Goal: Task Accomplishment & Management: Manage account settings

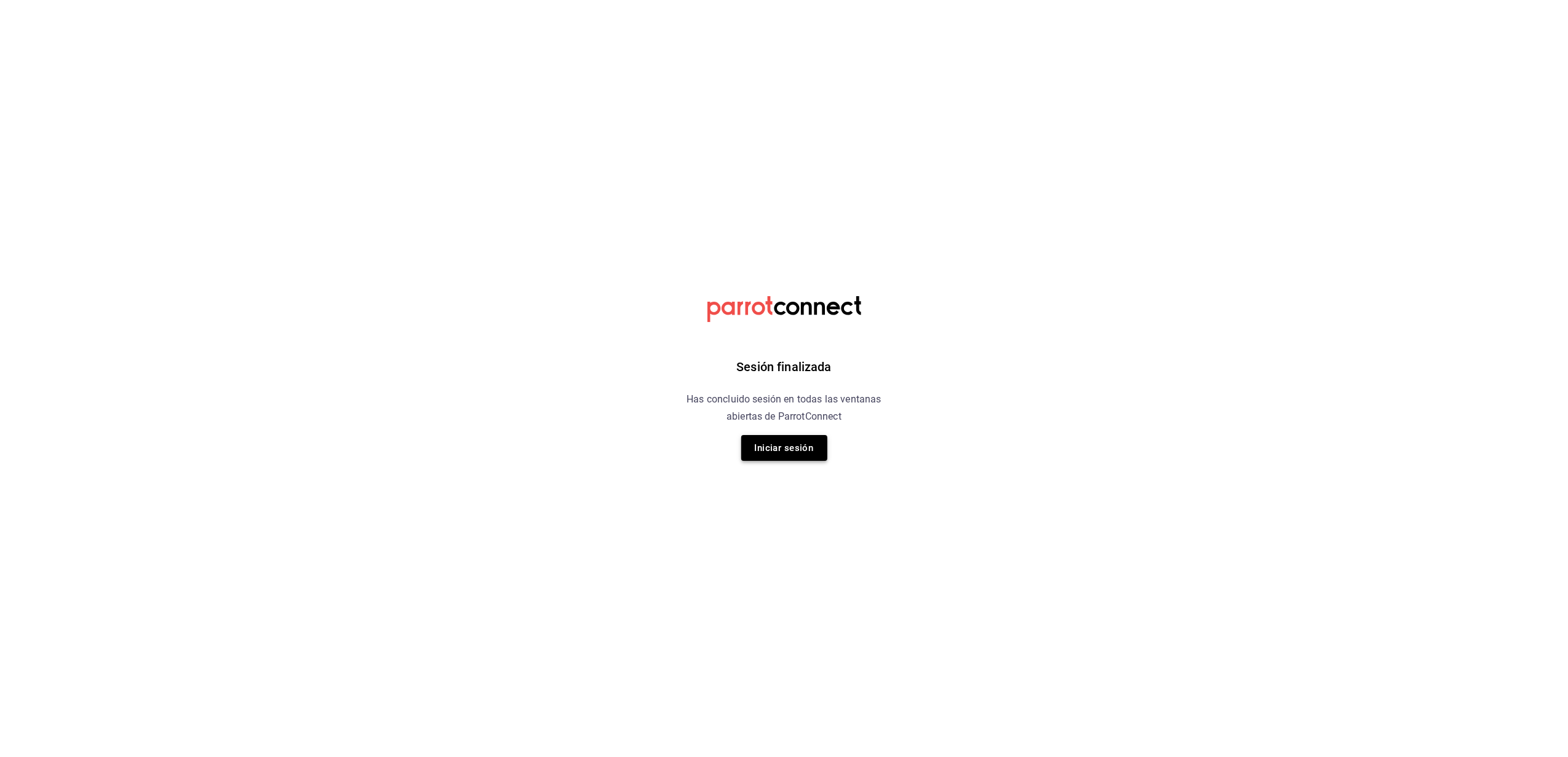
click at [792, 445] on button "Iniciar sesión" at bounding box center [784, 448] width 86 height 26
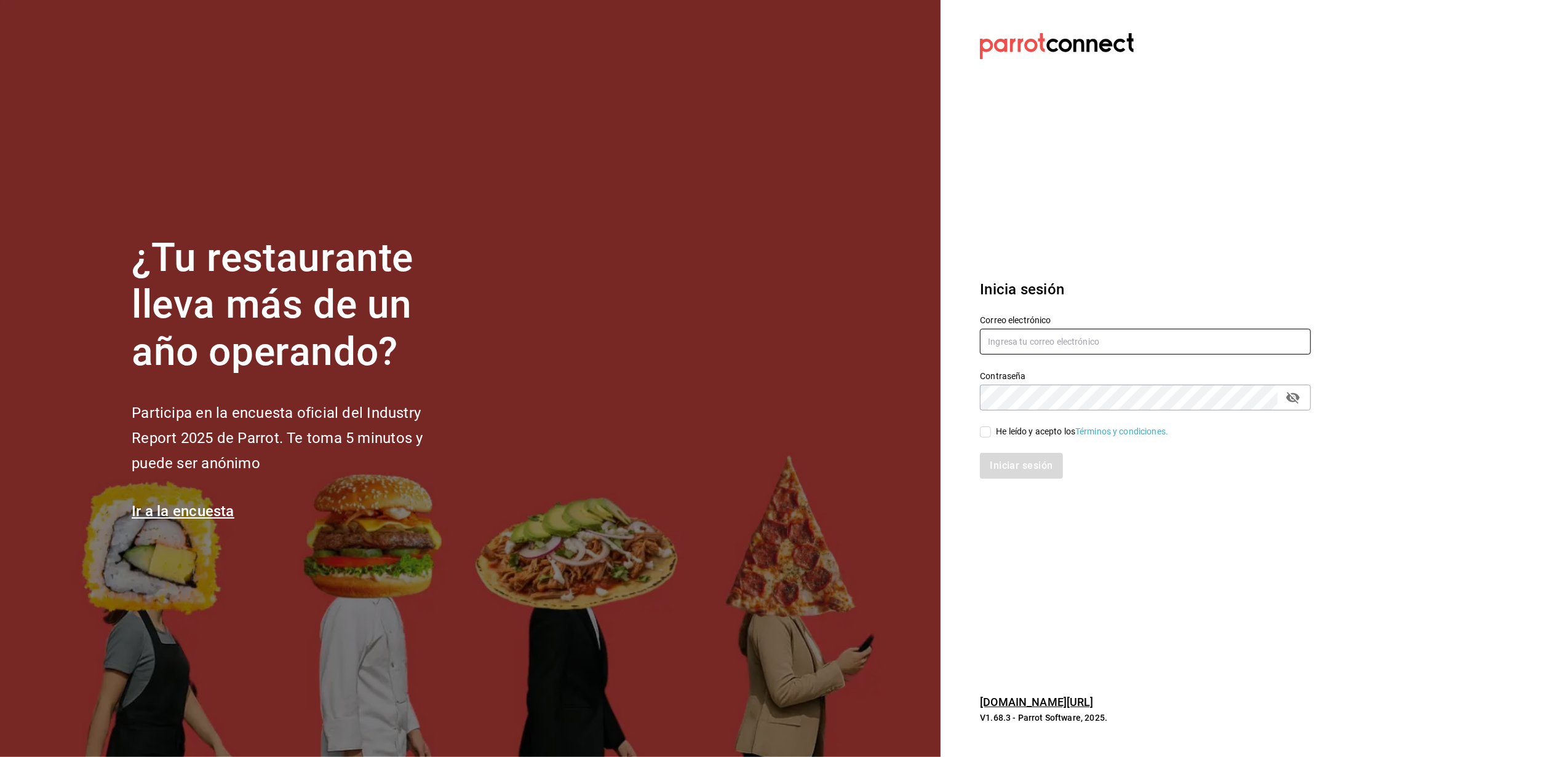
type input "yelo_shout@hotmail.com"
click at [987, 436] on input "He leído y acepto los Términos y condiciones." at bounding box center [986, 432] width 11 height 11
checkbox input "true"
click at [1009, 460] on button "Iniciar sesión" at bounding box center [1022, 465] width 84 height 26
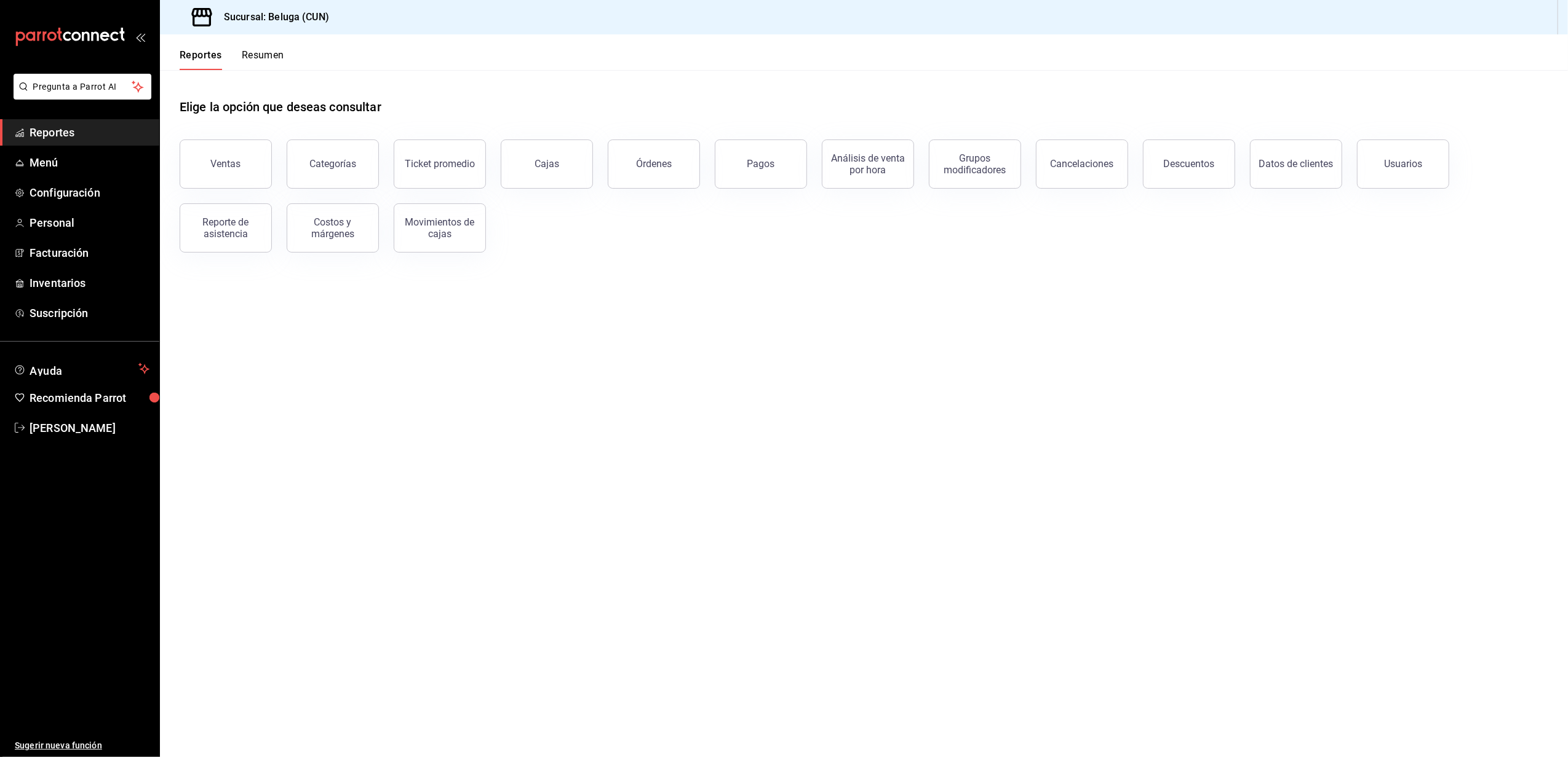
click at [84, 131] on span "Reportes" at bounding box center [89, 132] width 120 height 17
click at [1411, 161] on div "Usuarios" at bounding box center [1402, 164] width 38 height 12
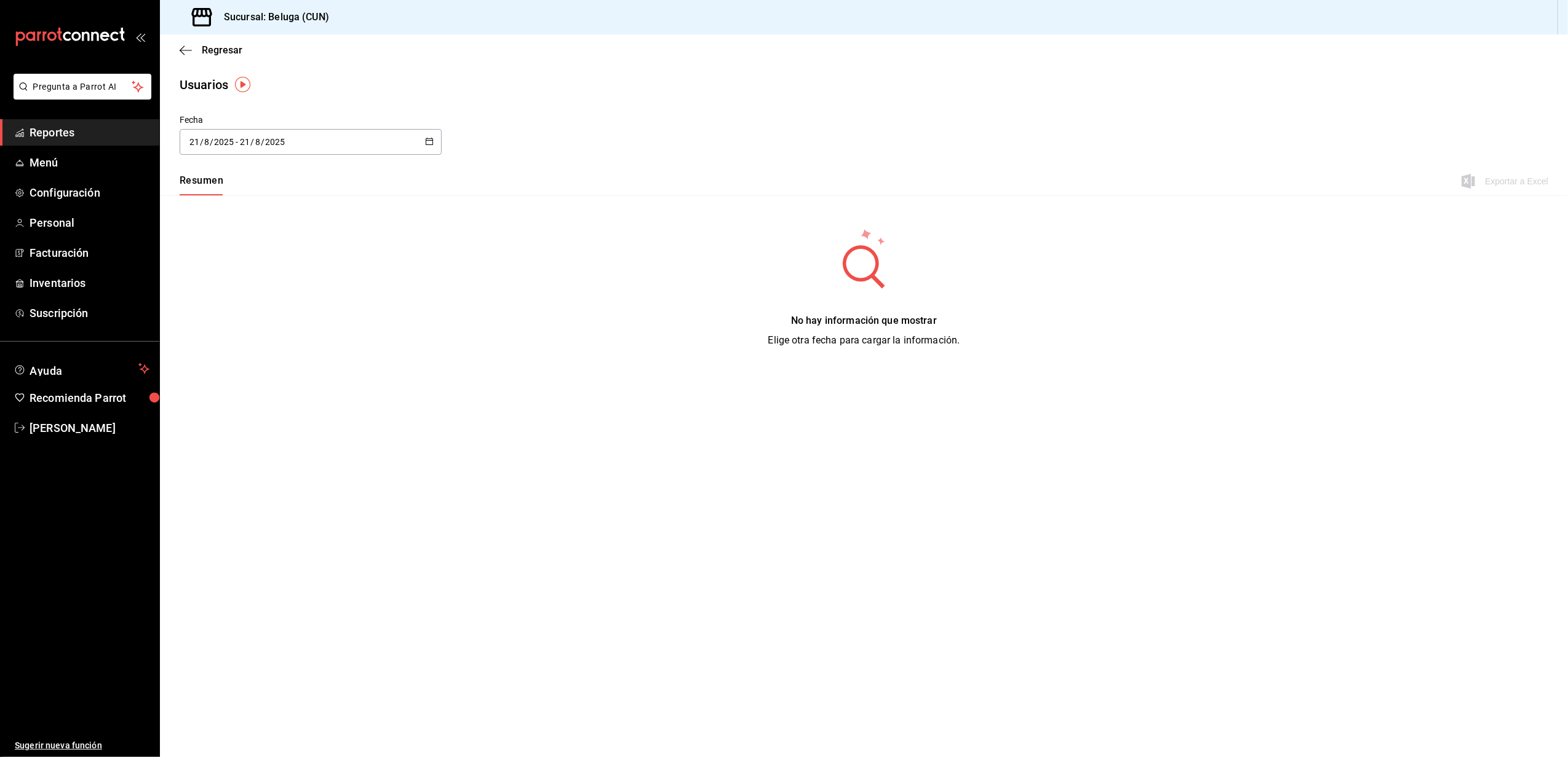
click at [429, 137] on icon "button" at bounding box center [429, 141] width 9 height 9
click at [352, 269] on div "No hay información que mostrar Elige otra fecha para cargar la información." at bounding box center [864, 287] width 1408 height 184
click at [357, 126] on div "Fecha" at bounding box center [310, 120] width 262 height 13
click at [351, 134] on div "[DATE] [DATE] - [DATE] [DATE]" at bounding box center [310, 142] width 262 height 26
click at [220, 321] on li "Rango de fechas" at bounding box center [237, 319] width 116 height 27
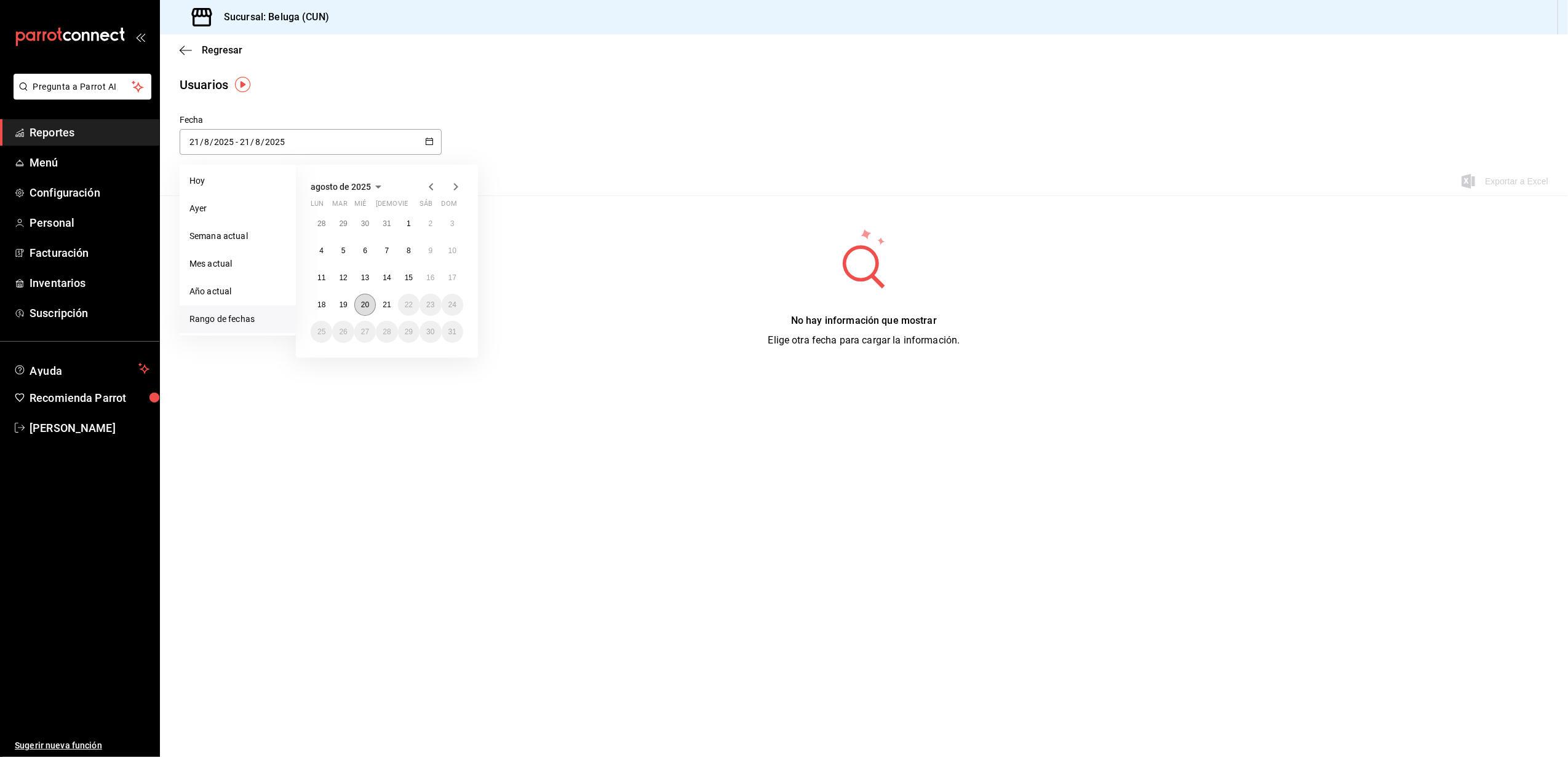
click at [367, 306] on abbr "20" at bounding box center [365, 305] width 8 height 9
click at [382, 306] on abbr "21" at bounding box center [386, 305] width 8 height 9
type input "2025-08-20"
type input "20"
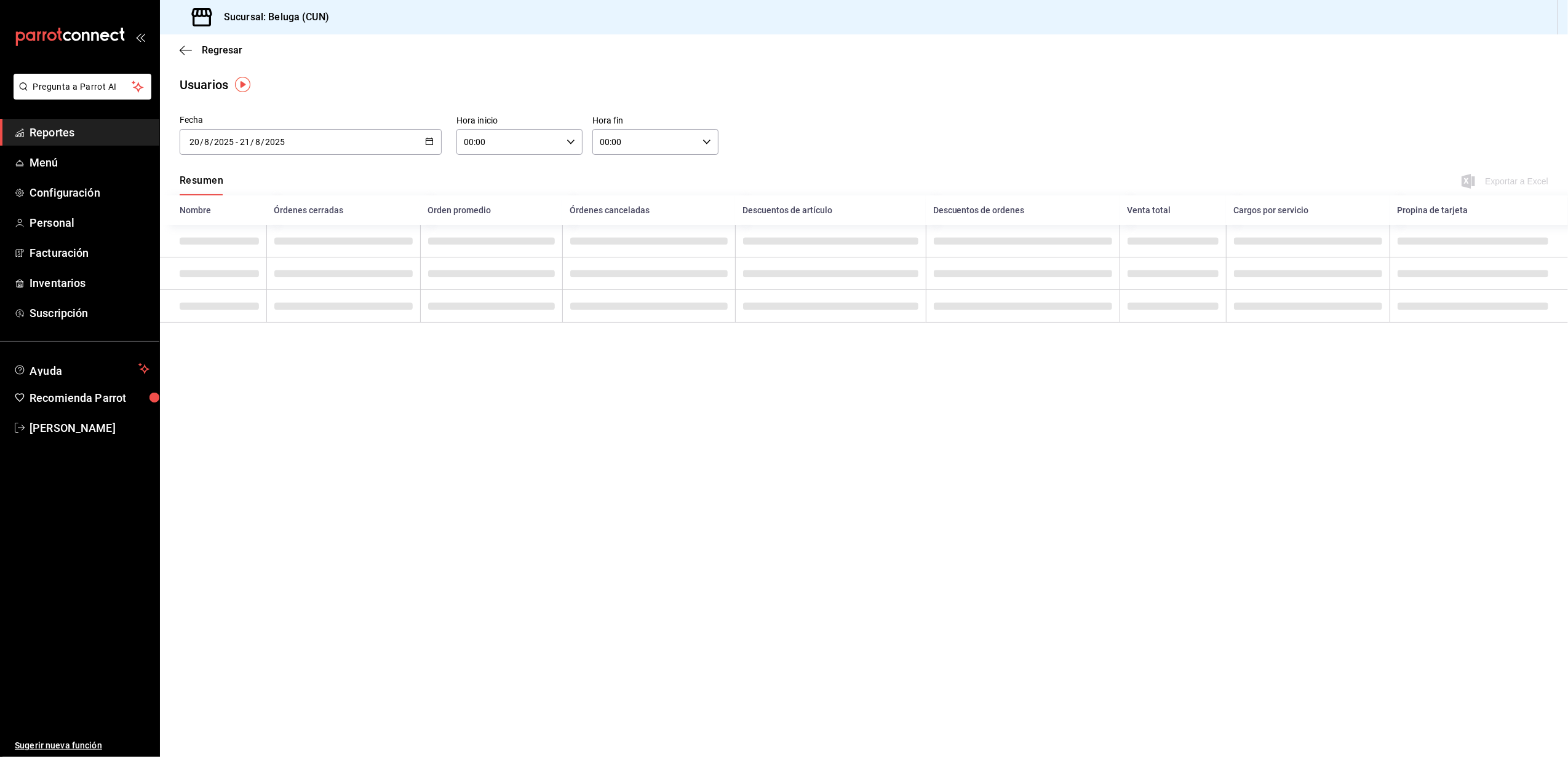
click at [560, 137] on input "00:00" at bounding box center [509, 142] width 105 height 24
click at [489, 222] on span "10" at bounding box center [488, 222] width 44 height 10
type input "10:00"
click at [670, 136] on div at bounding box center [784, 378] width 1568 height 757
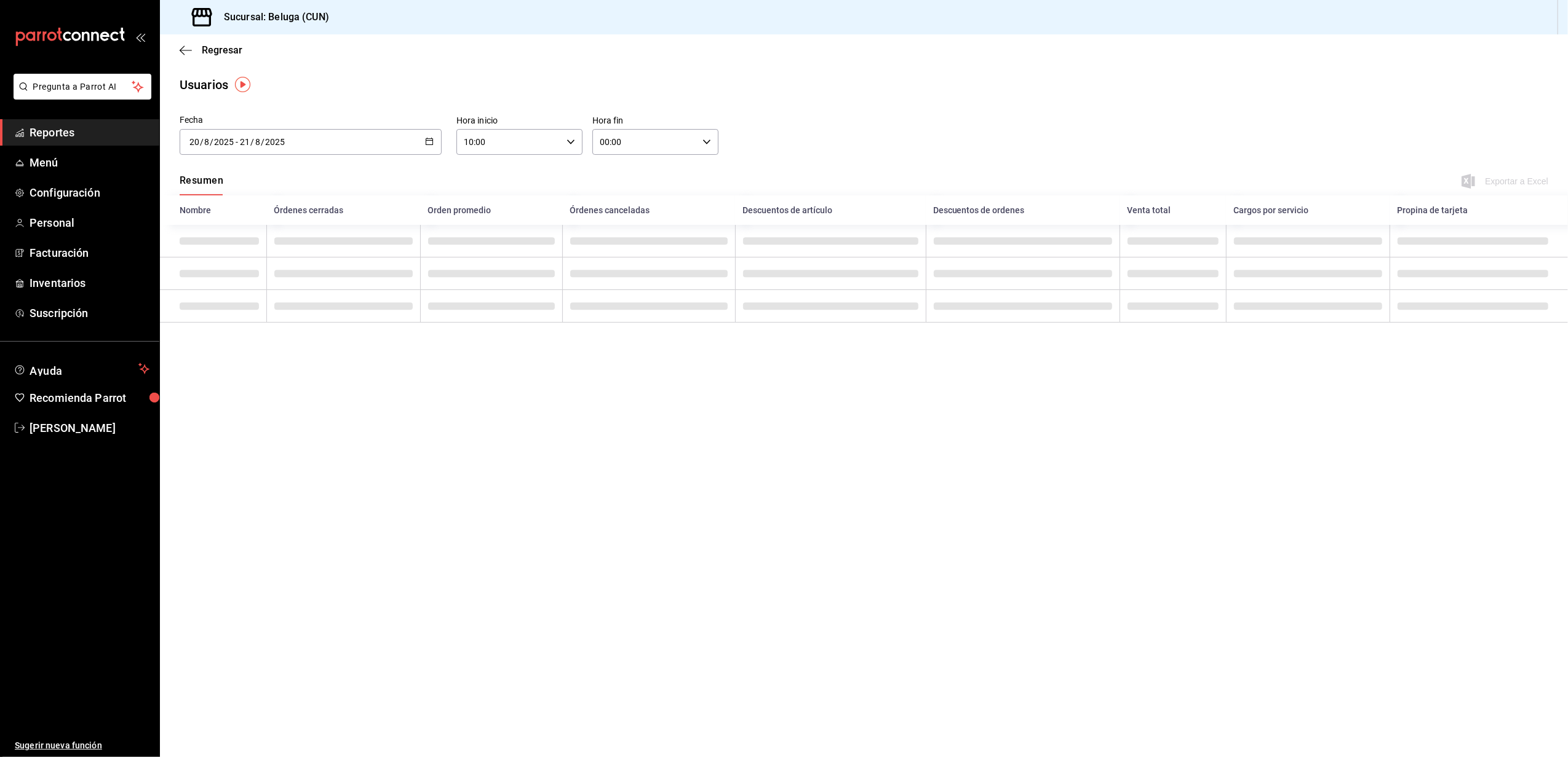
click at [694, 138] on input "00:00" at bounding box center [645, 142] width 105 height 24
click at [629, 212] on span "04" at bounding box center [624, 210] width 44 height 10
type input "04:00"
click at [804, 92] on div at bounding box center [784, 378] width 1568 height 757
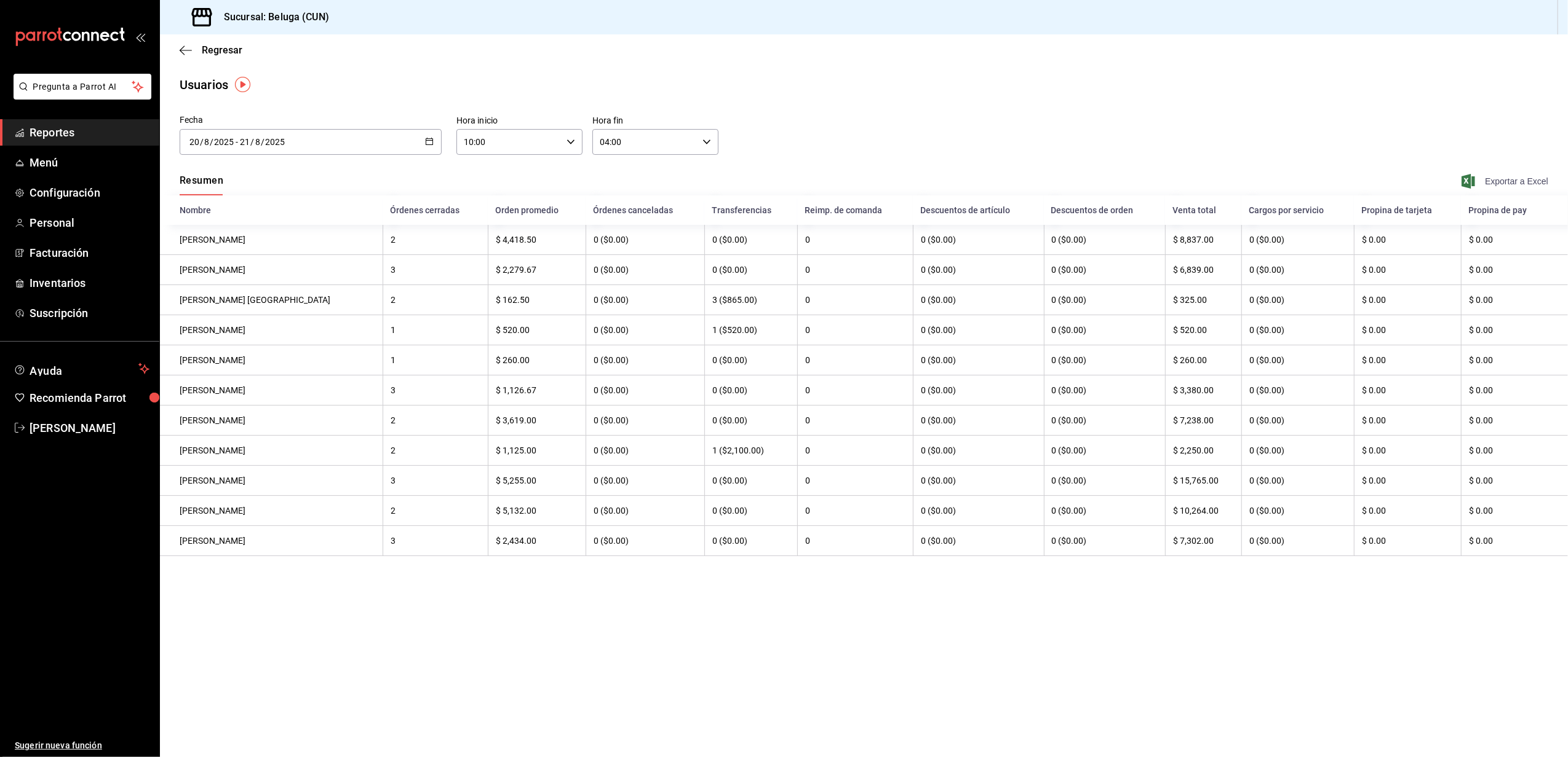
click at [1507, 174] on span "Exportar a Excel" at bounding box center [1506, 182] width 84 height 15
drag, startPoint x: 916, startPoint y: 85, endPoint x: 924, endPoint y: 95, distance: 12.8
click at [916, 85] on div "Usuarios" at bounding box center [864, 85] width 1408 height 19
click at [67, 286] on span "Inventarios" at bounding box center [89, 283] width 120 height 17
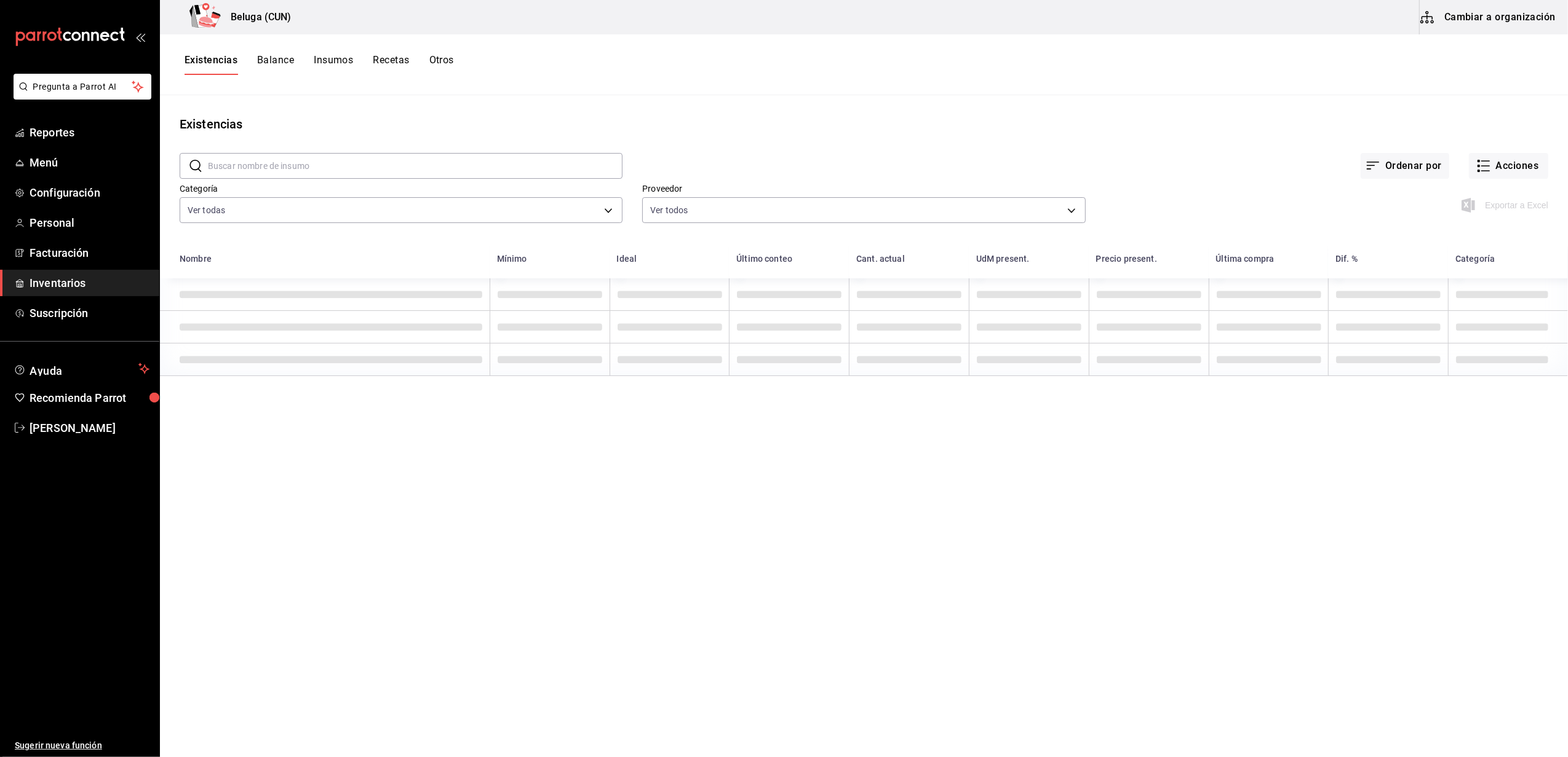
click at [1351, 126] on div "Existencias" at bounding box center [864, 124] width 1408 height 19
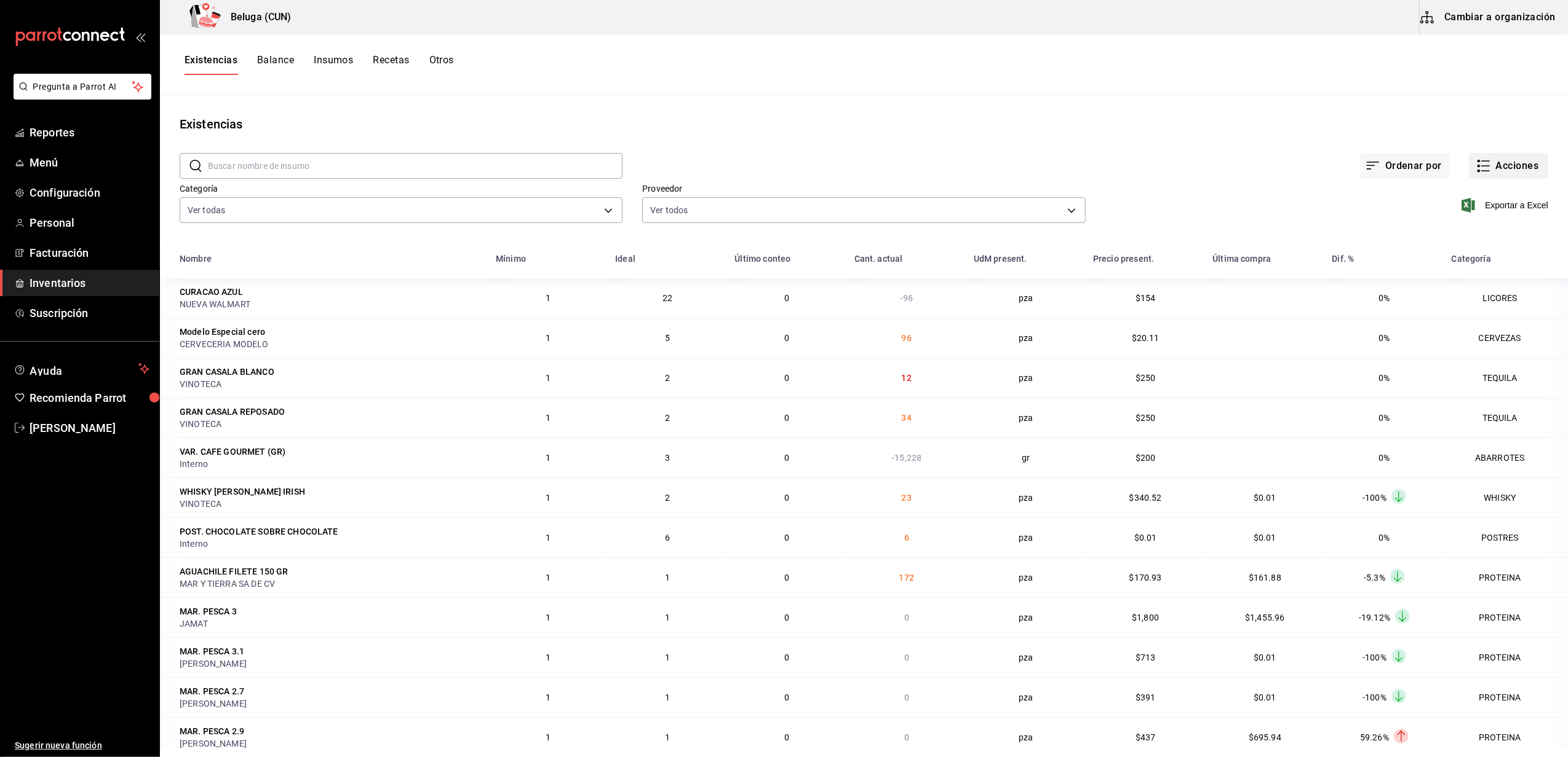
click at [1508, 168] on button "Acciones" at bounding box center [1508, 166] width 79 height 26
click at [1477, 296] on span "Merma" at bounding box center [1496, 297] width 103 height 13
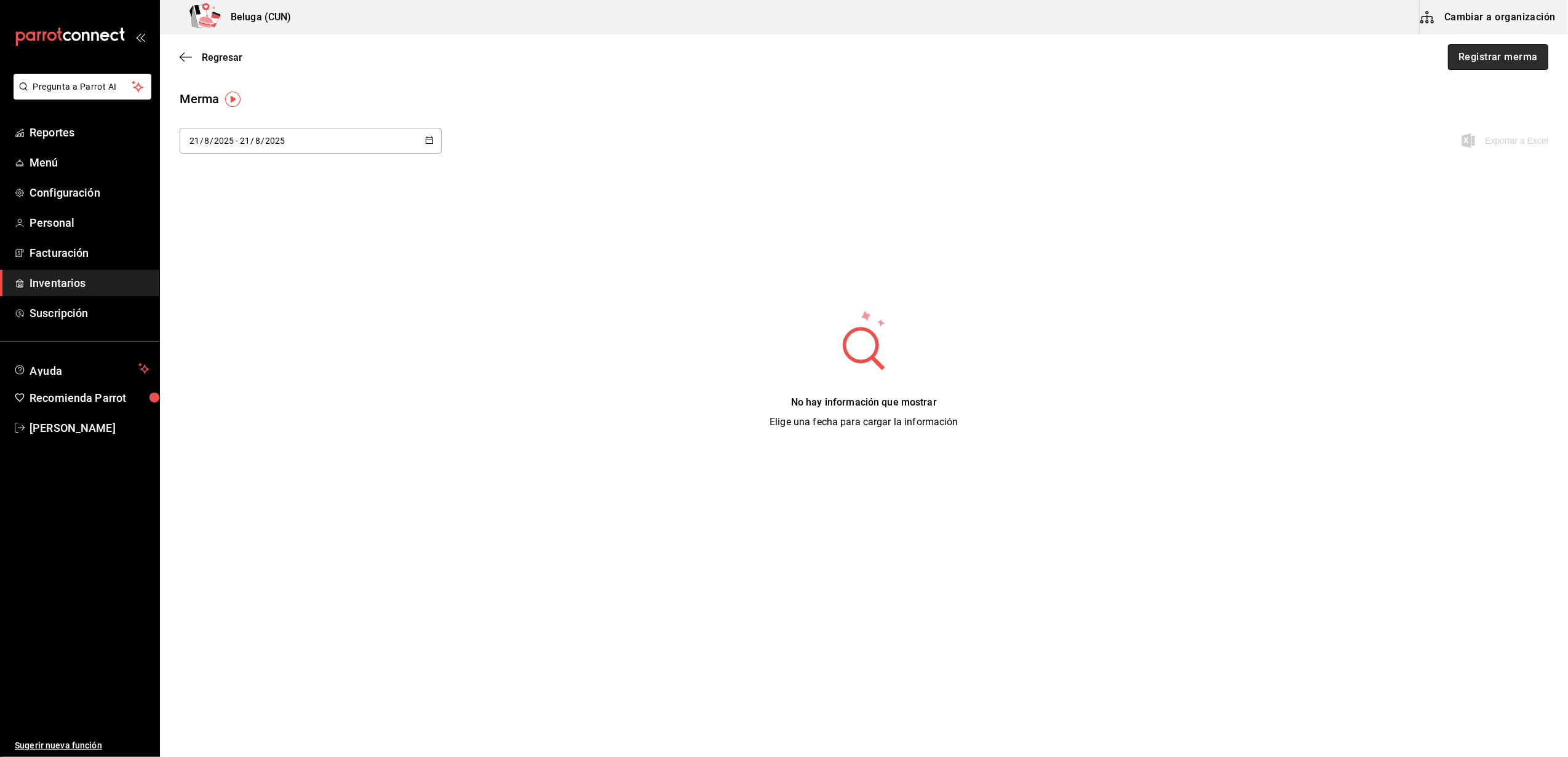
click at [1461, 67] on button "Registrar merma" at bounding box center [1498, 57] width 100 height 26
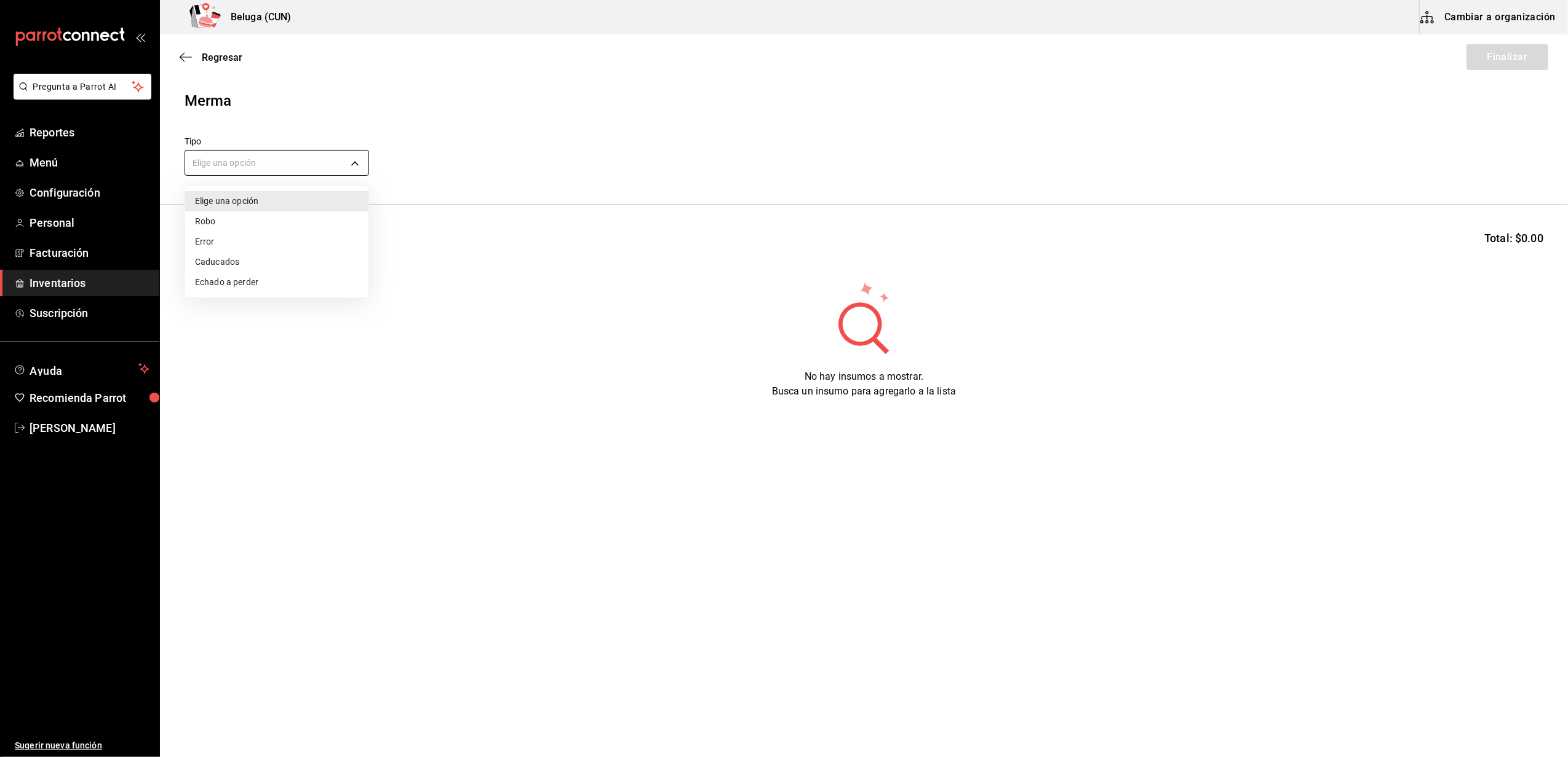
click at [258, 155] on body "Pregunta a Parrot AI Reportes Menú Configuración Personal Facturación Inventari…" at bounding box center [784, 344] width 1568 height 688
click at [242, 245] on li "Error" at bounding box center [276, 242] width 183 height 20
type input "ERROR"
click at [281, 237] on input at bounding box center [246, 242] width 123 height 26
type input "PULPO"
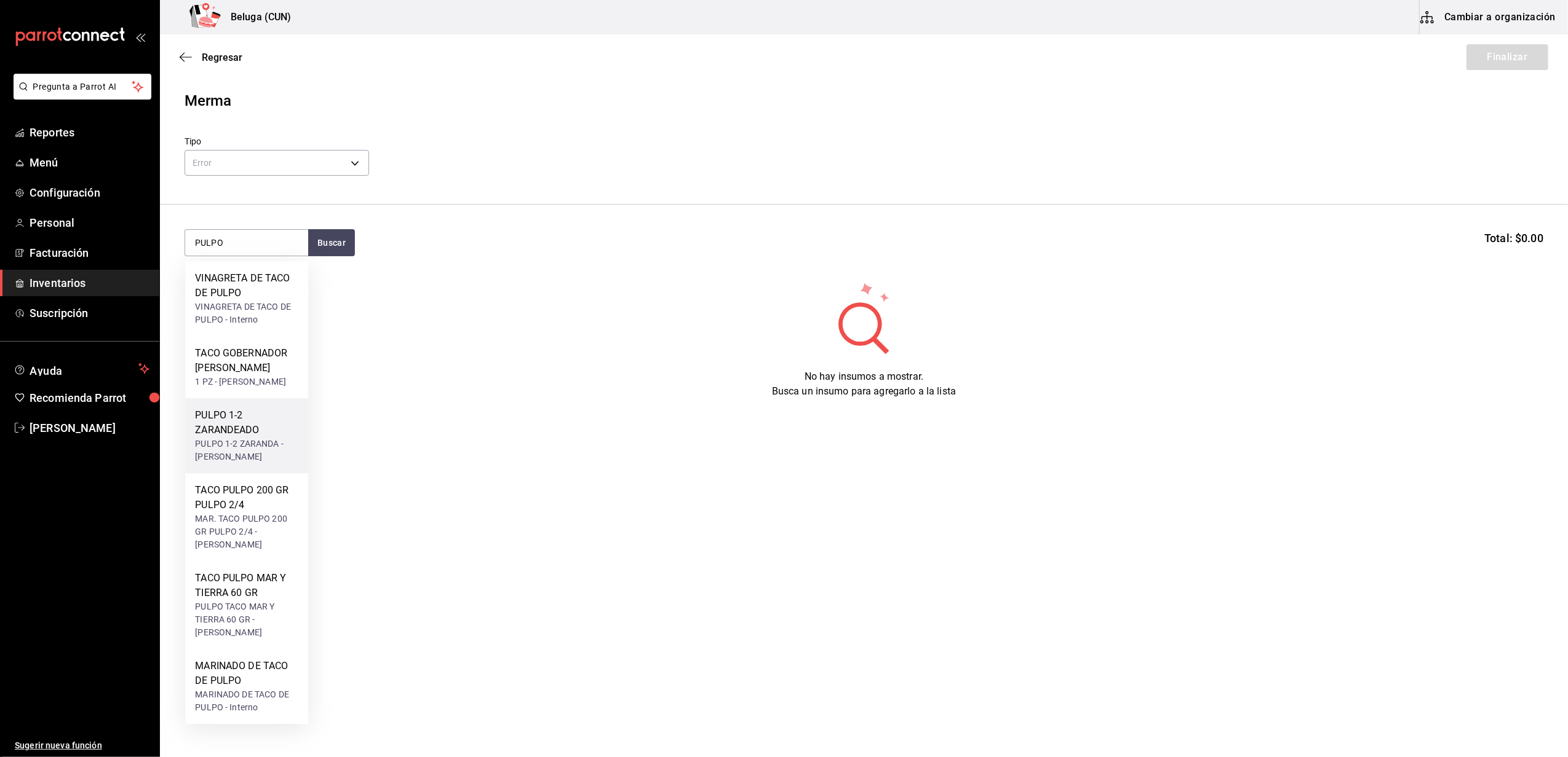
click at [220, 438] on div "PULPO 1-2 ZARANDEADO" at bounding box center [246, 422] width 103 height 29
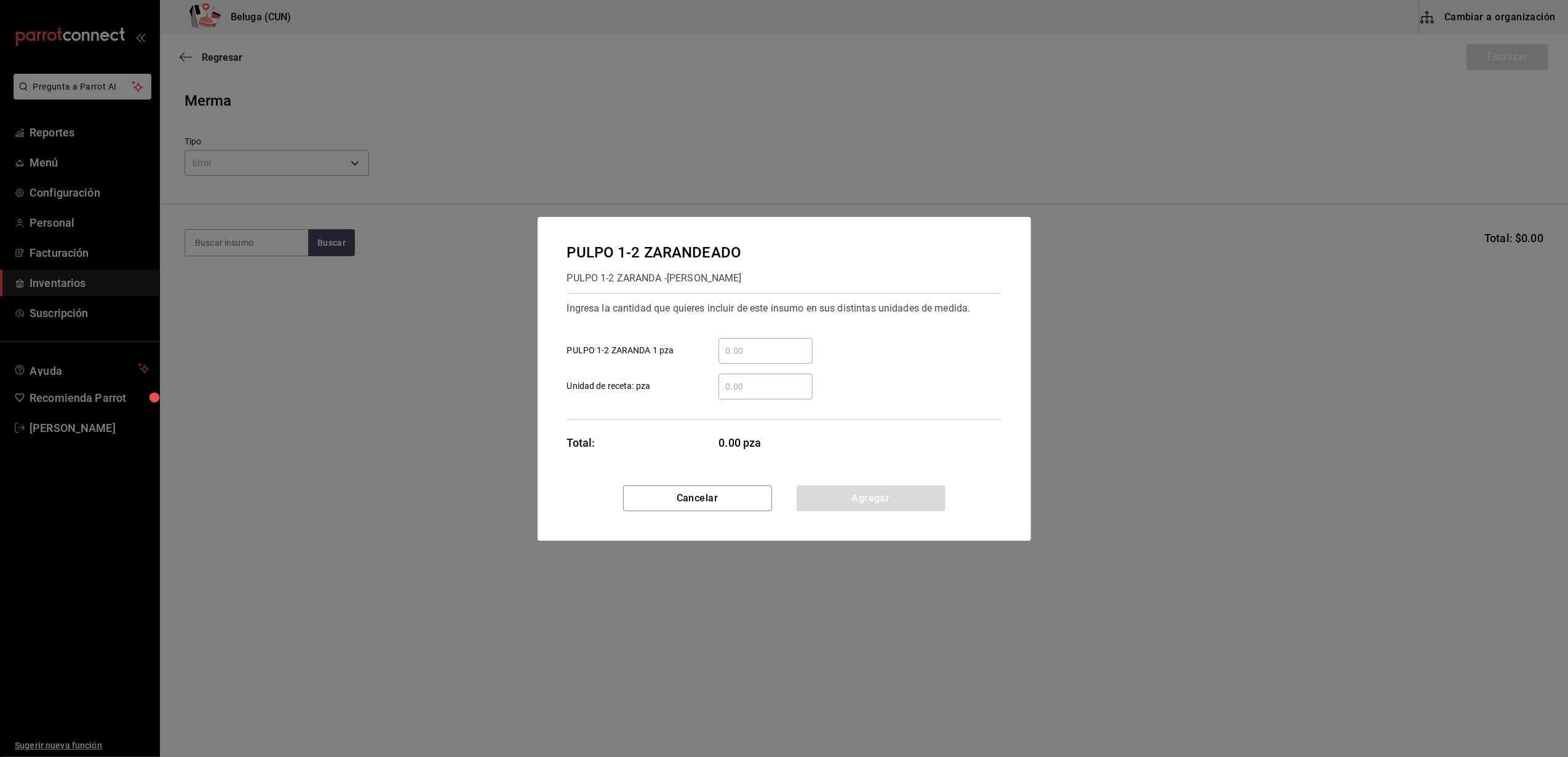
click at [759, 347] on input "​ PULPO 1-2 ZARANDA 1 pza" at bounding box center [765, 351] width 94 height 15
type input "15"
click button "Agregar" at bounding box center [871, 498] width 149 height 26
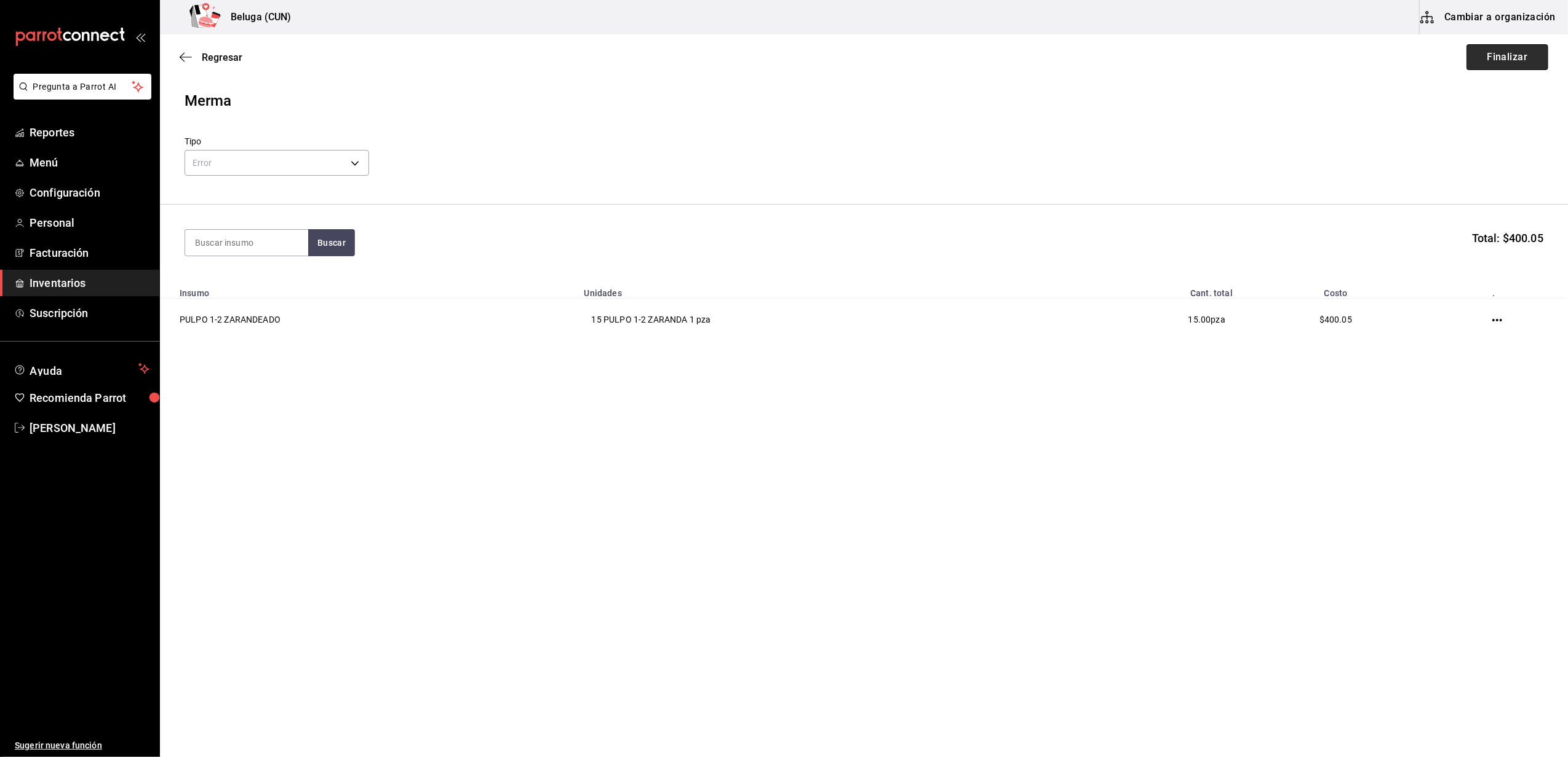
click at [1496, 58] on button "Finalizar" at bounding box center [1507, 57] width 82 height 26
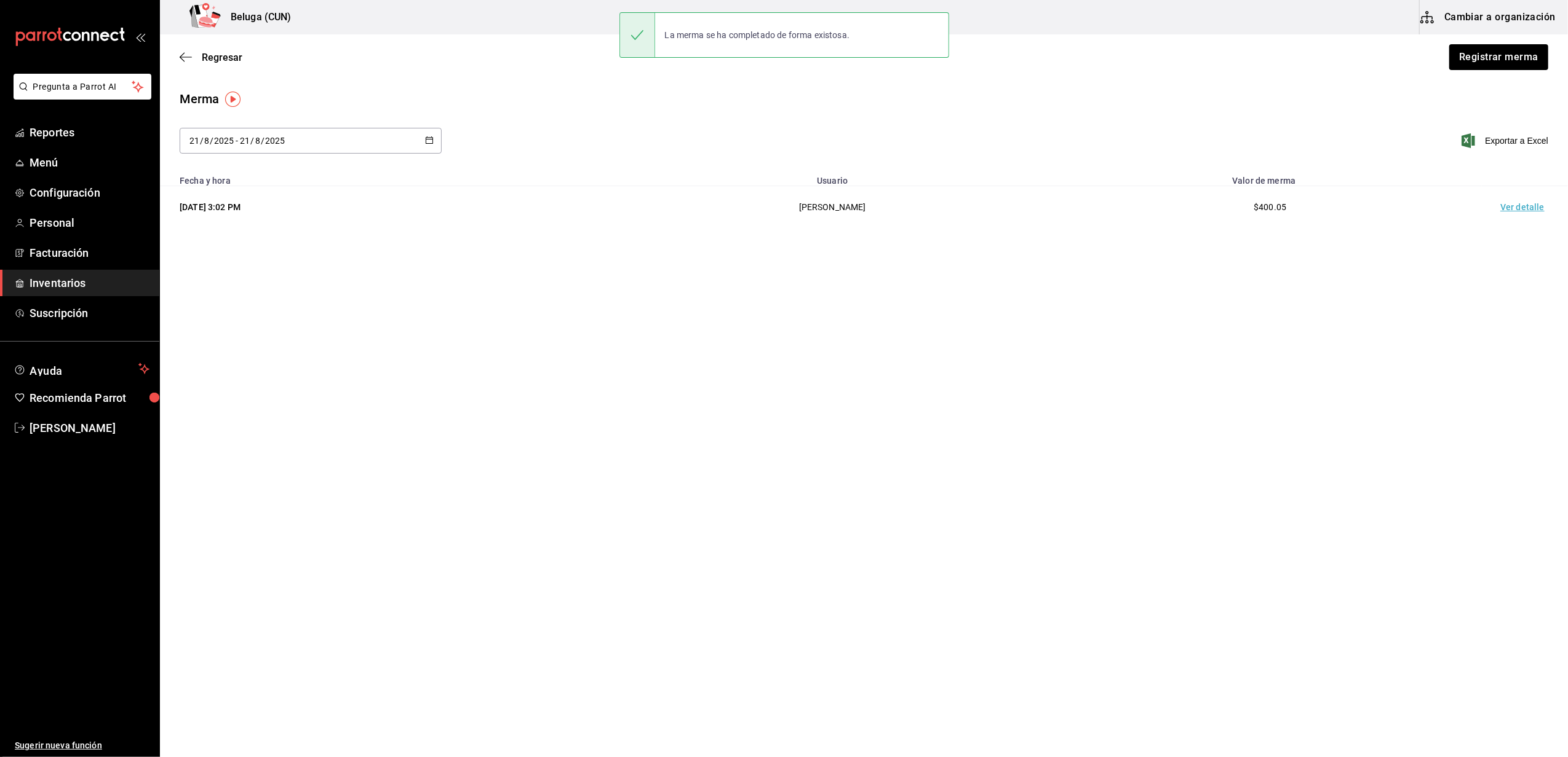
click at [1511, 205] on td "Ver detalle" at bounding box center [1525, 207] width 86 height 42
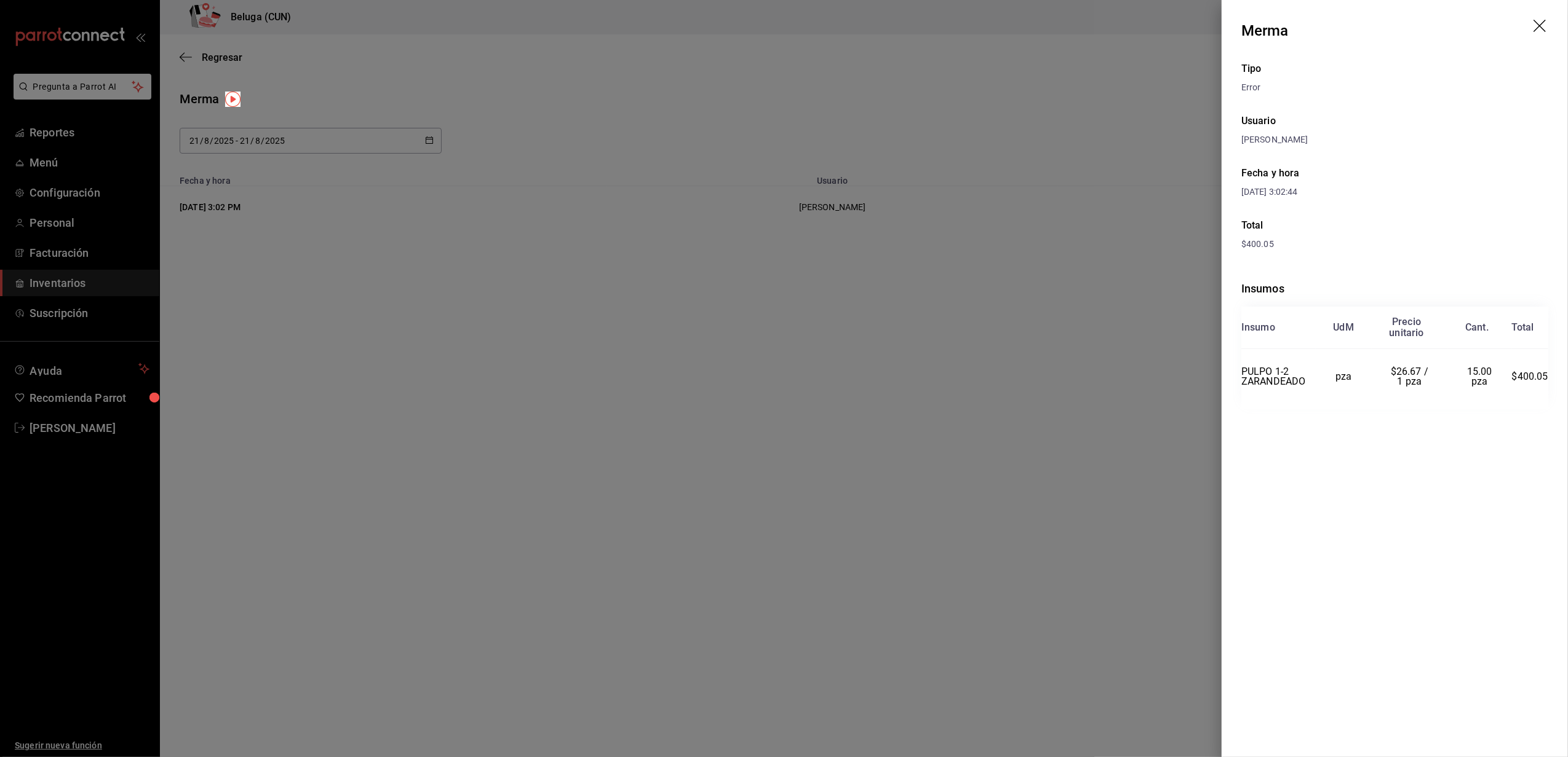
click at [304, 137] on div at bounding box center [784, 378] width 1568 height 757
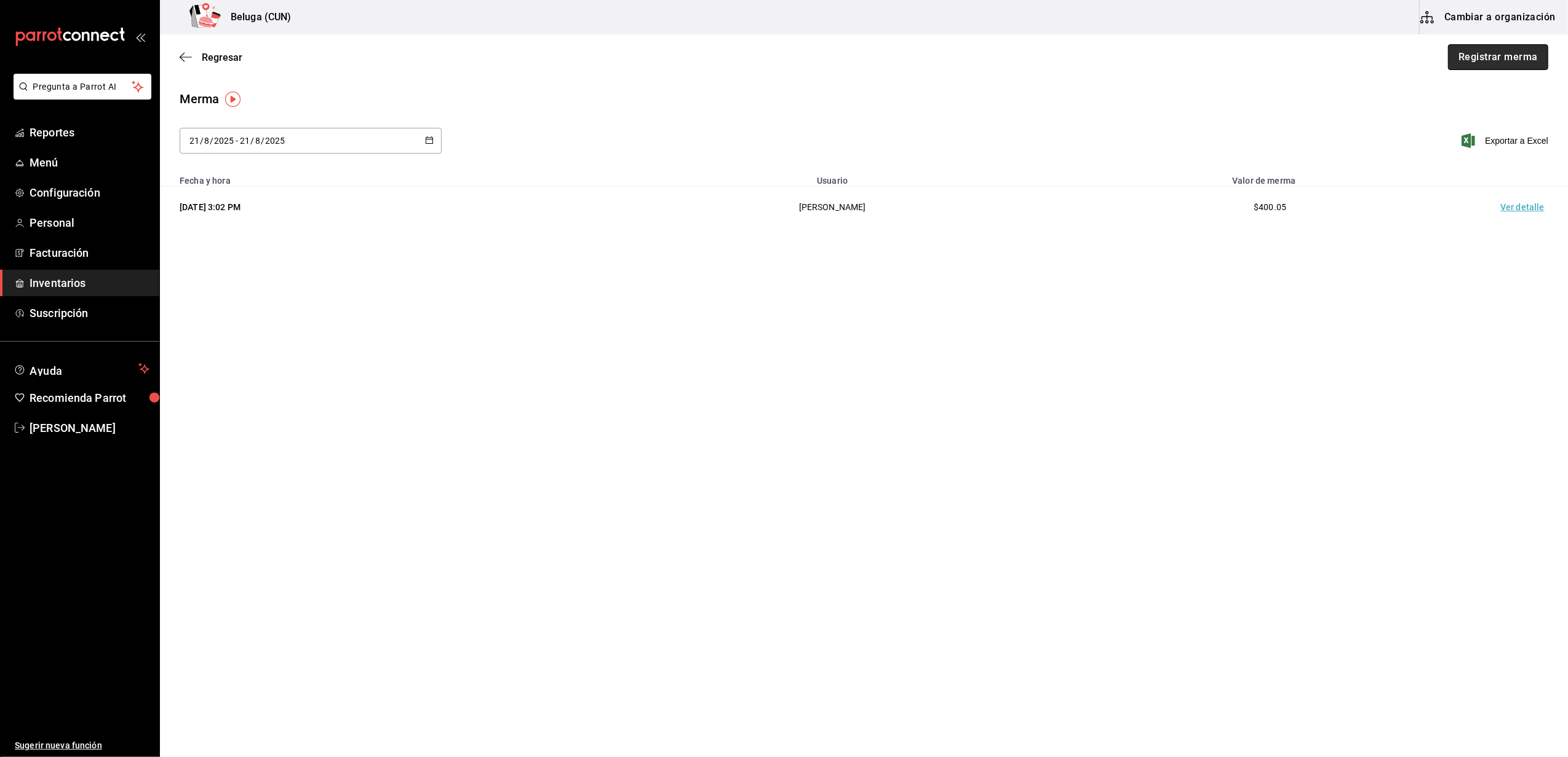
click at [1485, 57] on button "Registrar merma" at bounding box center [1498, 57] width 100 height 26
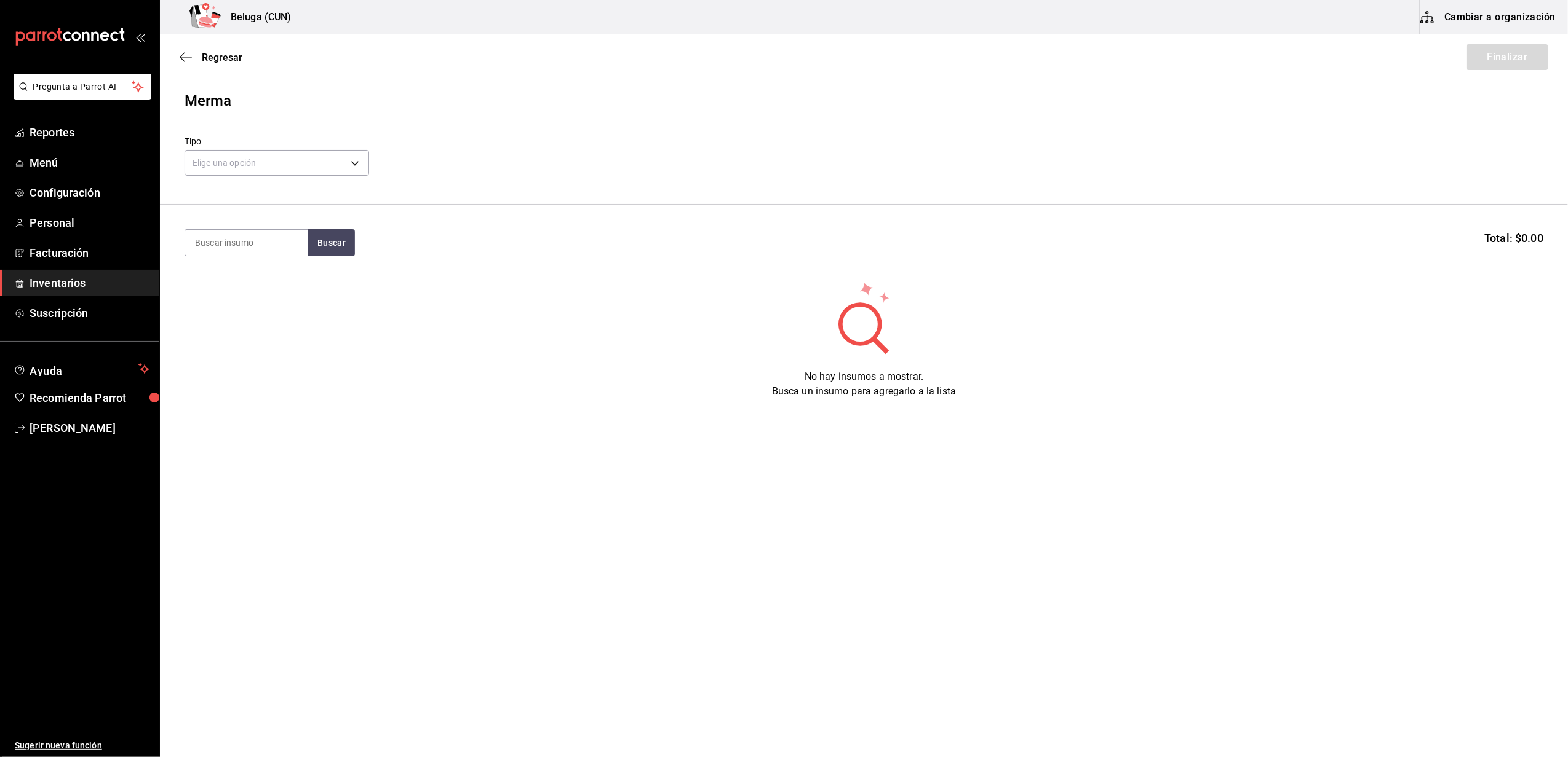
click at [343, 145] on div "Elige una opción default" at bounding box center [276, 161] width 184 height 32
click at [296, 151] on body "Pregunta a Parrot AI Reportes Menú Configuración Personal Facturación Inventari…" at bounding box center [784, 344] width 1568 height 688
click at [226, 240] on li "Error" at bounding box center [276, 242] width 183 height 20
type input "ERROR"
click at [234, 242] on input at bounding box center [246, 242] width 123 height 26
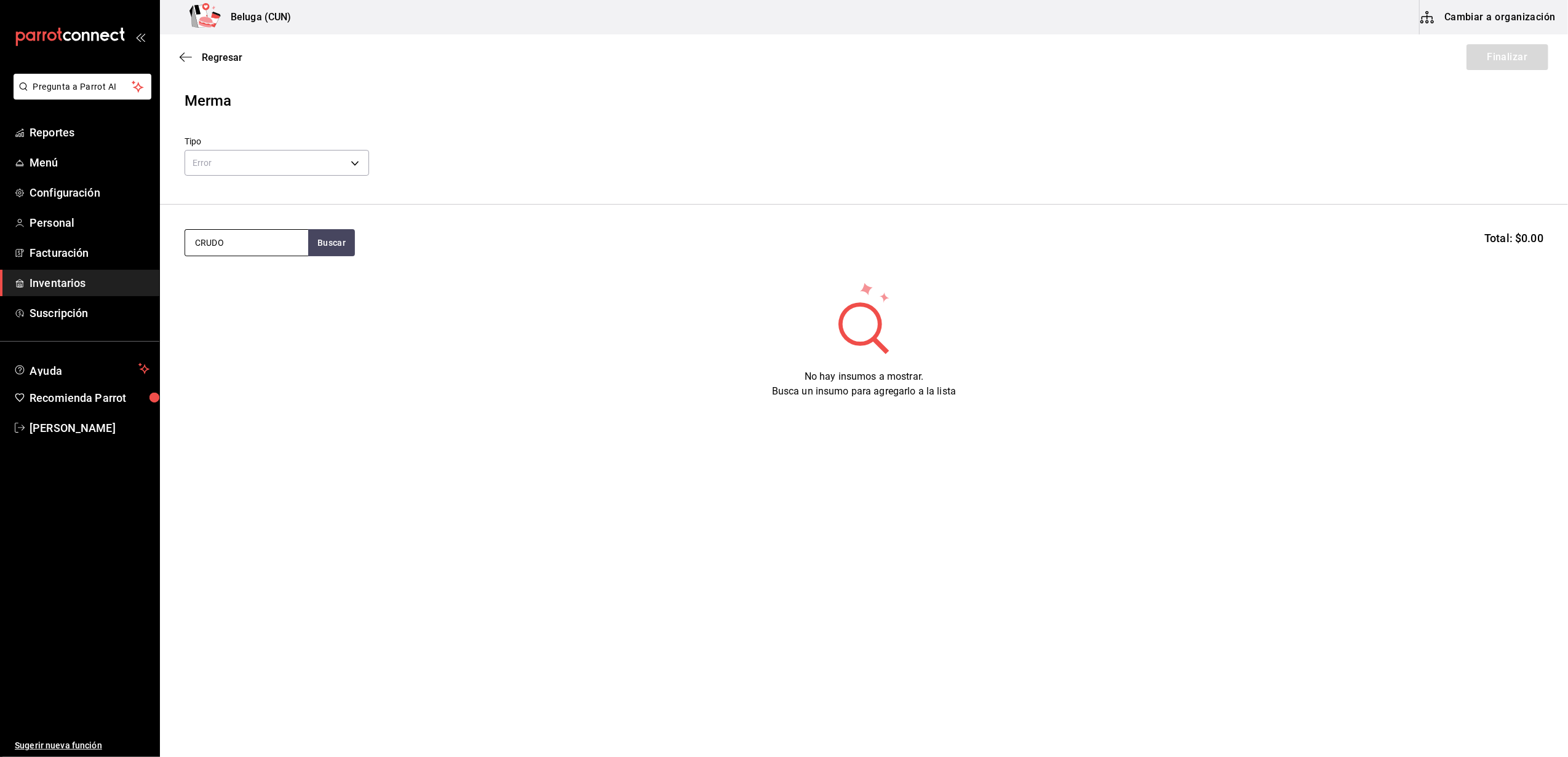
type input "CRUDO"
click at [227, 281] on div "MAR. CAMARON 26-30 CRUDO BELUGA" at bounding box center [246, 285] width 103 height 29
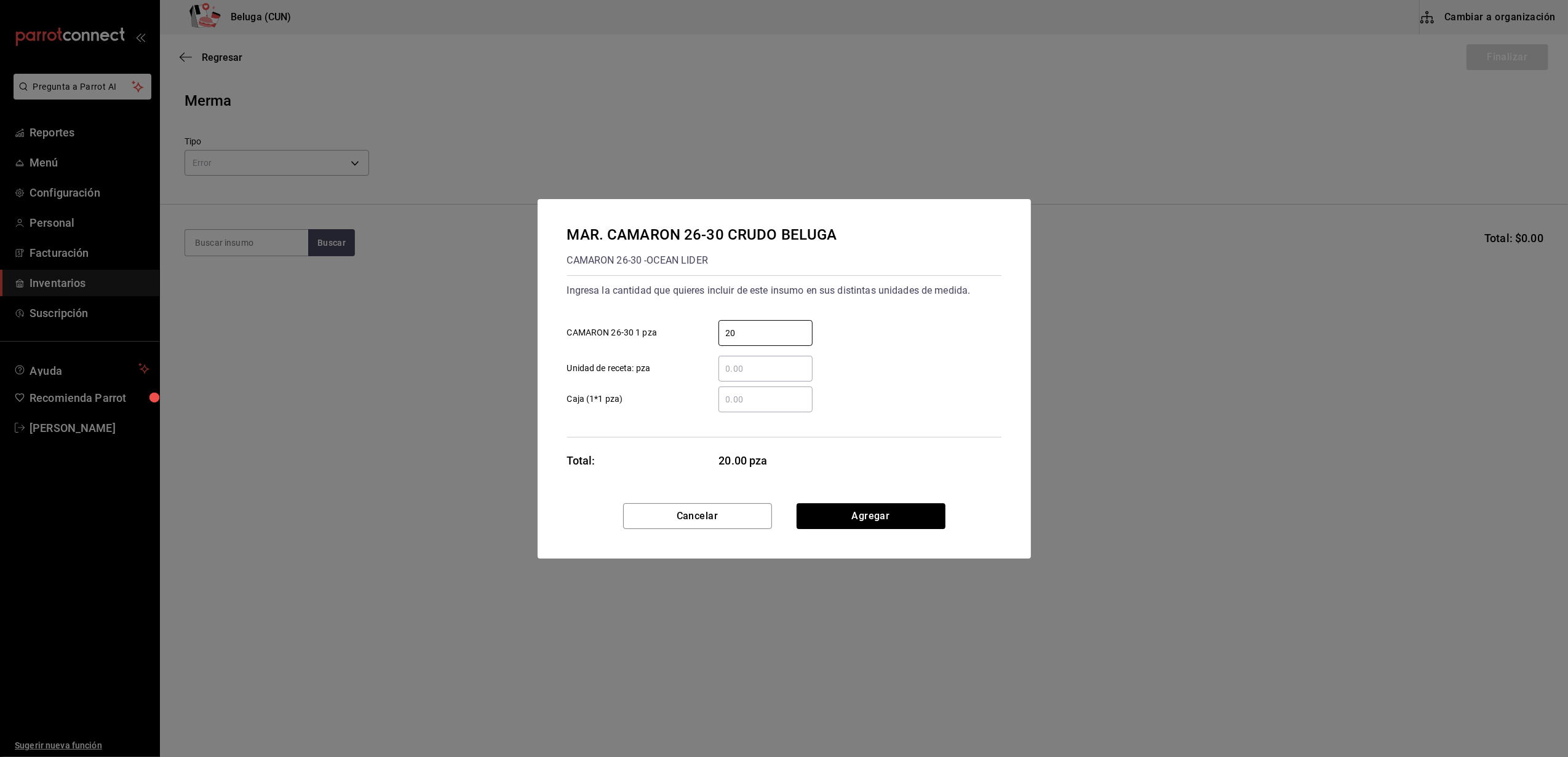
type input "20"
click button "Agregar" at bounding box center [871, 516] width 149 height 26
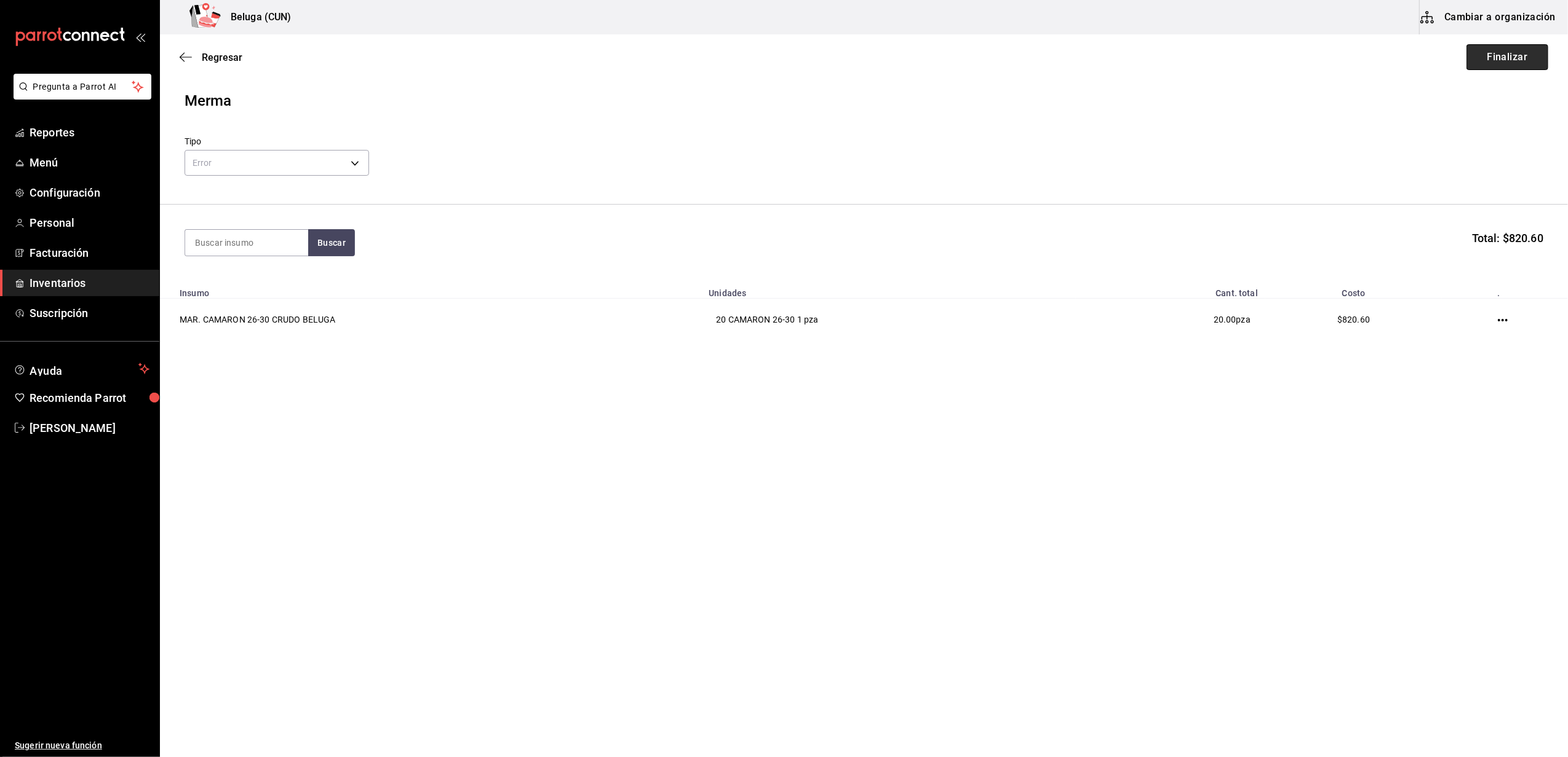
click at [1517, 55] on button "Finalizar" at bounding box center [1507, 57] width 82 height 26
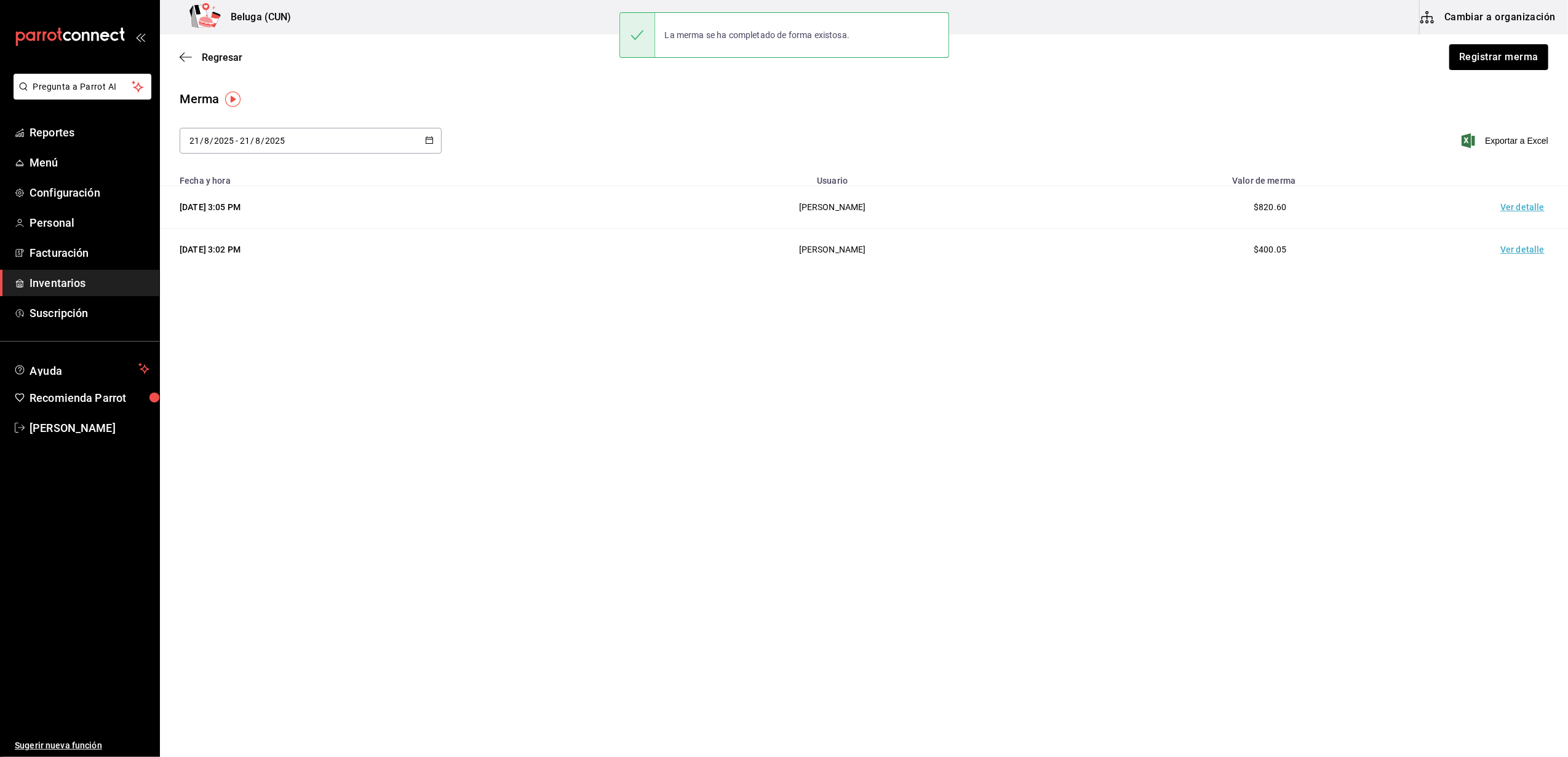
click at [1539, 197] on td "Ver detalle" at bounding box center [1525, 207] width 86 height 42
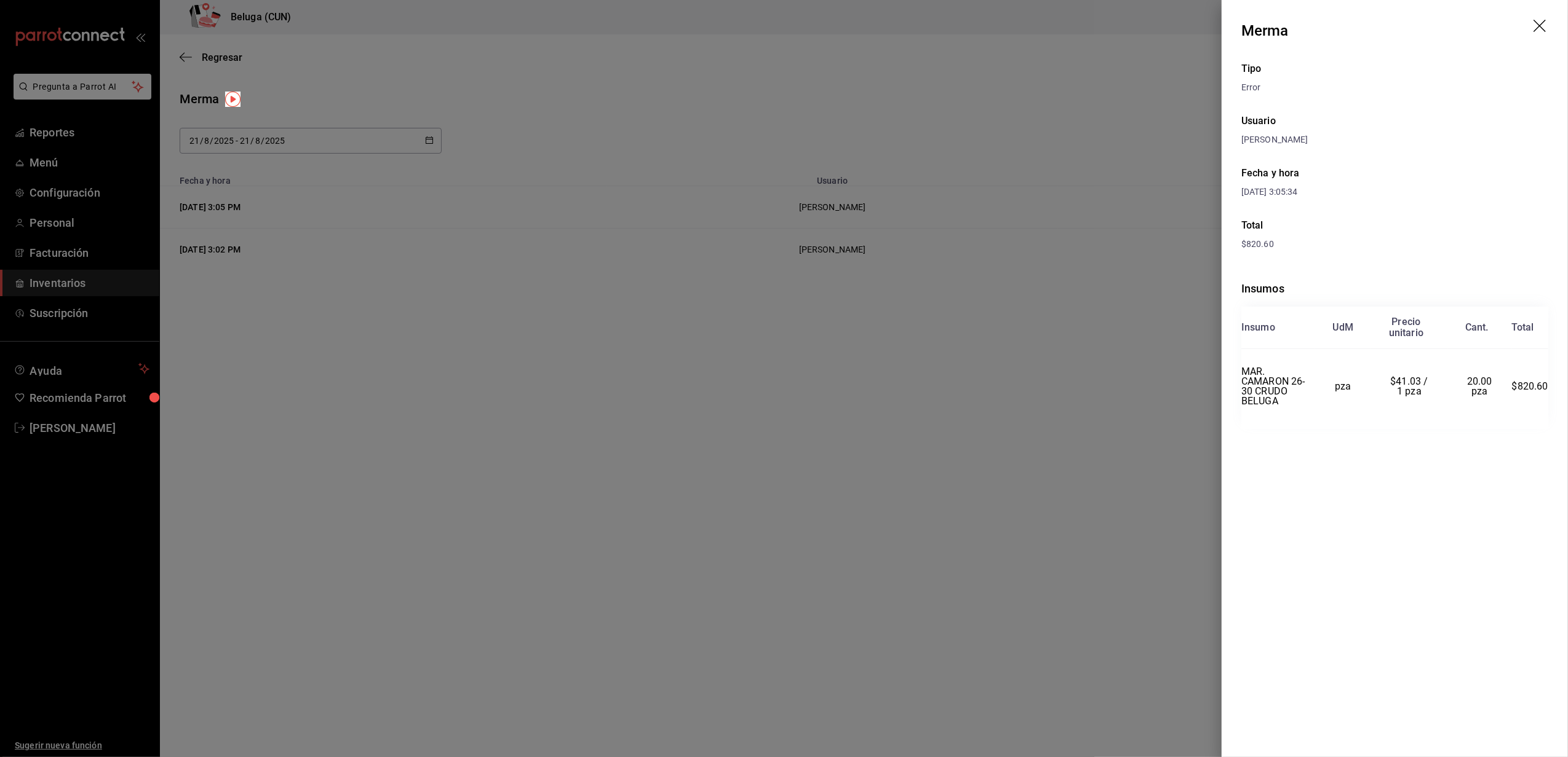
drag, startPoint x: 978, startPoint y: 425, endPoint x: 1112, endPoint y: 386, distance: 139.6
click at [989, 428] on div at bounding box center [784, 378] width 1568 height 757
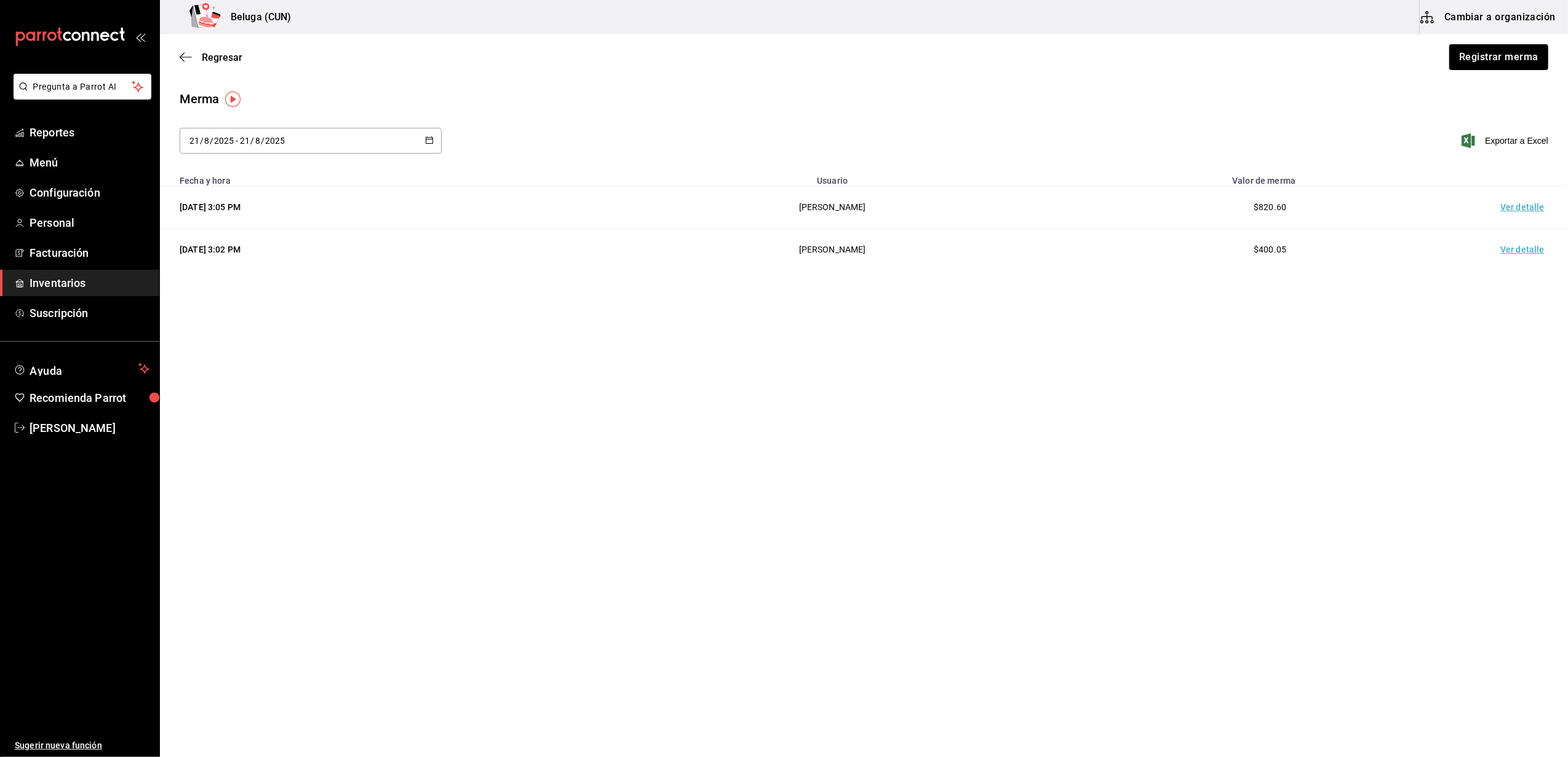
click at [1538, 251] on td "Ver detalle" at bounding box center [1525, 250] width 86 height 42
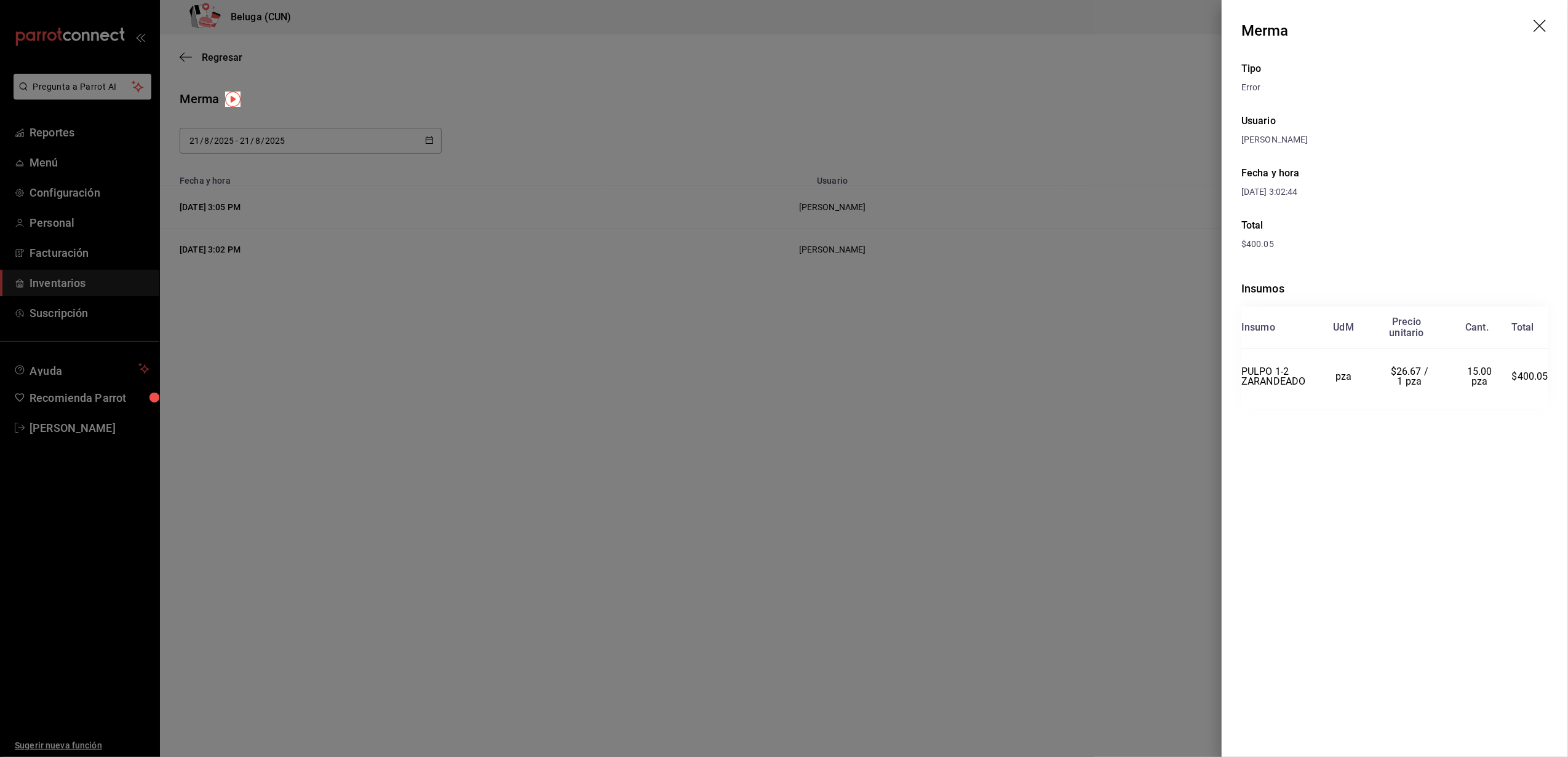
click at [966, 364] on div at bounding box center [784, 378] width 1568 height 757
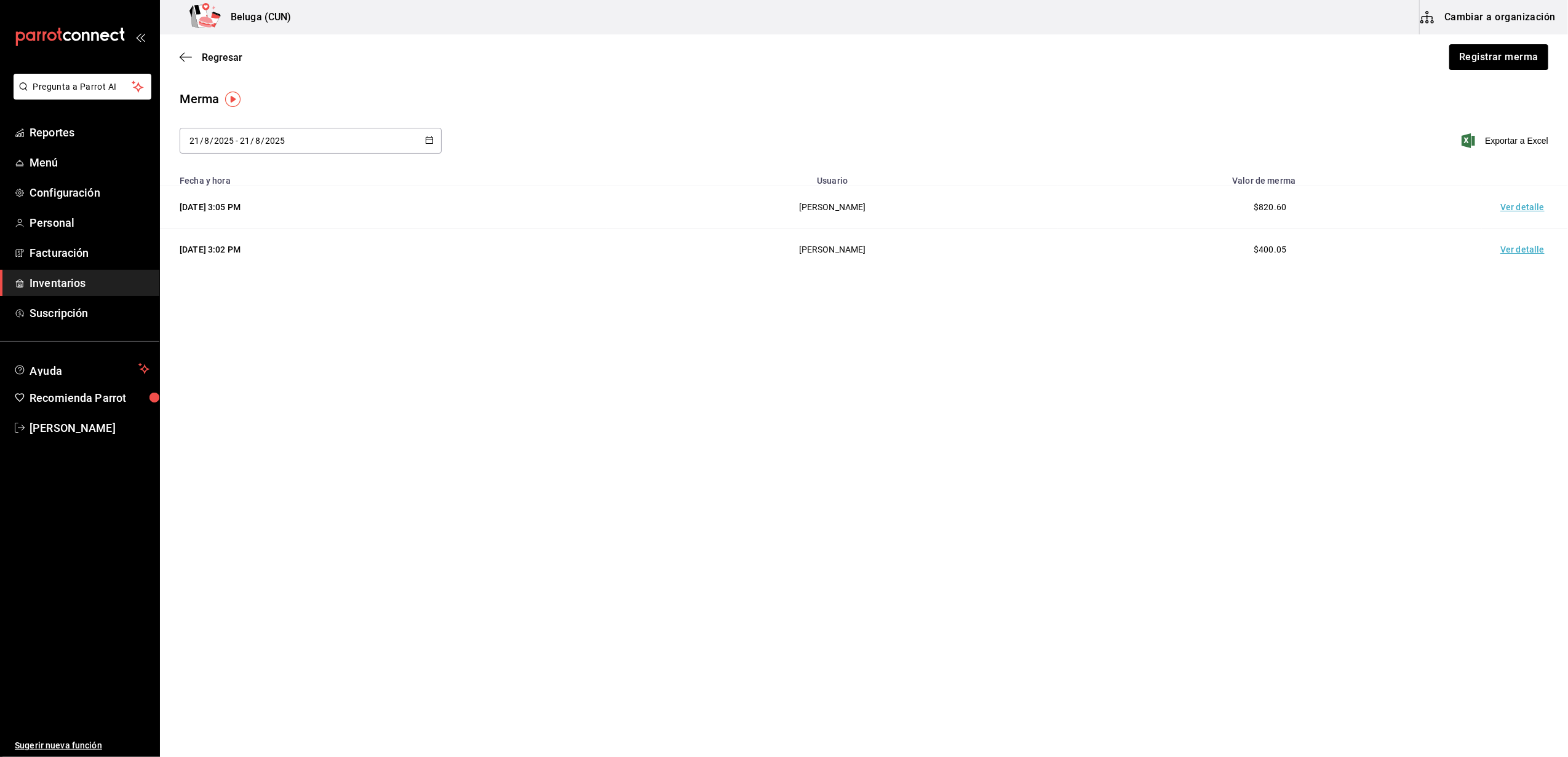
click at [1541, 205] on td "Ver detalle" at bounding box center [1525, 207] width 86 height 42
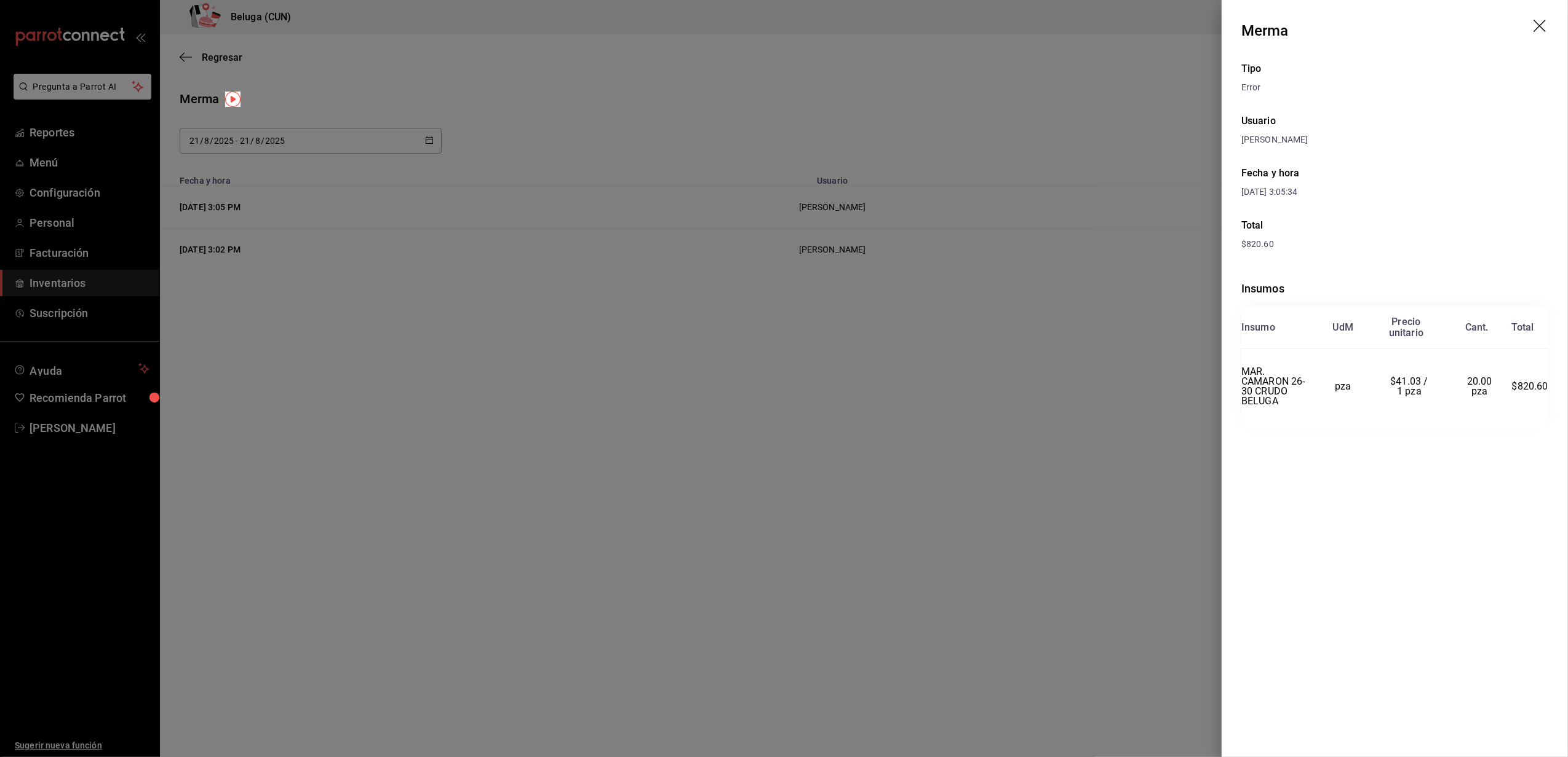
click at [699, 502] on div at bounding box center [784, 378] width 1568 height 757
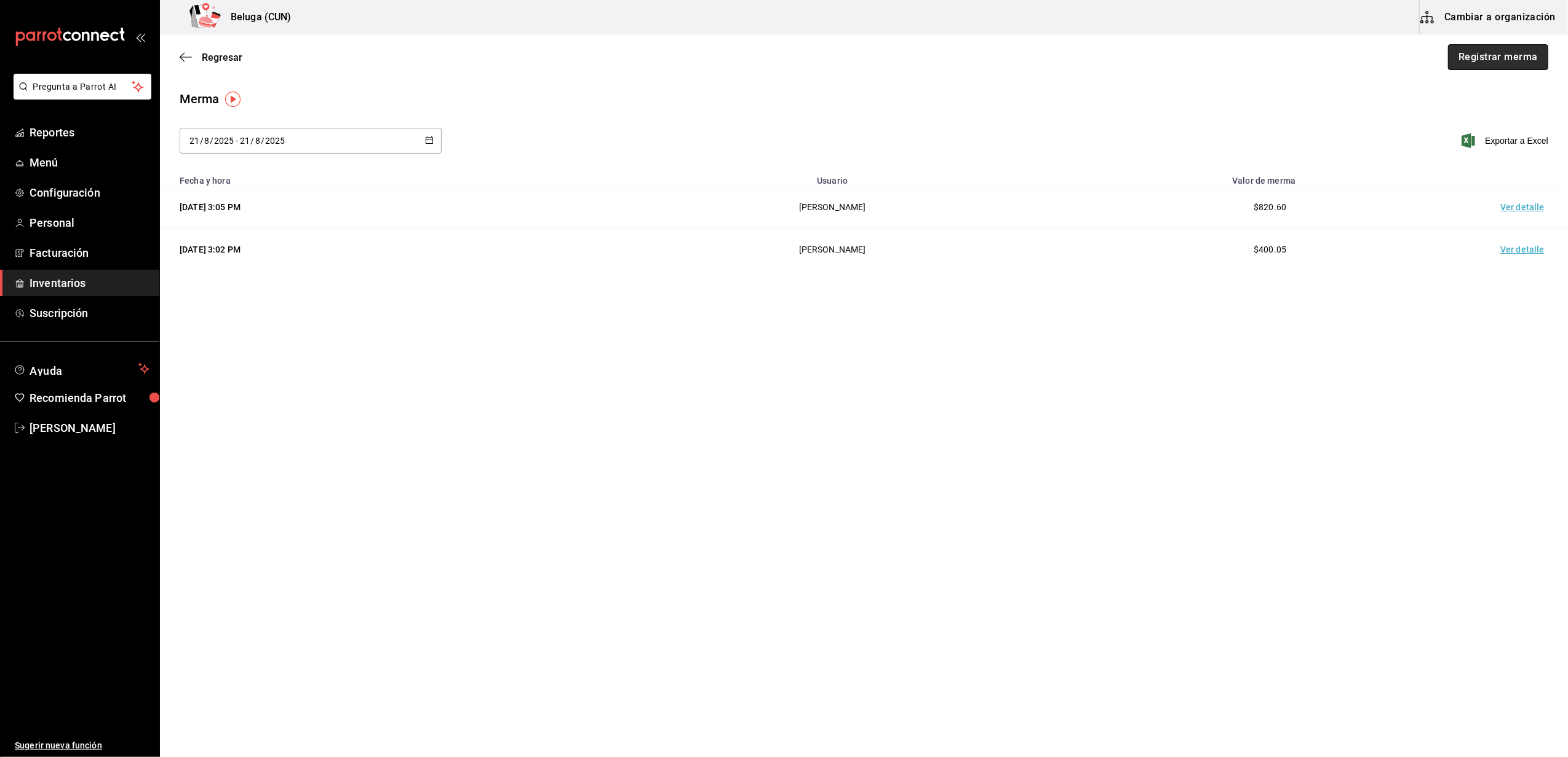
click at [1516, 57] on button "Registrar merma" at bounding box center [1498, 57] width 100 height 26
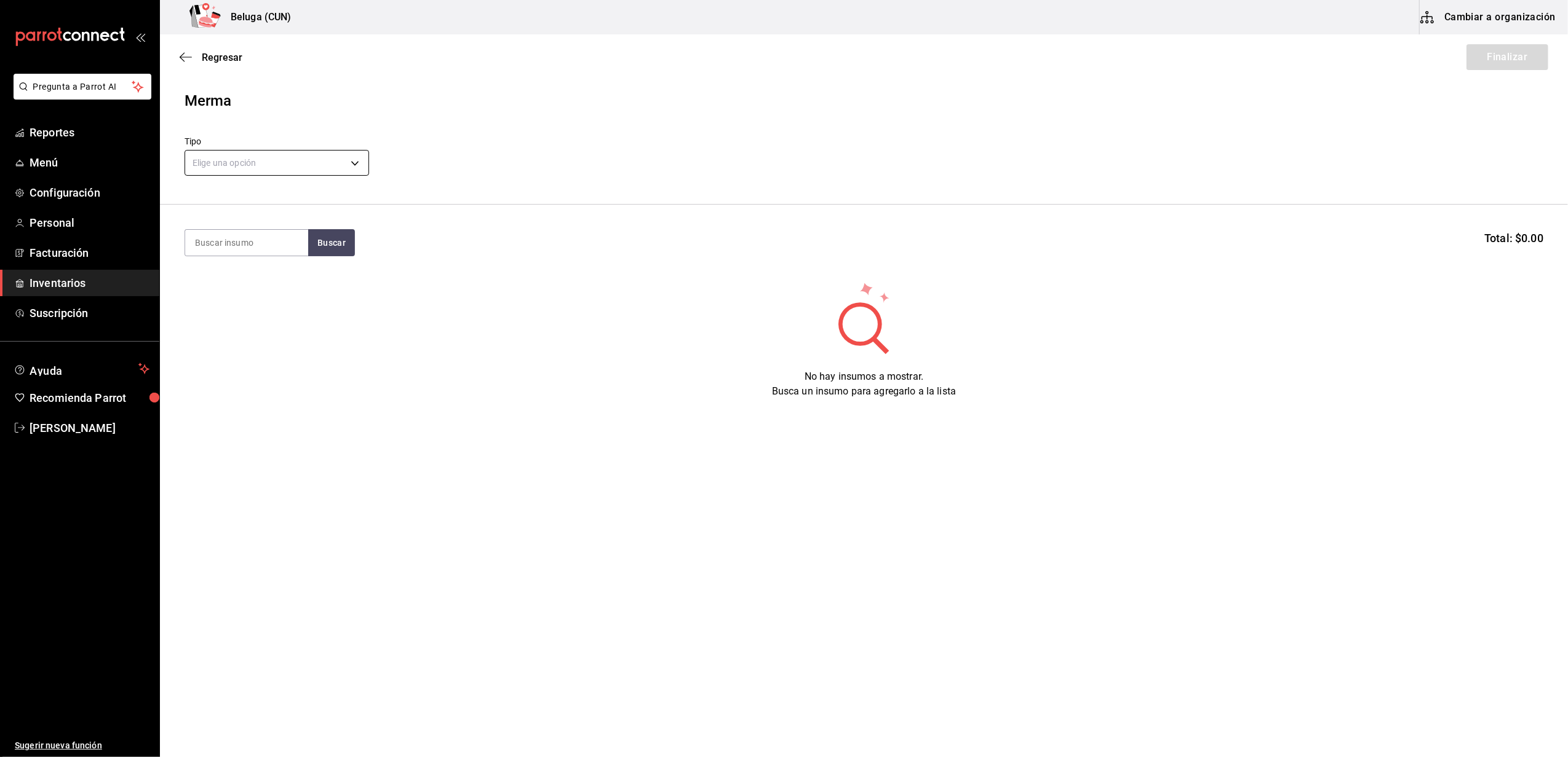
click at [327, 161] on body "Pregunta a Parrot AI Reportes Menú Configuración Personal Facturación Inventari…" at bounding box center [784, 344] width 1568 height 688
click at [229, 239] on li "Error" at bounding box center [276, 242] width 183 height 20
type input "ERROR"
click at [258, 239] on input at bounding box center [246, 242] width 123 height 26
type input "TUETANO"
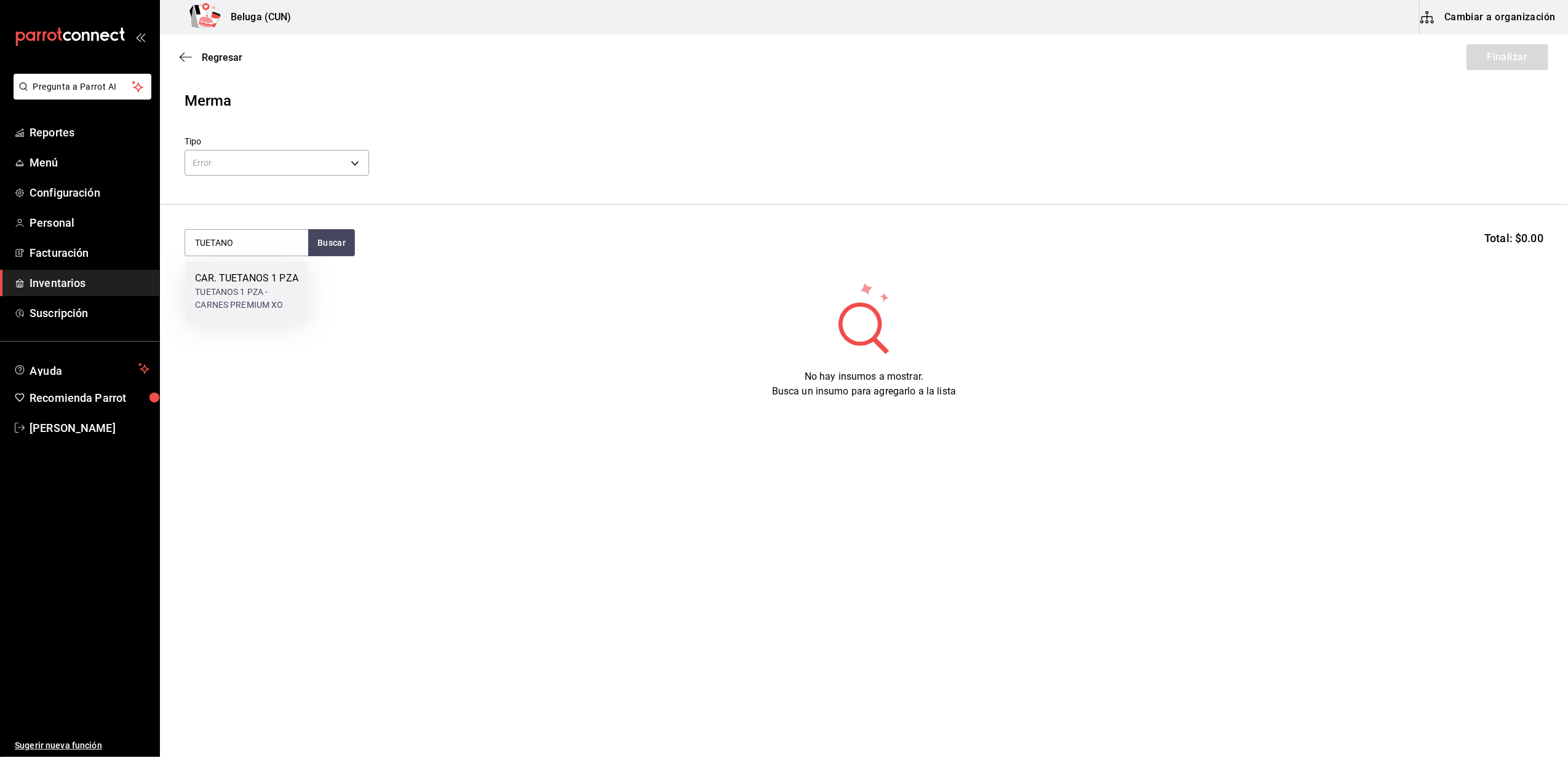
click at [254, 312] on div "TUETANOS 1 PZA - CARNES PREMIUM XO" at bounding box center [246, 299] width 103 height 26
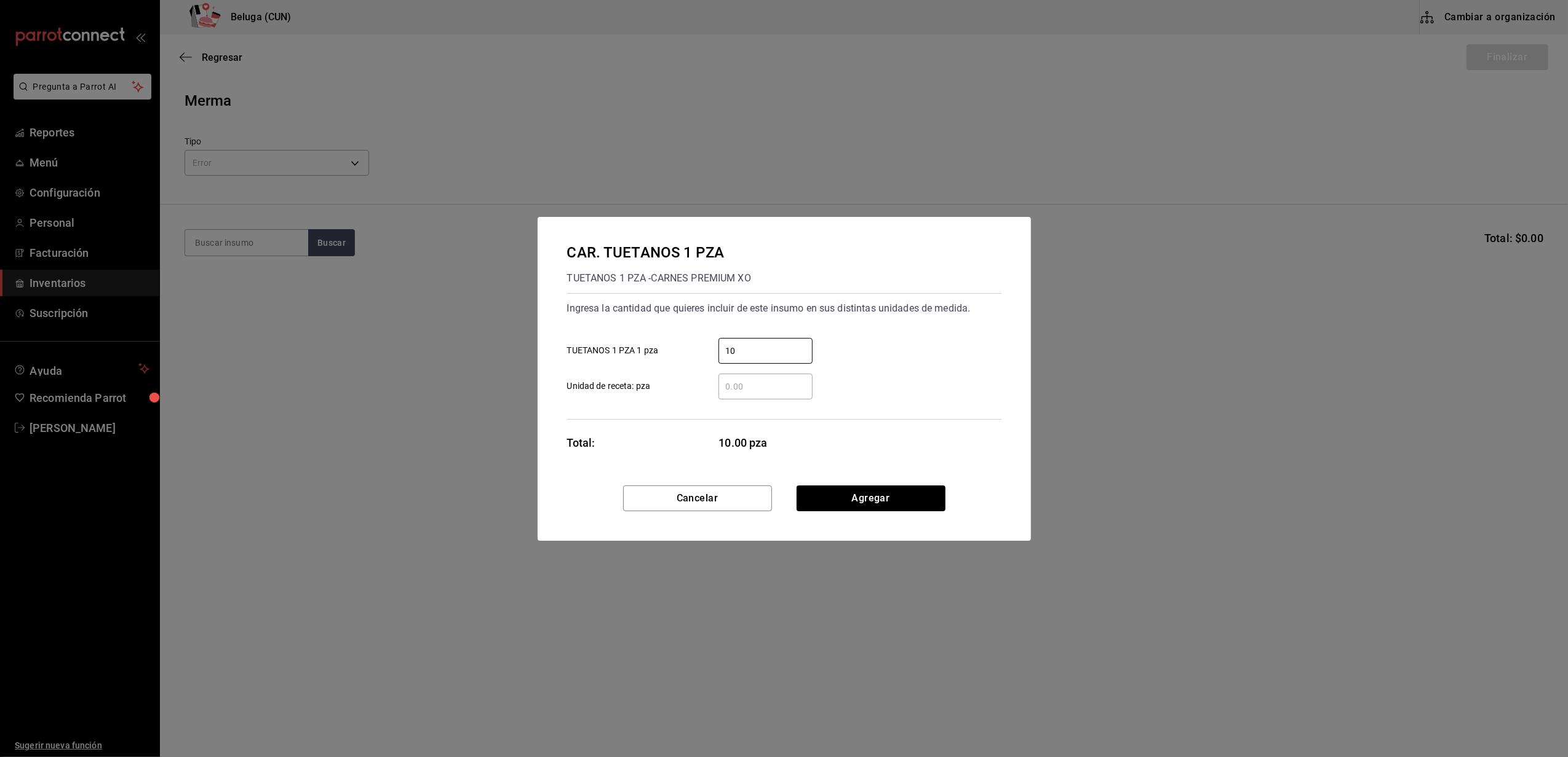
type input "10"
click at [850, 514] on div "Cancelar Agregar" at bounding box center [784, 513] width 493 height 56
click at [869, 498] on button "Agregar" at bounding box center [871, 498] width 149 height 26
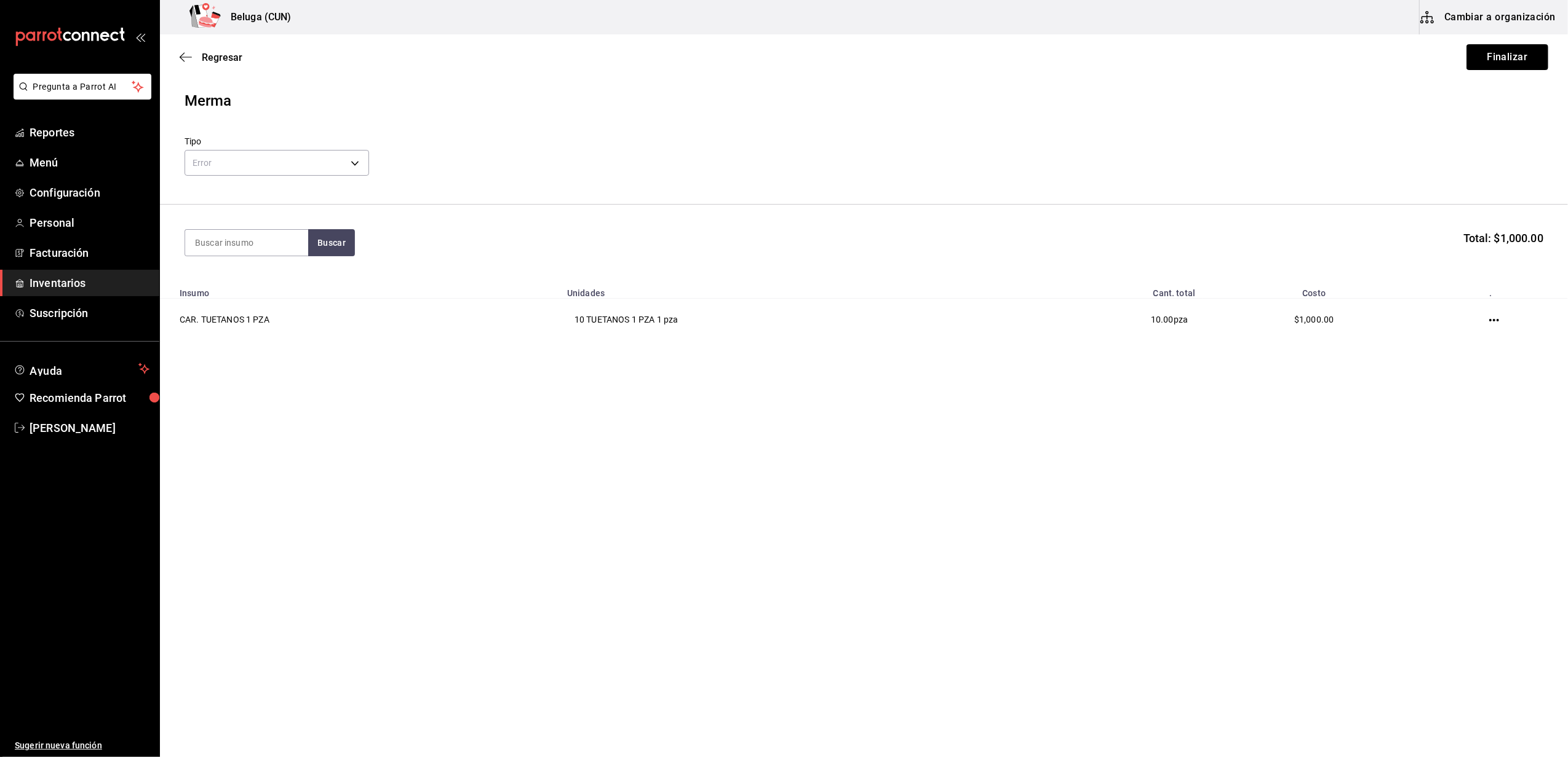
click at [1501, 57] on button "Finalizar" at bounding box center [1507, 57] width 82 height 26
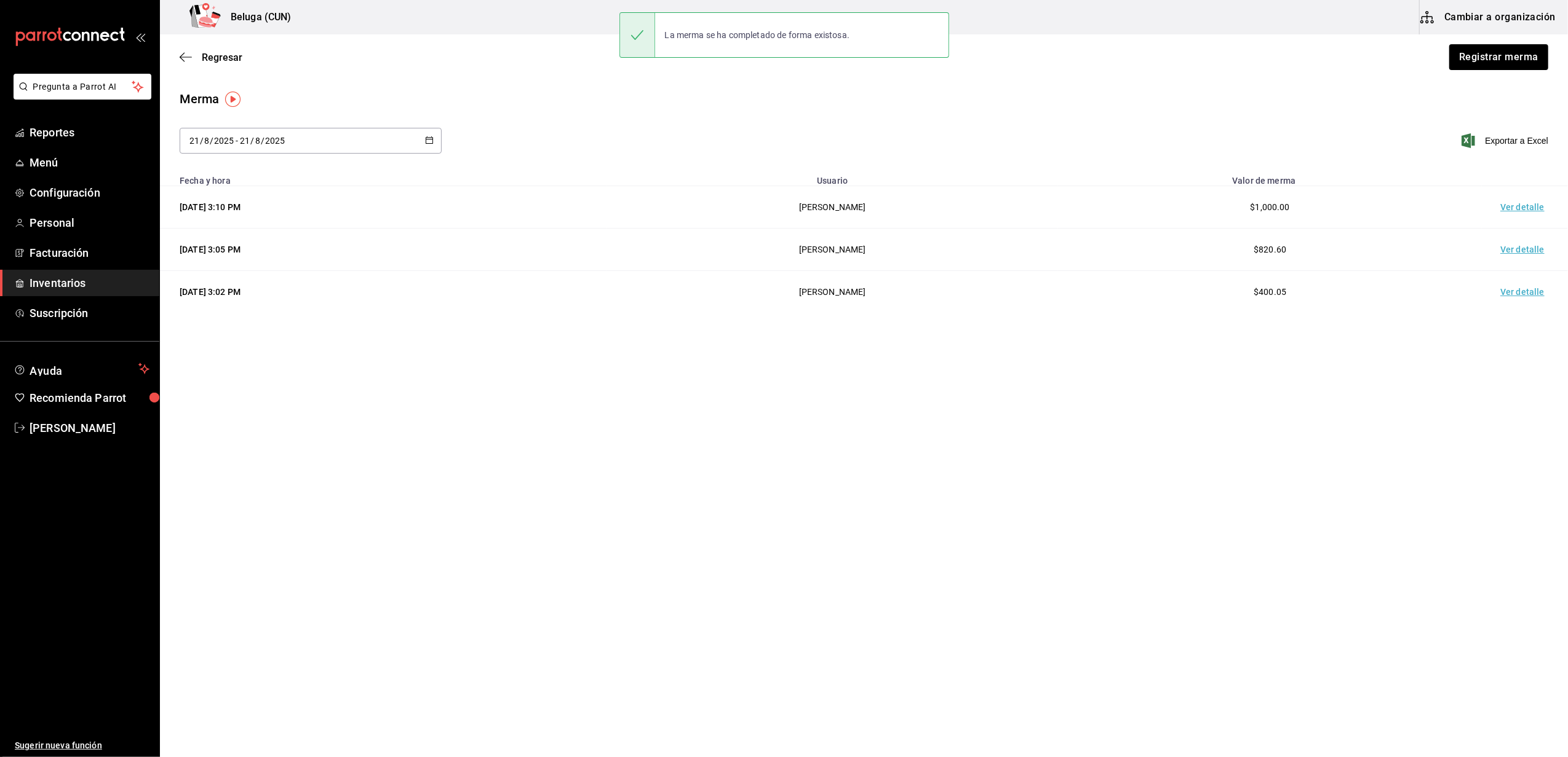
click at [1526, 219] on td "Ver detalle" at bounding box center [1525, 207] width 86 height 42
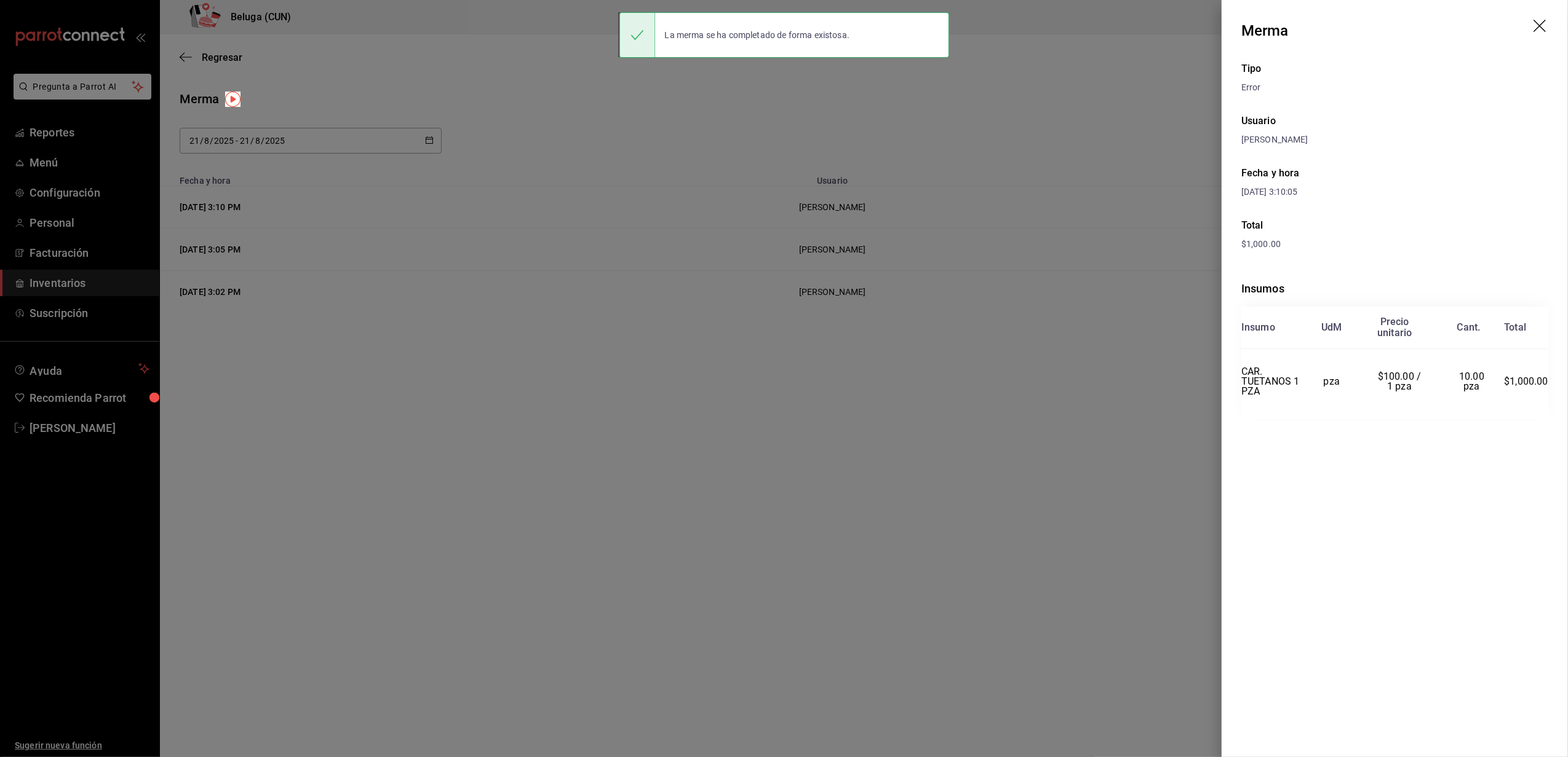
click at [849, 458] on div at bounding box center [784, 378] width 1568 height 757
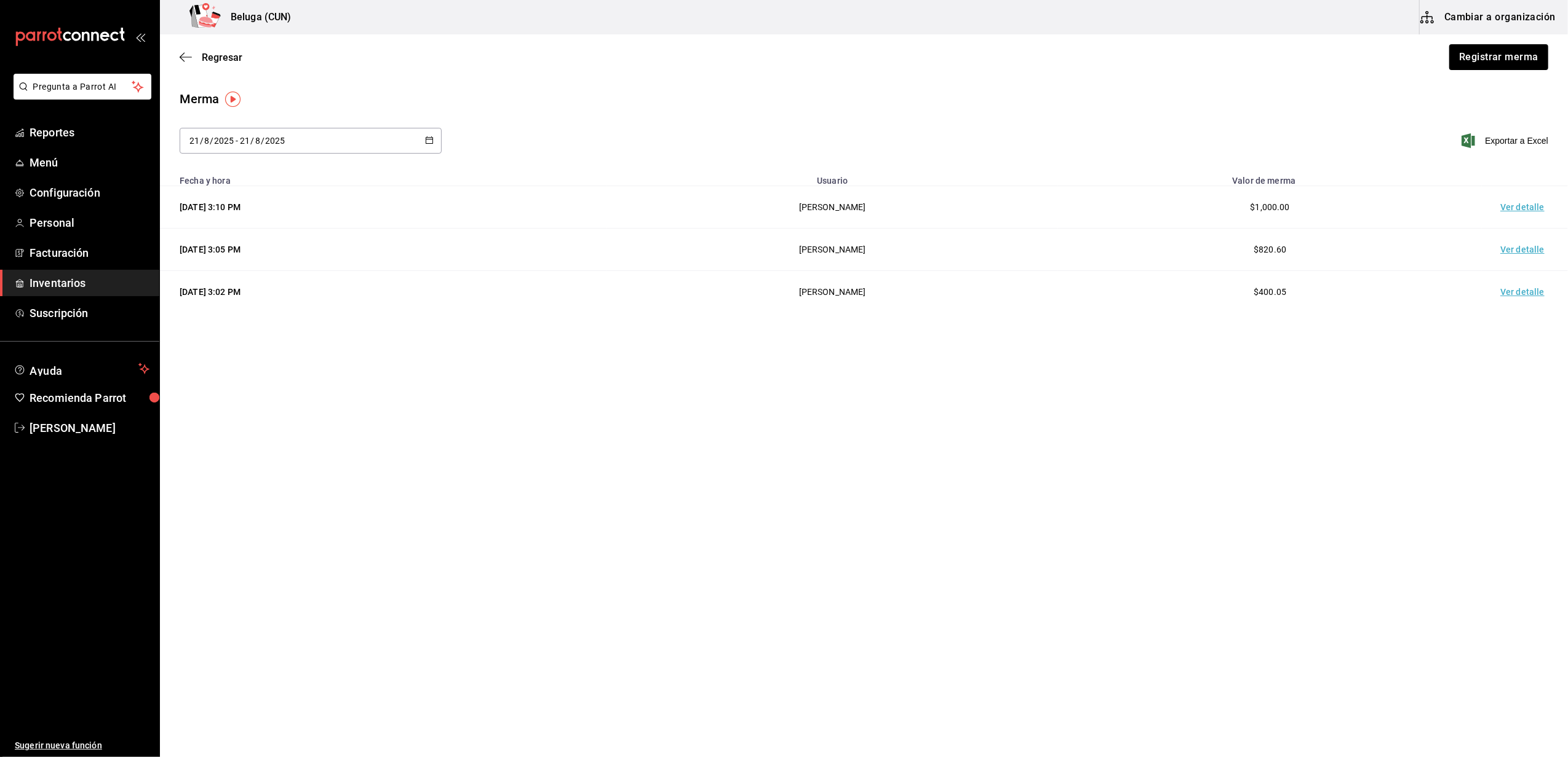
click at [1516, 209] on td "Ver detalle" at bounding box center [1525, 207] width 86 height 42
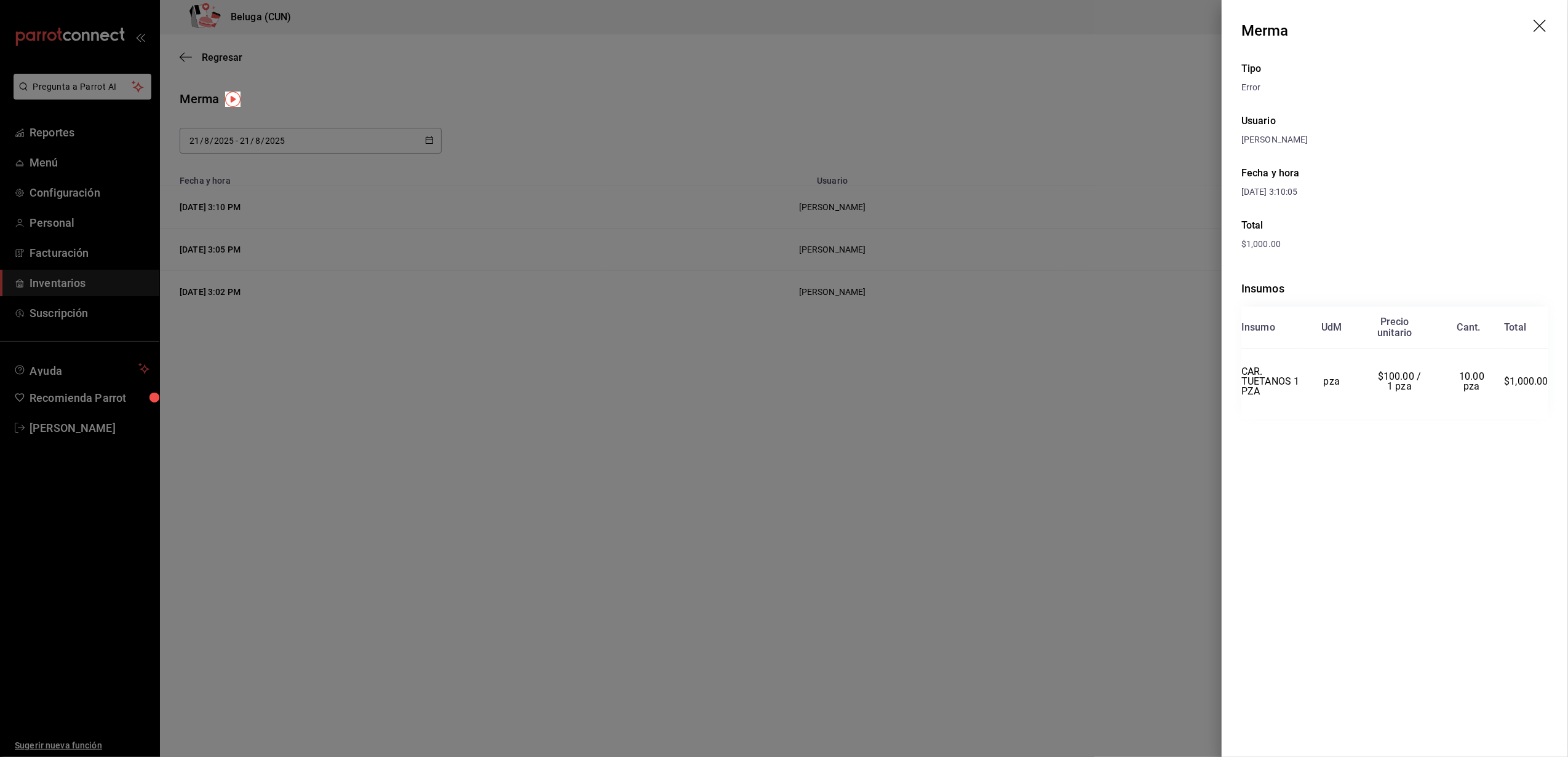
click at [1084, 570] on div at bounding box center [784, 378] width 1568 height 757
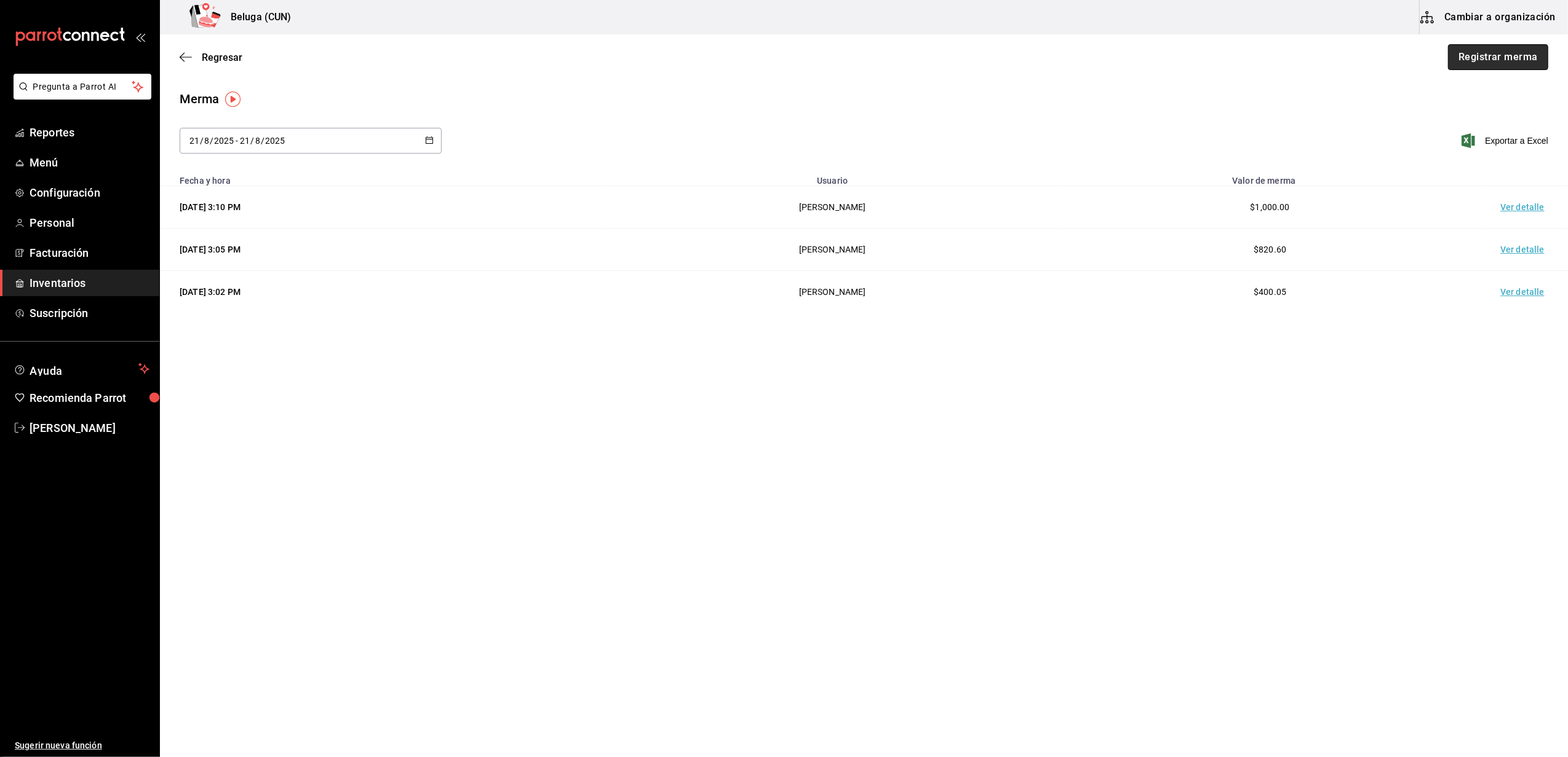
click at [1467, 66] on button "Registrar merma" at bounding box center [1498, 57] width 100 height 26
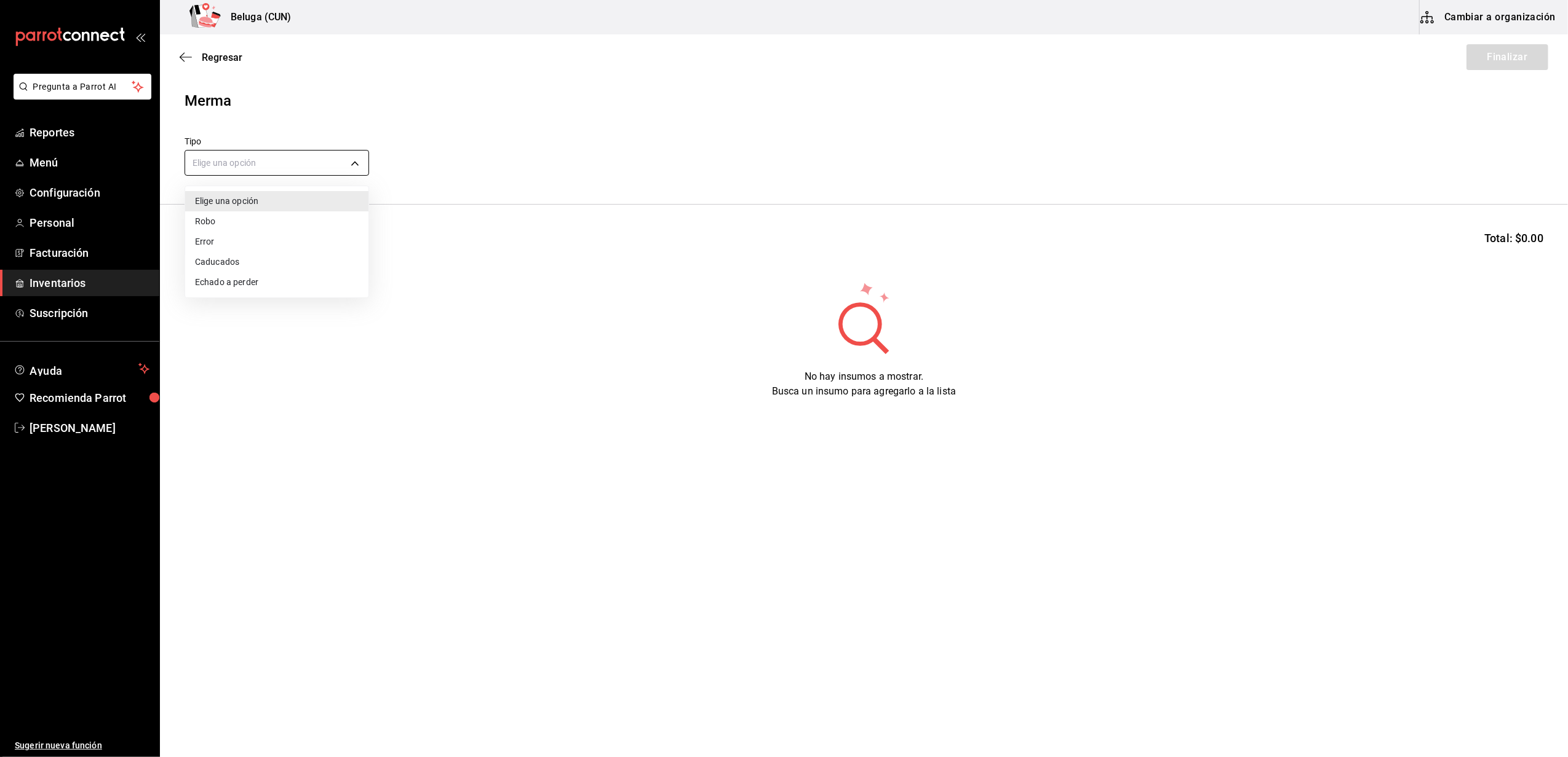
click at [357, 159] on body "Pregunta a Parrot AI Reportes Menú Configuración Personal Facturación Inventari…" at bounding box center [784, 344] width 1568 height 688
click at [232, 244] on li "Error" at bounding box center [276, 242] width 183 height 20
type input "ERROR"
click at [241, 232] on input at bounding box center [246, 242] width 123 height 26
type input "CRUDO"
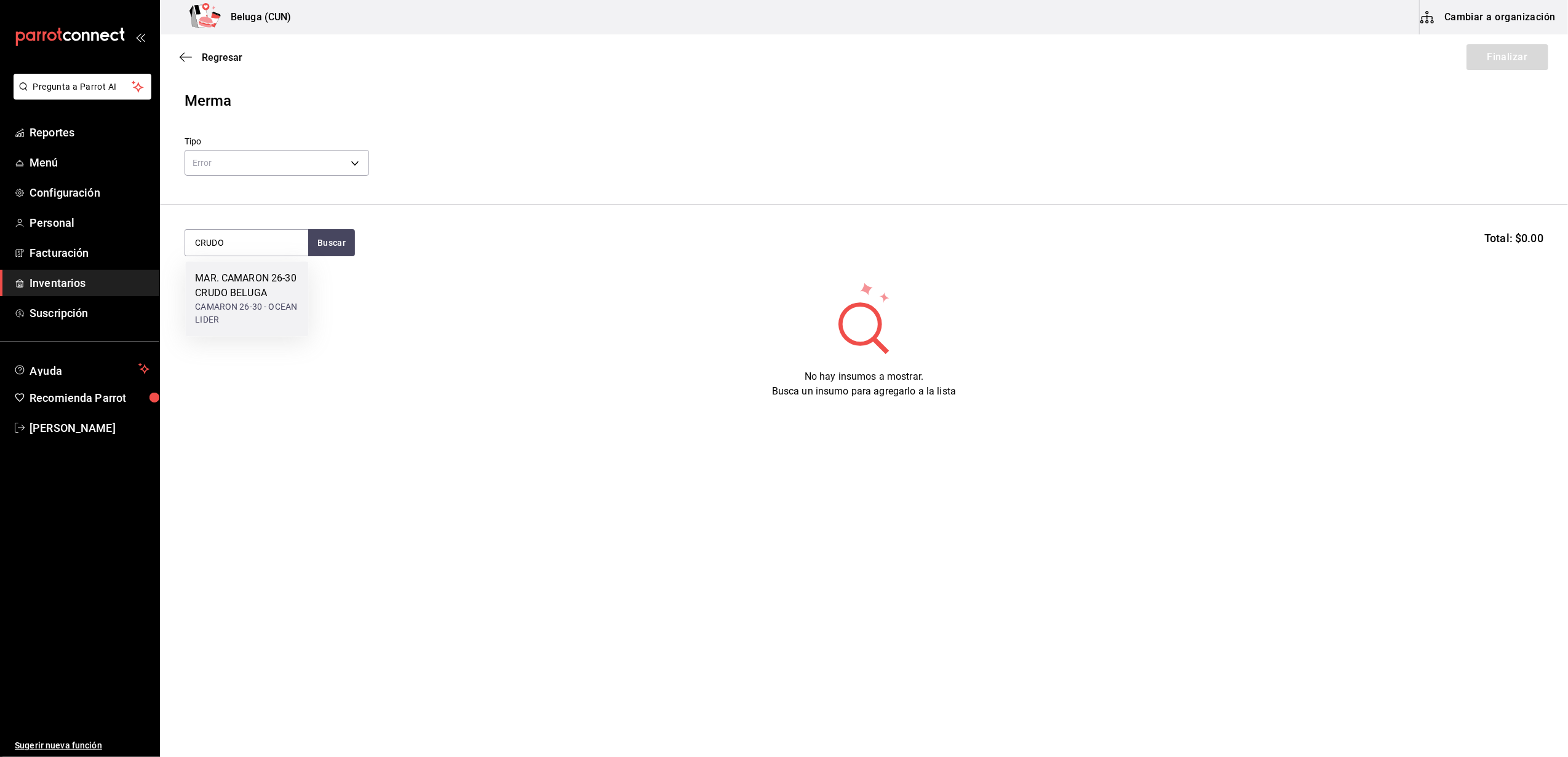
click at [261, 312] on div "CAMARON 26-30 - OCEAN LIDER" at bounding box center [246, 313] width 103 height 26
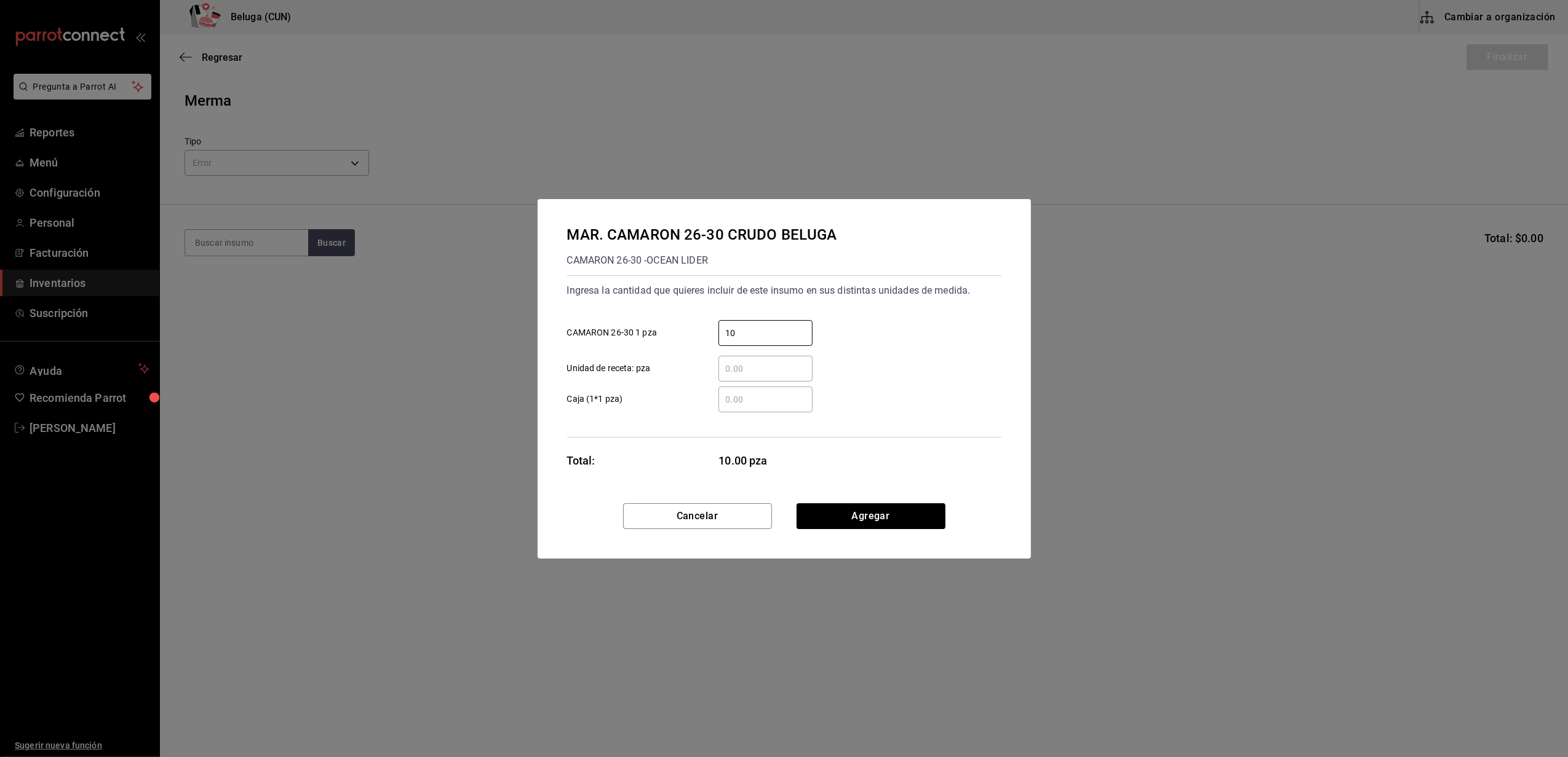
type input "10"
click at [908, 512] on button "Agregar" at bounding box center [871, 516] width 149 height 26
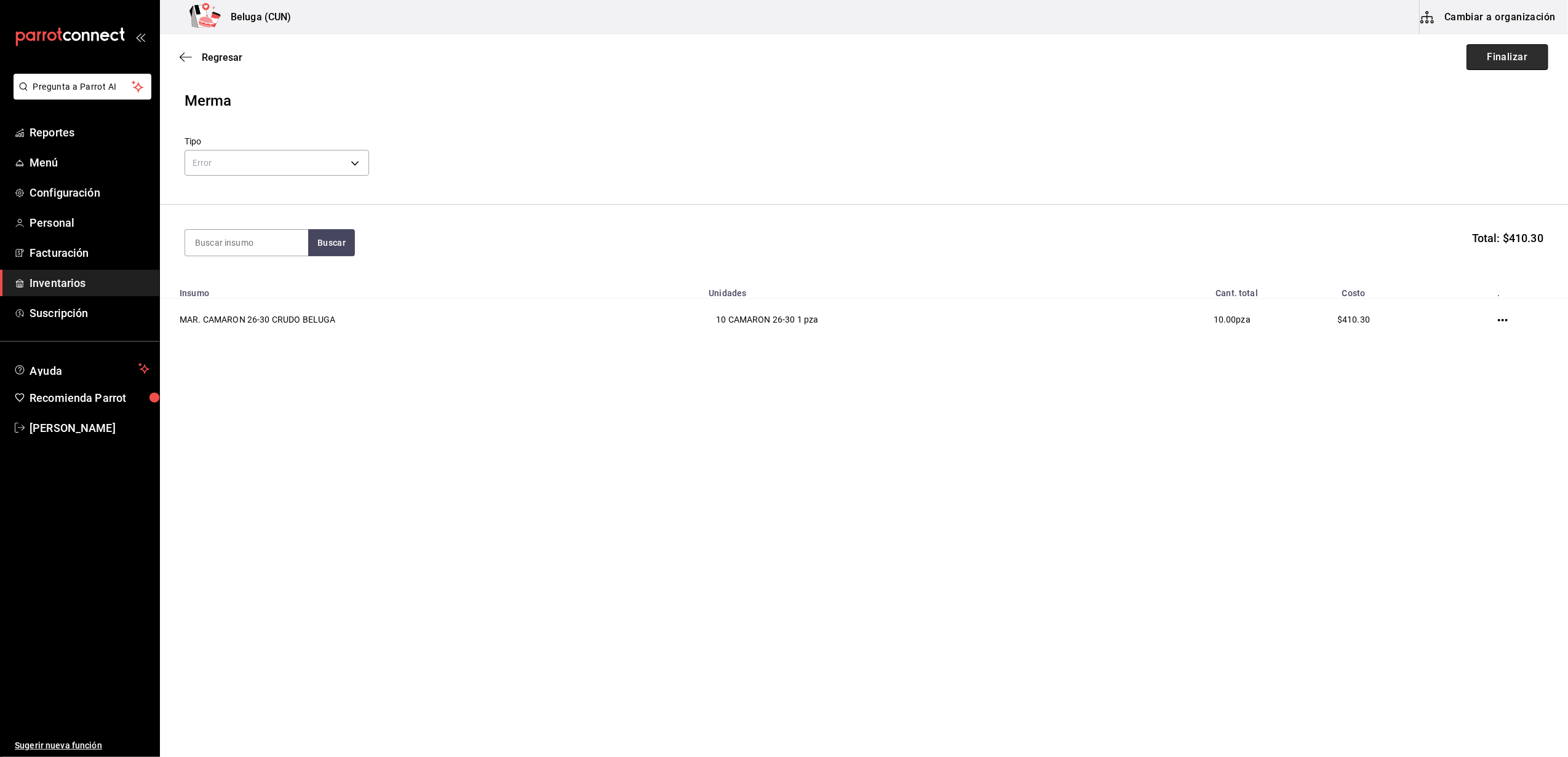
click at [1501, 57] on button "Finalizar" at bounding box center [1507, 57] width 82 height 26
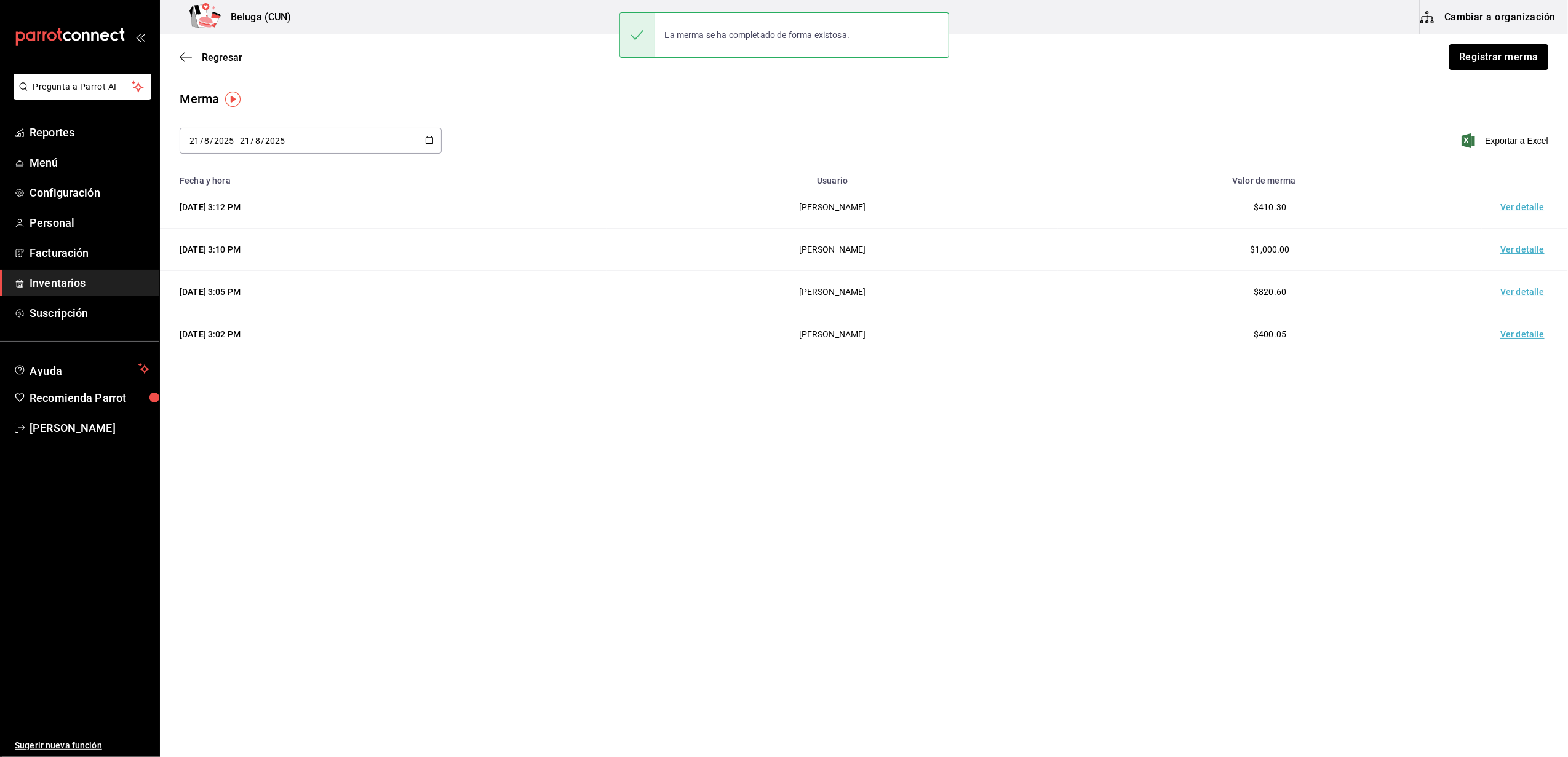
click at [1509, 204] on td "Ver detalle" at bounding box center [1525, 207] width 86 height 42
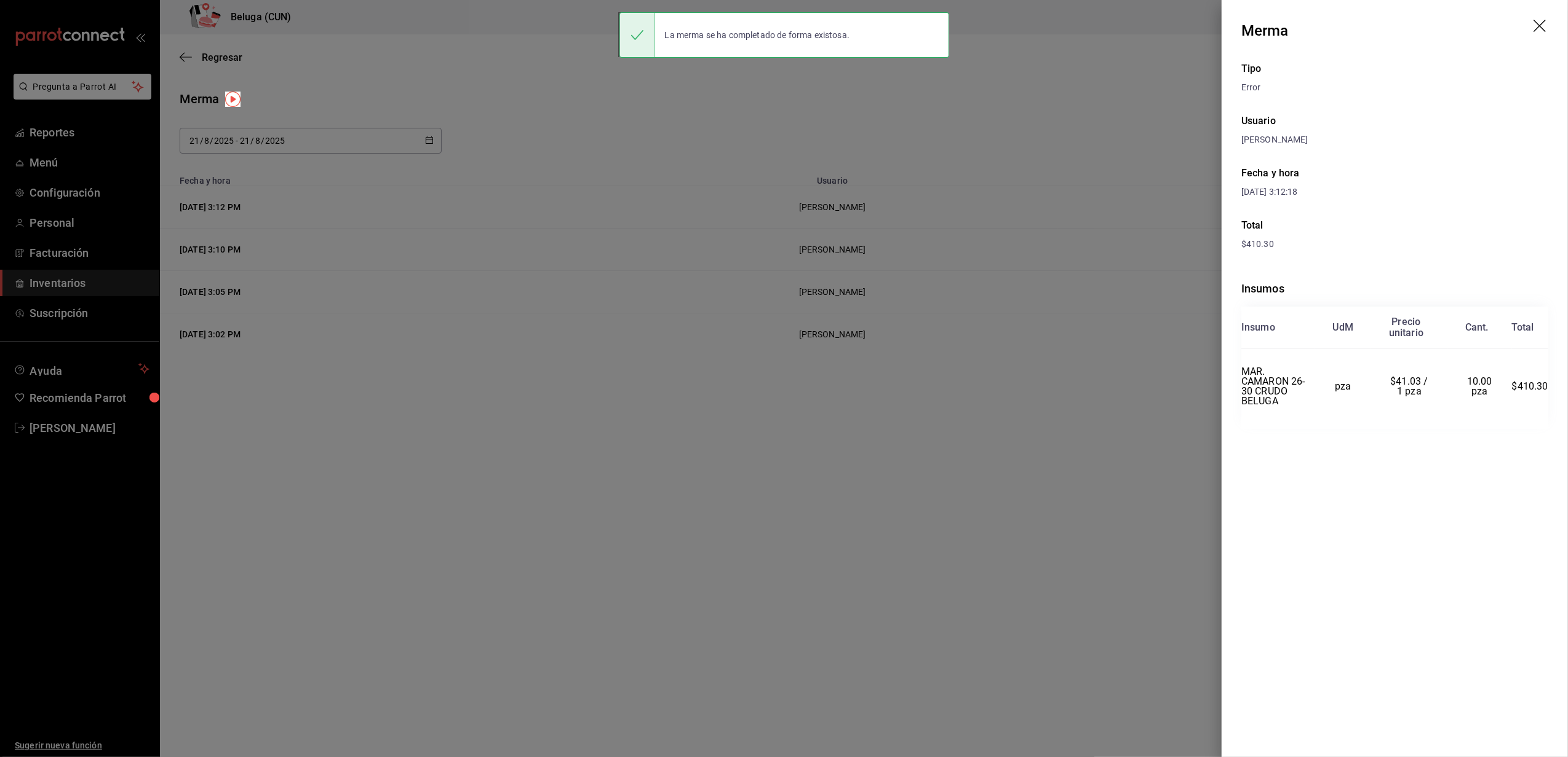
click at [1090, 124] on div at bounding box center [784, 378] width 1568 height 757
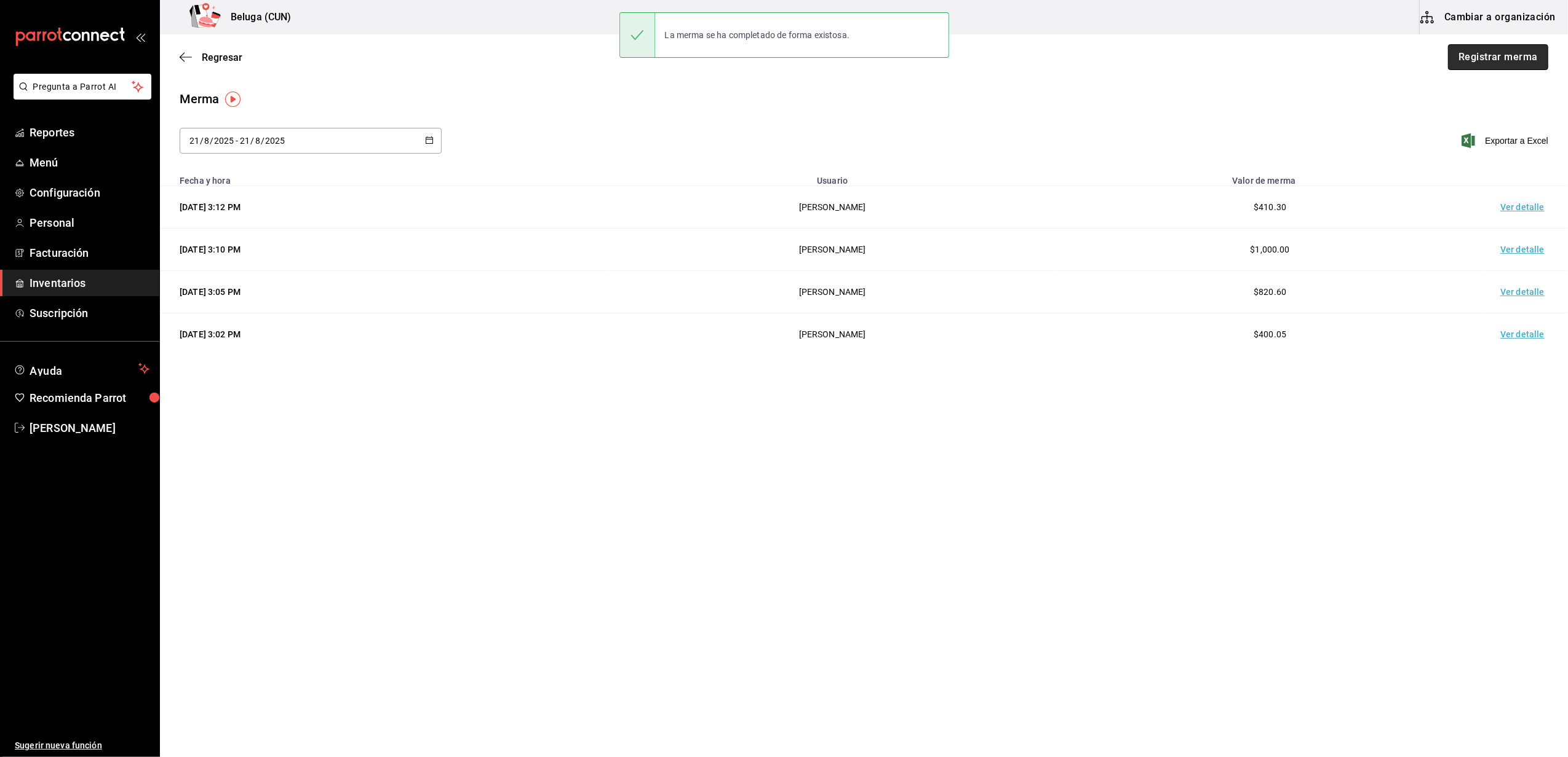
click at [1513, 59] on button "Registrar merma" at bounding box center [1498, 57] width 100 height 26
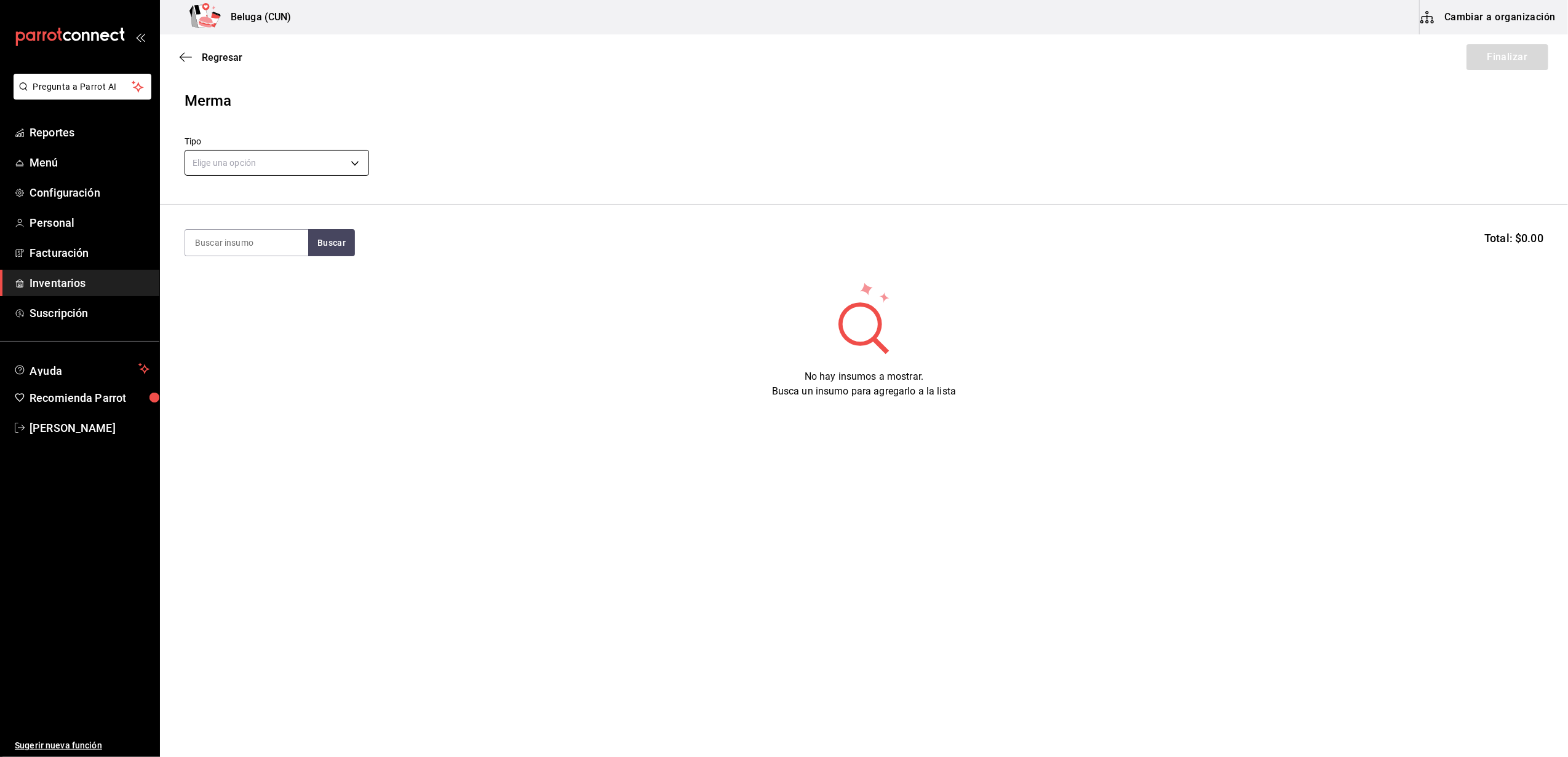
click at [320, 161] on body "Pregunta a Parrot AI Reportes Menú Configuración Personal Facturación Inventari…" at bounding box center [784, 344] width 1568 height 688
click at [229, 247] on li "Error" at bounding box center [276, 242] width 183 height 20
type input "ERROR"
click at [225, 244] on input at bounding box center [246, 242] width 123 height 26
type input "SINALO"
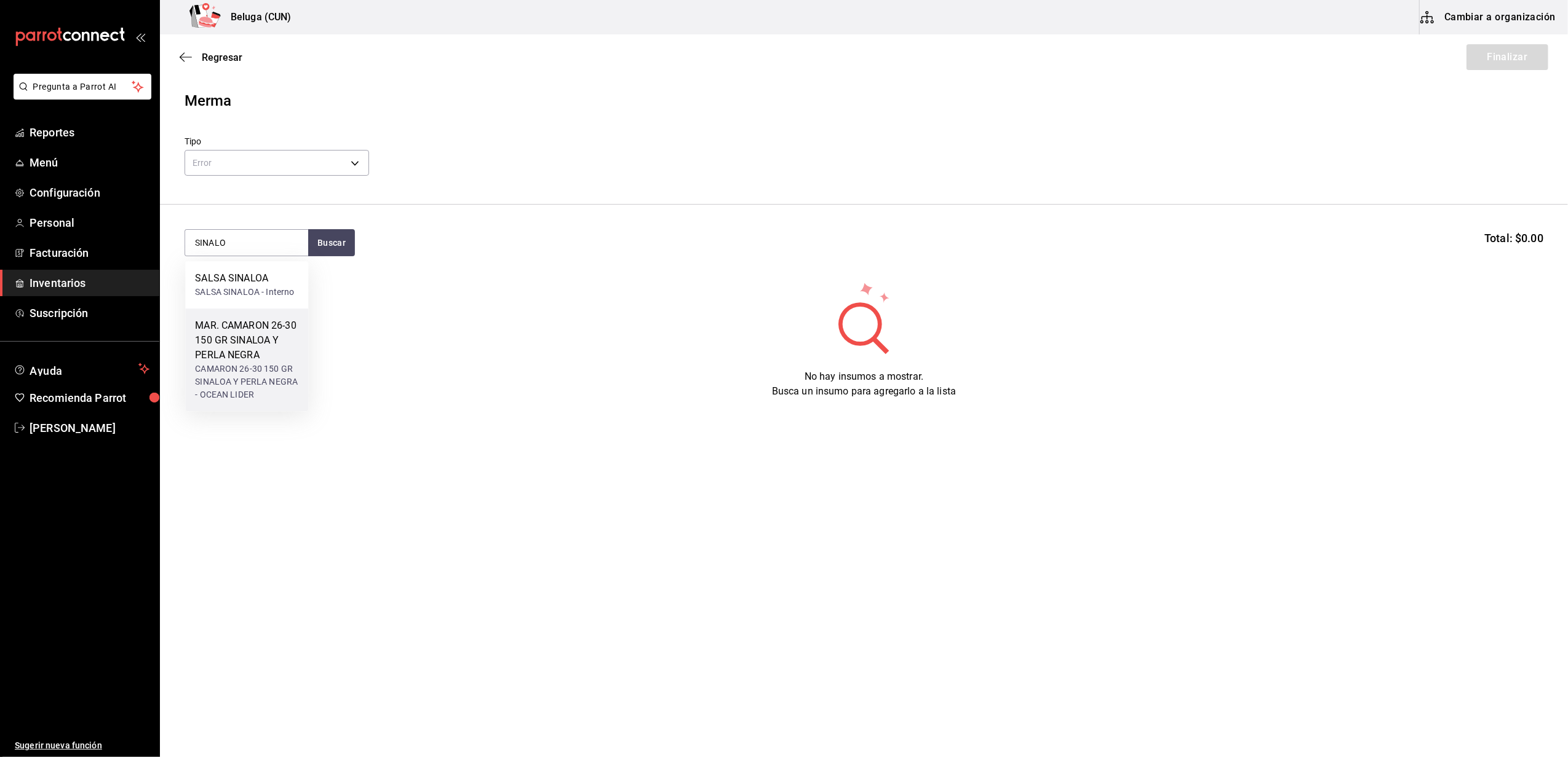
click at [237, 357] on div "MAR. CAMARON 26-30 150 GR SINALOA Y PERLA NEGRA" at bounding box center [246, 340] width 103 height 44
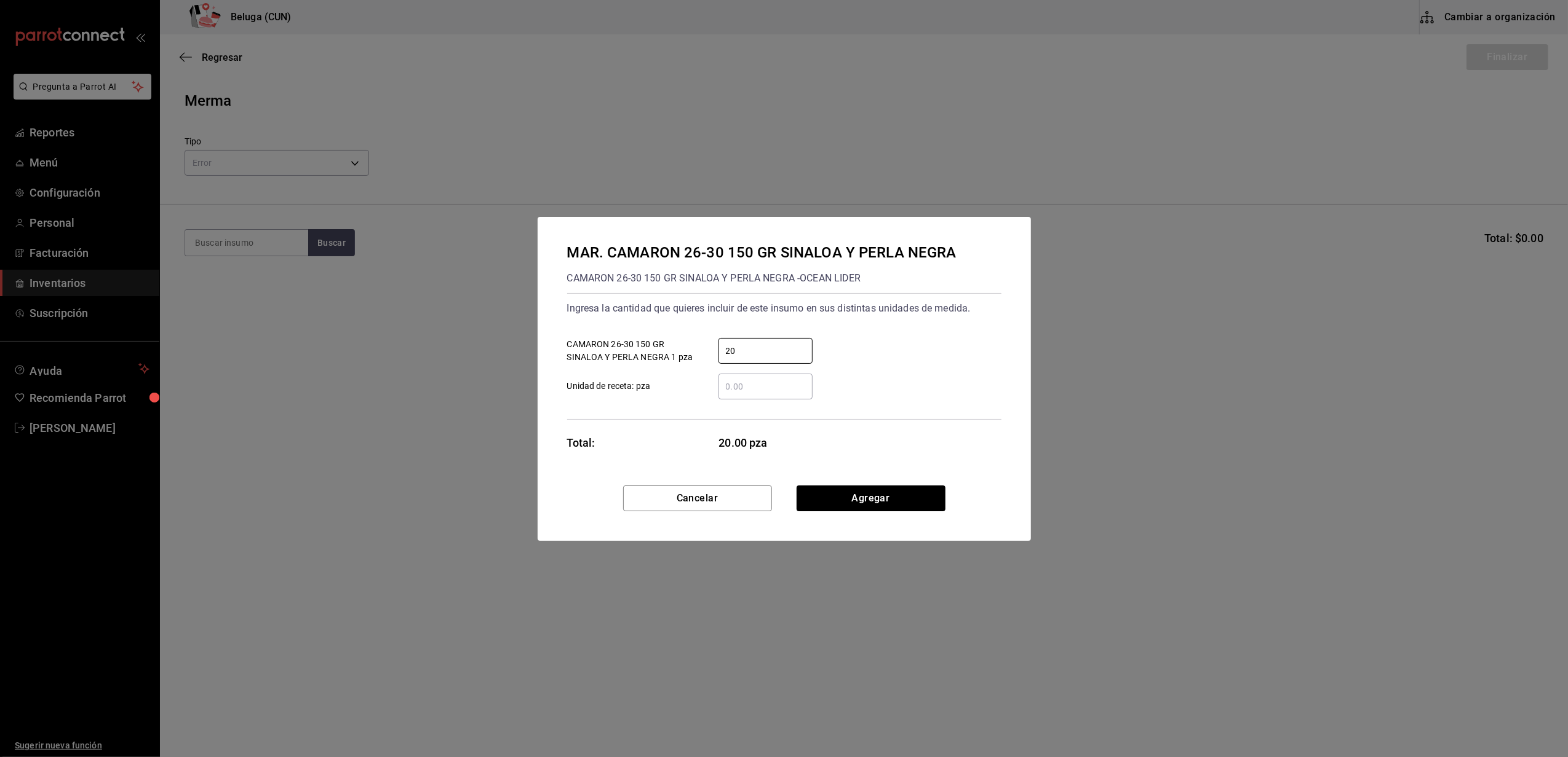
type input "20"
click button "Agregar" at bounding box center [871, 498] width 149 height 26
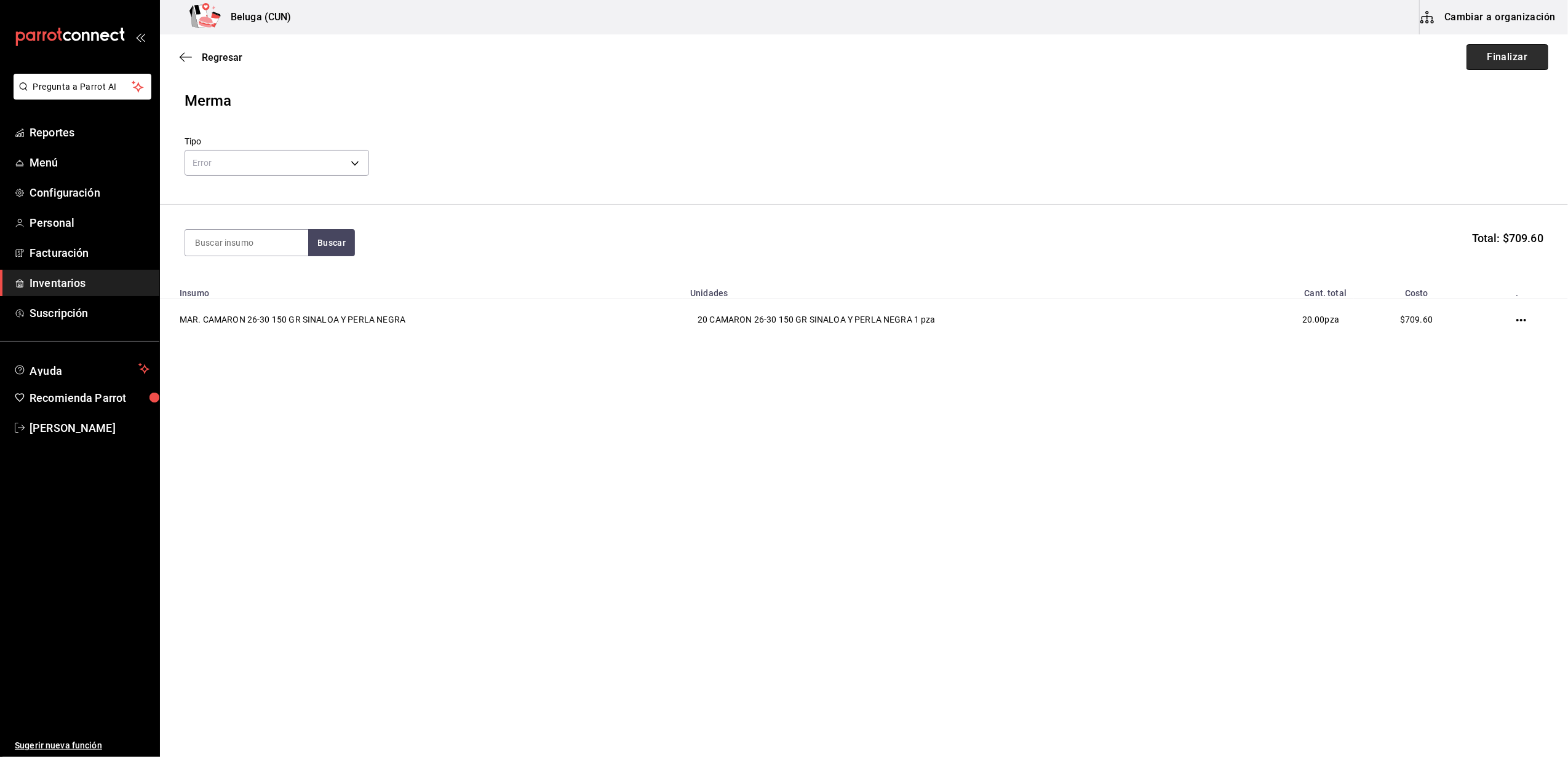
click at [1519, 54] on button "Finalizar" at bounding box center [1507, 57] width 82 height 26
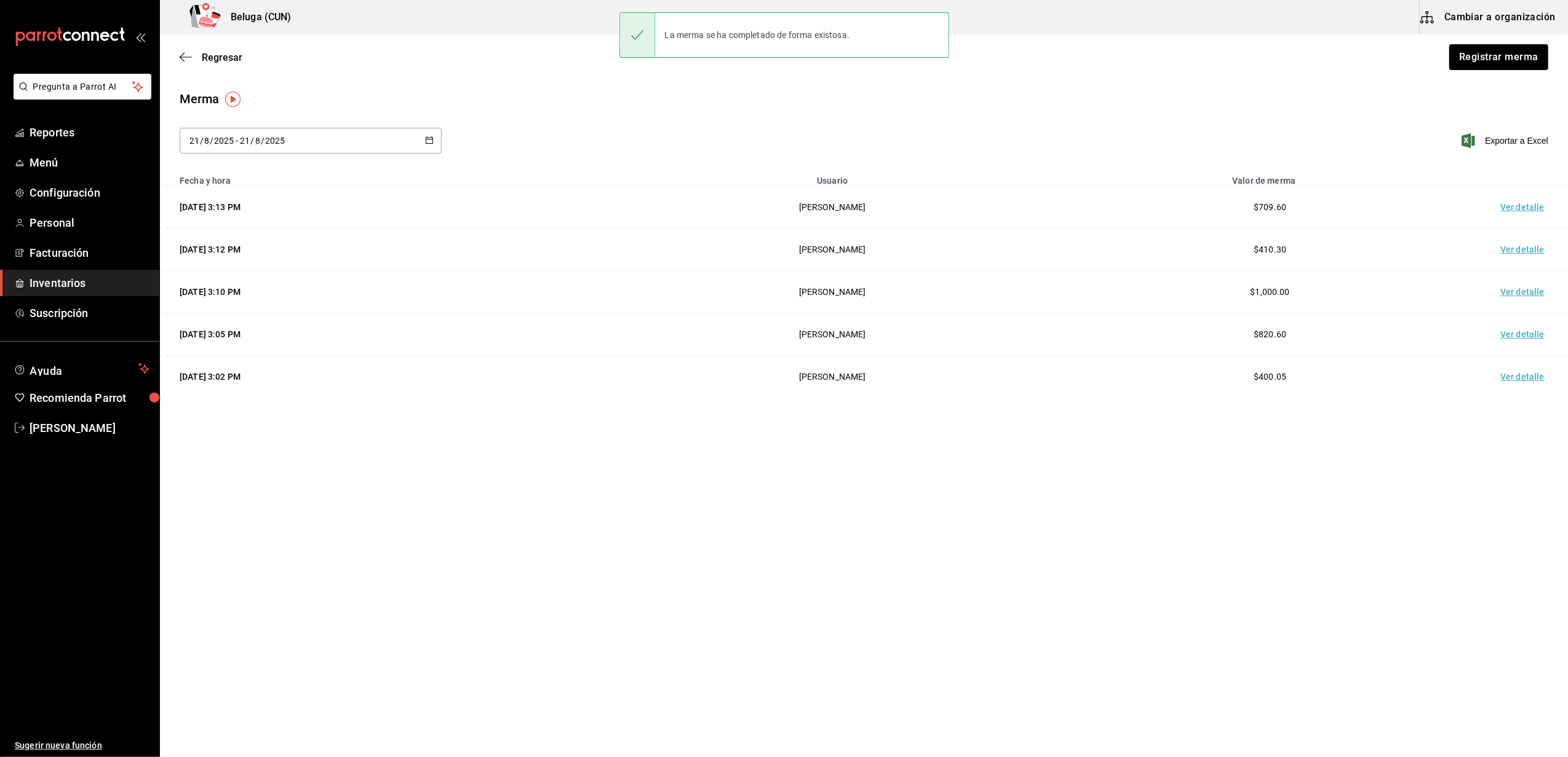
click at [1504, 202] on td "Ver detalle" at bounding box center [1525, 207] width 86 height 42
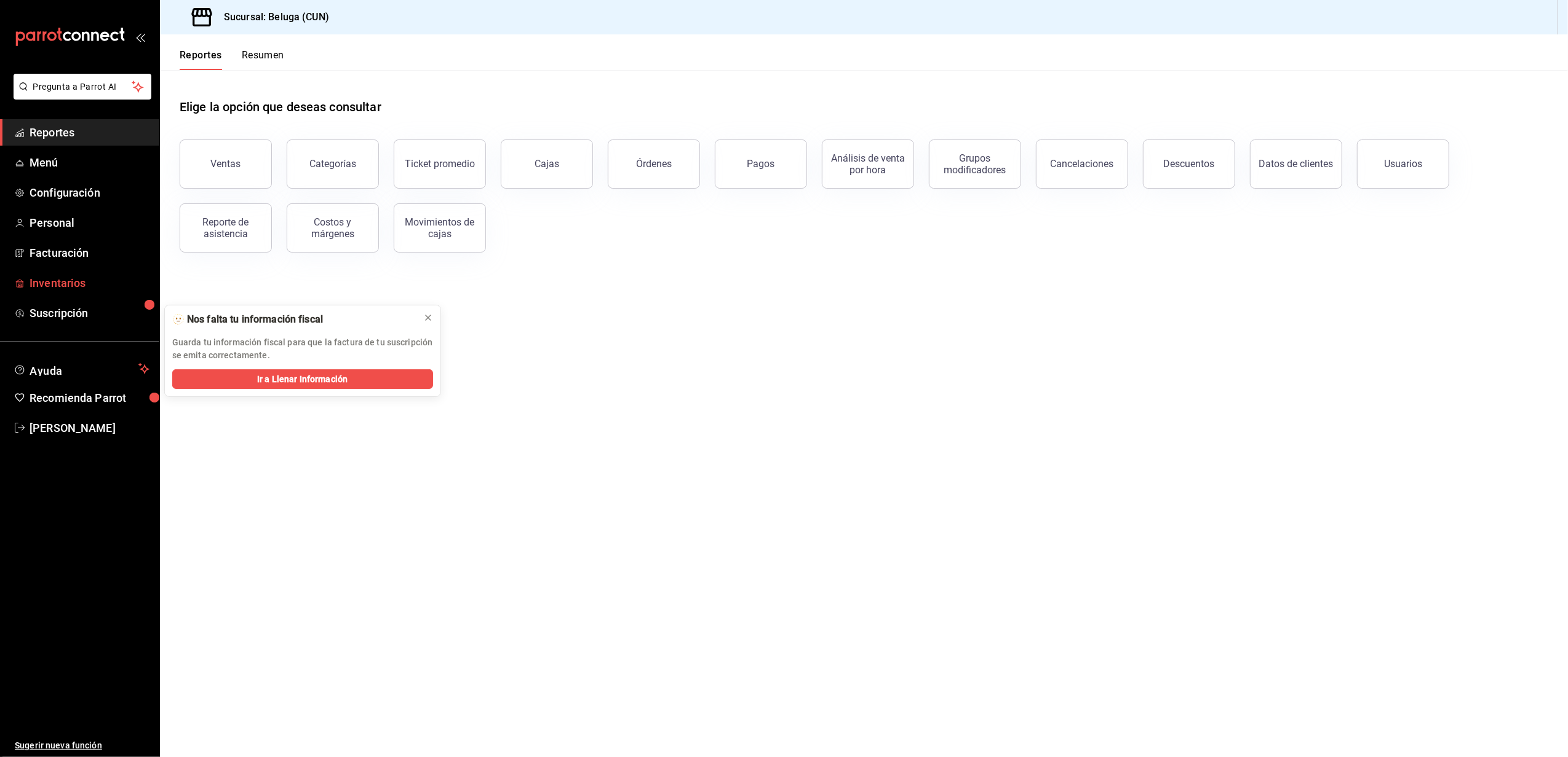
click at [84, 281] on span "Inventarios" at bounding box center [89, 283] width 120 height 17
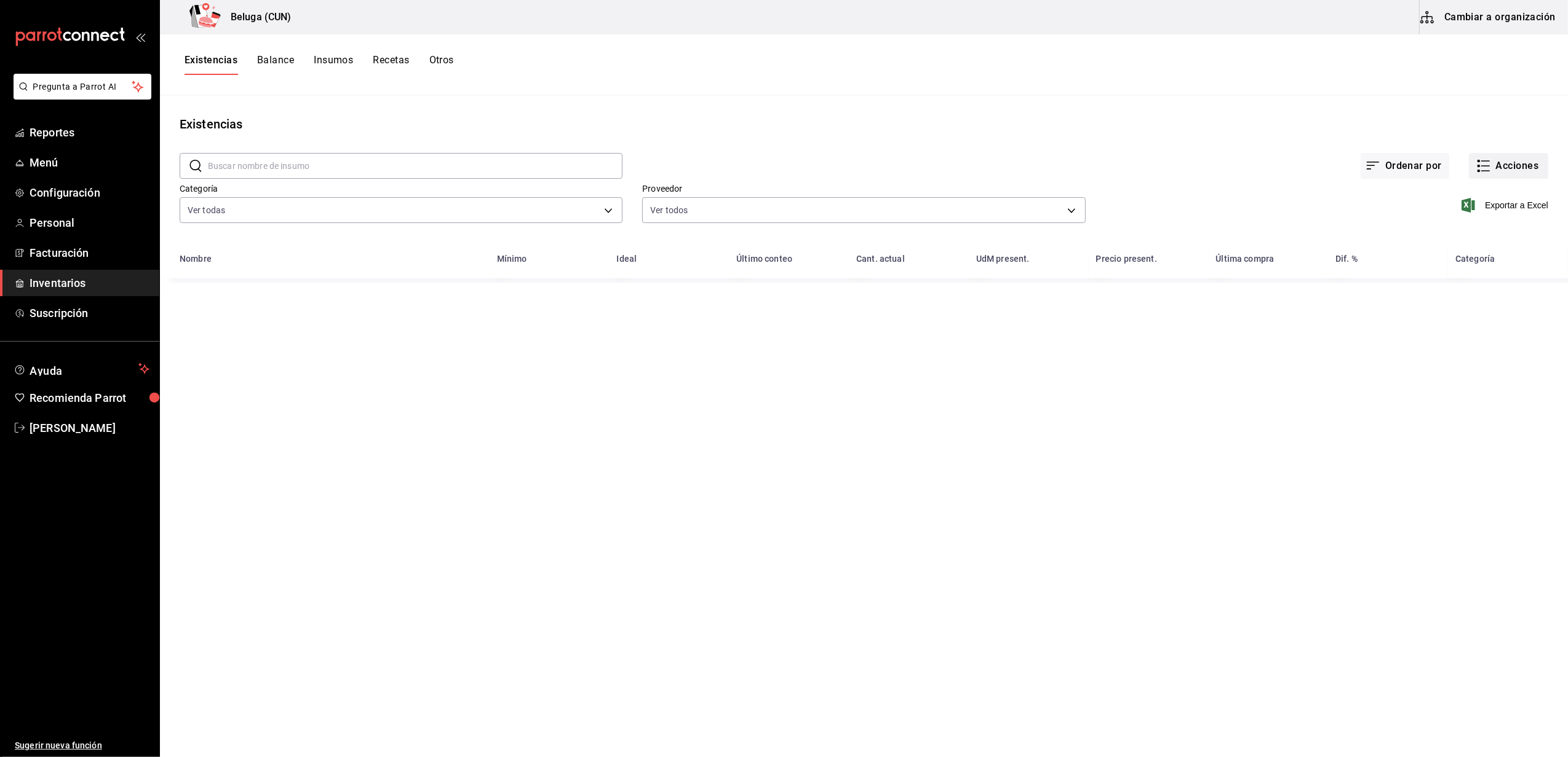
click at [1497, 154] on button "Acciones" at bounding box center [1508, 166] width 79 height 26
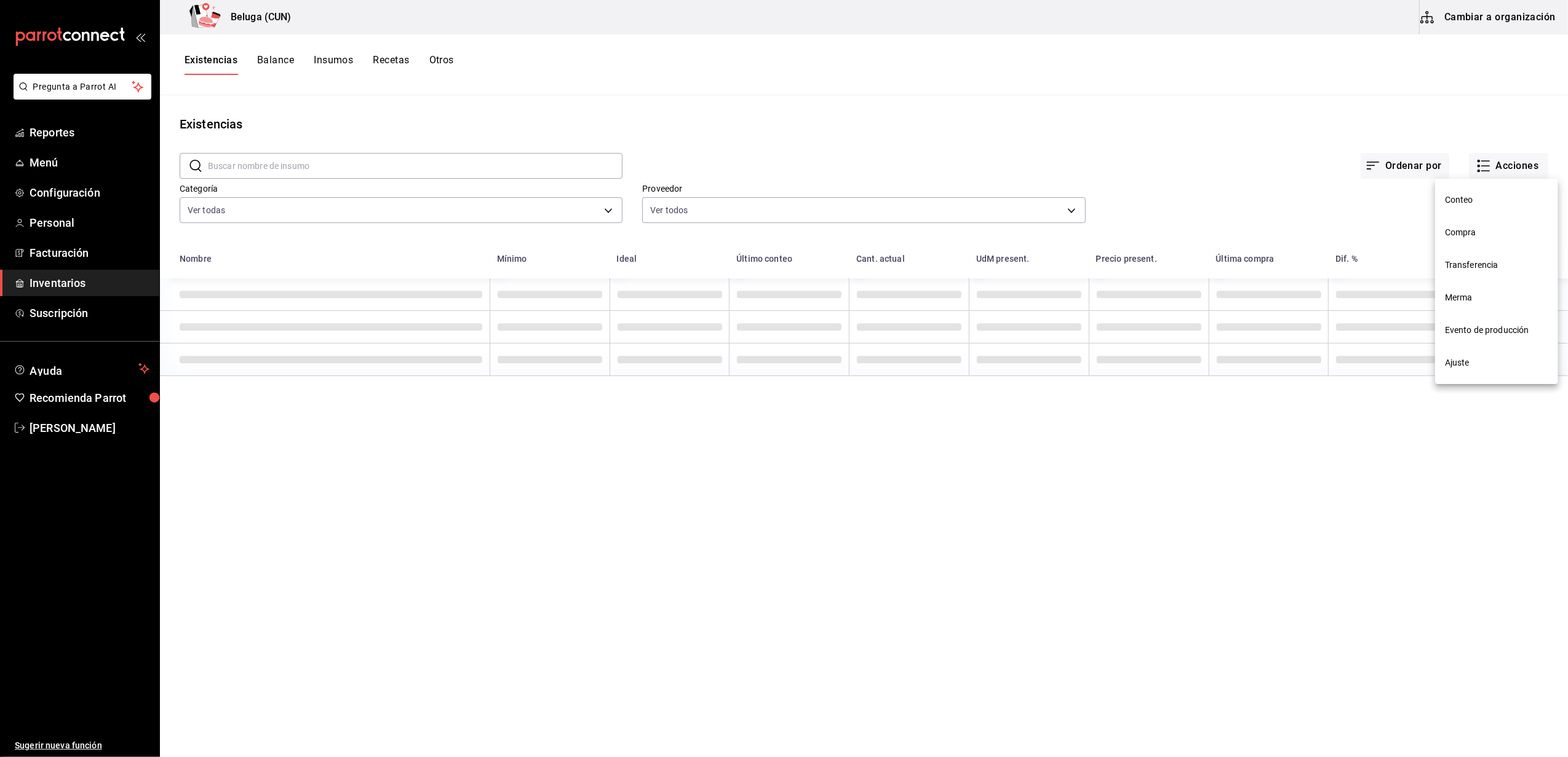
click at [1477, 234] on span "Compra" at bounding box center [1496, 232] width 103 height 13
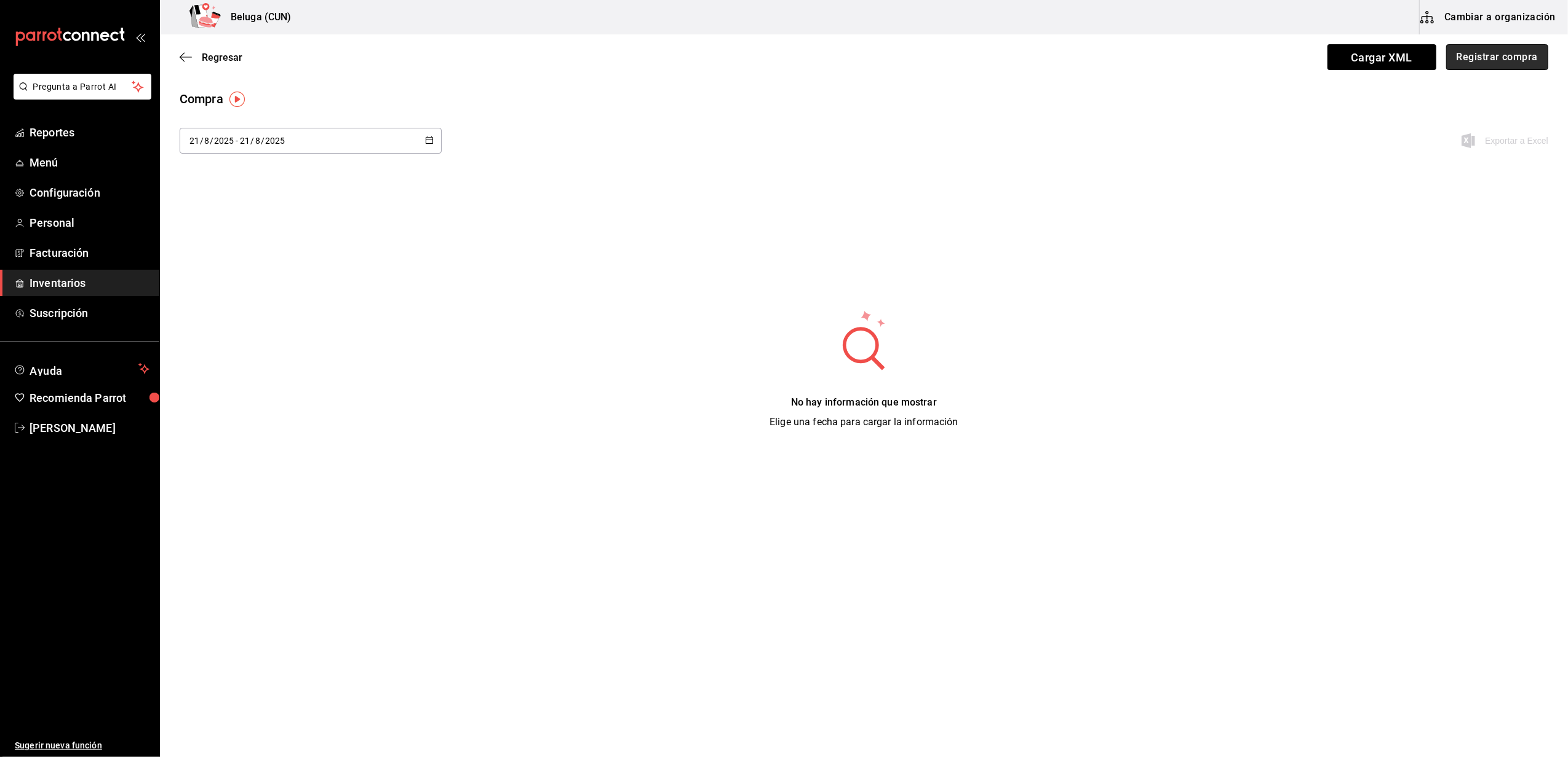
click at [1503, 60] on button "Registrar compra" at bounding box center [1497, 57] width 102 height 26
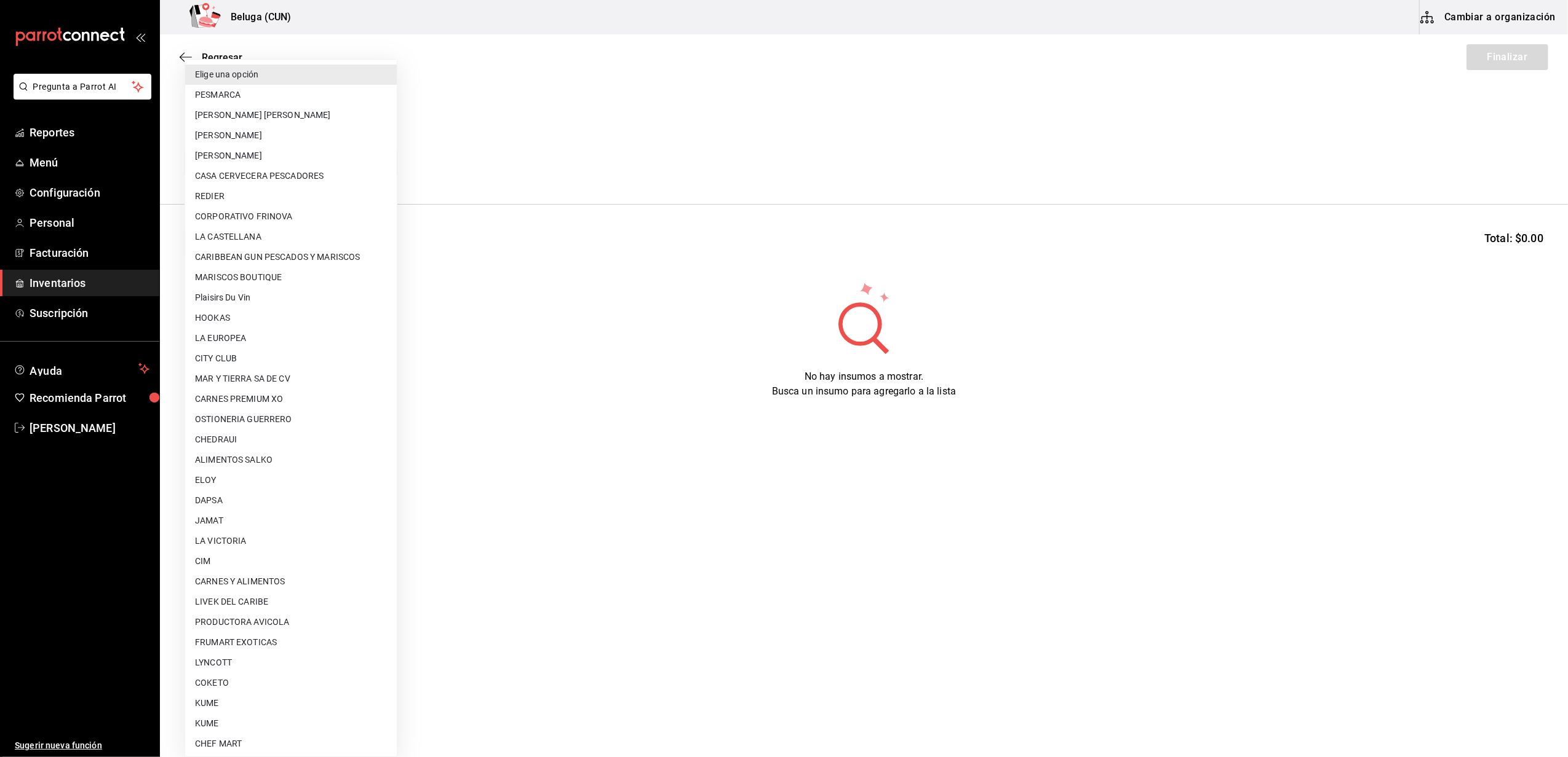
drag, startPoint x: 372, startPoint y: 161, endPoint x: 397, endPoint y: 175, distance: 28.7
click at [370, 164] on body "Pregunta a Parrot AI Reportes Menú Configuración Personal Facturación Inventari…" at bounding box center [784, 344] width 1568 height 688
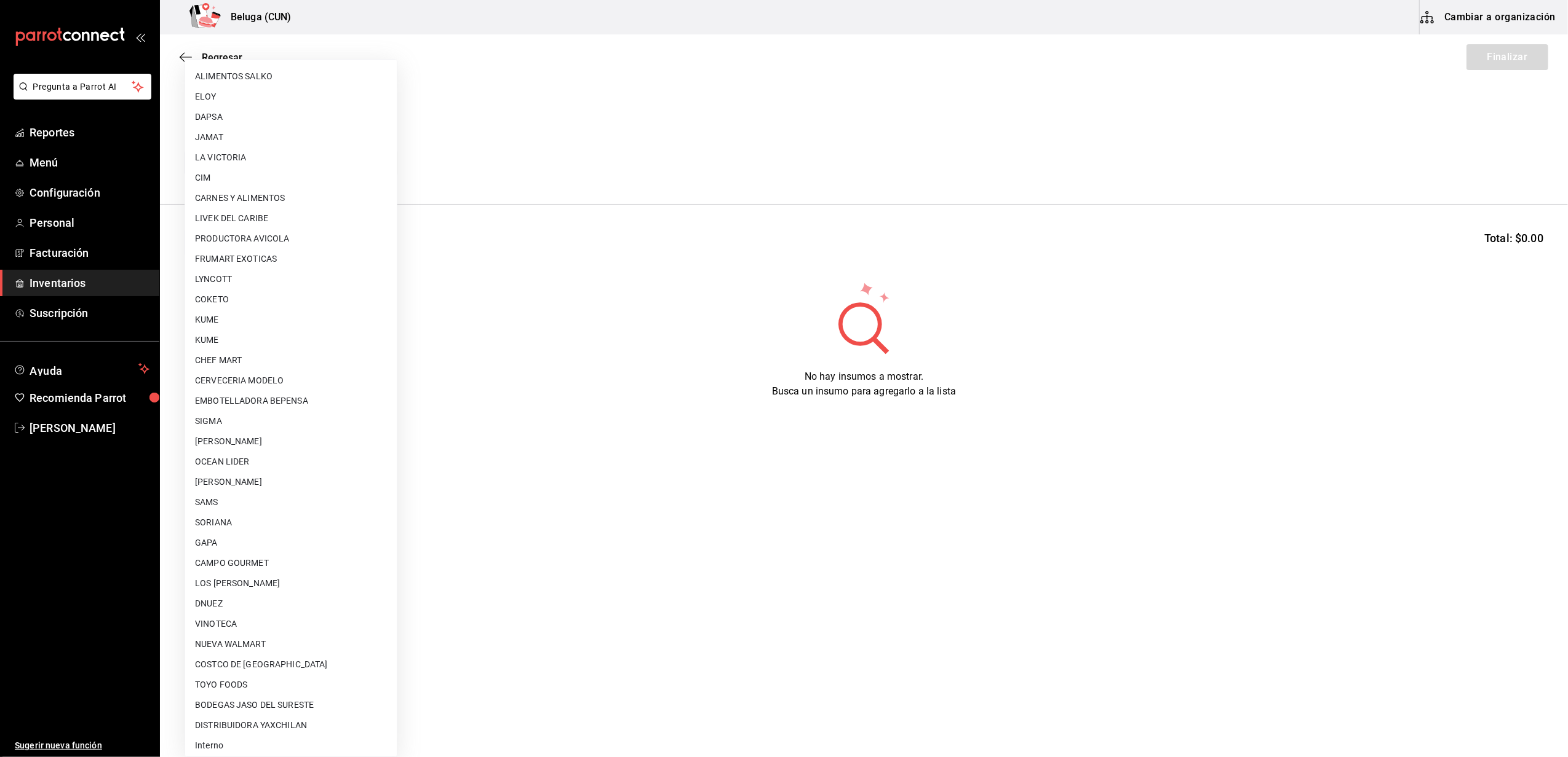
scroll to position [388, 0]
click at [266, 736] on li "Interno" at bounding box center [291, 741] width 212 height 20
type input "cf097a6b-1652-49c1-8634-faa24daf0fdd"
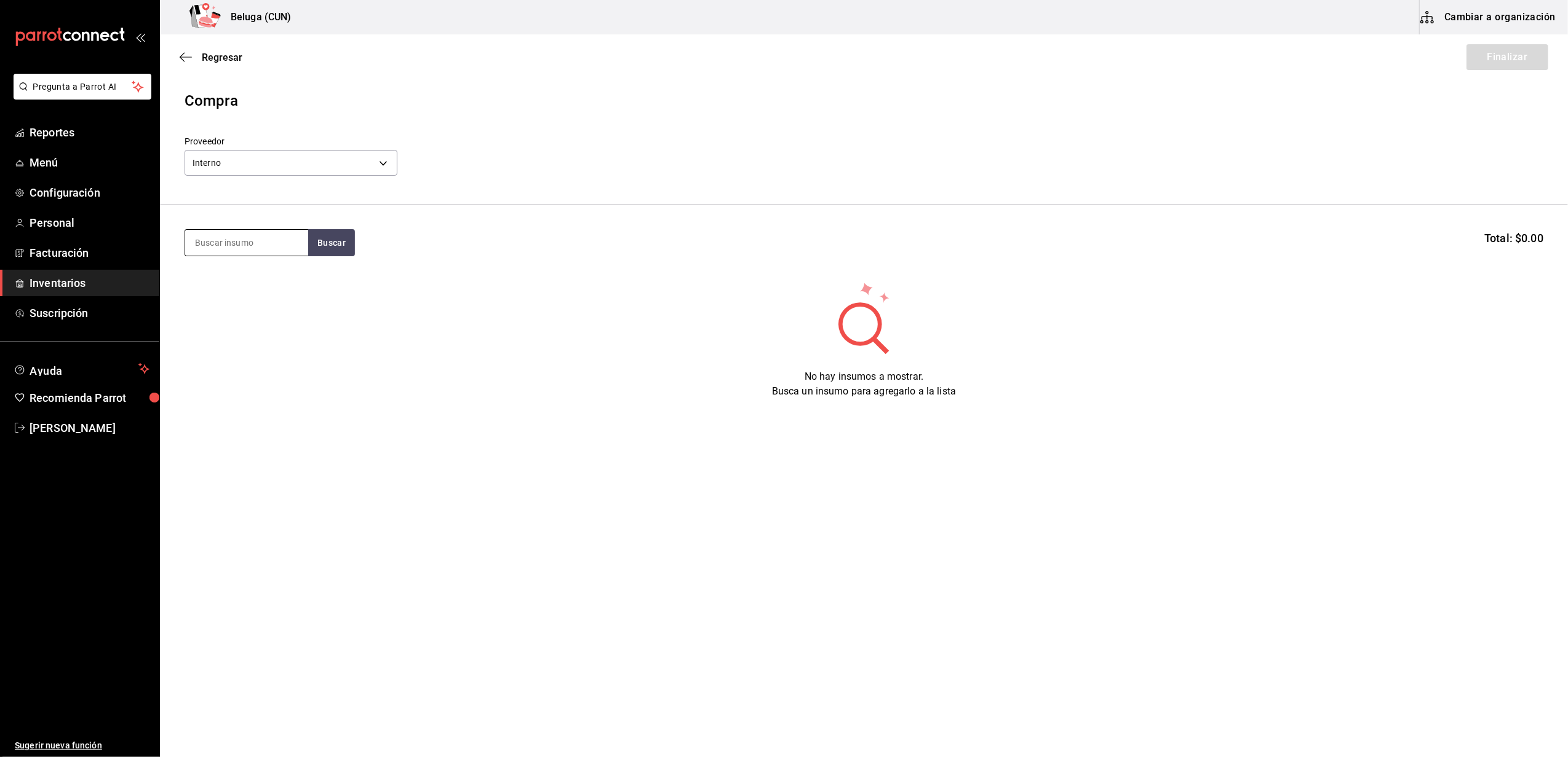
click at [271, 246] on input at bounding box center [246, 242] width 123 height 26
type input "G"
type input "PULPO"
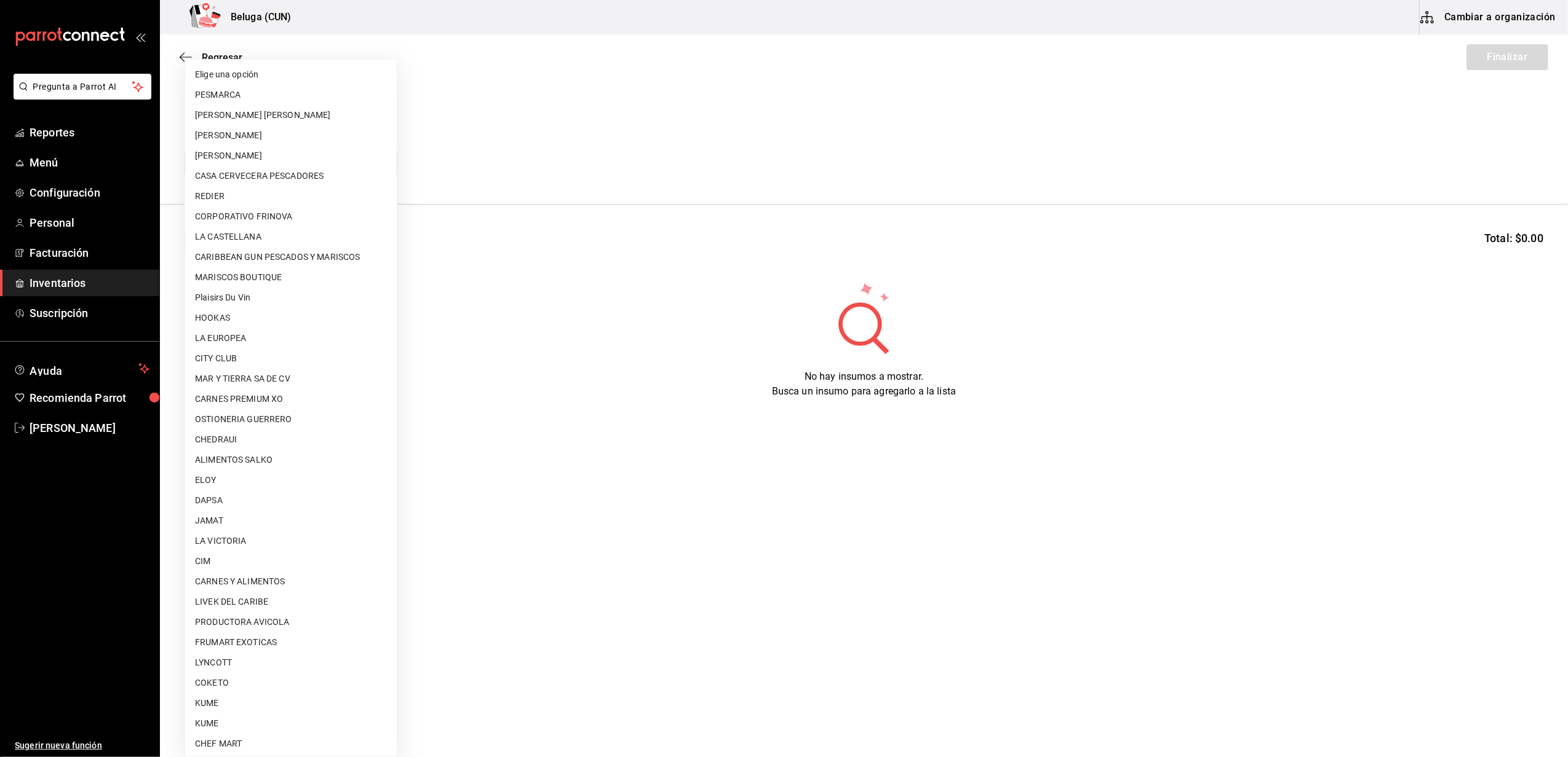
click at [287, 166] on body "Pregunta a Parrot AI Reportes Menú Configuración Personal Facturación Inventari…" at bounding box center [784, 344] width 1568 height 688
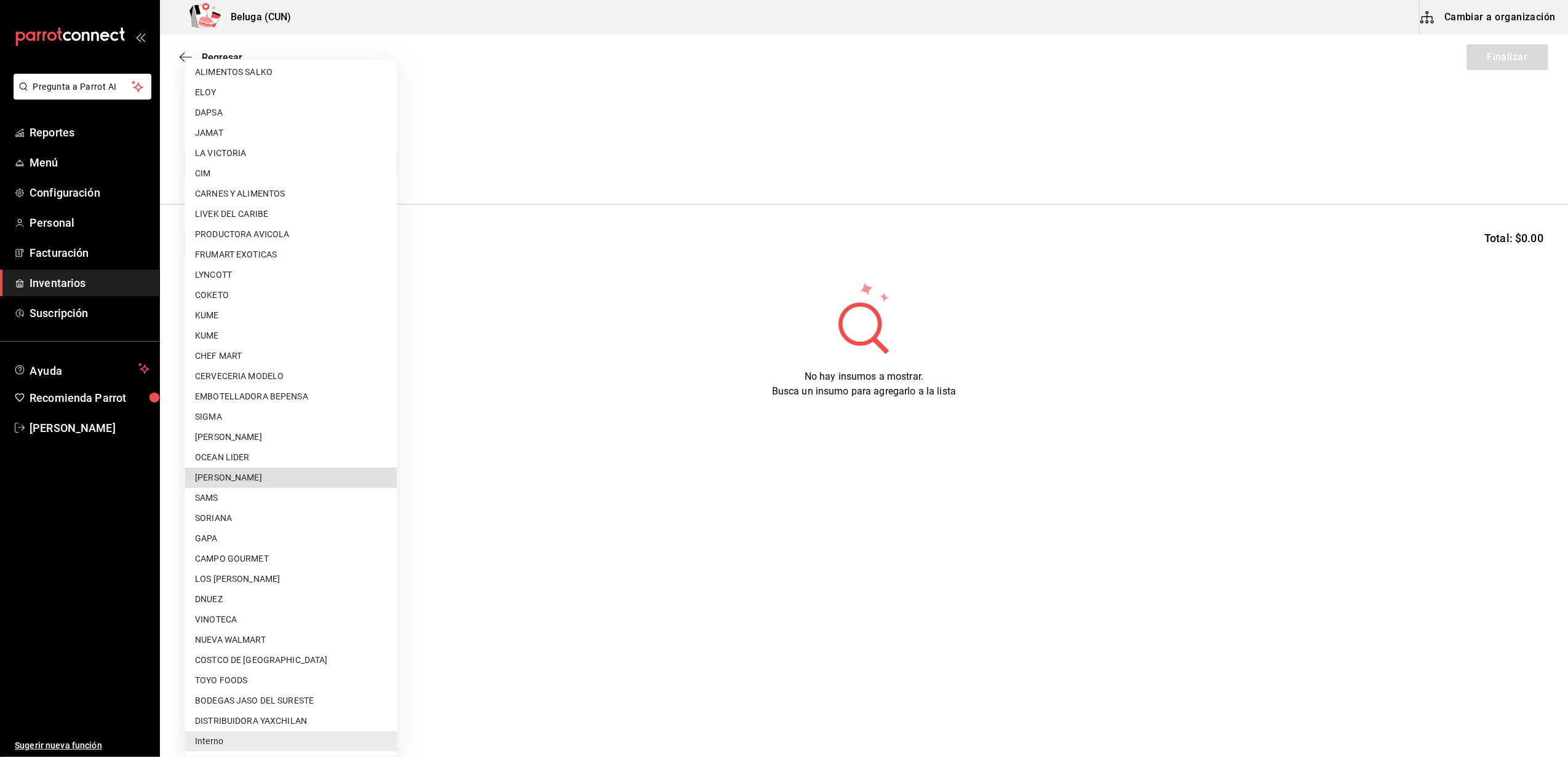
click at [237, 468] on li "CARLOS ALFONSO TAPIA VARGAS" at bounding box center [291, 478] width 212 height 20
type input "9821293c-29ba-4d10-a09a-e0c8e5fa957a"
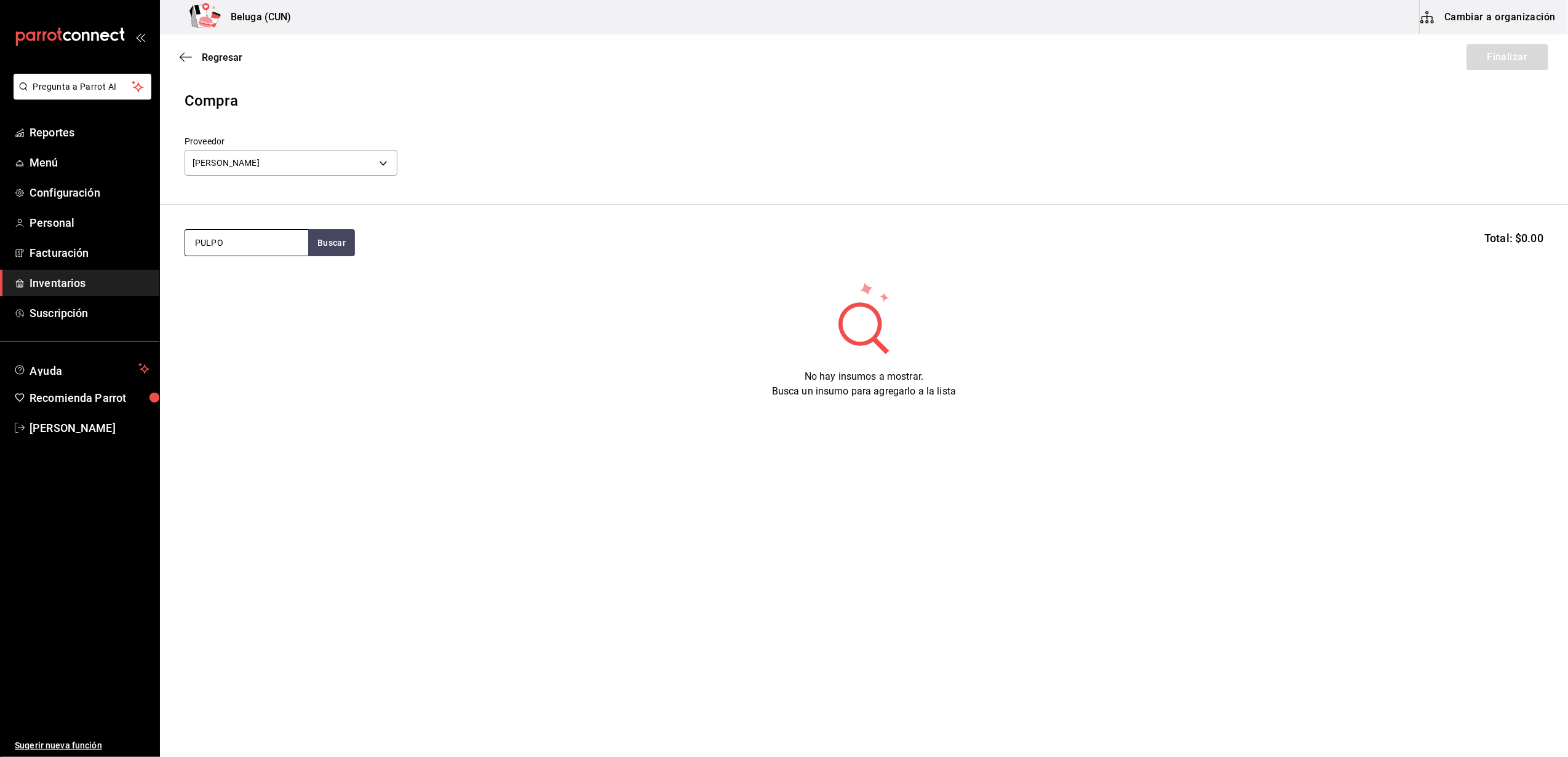
click at [259, 239] on input "PULPO" at bounding box center [246, 242] width 123 height 26
click at [313, 245] on button "Buscar" at bounding box center [331, 242] width 47 height 27
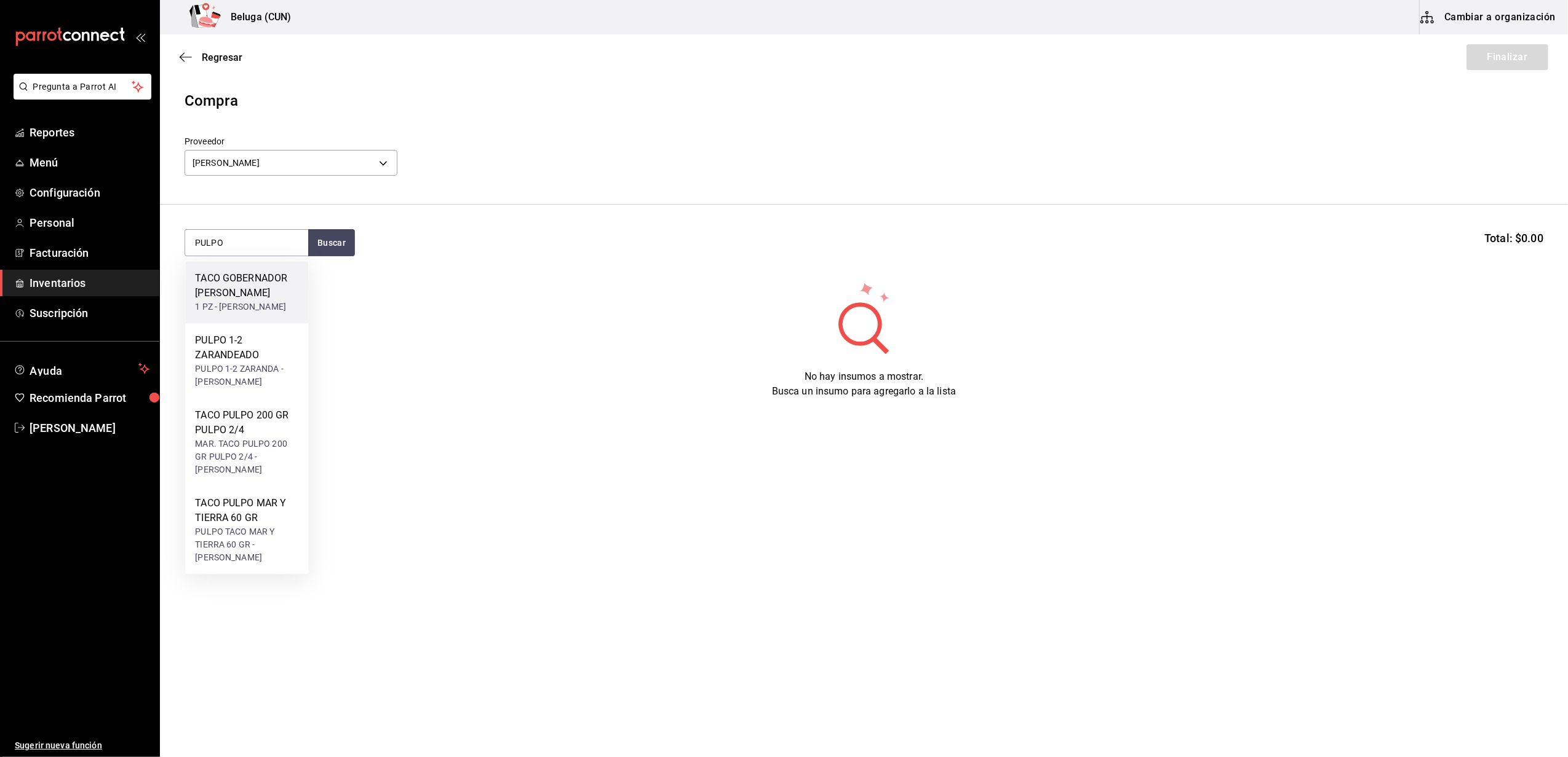
click at [262, 300] on div "1 PZ - CARLOS ALFONSO TAPIA VARGAS" at bounding box center [246, 307] width 103 height 13
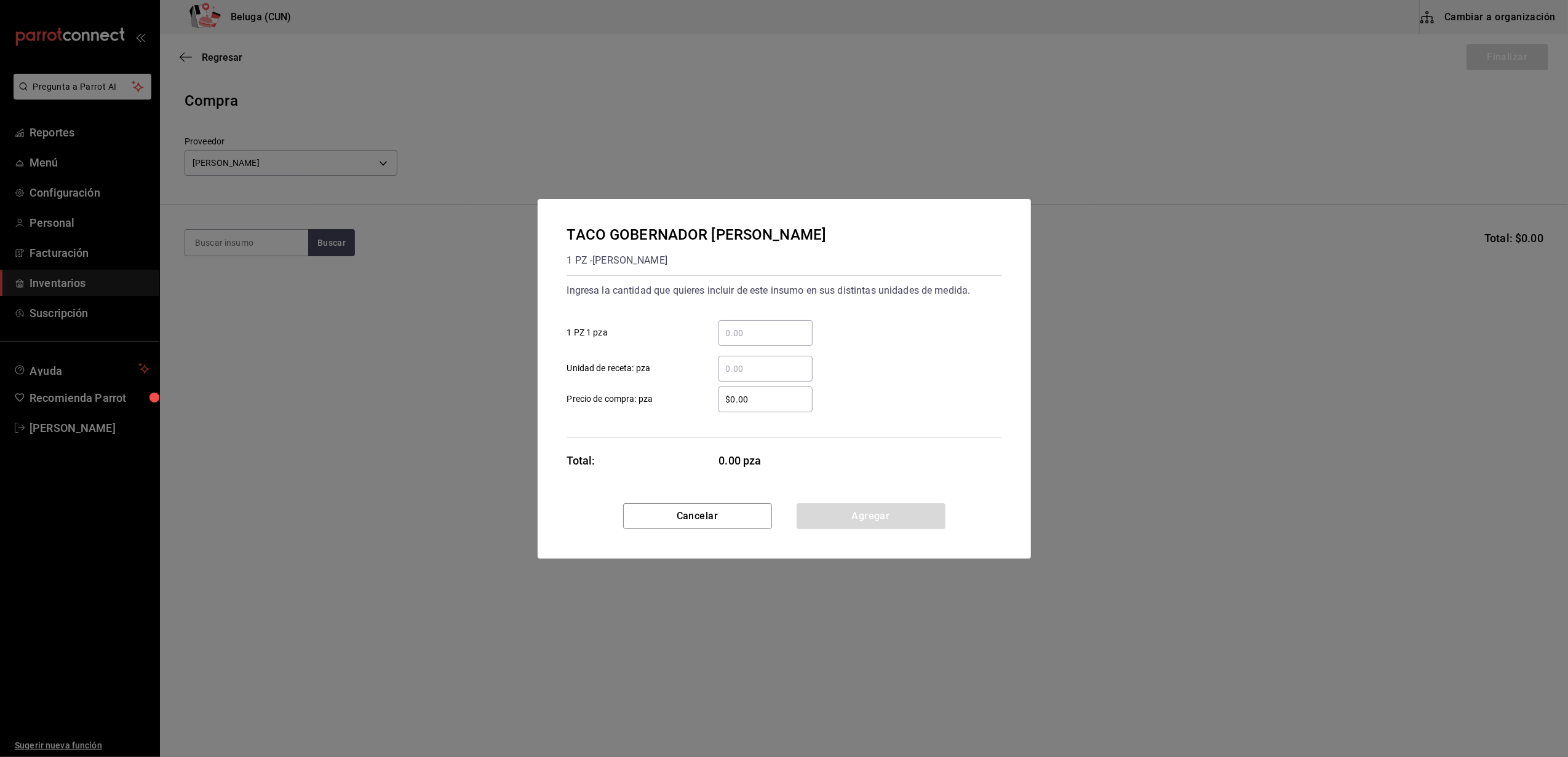
click at [793, 332] on input "​ 1 PZ 1 pza" at bounding box center [765, 334] width 94 height 15
click at [636, 552] on div "Cancelar Agregar" at bounding box center [784, 531] width 493 height 56
click at [667, 522] on button "Cancelar" at bounding box center [697, 516] width 149 height 26
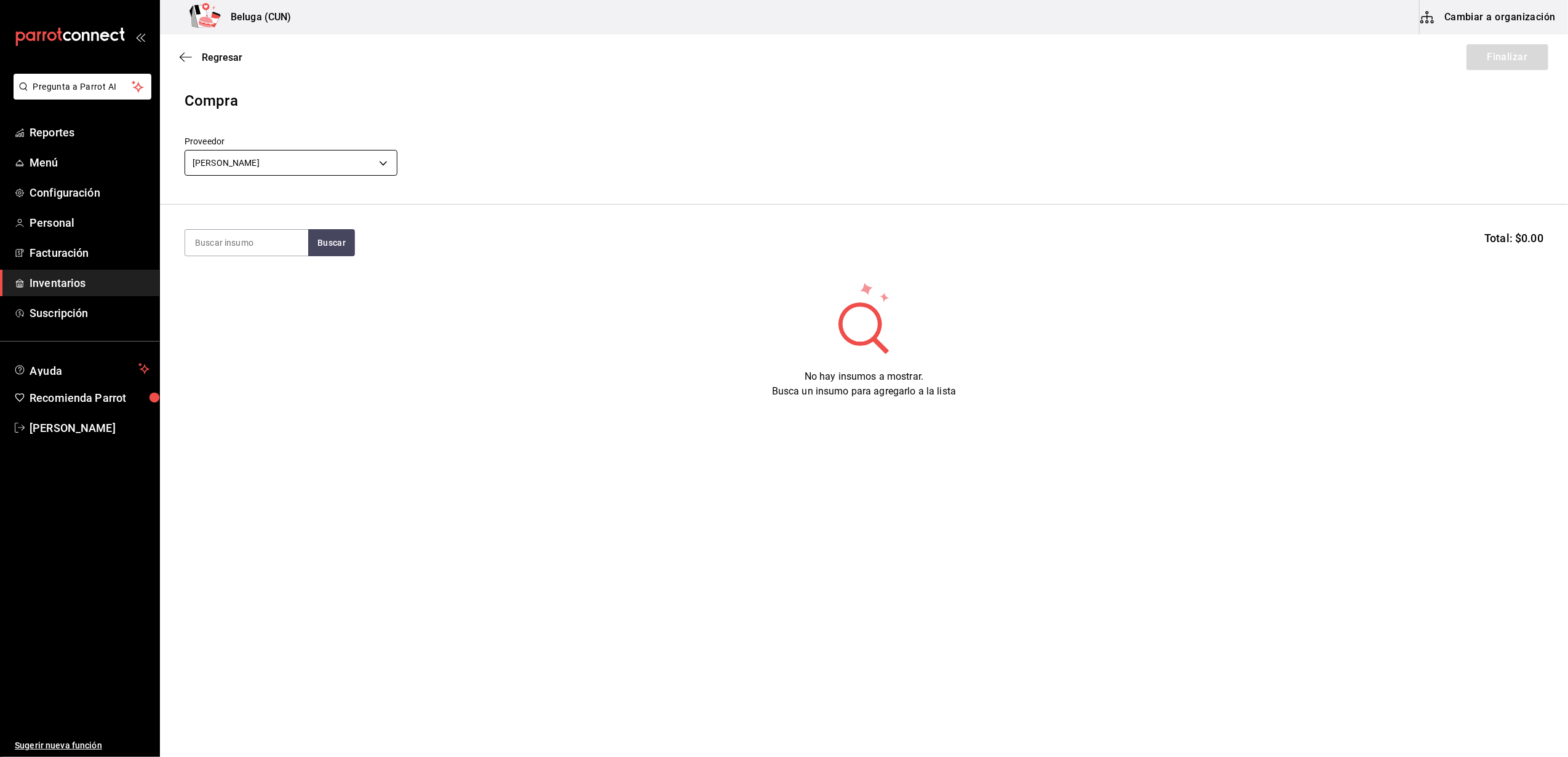
click at [289, 161] on body "Pregunta a Parrot AI Reportes Menú Configuración Personal Facturación Inventari…" at bounding box center [784, 344] width 1568 height 688
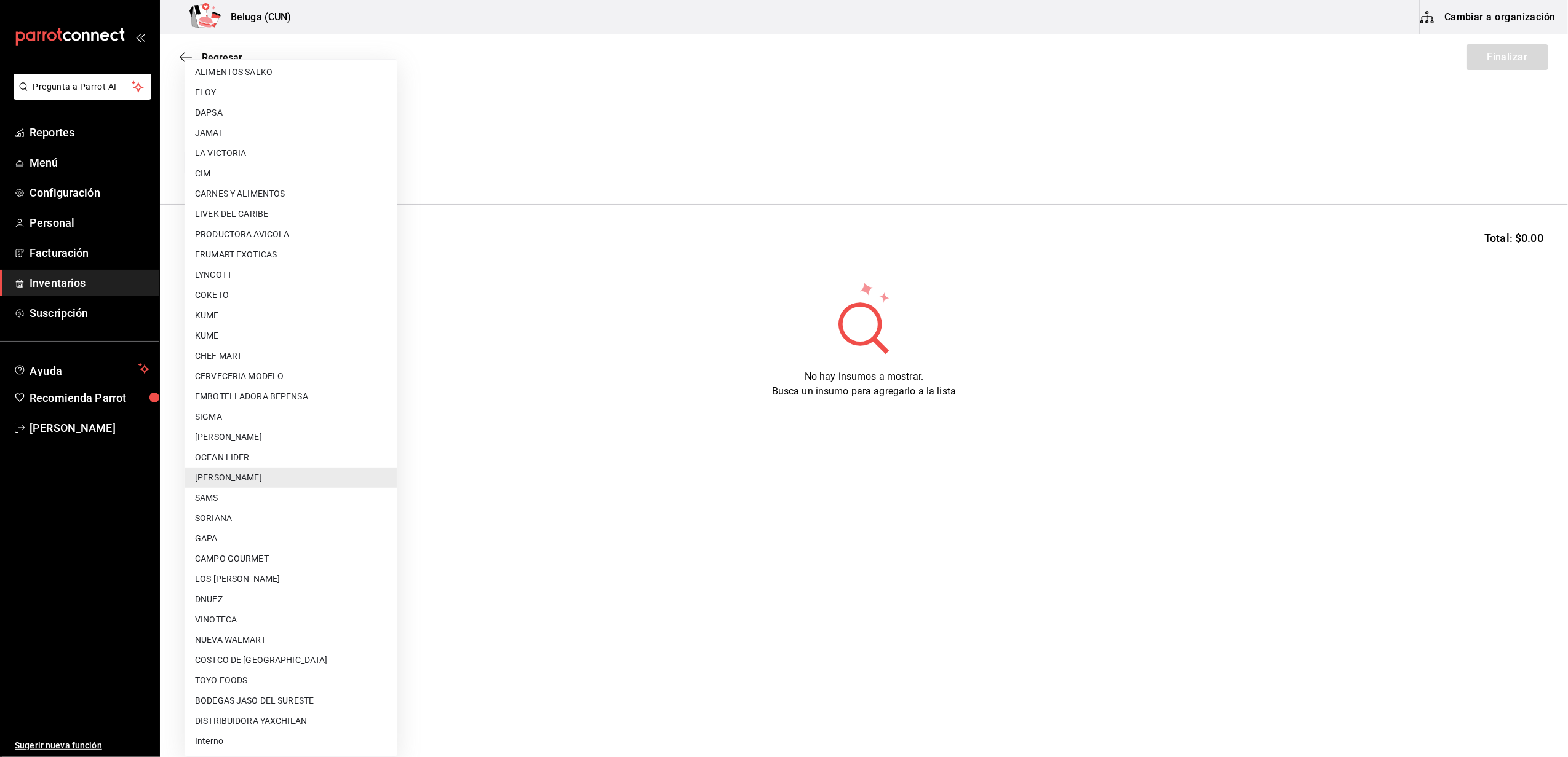
click at [256, 748] on li "Interno" at bounding box center [291, 741] width 212 height 20
type input "cf097a6b-1652-49c1-8634-faa24daf0fdd"
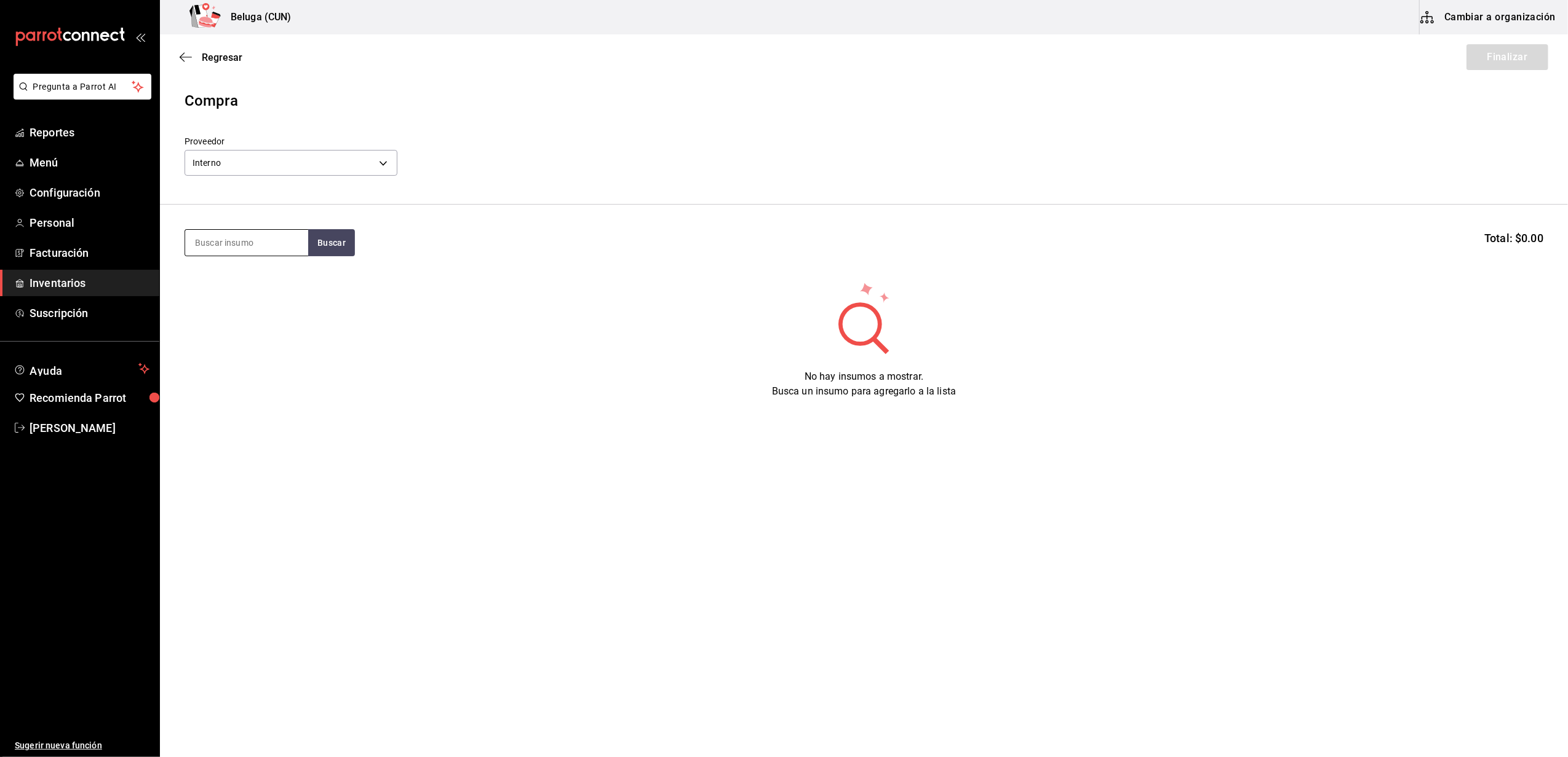
click at [266, 237] on input at bounding box center [246, 242] width 123 height 26
type input "COCIDO"
click at [269, 305] on div "CAMARON 26-30 COCIDO BELUGA - Interno" at bounding box center [246, 313] width 103 height 26
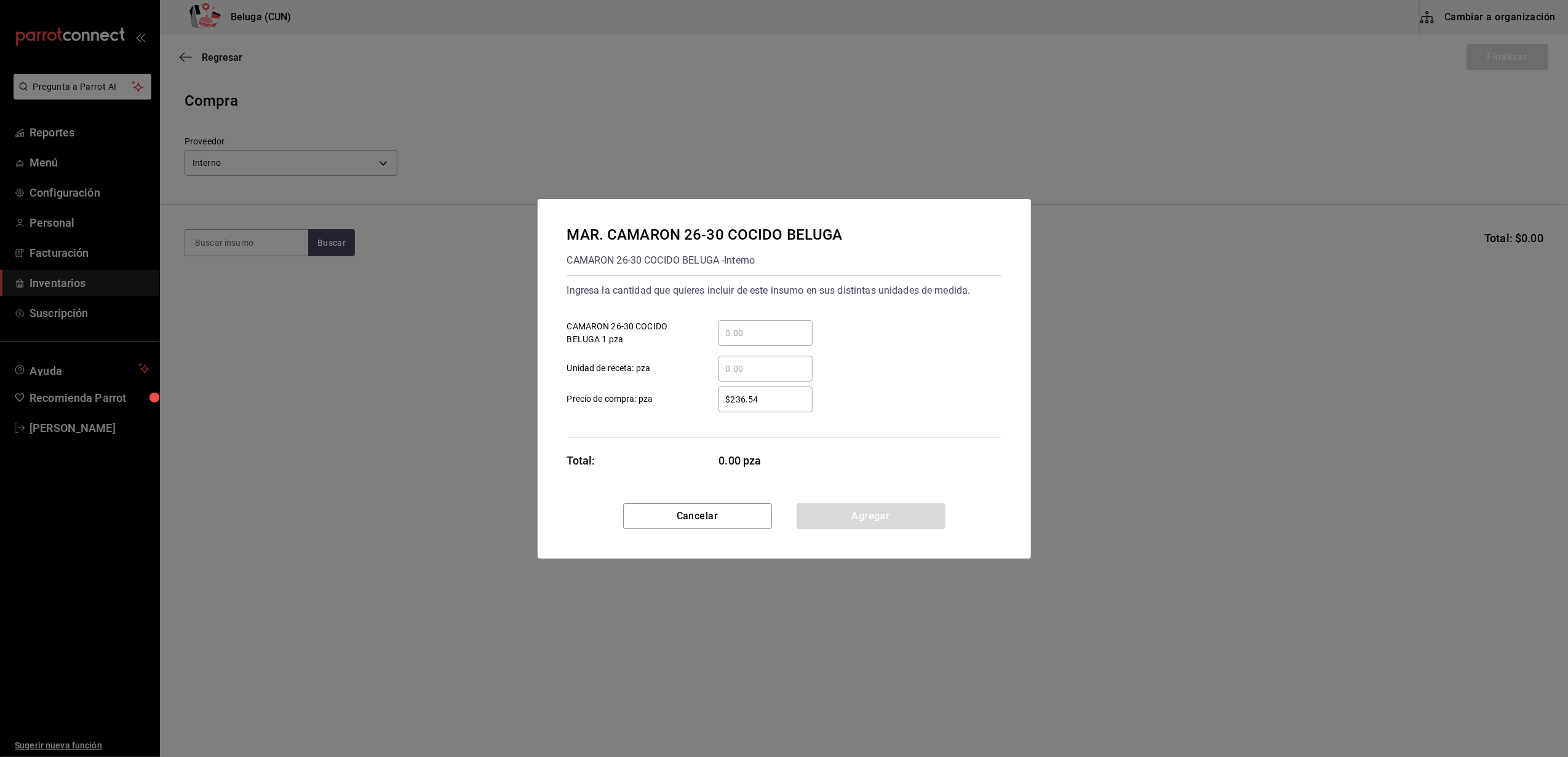
click at [760, 338] on input "​ CAMARON 26-30 COCIDO BELUGA 1 pza" at bounding box center [765, 334] width 94 height 15
type input "15"
type input "$0.01"
click button "Agregar" at bounding box center [871, 516] width 149 height 26
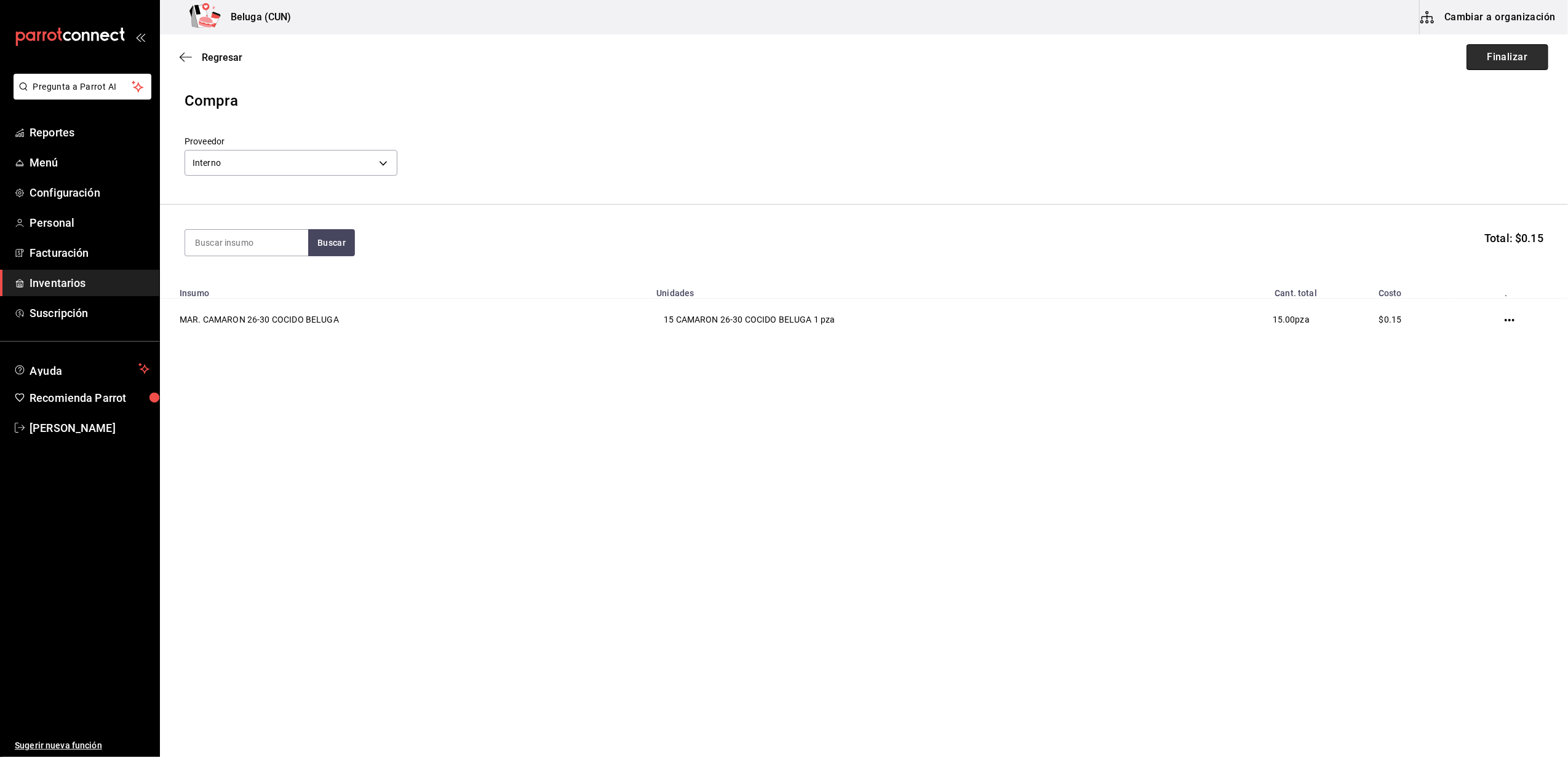
click at [1501, 51] on button "Finalizar" at bounding box center [1507, 57] width 82 height 26
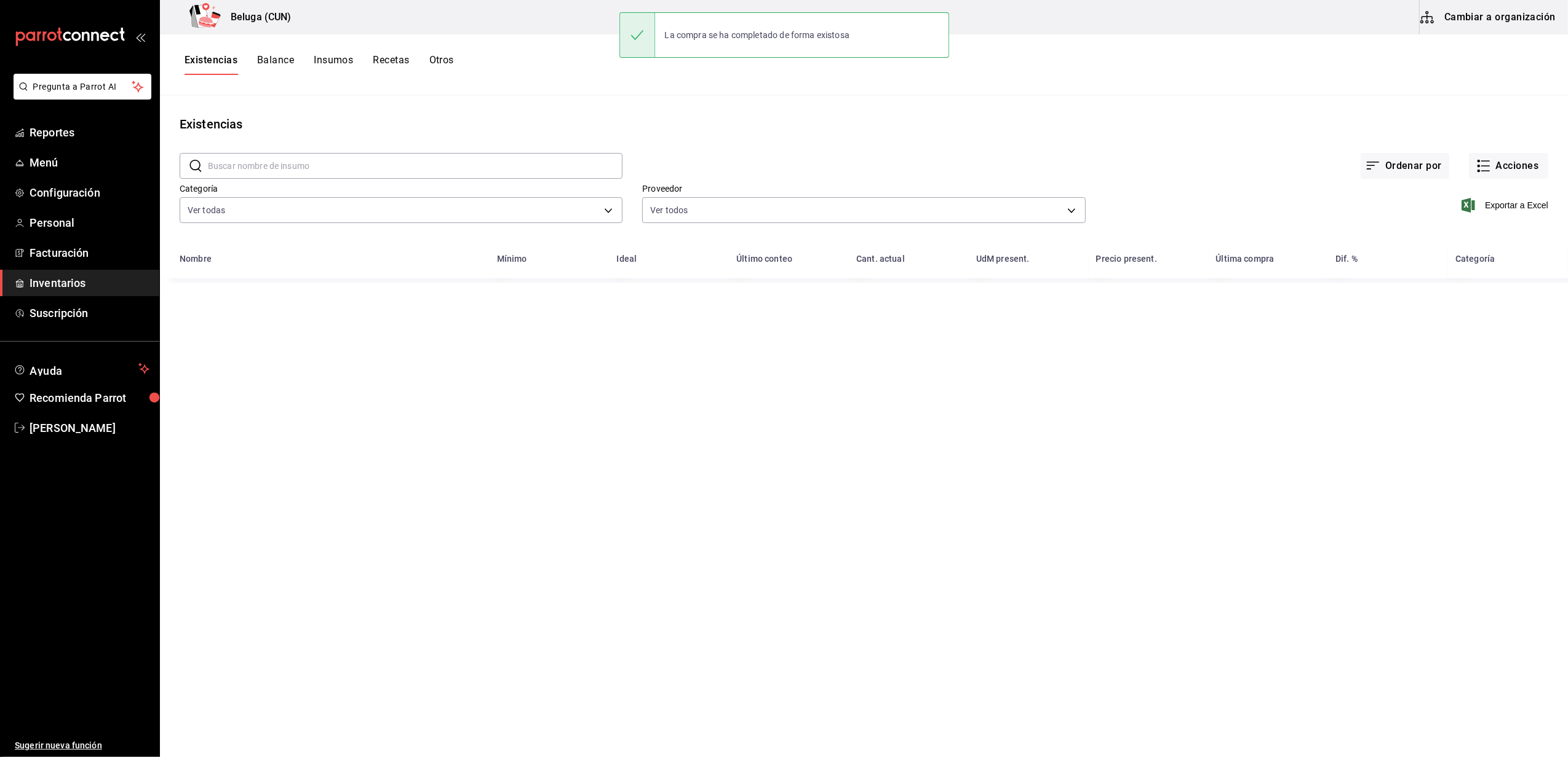
click at [1497, 180] on div "Exportar a Excel" at bounding box center [1317, 195] width 462 height 62
click at [1501, 169] on button "Acciones" at bounding box center [1508, 166] width 79 height 26
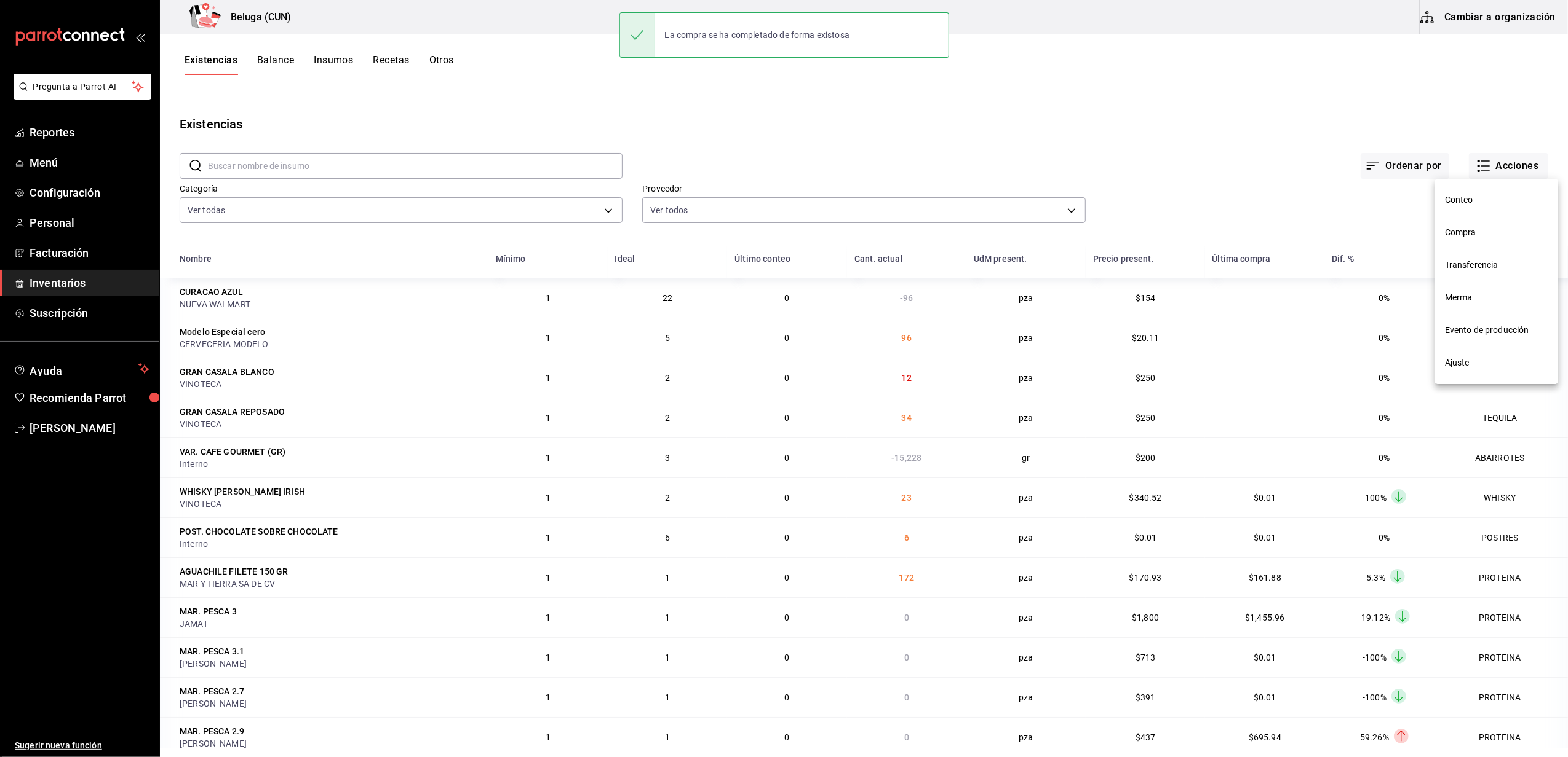
click at [1482, 231] on span "Compra" at bounding box center [1496, 232] width 103 height 13
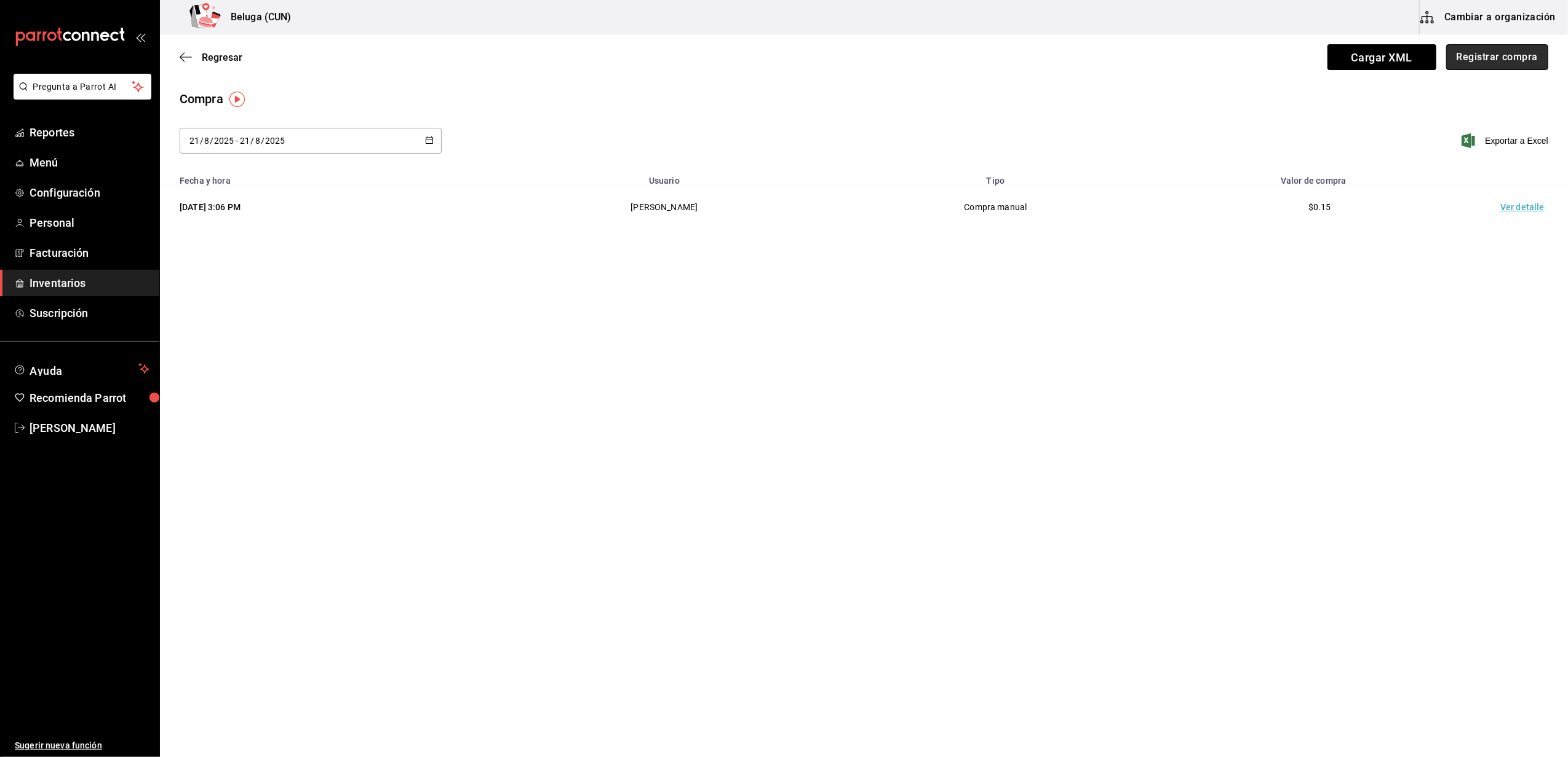
click at [1513, 65] on button "Registrar compra" at bounding box center [1497, 57] width 102 height 26
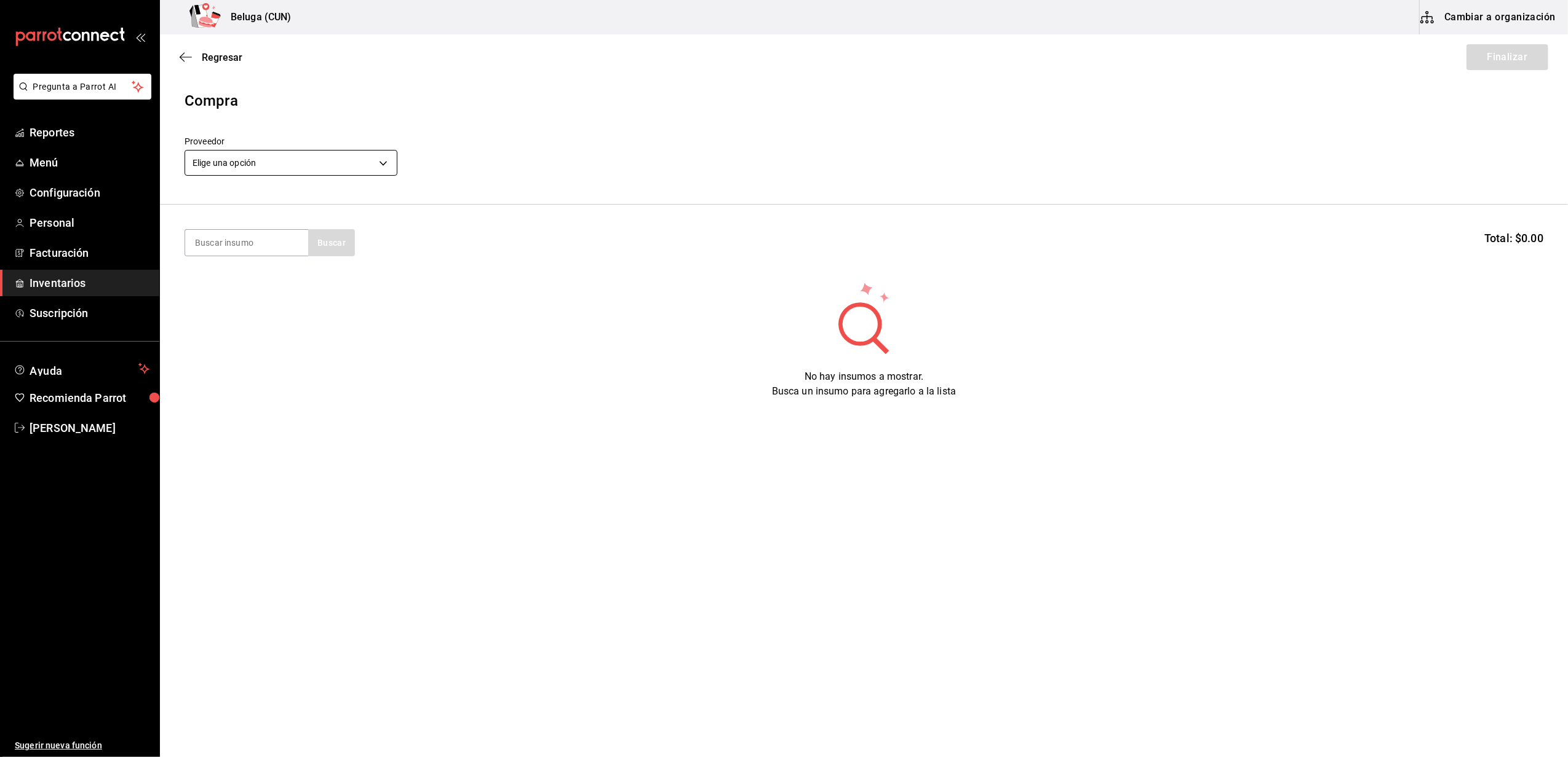
click at [339, 166] on body "Pregunta a Parrot AI Reportes Menú Configuración Personal Facturación Inventari…" at bounding box center [784, 344] width 1568 height 688
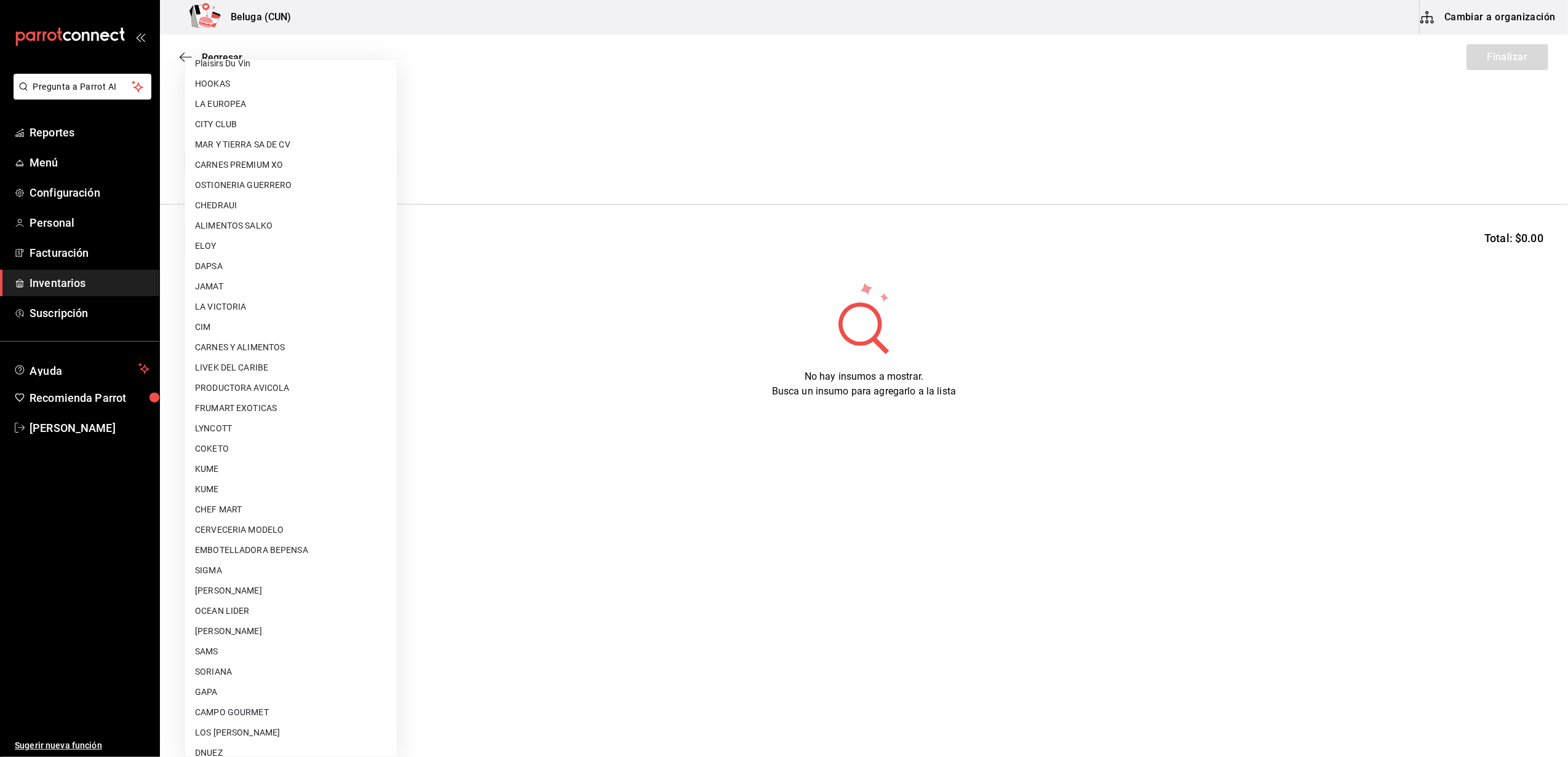
scroll to position [388, 0]
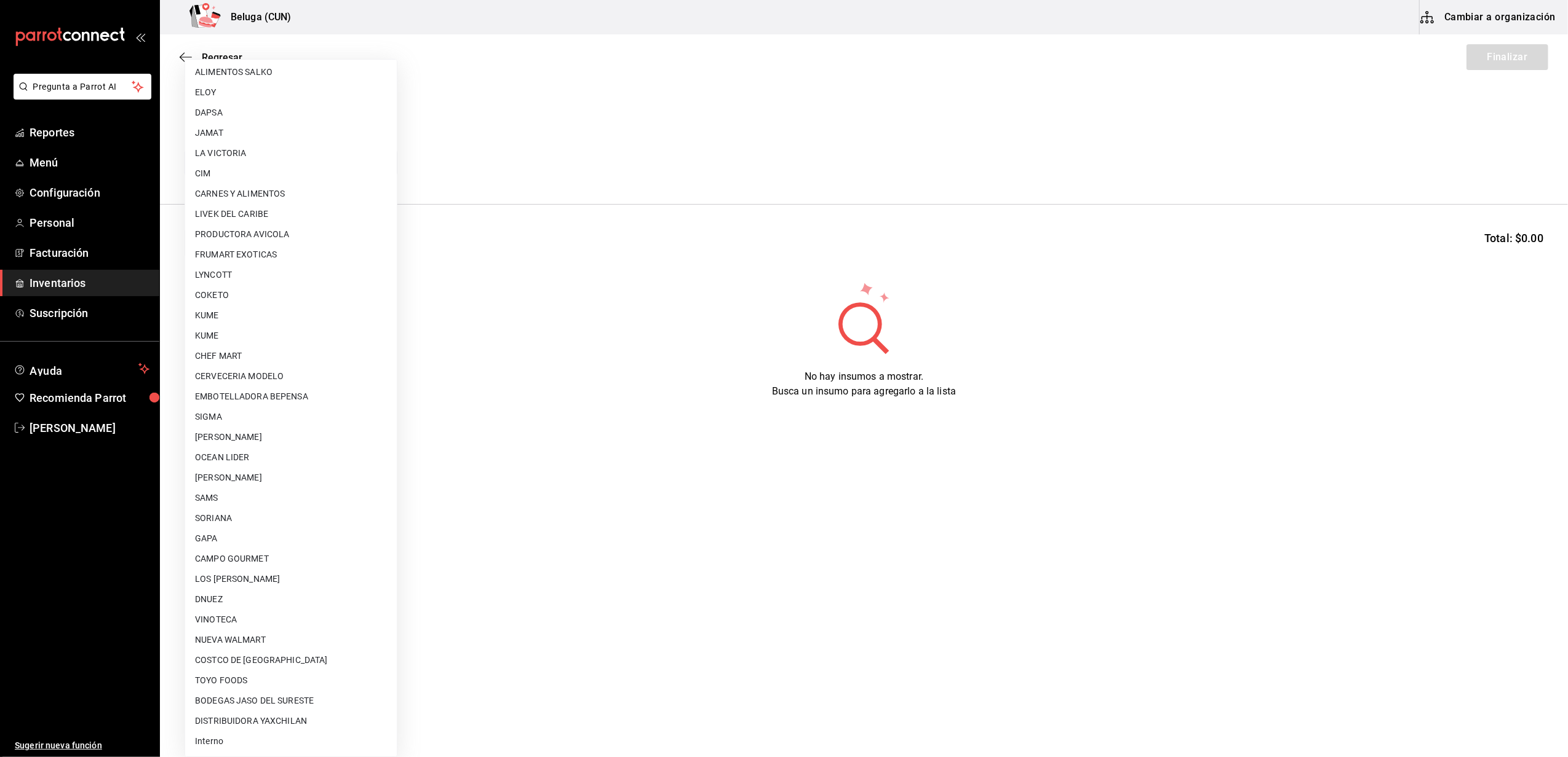
drag, startPoint x: 250, startPoint y: 746, endPoint x: 257, endPoint y: 669, distance: 77.3
click at [250, 746] on li "Interno" at bounding box center [291, 741] width 212 height 20
type input "cf097a6b-1652-49c1-8634-faa24daf0fdd"
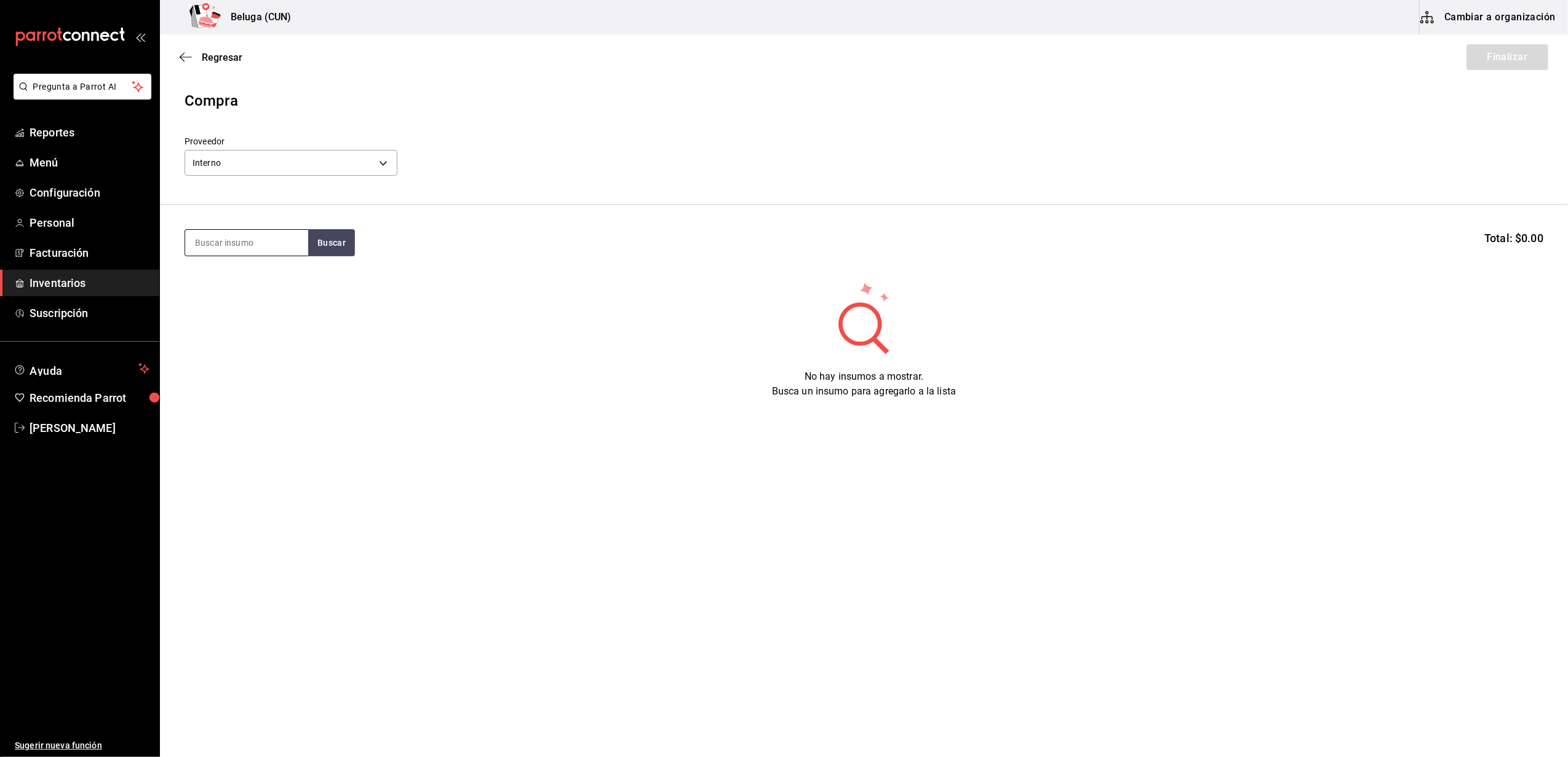
click at [244, 239] on input at bounding box center [246, 242] width 123 height 26
type input "COCIDO"
click at [237, 316] on div "CAMARON 26-30 COCIDO BELUGA - Interno" at bounding box center [246, 313] width 103 height 26
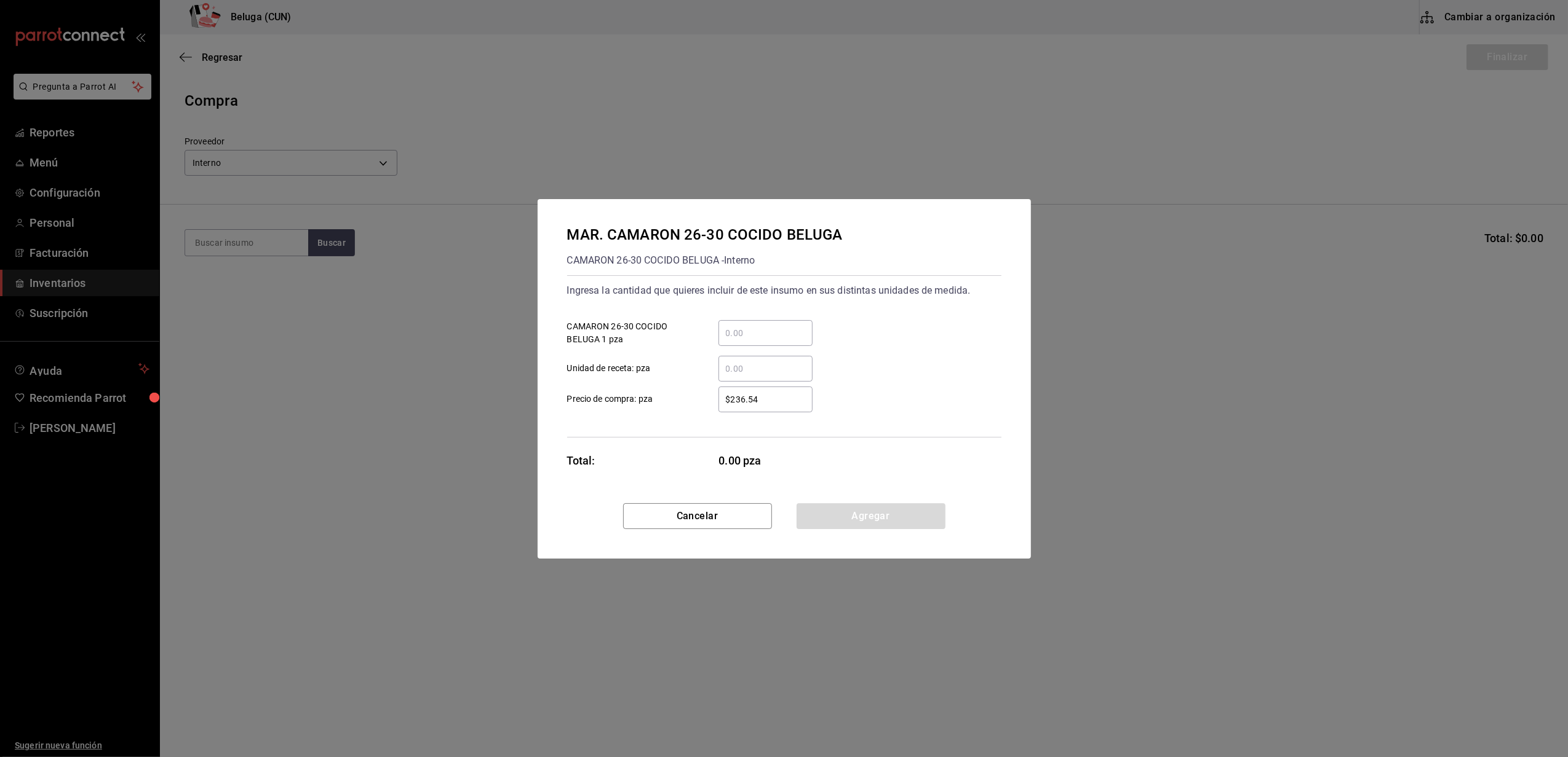
drag, startPoint x: 1049, startPoint y: 126, endPoint x: 1048, endPoint y: 119, distance: 7.1
click at [1049, 124] on div "MAR. CAMARON 26-30 COCIDO BELUGA CAMARON 26-30 COCIDO BELUGA - Interno Ingresa …" at bounding box center [784, 378] width 1568 height 757
drag, startPoint x: 268, startPoint y: 72, endPoint x: 466, endPoint y: 146, distance: 211.4
click at [283, 80] on div "MAR. CAMARON 26-30 COCIDO BELUGA CAMARON 26-30 COCIDO BELUGA - Interno Ingresa …" at bounding box center [784, 378] width 1568 height 757
click at [743, 520] on button "Cancelar" at bounding box center [697, 516] width 149 height 26
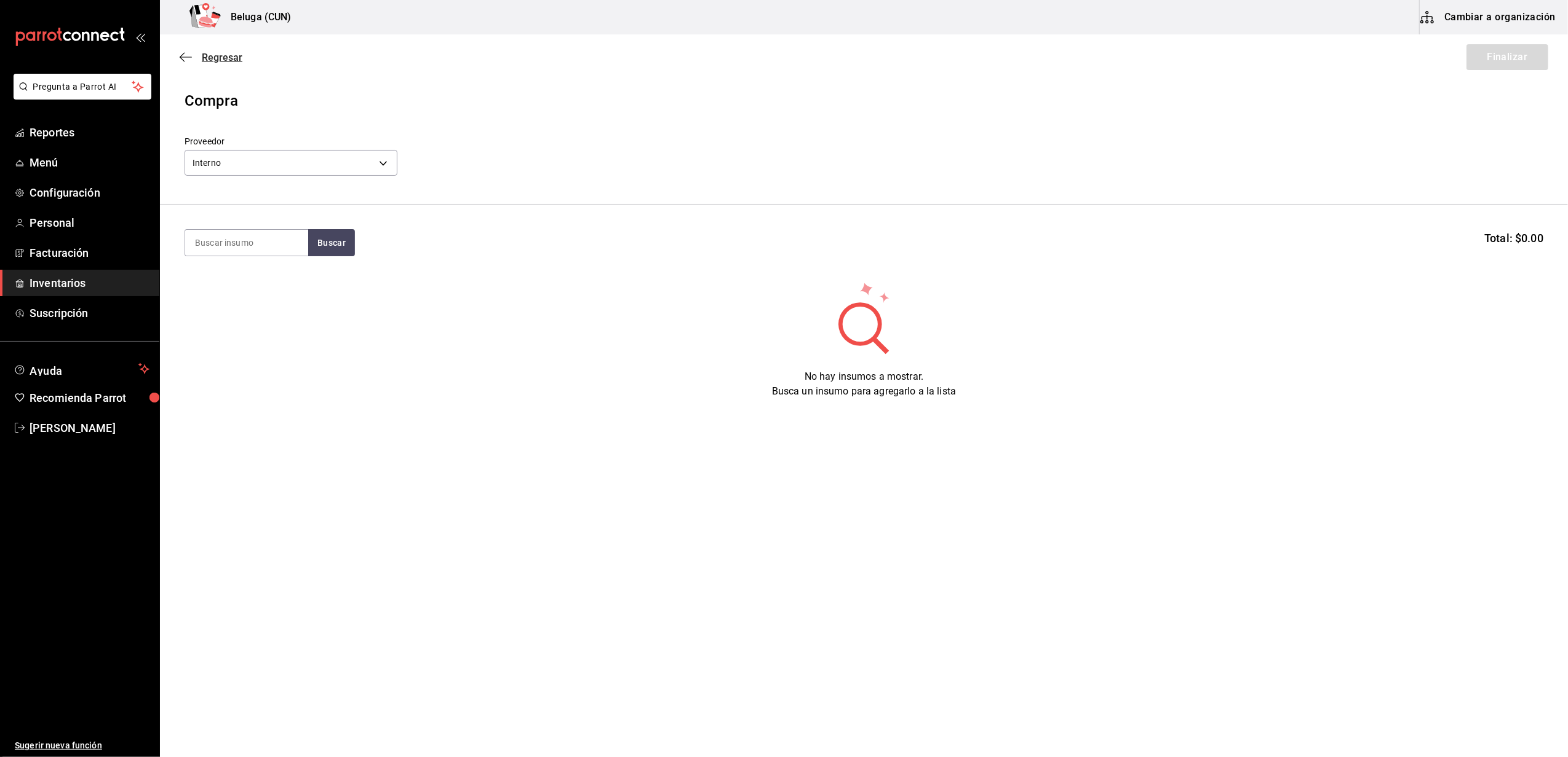
click at [234, 59] on span "Regresar" at bounding box center [222, 57] width 41 height 12
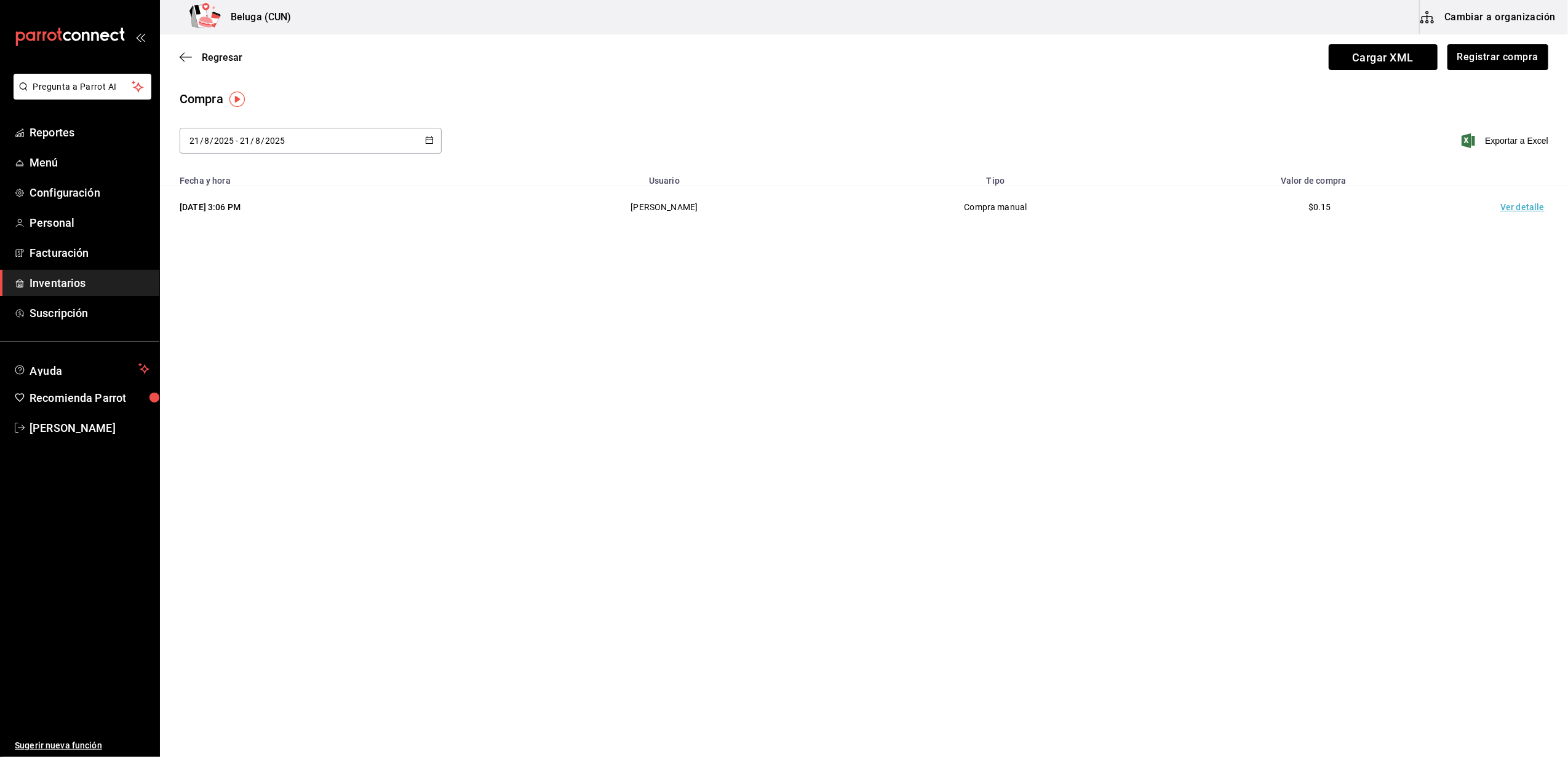
click at [1501, 213] on td "Ver detalle" at bounding box center [1525, 207] width 86 height 42
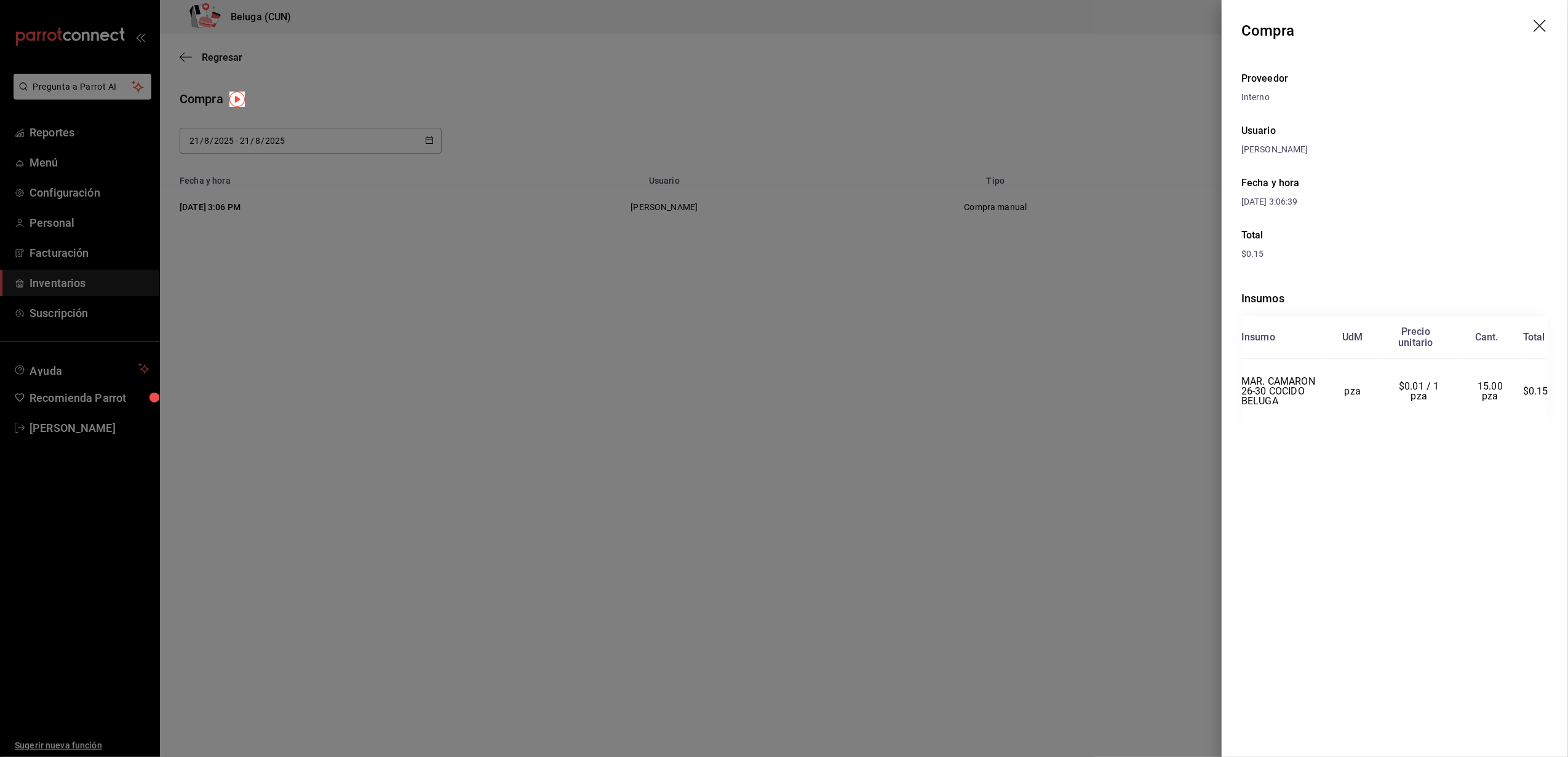
click at [656, 389] on div at bounding box center [784, 378] width 1568 height 757
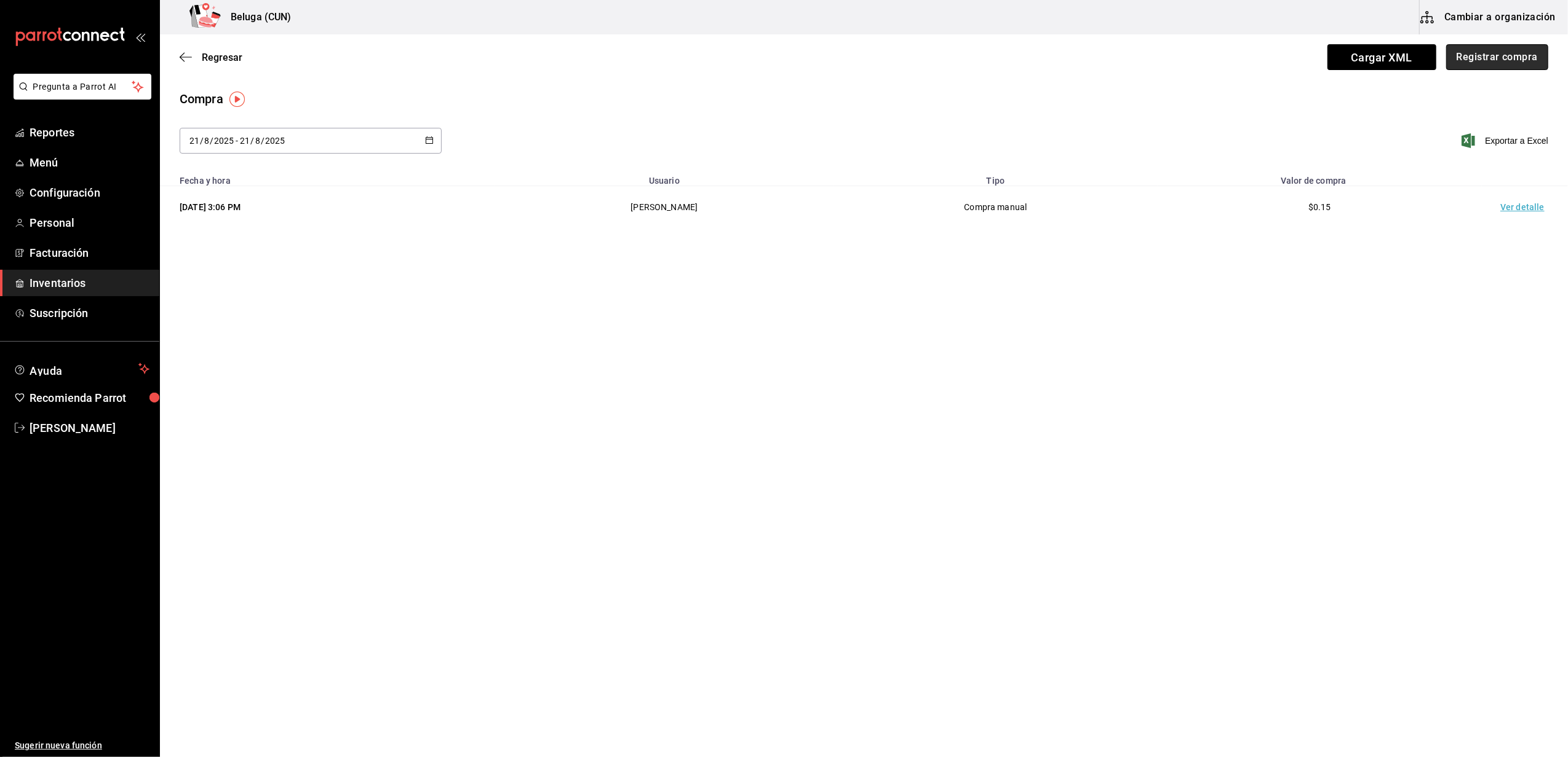
click at [1513, 52] on button "Registrar compra" at bounding box center [1497, 57] width 102 height 26
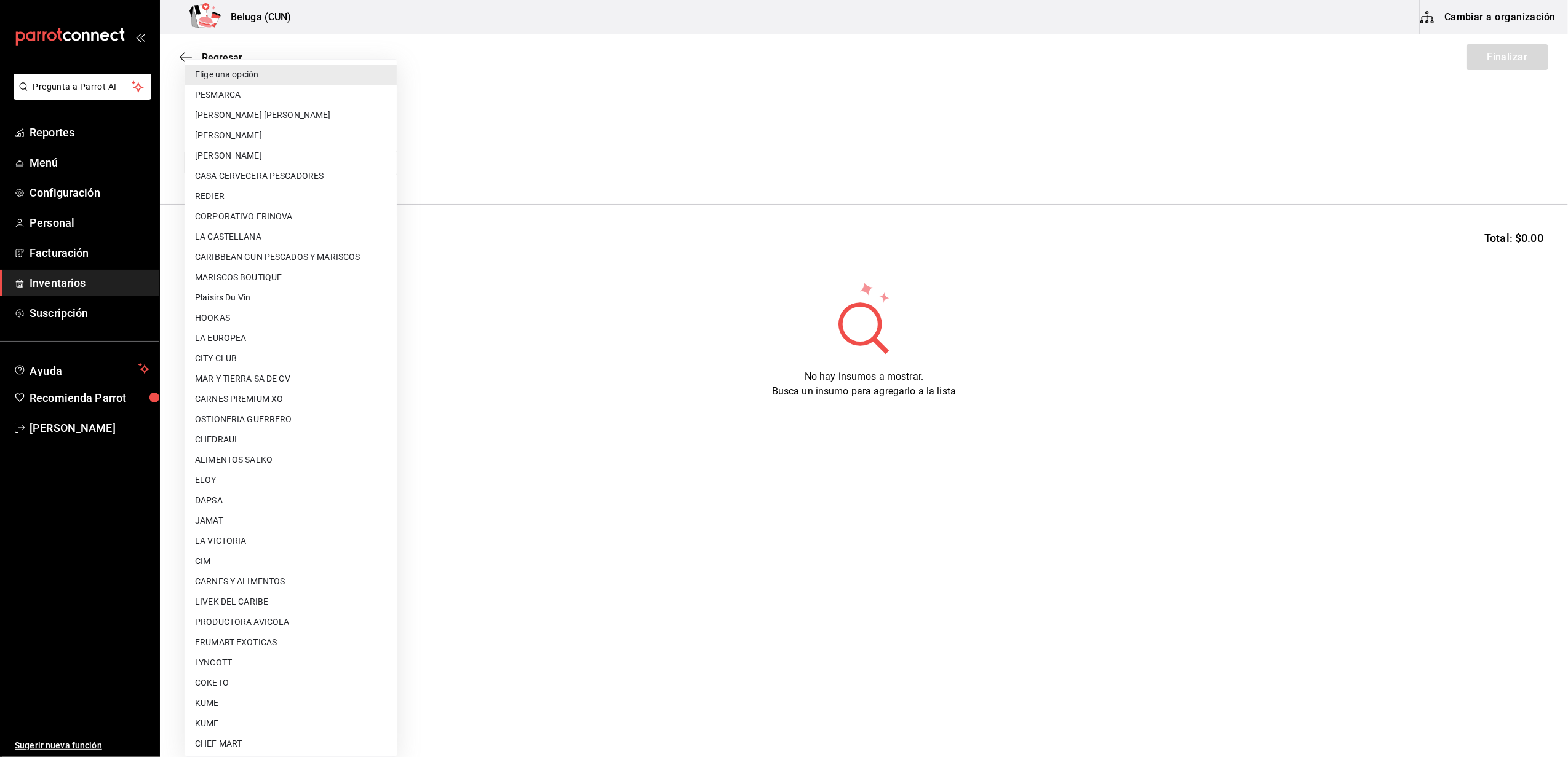
click at [300, 160] on body "Pregunta a Parrot AI Reportes Menú Configuración Personal Facturación Inventari…" at bounding box center [784, 344] width 1568 height 688
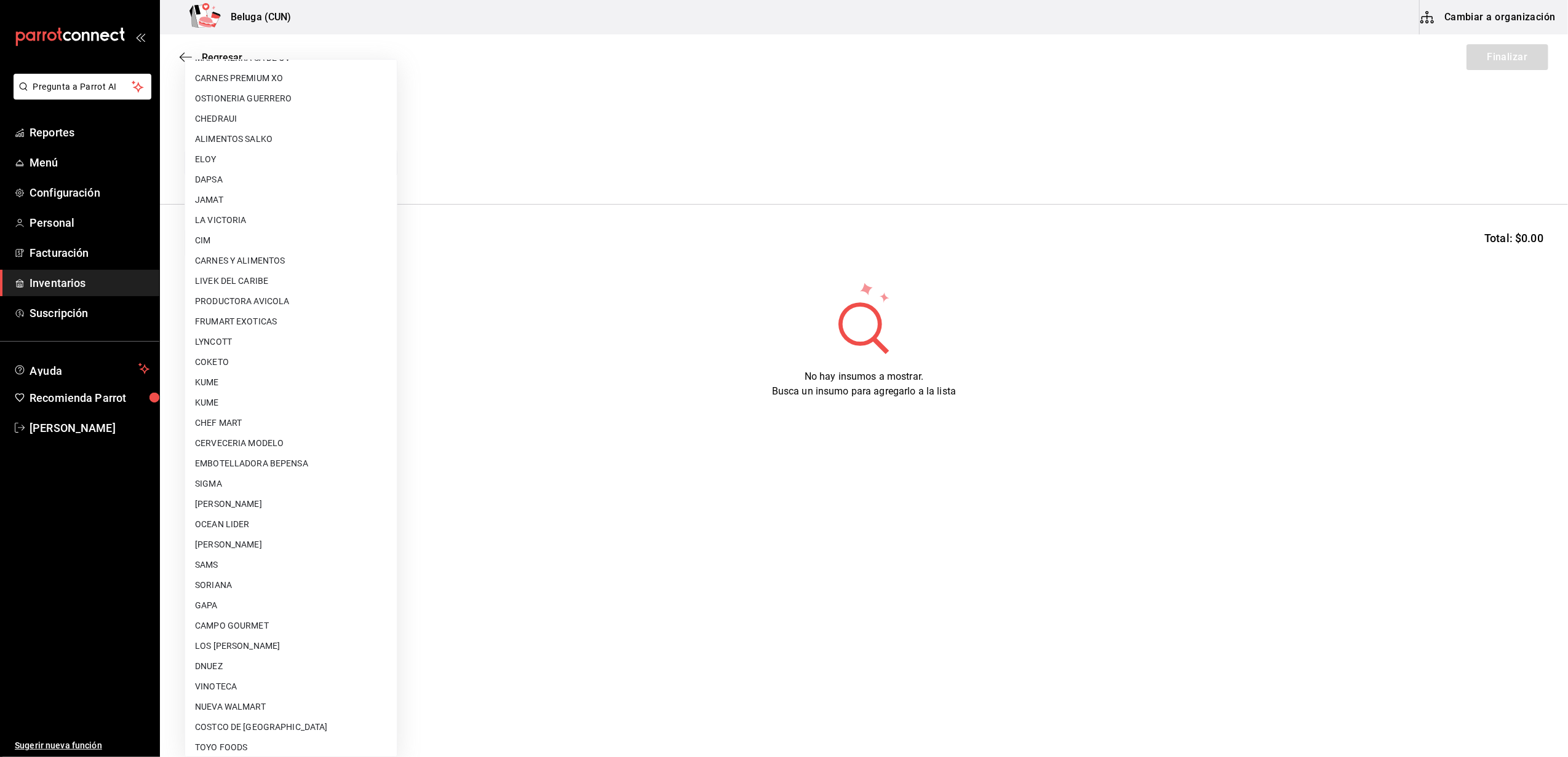
scroll to position [388, 0]
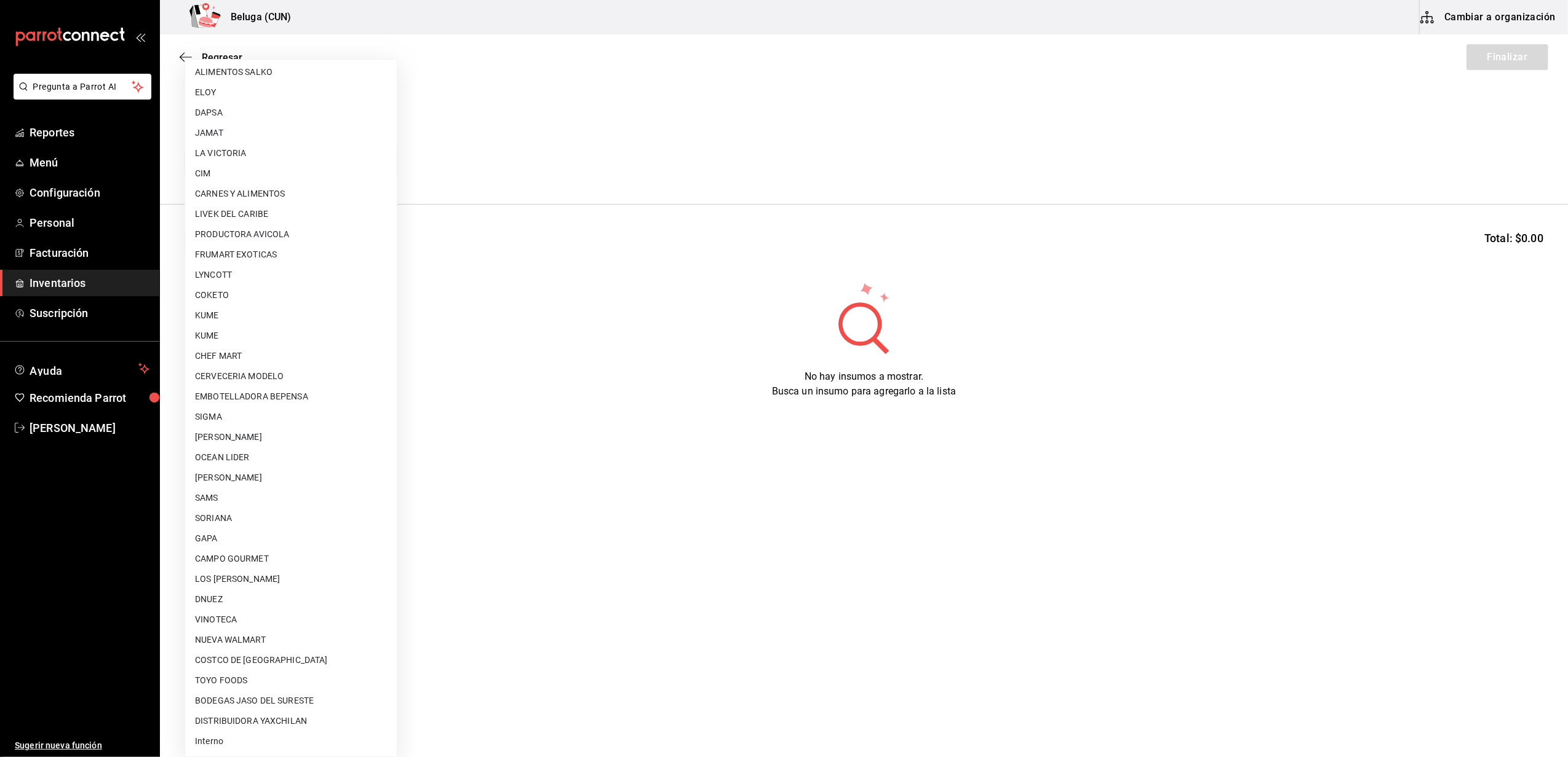
click at [269, 746] on li "Interno" at bounding box center [291, 741] width 212 height 20
type input "cf097a6b-1652-49c1-8634-faa24daf0fdd"
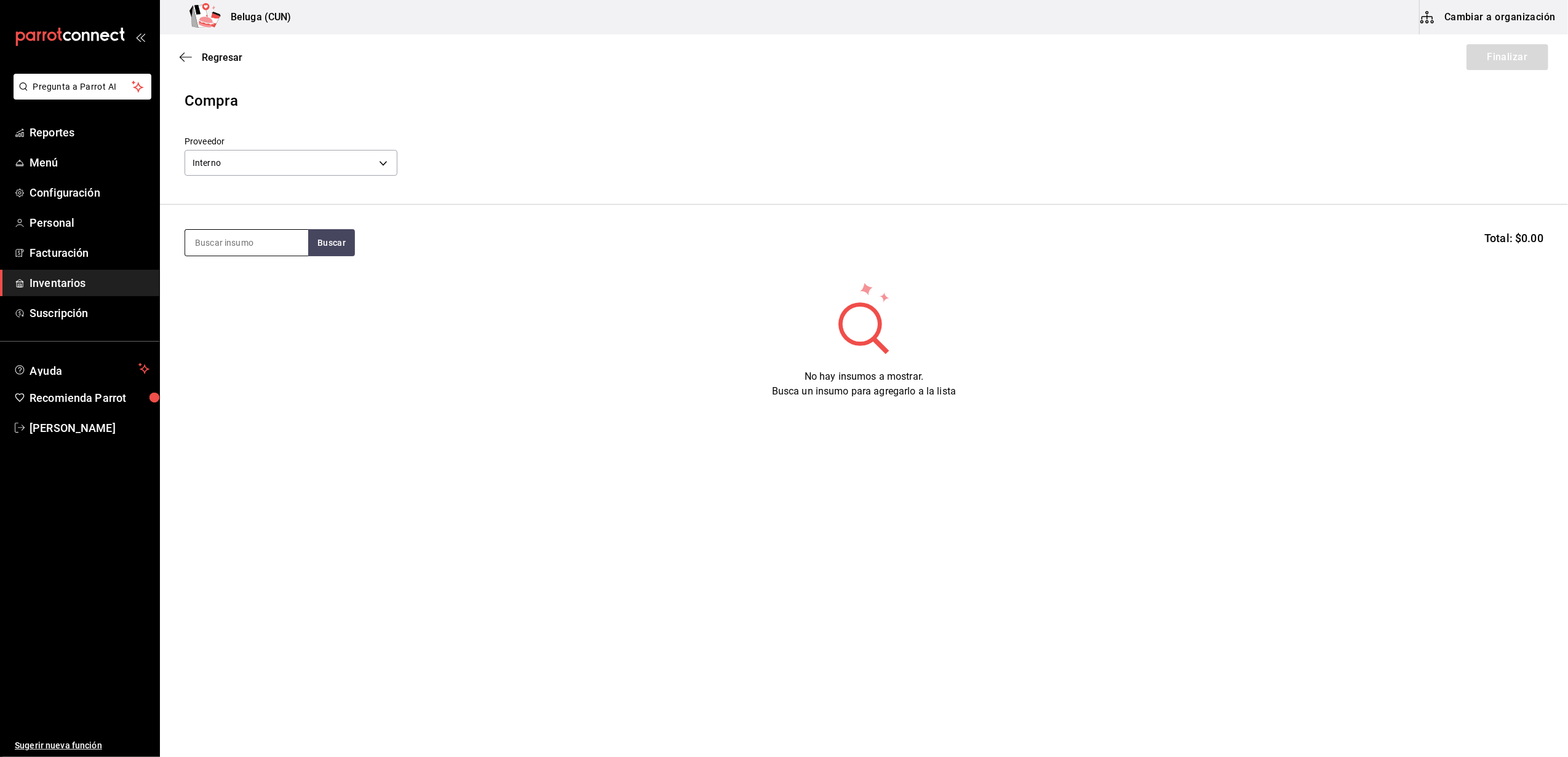
click at [284, 244] on input at bounding box center [246, 242] width 123 height 26
type input "JUGO"
click at [240, 295] on div "MAR. JUGO DE CAMARON 100 GR" at bounding box center [246, 285] width 103 height 29
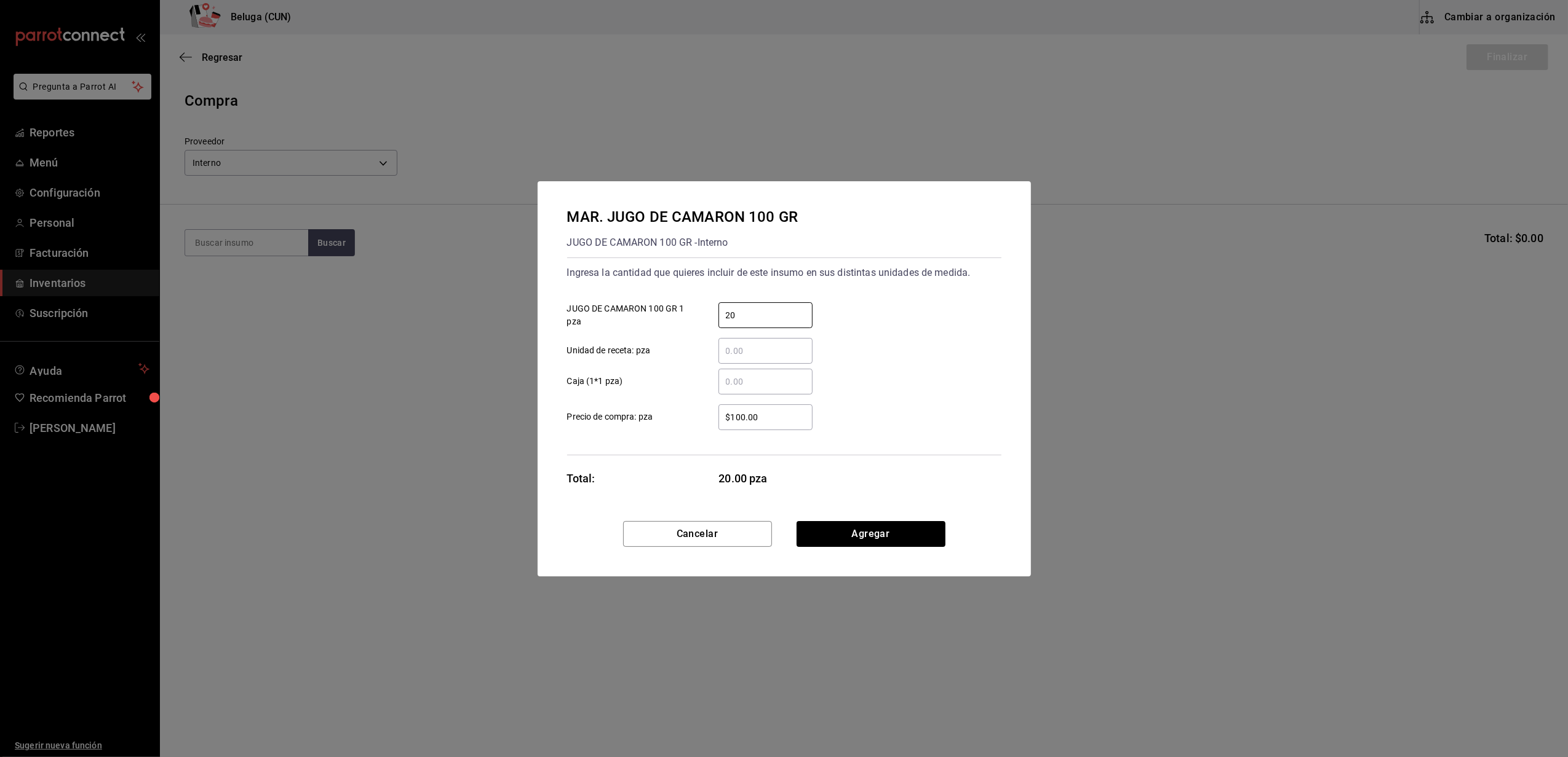
type input "20"
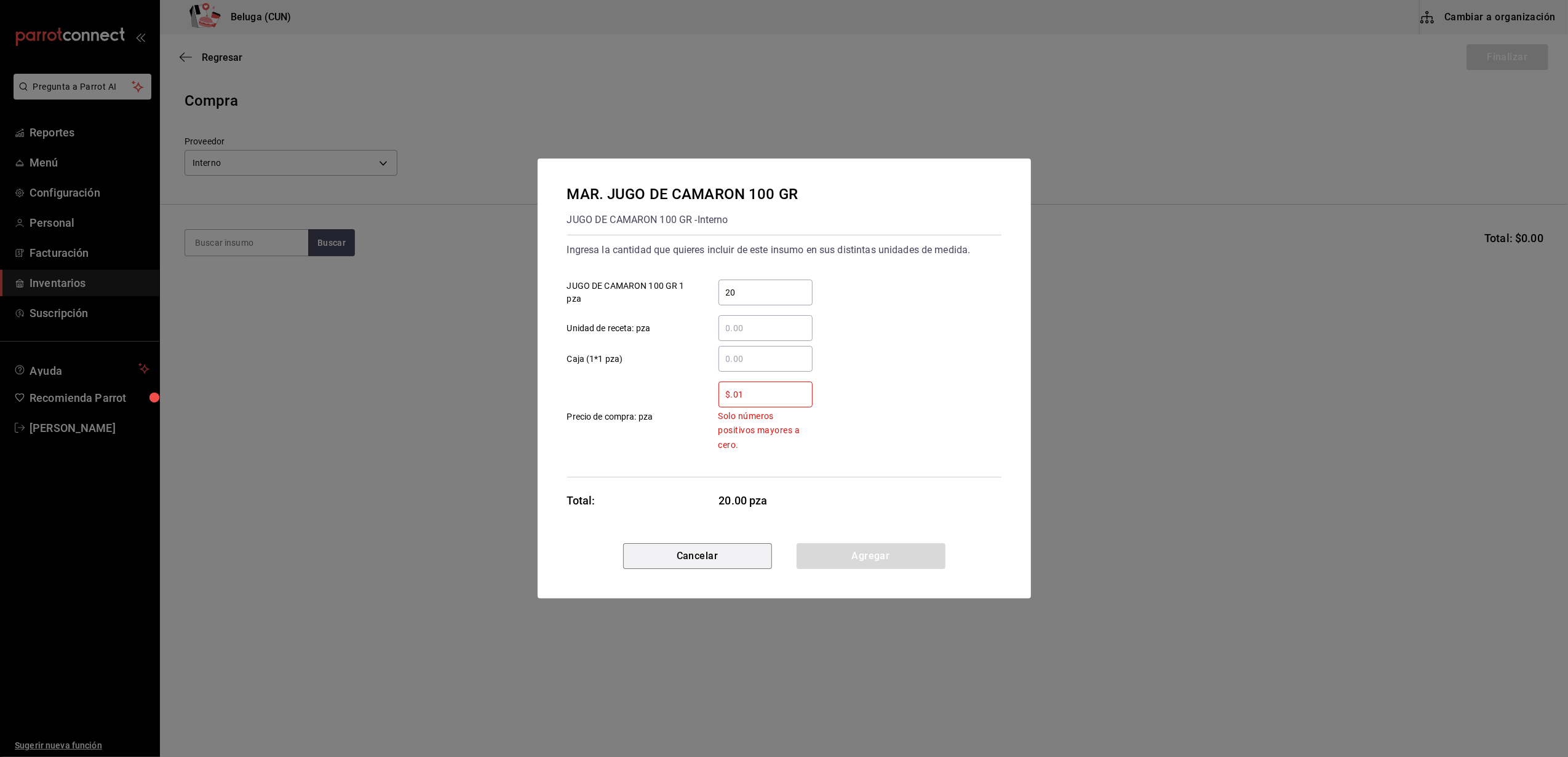
type input "$0.01"
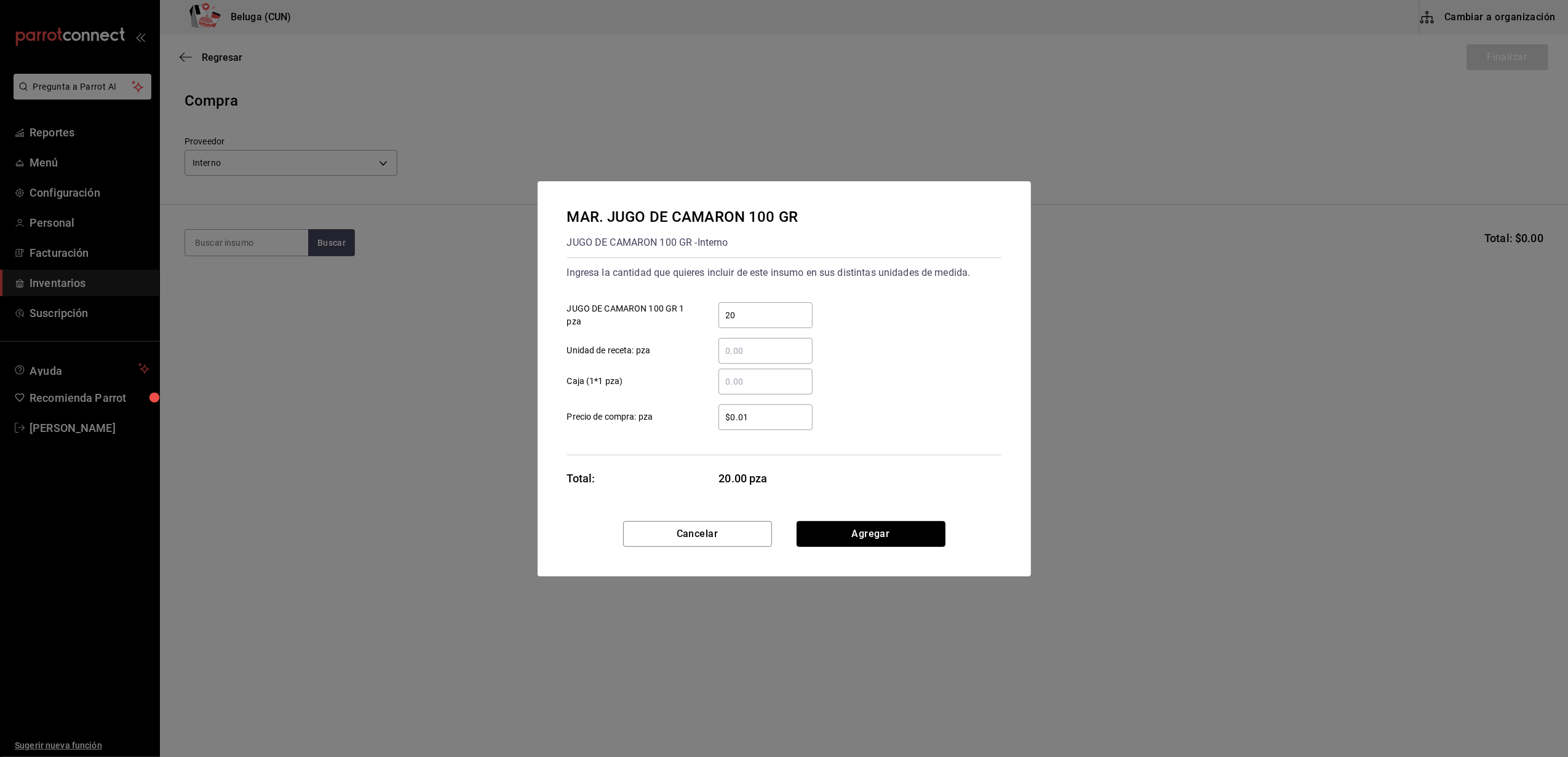
click button "Agregar" at bounding box center [871, 534] width 149 height 26
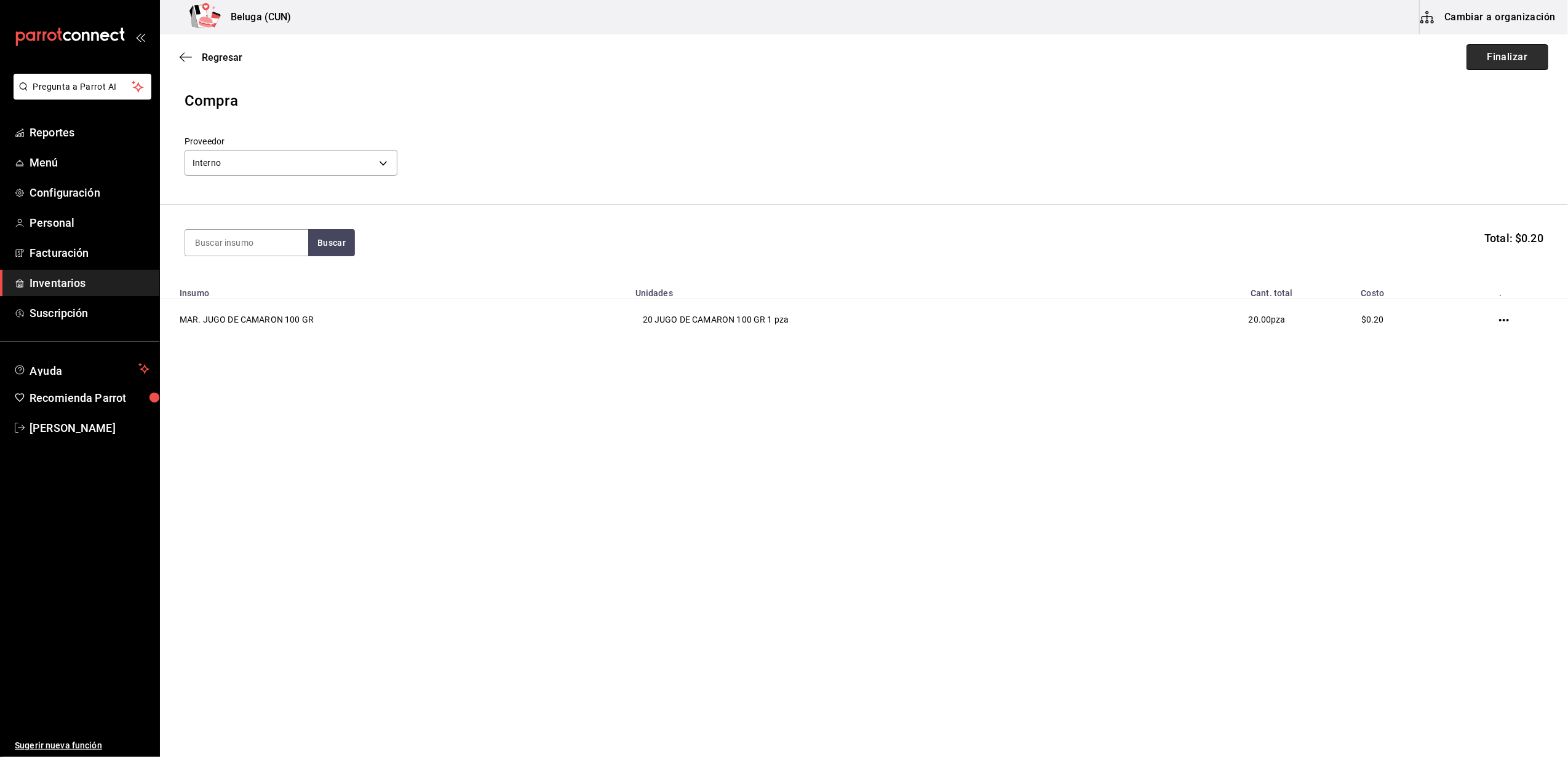
click at [1508, 58] on button "Finalizar" at bounding box center [1507, 57] width 82 height 26
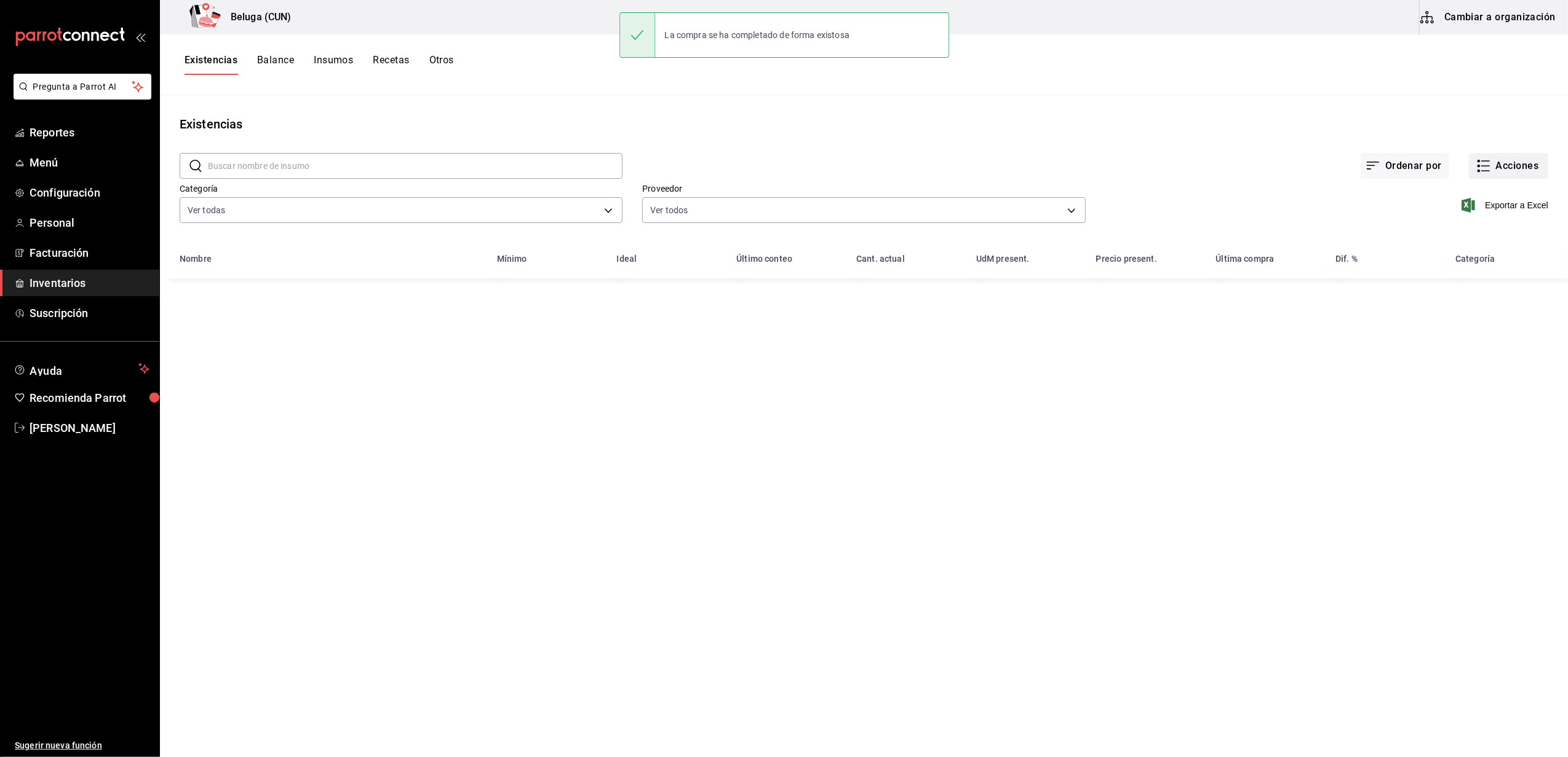
click at [1511, 166] on button "Acciones" at bounding box center [1508, 166] width 79 height 26
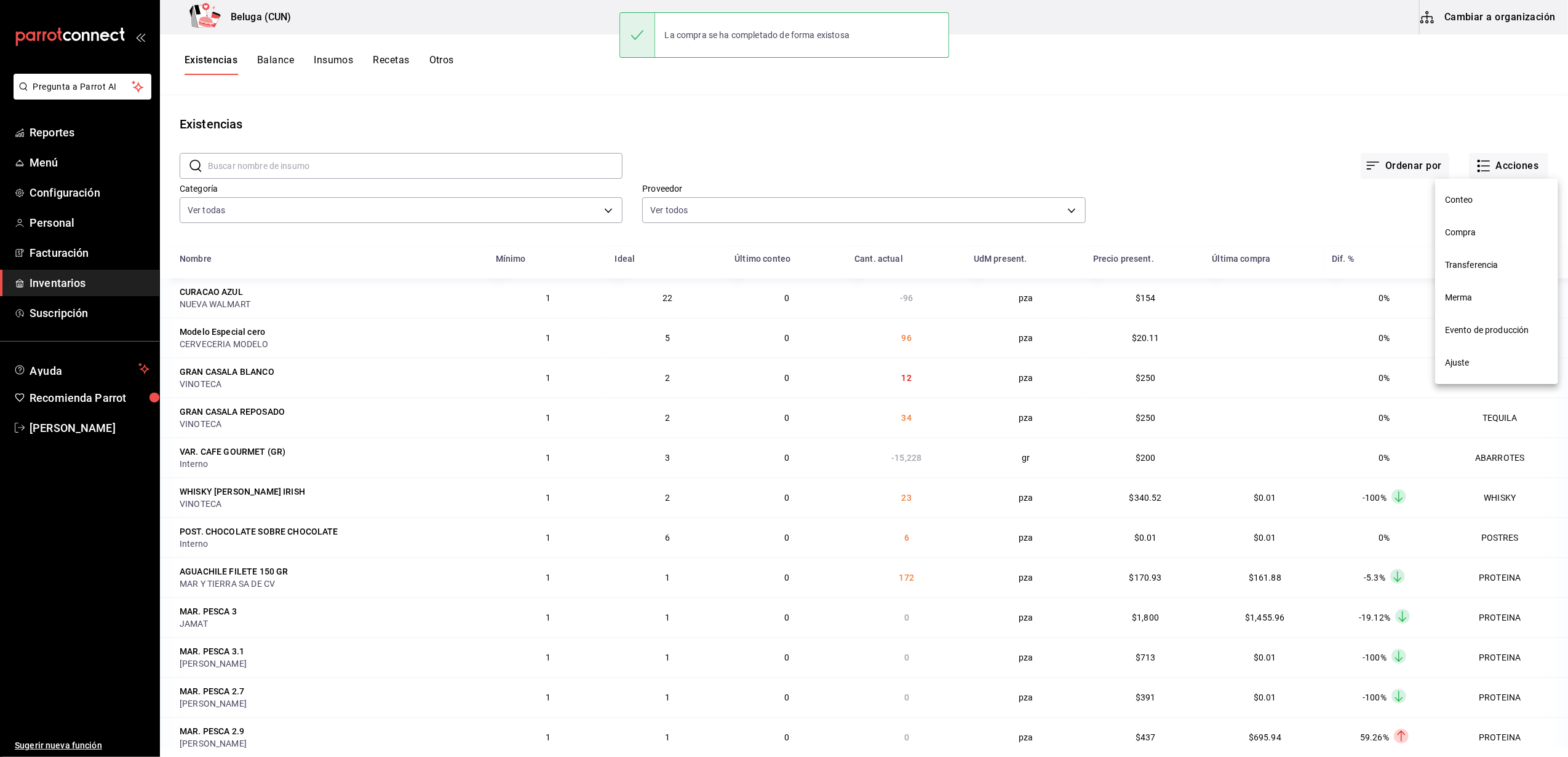
click at [1477, 241] on li "Compra" at bounding box center [1496, 232] width 123 height 32
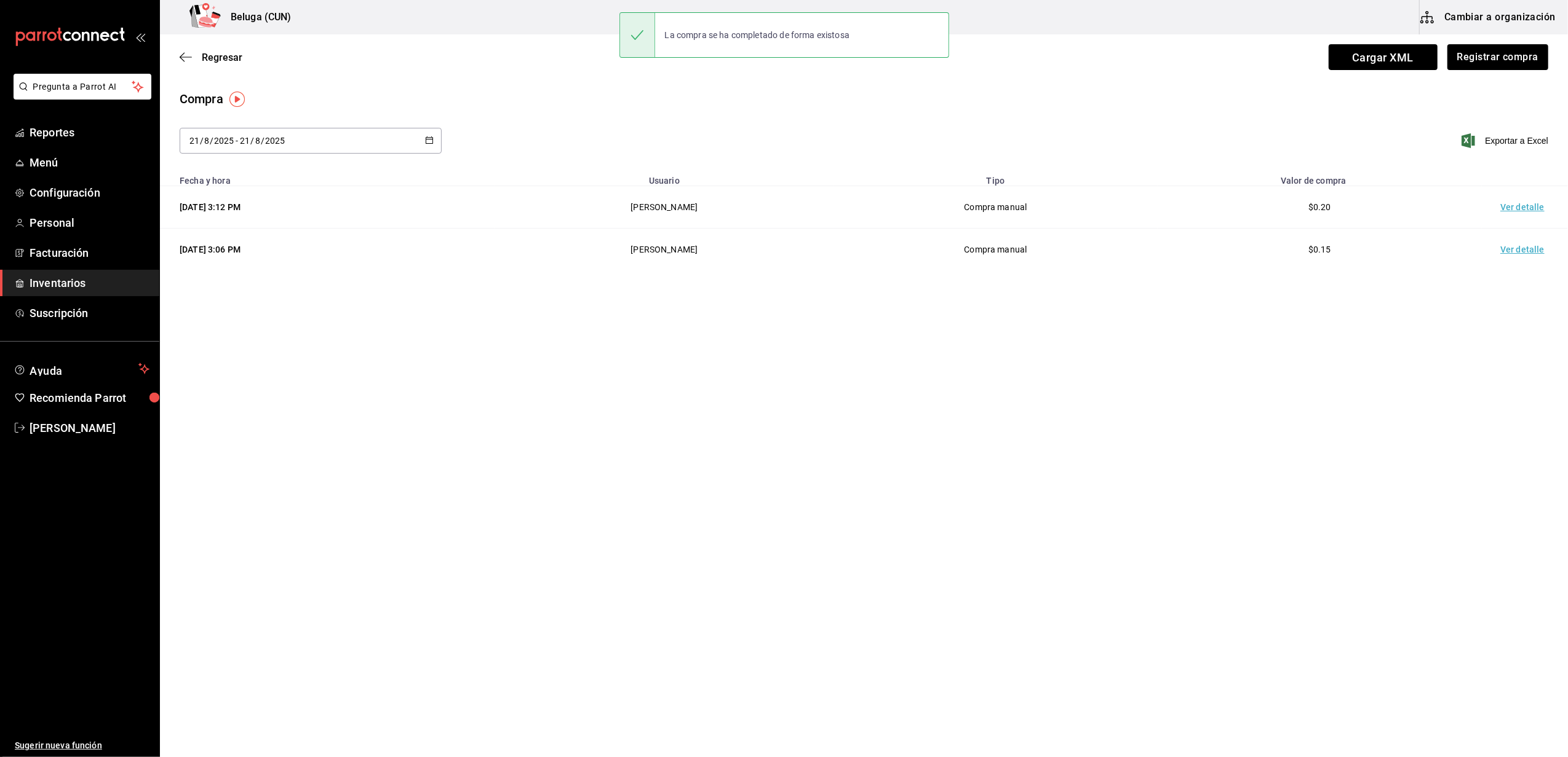
click at [1516, 207] on td "Ver detalle" at bounding box center [1525, 207] width 86 height 42
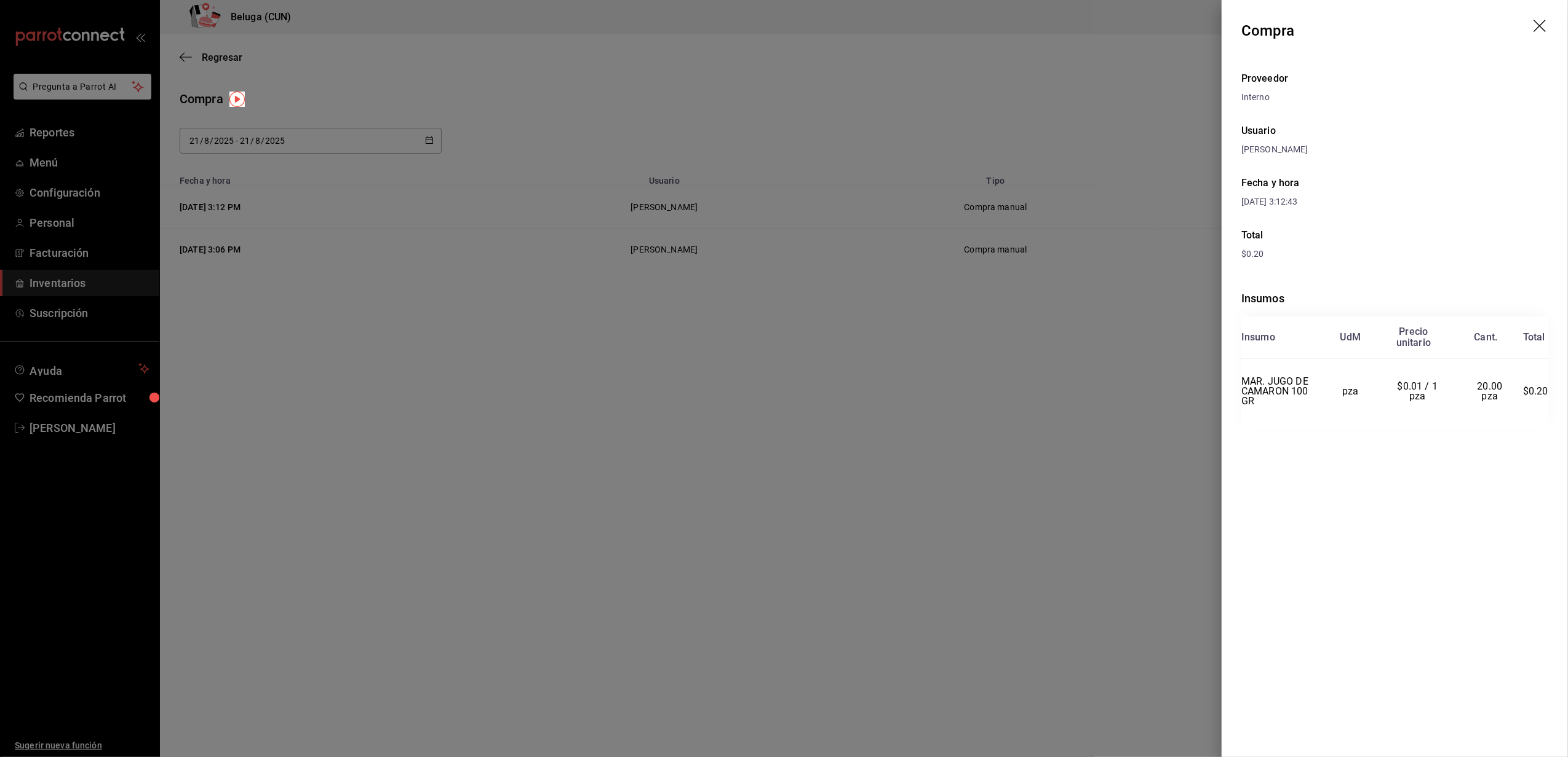
click at [489, 437] on div at bounding box center [784, 378] width 1568 height 757
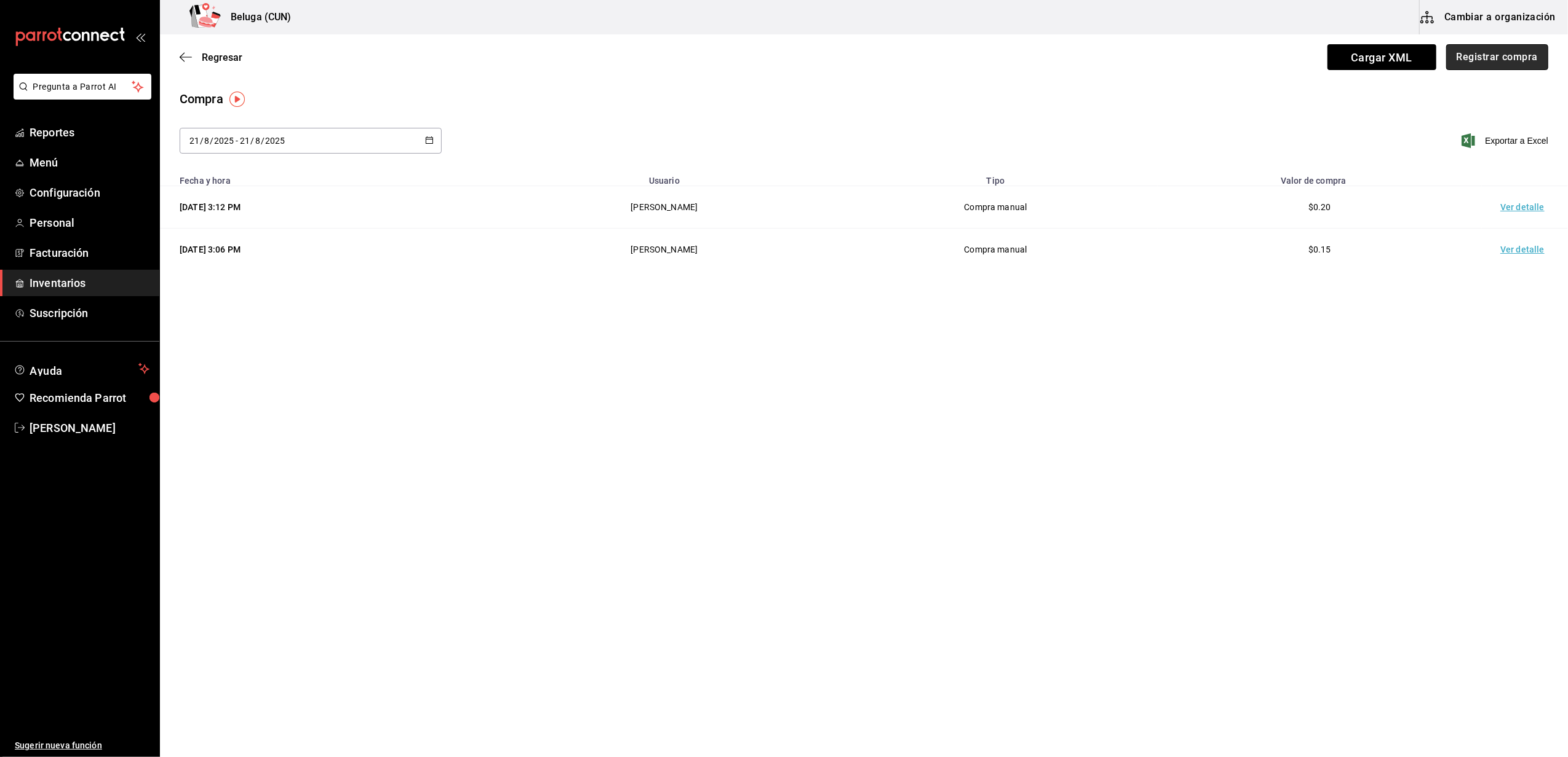
click at [1498, 64] on button "Registrar compra" at bounding box center [1497, 57] width 102 height 26
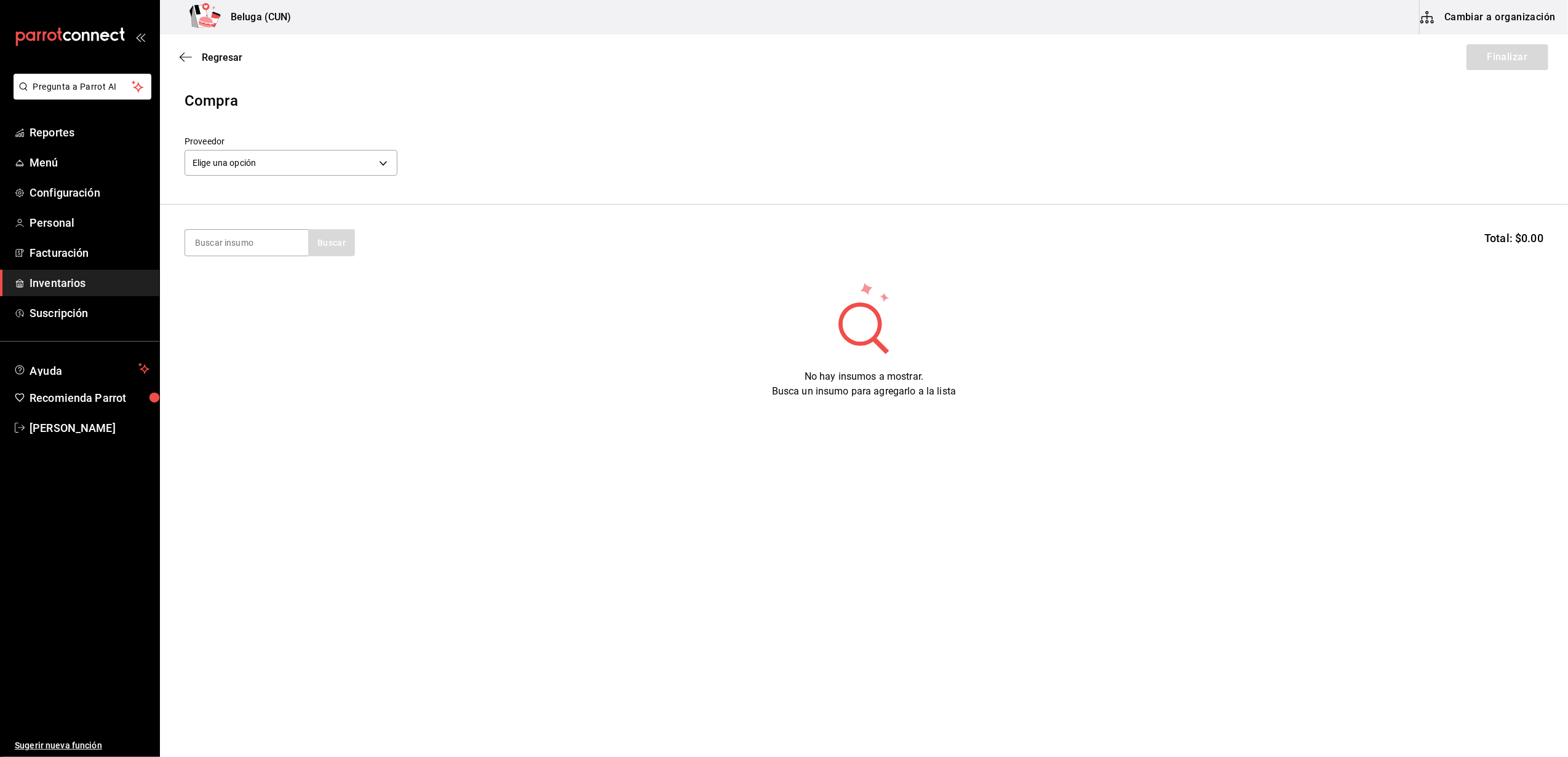
click at [347, 145] on div "Elige una opción default" at bounding box center [291, 161] width 213 height 32
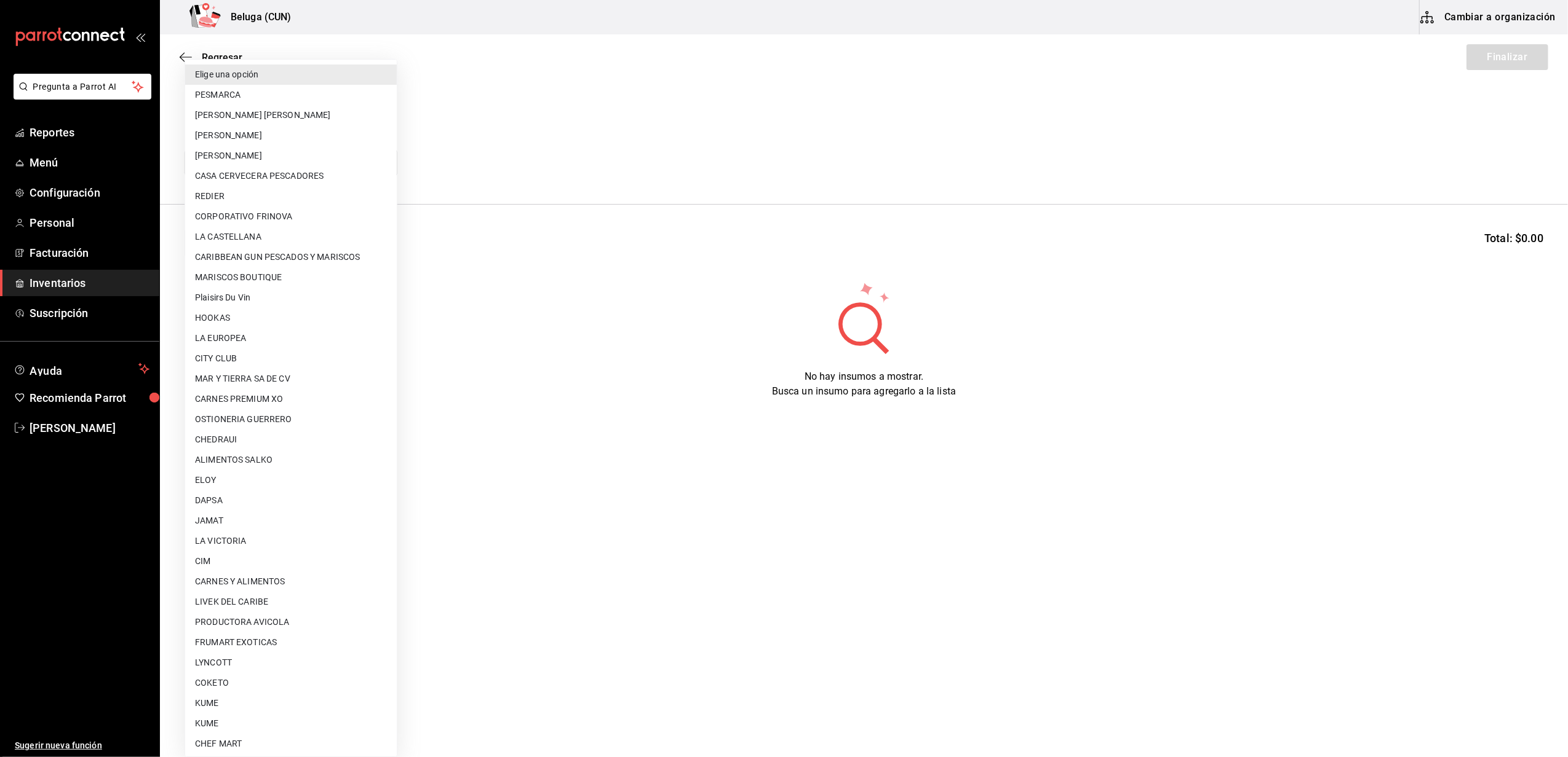
click at [346, 156] on body "Pregunta a Parrot AI Reportes Menú Configuración Personal Facturación Inventari…" at bounding box center [784, 344] width 1568 height 688
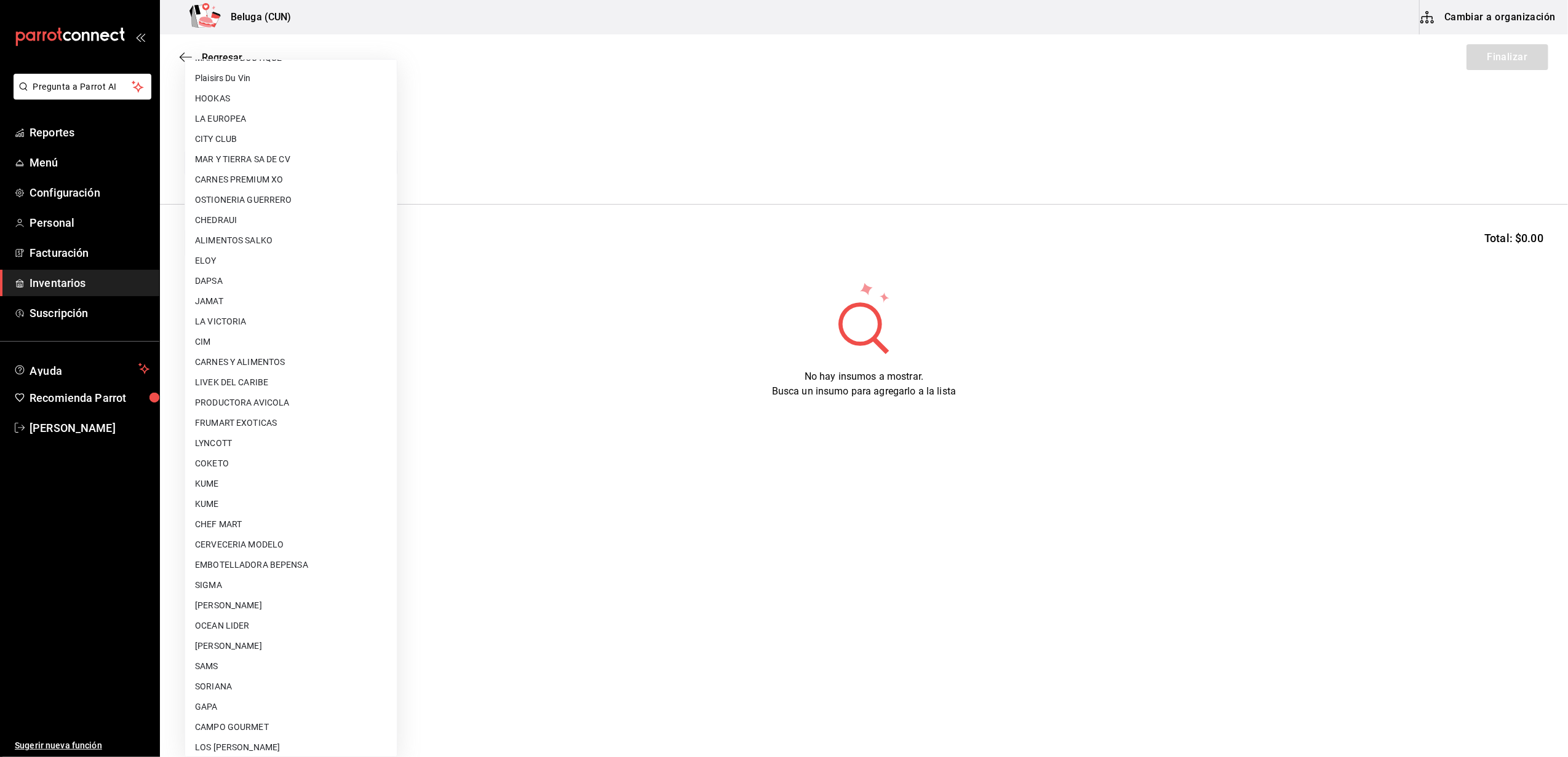
scroll to position [388, 0]
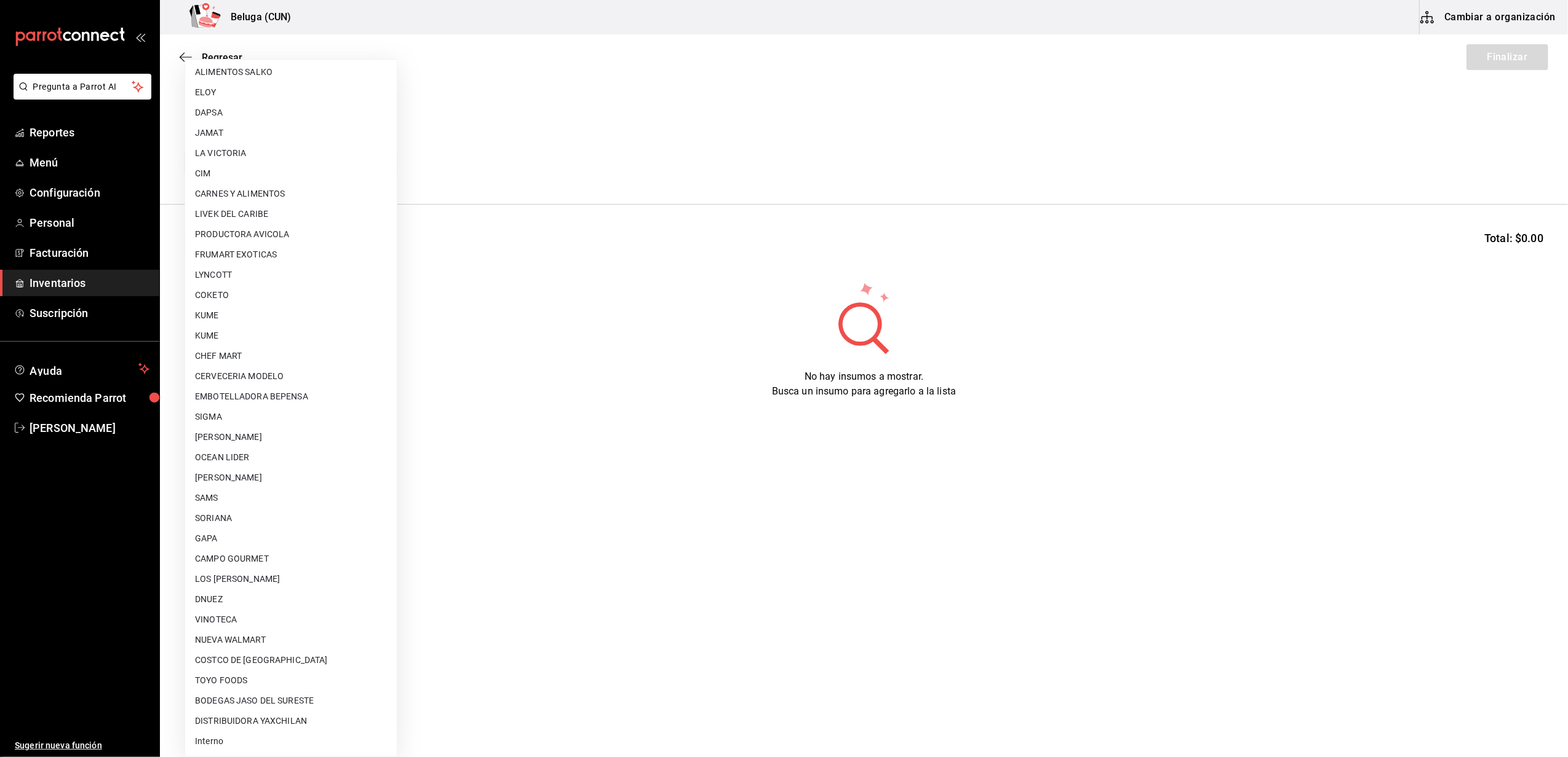
click at [226, 736] on li "Interno" at bounding box center [291, 741] width 212 height 20
type input "cf097a6b-1652-49c1-8634-faa24daf0fdd"
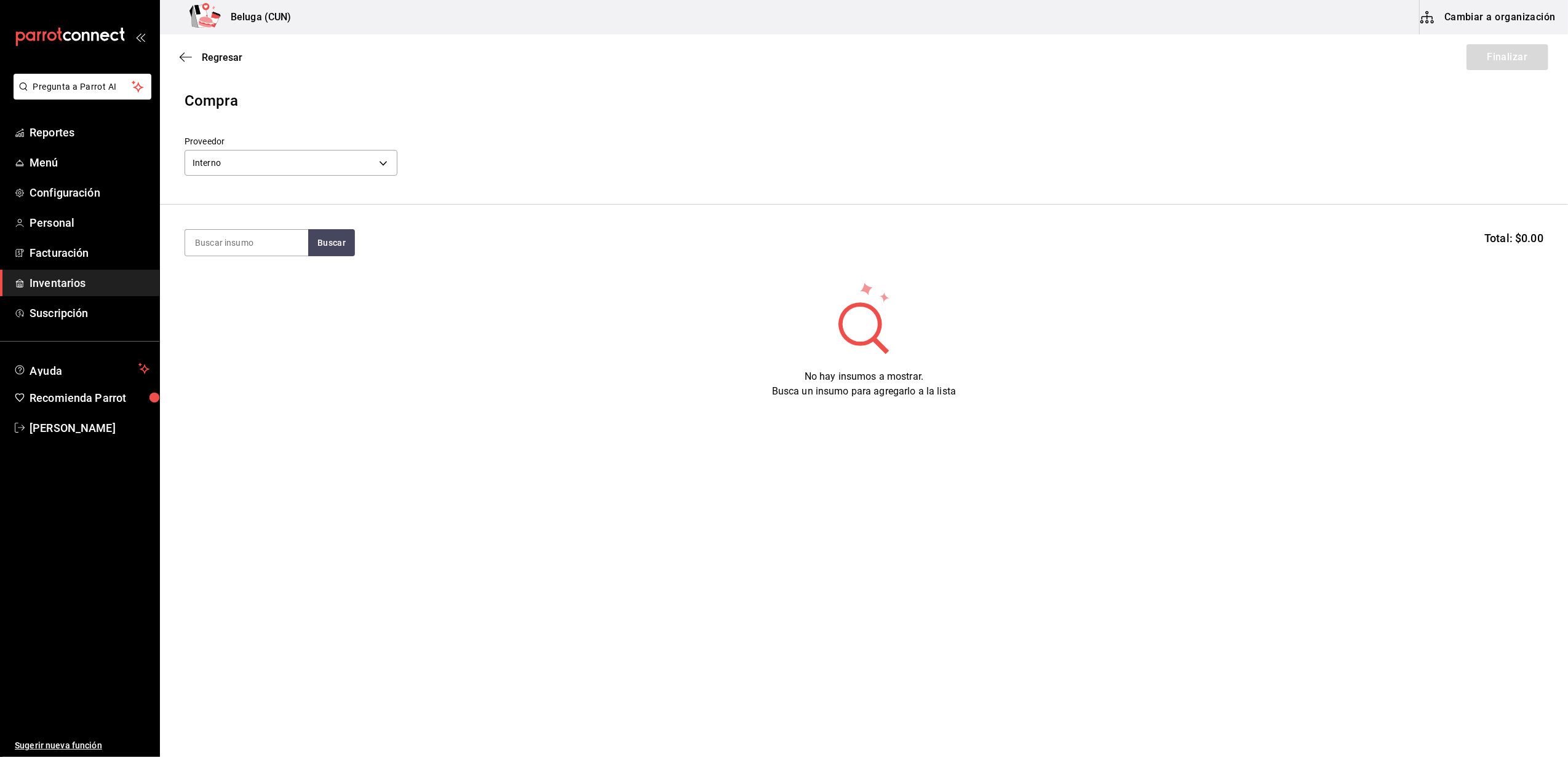
click at [277, 224] on section "Buscar Total: $0.00" at bounding box center [864, 243] width 1408 height 76
click at [269, 245] on input at bounding box center [246, 242] width 123 height 26
type input "GOBER"
click at [263, 271] on div "TACO GOBERNADOR" at bounding box center [241, 279] width 92 height 15
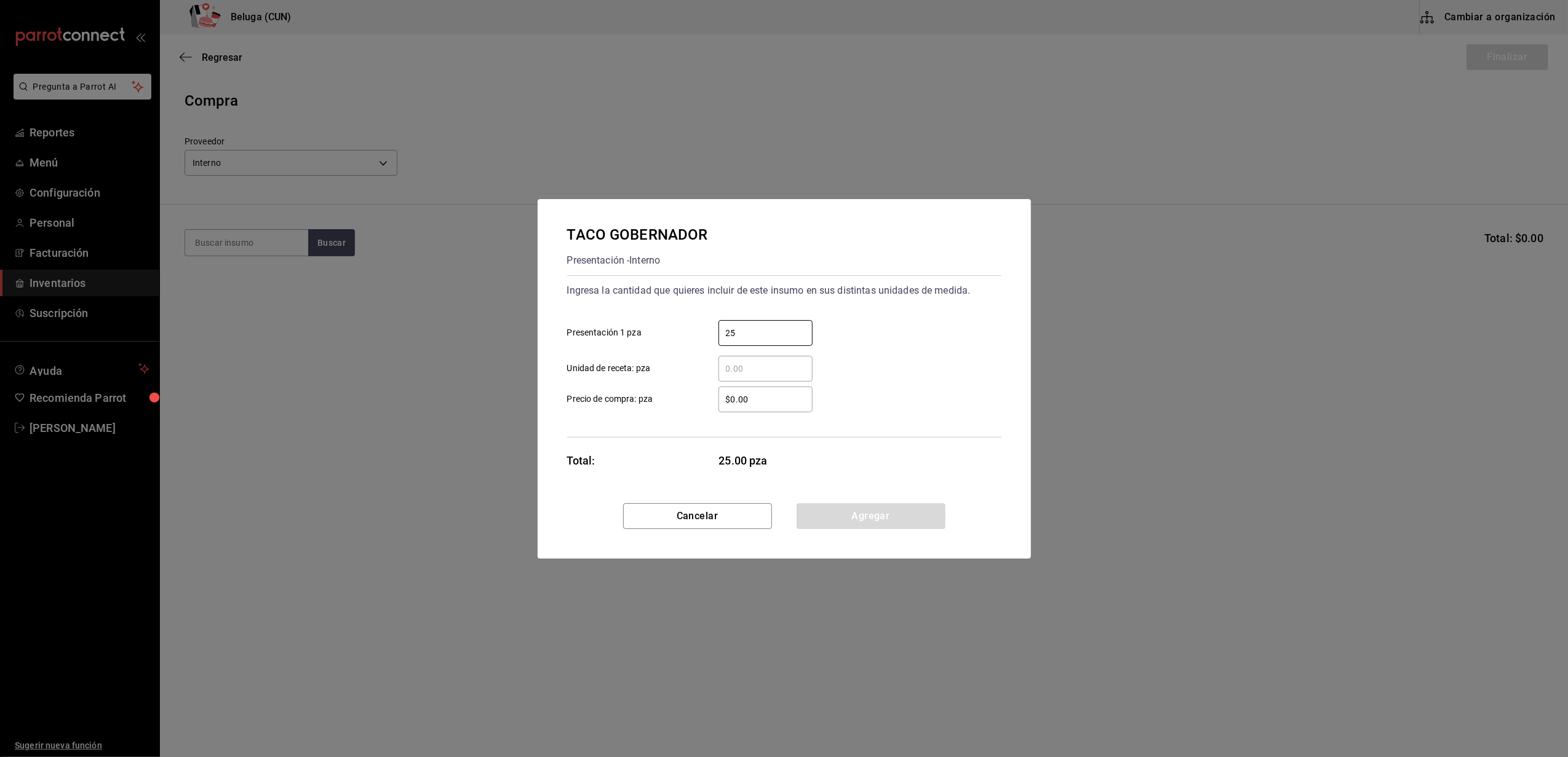
type input "25"
type input "$0.01"
click button "Agregar" at bounding box center [871, 516] width 149 height 26
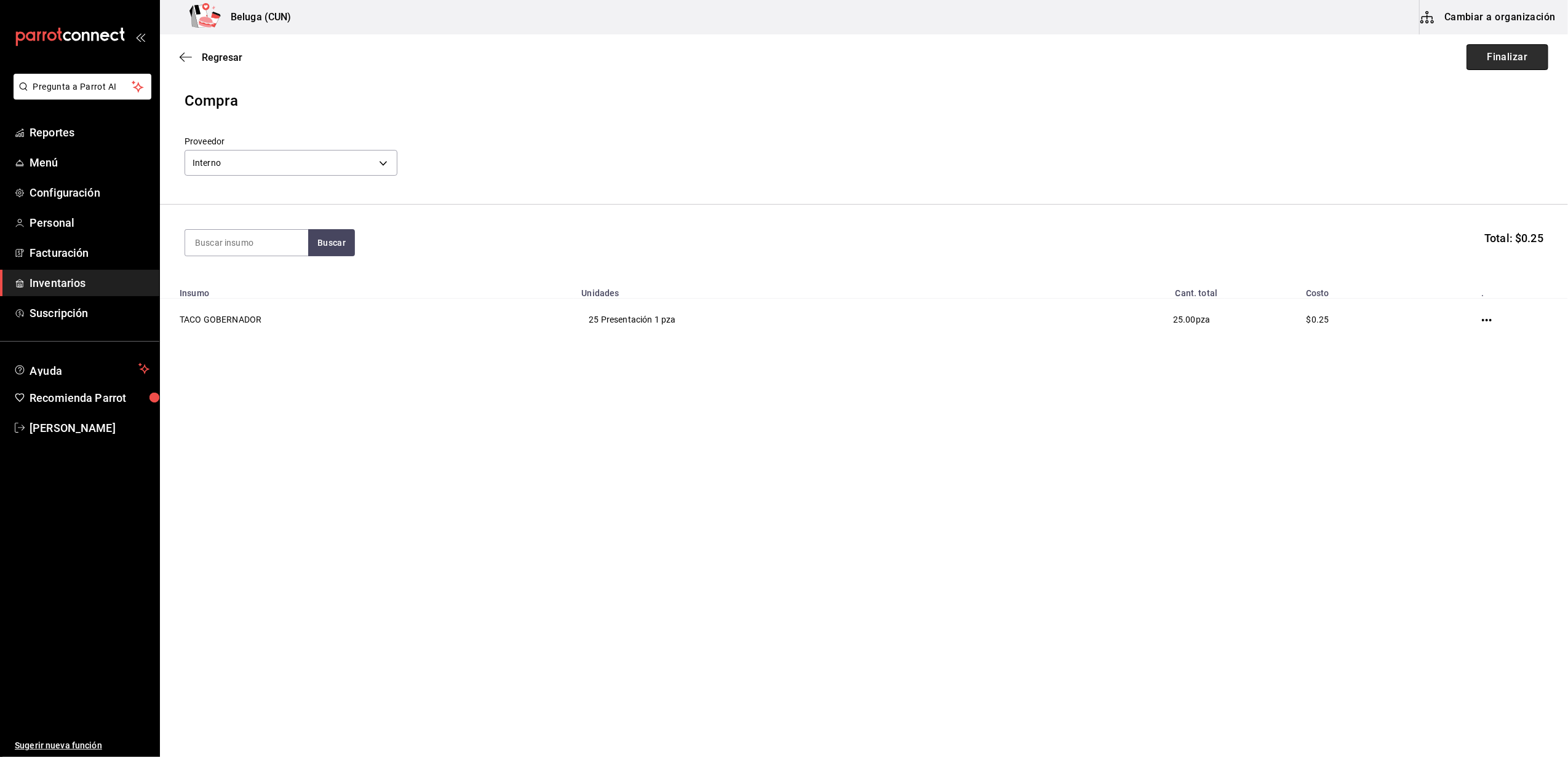
click at [1482, 62] on button "Finalizar" at bounding box center [1507, 57] width 82 height 26
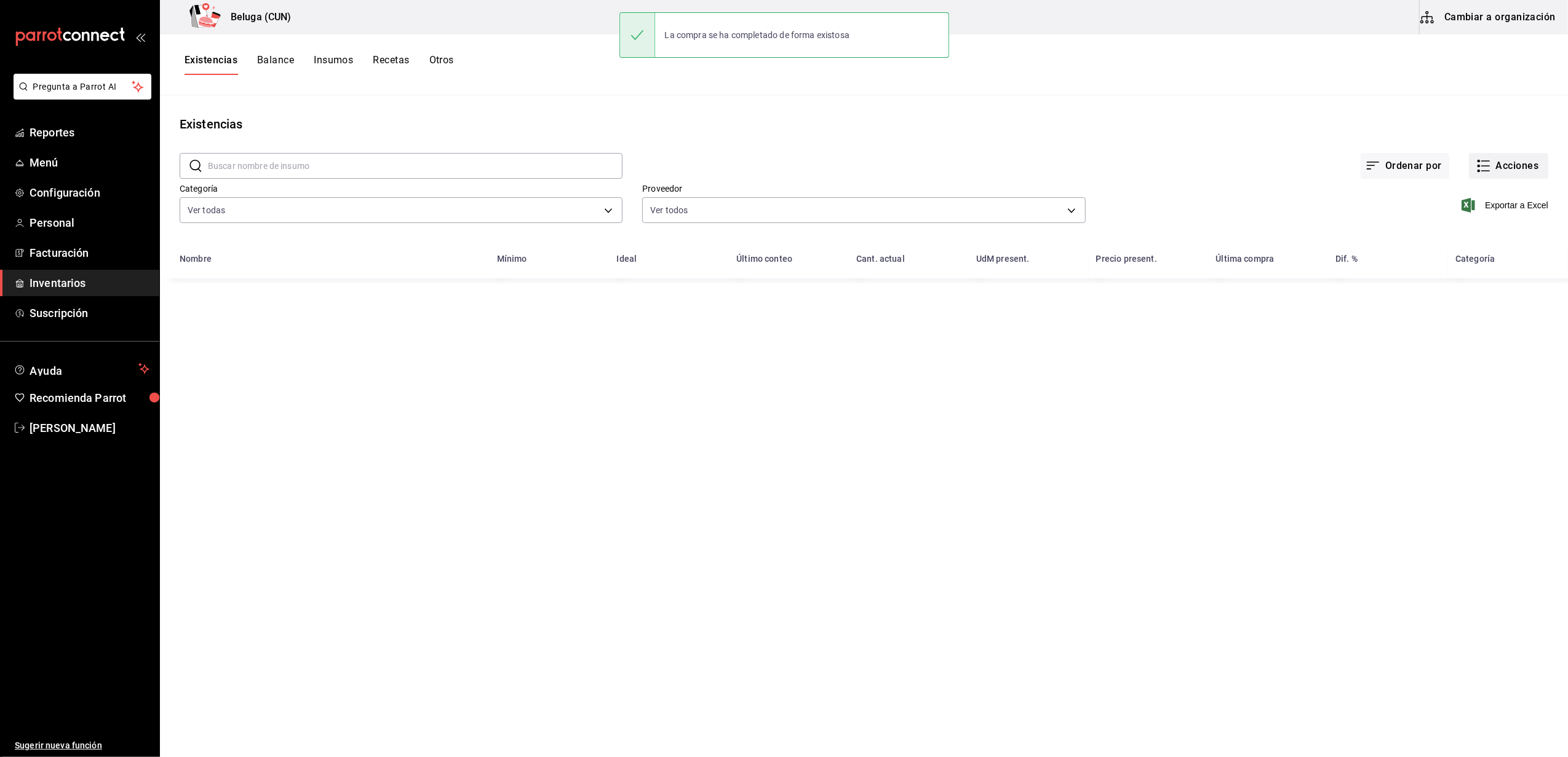
click at [1517, 165] on button "Acciones" at bounding box center [1508, 166] width 79 height 26
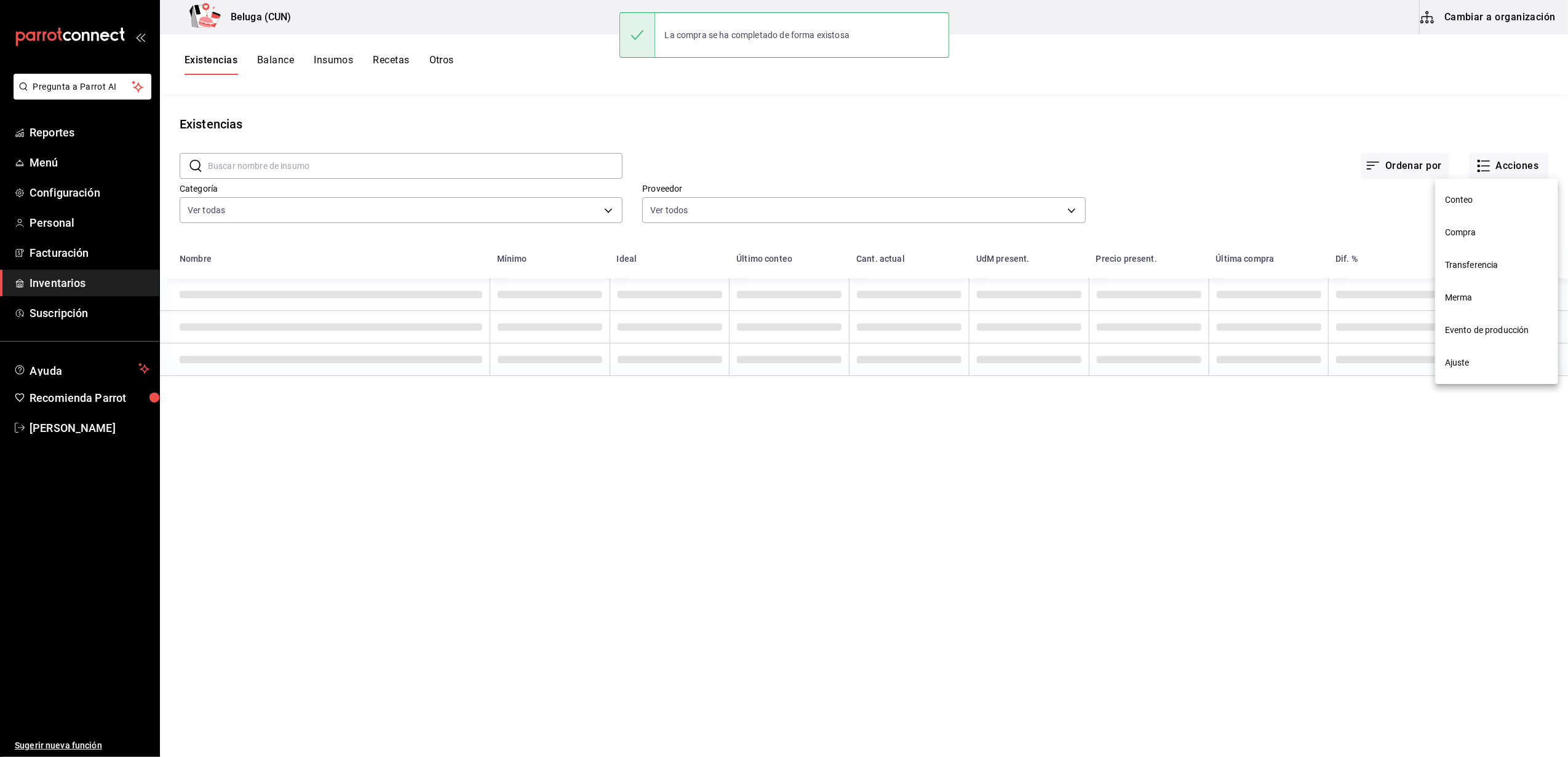
click at [1490, 234] on span "Compra" at bounding box center [1496, 232] width 103 height 13
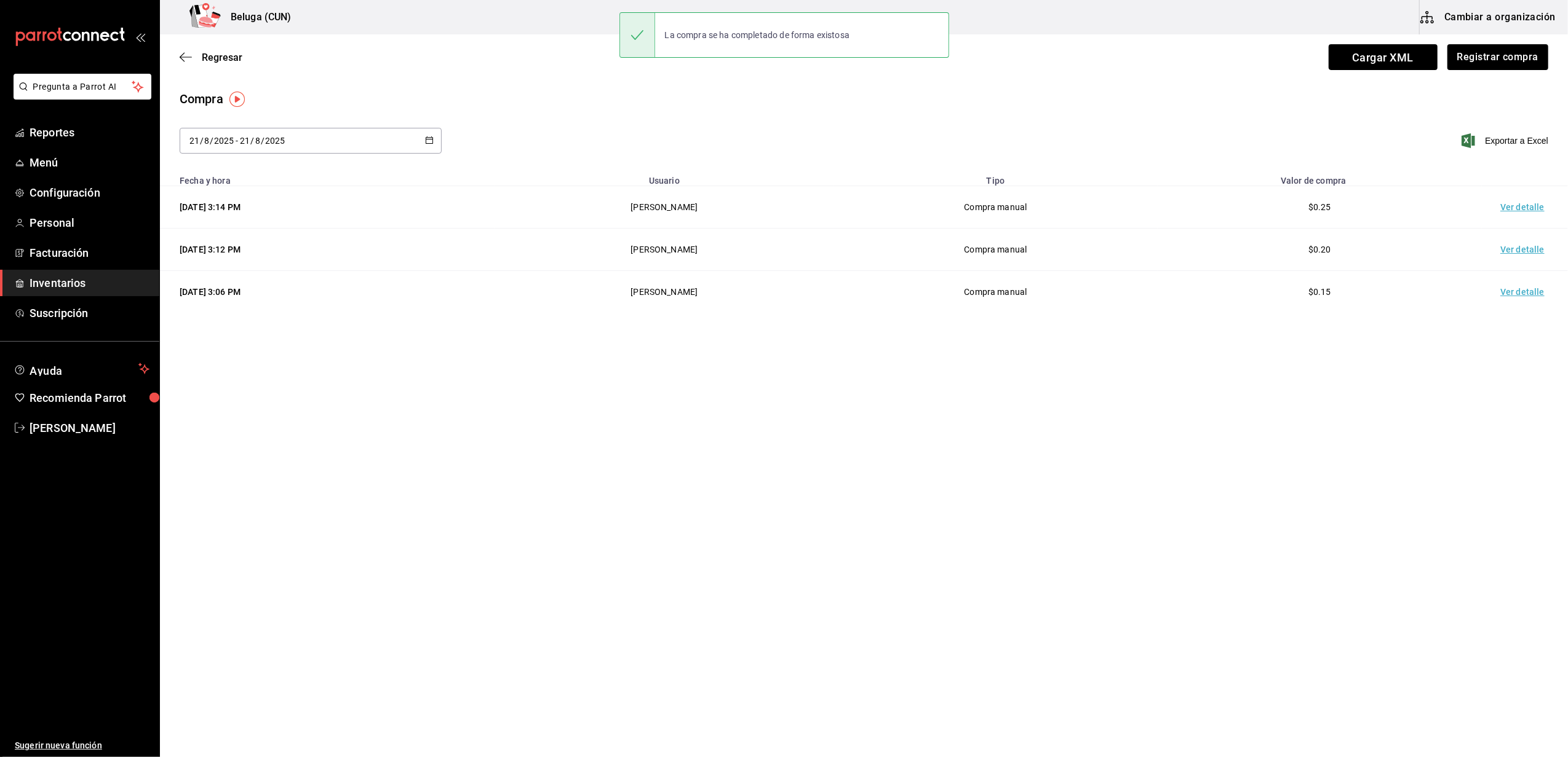
click at [1529, 208] on td "Ver detalle" at bounding box center [1525, 207] width 86 height 42
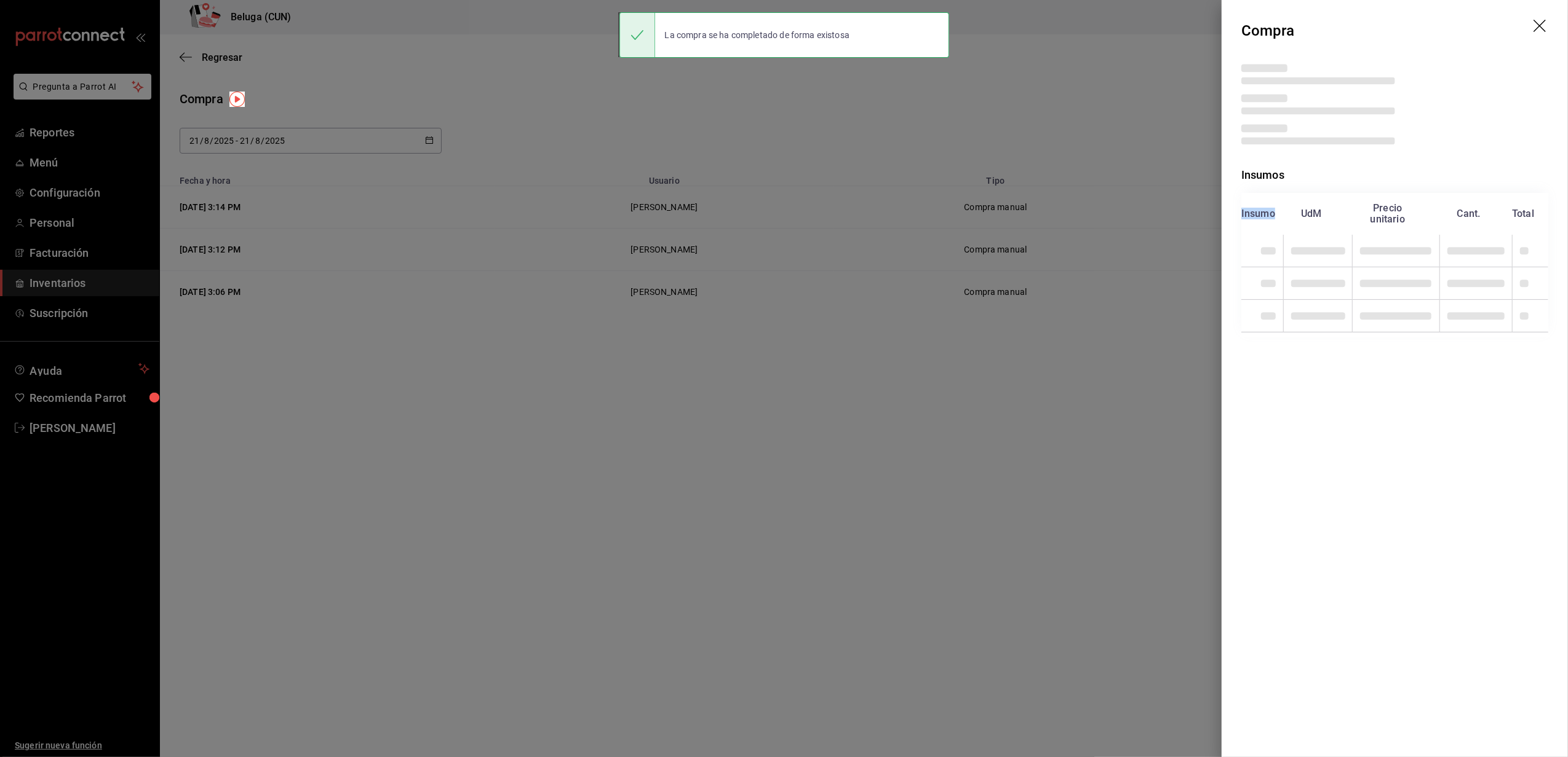
click at [1529, 208] on tr "Insumo UdM Precio unitario Cant. Total" at bounding box center [1394, 214] width 307 height 42
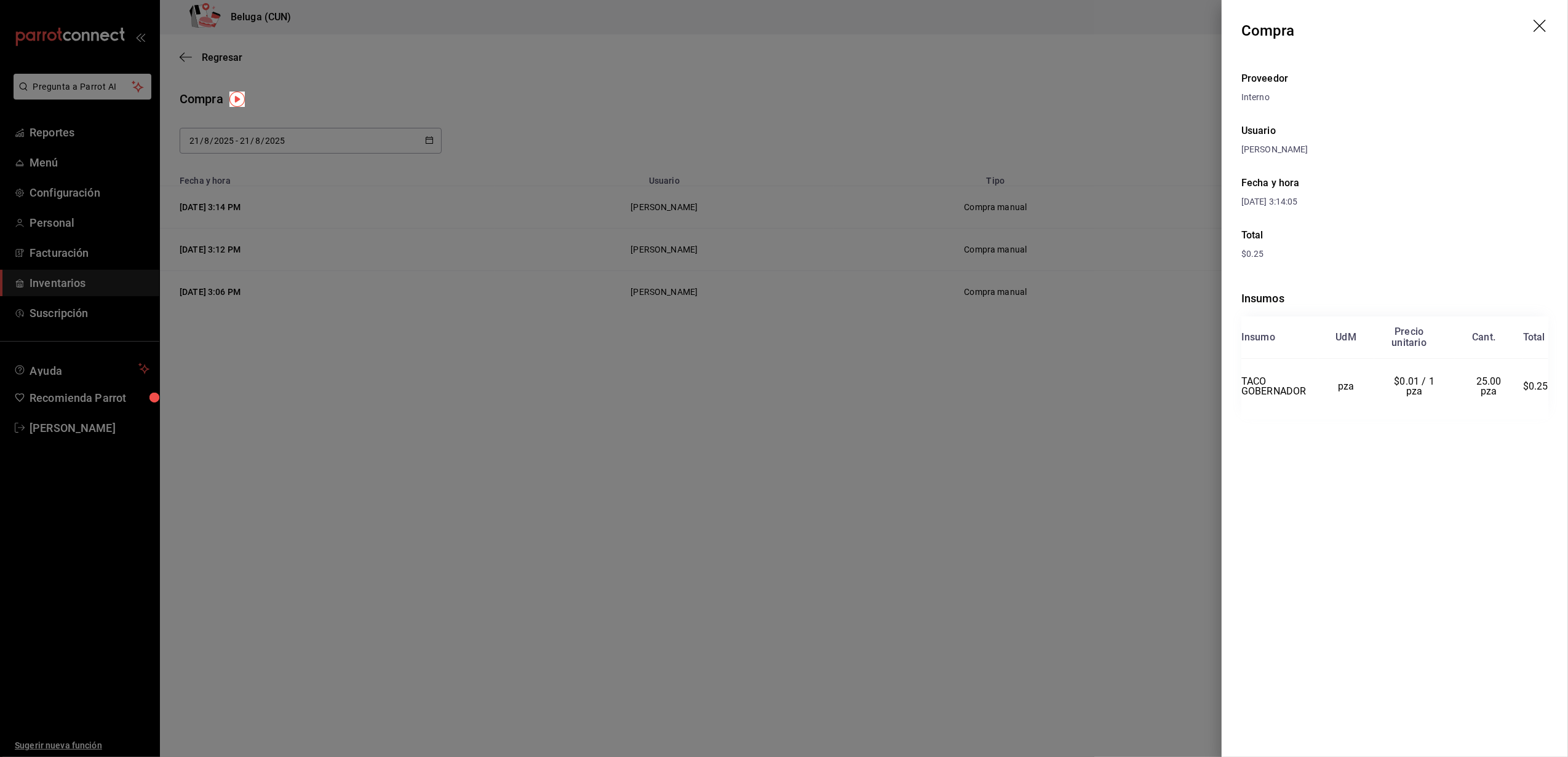
click at [1464, 203] on div "Fecha y hora 21/08/2025 3:14:05" at bounding box center [1394, 192] width 307 height 52
click at [820, 519] on div at bounding box center [784, 378] width 1568 height 757
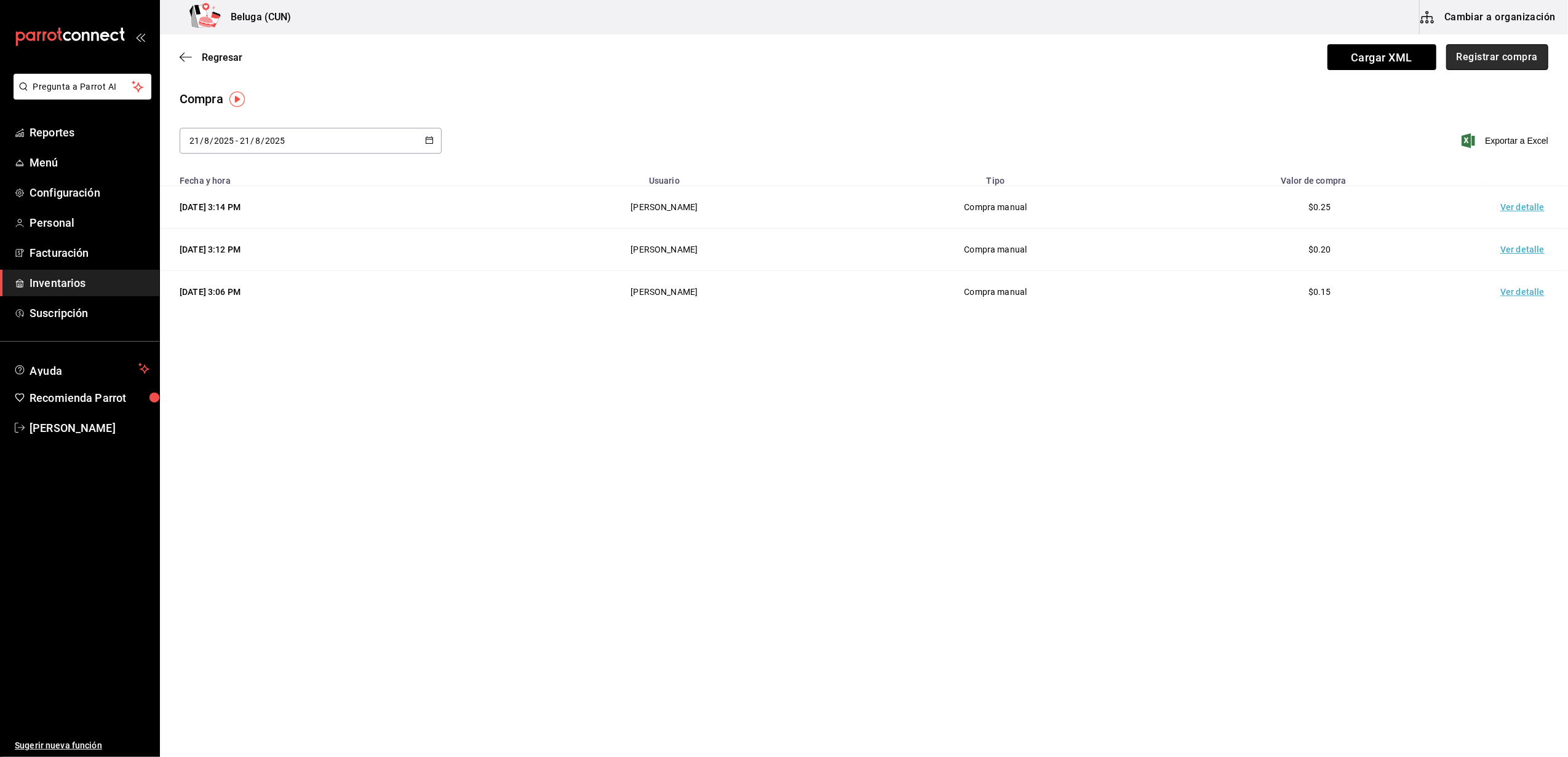
click at [1479, 53] on button "Registrar compra" at bounding box center [1497, 57] width 102 height 26
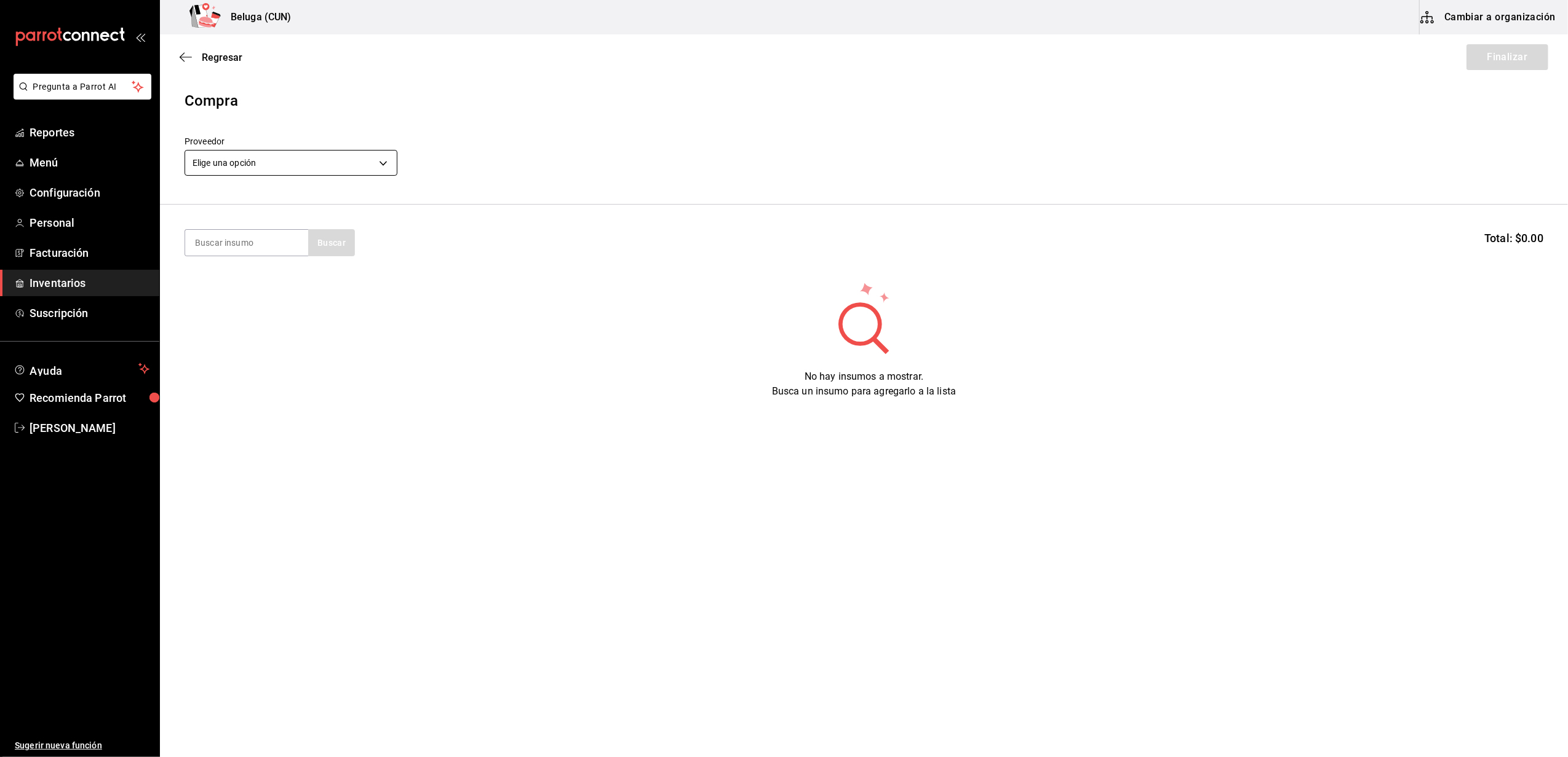
click at [305, 157] on div "Proveedor Elige una opción default" at bounding box center [291, 157] width 213 height 43
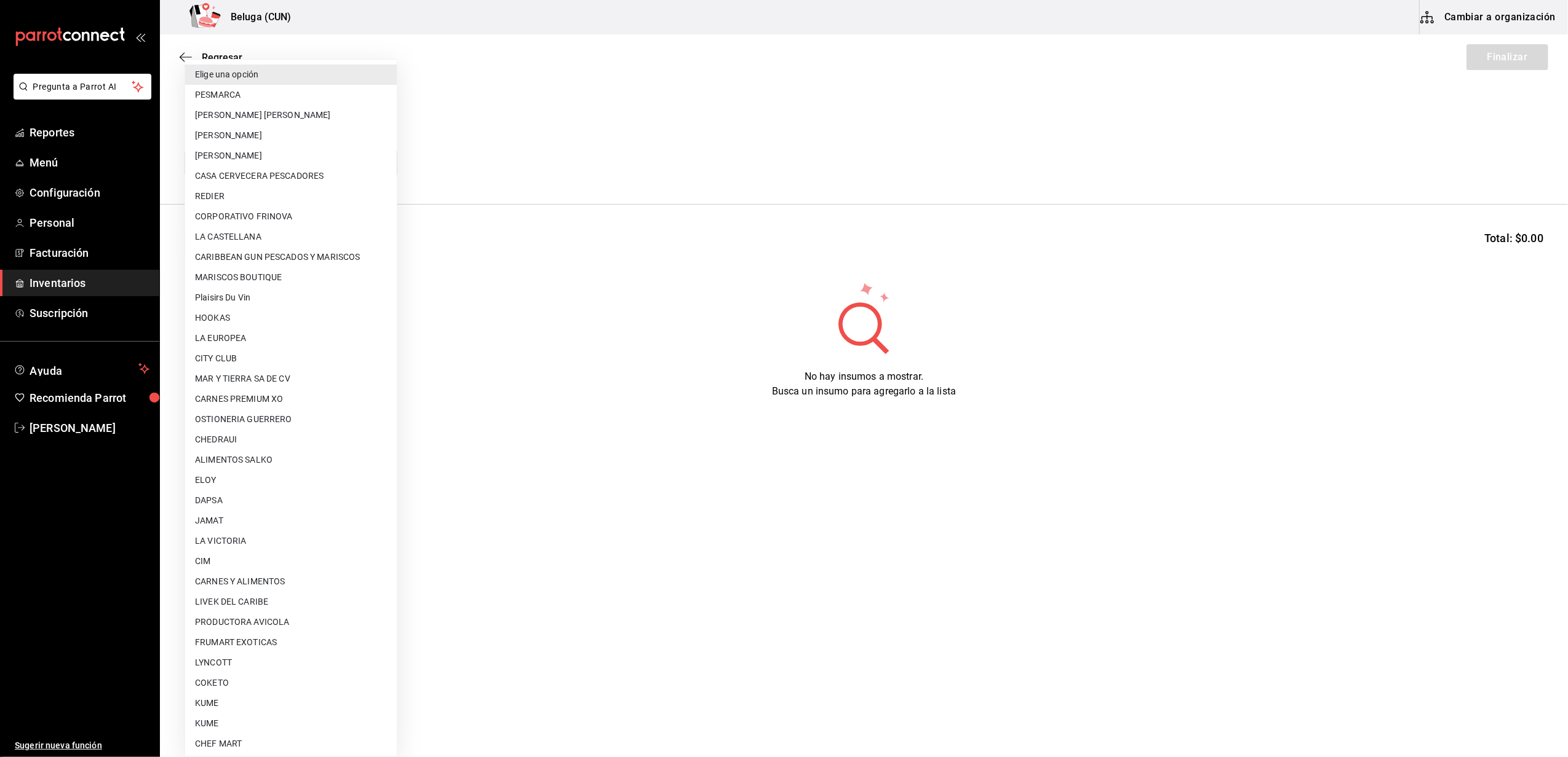
click at [301, 166] on body "Pregunta a Parrot AI Reportes Menú Configuración Personal Facturación Inventari…" at bounding box center [784, 344] width 1568 height 688
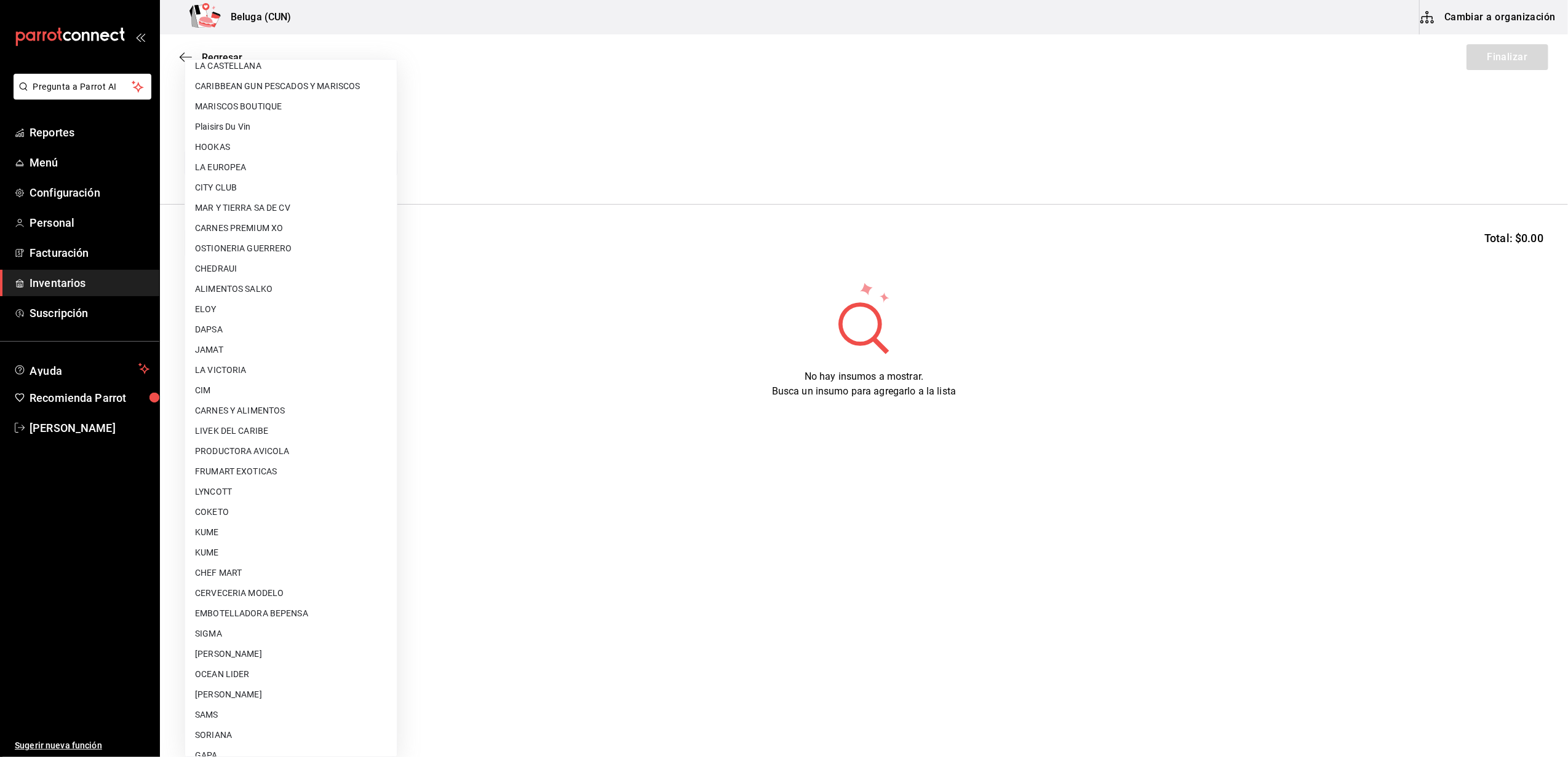
scroll to position [388, 0]
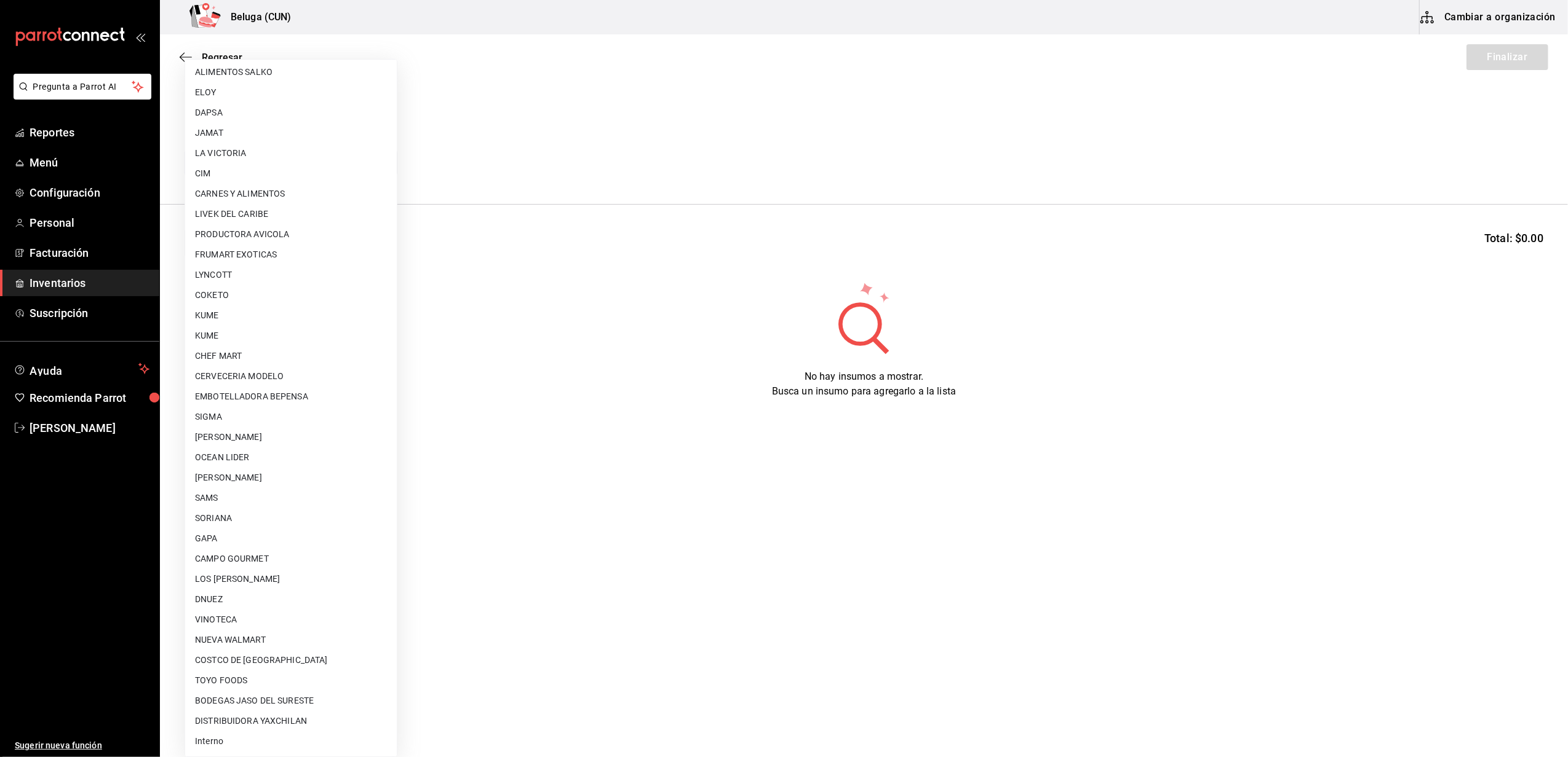
click at [271, 748] on li "Interno" at bounding box center [291, 741] width 212 height 20
type input "cf097a6b-1652-49c1-8634-faa24daf0fdd"
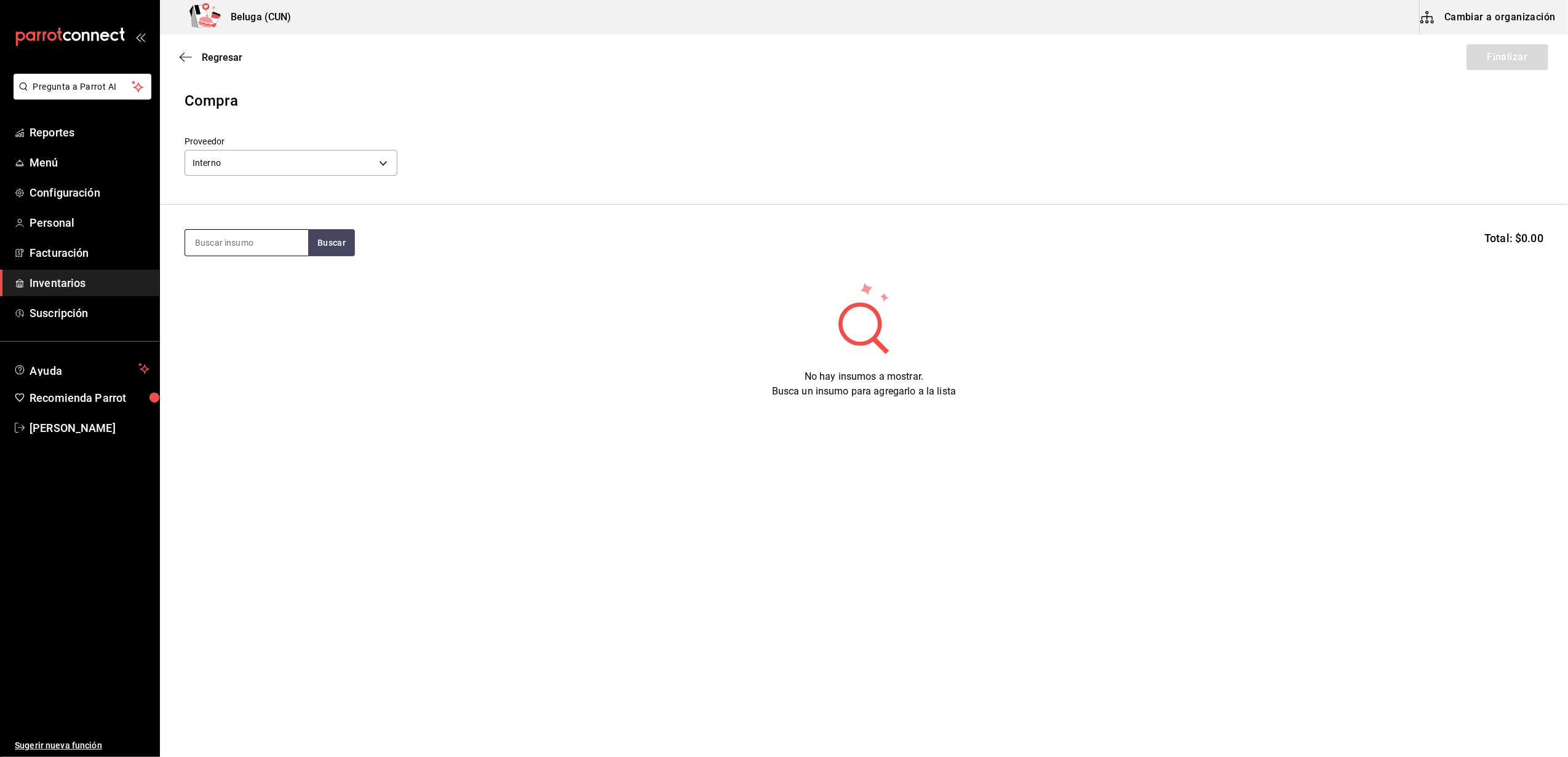
click at [258, 244] on input at bounding box center [246, 242] width 123 height 26
type input "FRIJOL"
click at [213, 355] on div "FRIJOLES PARA TACOS ZARANDEADOS 100 GR - Interno" at bounding box center [246, 349] width 103 height 39
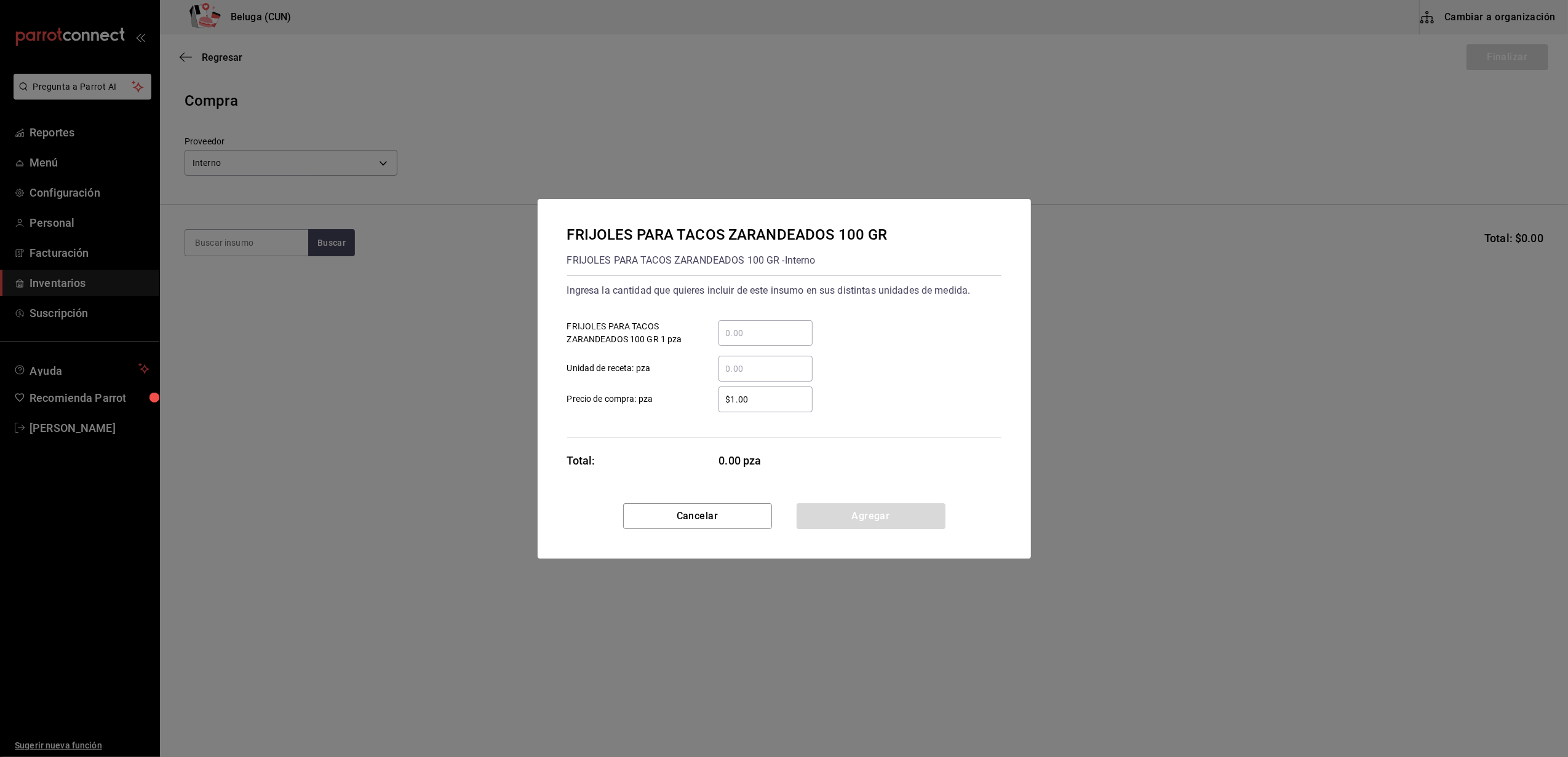
click at [774, 347] on div "​ Unidad de receta: pza" at bounding box center [779, 364] width 444 height 36
click at [778, 347] on div "​ Unidad de receta: pza" at bounding box center [779, 364] width 444 height 36
click at [783, 340] on div "​" at bounding box center [765, 333] width 94 height 26
click at [783, 340] on input "​ FRIJOLES PARA TACOS ZARANDEADOS 100 GR 1 pza" at bounding box center [765, 334] width 94 height 15
type input "35"
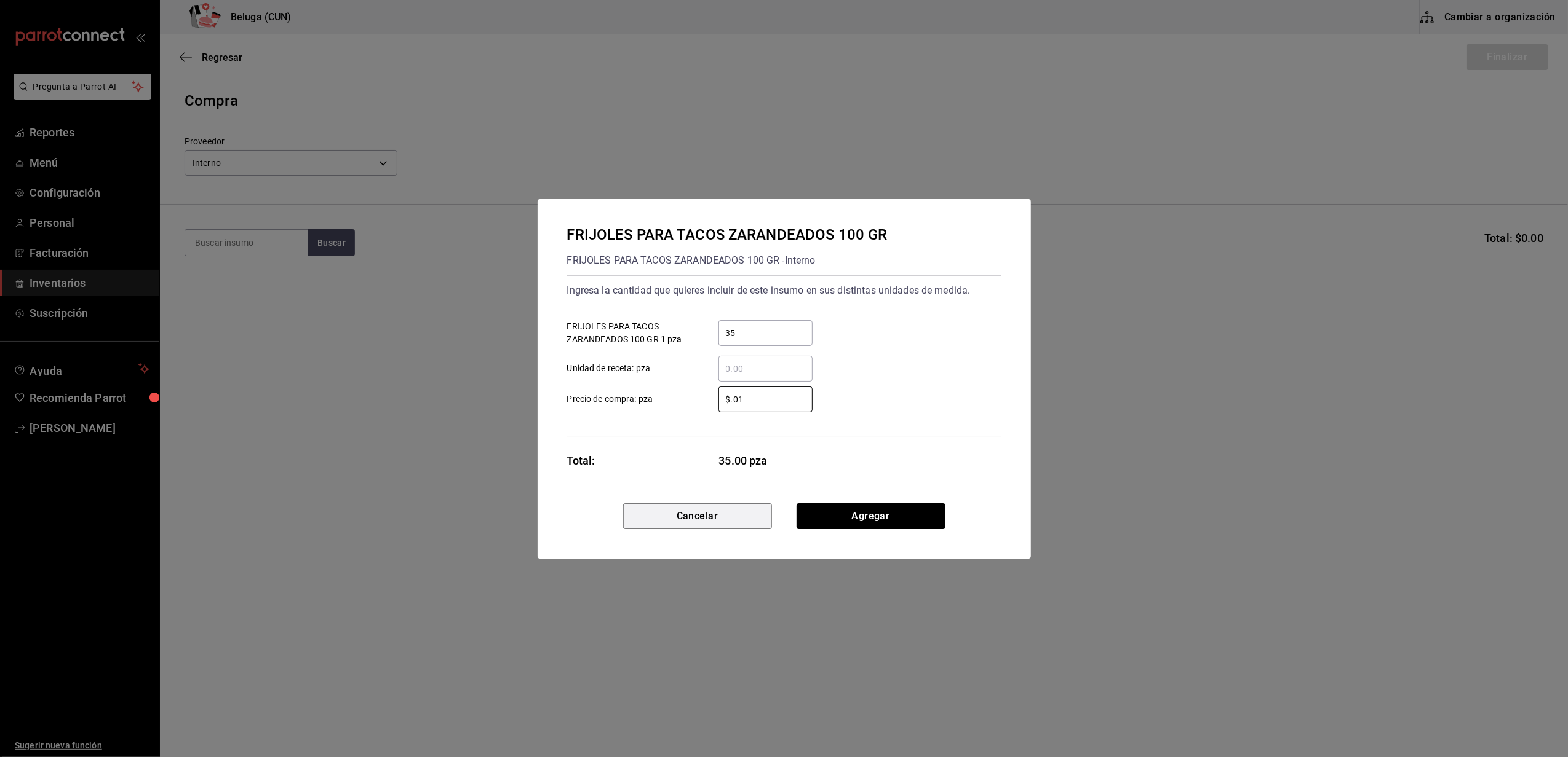
type input "$0.01"
click button "Agregar" at bounding box center [871, 516] width 149 height 26
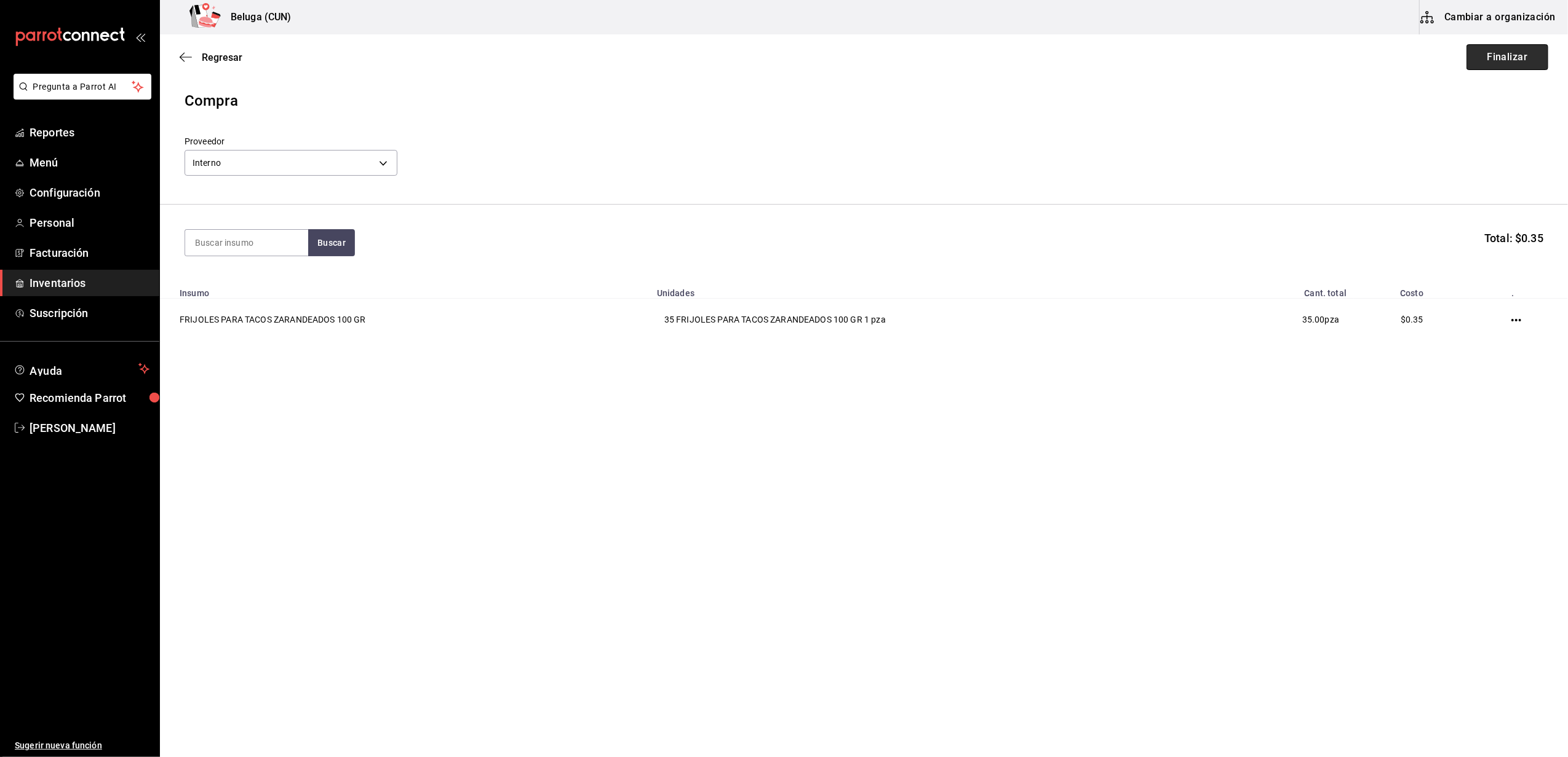
click at [1487, 57] on button "Finalizar" at bounding box center [1507, 57] width 82 height 26
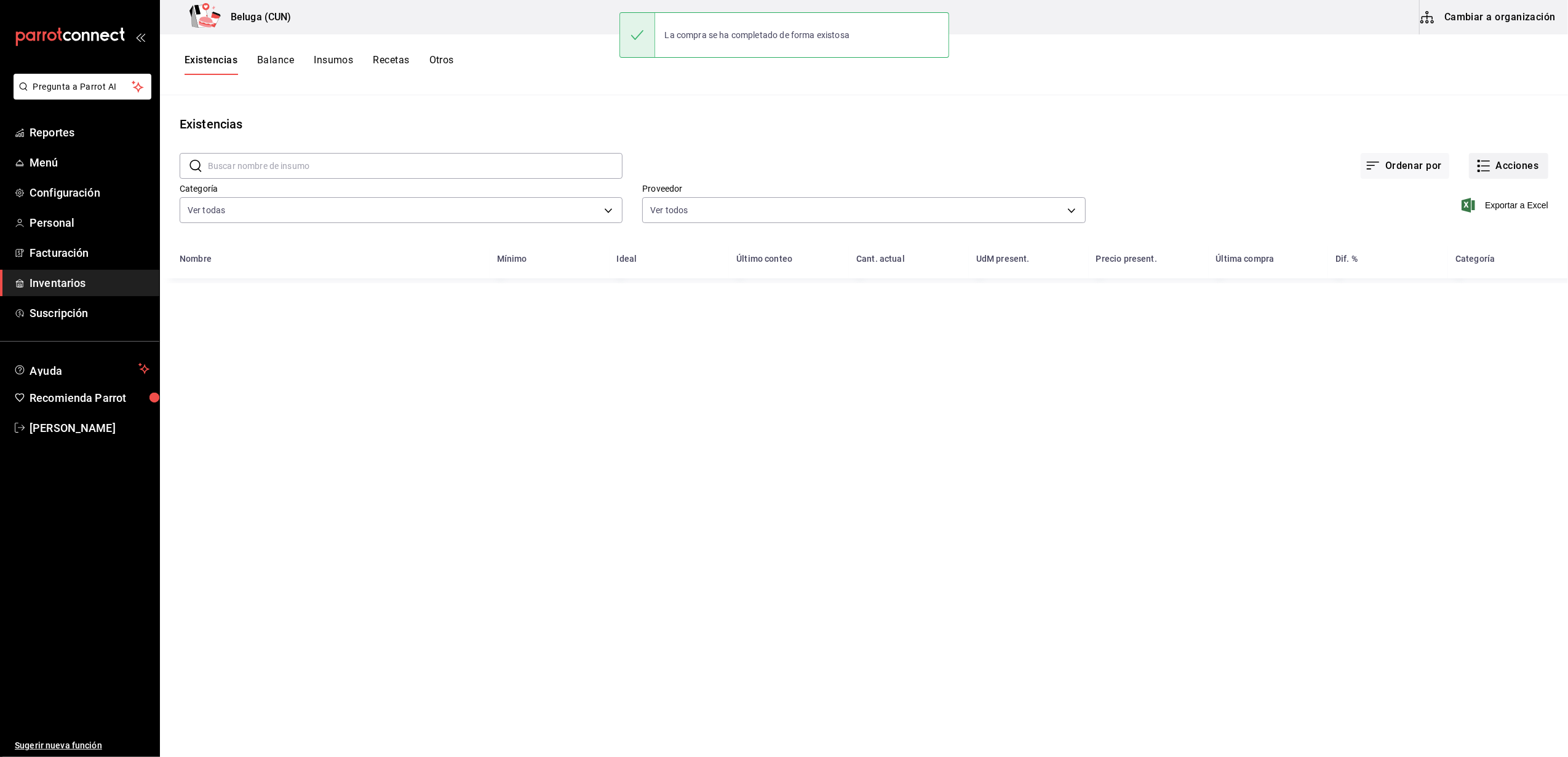
click at [1514, 169] on button "Acciones" at bounding box center [1508, 166] width 79 height 26
click at [1492, 227] on span "Compra" at bounding box center [1496, 232] width 103 height 13
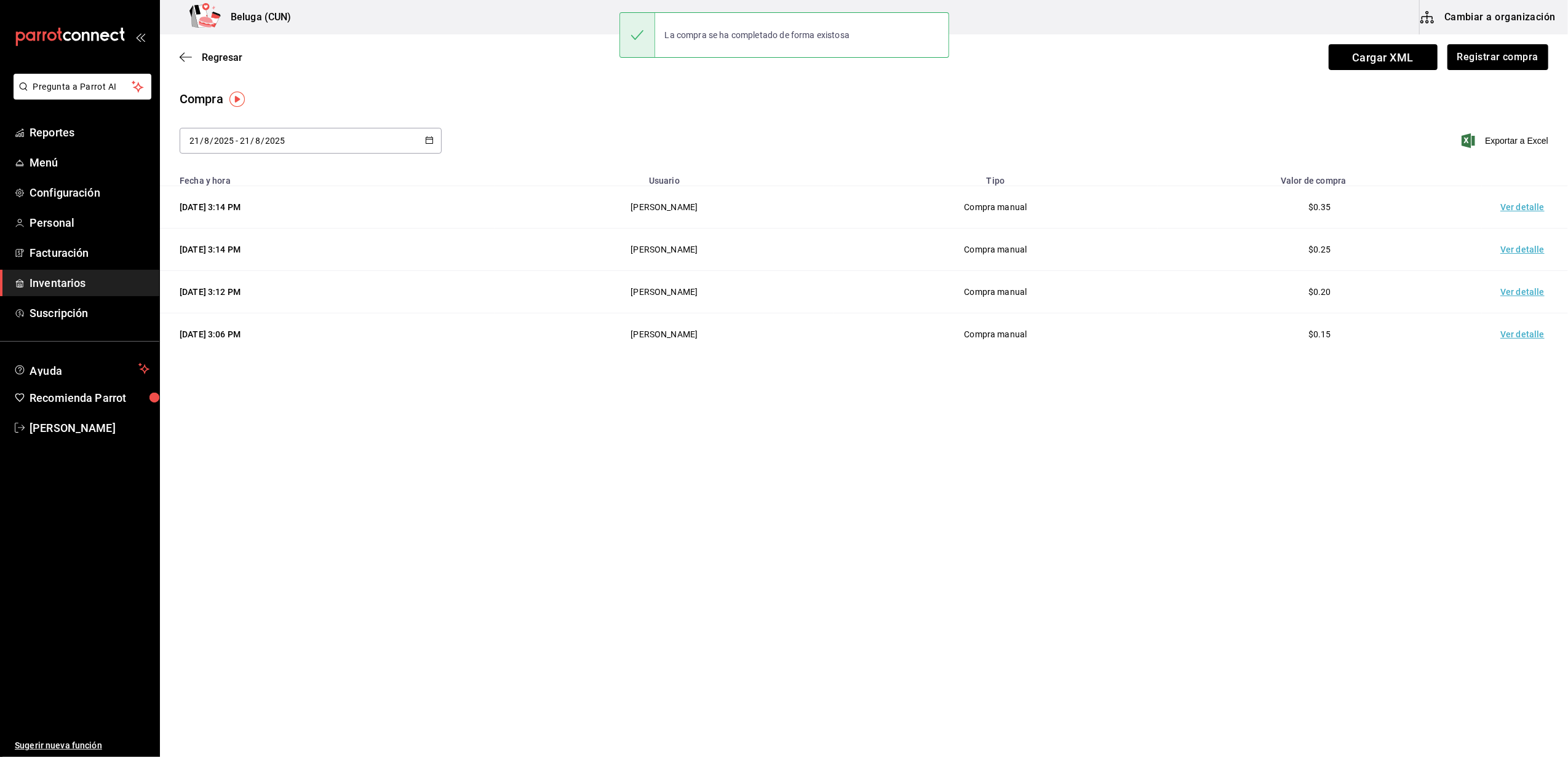
click at [1506, 214] on td "Ver detalle" at bounding box center [1525, 207] width 86 height 42
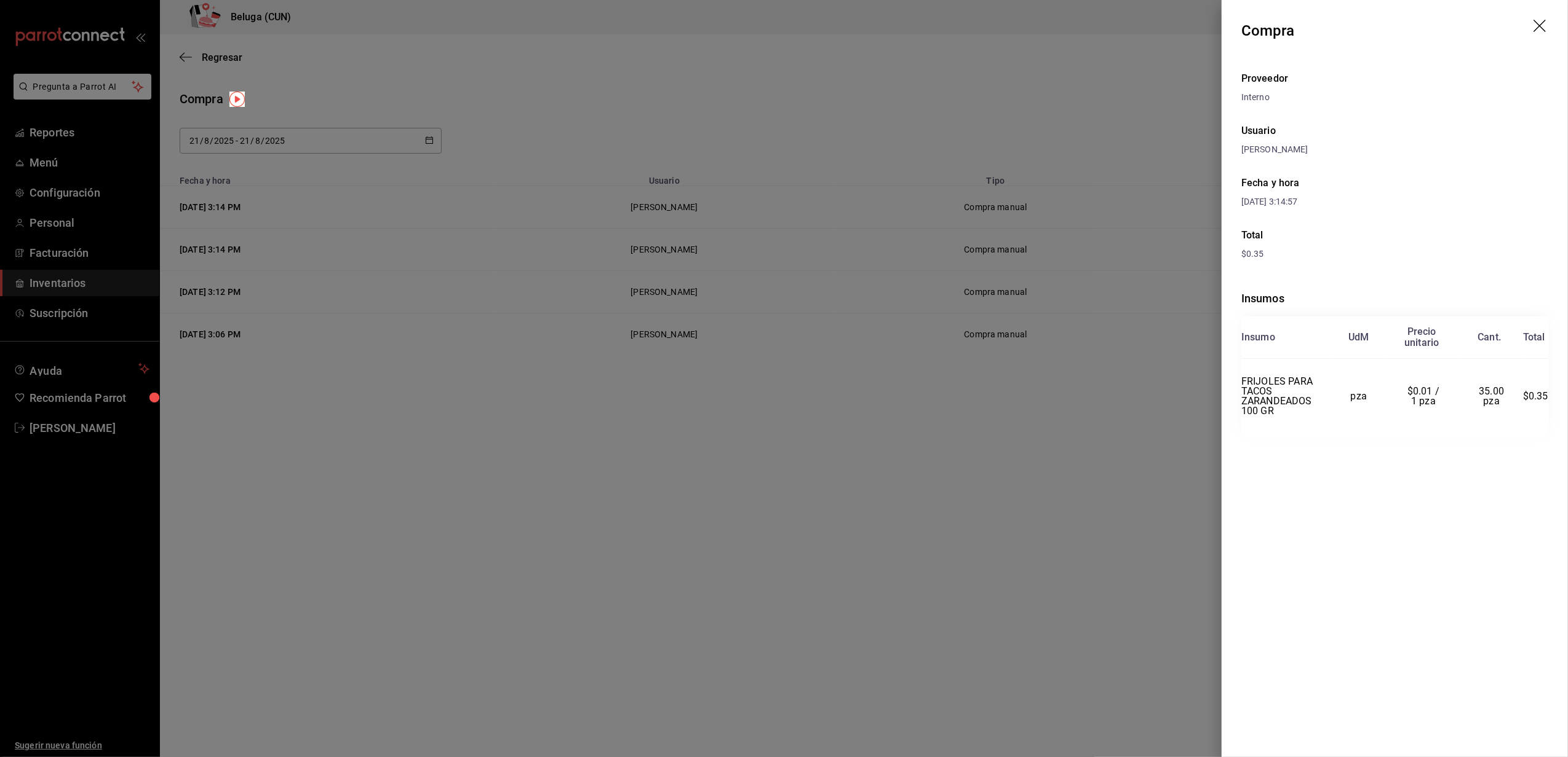
click at [776, 637] on div at bounding box center [784, 378] width 1568 height 757
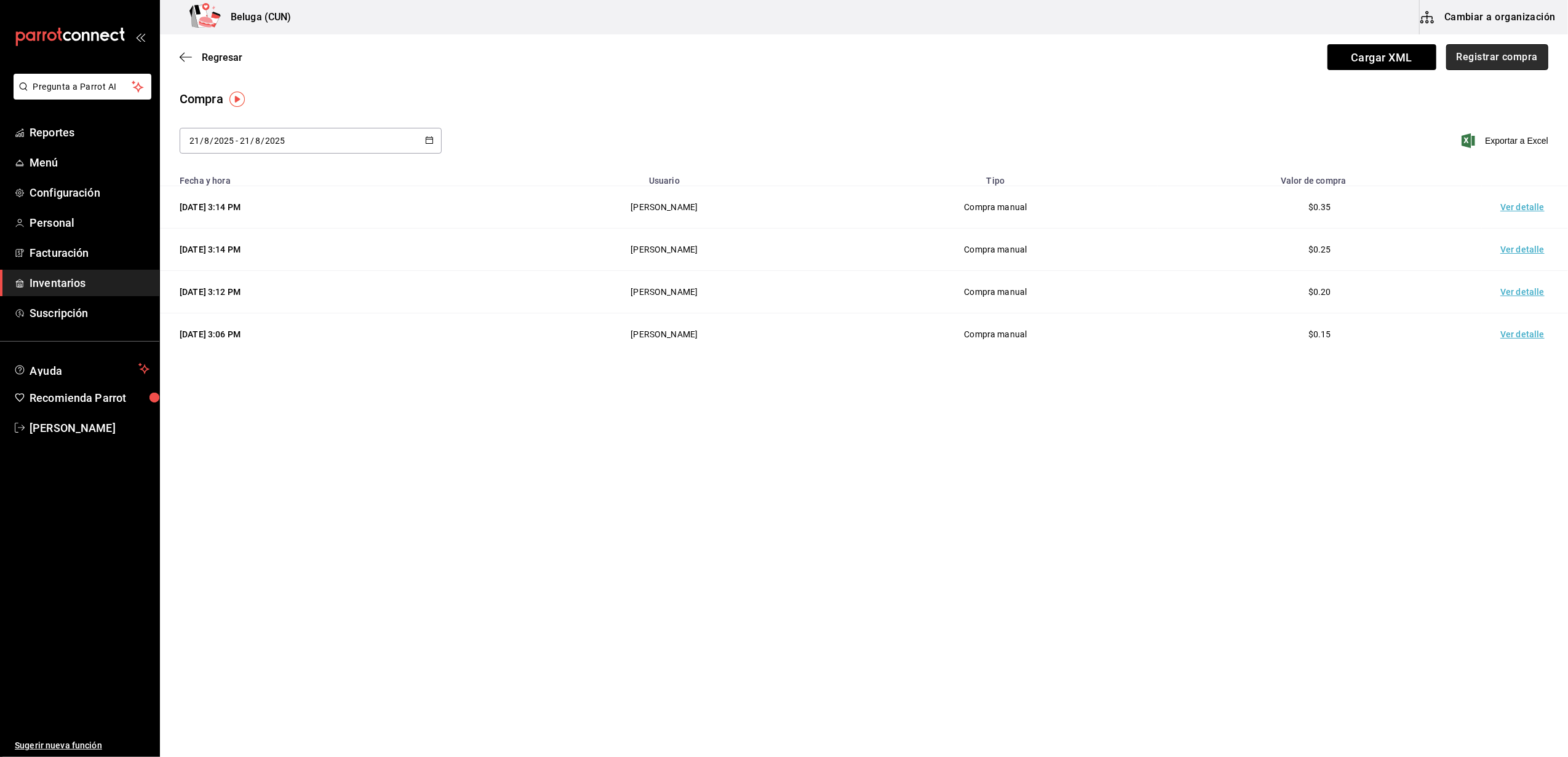
click at [1541, 59] on button "Registrar compra" at bounding box center [1497, 57] width 102 height 26
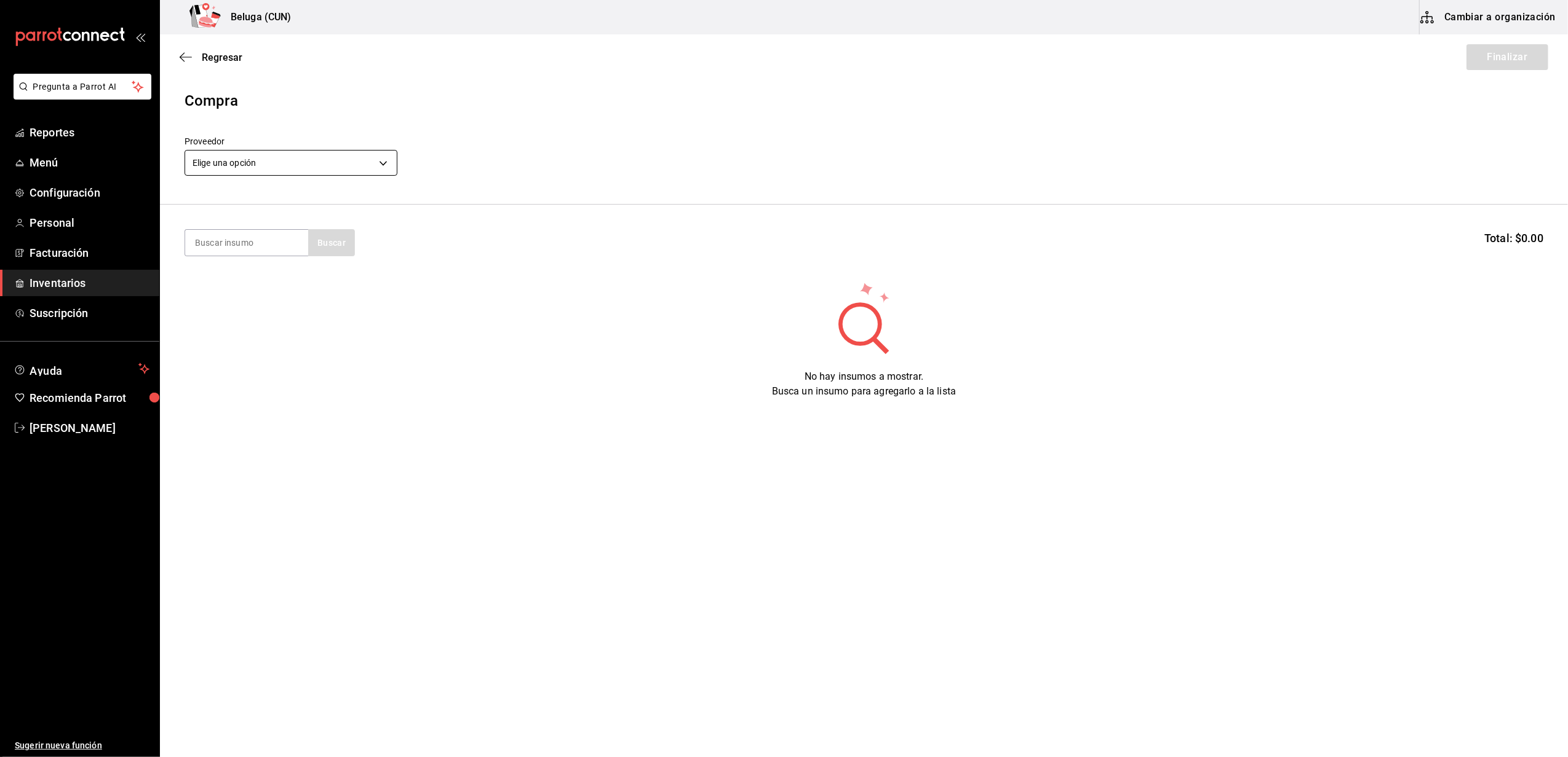
click at [289, 170] on body "Pregunta a Parrot AI Reportes Menú Configuración Personal Facturación Inventari…" at bounding box center [784, 344] width 1568 height 688
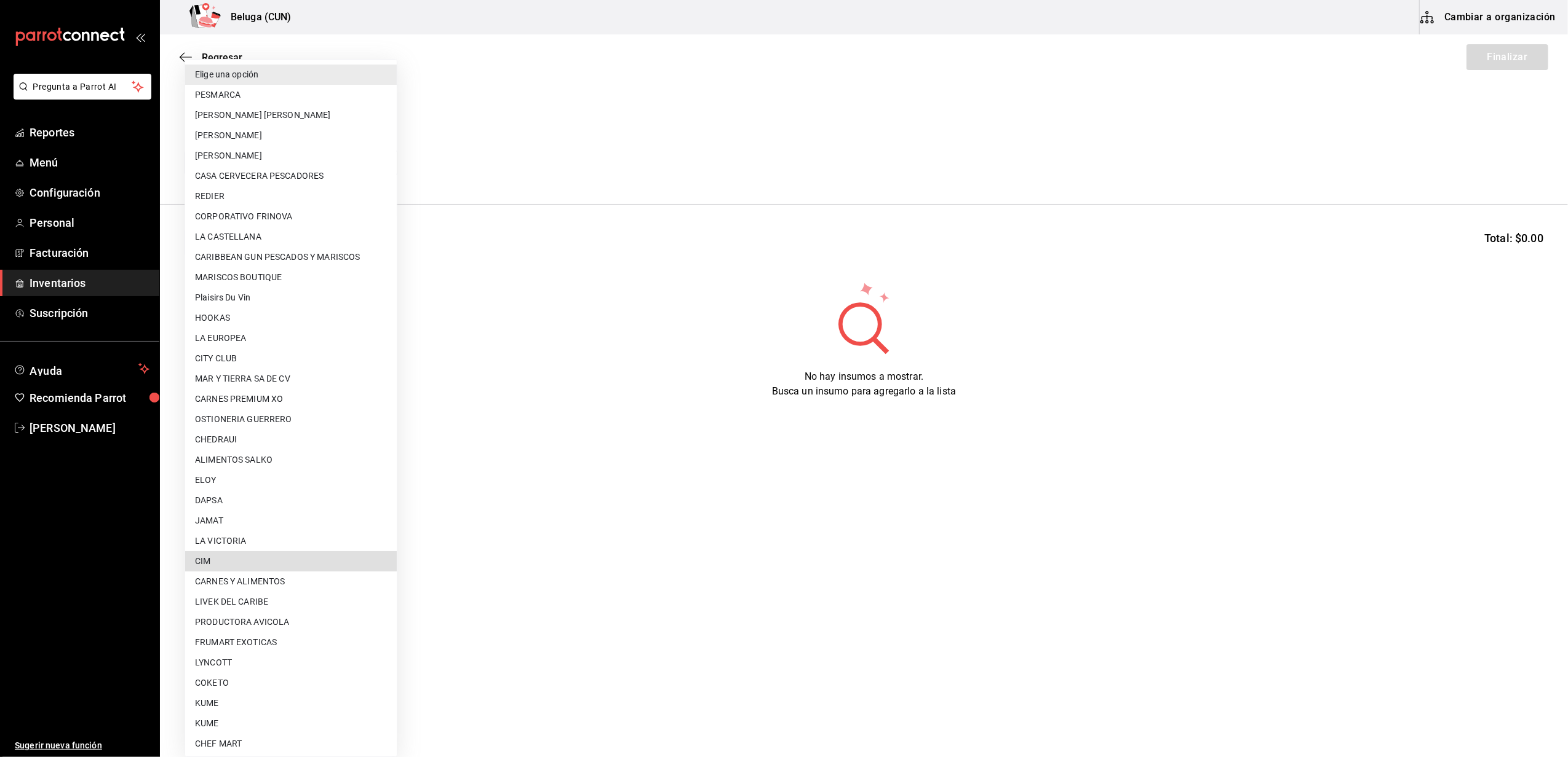
click at [261, 394] on li "CARNES PREMIUM XO" at bounding box center [291, 399] width 212 height 20
type input "905f587f-33ea-42c1-a743-c2d9f43e6572"
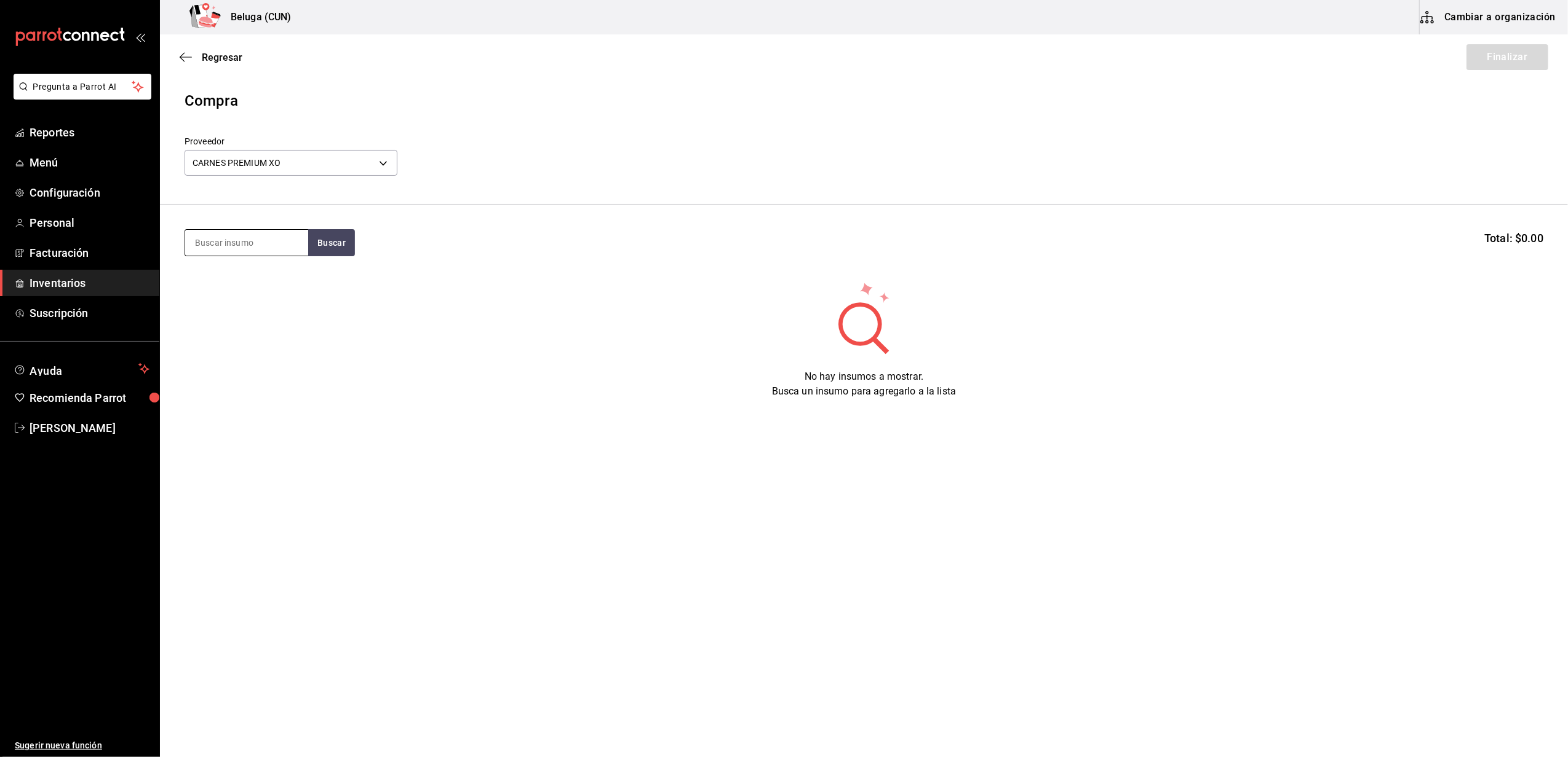
click at [292, 249] on input at bounding box center [246, 242] width 123 height 26
type input "LENGUA"
click at [246, 289] on div "CAR. LENGUA DE RES 100 GR" at bounding box center [246, 285] width 103 height 29
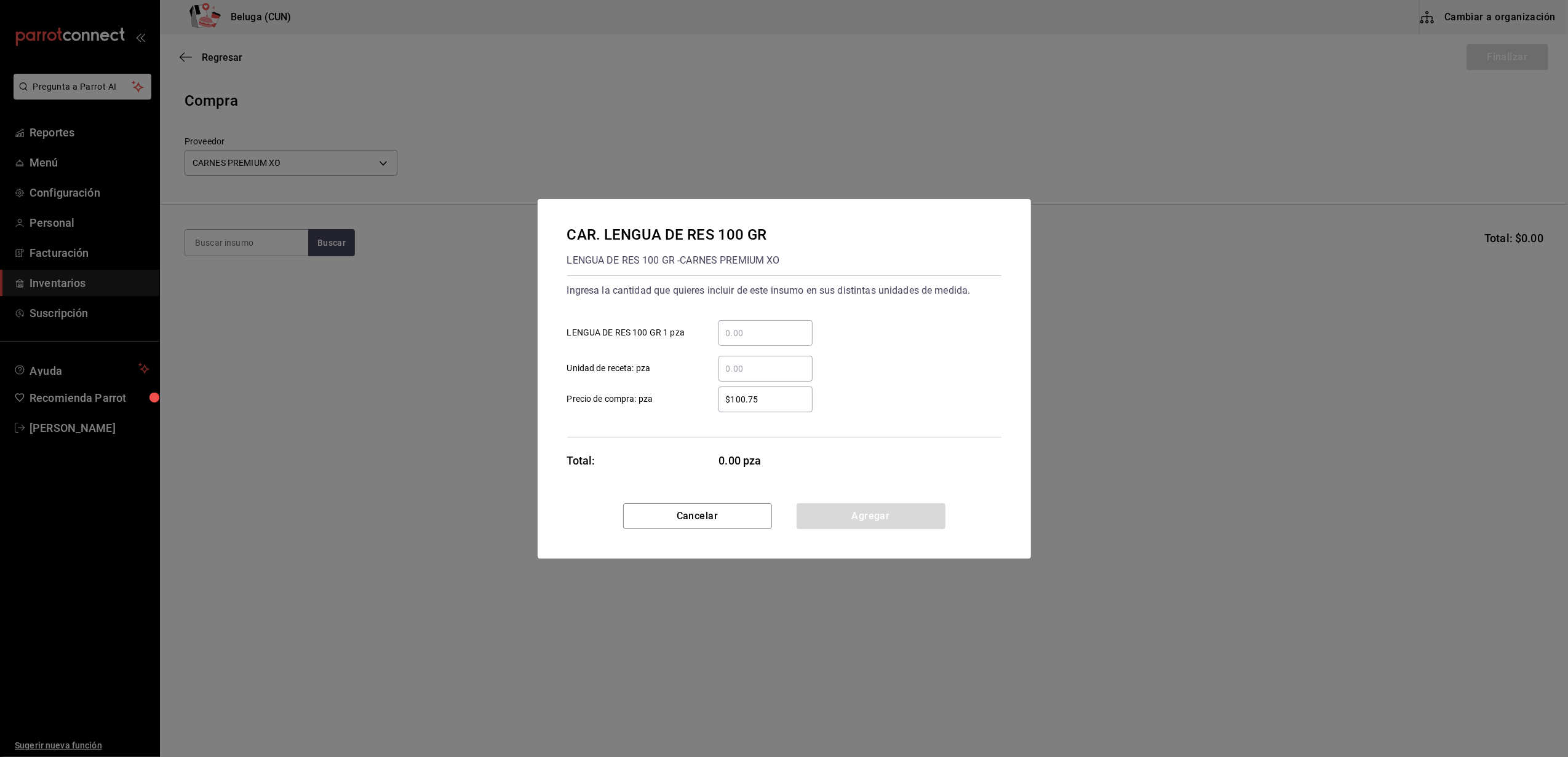
click at [738, 339] on input "​ LENGUA DE RES 100 GR 1 pza" at bounding box center [765, 334] width 94 height 15
type input "95"
type input "$54.44"
click button "Agregar" at bounding box center [871, 516] width 149 height 26
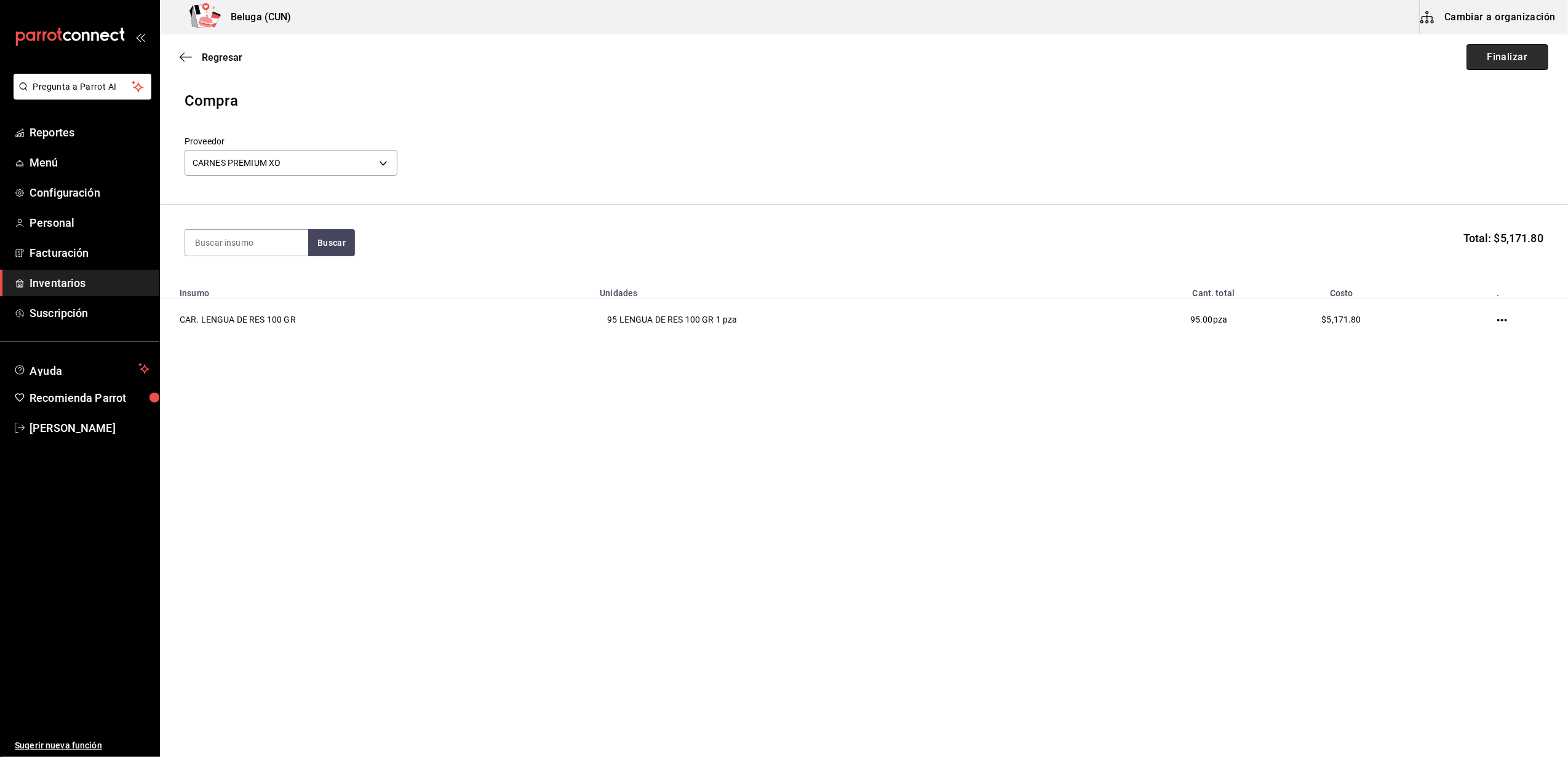
click at [1492, 54] on button "Finalizar" at bounding box center [1507, 57] width 82 height 26
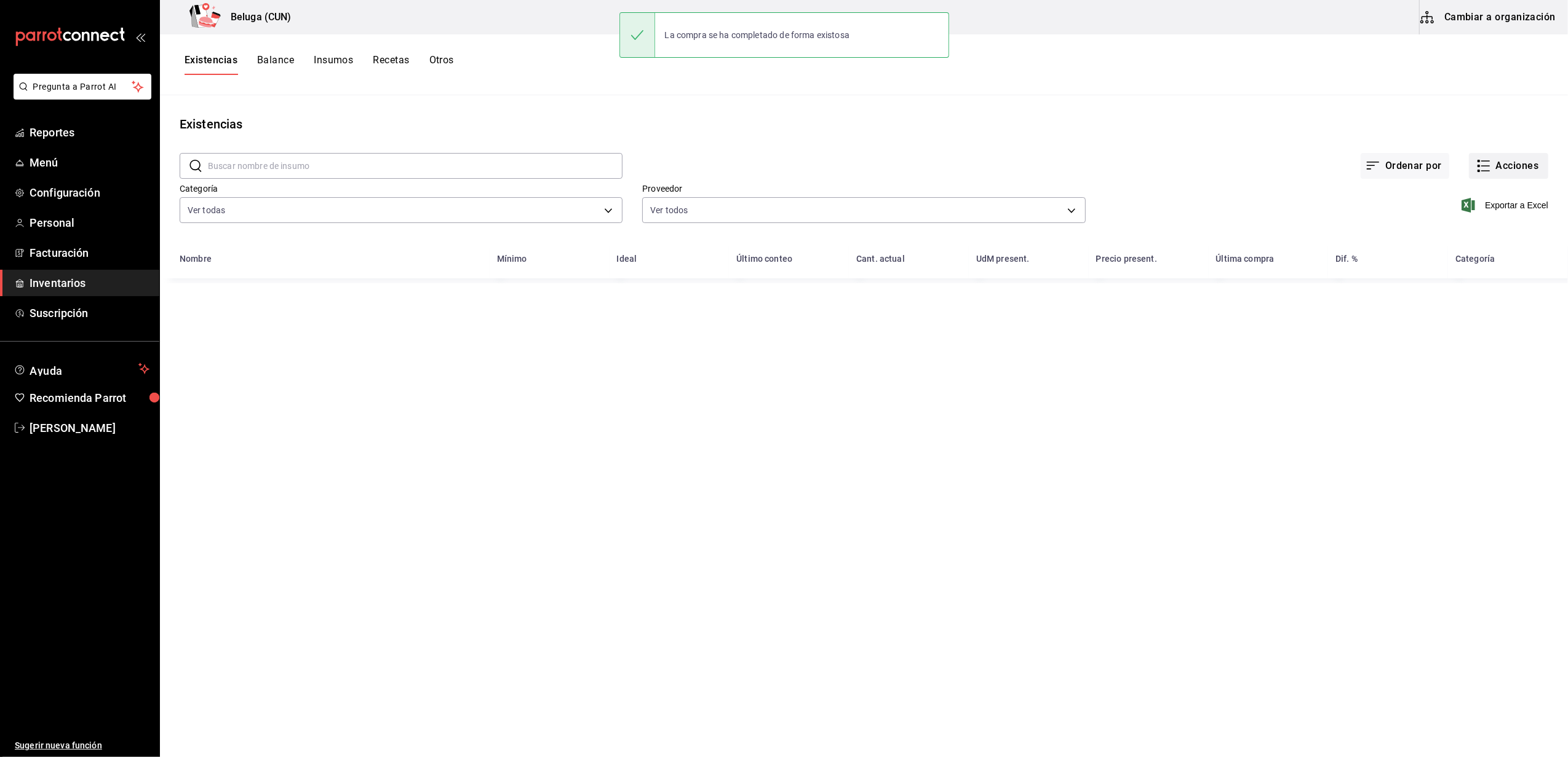
click at [1496, 163] on button "Acciones" at bounding box center [1508, 166] width 79 height 26
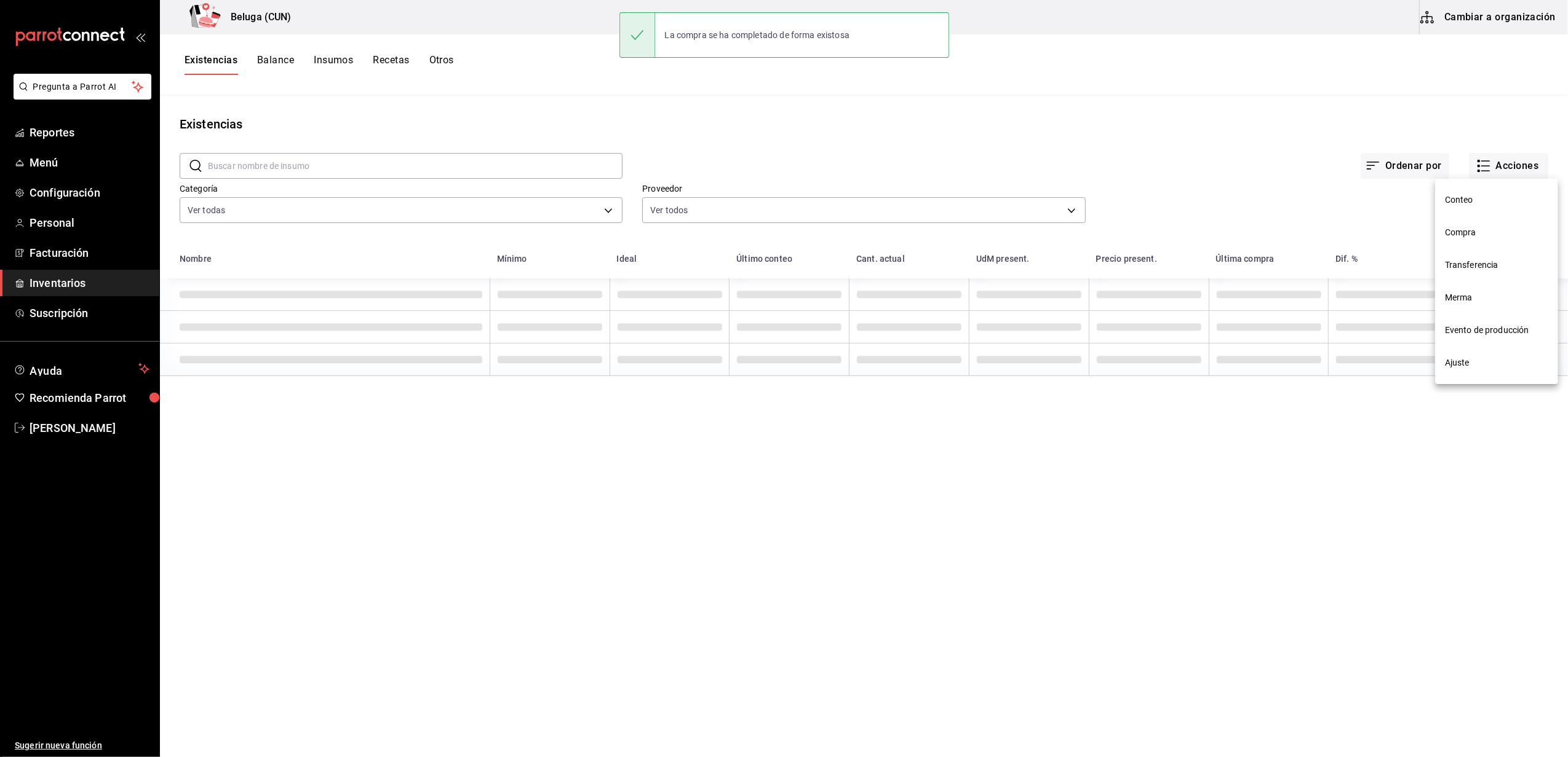
click at [1485, 229] on span "Compra" at bounding box center [1496, 232] width 103 height 13
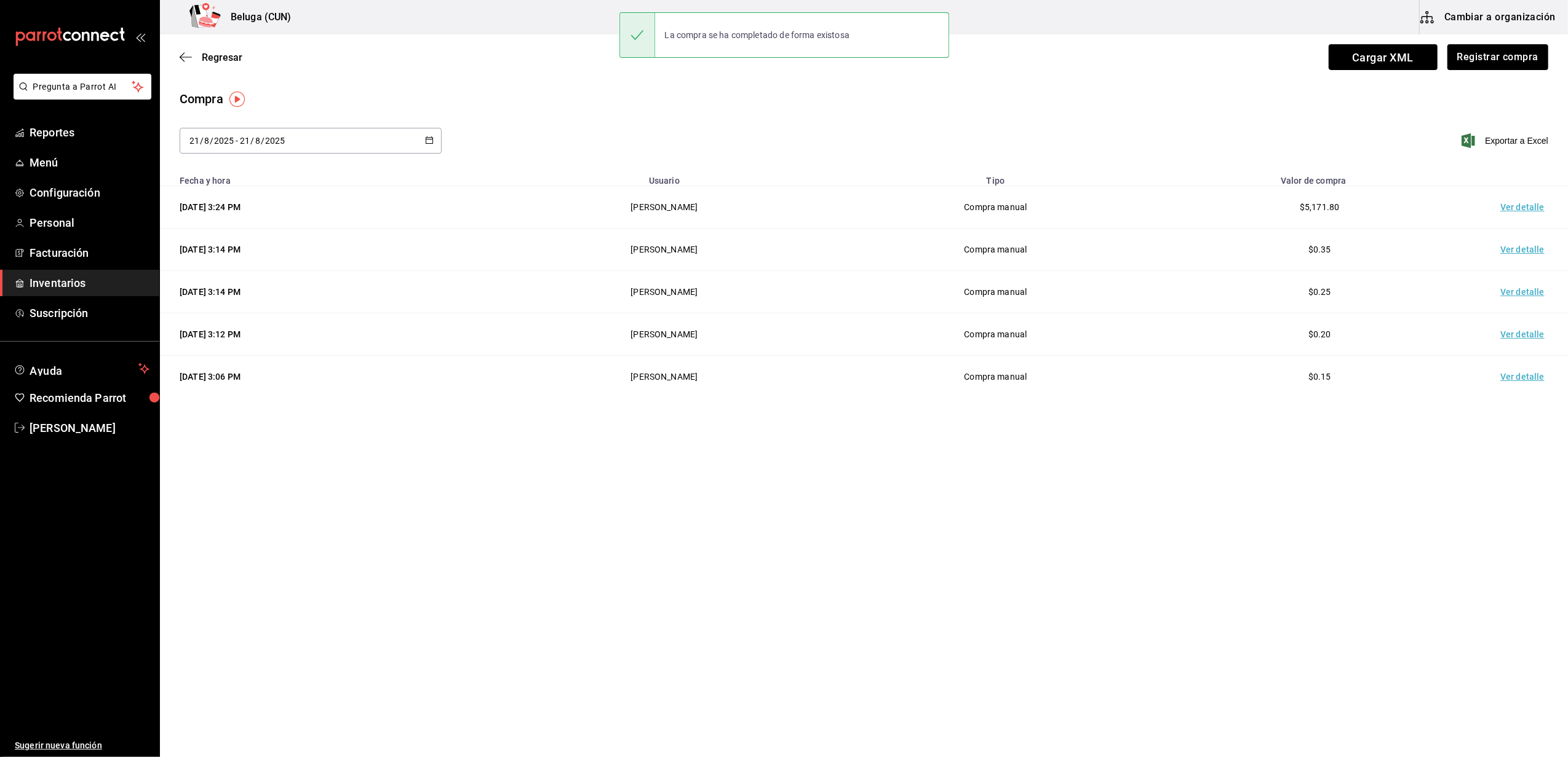
click at [1508, 209] on td "Ver detalle" at bounding box center [1525, 207] width 86 height 42
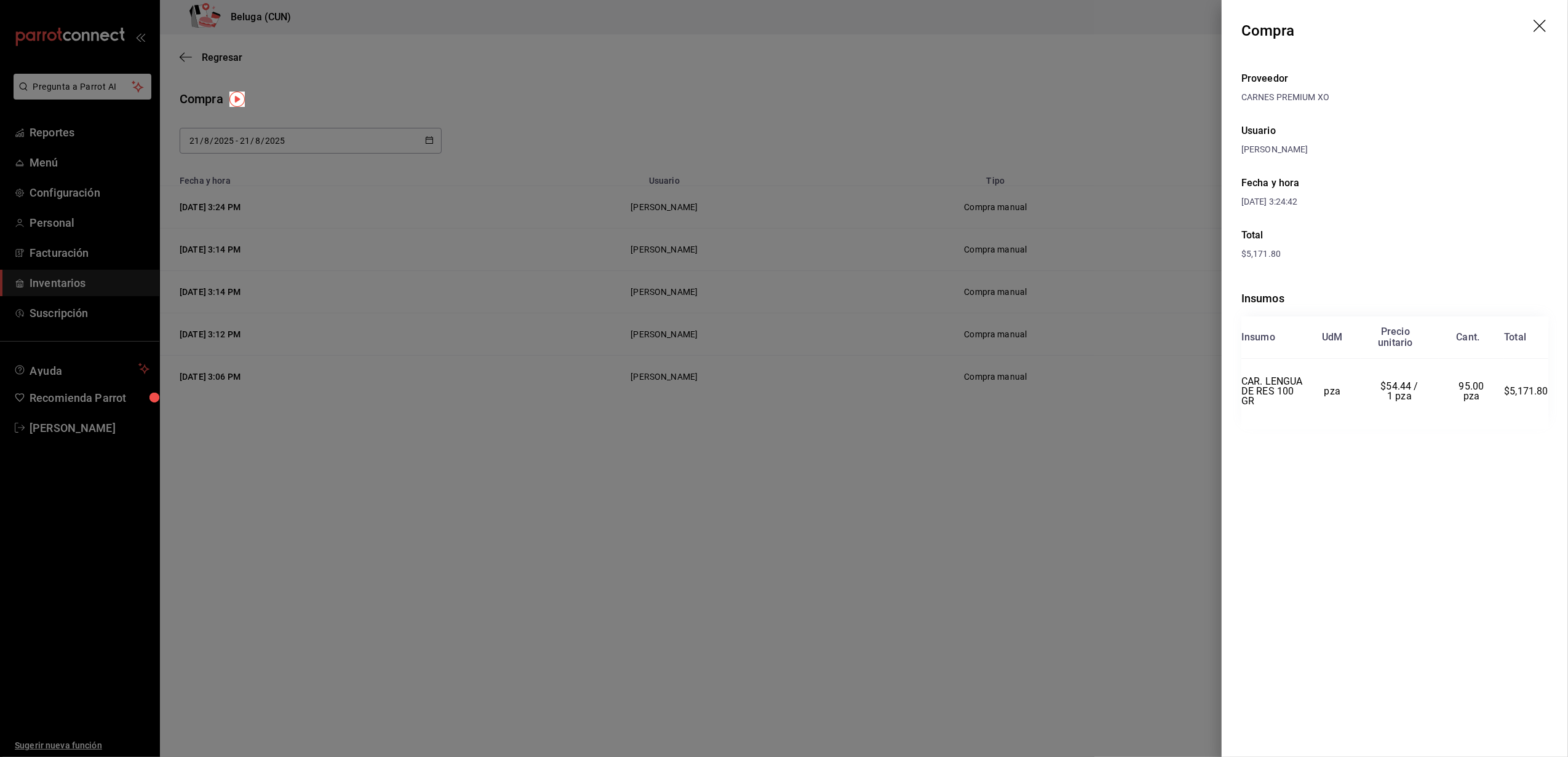
click at [862, 544] on div at bounding box center [784, 378] width 1568 height 757
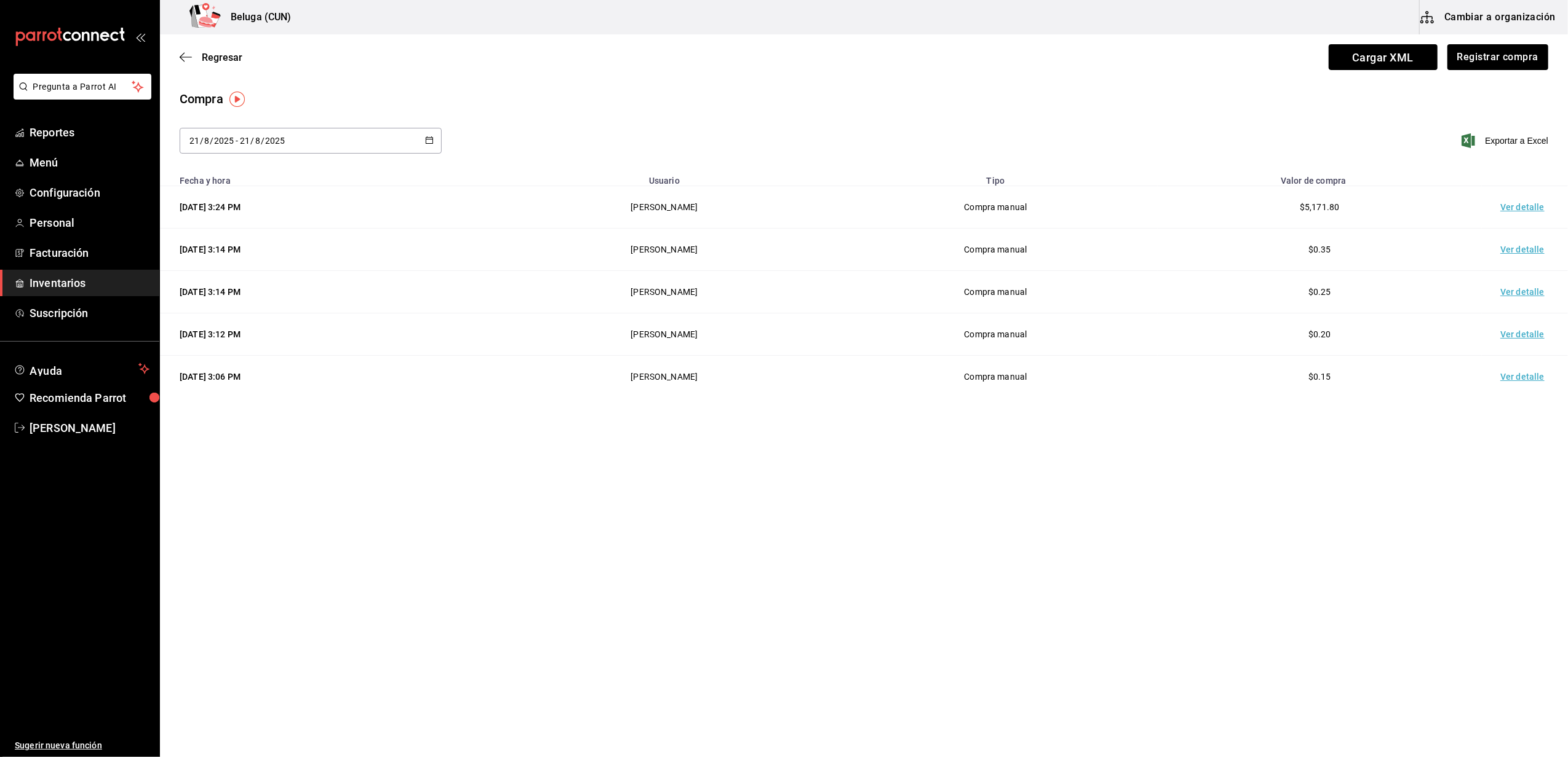
click at [423, 136] on div "2025-08-21 21 / 8 / 2025 - 2025-08-21 21 / 8 / 2025" at bounding box center [310, 141] width 262 height 26
click at [544, 106] on div "Compra" at bounding box center [864, 99] width 1369 height 19
click at [1499, 31] on button "Cambiar a organización" at bounding box center [1488, 17] width 138 height 34
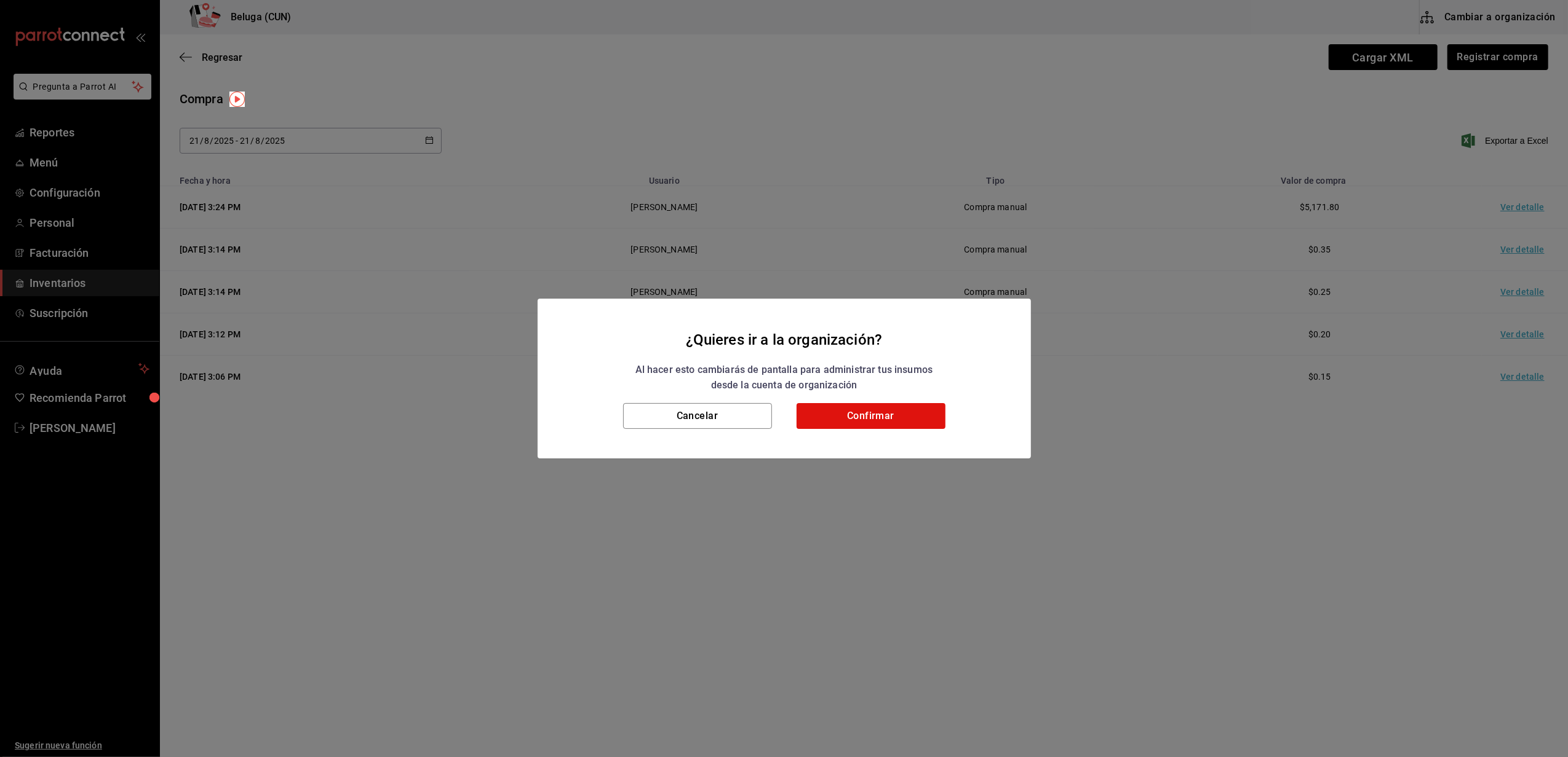
click at [1485, 92] on div "¿Quieres ir a la organización? Al hacer esto cambiarás de pantalla para adminis…" at bounding box center [784, 378] width 1568 height 757
drag, startPoint x: 1490, startPoint y: 84, endPoint x: 1204, endPoint y: 305, distance: 361.4
click at [1466, 106] on div "¿Quieres ir a la organización? Al hacer esto cambiarás de pantalla para adminis…" at bounding box center [784, 378] width 1568 height 757
click at [751, 418] on button "Cancelar" at bounding box center [697, 416] width 149 height 26
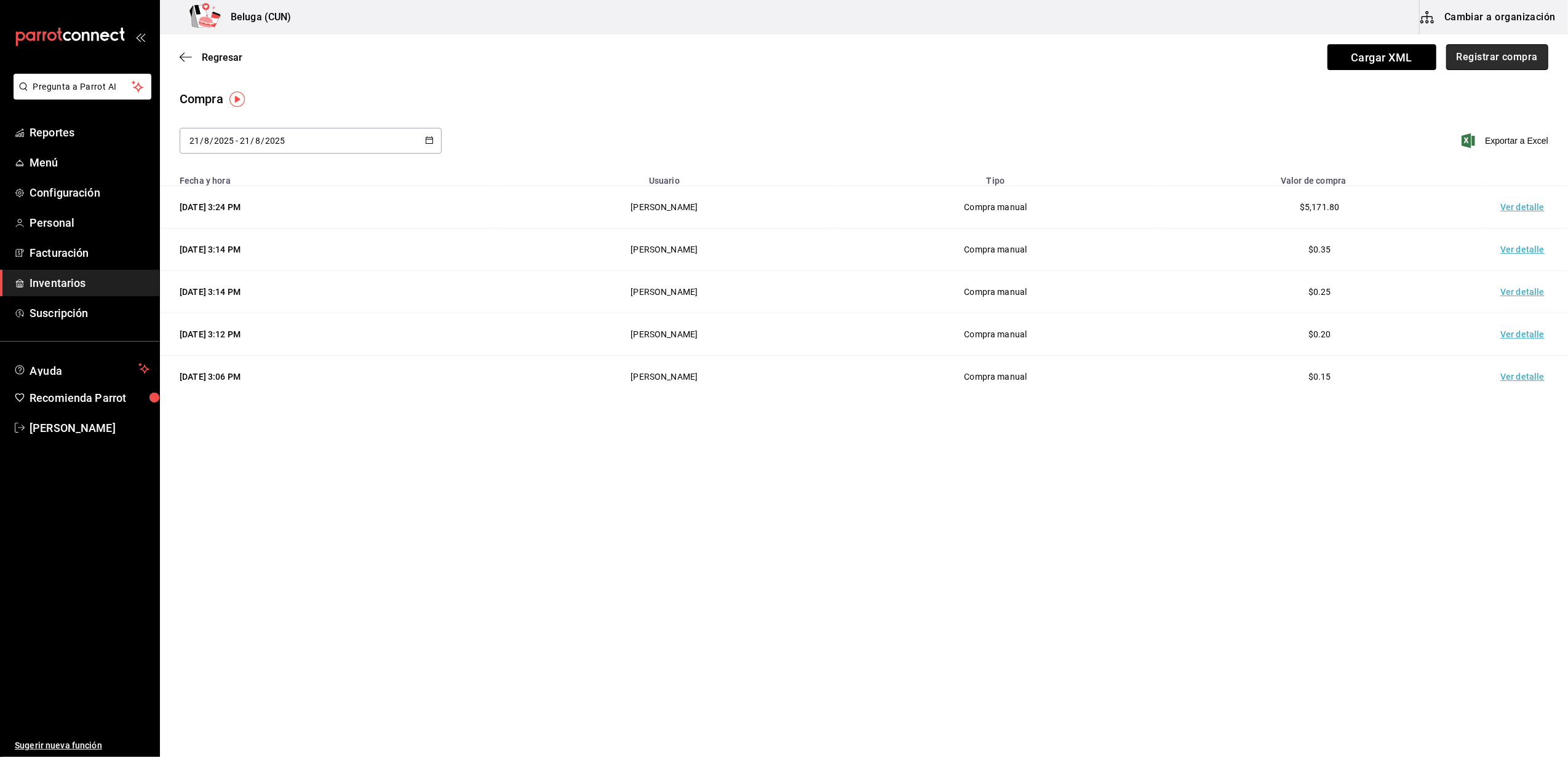
click at [1479, 51] on button "Registrar compra" at bounding box center [1497, 57] width 102 height 26
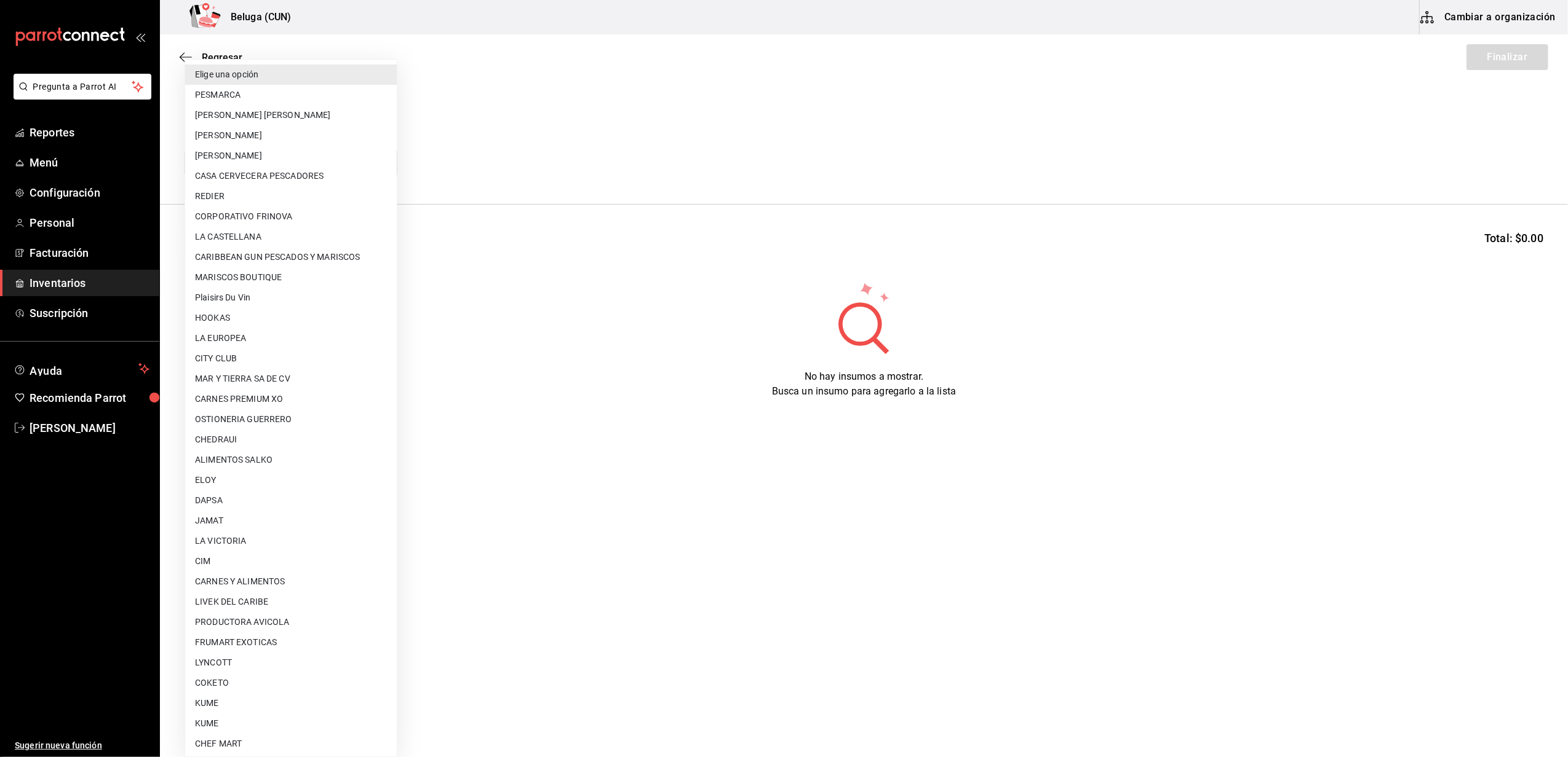
click at [387, 159] on body "Pregunta a Parrot AI Reportes Menú Configuración Personal Facturación Inventari…" at bounding box center [784, 344] width 1568 height 688
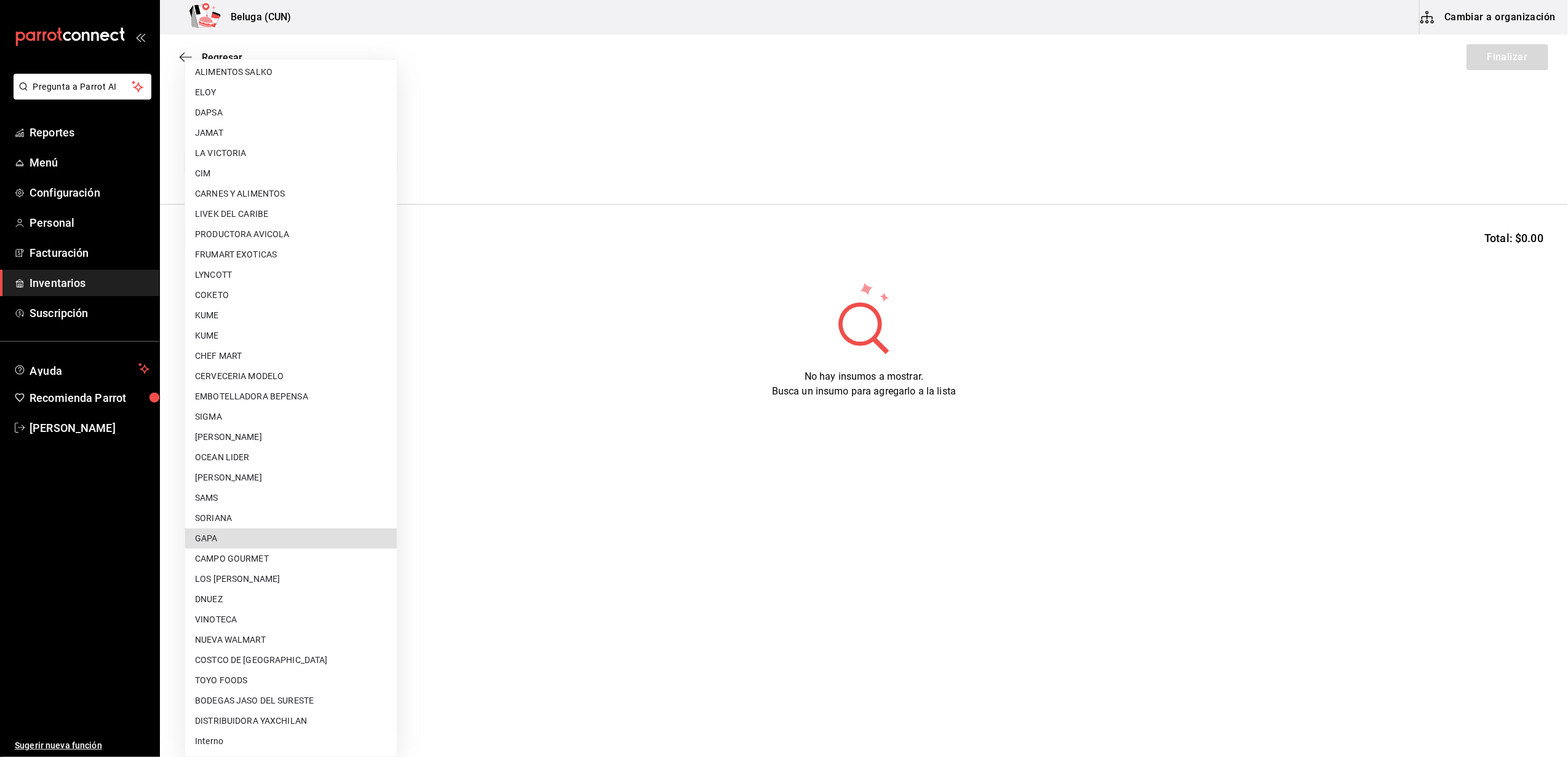
click at [250, 529] on li "GAPA" at bounding box center [291, 538] width 212 height 20
type input "2a39c152-d151-411b-809e-f28c55ac55f8"
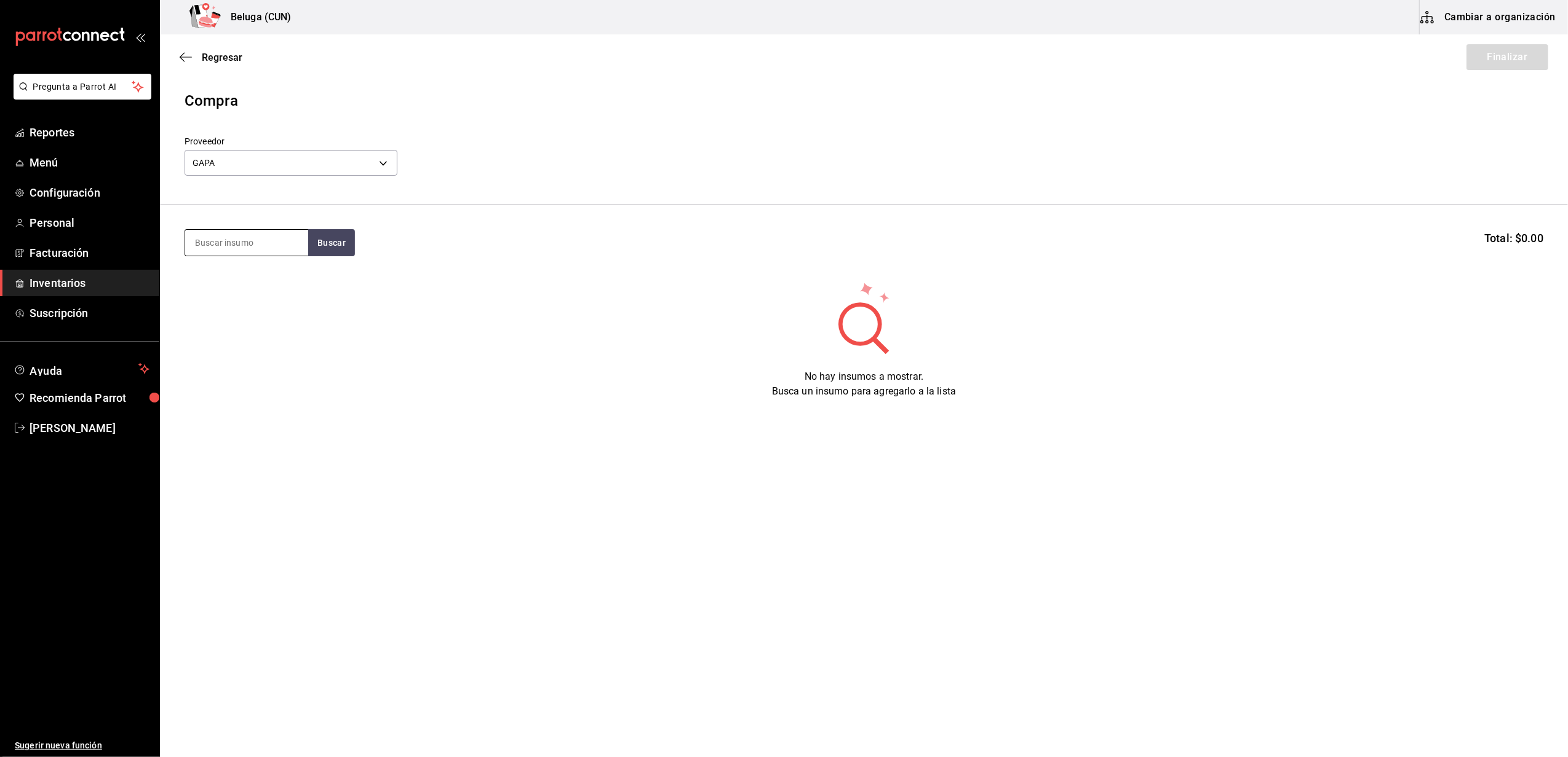
click at [284, 246] on input at bounding box center [246, 242] width 123 height 26
type input "RIB EYE"
click at [219, 278] on div "RIB EYE AL PIQUIN 400 GR." at bounding box center [246, 285] width 103 height 29
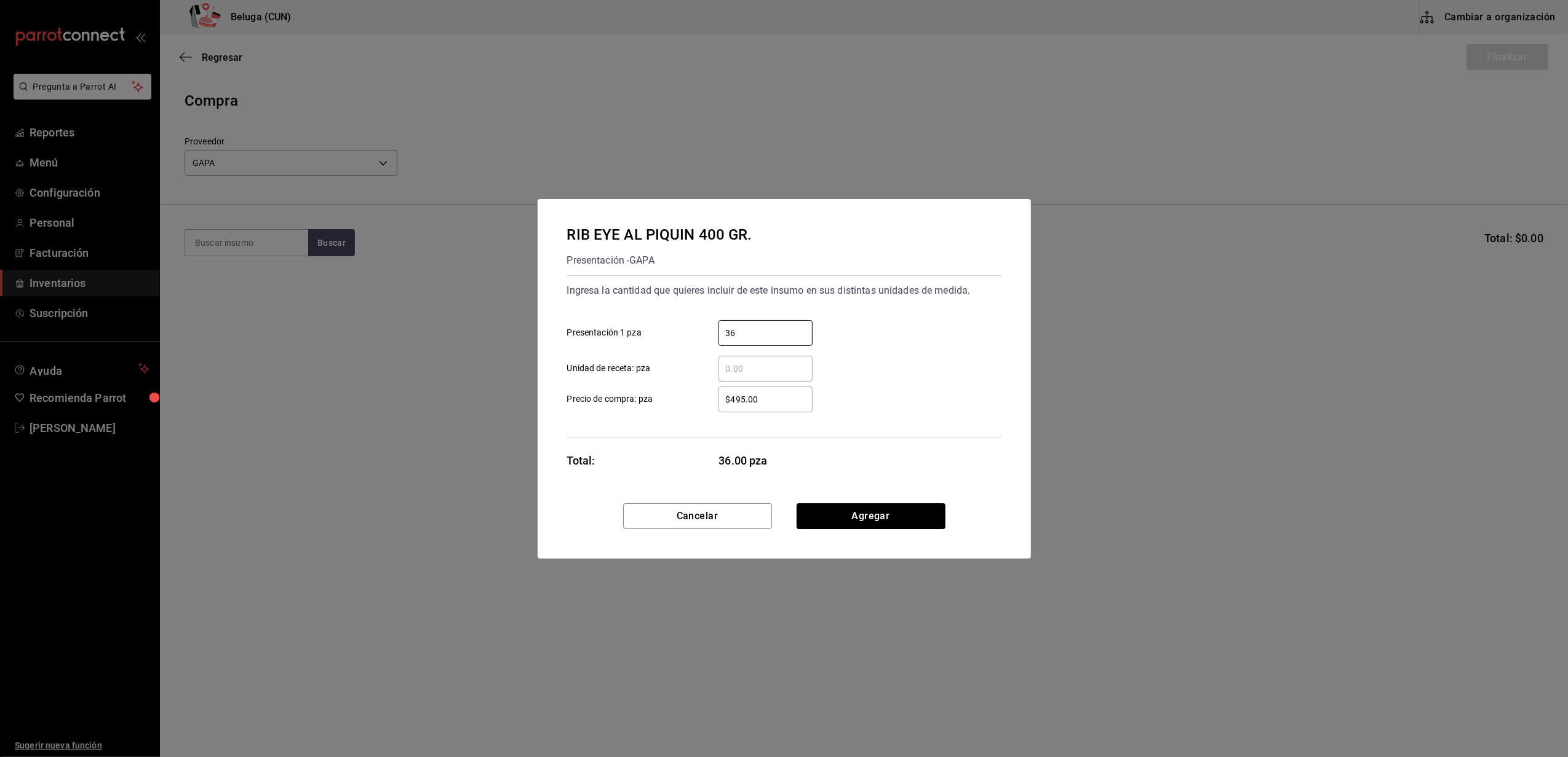
type input "36"
type input "$438"
click at [884, 518] on button "Agregar" at bounding box center [871, 516] width 149 height 26
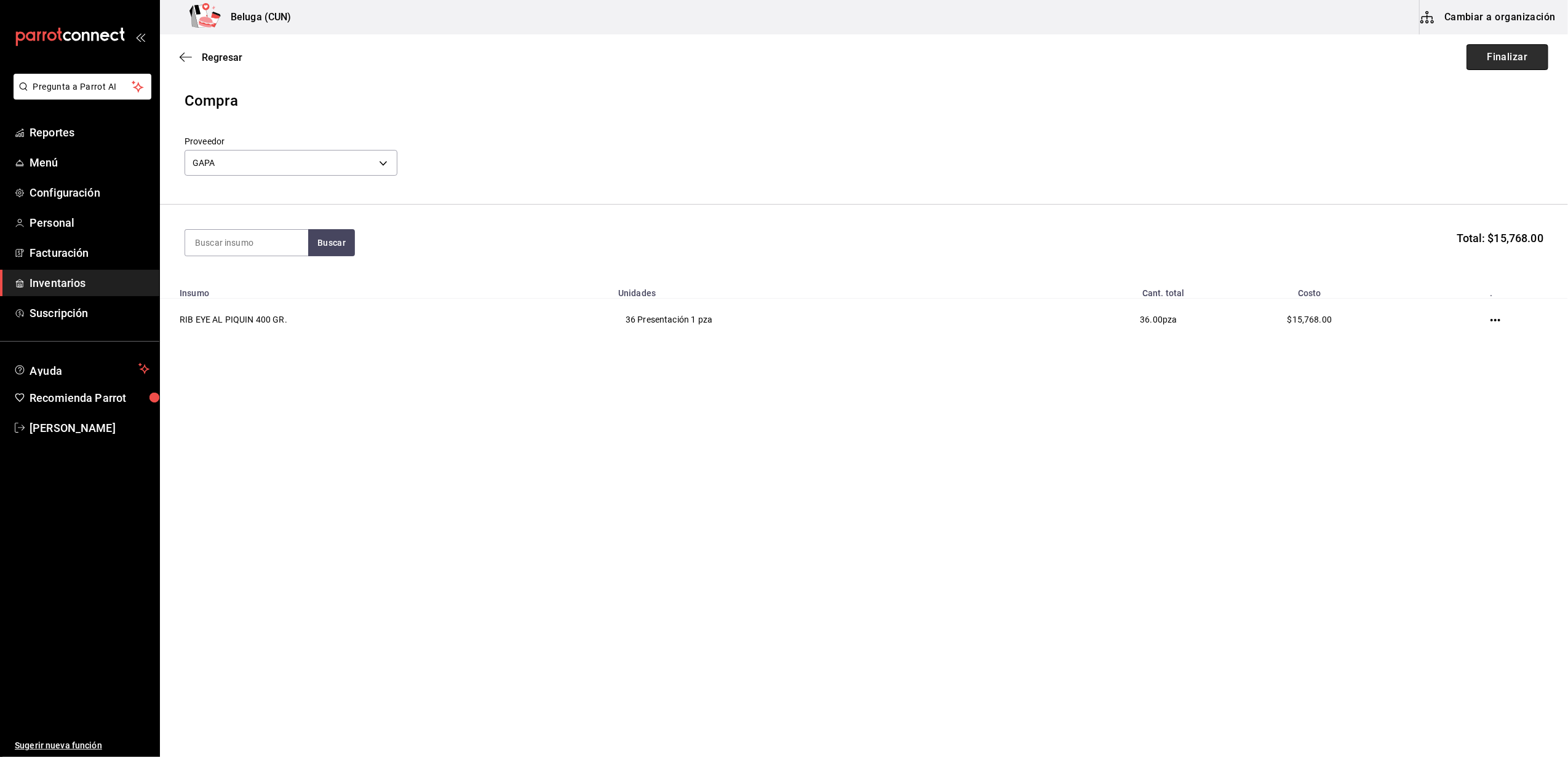
click at [1509, 57] on button "Finalizar" at bounding box center [1507, 57] width 82 height 26
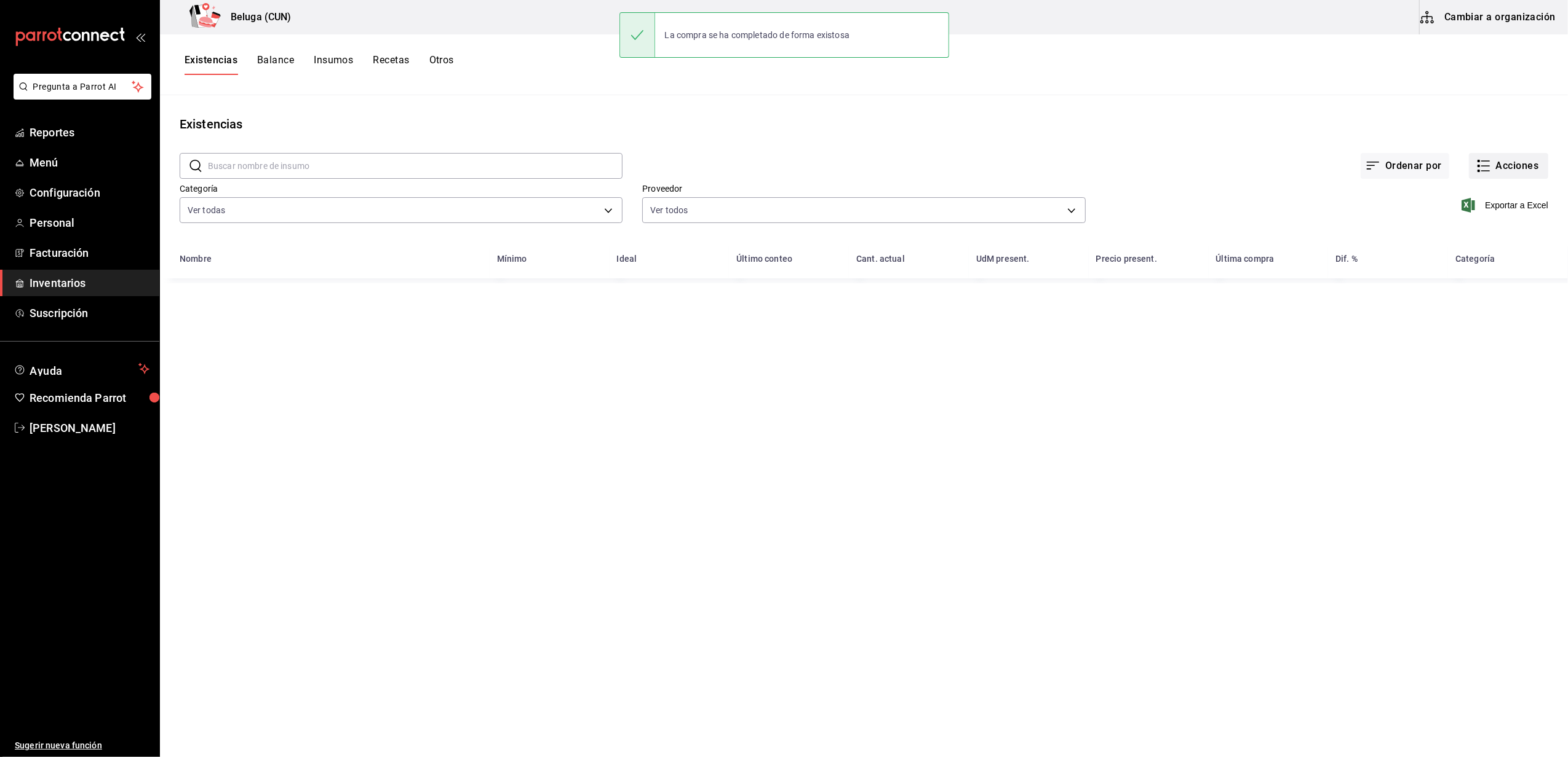
click at [1504, 168] on button "Acciones" at bounding box center [1508, 166] width 79 height 26
click at [1482, 236] on span "Compra" at bounding box center [1496, 232] width 103 height 13
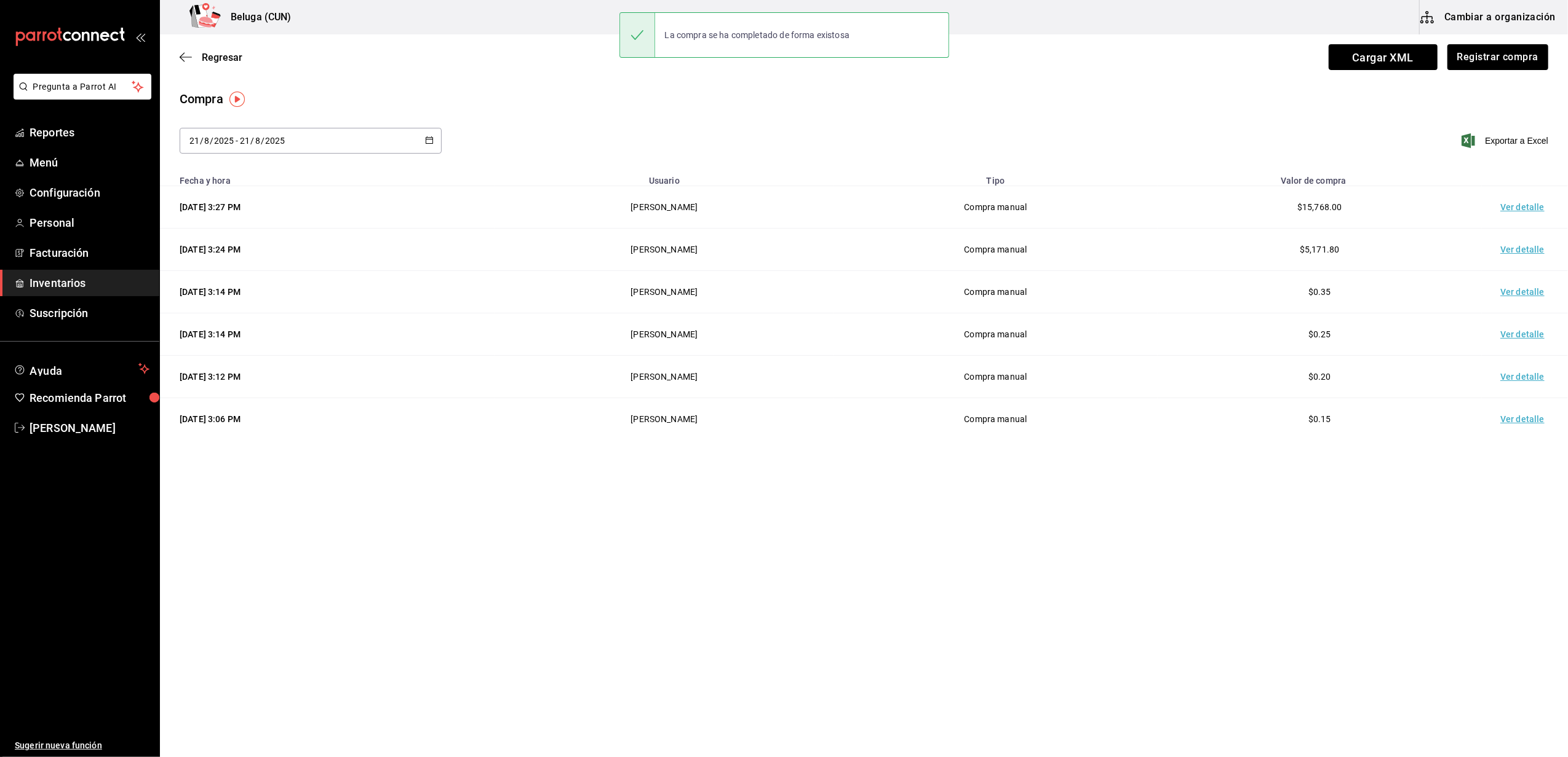
click at [1514, 214] on td "Ver detalle" at bounding box center [1525, 207] width 86 height 42
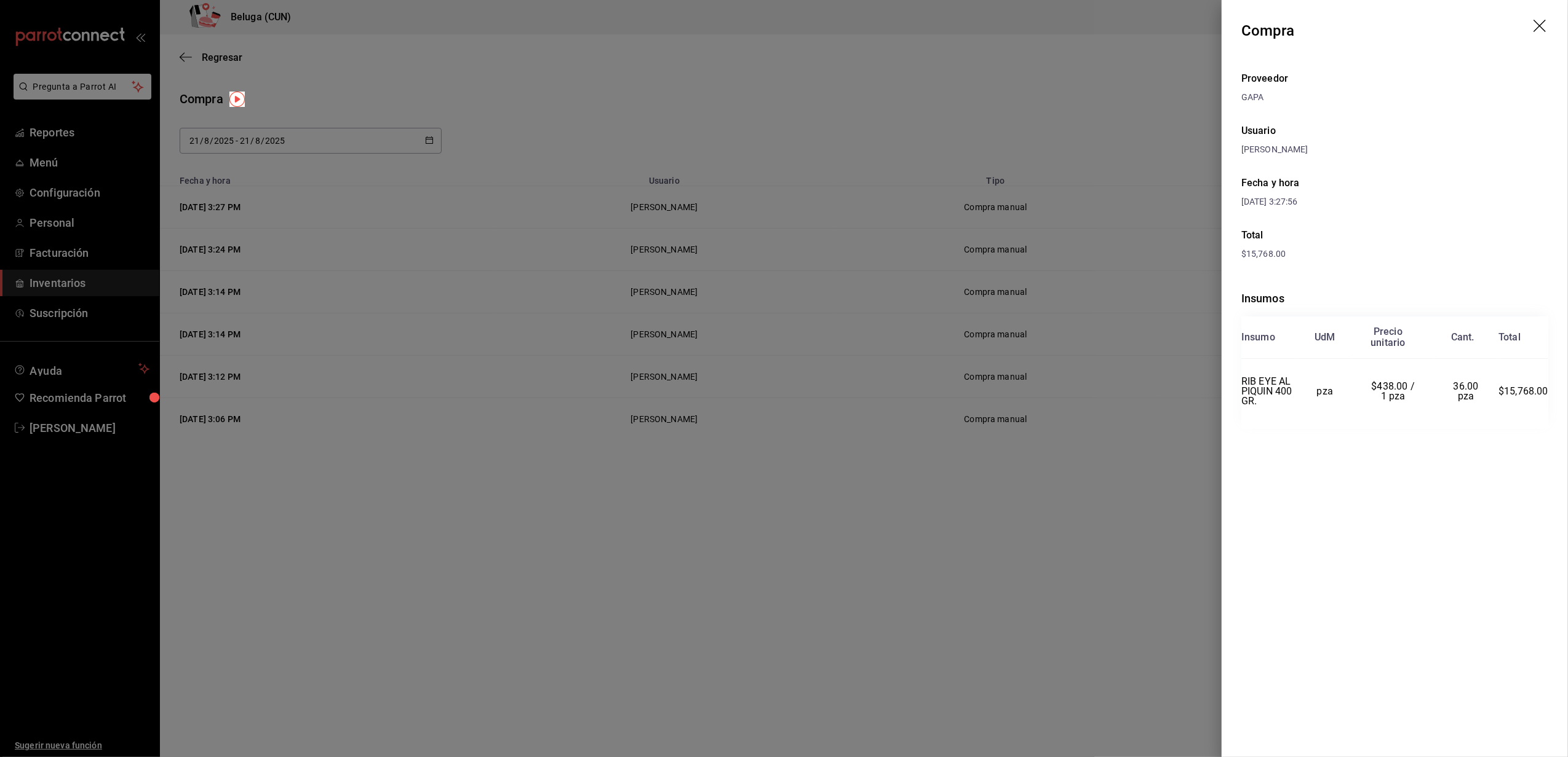
click at [669, 579] on div at bounding box center [784, 378] width 1568 height 757
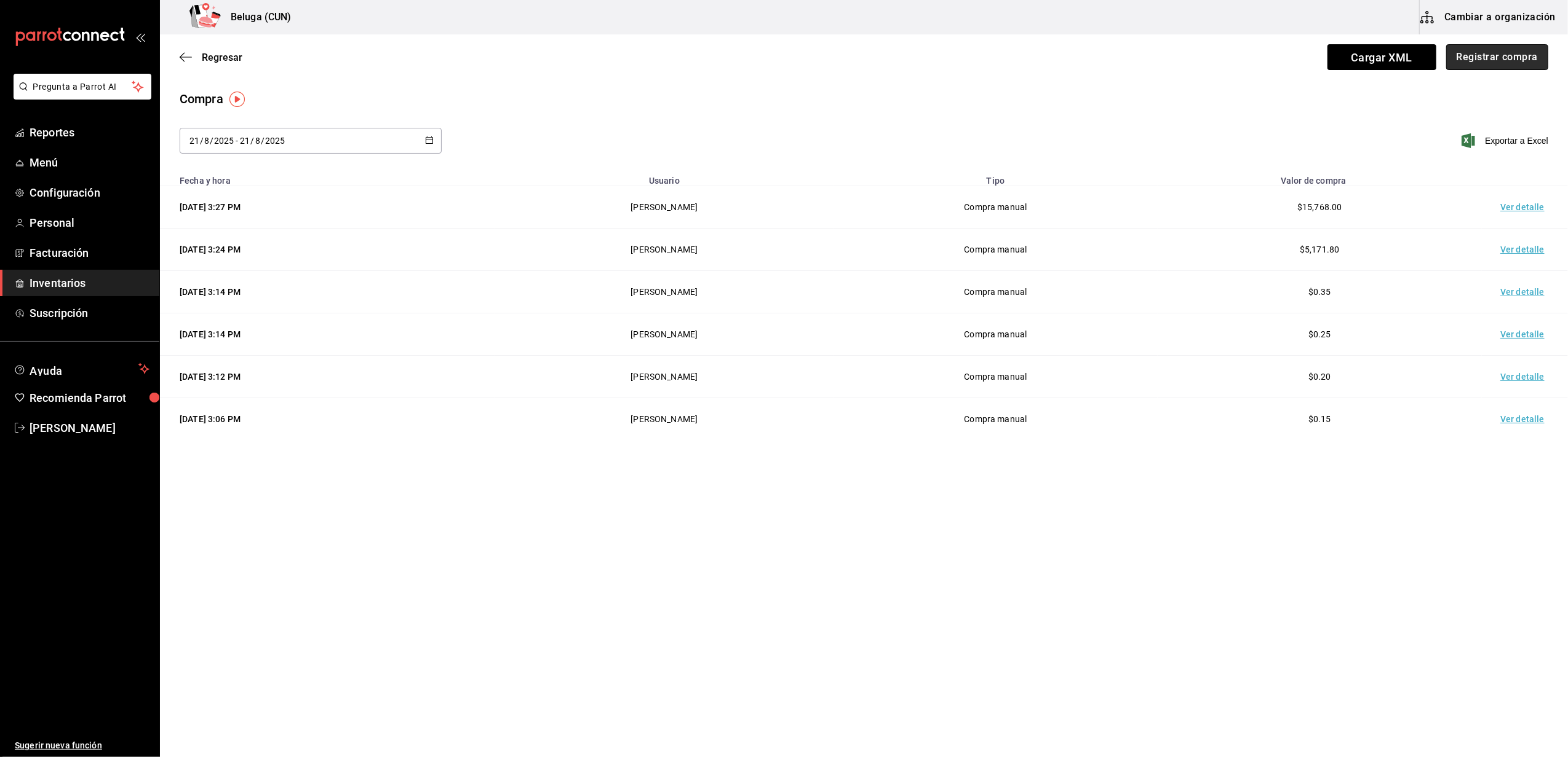
click at [1518, 67] on button "Registrar compra" at bounding box center [1497, 57] width 102 height 26
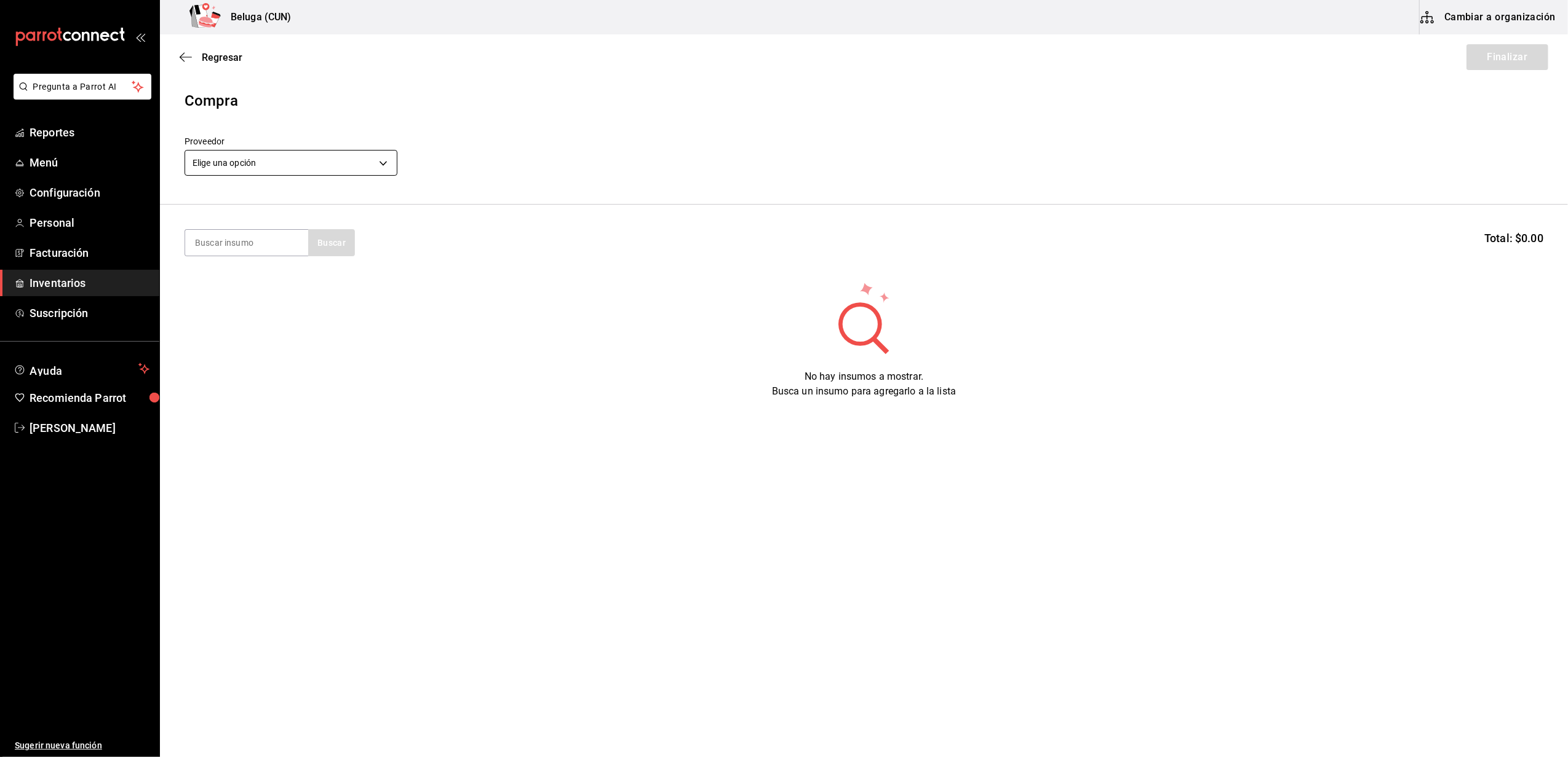
click at [306, 155] on body "Pregunta a Parrot AI Reportes Menú Configuración Personal Facturación Inventari…" at bounding box center [784, 344] width 1568 height 688
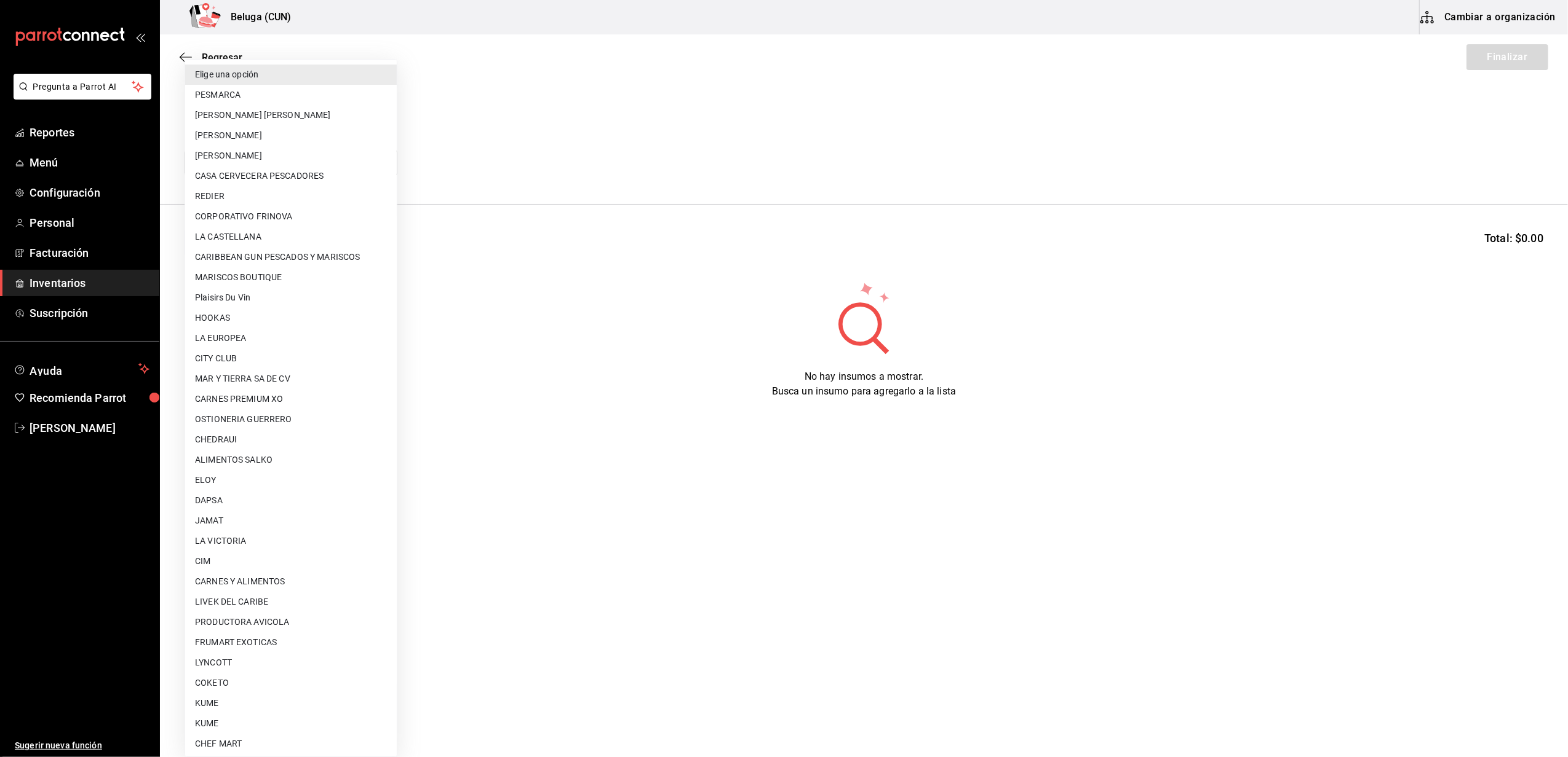
scroll to position [388, 0]
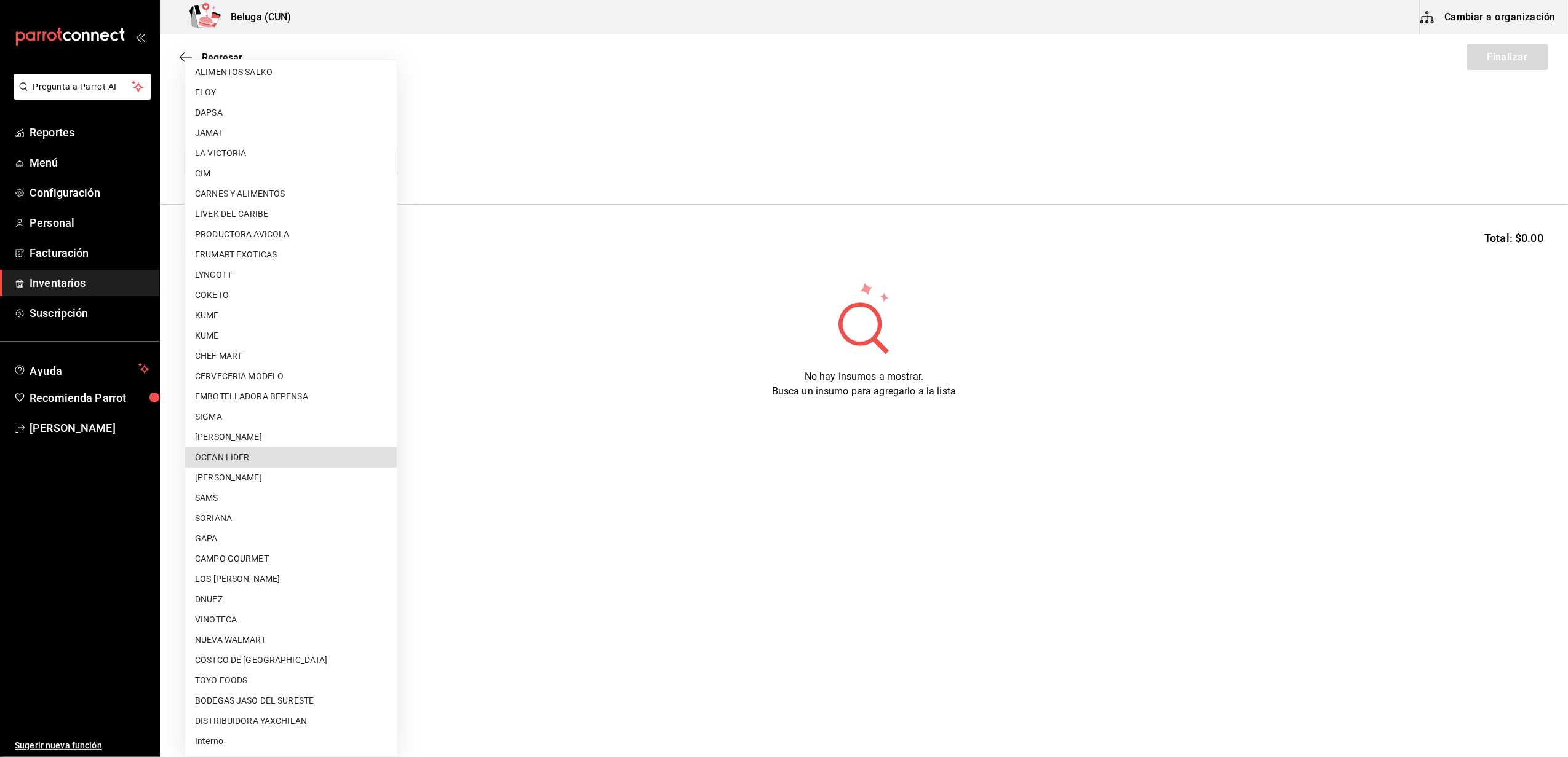
type input "418ad5b3-5aac-43ae-8a20-ce68503a9856"
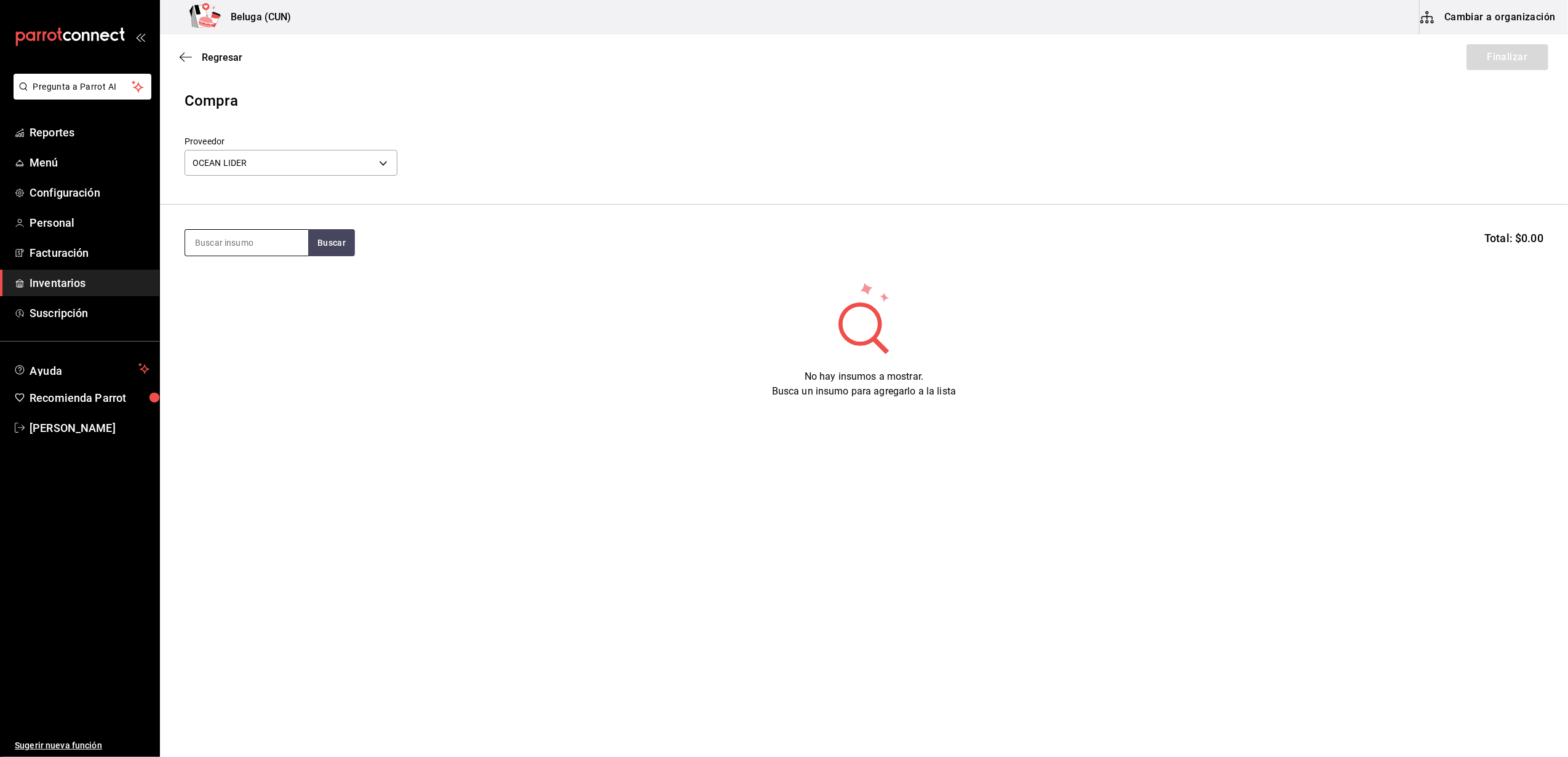
click at [251, 246] on input at bounding box center [246, 242] width 123 height 26
type input "SALMON"
drag, startPoint x: 276, startPoint y: 241, endPoint x: 156, endPoint y: 252, distance: 120.5
click at [156, 252] on div "Pregunta a Parrot AI Reportes Menú Configuración Personal Facturación Inventari…" at bounding box center [784, 344] width 1568 height 688
type input "SALMON"
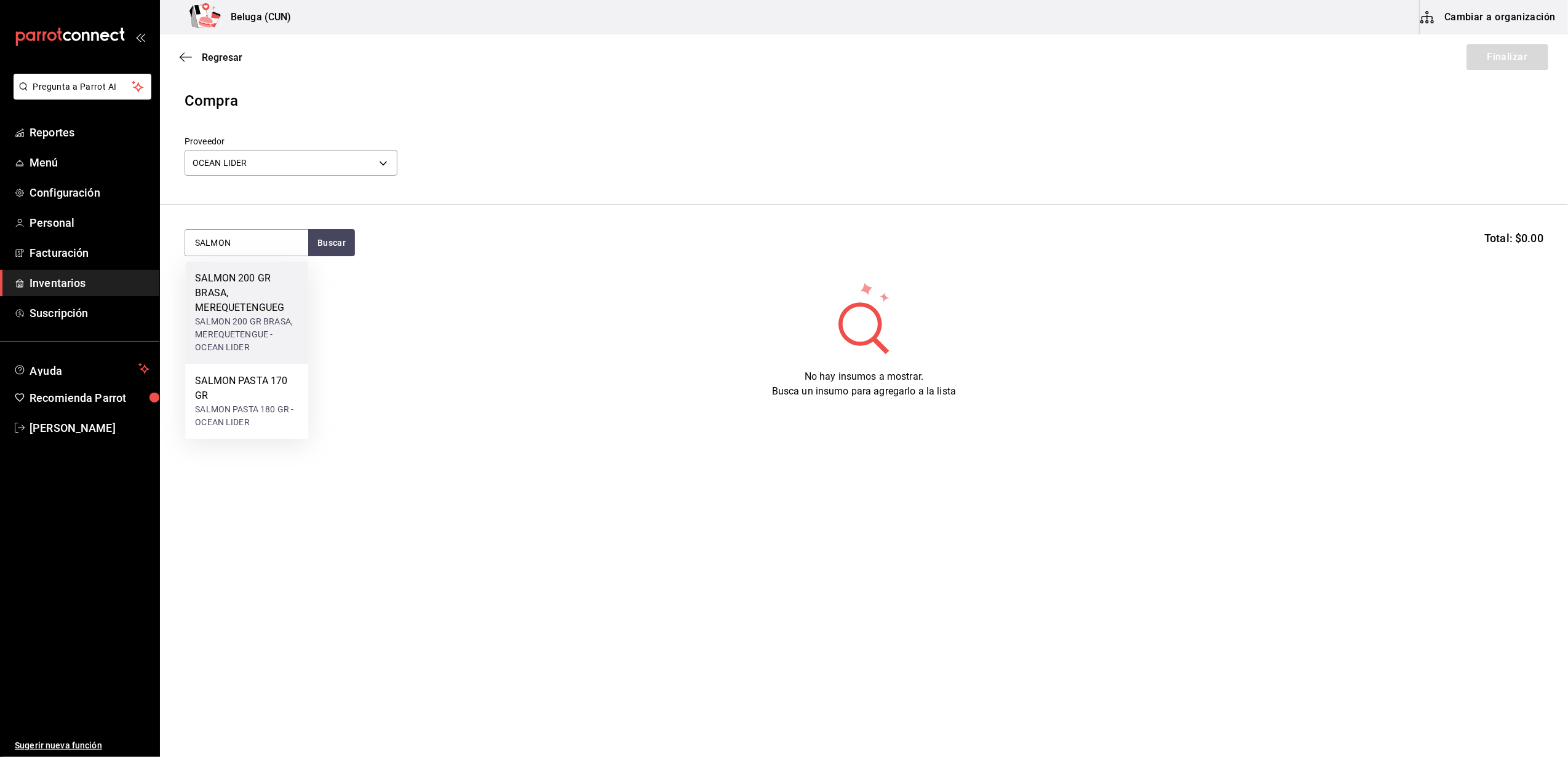
click at [271, 274] on div "SALMON 200 GR BRASA, MEREQUETENGUEG" at bounding box center [246, 293] width 103 height 44
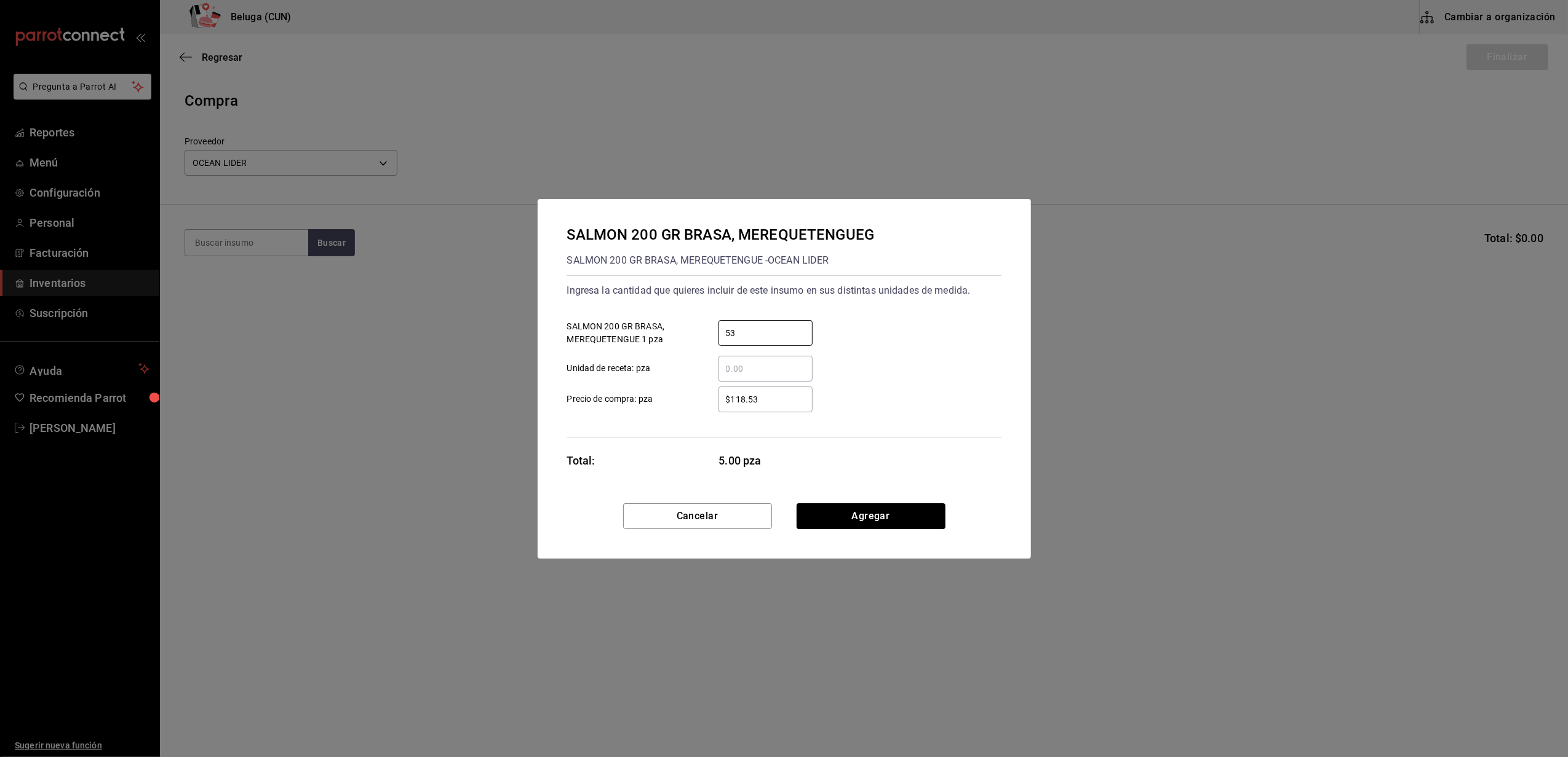
type input "53"
type input "$81.96"
click button "Agregar" at bounding box center [871, 516] width 149 height 26
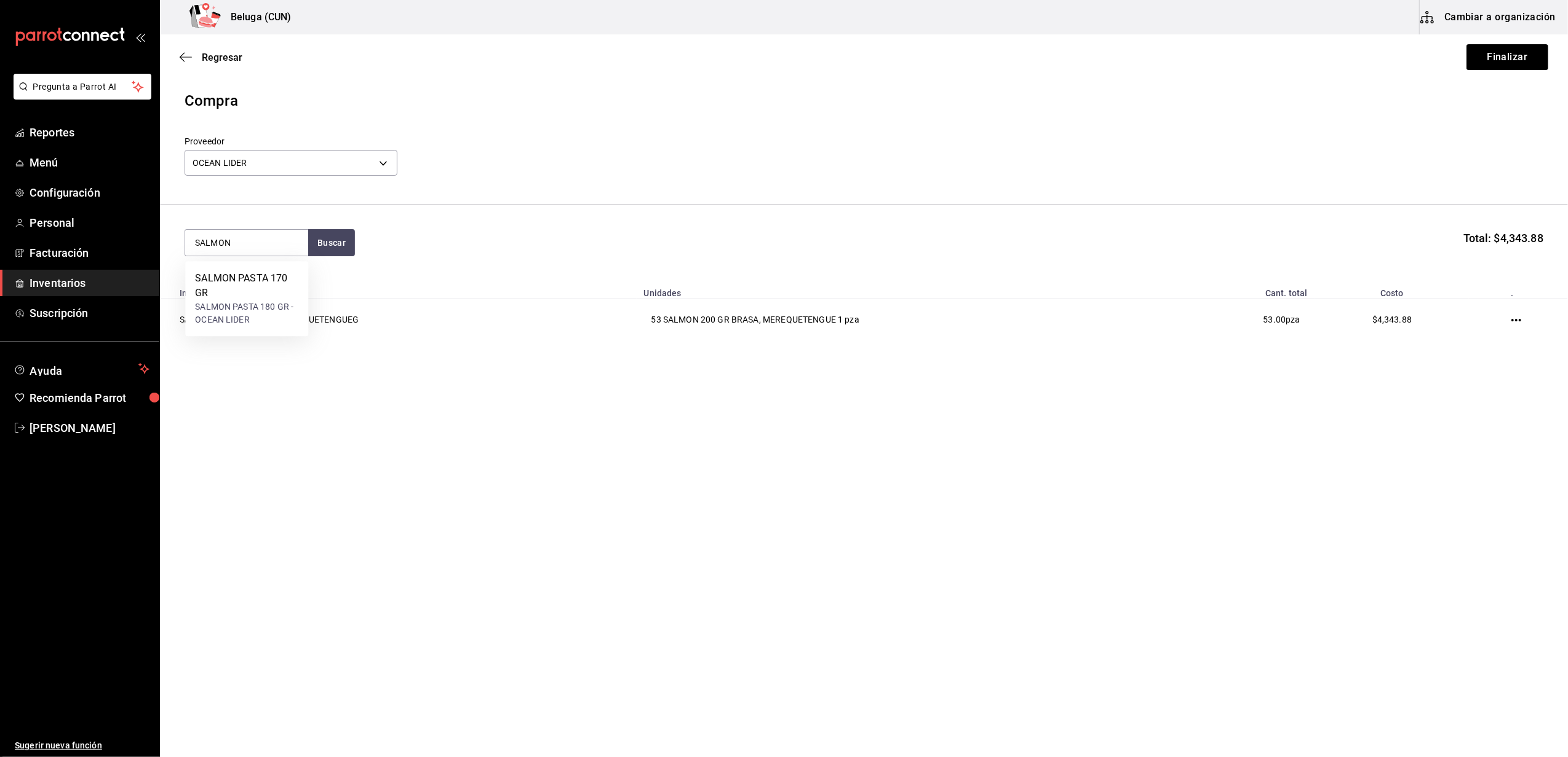
type input "SALMON"
click at [271, 273] on div "SALMON PASTA 170 GR" at bounding box center [246, 285] width 103 height 29
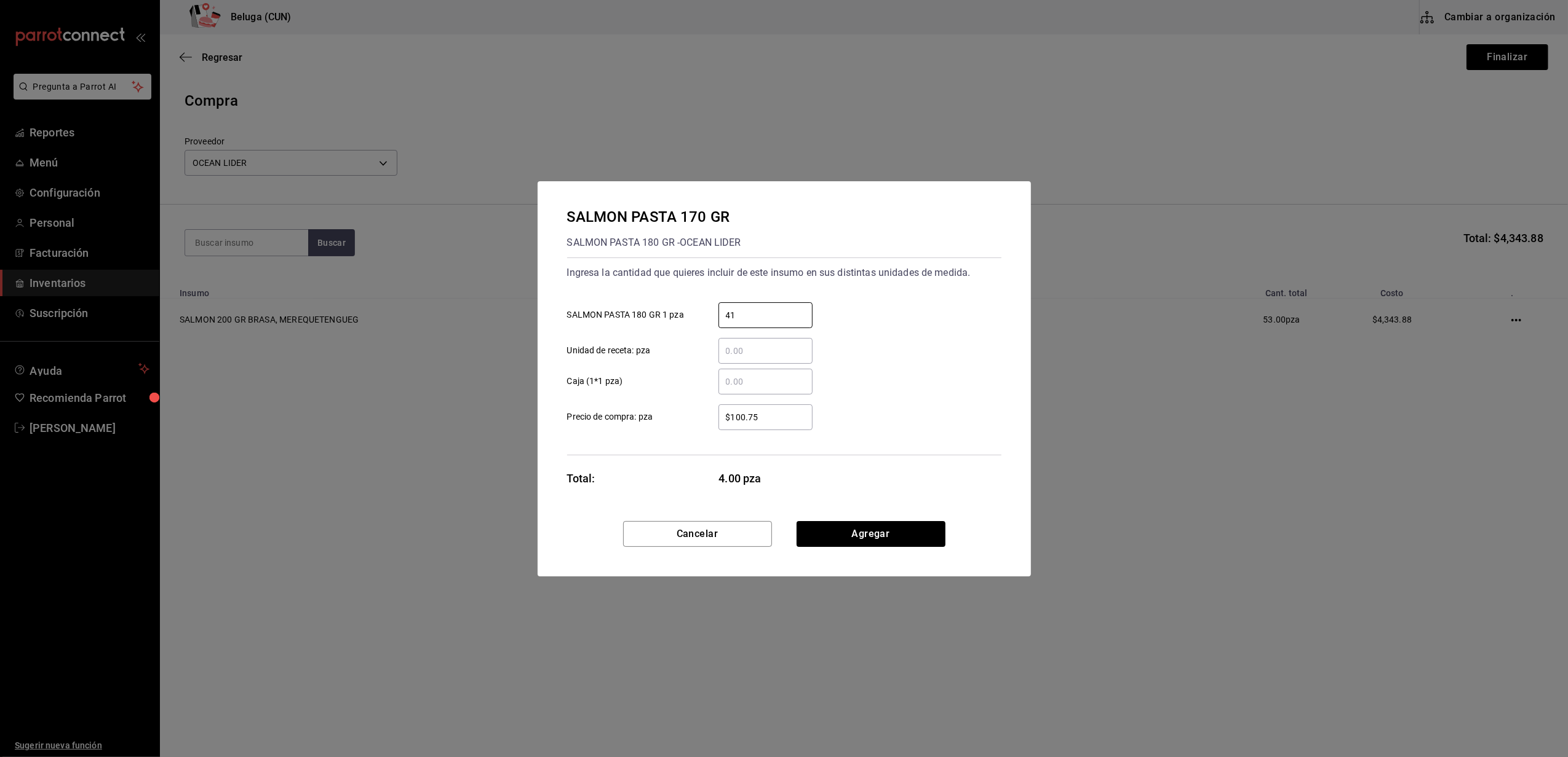
type input "41"
type input "$69.66"
click button "Agregar" at bounding box center [871, 534] width 149 height 26
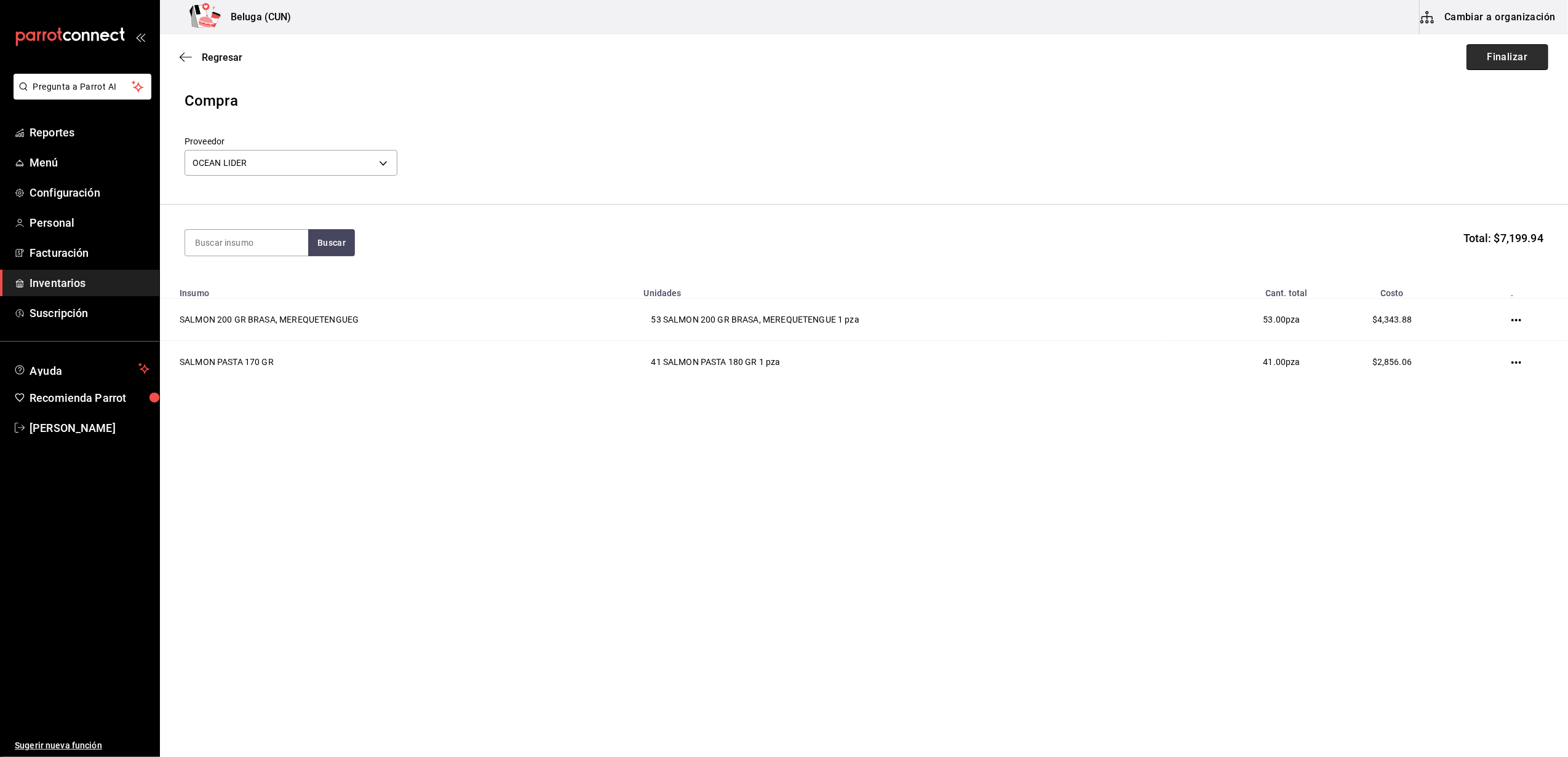
click at [1509, 53] on button "Finalizar" at bounding box center [1507, 57] width 82 height 26
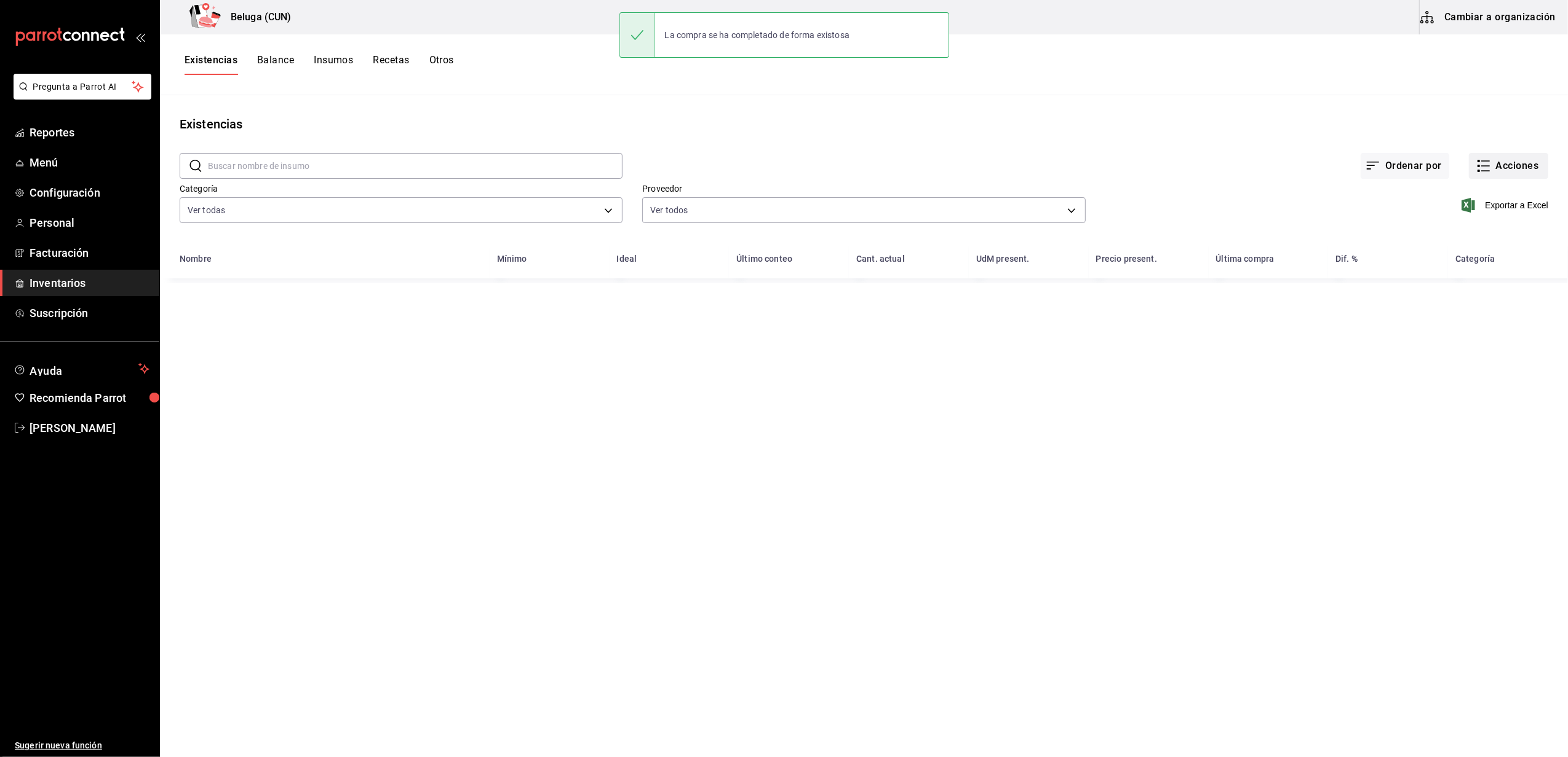
click at [1493, 154] on button "Acciones" at bounding box center [1508, 166] width 79 height 26
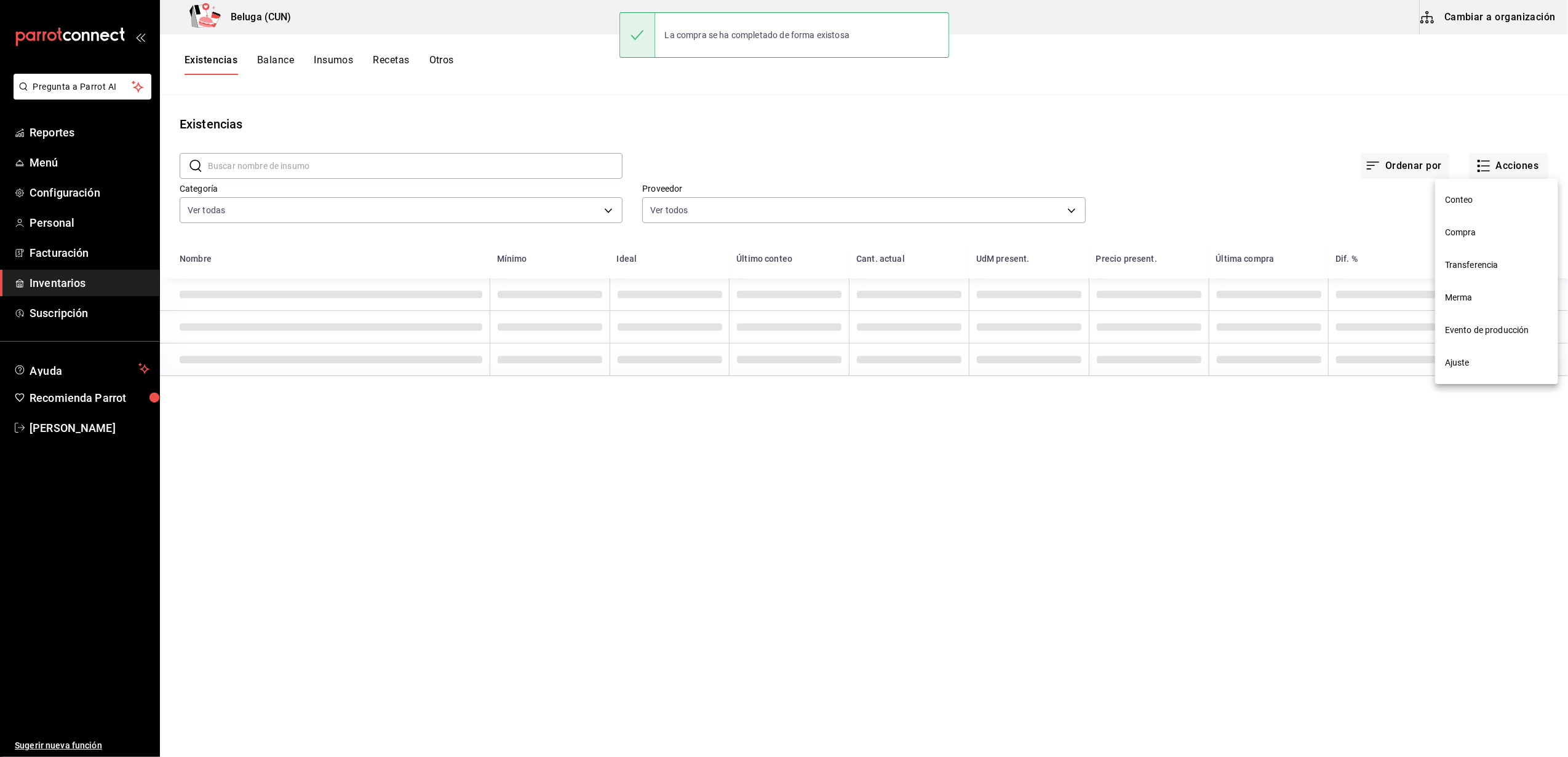
click at [1464, 246] on li "Compra" at bounding box center [1496, 232] width 123 height 32
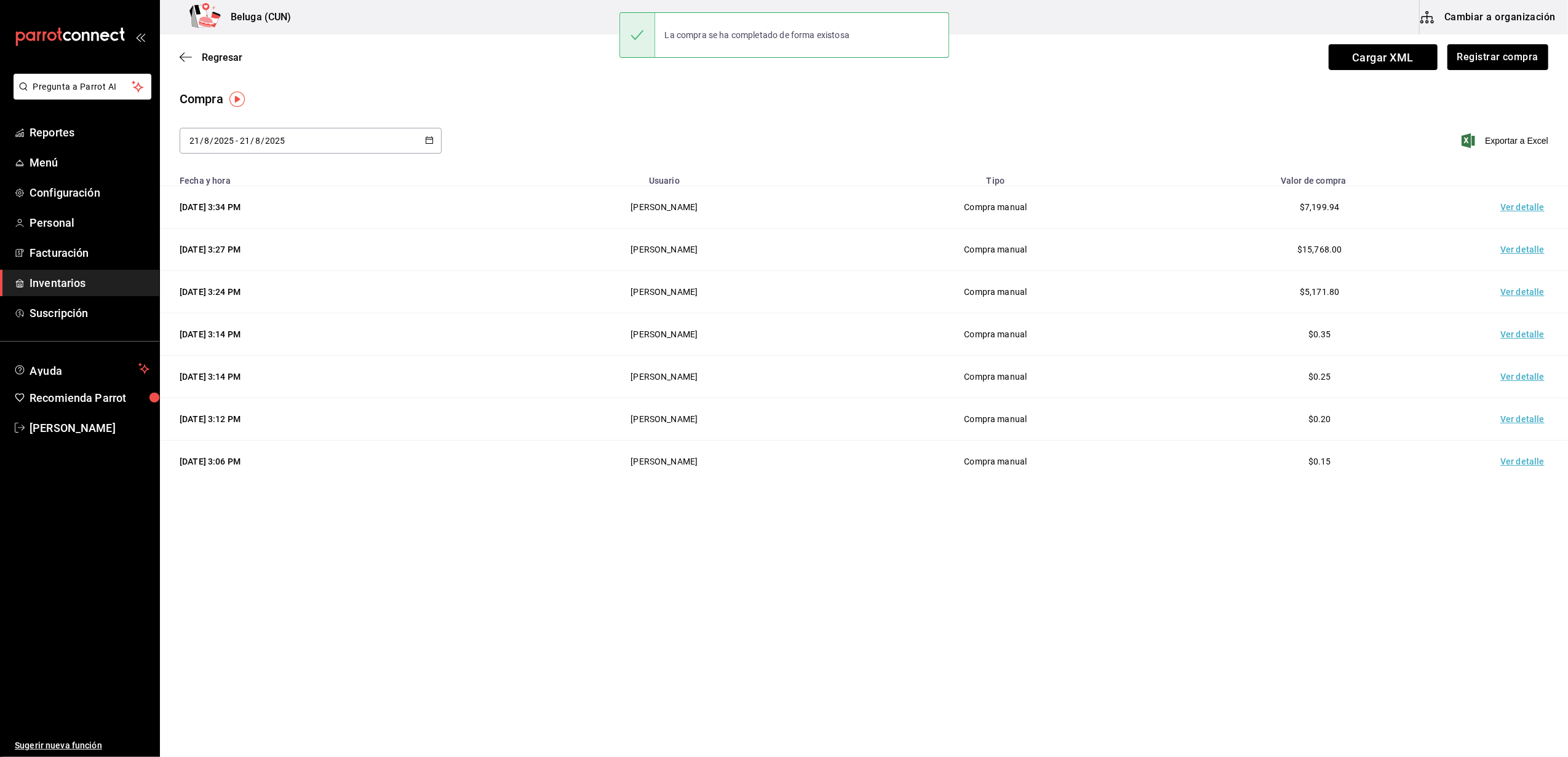
click at [1518, 216] on td "Ver detalle" at bounding box center [1525, 207] width 86 height 42
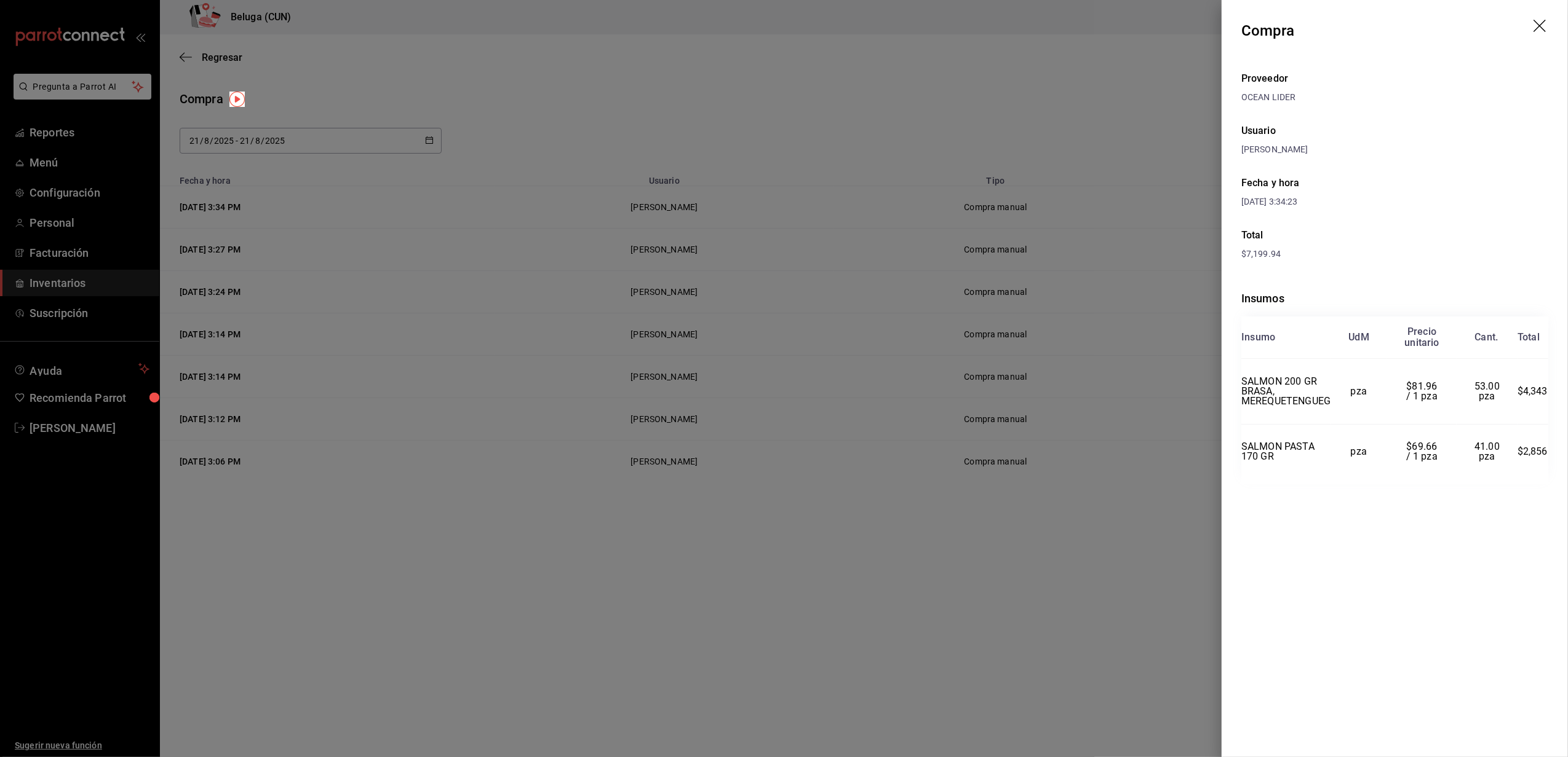
click at [992, 19] on div at bounding box center [784, 378] width 1568 height 757
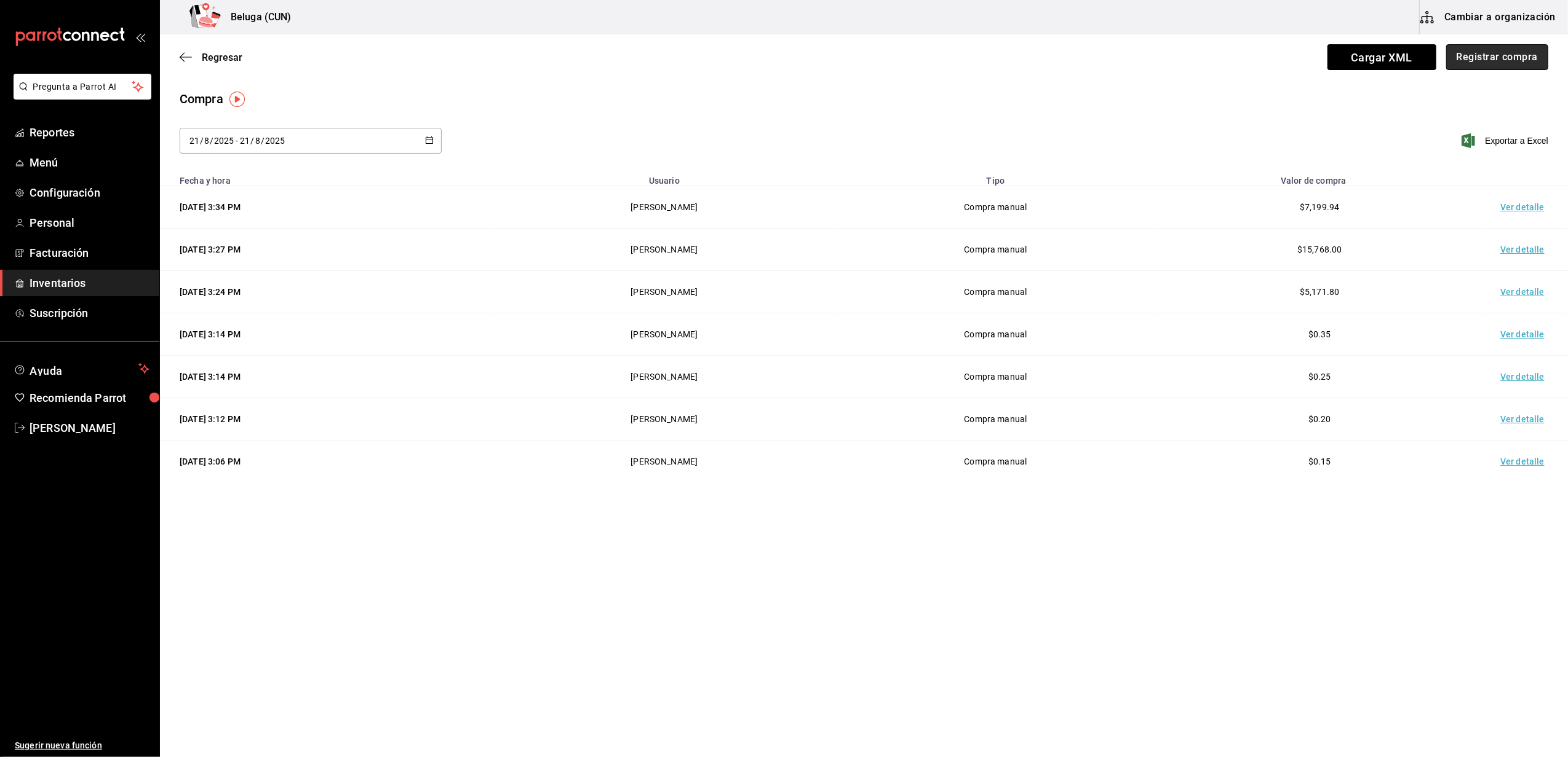
click at [1466, 52] on button "Registrar compra" at bounding box center [1497, 57] width 102 height 26
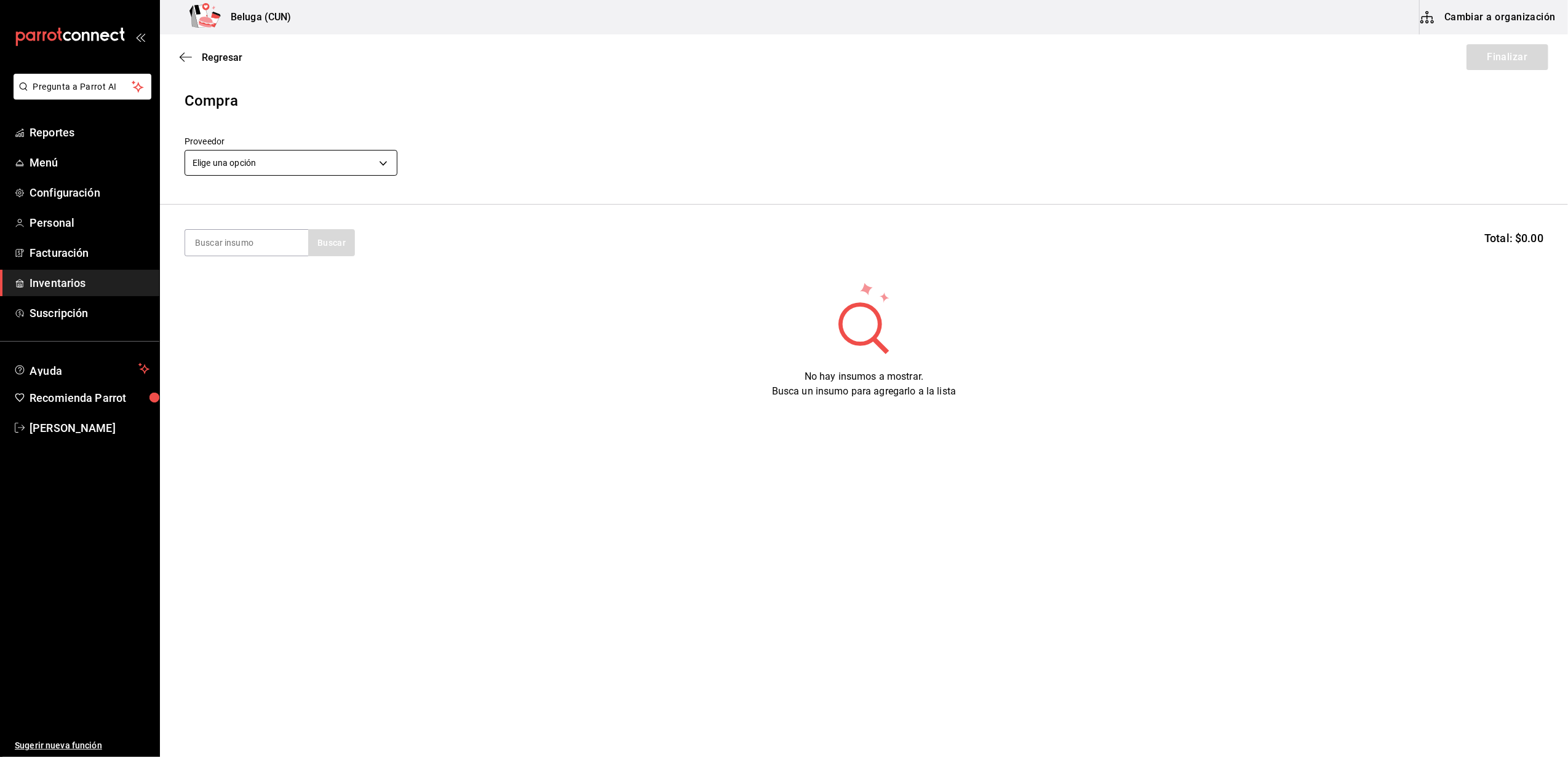
click at [369, 164] on body "Pregunta a Parrot AI Reportes Menú Configuración Personal Facturación Inventari…" at bounding box center [784, 344] width 1568 height 688
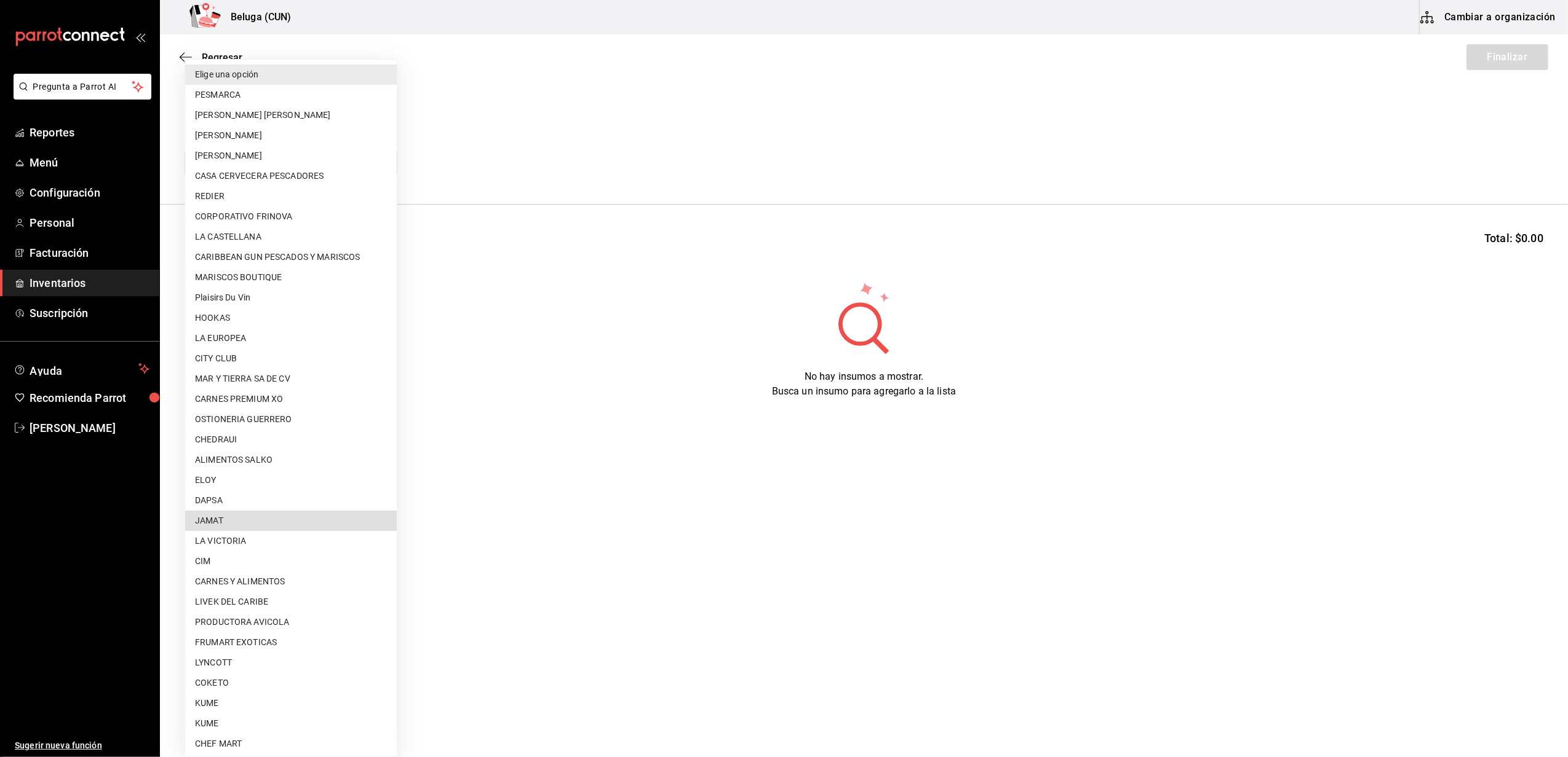
type input "a68822f0-a22e-4b1f-9963-e353431cbd40"
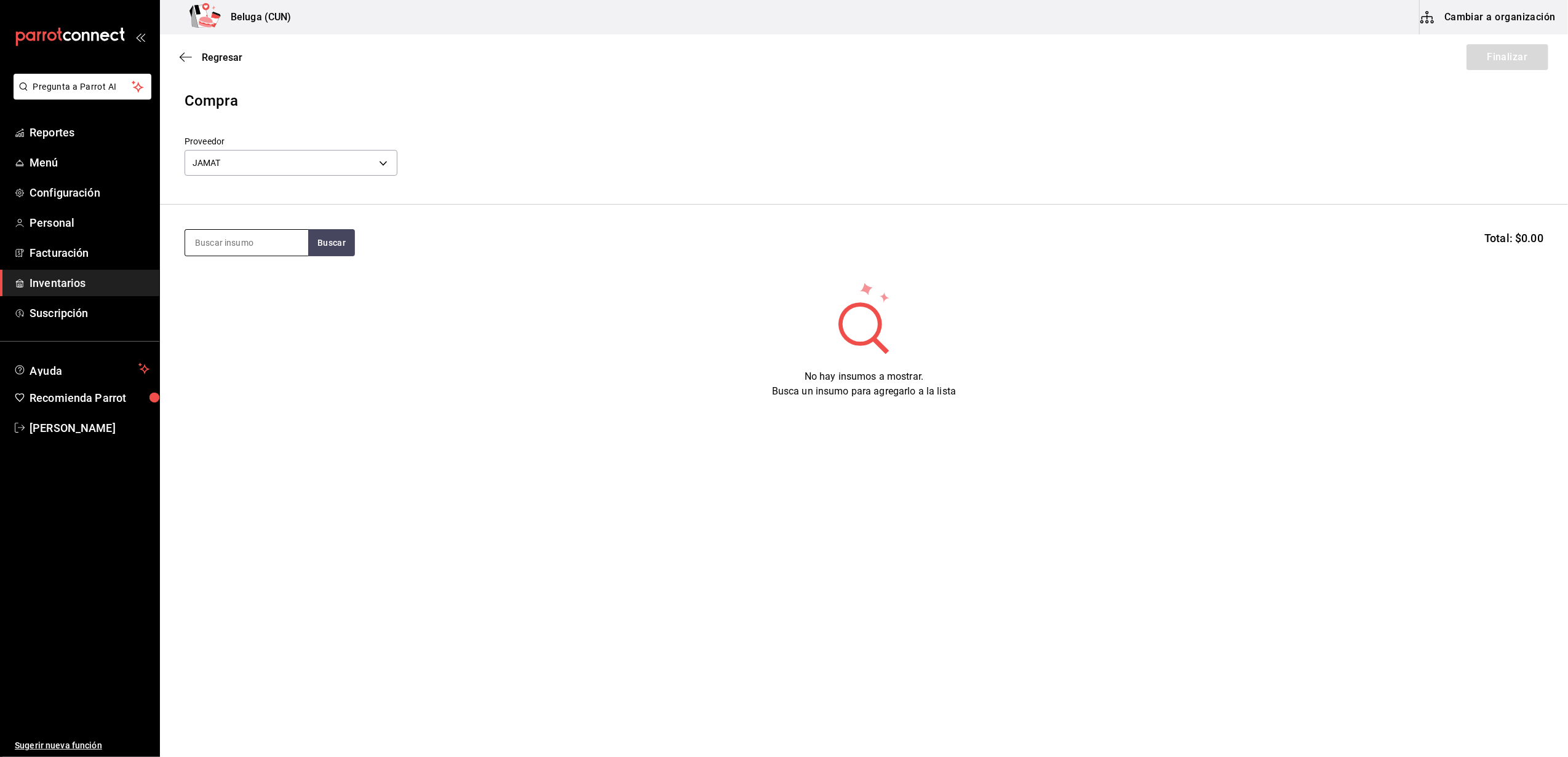
click at [234, 234] on input at bounding box center [246, 242] width 123 height 26
type input "OSTIONES"
click at [244, 286] on div "OSTIONES 1 PZA - JAMAT" at bounding box center [245, 292] width 101 height 13
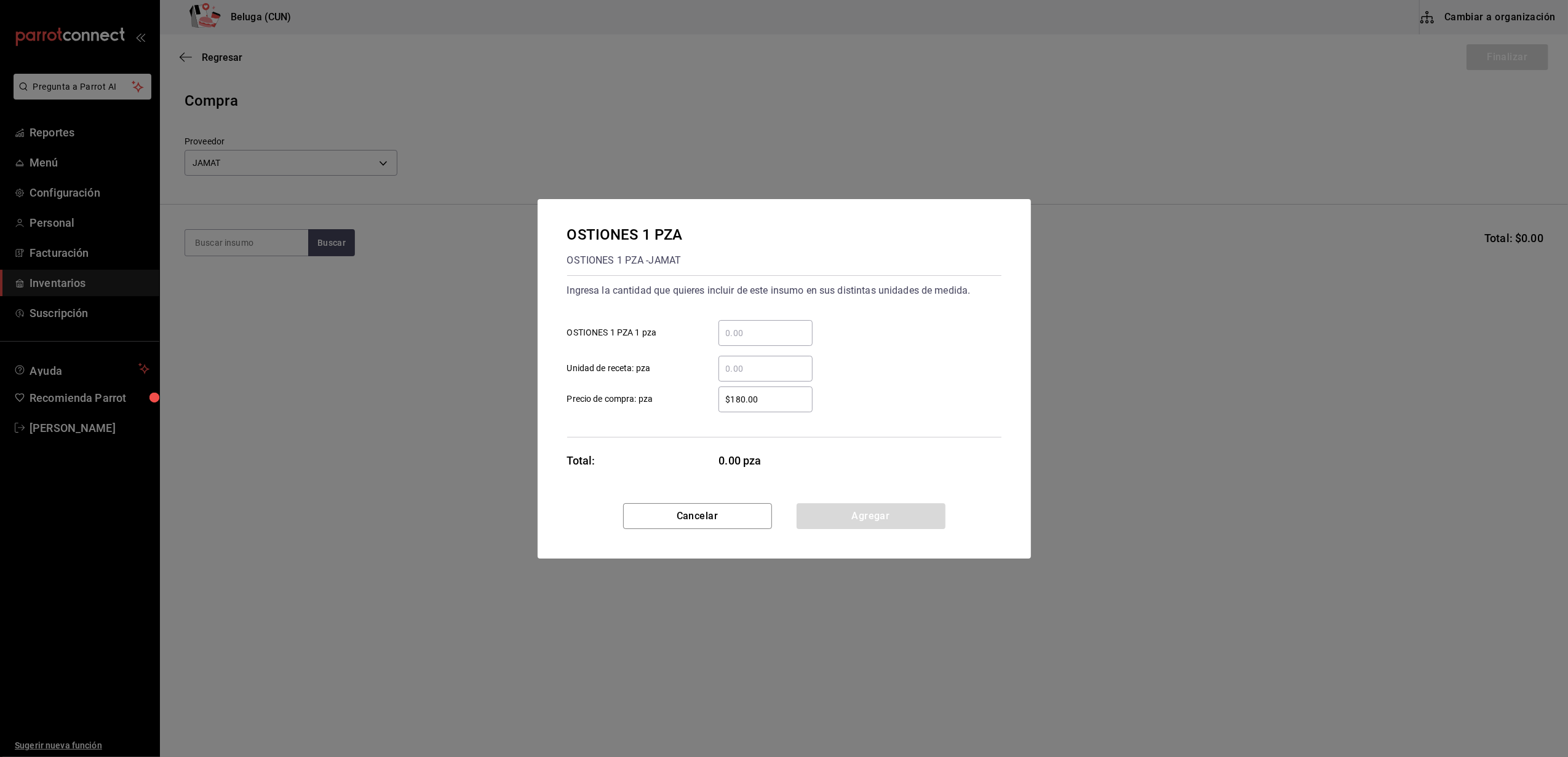
click at [746, 332] on input "​ OSTIONES 1 PZA 1 pza" at bounding box center [765, 334] width 94 height 15
type input "264"
type input "$16.25"
click button "Agregar" at bounding box center [871, 516] width 149 height 26
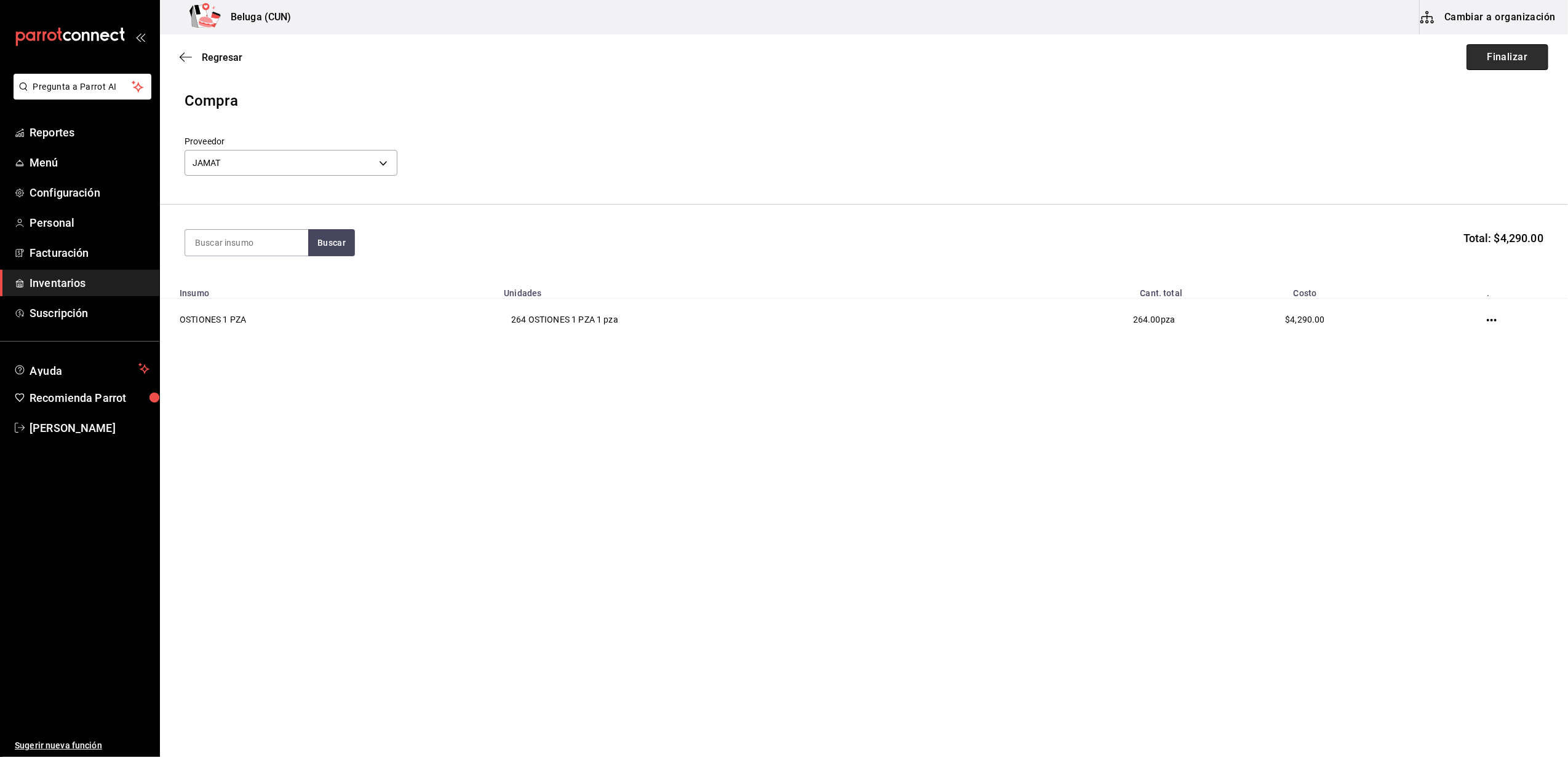
click at [1503, 57] on button "Finalizar" at bounding box center [1507, 57] width 82 height 26
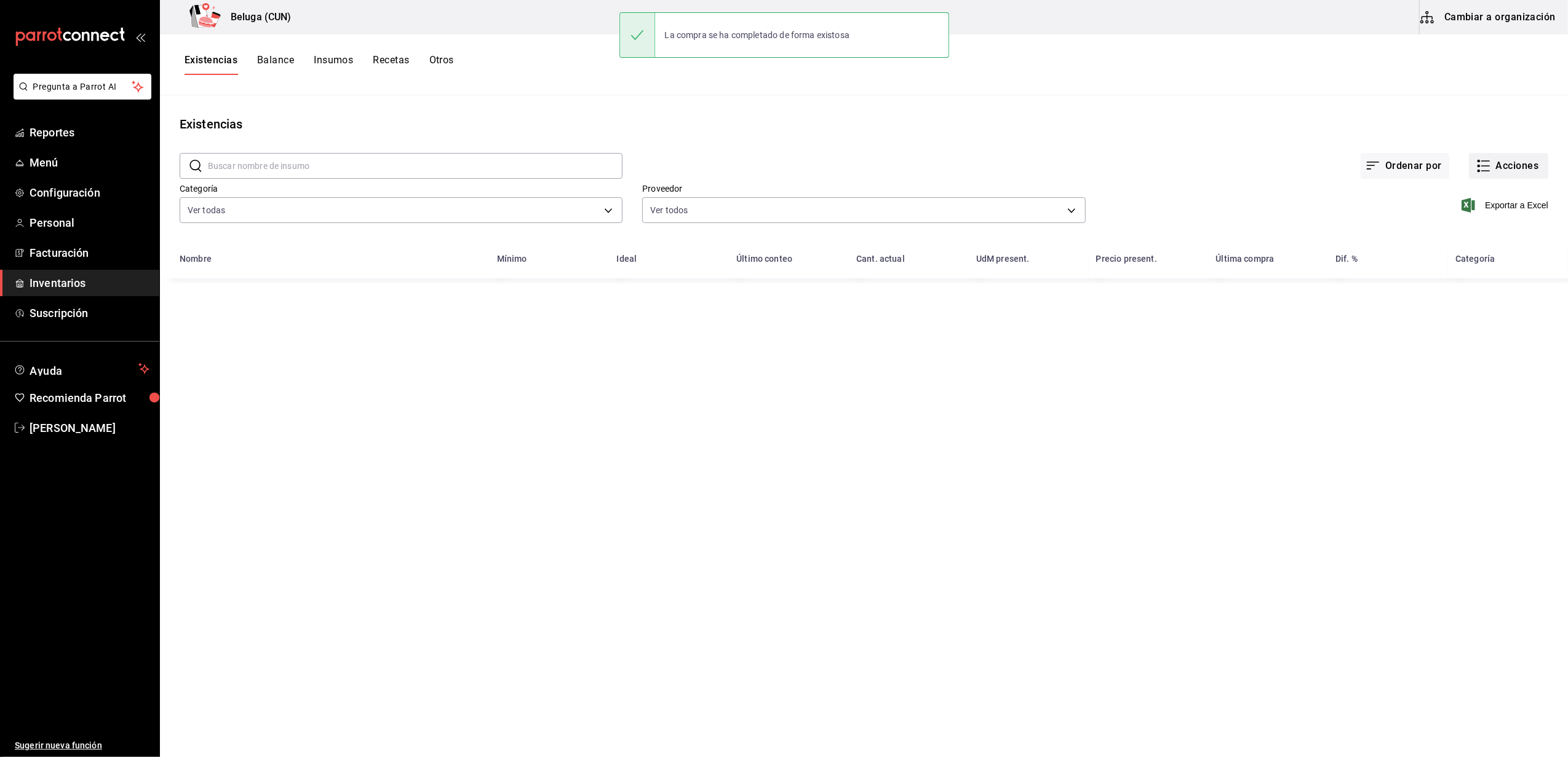
click at [1527, 154] on button "Acciones" at bounding box center [1508, 166] width 79 height 26
click at [1452, 237] on span "Compra" at bounding box center [1496, 232] width 103 height 13
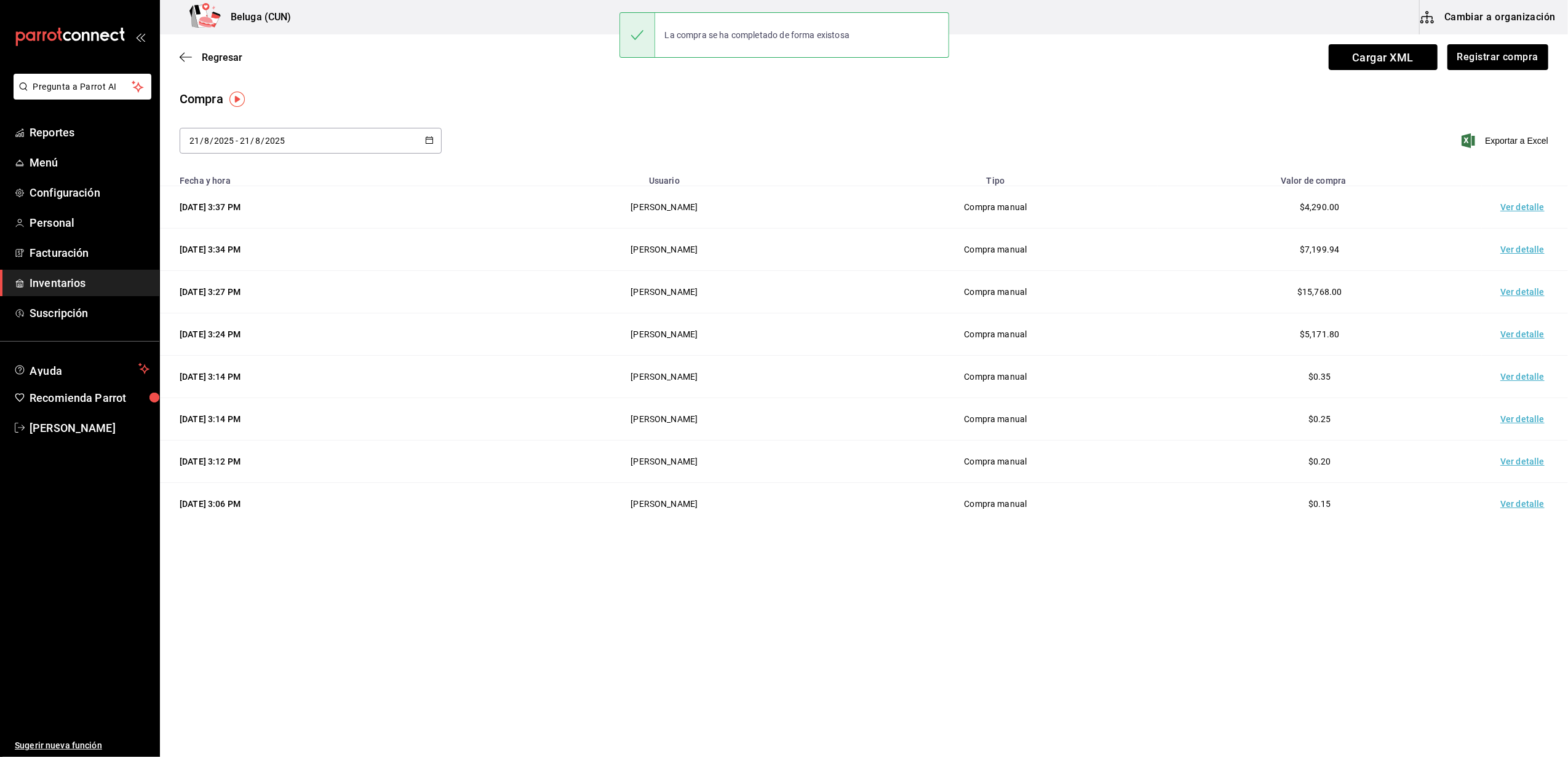
click at [1514, 207] on td "Ver detalle" at bounding box center [1525, 207] width 86 height 42
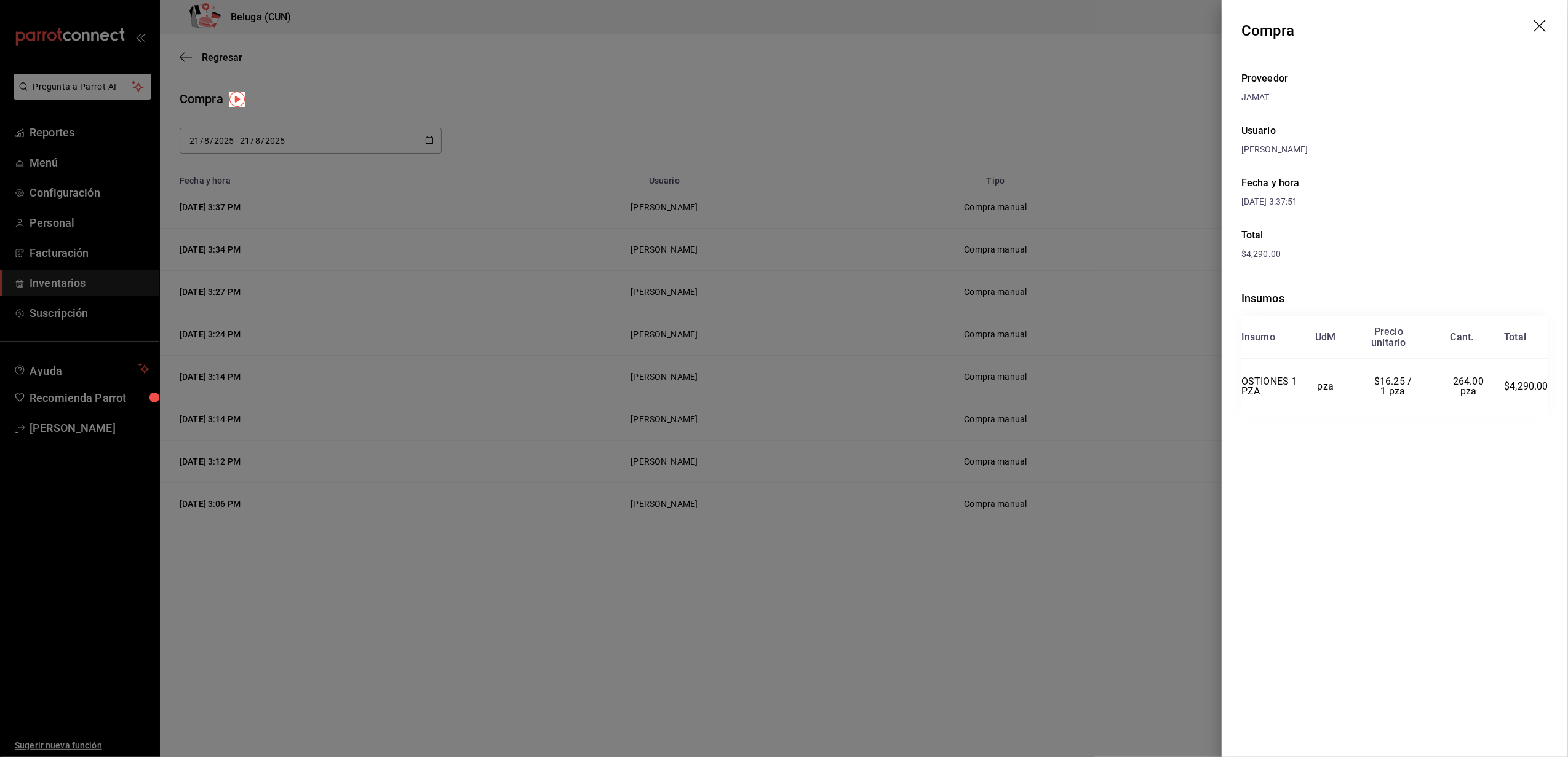
click at [628, 92] on div at bounding box center [784, 378] width 1568 height 757
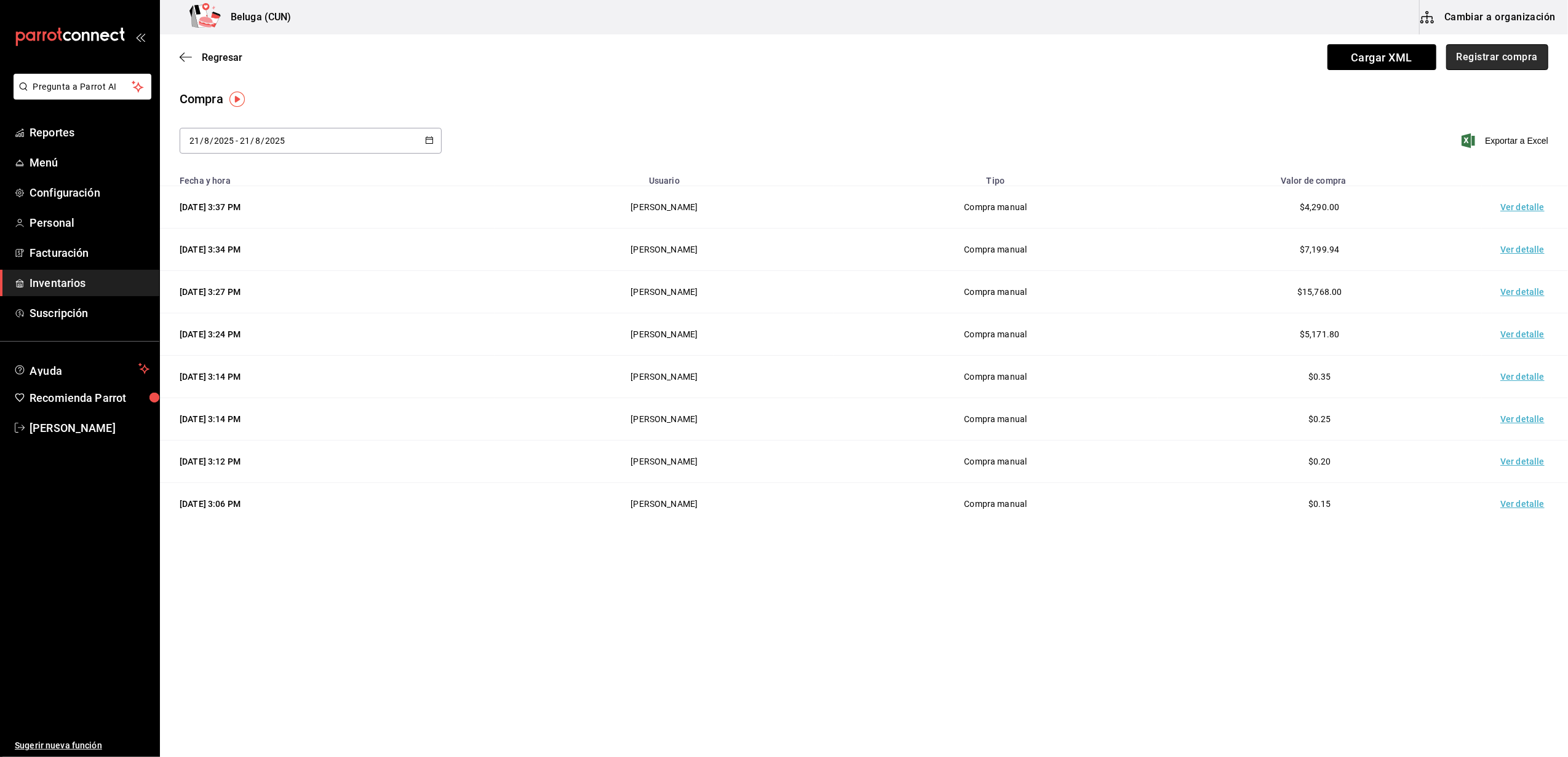
click at [1491, 50] on button "Registrar compra" at bounding box center [1497, 57] width 102 height 26
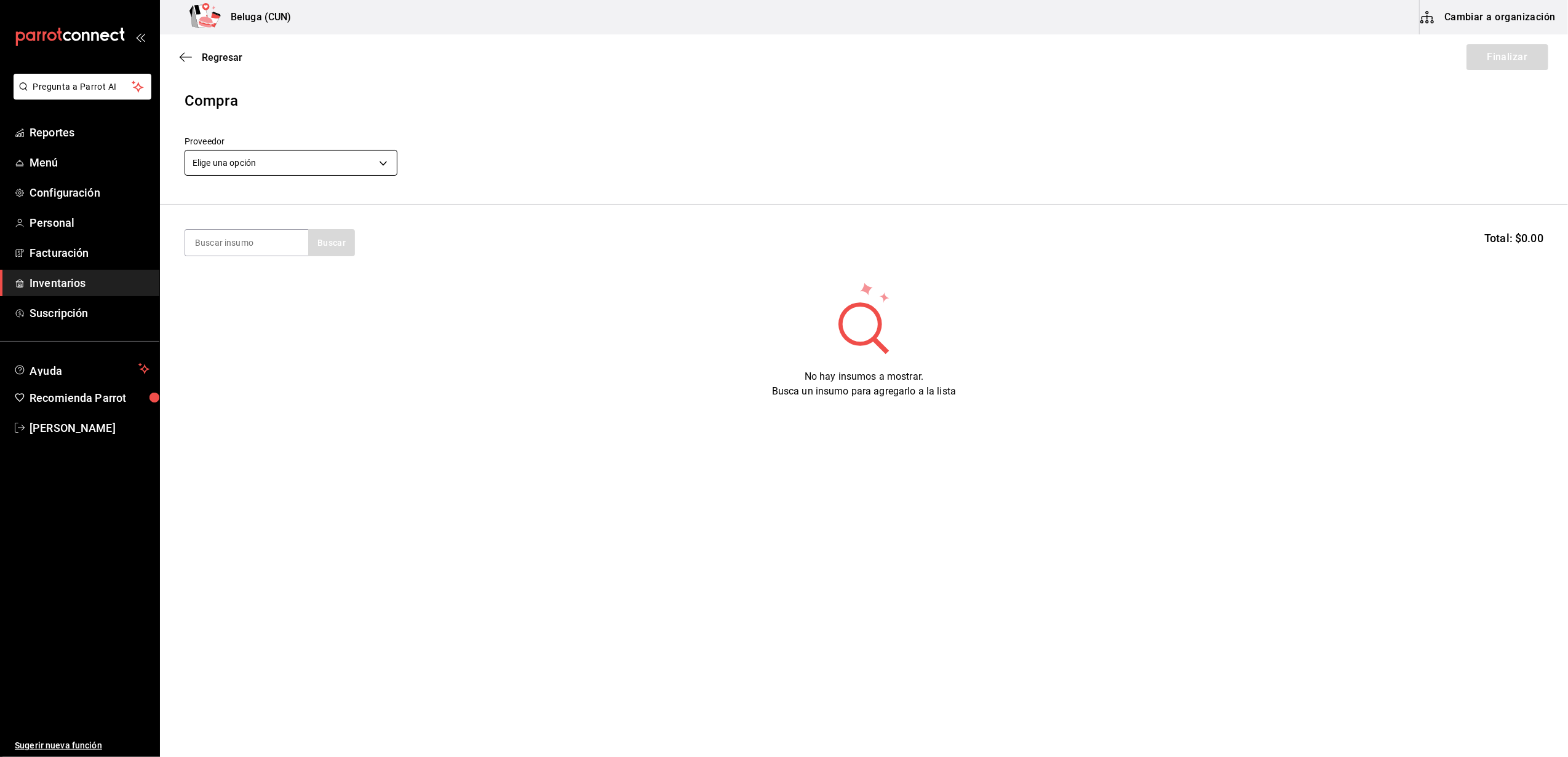
click at [337, 166] on body "Pregunta a Parrot AI Reportes Menú Configuración Personal Facturación Inventari…" at bounding box center [784, 344] width 1568 height 688
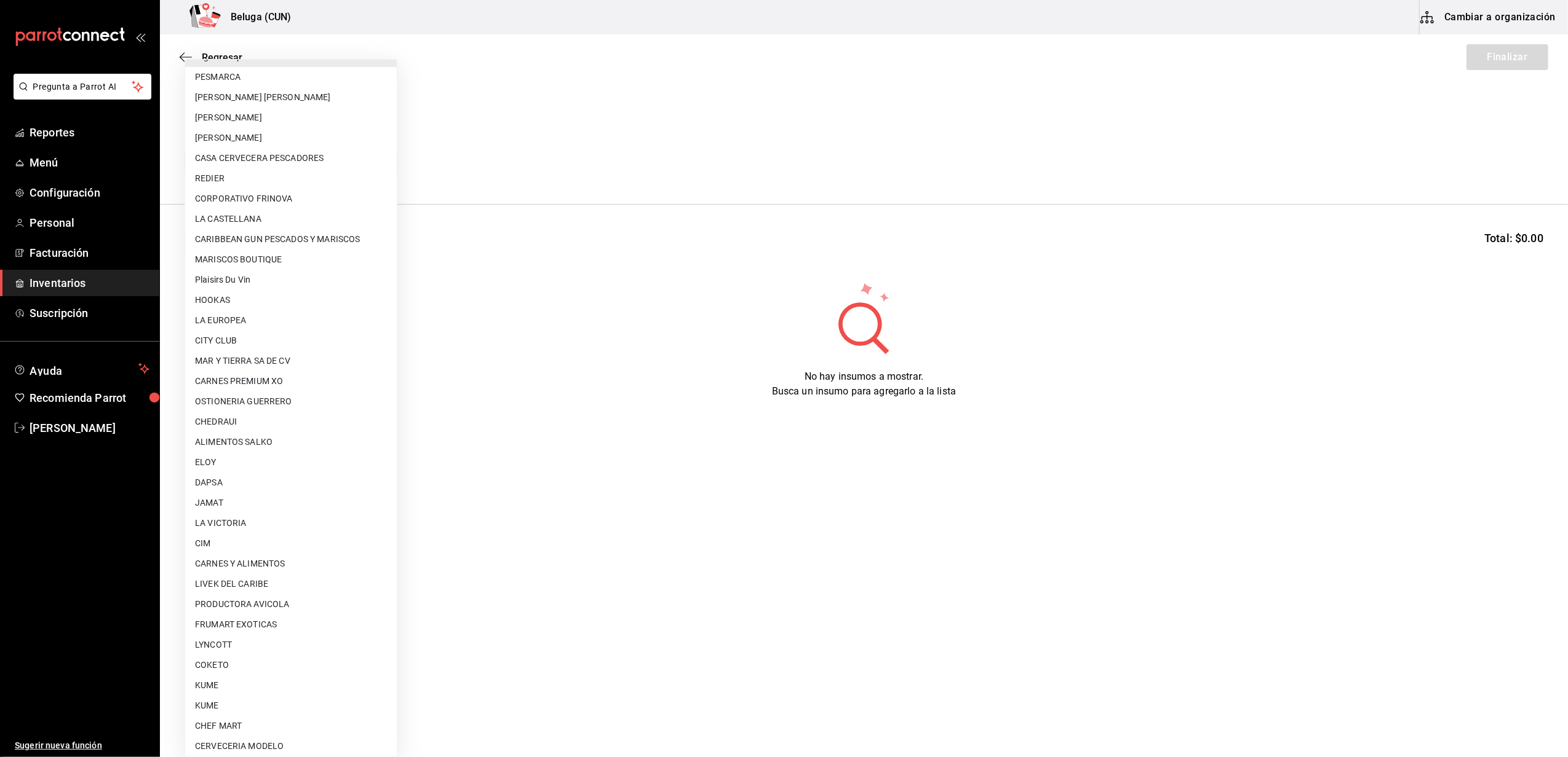
scroll to position [388, 0]
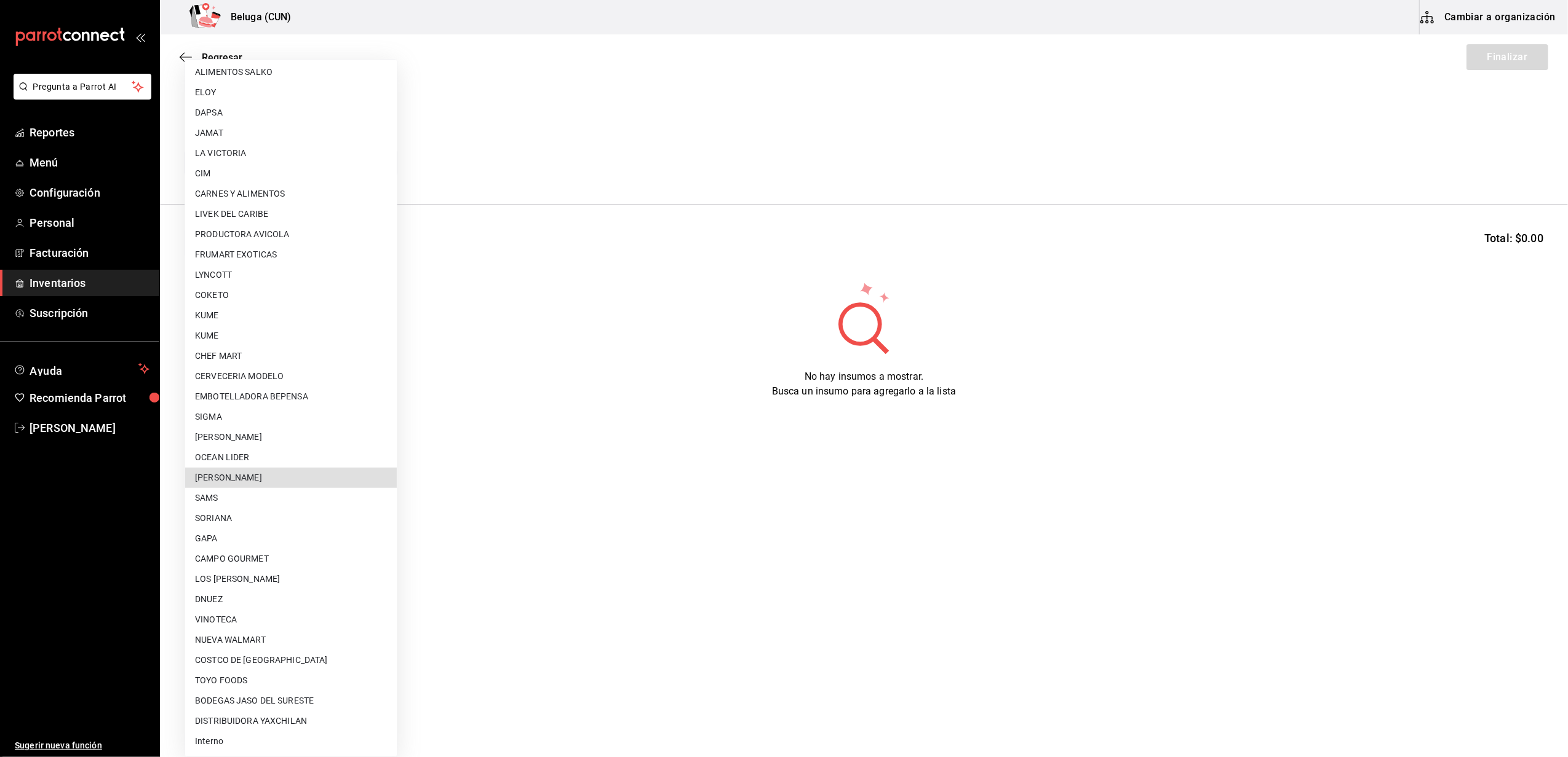
click at [262, 466] on li "OCEAN LIDER" at bounding box center [291, 457] width 212 height 20
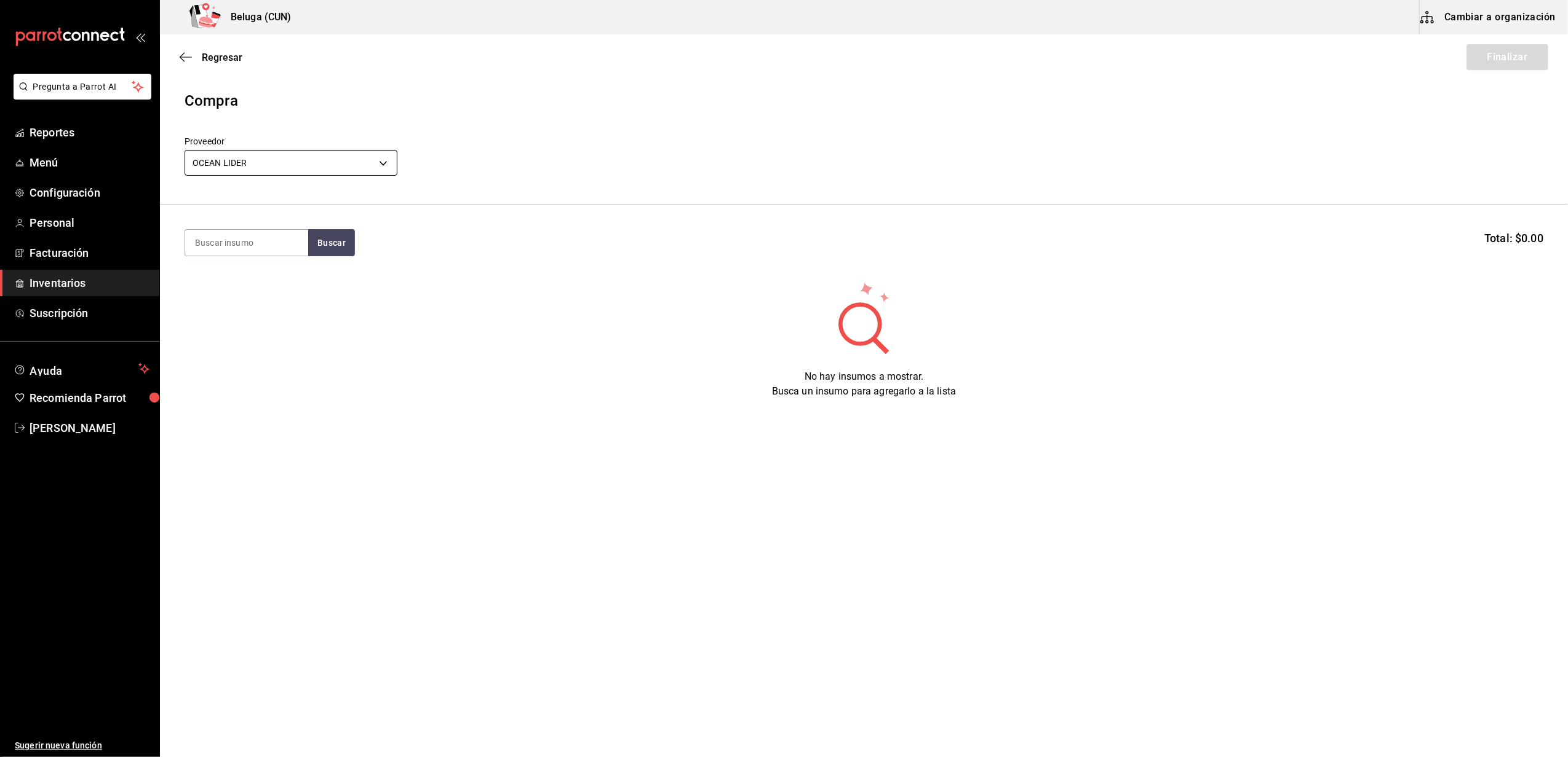
click at [316, 169] on body "Pregunta a Parrot AI Reportes Menú Configuración Personal Facturación Inventari…" at bounding box center [784, 344] width 1568 height 688
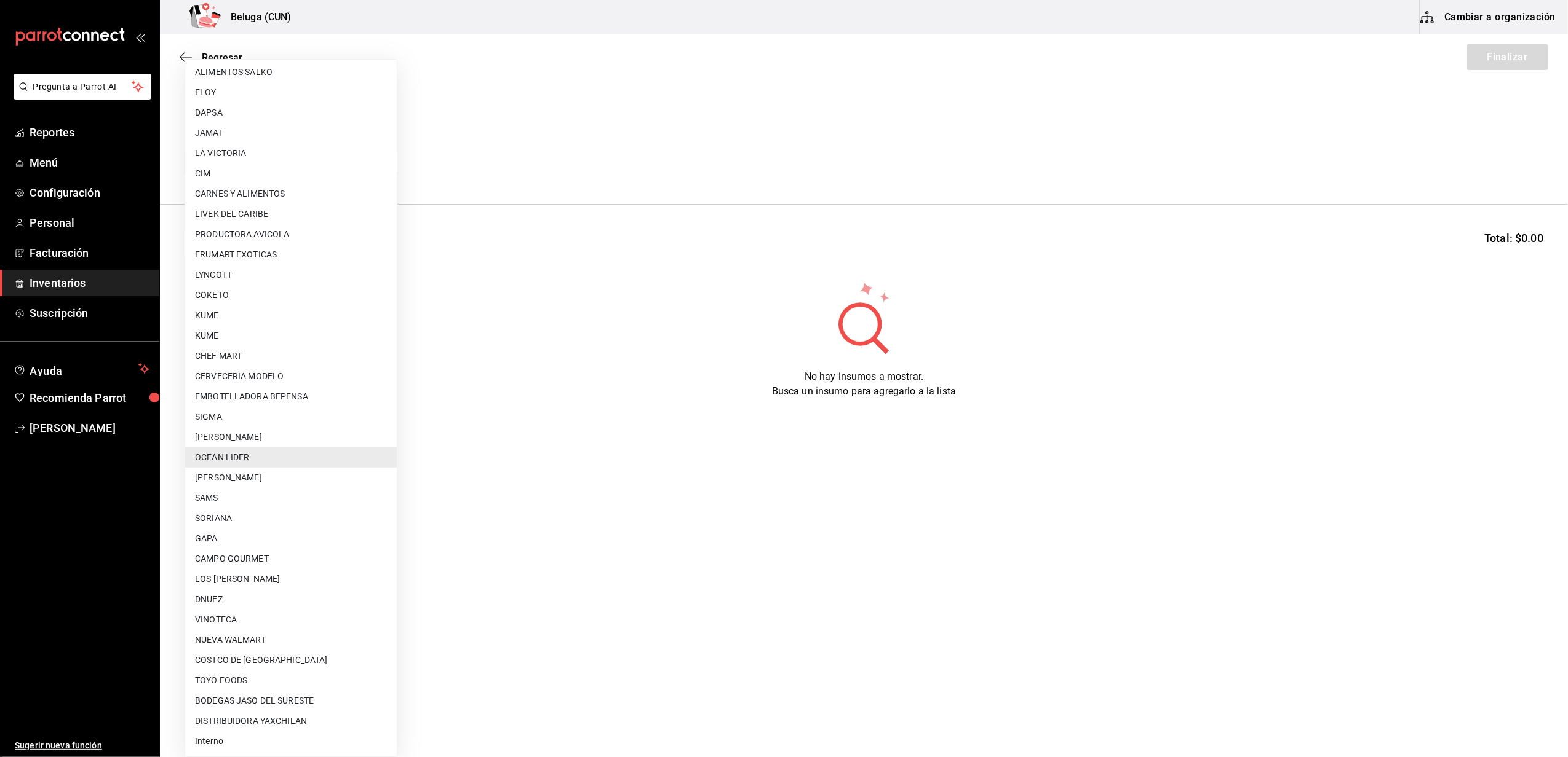
click at [276, 473] on li "CARLOS ALFONSO TAPIA VARGAS" at bounding box center [291, 478] width 212 height 20
type input "9821293c-29ba-4d10-a09a-e0c8e5fa957a"
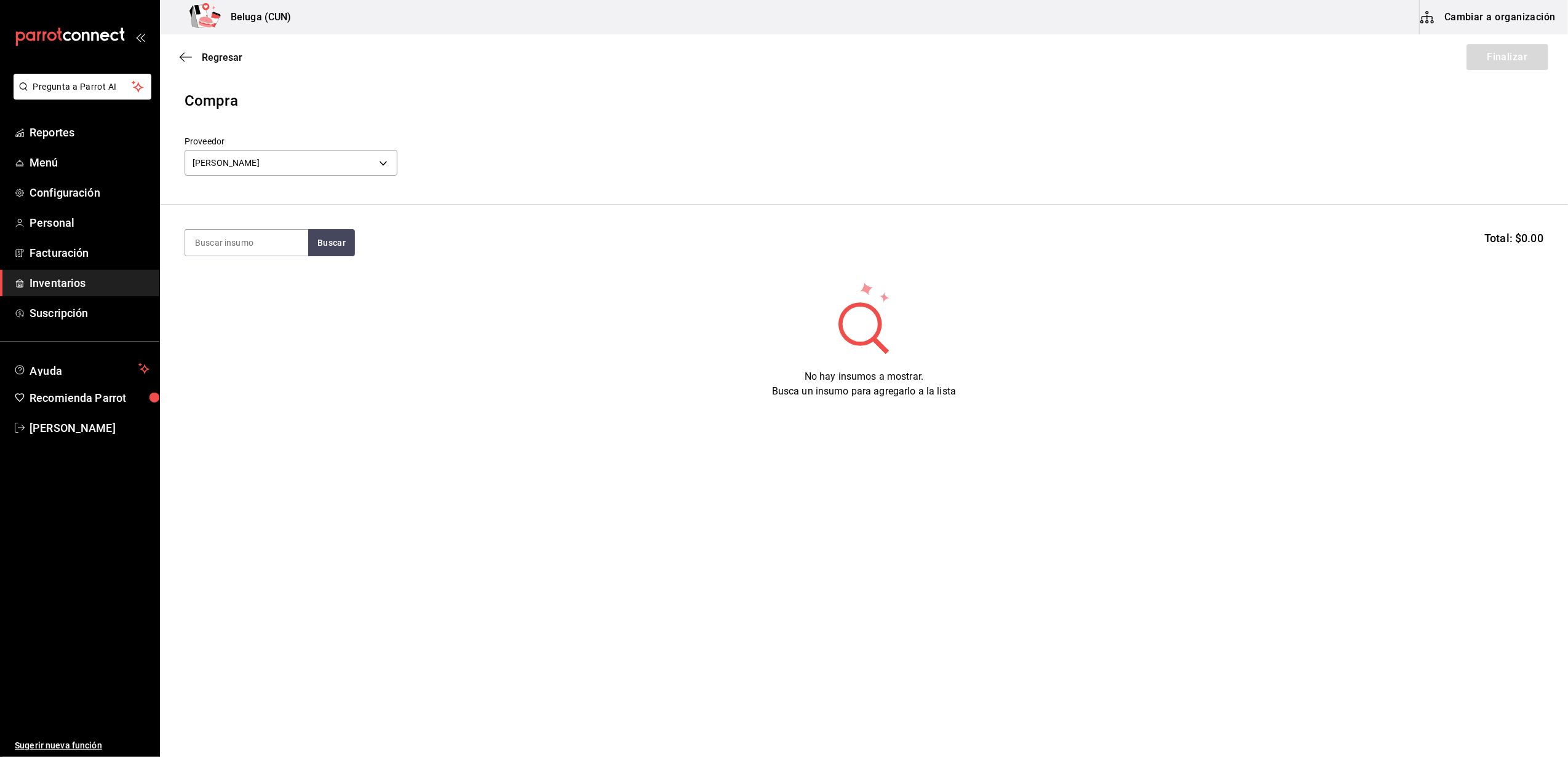
click at [586, 268] on div "Elige una opción PESMARCA MARIA DEL ROCIO GUADALUPE ZORRILLA JORGE ALONSO ESPIN…" at bounding box center [784, 378] width 1568 height 757
click at [542, 472] on main "Regresar Finalizar Compra Proveedor CARLOS ALFONSO TAPIA VARGAS 9821293c-29ba-4…" at bounding box center [864, 361] width 1408 height 653
click at [262, 235] on input at bounding box center [246, 242] width 123 height 26
type input "V"
type input "CALLO"
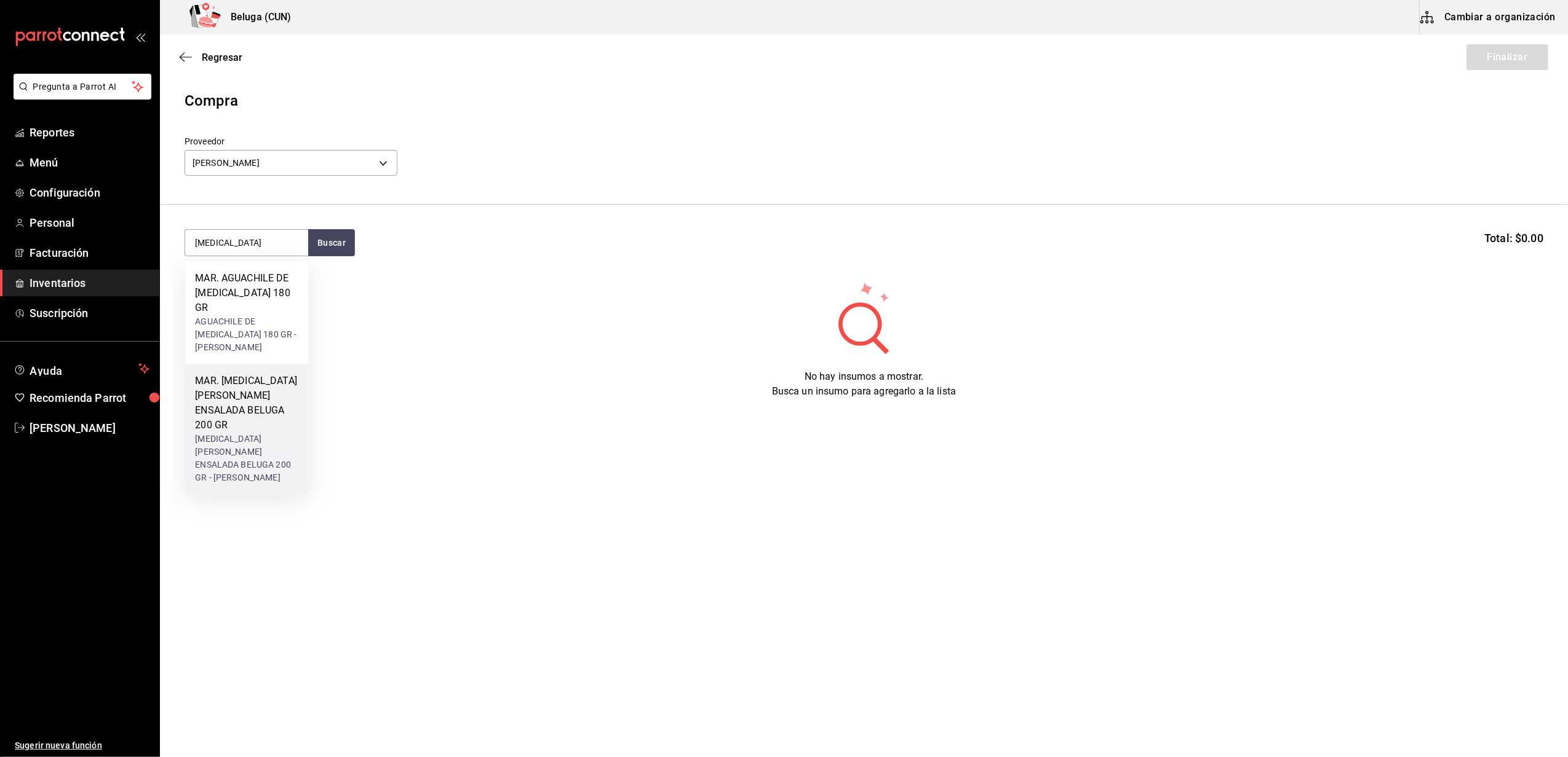
click at [242, 433] on div "CALLO DE HACHA ENSALADA BELUGA 200 GR - CARLOS ALFONSO TAPIA VARGAS" at bounding box center [246, 458] width 103 height 52
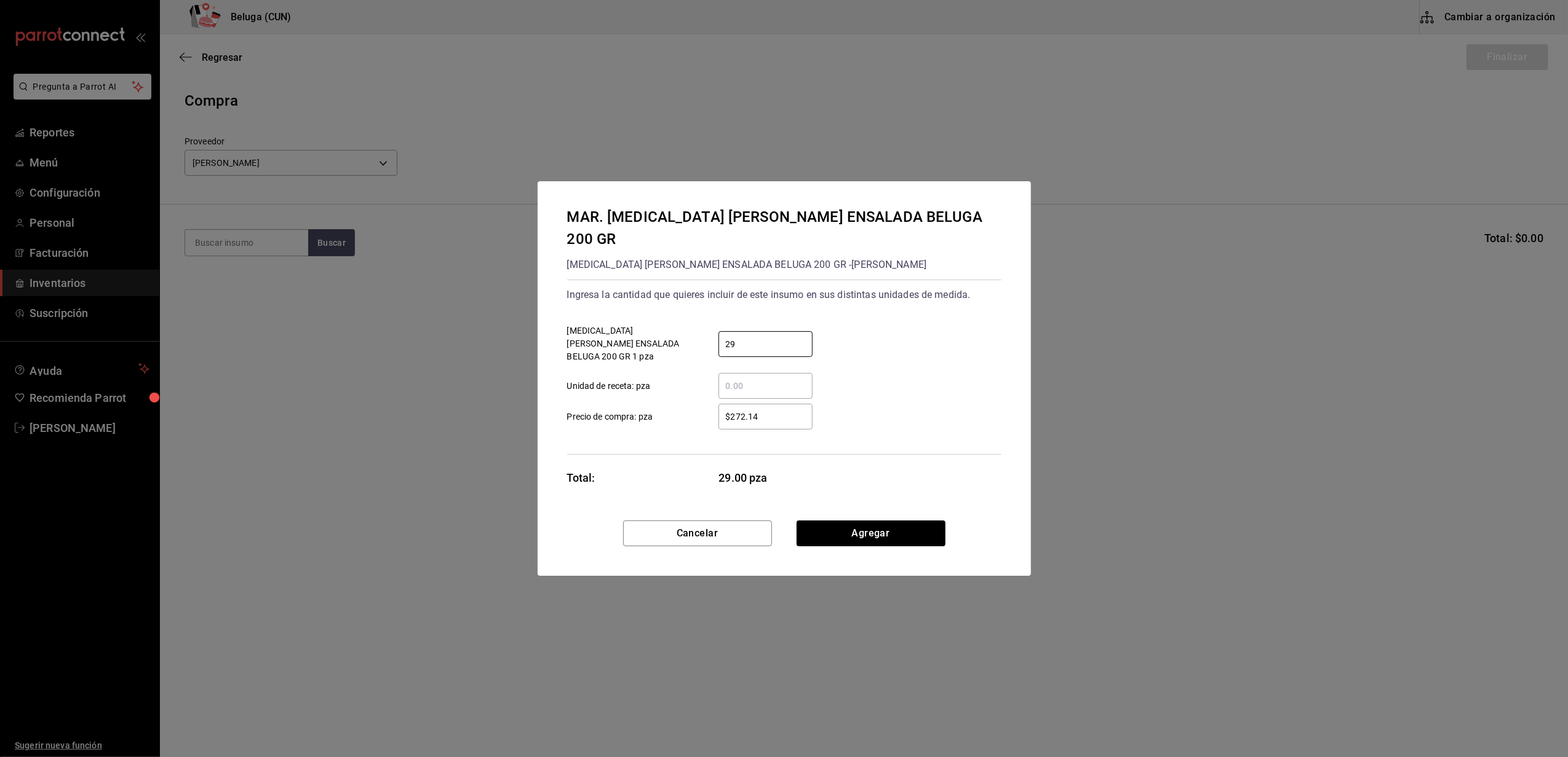
type input "29"
type input "$287.23"
click button "Agregar" at bounding box center [871, 533] width 149 height 26
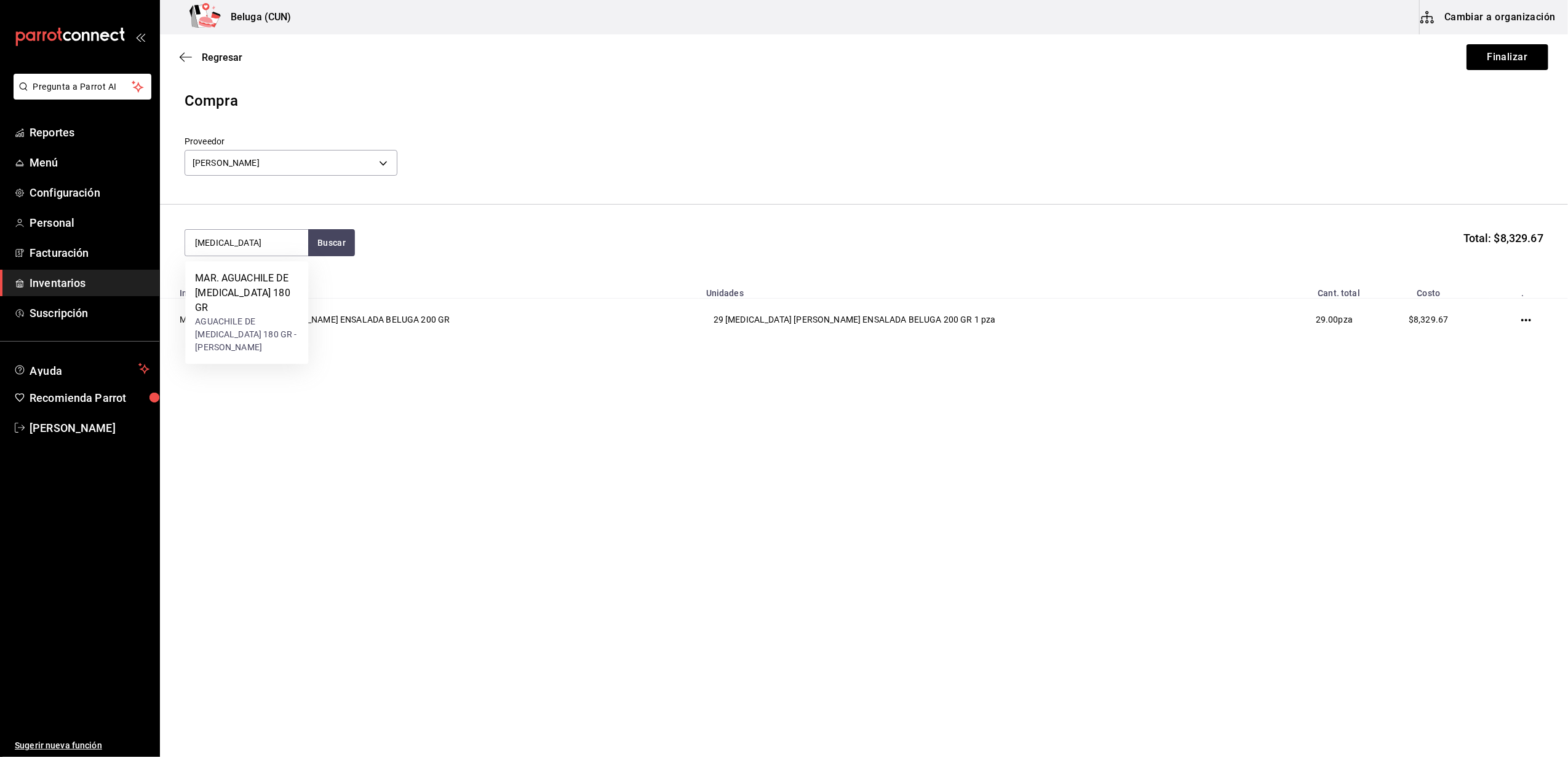
type input "CALLO"
click at [266, 316] on div "AGUACHILE DE CALLO 180 GR - CARLOS ALFONSO TAPIA VARGAS" at bounding box center [246, 335] width 103 height 39
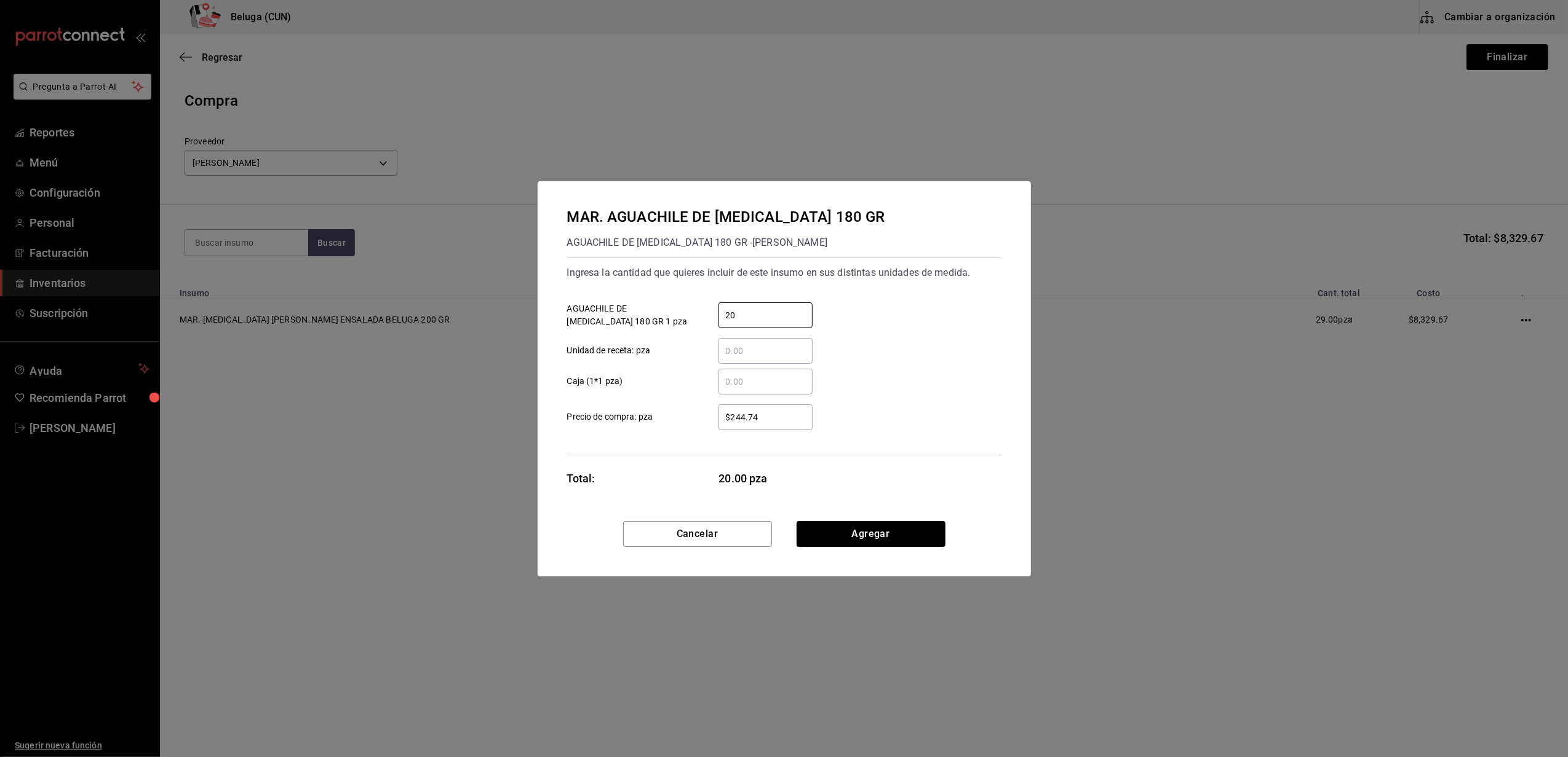
type input "20"
type input "$258.51"
click button "Agregar" at bounding box center [871, 534] width 149 height 26
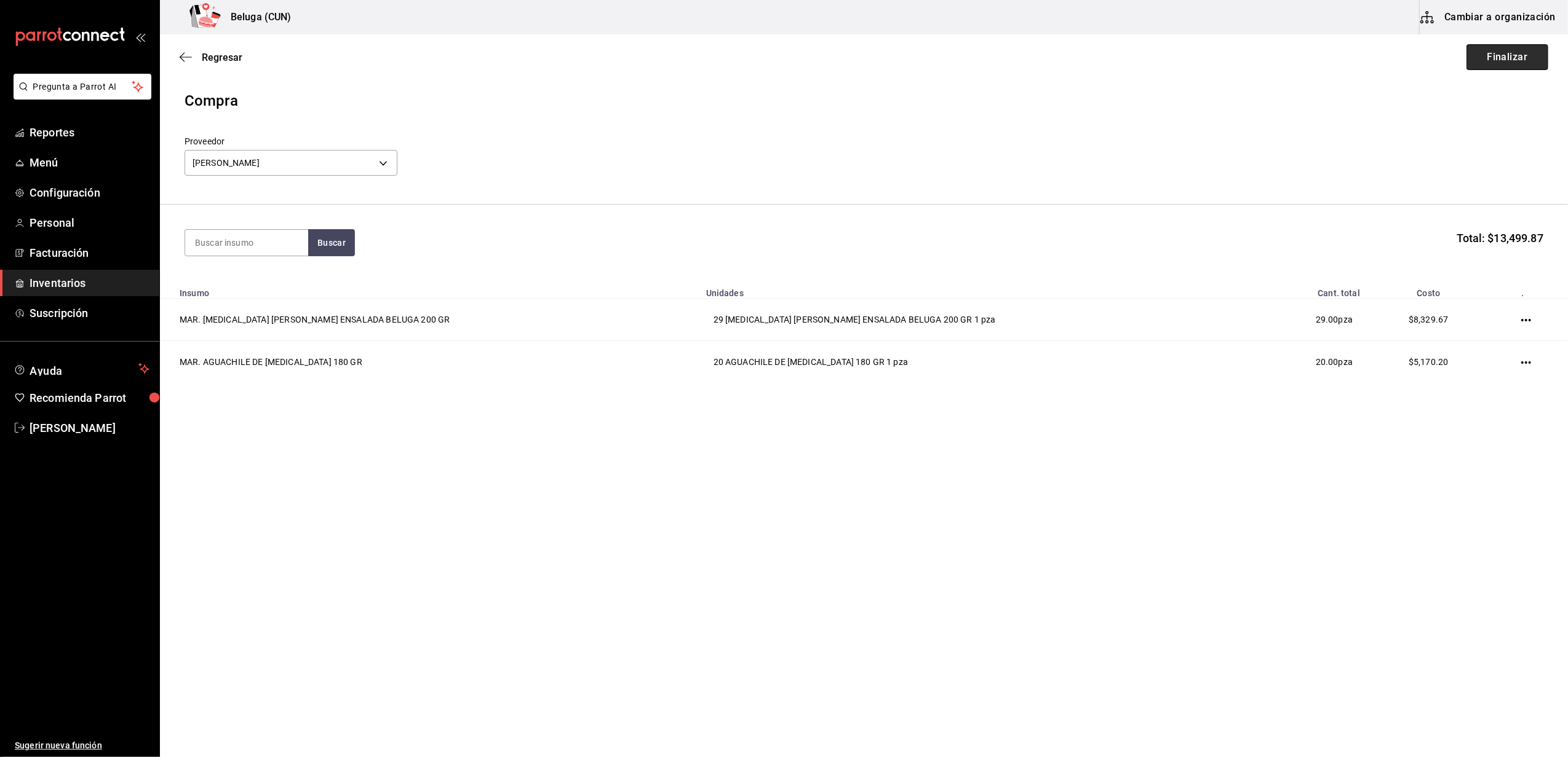
click at [1529, 58] on button "Finalizar" at bounding box center [1507, 57] width 82 height 26
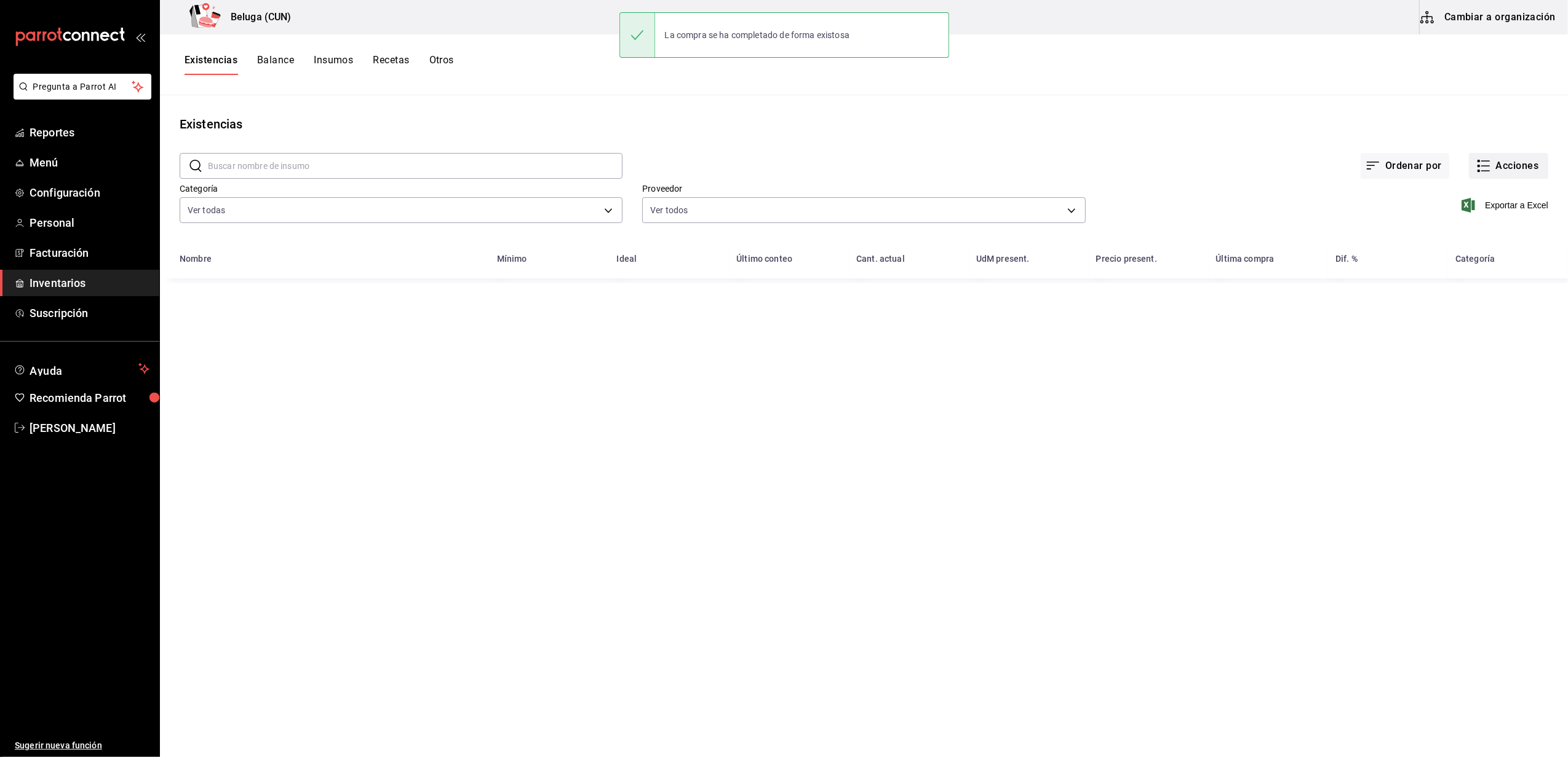
click at [1502, 173] on button "Acciones" at bounding box center [1508, 166] width 79 height 26
click at [1465, 227] on span "Compra" at bounding box center [1496, 232] width 103 height 13
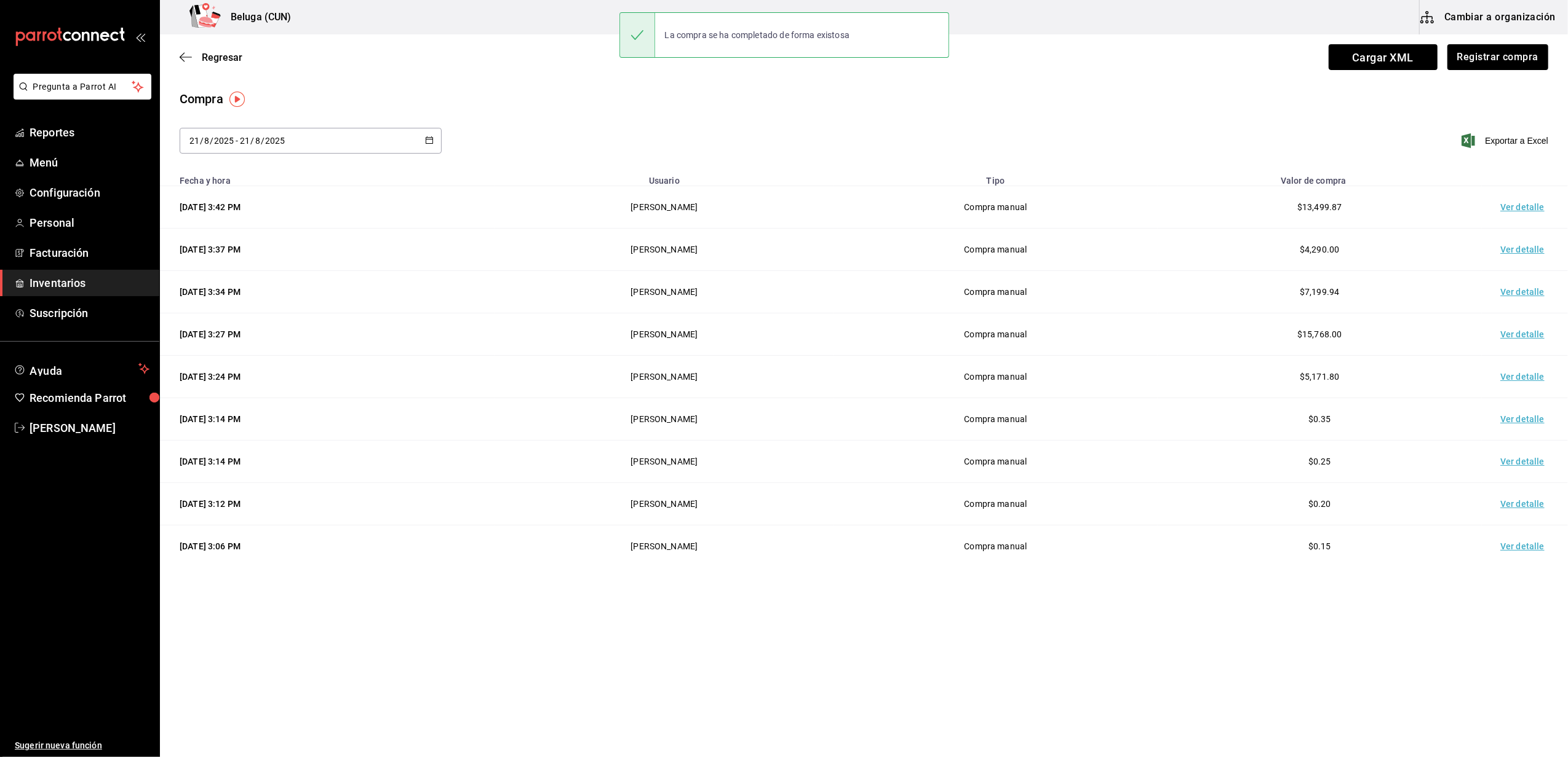
click at [1507, 202] on td "Ver detalle" at bounding box center [1525, 207] width 86 height 42
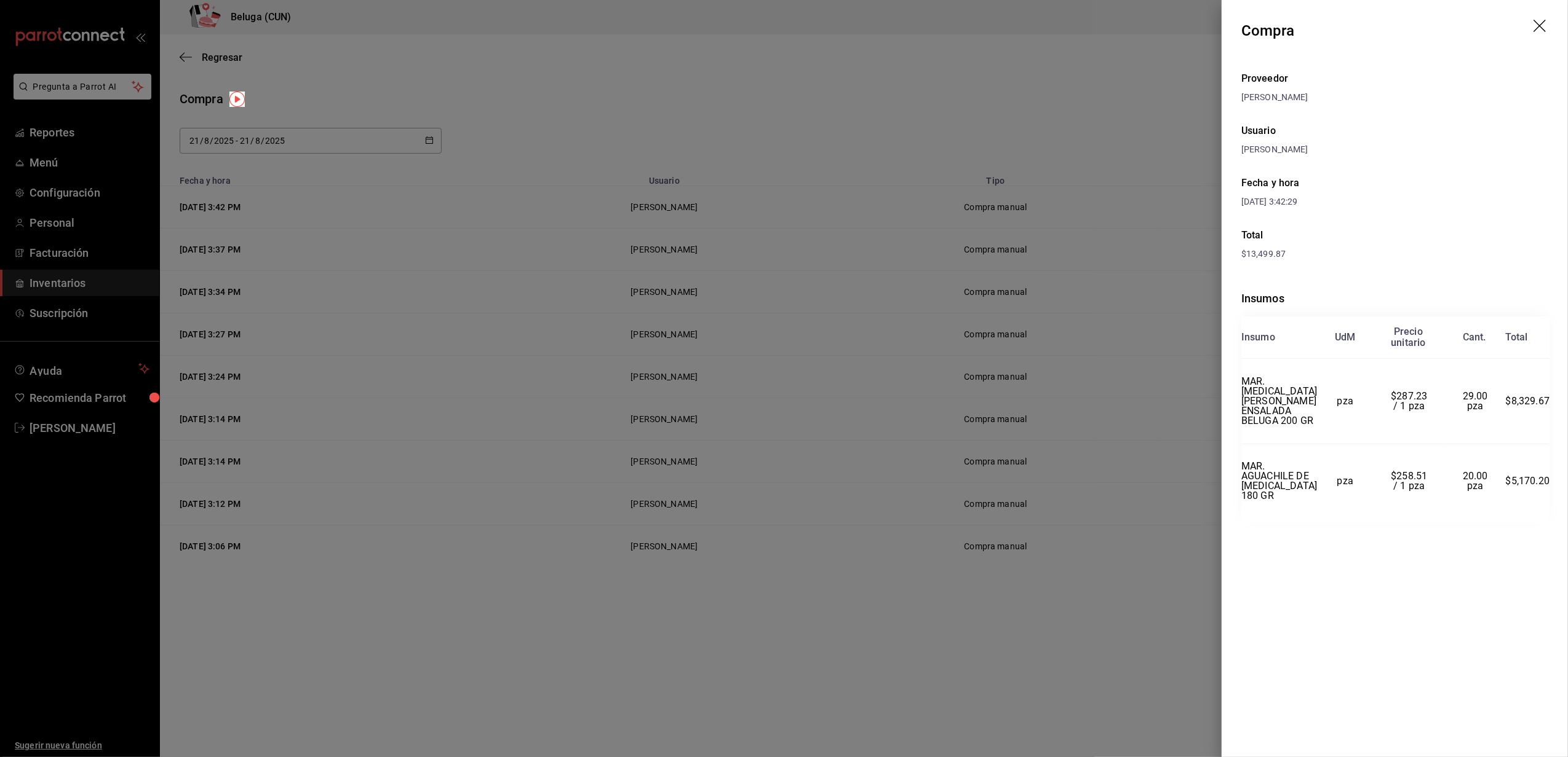
click at [723, 122] on div at bounding box center [784, 378] width 1568 height 757
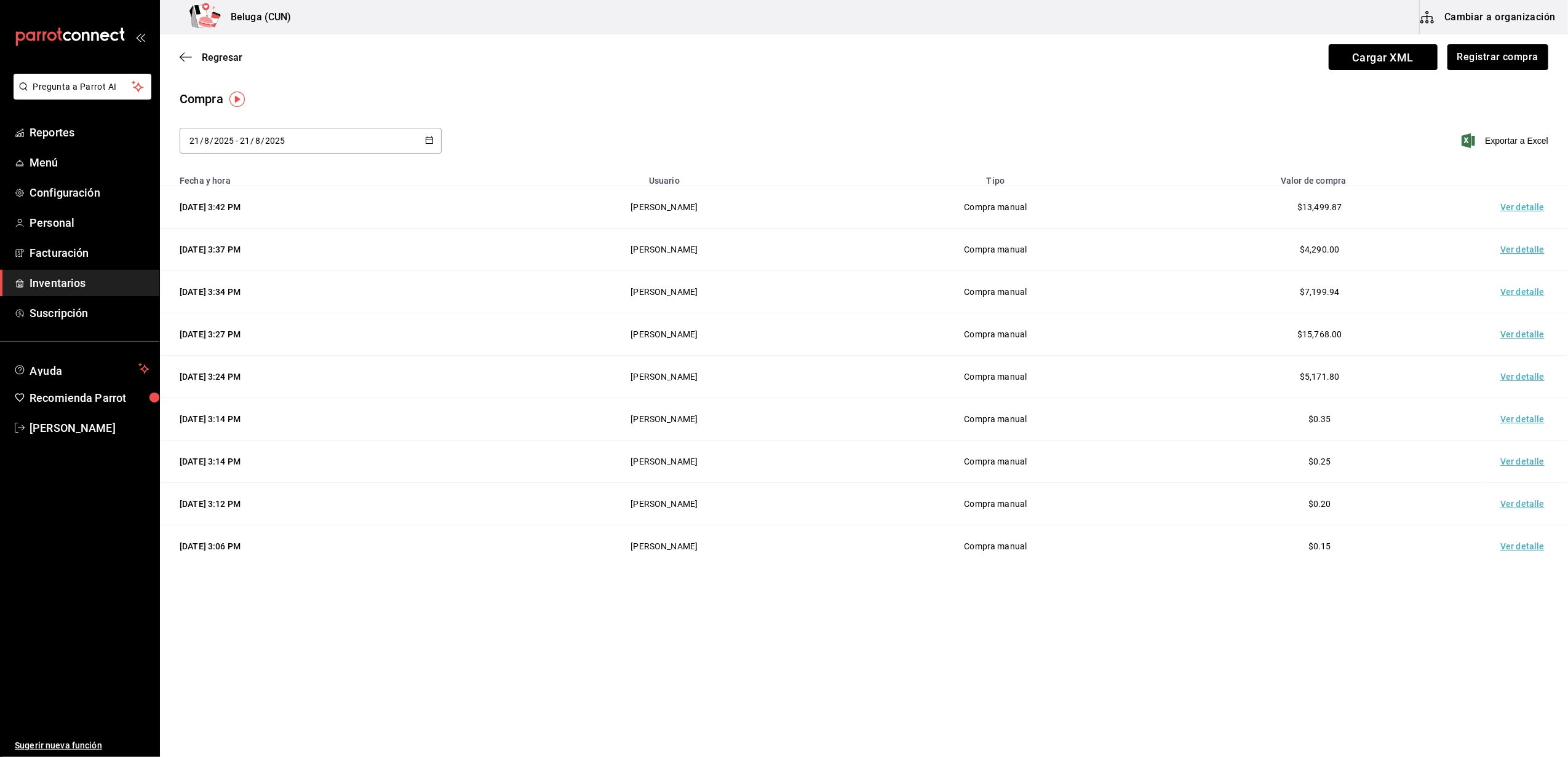
click at [564, 162] on div "2025-08-21 21 / 8 / 2025 - 2025-08-21 21 / 8 / 2025 Exportar a Excel" at bounding box center [864, 148] width 1408 height 41
click at [49, 285] on span "Inventarios" at bounding box center [89, 283] width 120 height 17
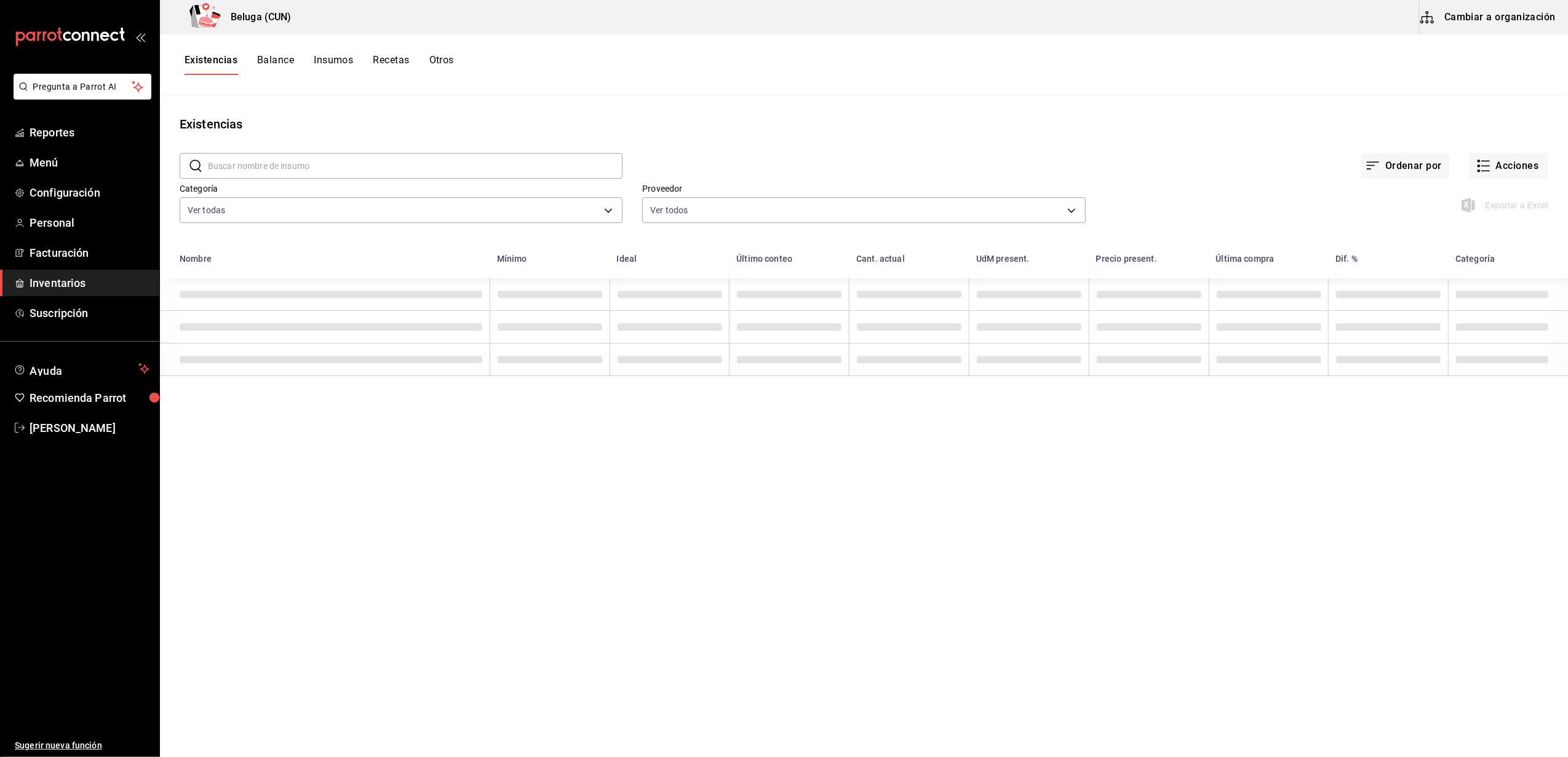
click at [876, 129] on div "Existencias" at bounding box center [864, 124] width 1408 height 19
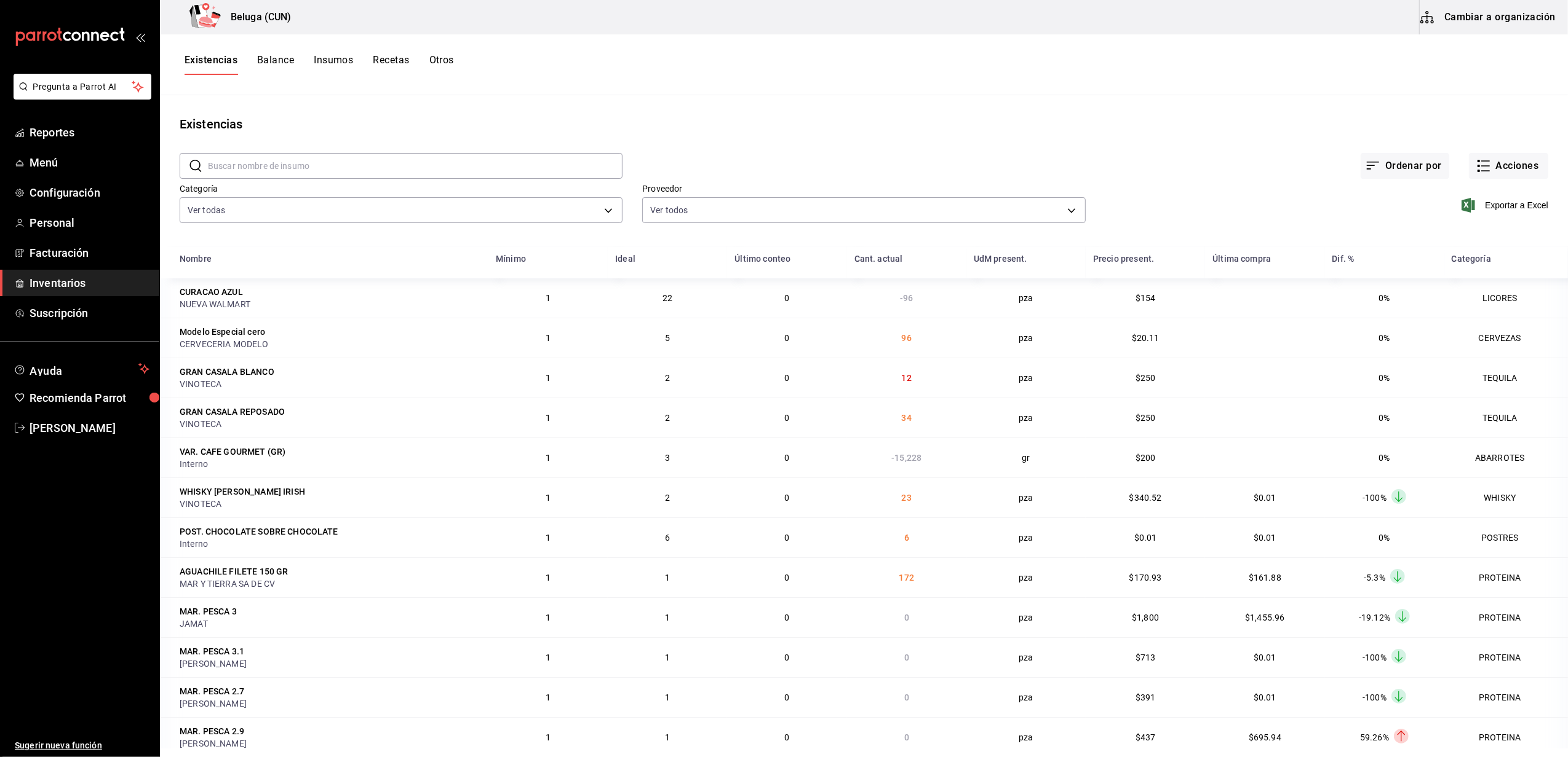
click at [1024, 89] on div "Existencias Balance Insumos Recetas Otros" at bounding box center [864, 64] width 1408 height 61
click at [419, 198] on body "Pregunta a Parrot AI Reportes Menú Configuración Personal Facturación Inventari…" at bounding box center [784, 374] width 1568 height 749
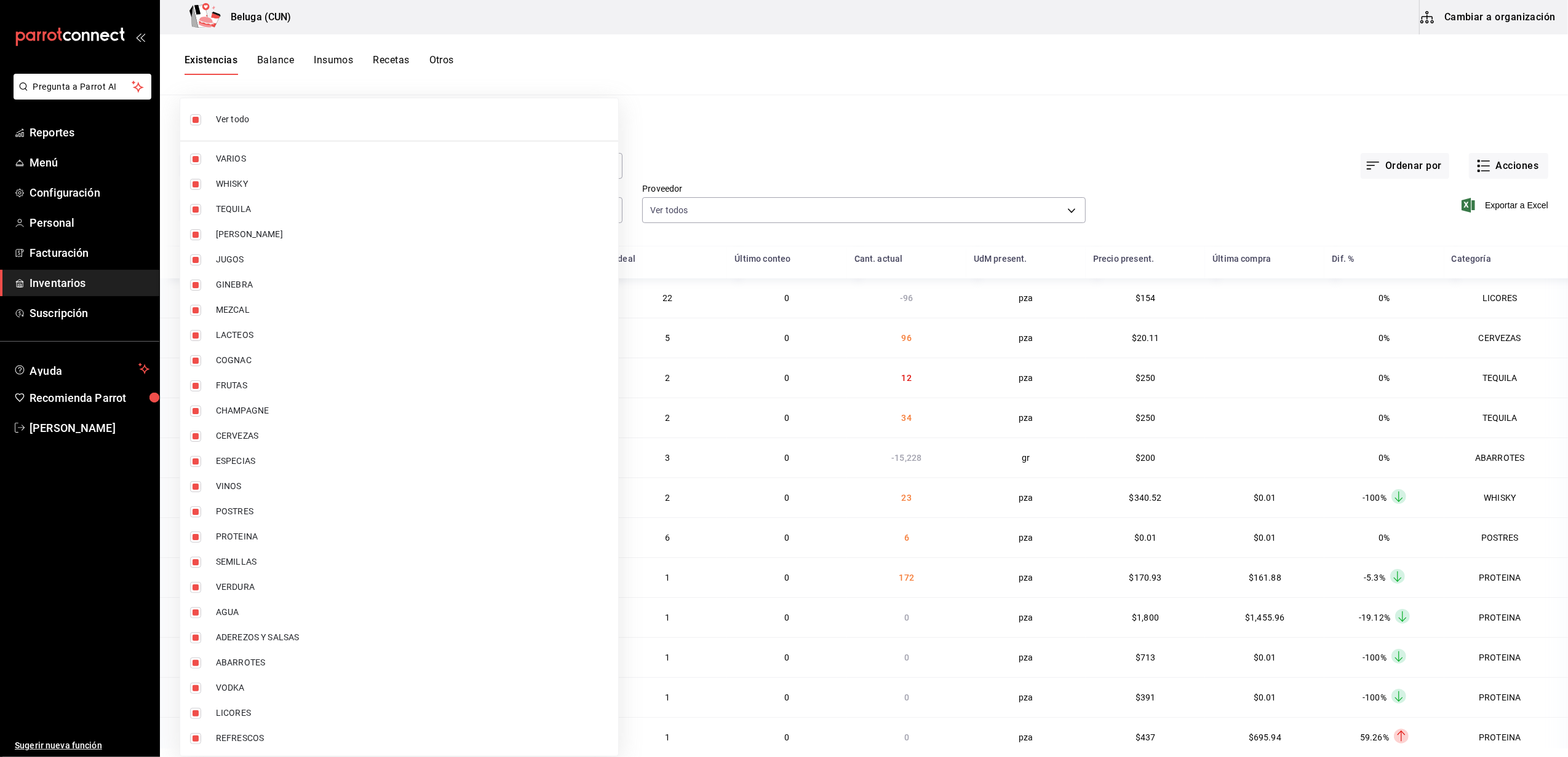
click at [316, 117] on span "Ver todo" at bounding box center [412, 119] width 392 height 13
checkbox input "false"
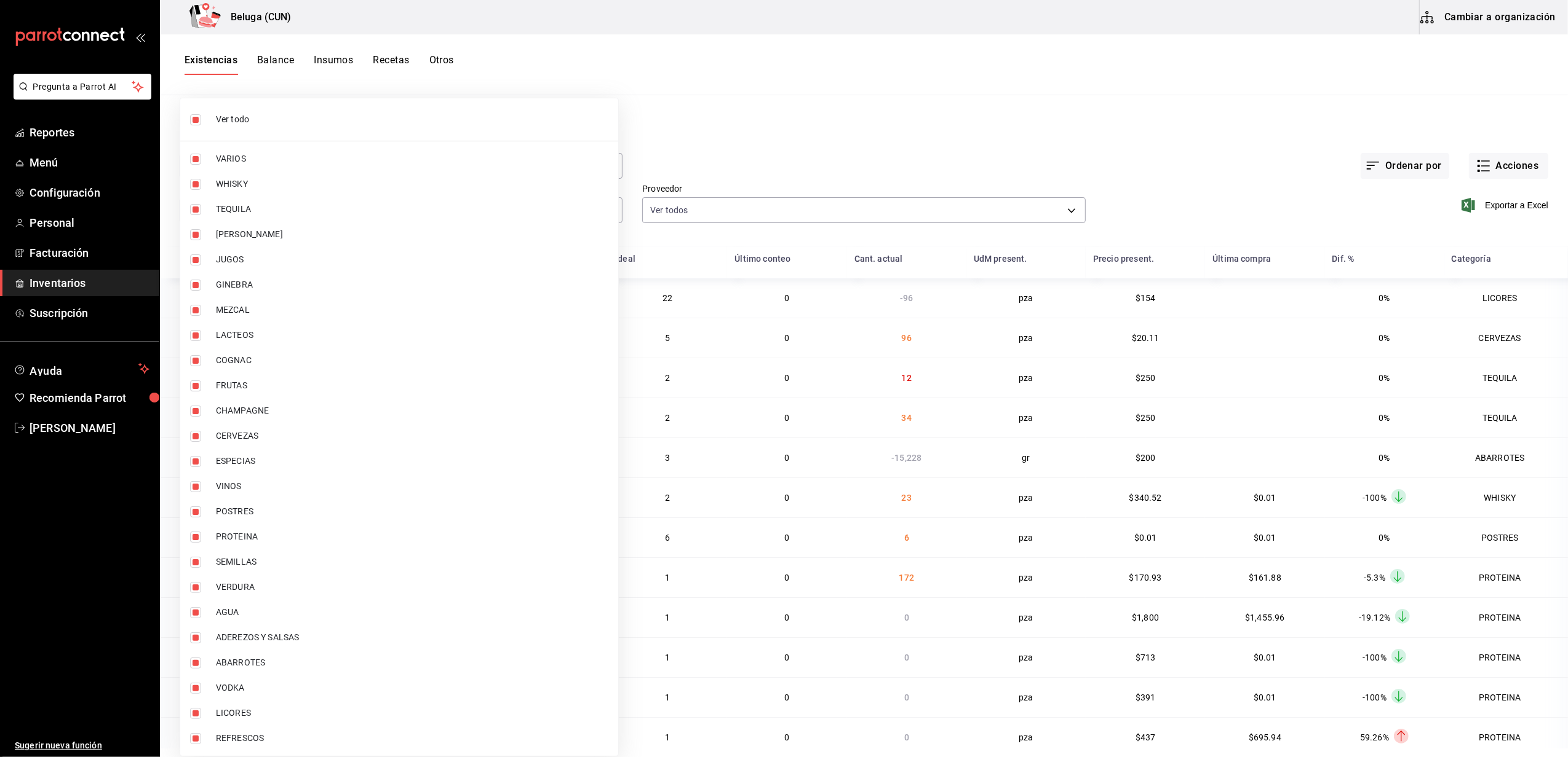
checkbox input "false"
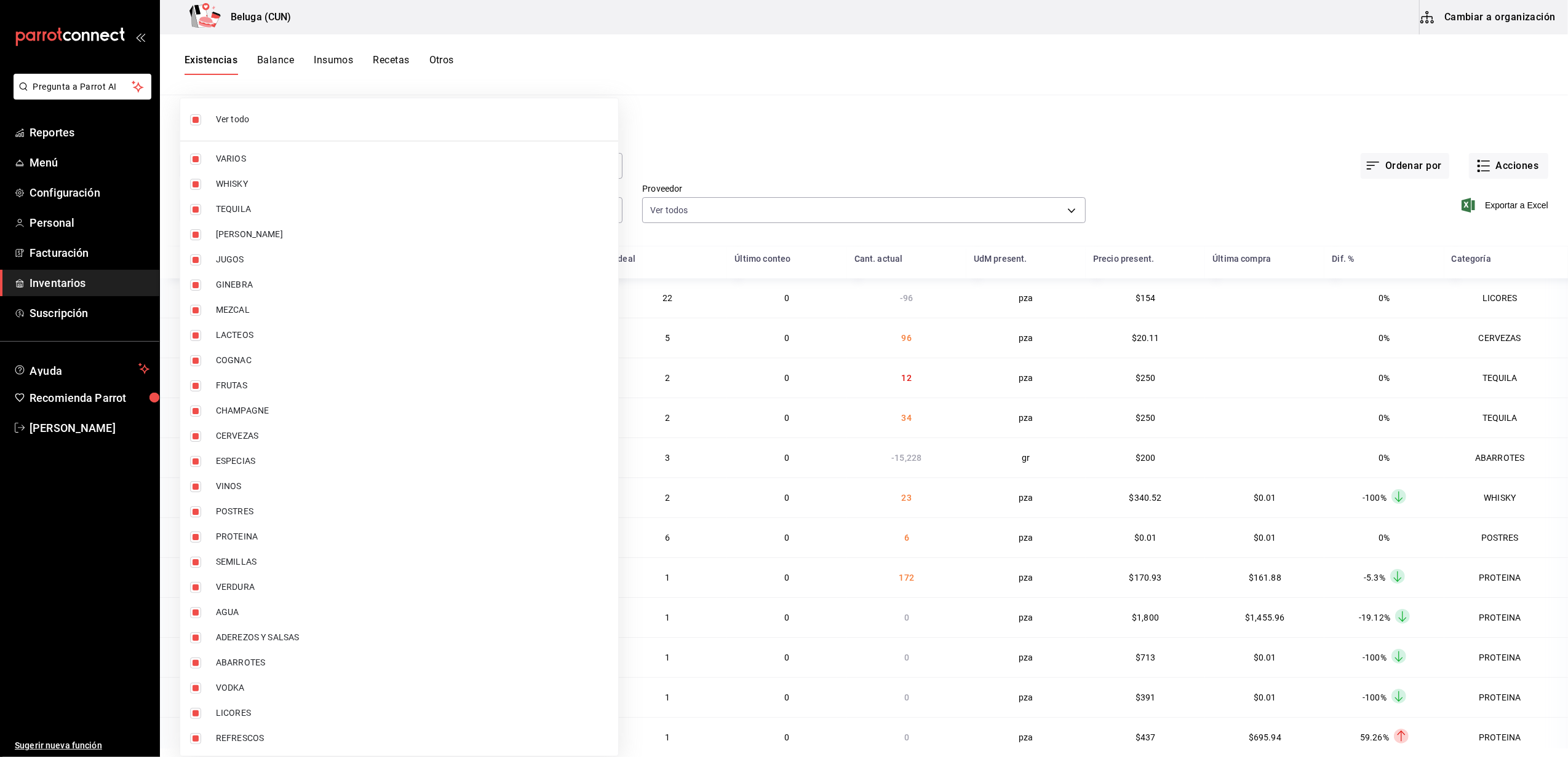
checkbox input "false"
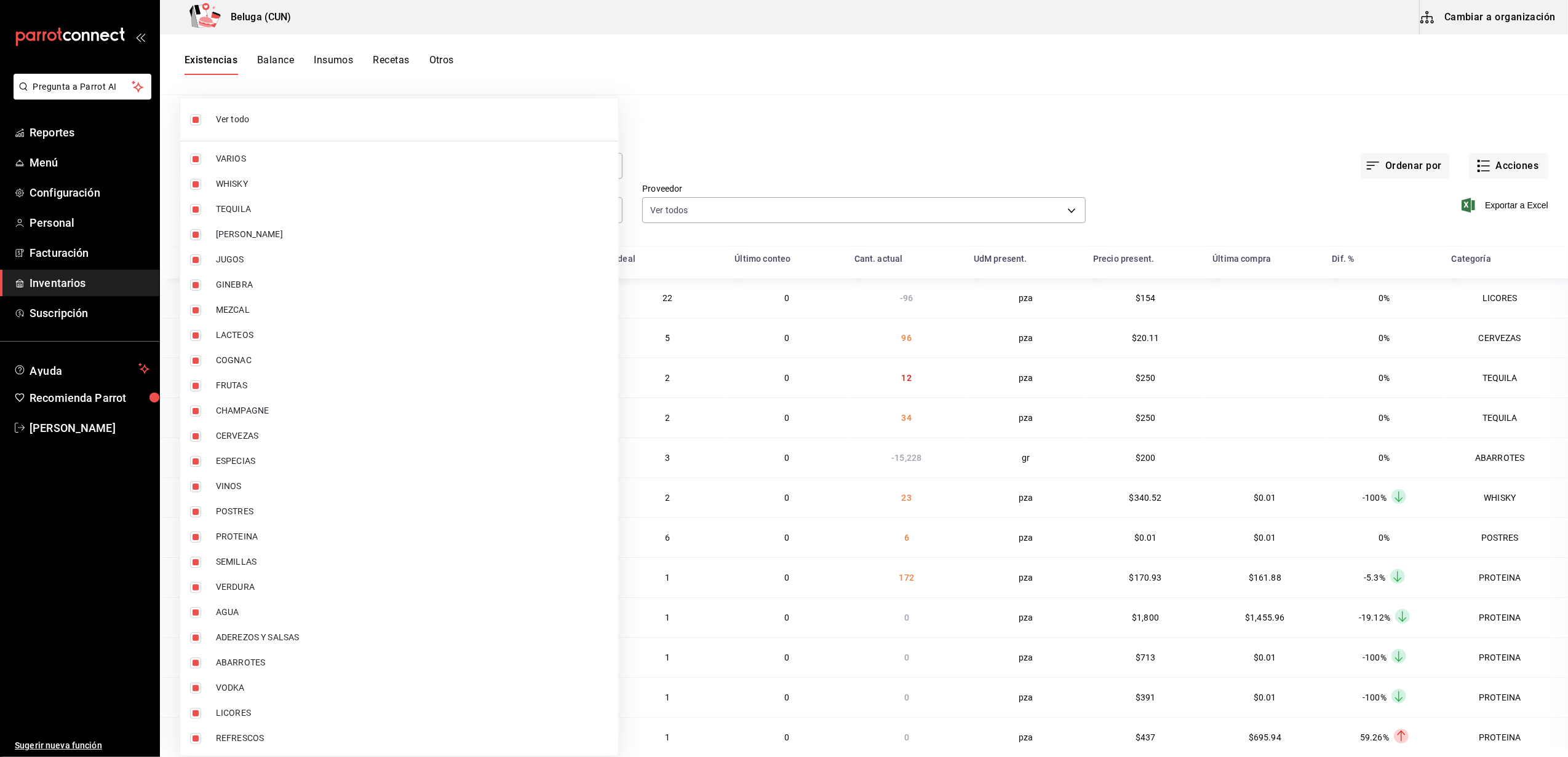
checkbox input "false"
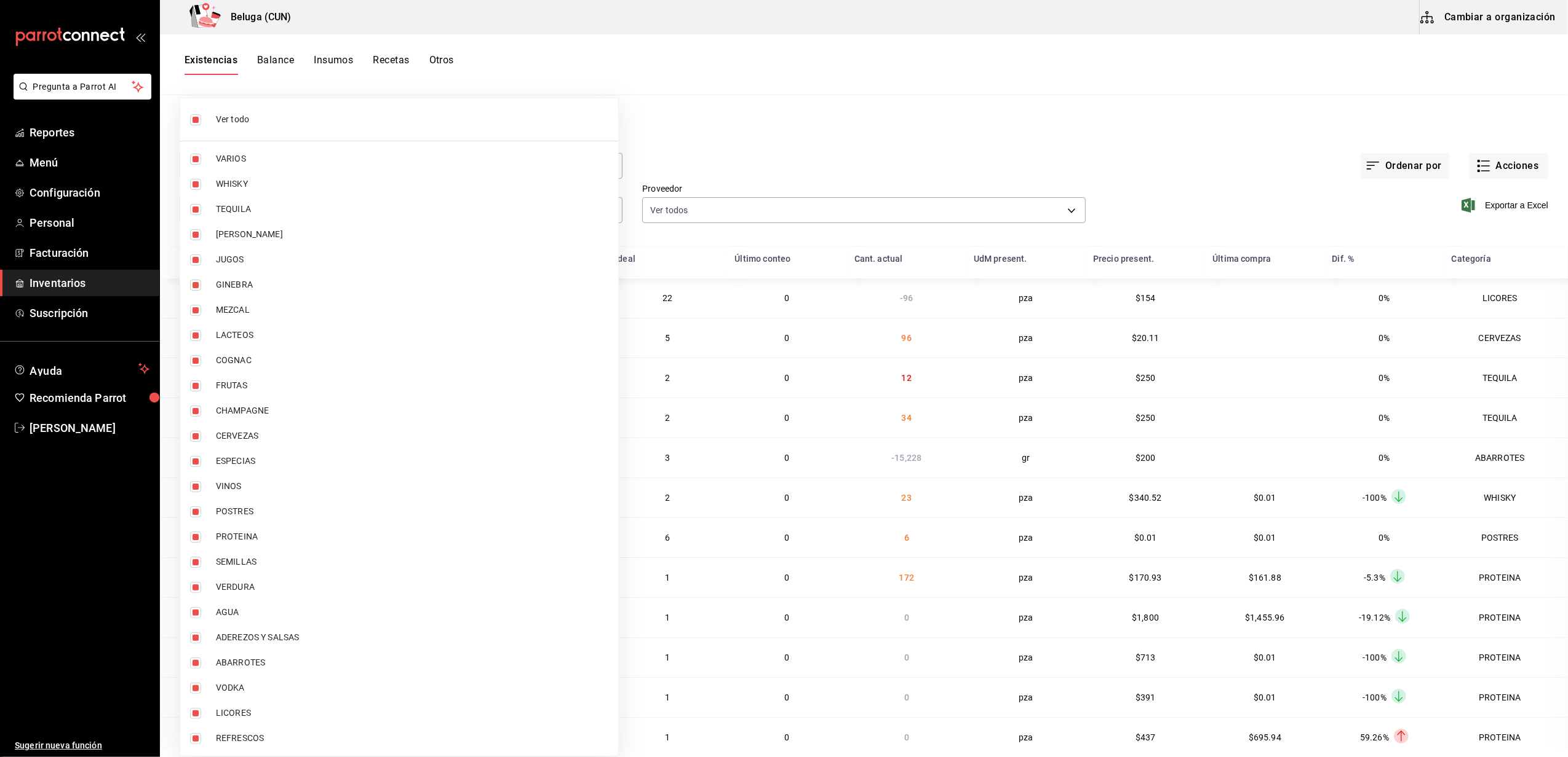
checkbox input "false"
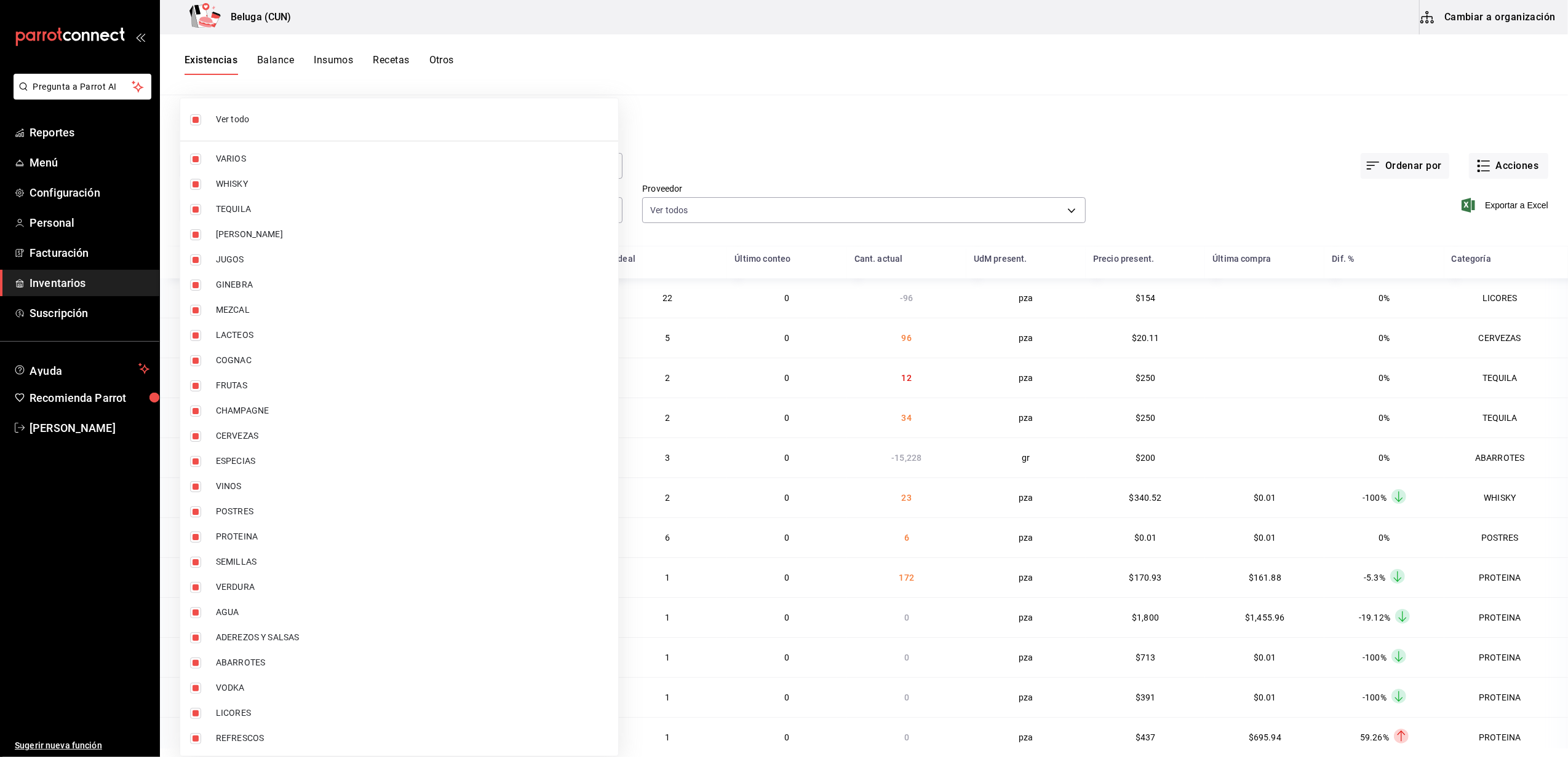
checkbox input "false"
click at [264, 527] on li "PROTEINA" at bounding box center [399, 537] width 438 height 25
type input "49acfc3a-e67d-4012-8994-cdceb58e19f0"
checkbox input "true"
click at [271, 512] on span "POSTRES" at bounding box center [412, 512] width 392 height 13
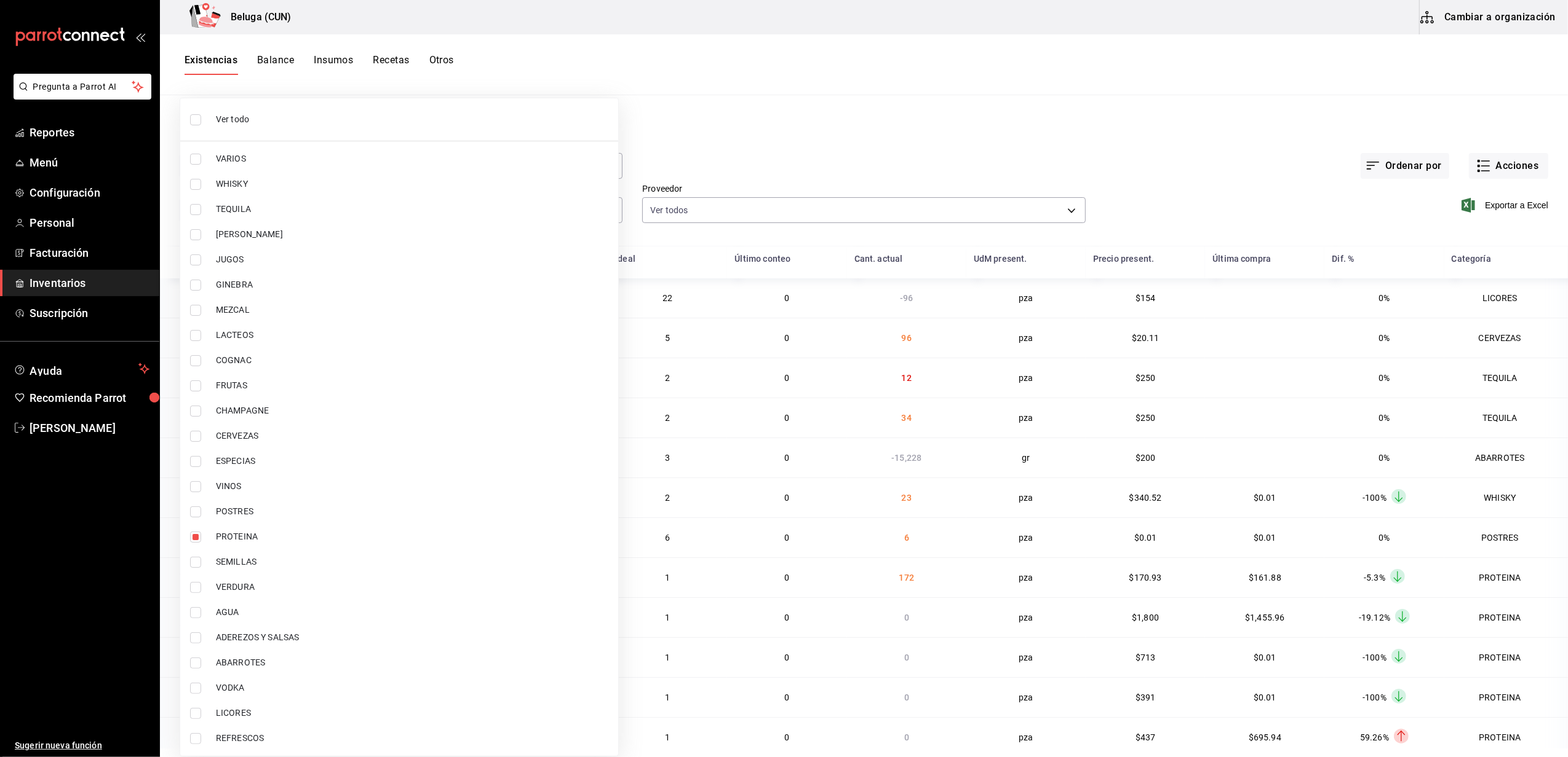
type input "49acfc3a-e67d-4012-8994-cdceb58e19f0,43c9e2b0-4afa-46e8-9575-d8271eaf3d25"
checkbox input "true"
click at [909, 57] on div at bounding box center [784, 378] width 1568 height 757
click at [954, 62] on div at bounding box center [784, 378] width 1568 height 757
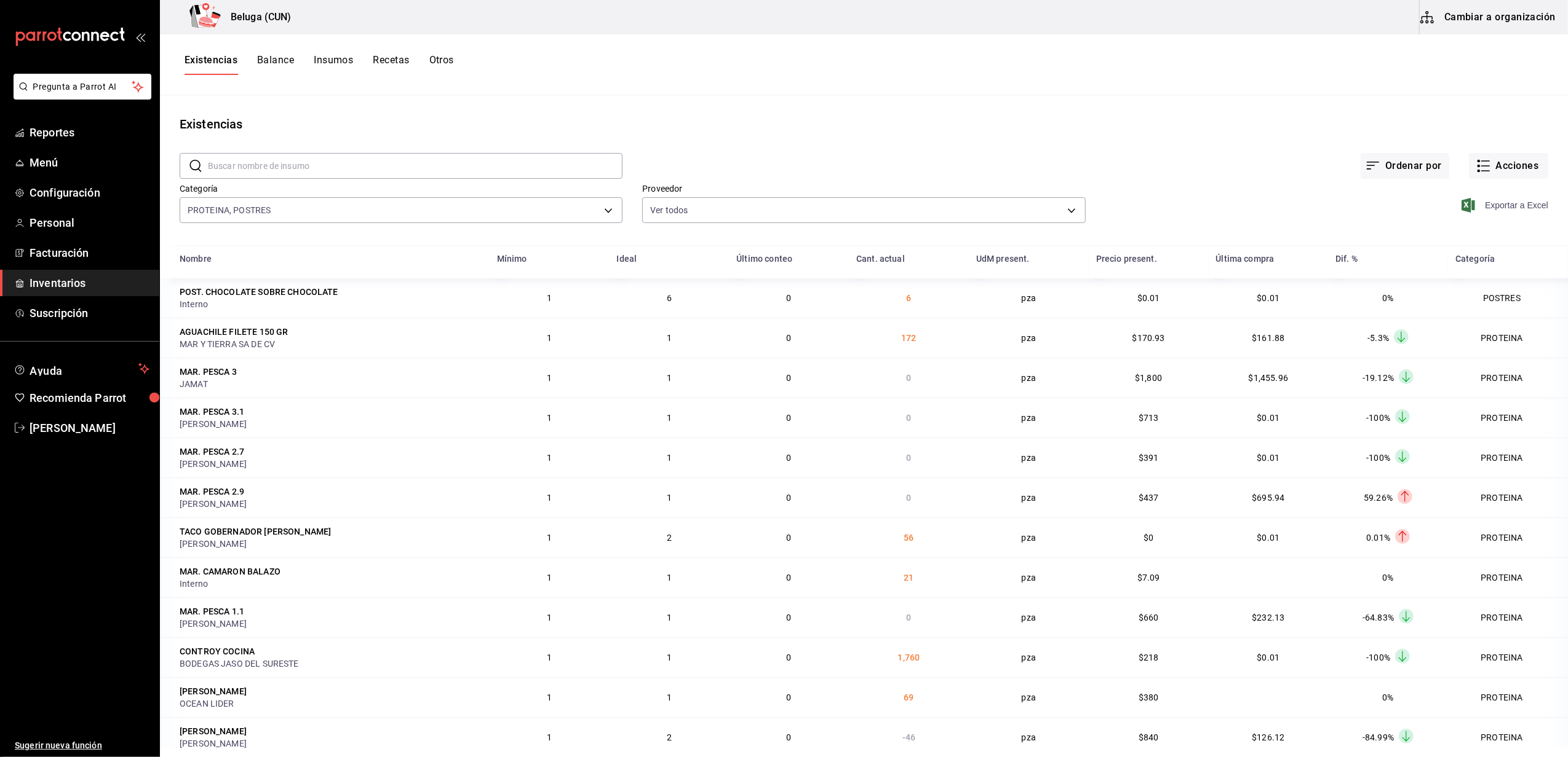
click at [1485, 202] on span "Exportar a Excel" at bounding box center [1506, 205] width 84 height 15
click at [1209, 184] on div "Exportar a Excel" at bounding box center [1317, 195] width 462 height 62
click at [1481, 161] on icon "button" at bounding box center [1486, 161] width 9 height 0
click at [1459, 232] on span "Compra" at bounding box center [1496, 232] width 103 height 13
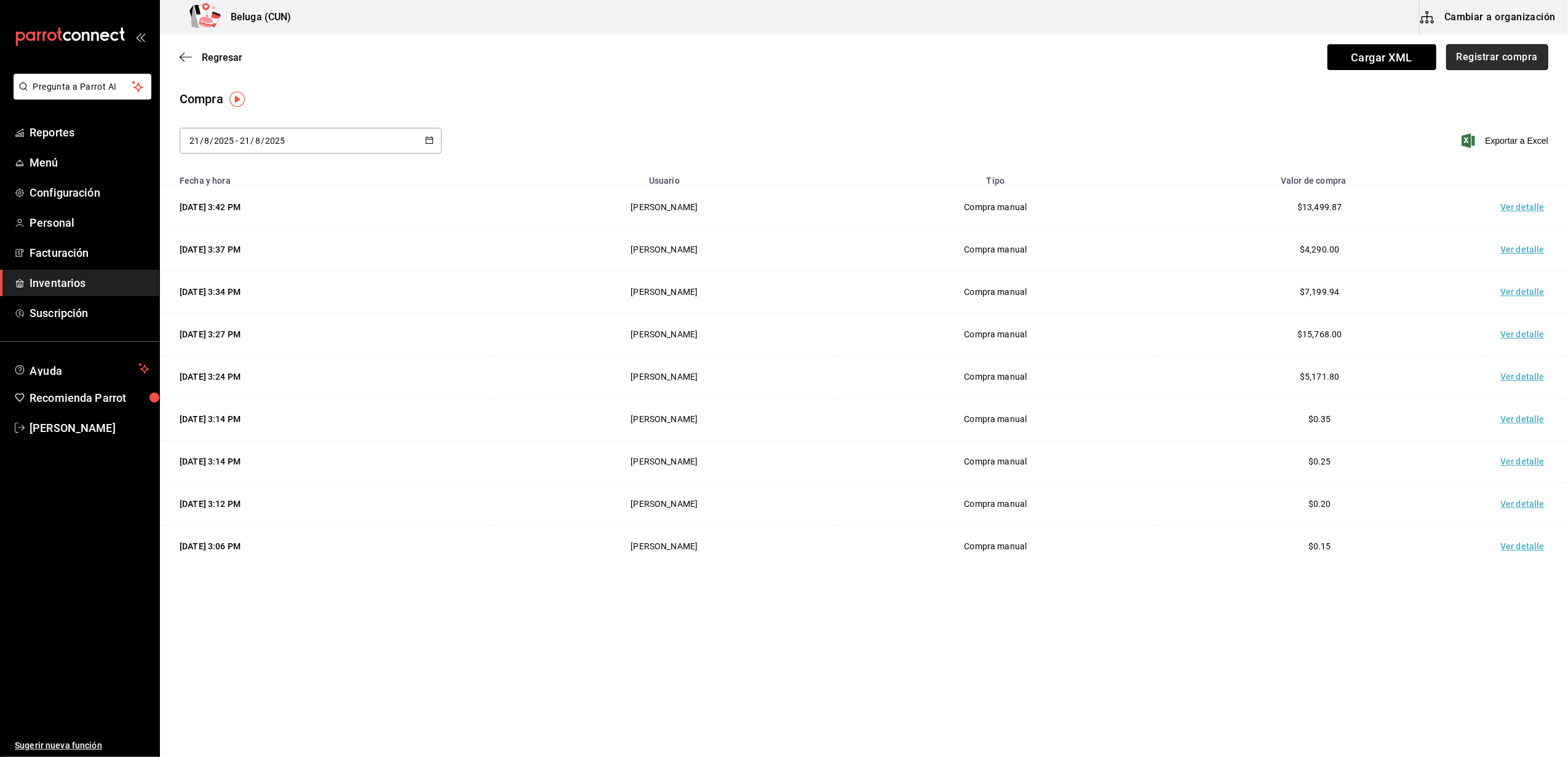
click at [1472, 57] on button "Registrar compra" at bounding box center [1497, 57] width 102 height 26
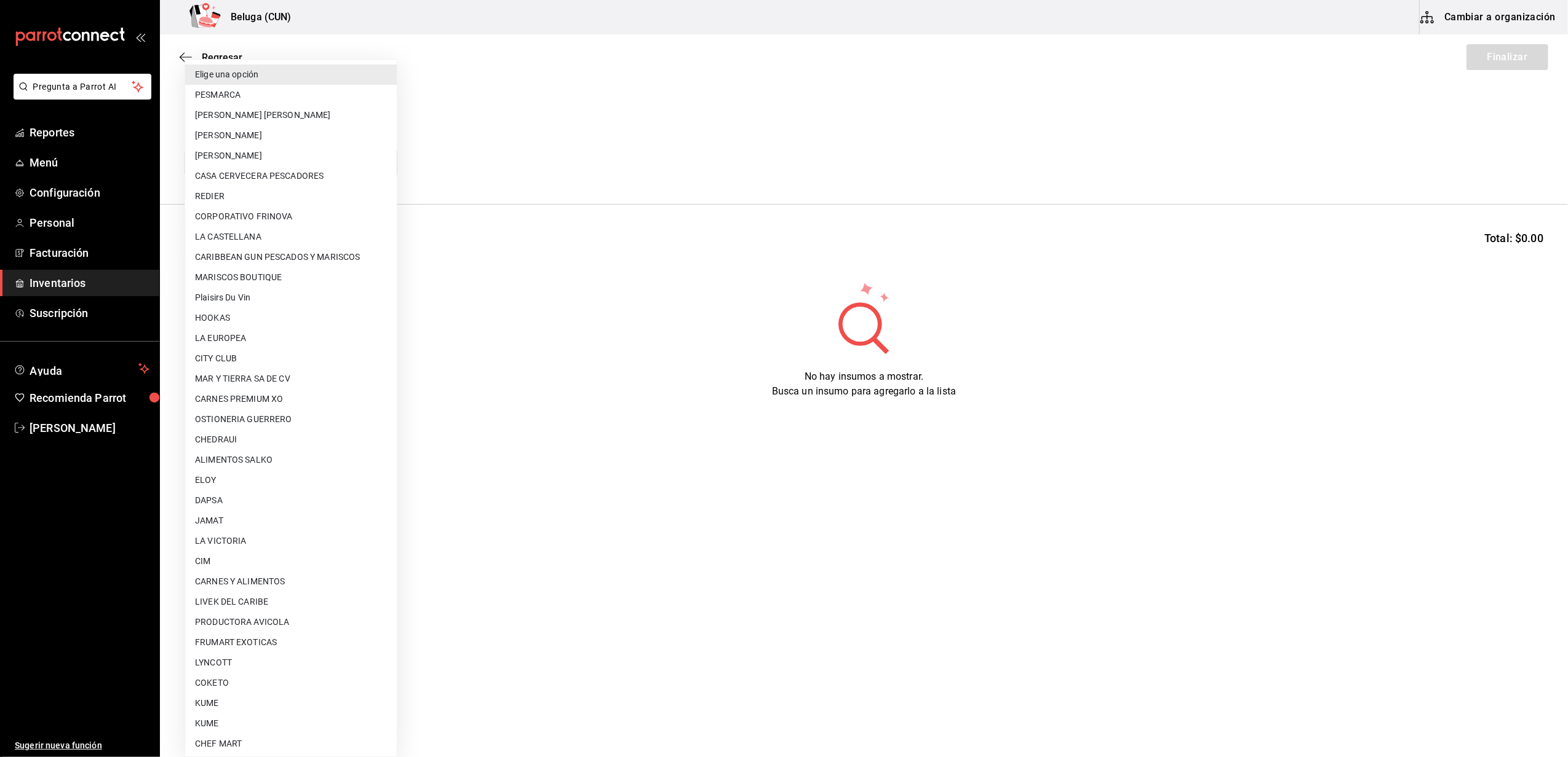
click at [352, 166] on body "Pregunta a Parrot AI Reportes Menú Configuración Personal Facturación Inventari…" at bounding box center [784, 344] width 1568 height 688
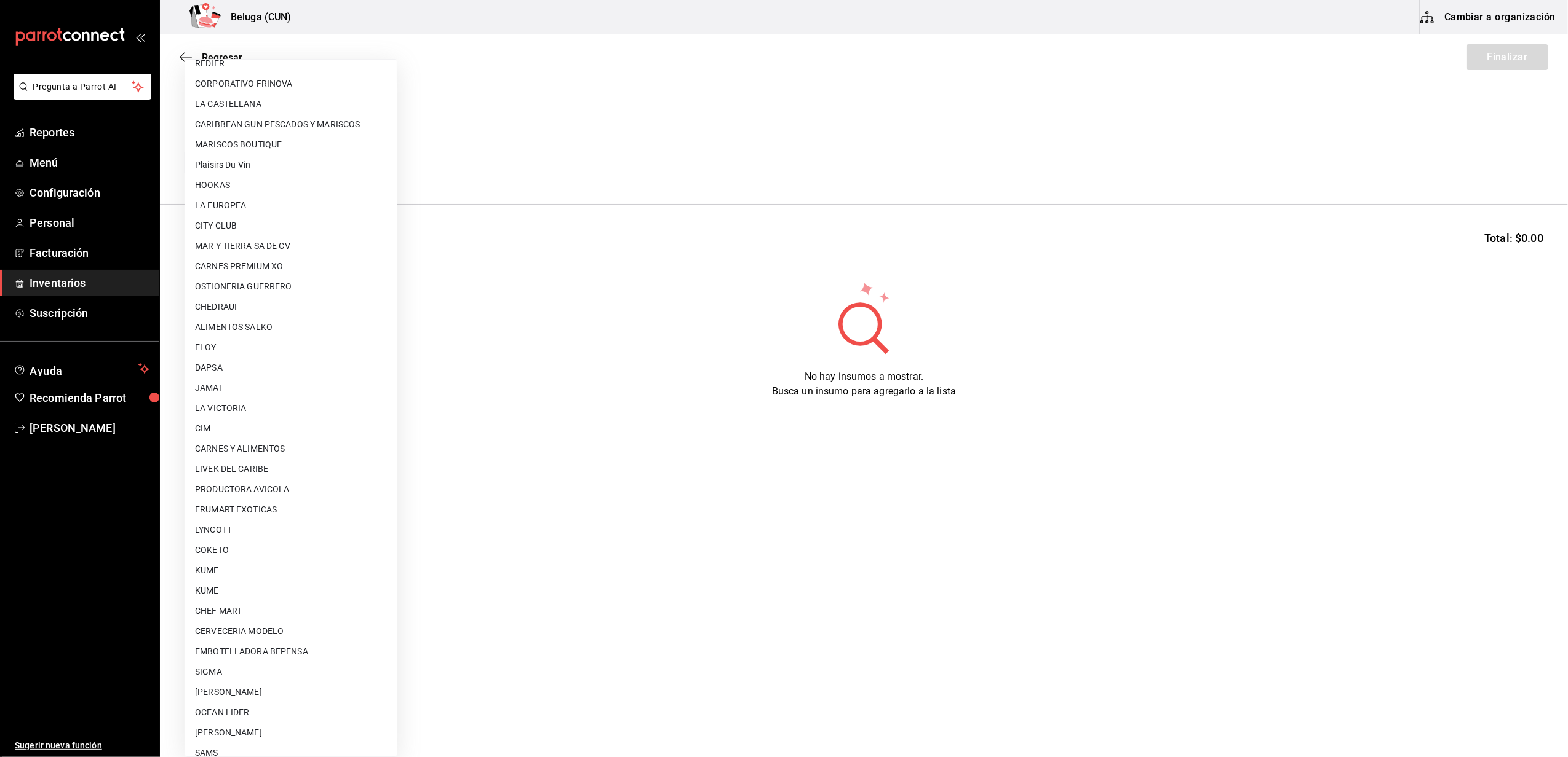
scroll to position [388, 0]
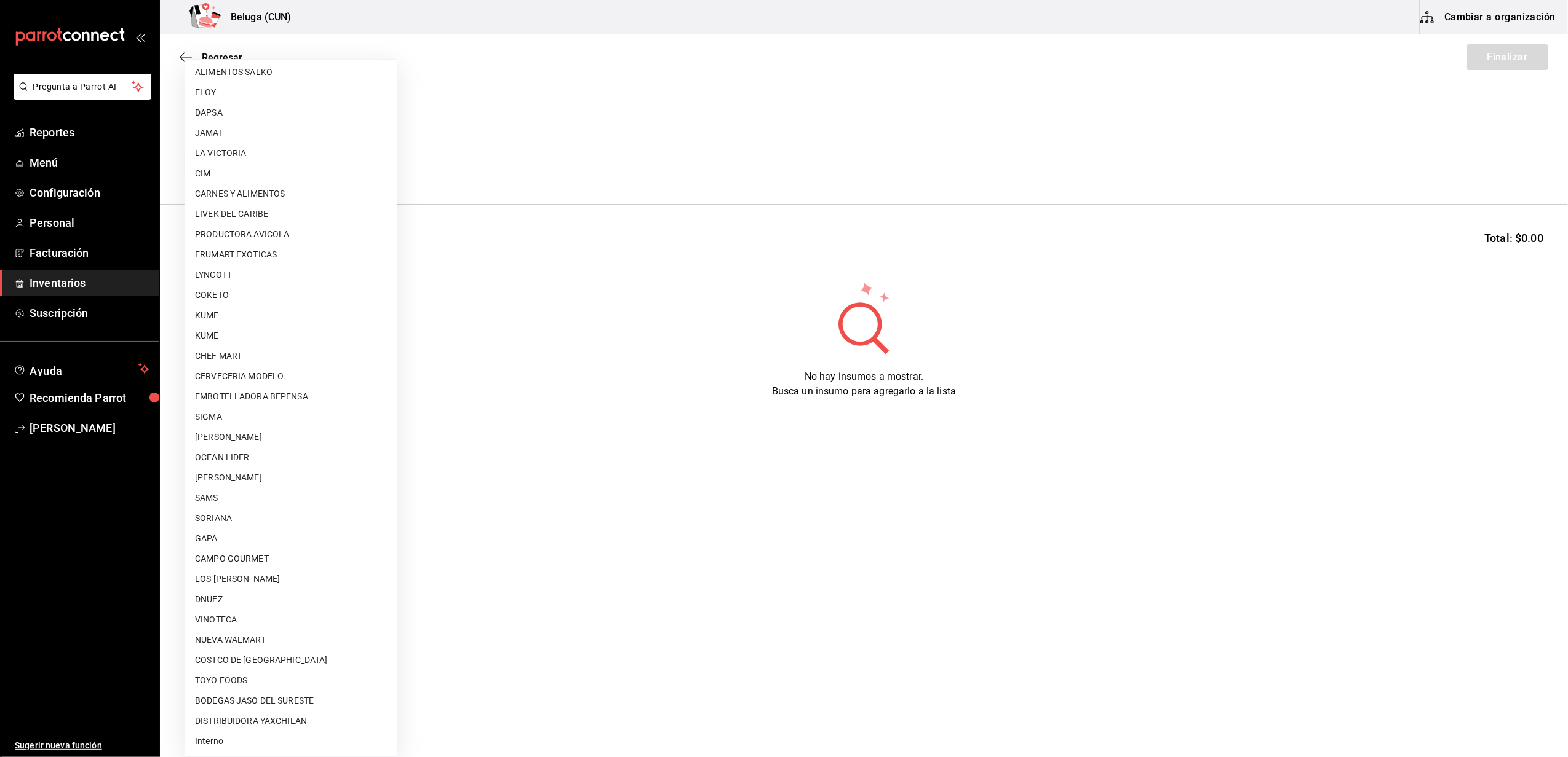
click at [274, 738] on li "Interno" at bounding box center [291, 741] width 212 height 20
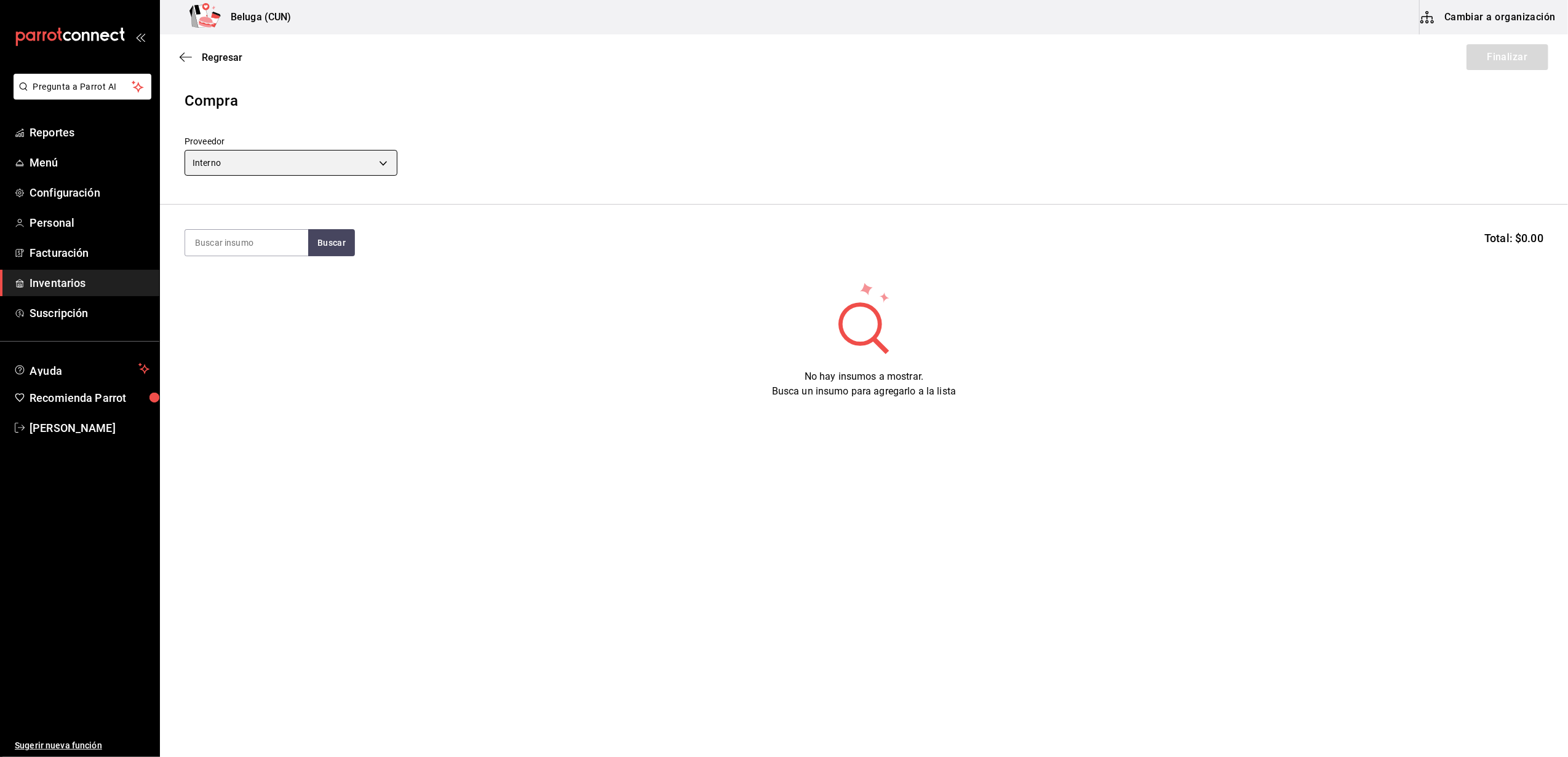
type input "cf097a6b-1652-49c1-8634-faa24daf0fdd"
click at [321, 169] on body "Pregunta a Parrot AI Reportes Menú Configuración Personal Facturación Inventari…" at bounding box center [784, 344] width 1568 height 688
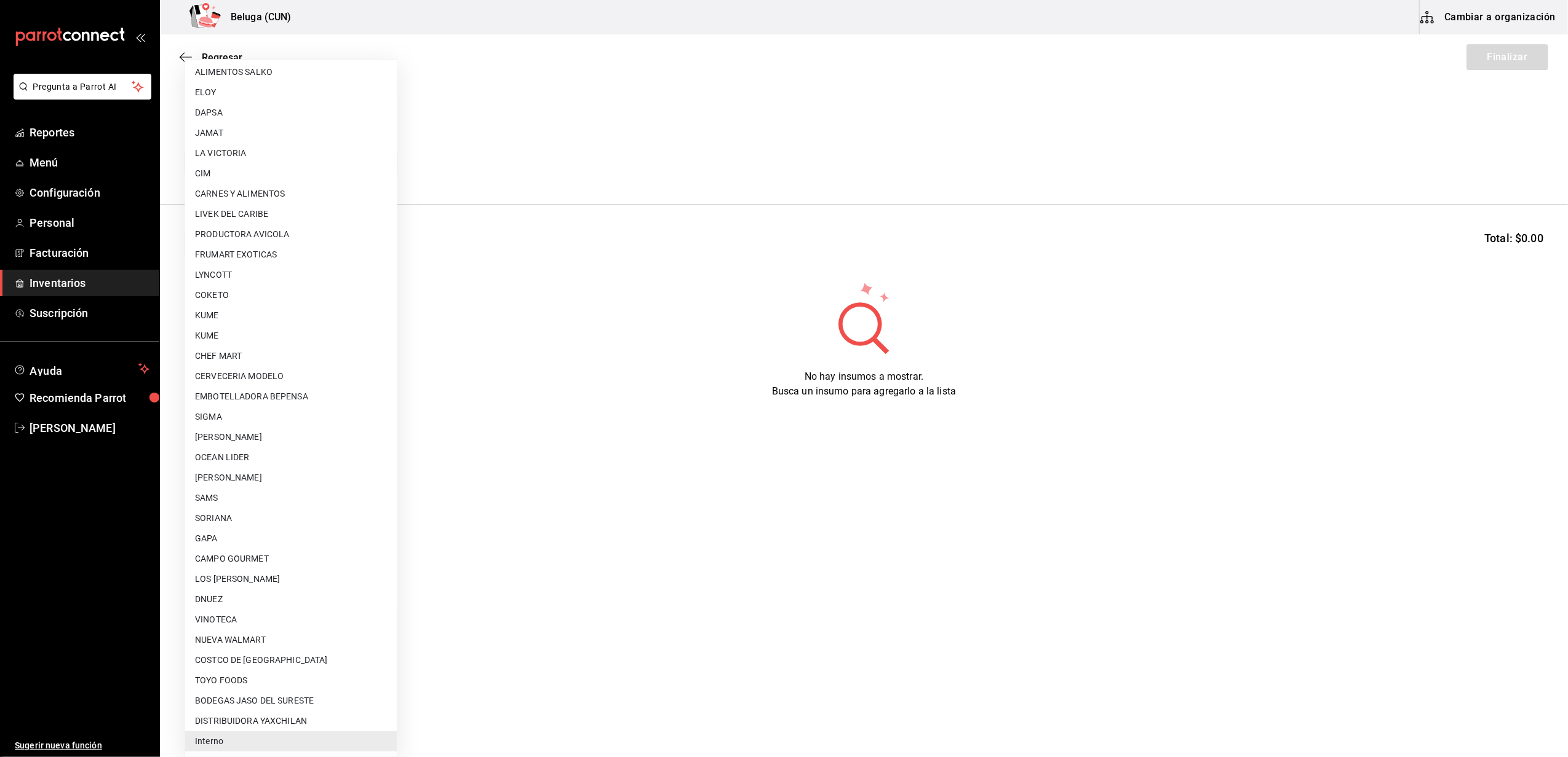
click at [214, 741] on li "Interno" at bounding box center [291, 741] width 212 height 20
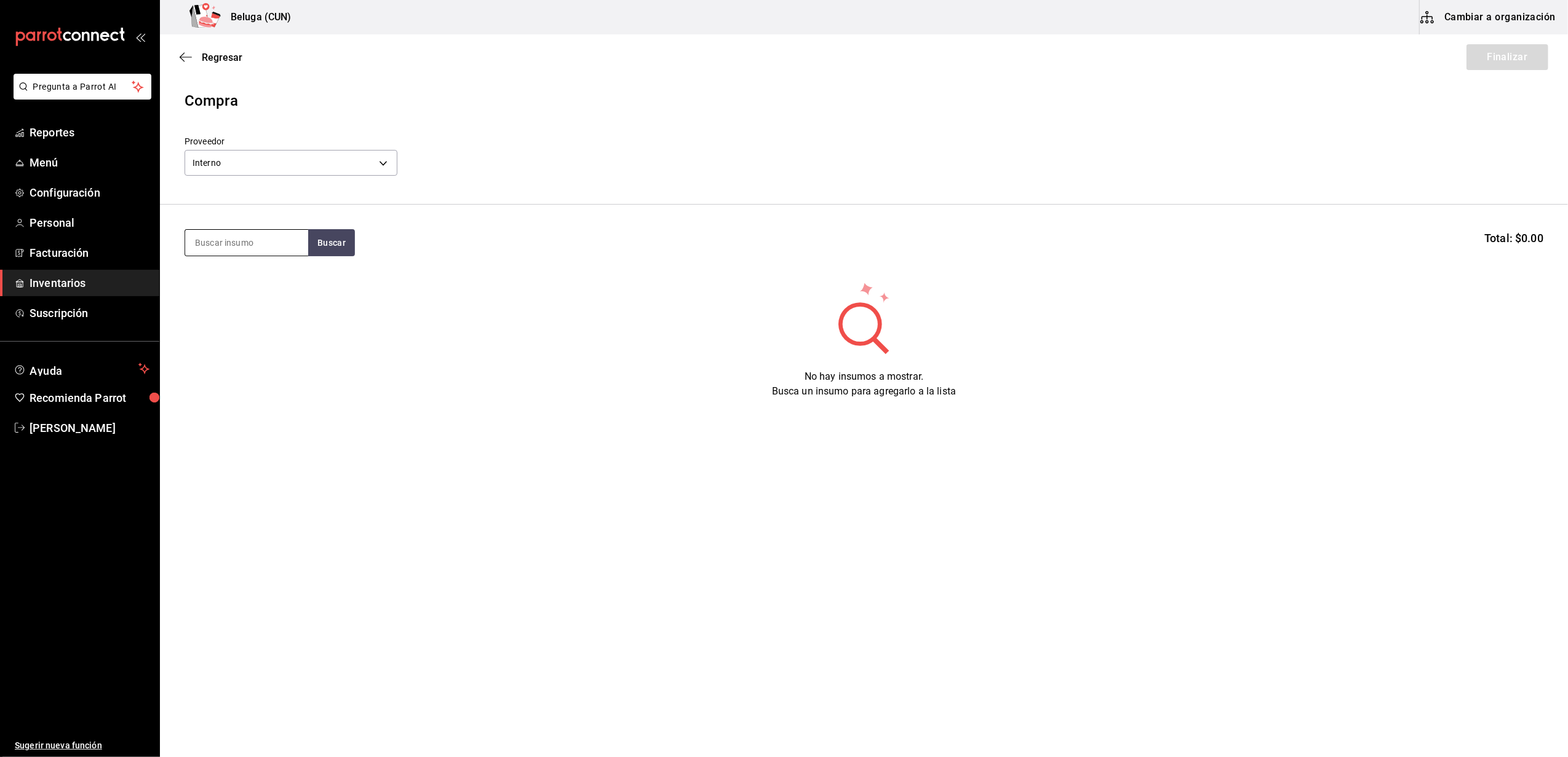
click at [271, 253] on input at bounding box center [246, 242] width 123 height 26
type input "donas"
click at [251, 277] on div "POST. DONAS NUTELLA" at bounding box center [246, 285] width 103 height 29
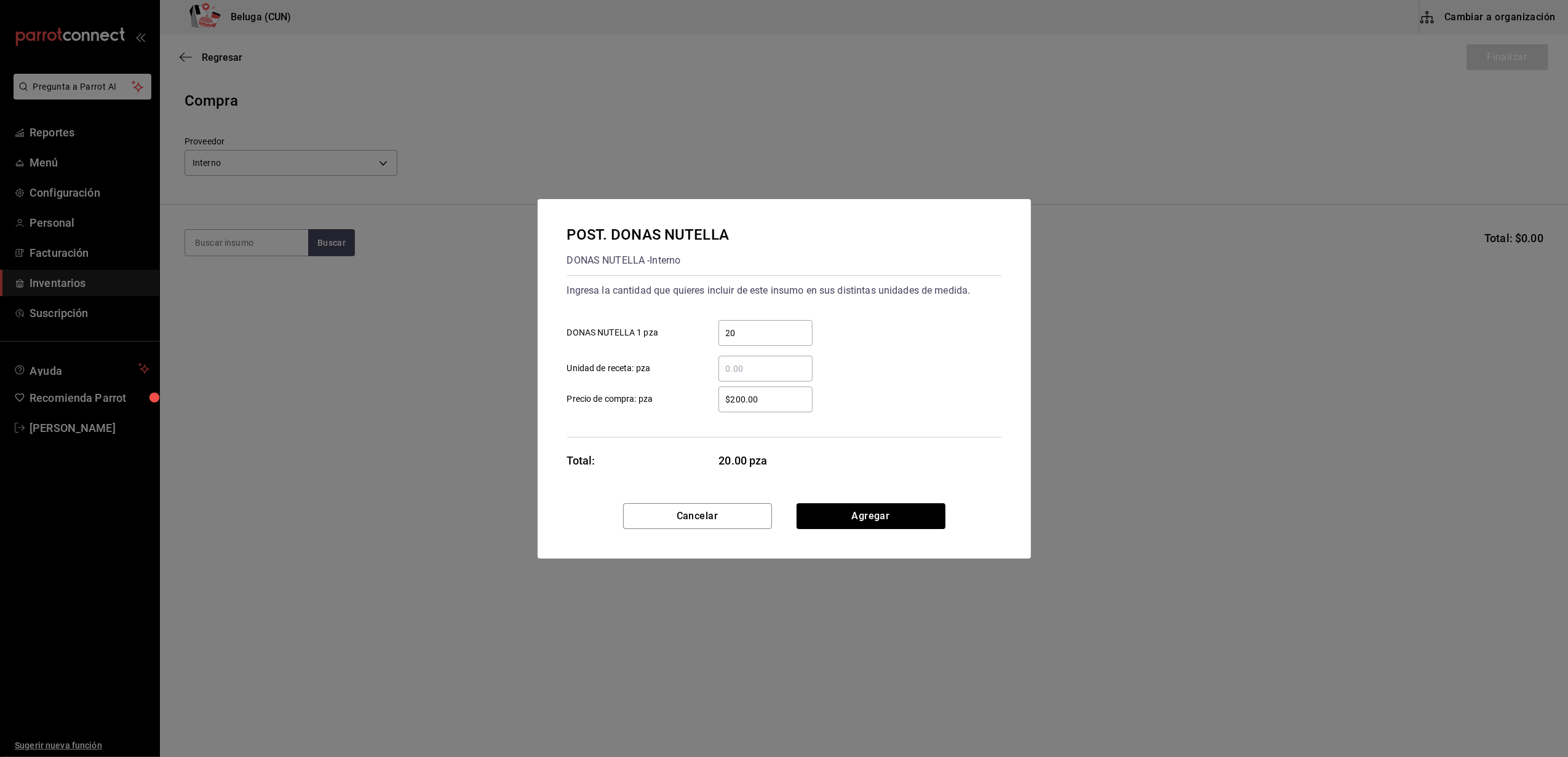
type input "20"
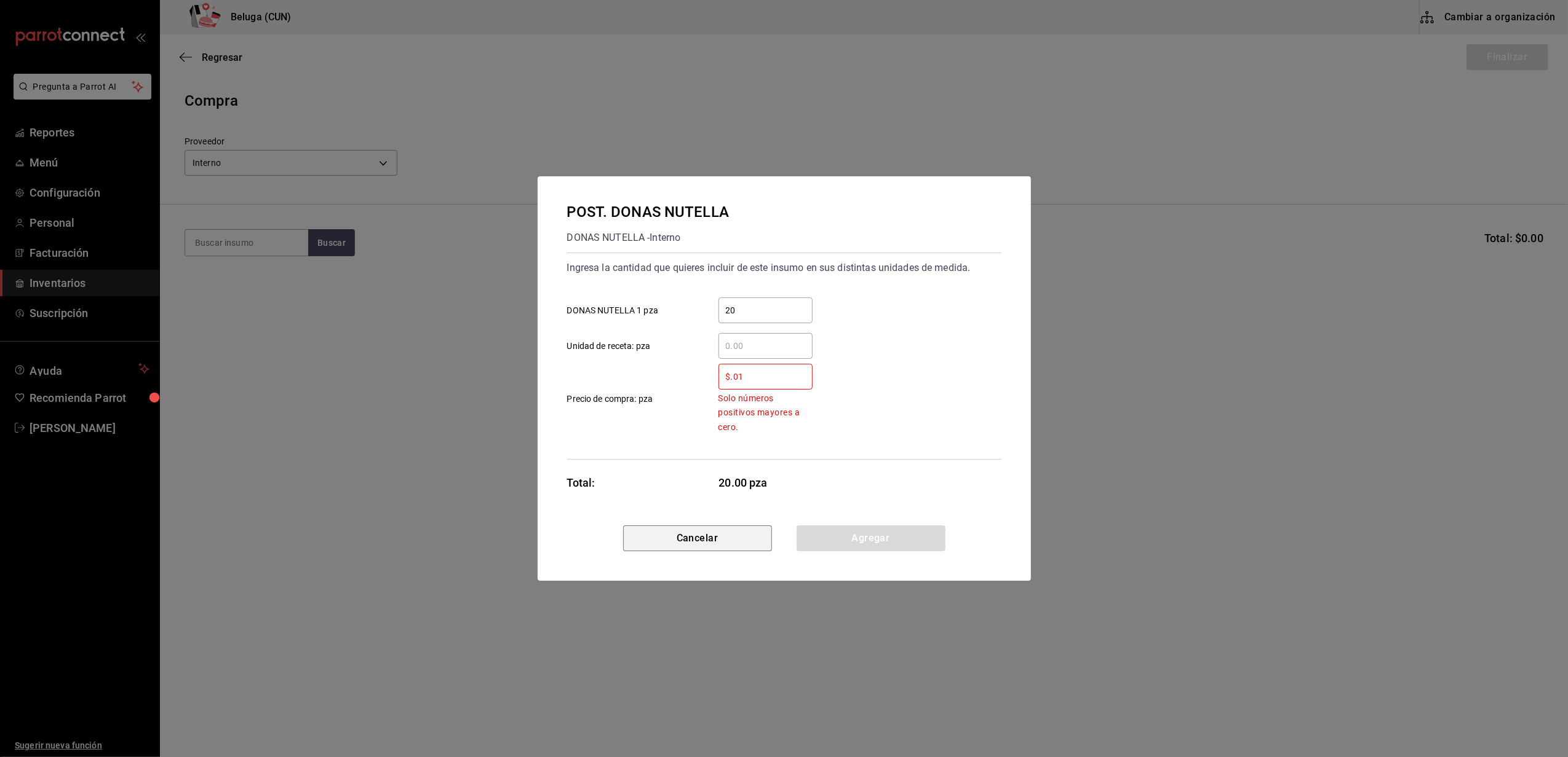
type input "$0.01"
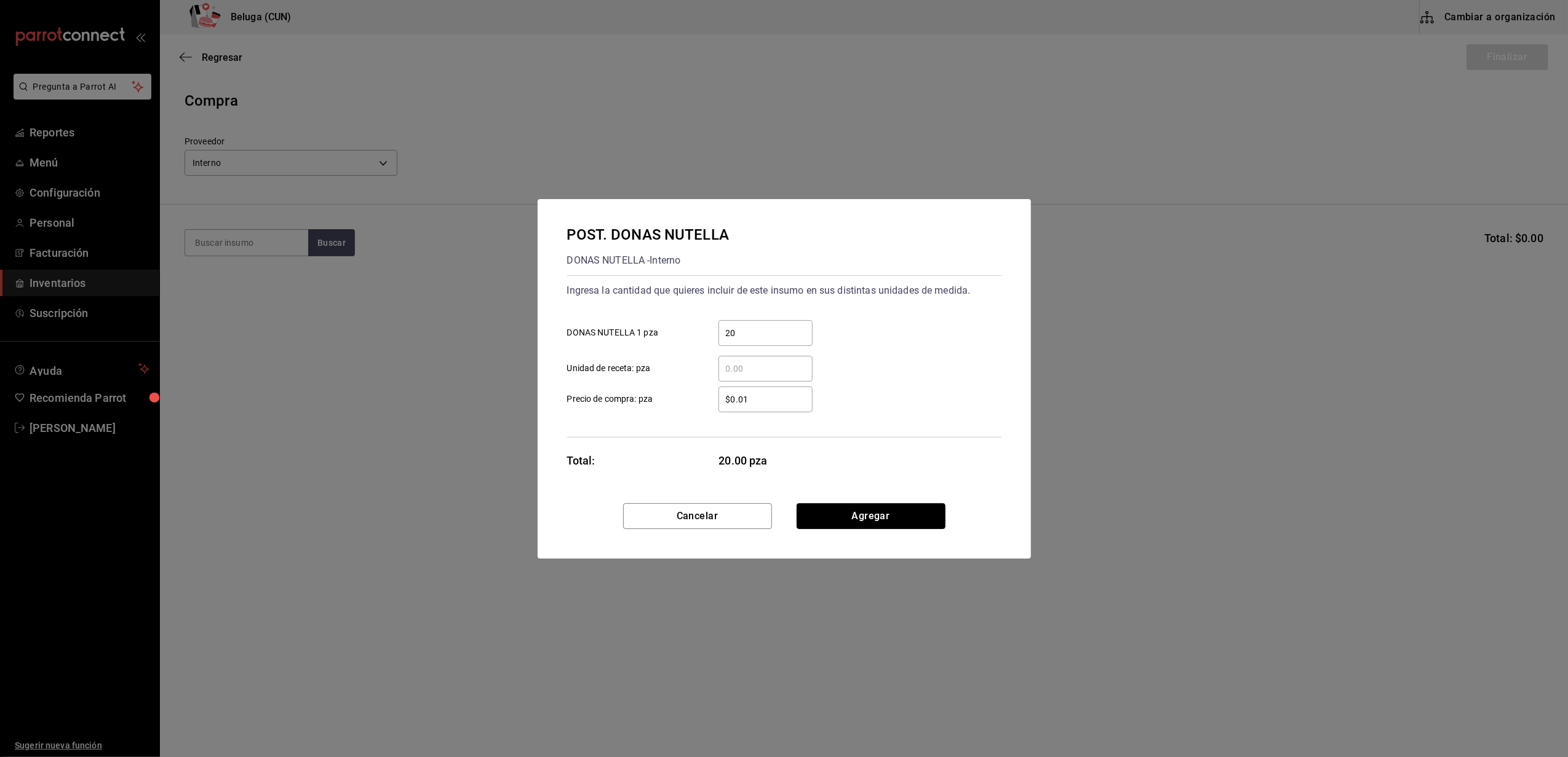
click button "Agregar" at bounding box center [871, 516] width 149 height 26
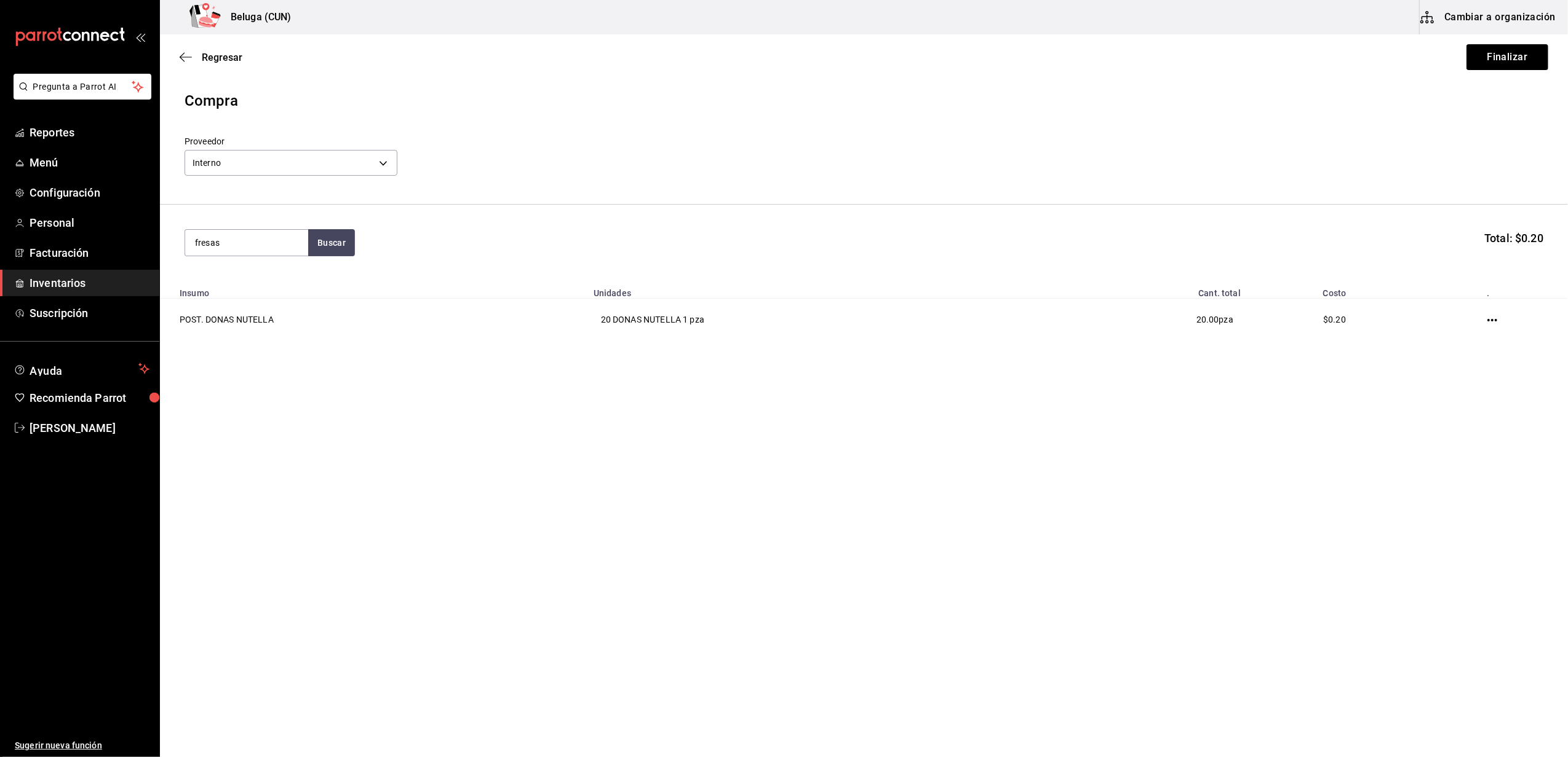
type input "fresas"
click at [262, 303] on div "FRESAS CON CREMA 300 GR - Interno" at bounding box center [246, 313] width 103 height 26
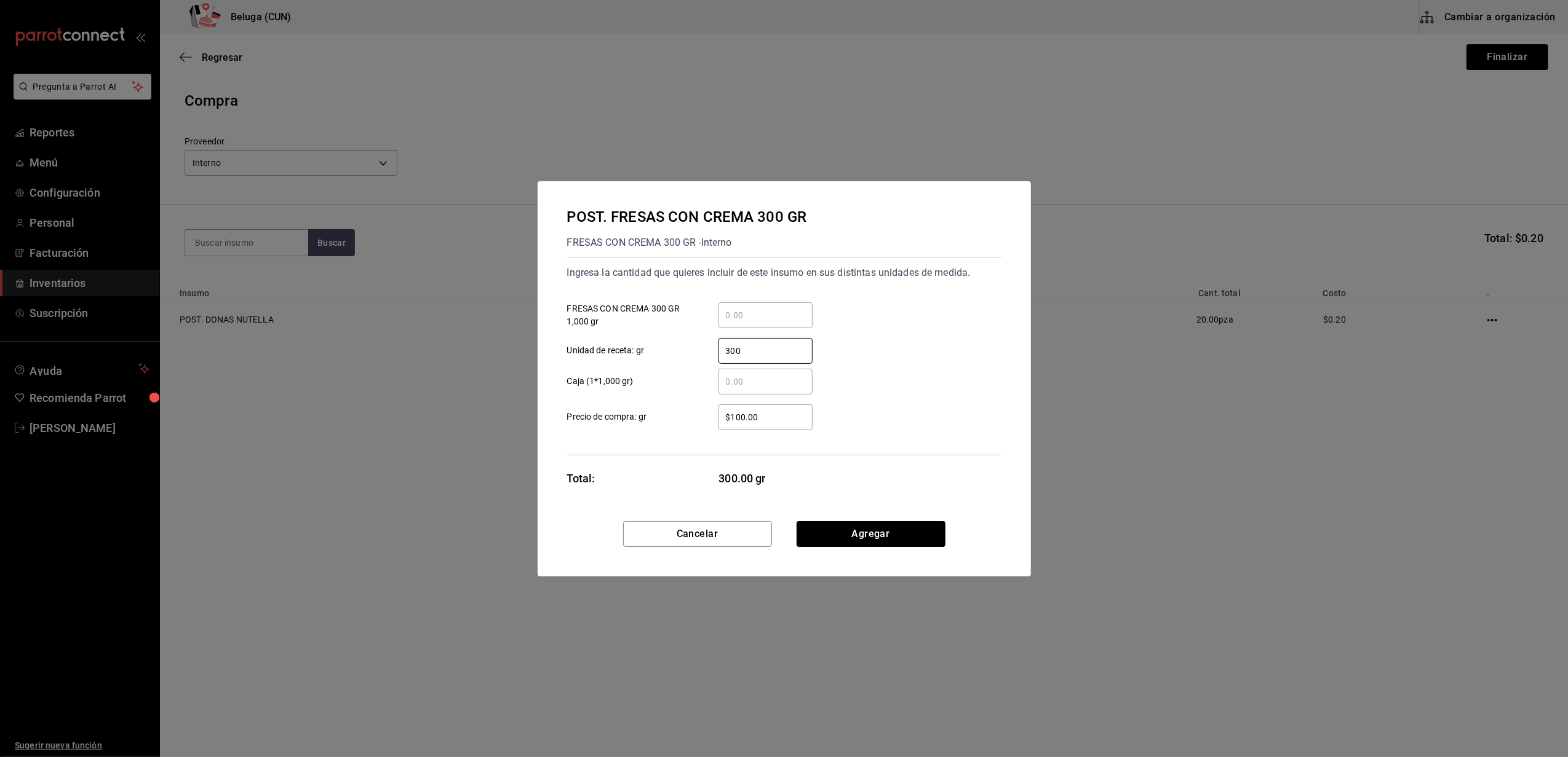
type input "300"
type input "$0.01"
click button "Agregar" at bounding box center [871, 534] width 149 height 26
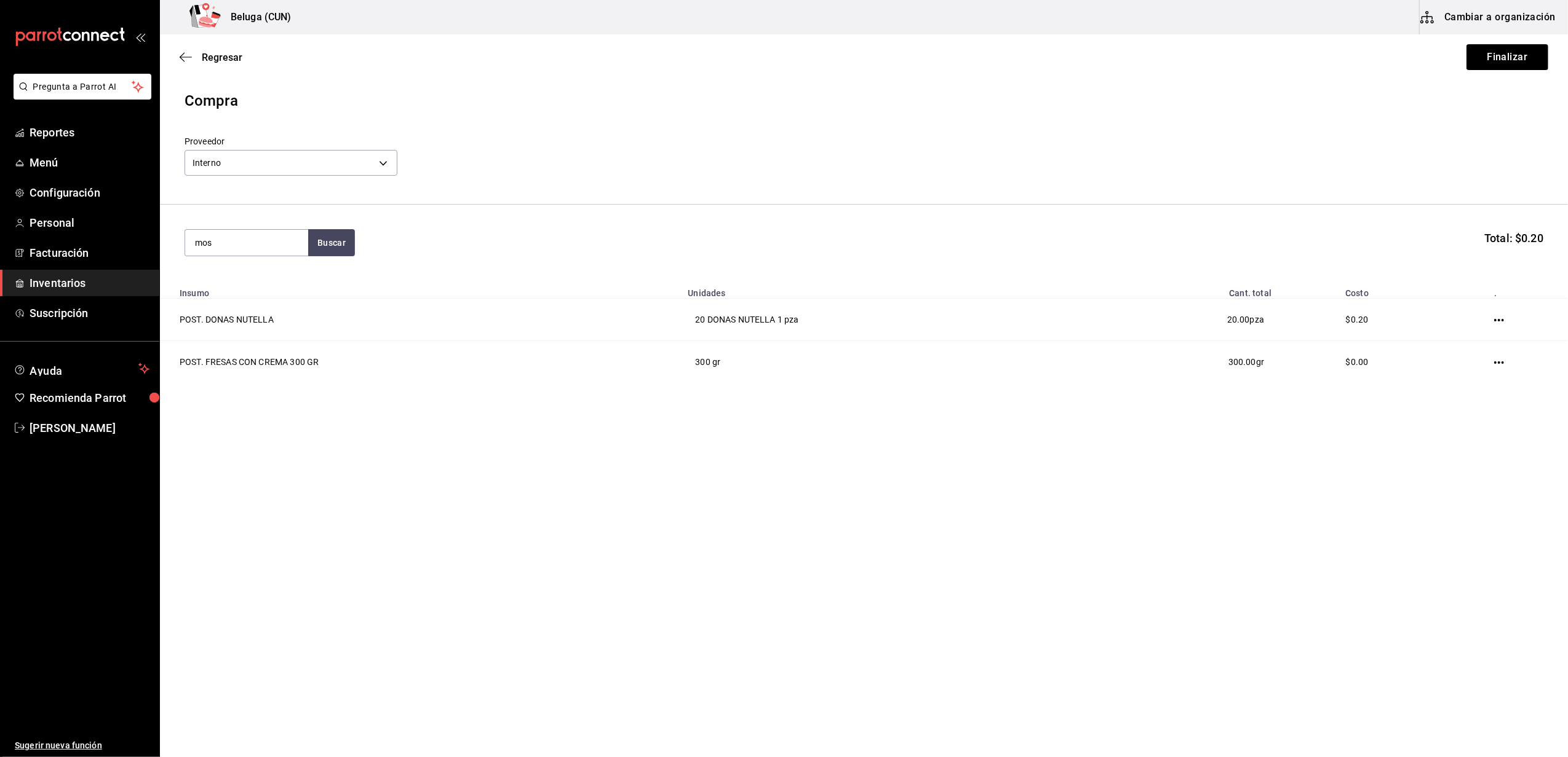
type input "mos"
click at [276, 284] on div "POST. MOSTACHON DE PLATANO" at bounding box center [246, 293] width 103 height 44
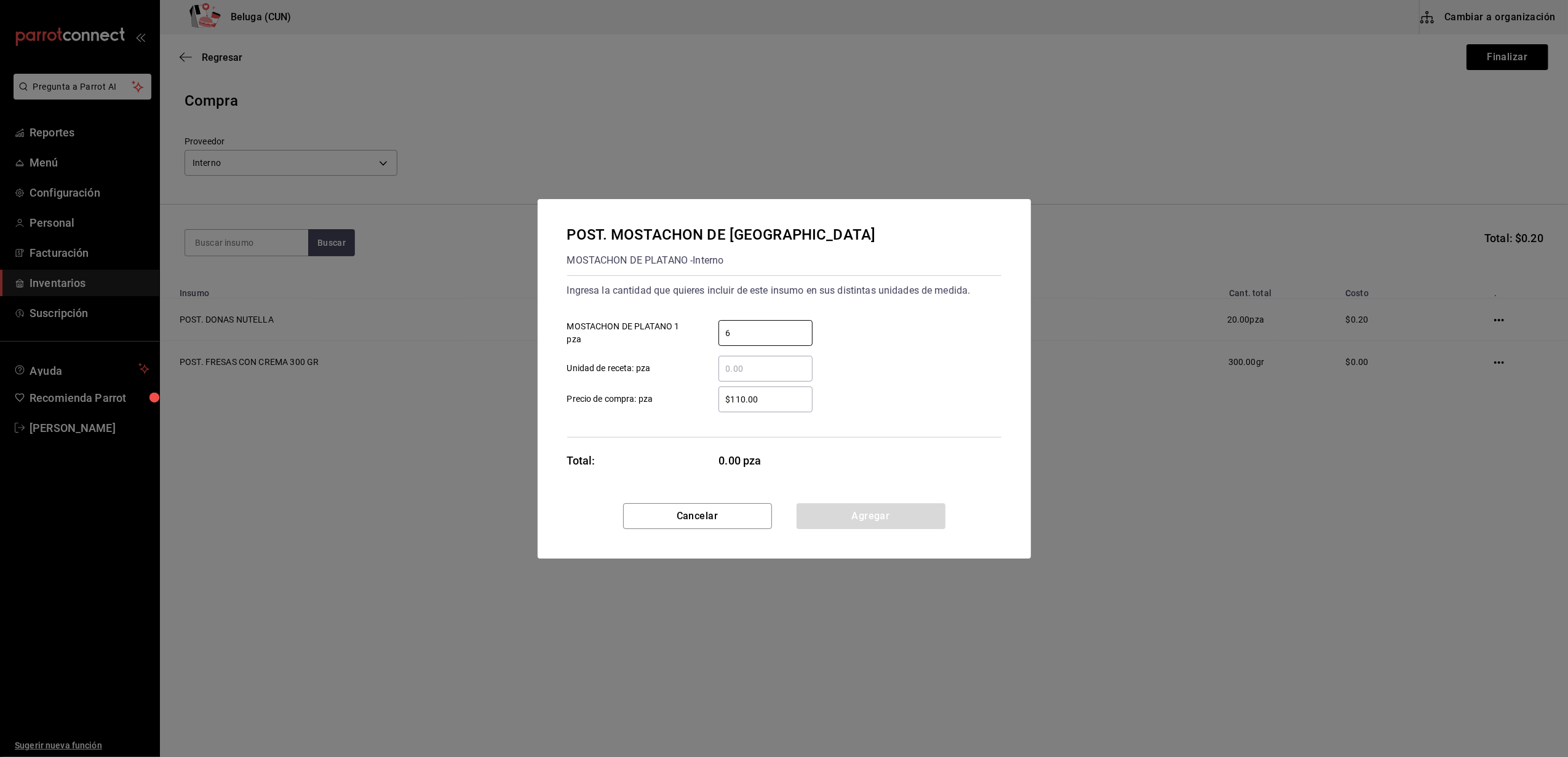
type input "6"
type input "$0.01"
click button "Agregar" at bounding box center [871, 516] width 149 height 26
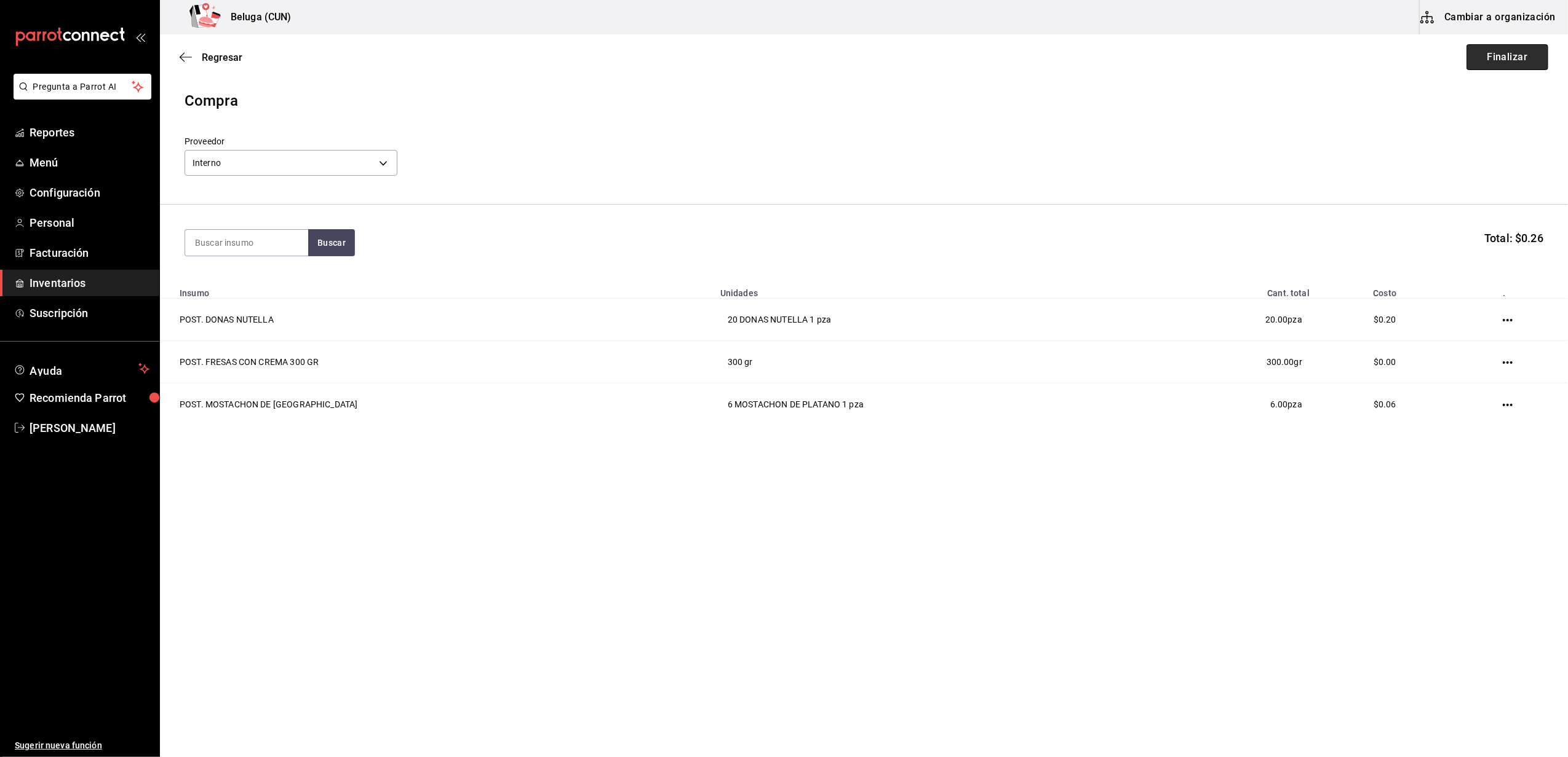
click at [1502, 52] on button "Finalizar" at bounding box center [1507, 57] width 82 height 26
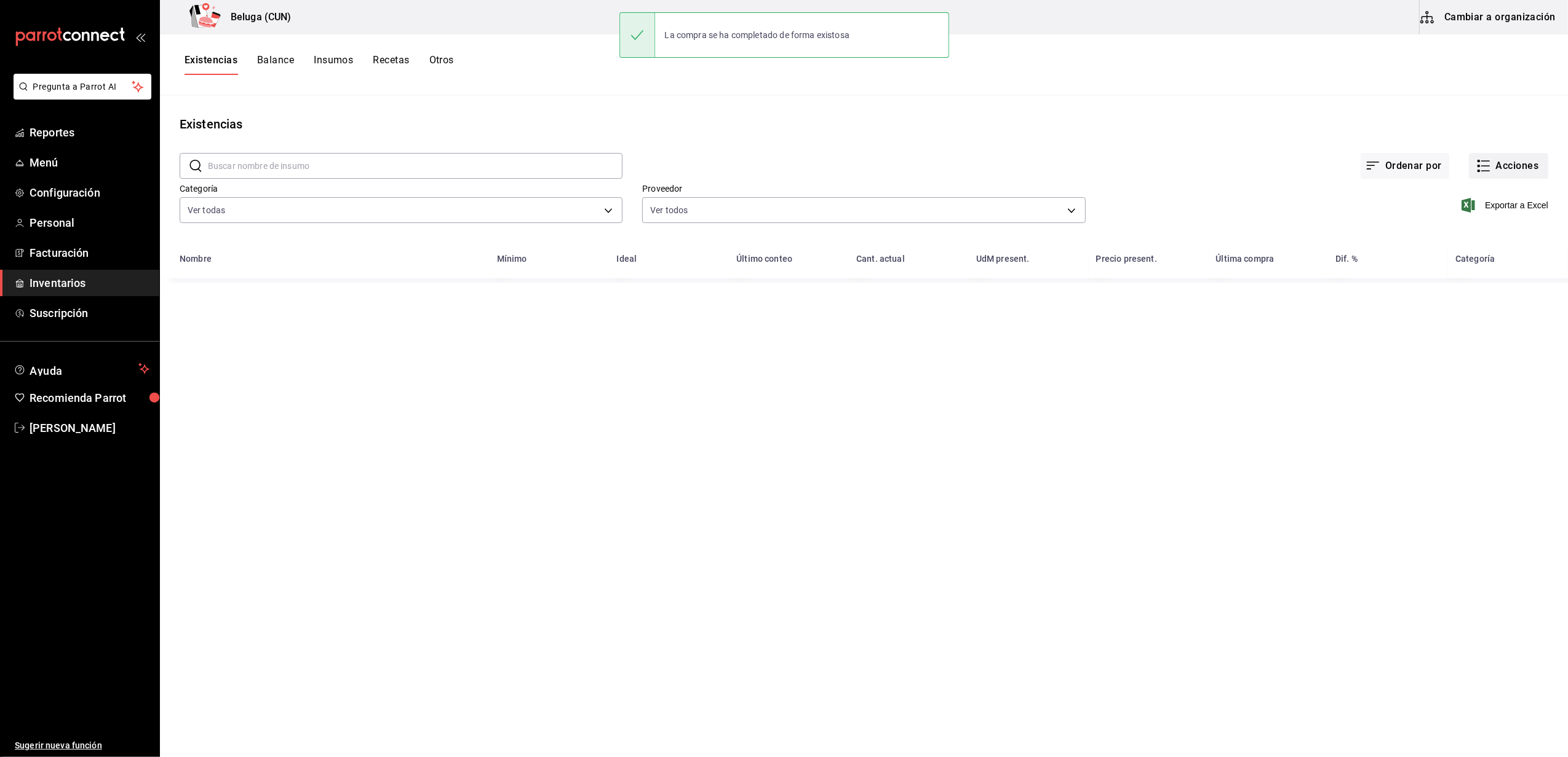
click at [1514, 166] on button "Acciones" at bounding box center [1508, 166] width 79 height 26
click at [1491, 240] on li "Compra" at bounding box center [1496, 232] width 123 height 32
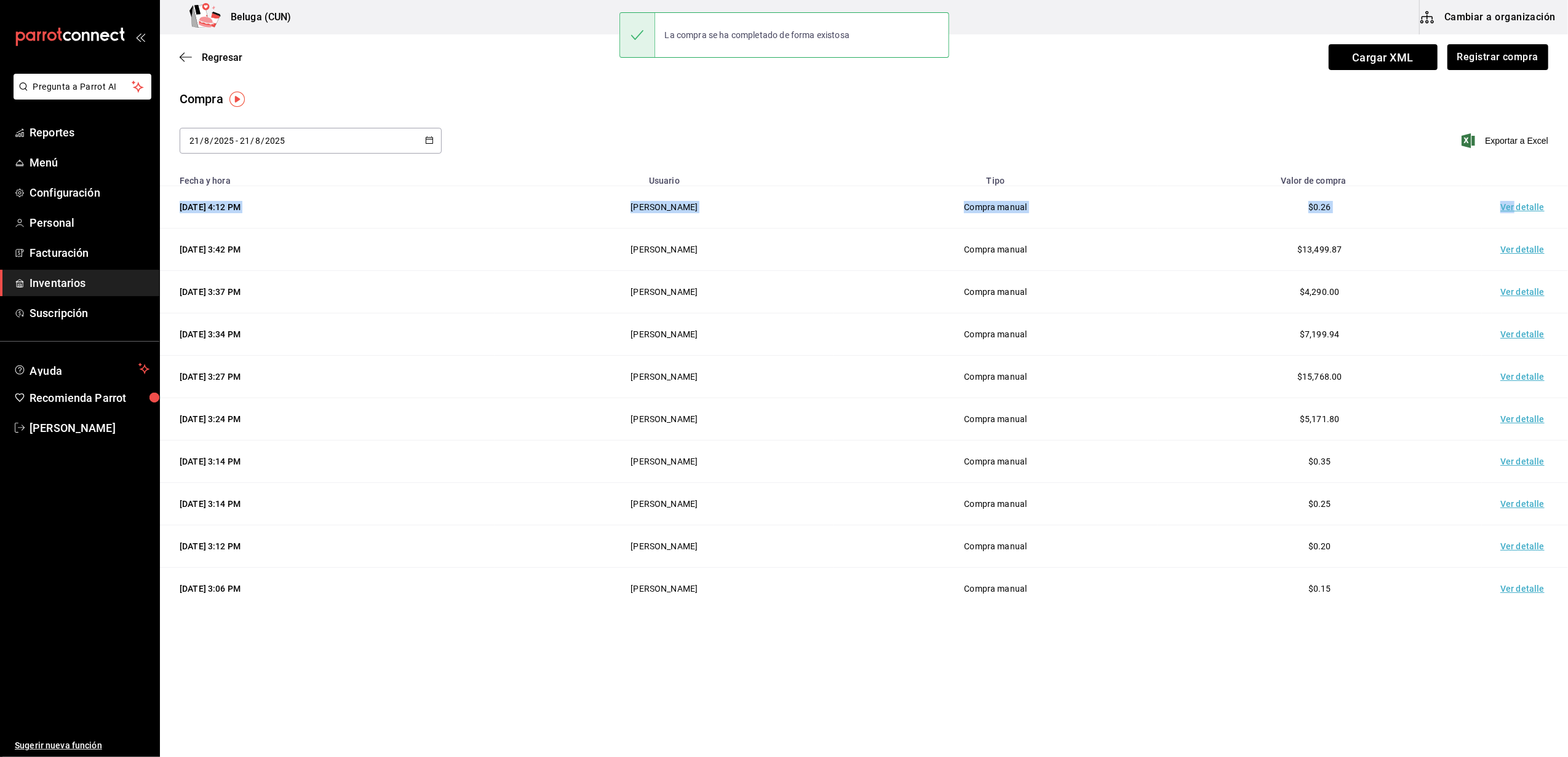
click at [1516, 195] on table "Fecha y hora Usuario Tipo Valor de compra 21/08/2025 4:12 PM Alexis Espinoza Co…" at bounding box center [864, 389] width 1408 height 442
click at [1513, 202] on td "Ver detalle" at bounding box center [1525, 207] width 86 height 42
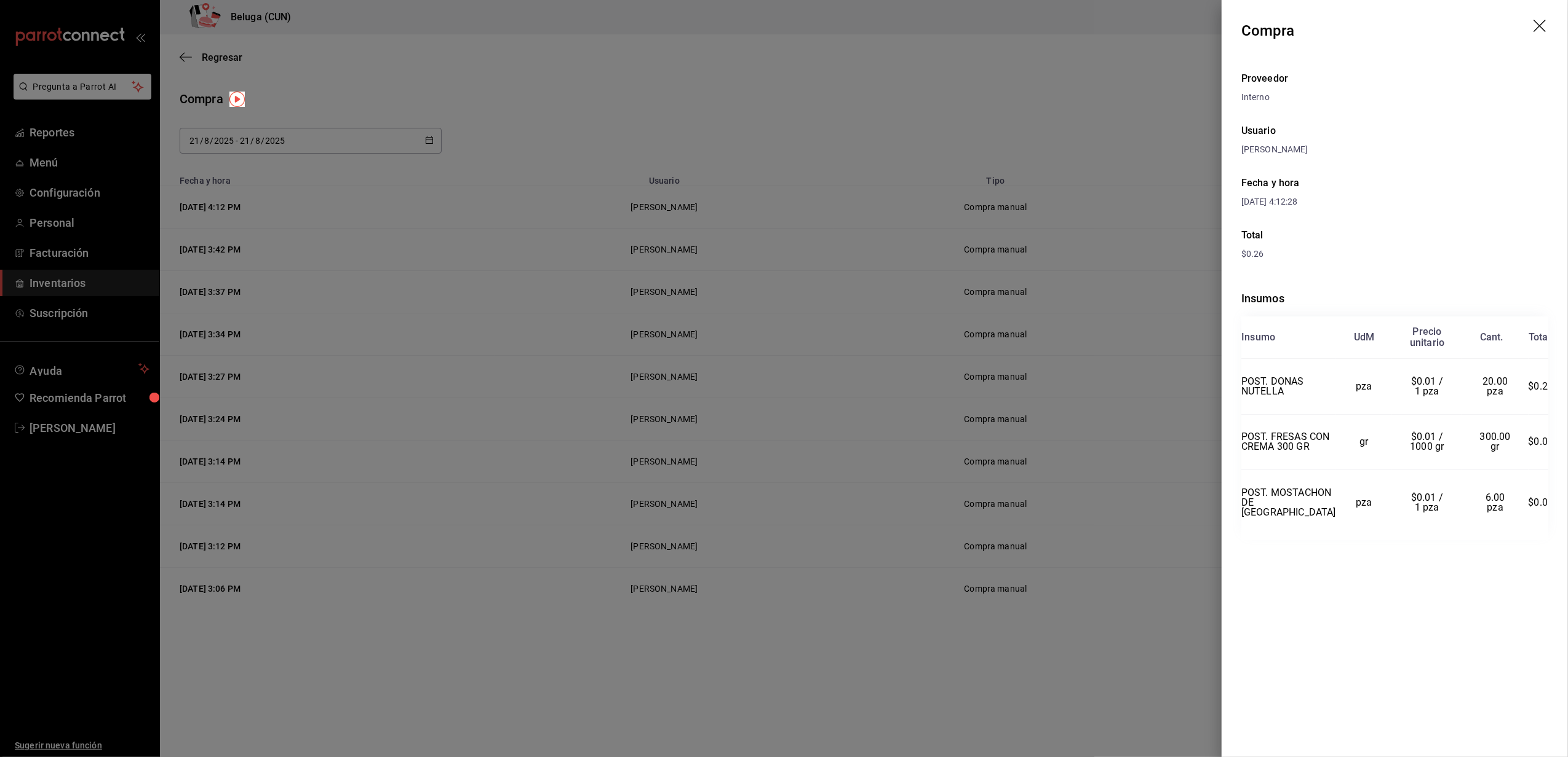
click at [813, 647] on div at bounding box center [784, 378] width 1568 height 757
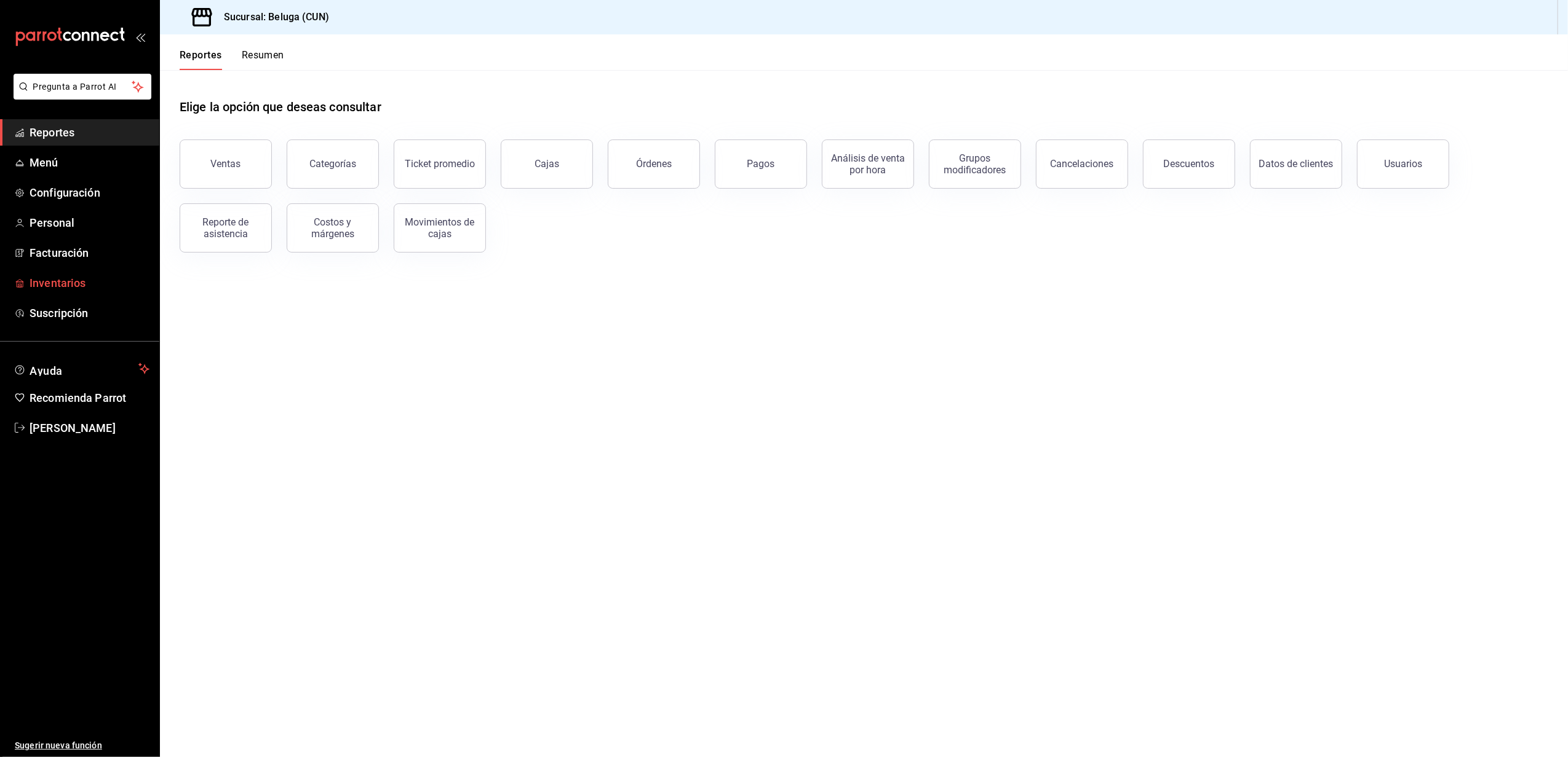
click at [85, 282] on span "Inventarios" at bounding box center [89, 283] width 120 height 17
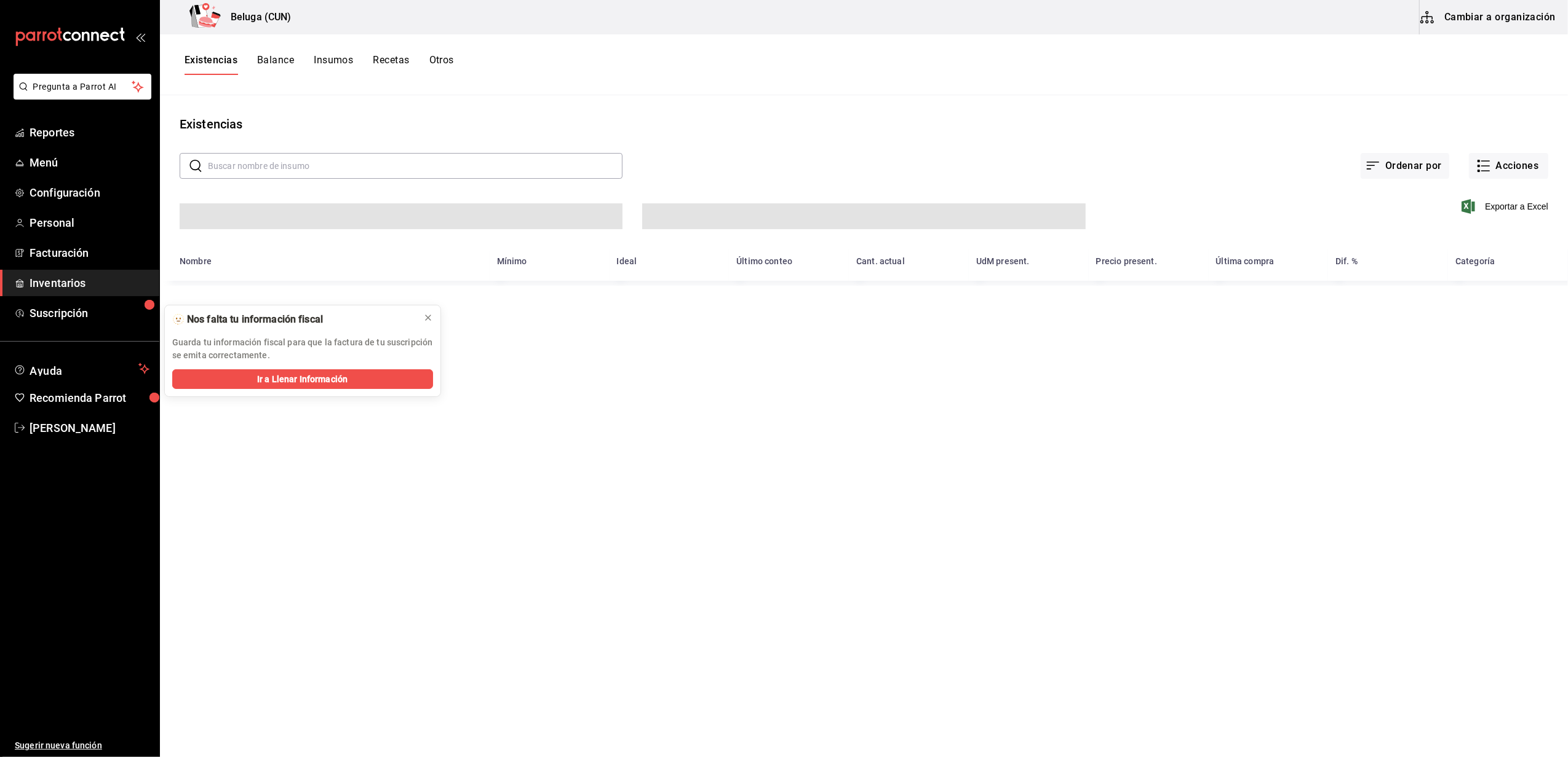
click at [336, 175] on input "text" at bounding box center [415, 166] width 414 height 24
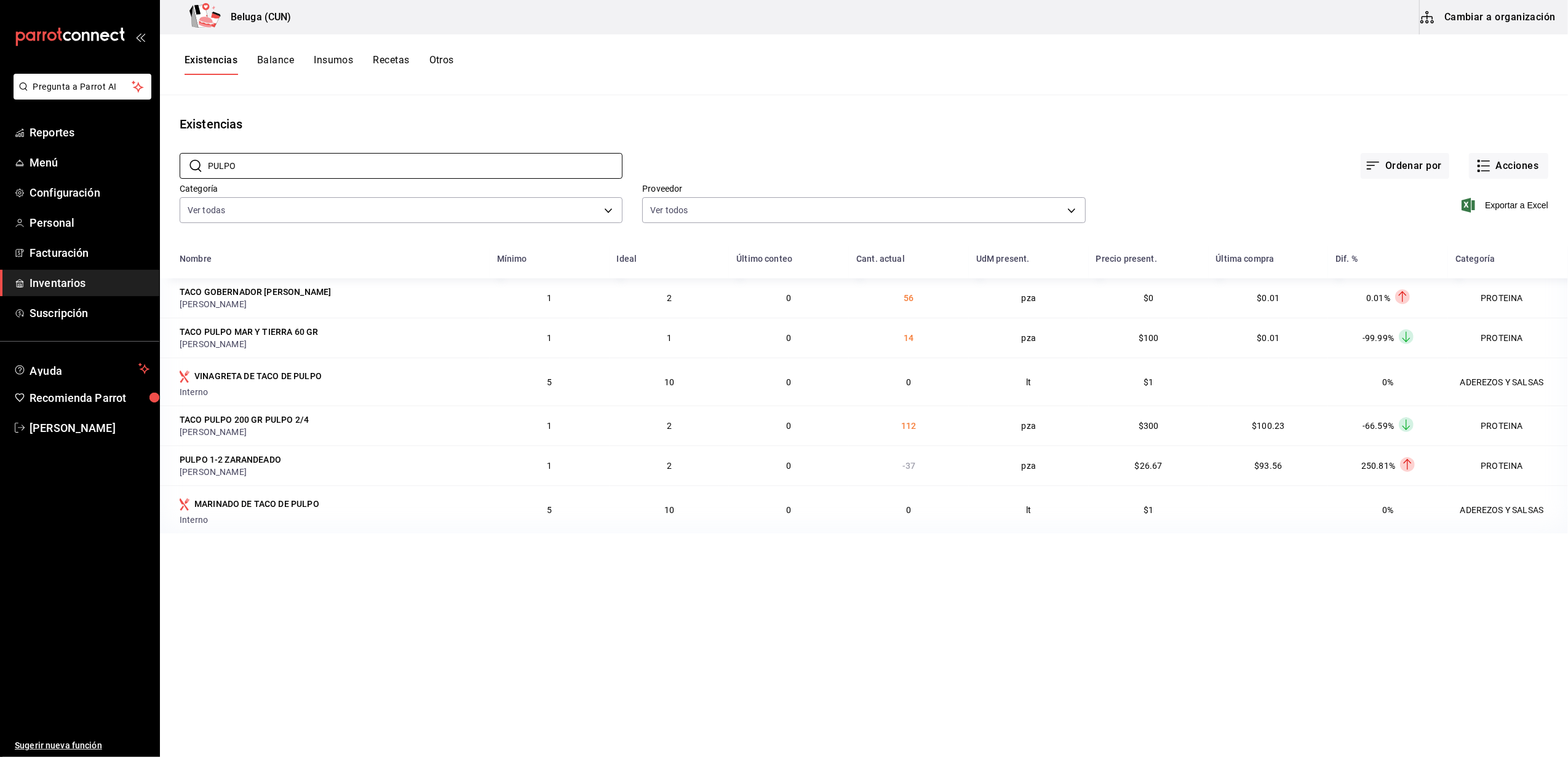
click at [362, 643] on main "Existencias ​ PULPO ​ Ordenar por Acciones Categoría Ver todas f07f4d25-74ae-45…" at bounding box center [864, 422] width 1408 height 653
drag, startPoint x: 278, startPoint y: 165, endPoint x: 165, endPoint y: 185, distance: 114.8
click at [165, 185] on div "​ PULPO ​ Ordenar por Acciones Categoría Ver todas f07f4d25-74ae-45a0-b4c7-416f…" at bounding box center [864, 190] width 1408 height 113
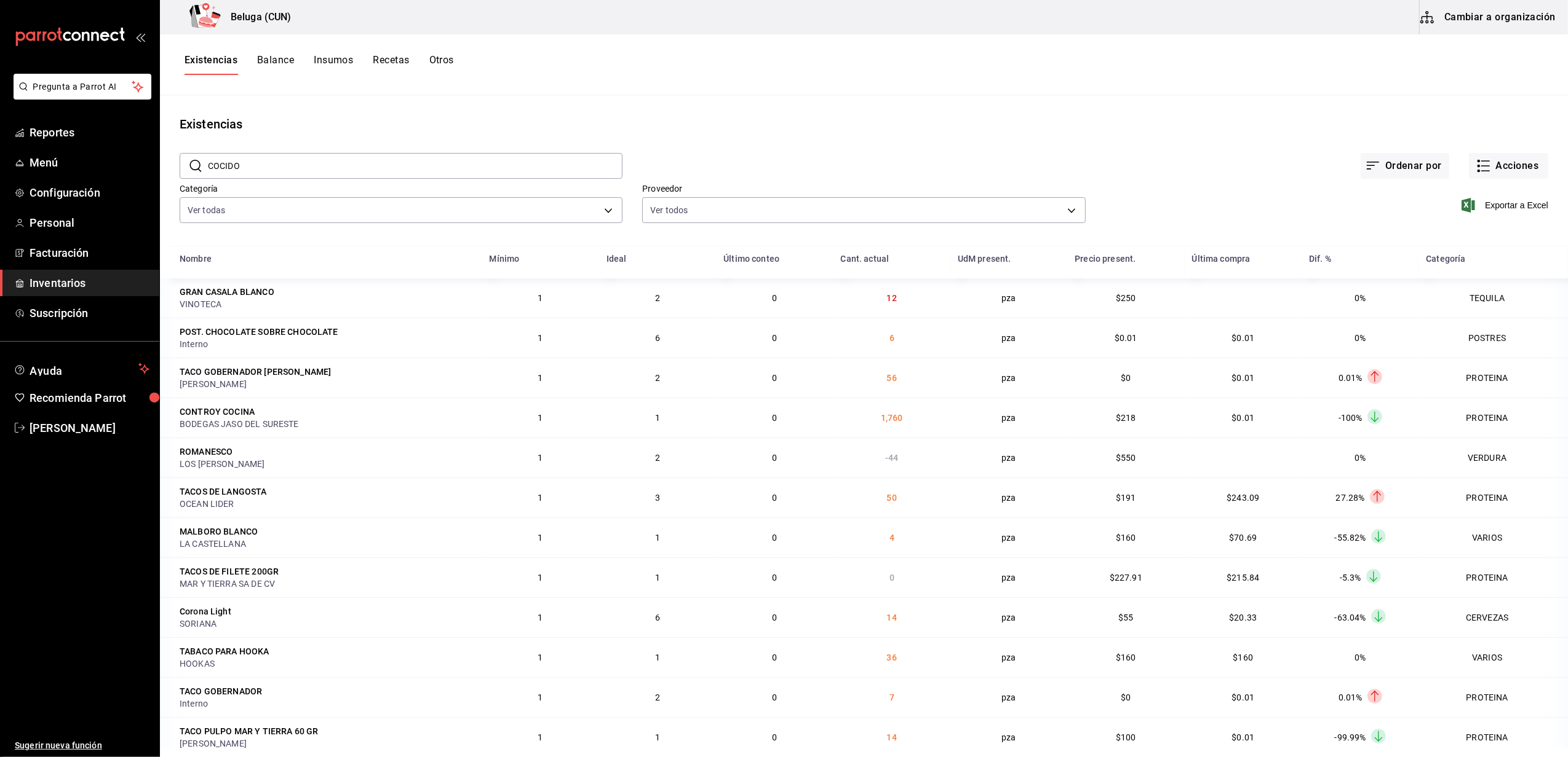
type input "cocido"
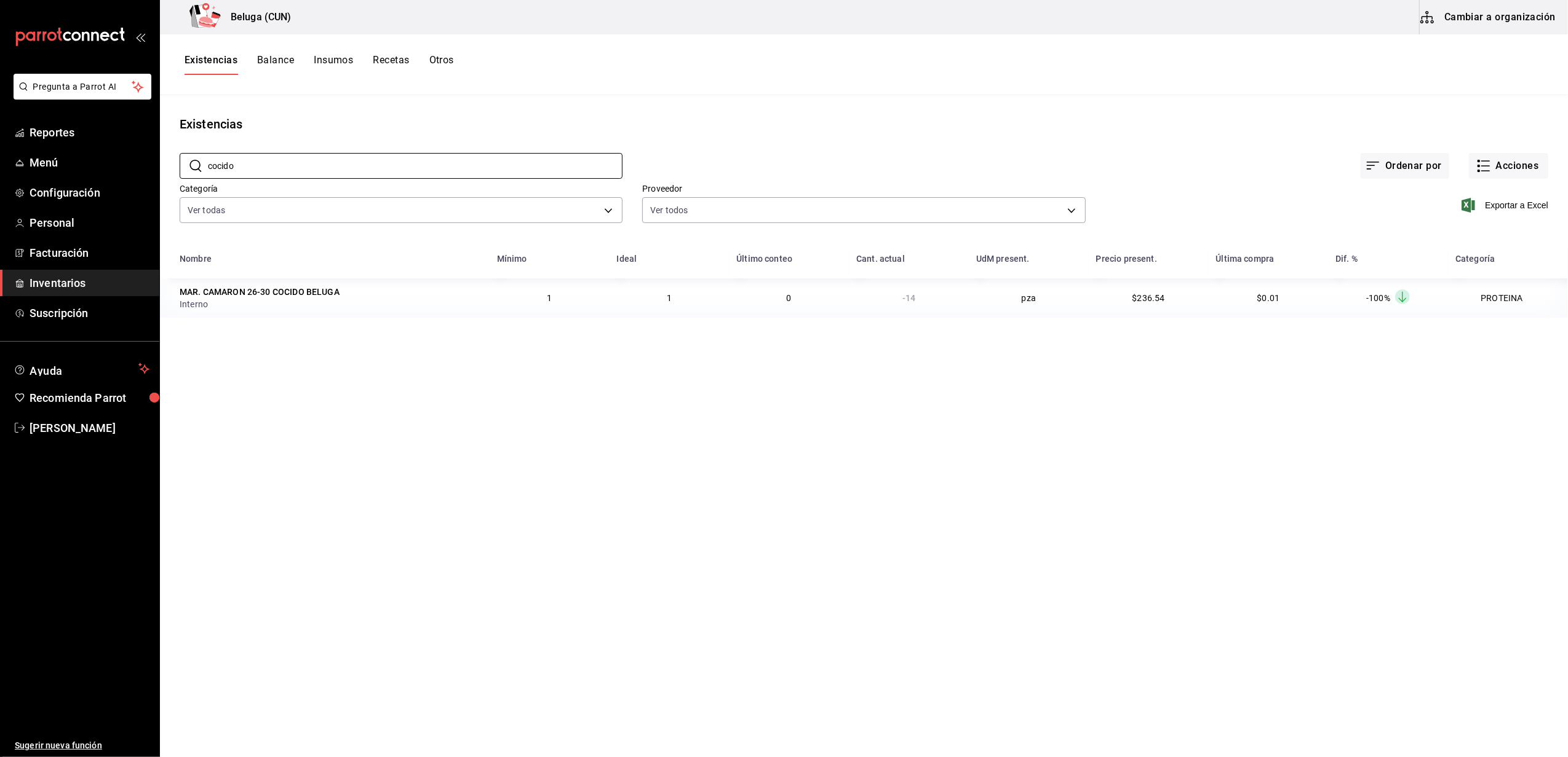
drag, startPoint x: 328, startPoint y: 160, endPoint x: 124, endPoint y: 178, distance: 204.8
click at [124, 178] on div "Pregunta a Parrot AI Reportes Menú Configuración Personal Facturación Inventari…" at bounding box center [784, 374] width 1568 height 749
click at [271, 289] on div "MAR. CAMARON 26-30 COCIDO BELUGA" at bounding box center [259, 292] width 160 height 12
click at [1508, 1] on button "Cambiar a organización" at bounding box center [1488, 17] width 138 height 34
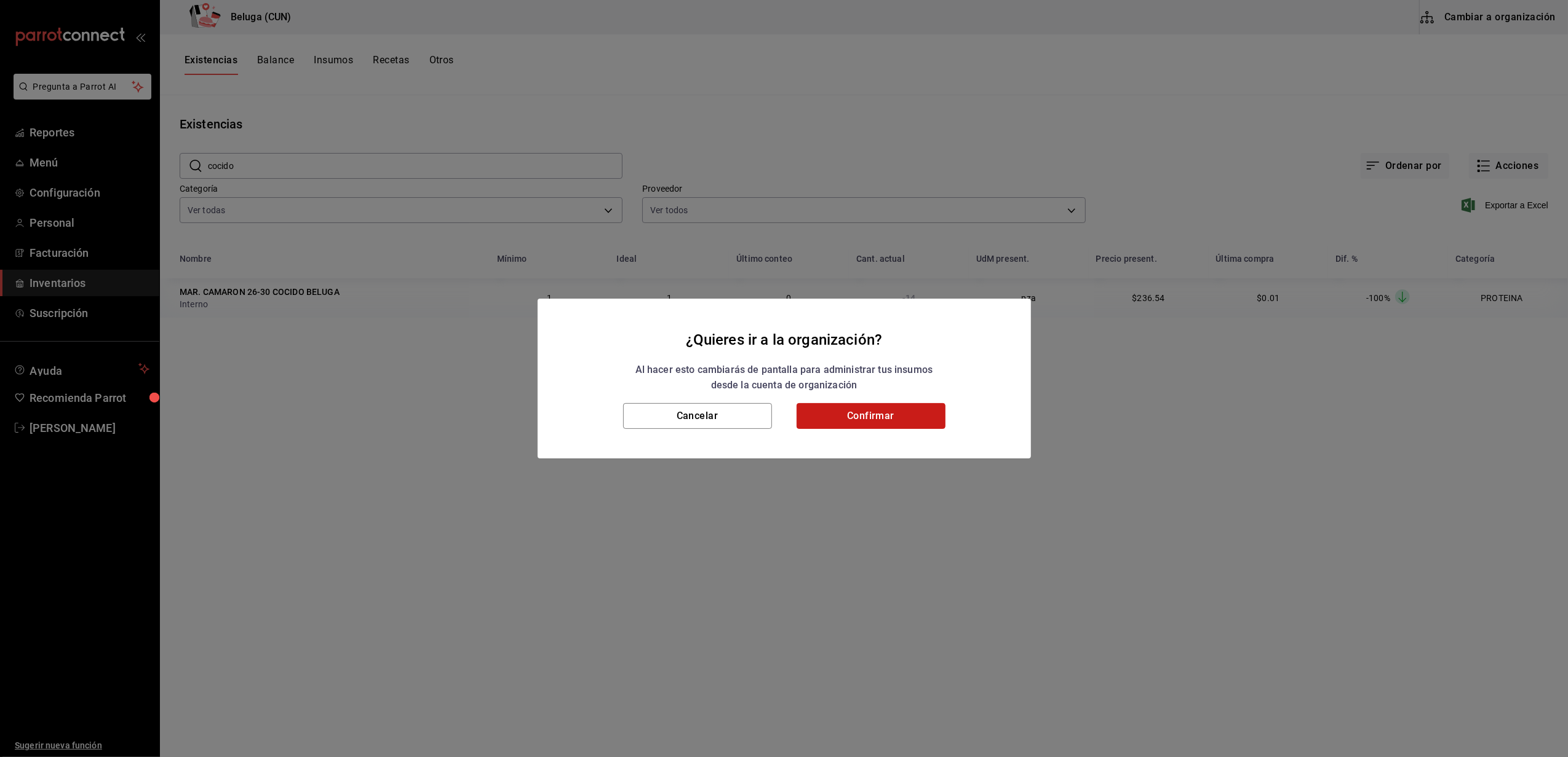
click at [927, 404] on button "Confirmar" at bounding box center [871, 416] width 149 height 26
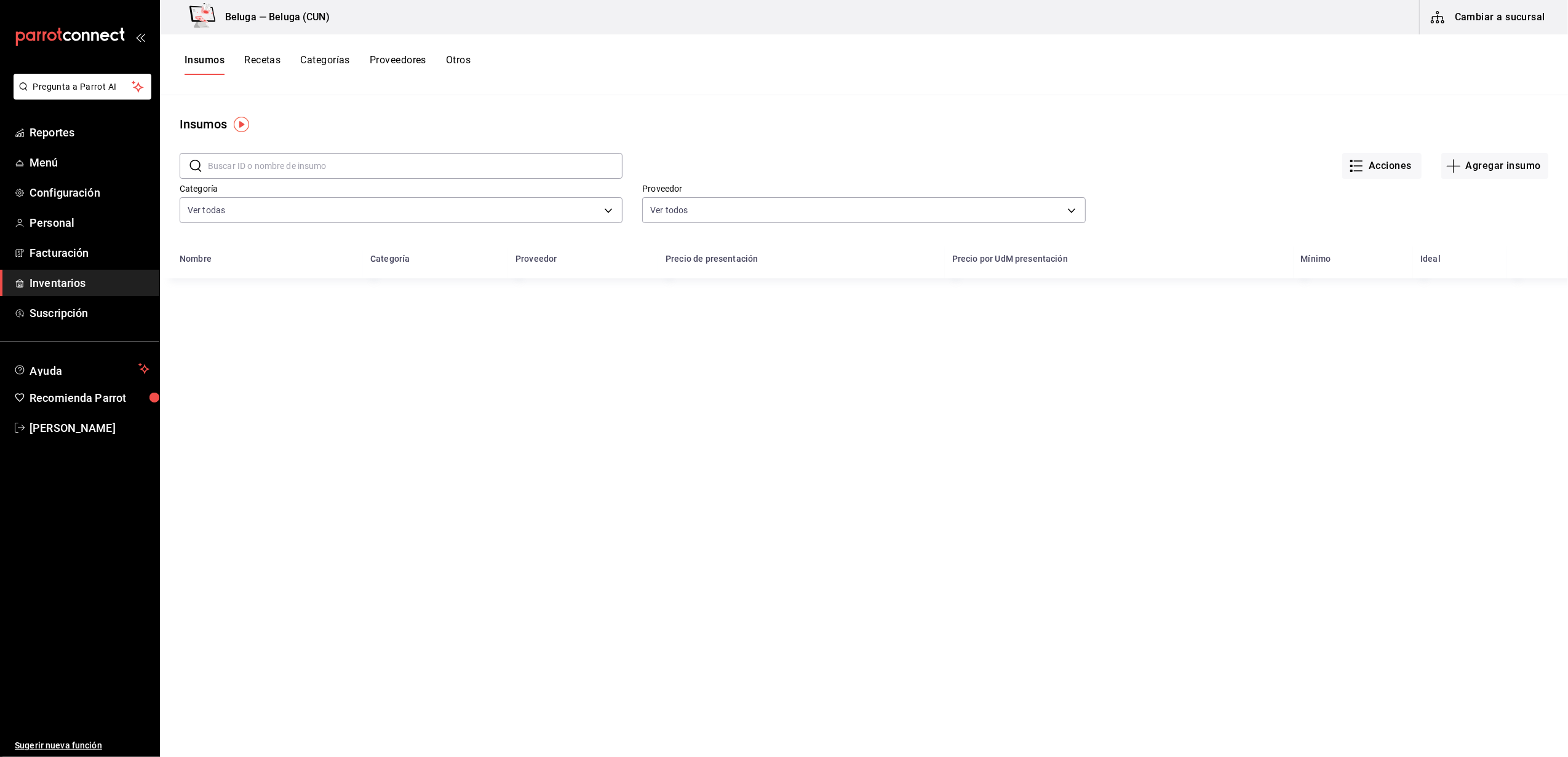
click at [365, 171] on input "text" at bounding box center [415, 166] width 414 height 24
type input "SALMON"
click at [262, 292] on div "SALMON 200 GR BRASA, MEREQUETENGUEG" at bounding box center [267, 300] width 171 height 24
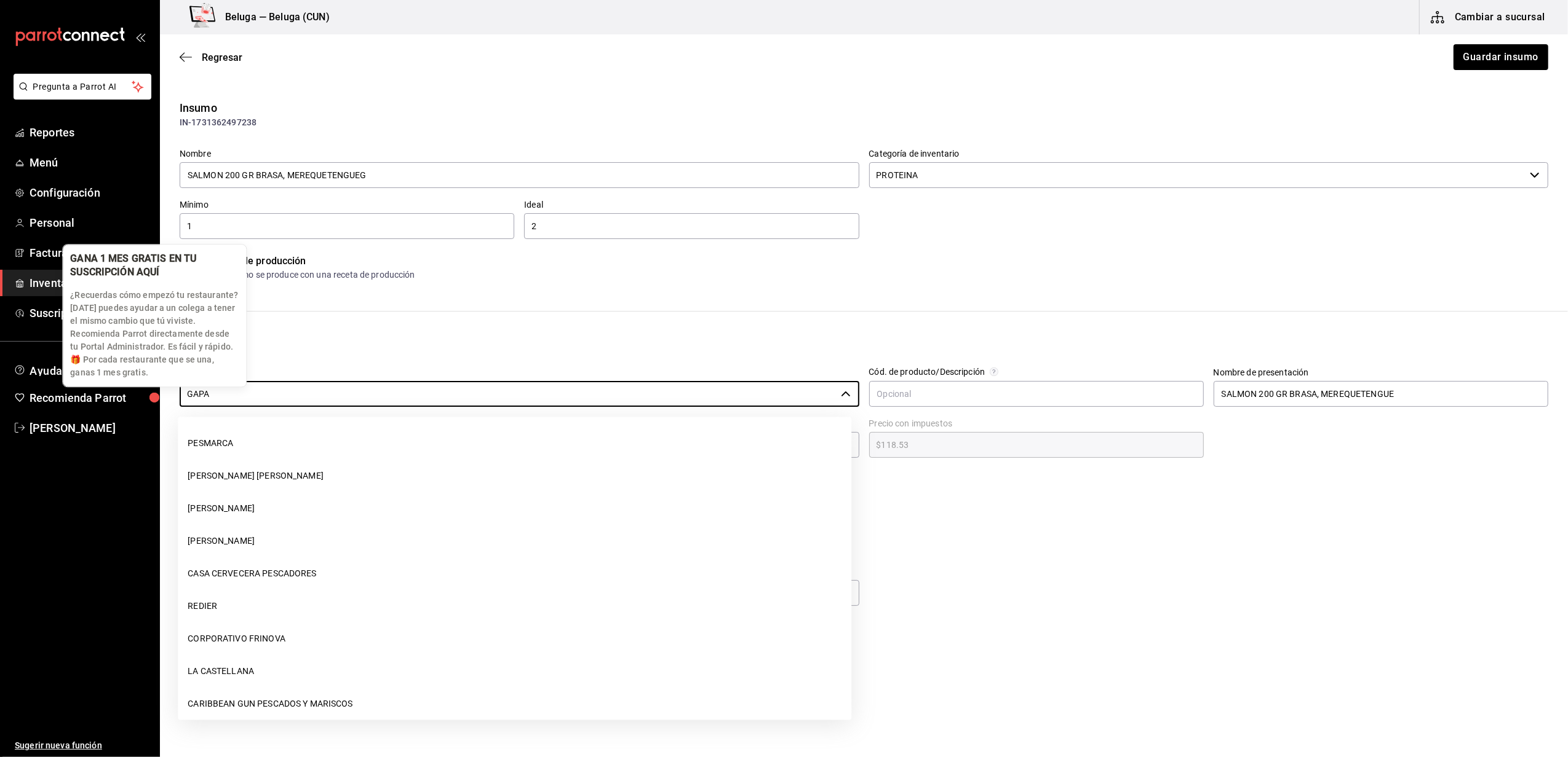
drag, startPoint x: 171, startPoint y: 397, endPoint x: 144, endPoint y: 359, distance: 46.6
click at [144, 382] on body "Pregunta a Parrot AI Reportes Menú Configuración Personal Facturación Inventari…" at bounding box center [784, 344] width 1568 height 688
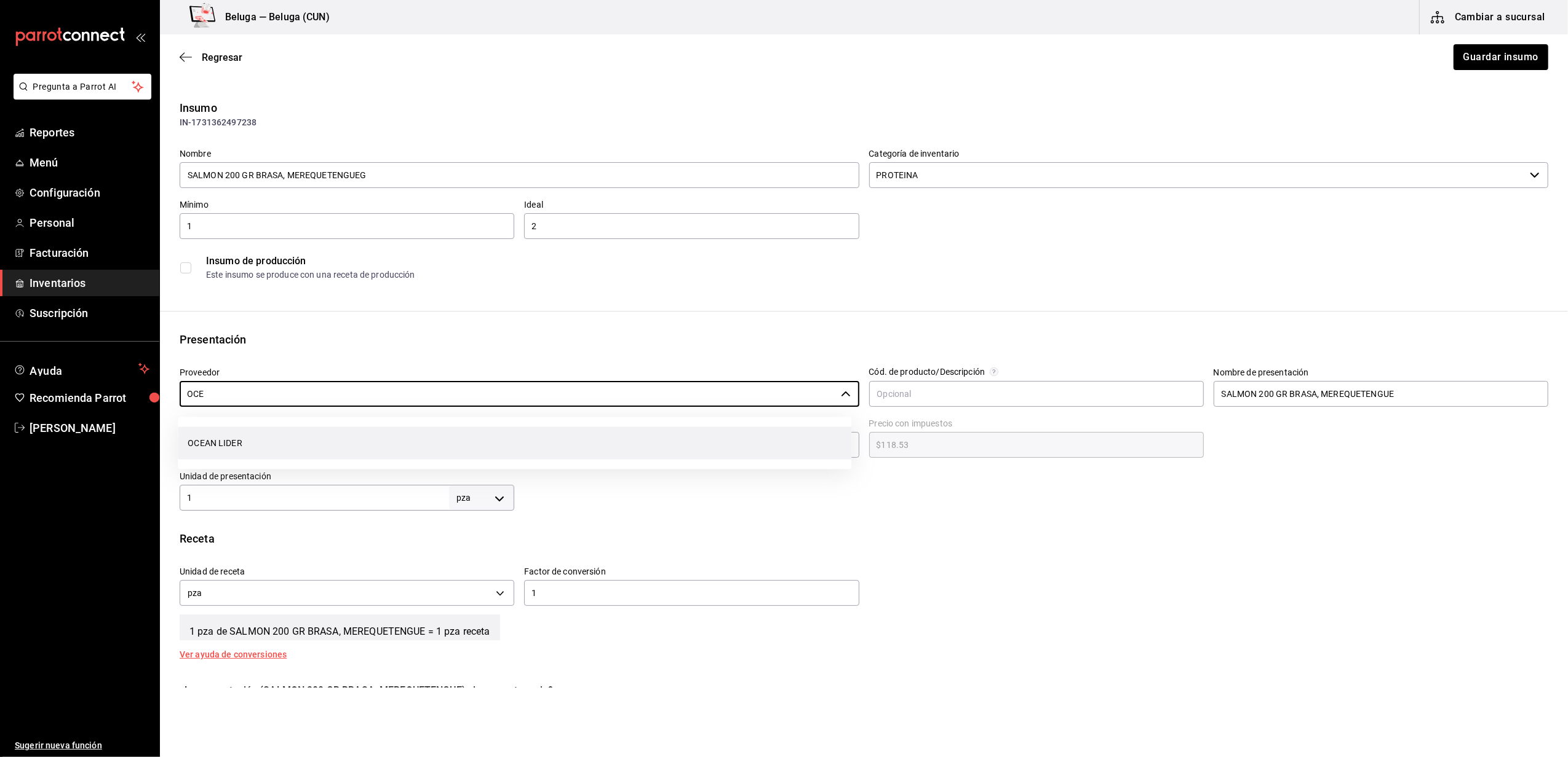
click at [245, 447] on li "OCEAN LIDER" at bounding box center [514, 443] width 674 height 32
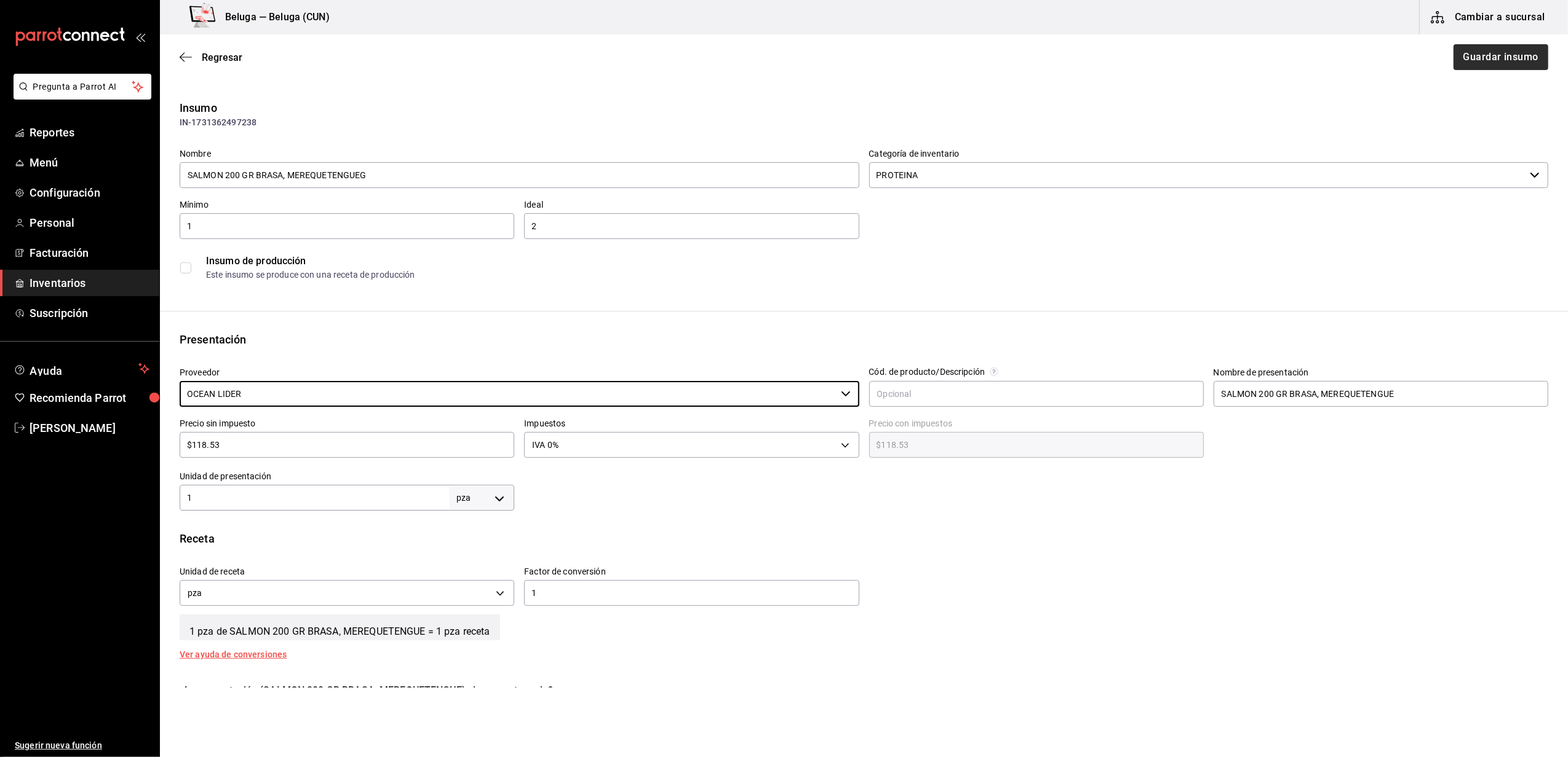
type input "OCEAN LIDER"
click at [1480, 67] on button "Guardar insumo" at bounding box center [1501, 57] width 96 height 26
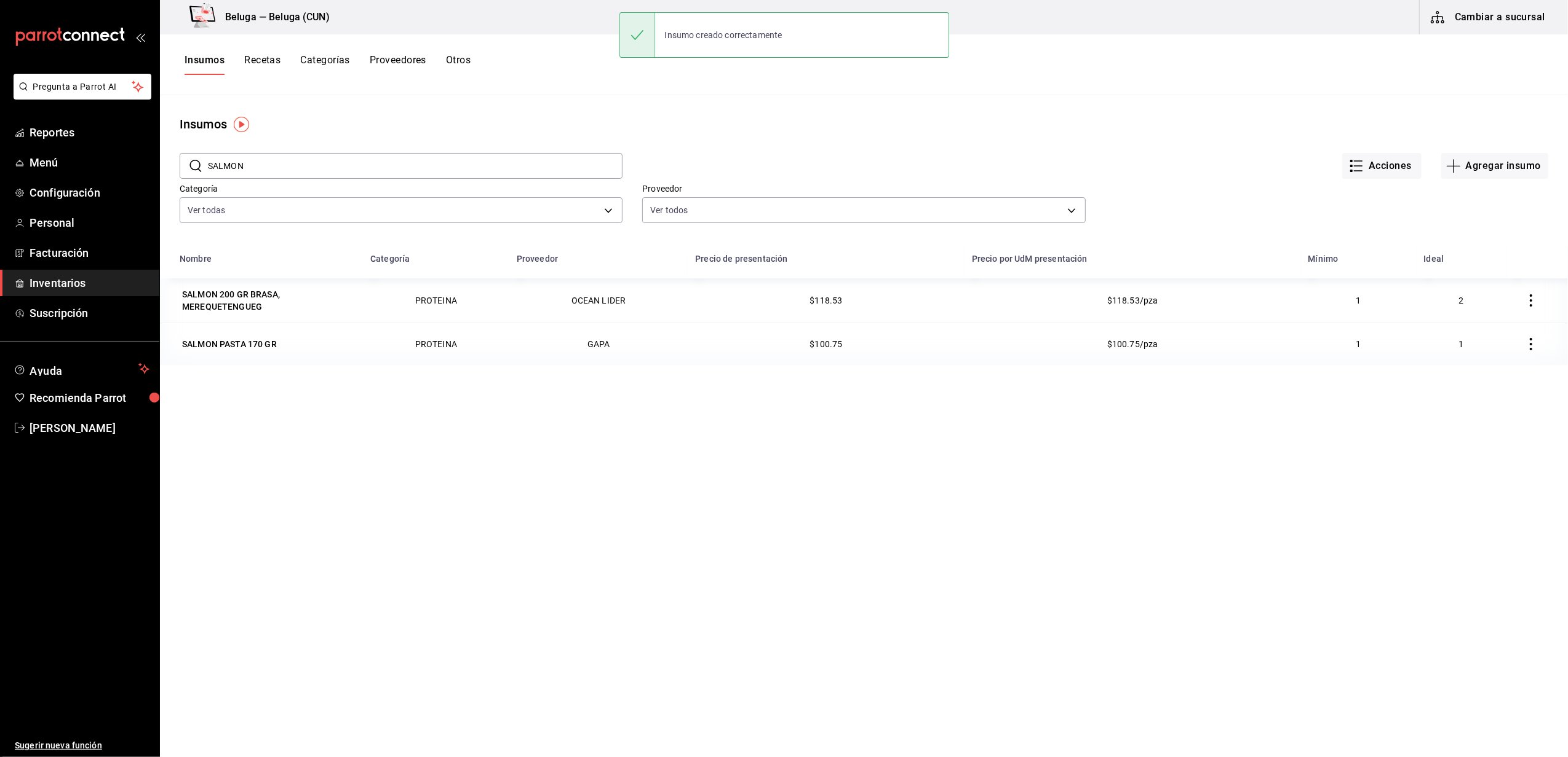
click at [256, 340] on div "SALMON PASTA 170 GR" at bounding box center [229, 344] width 95 height 12
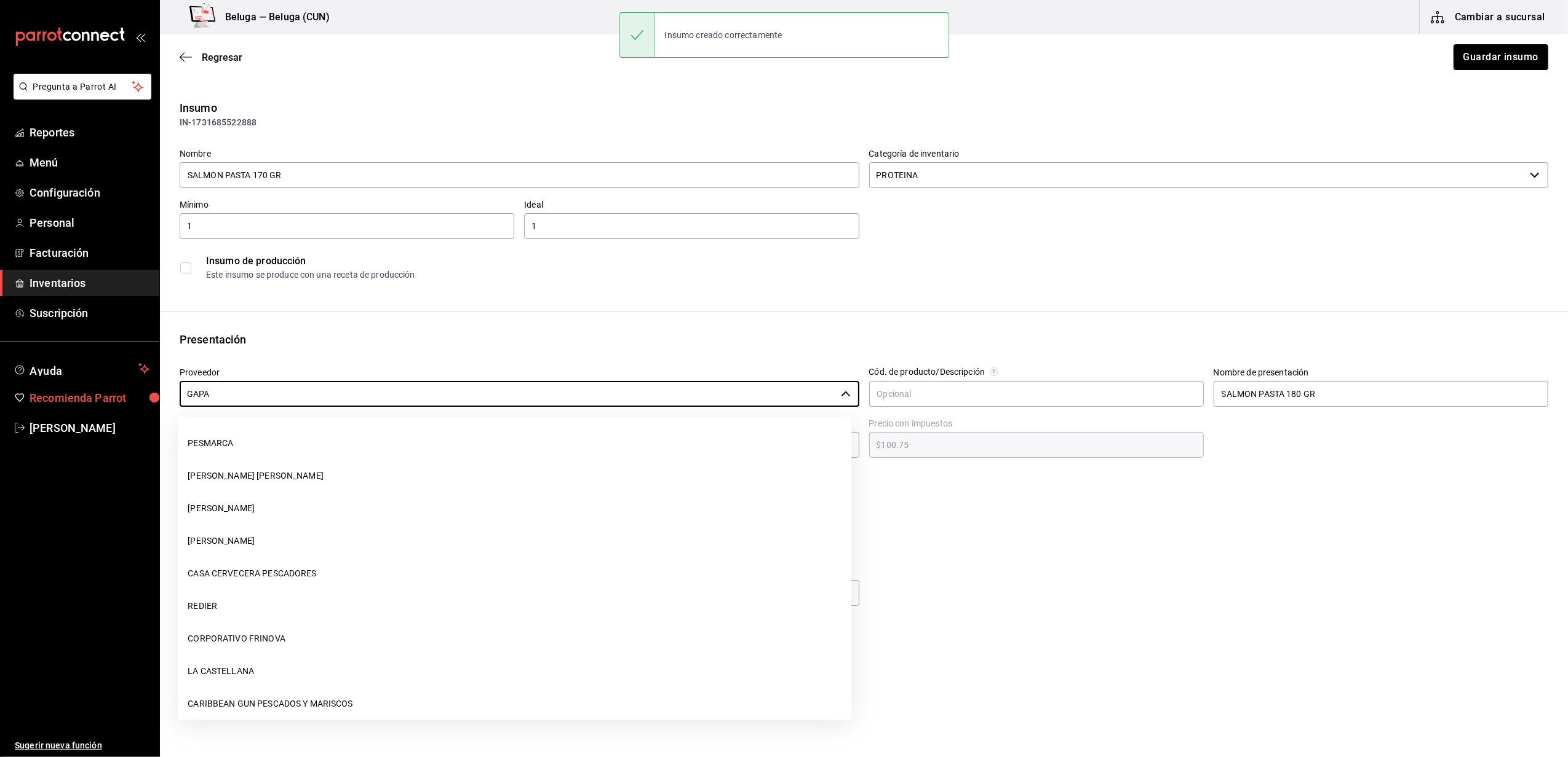
drag, startPoint x: 256, startPoint y: 395, endPoint x: 94, endPoint y: 404, distance: 162.2
click at [94, 404] on div "Pregunta a Parrot AI Reportes Menú Configuración Personal Facturación Inventari…" at bounding box center [784, 344] width 1568 height 688
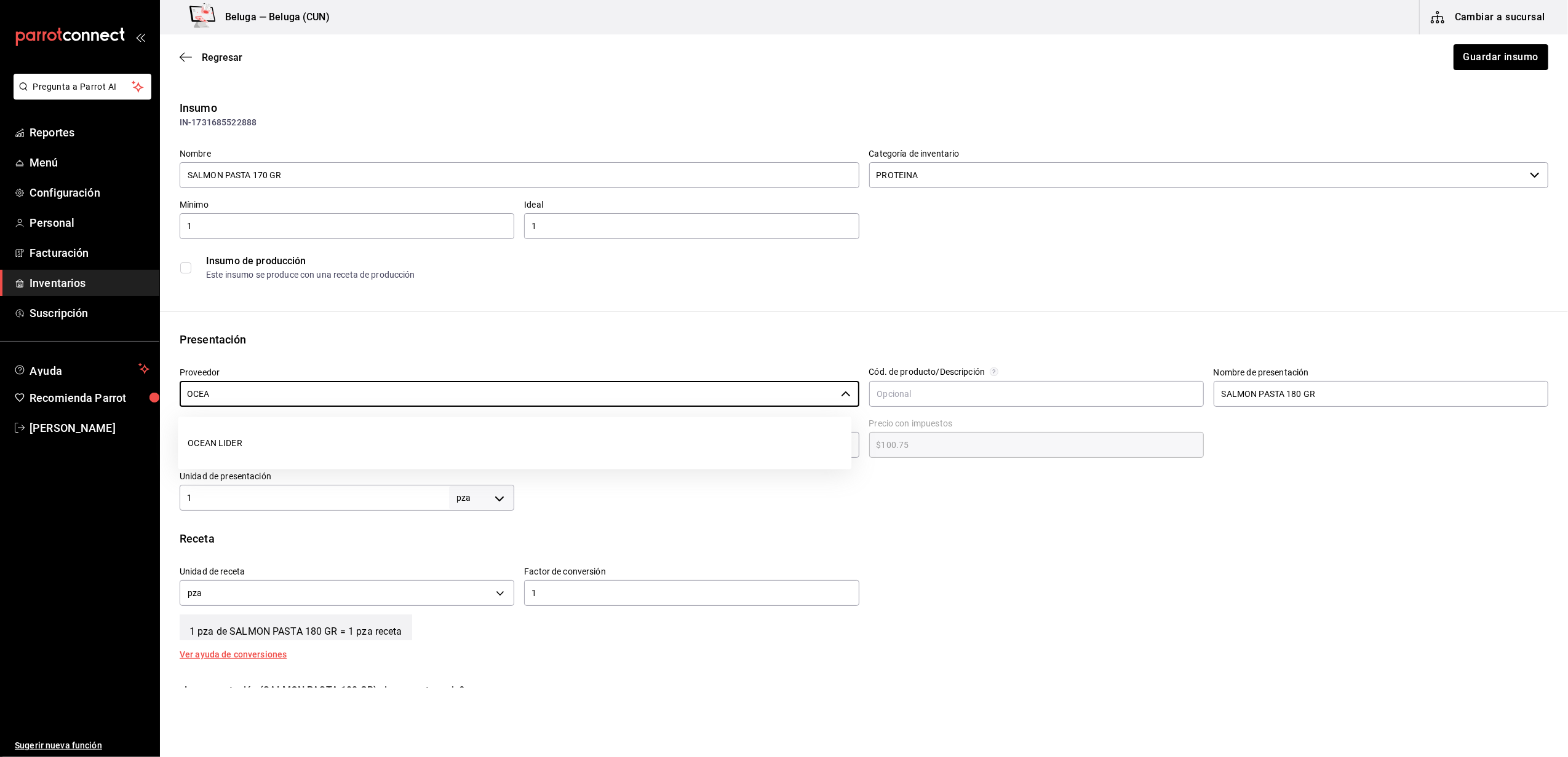
click at [294, 426] on ul "OCEAN LIDER" at bounding box center [514, 443] width 674 height 52
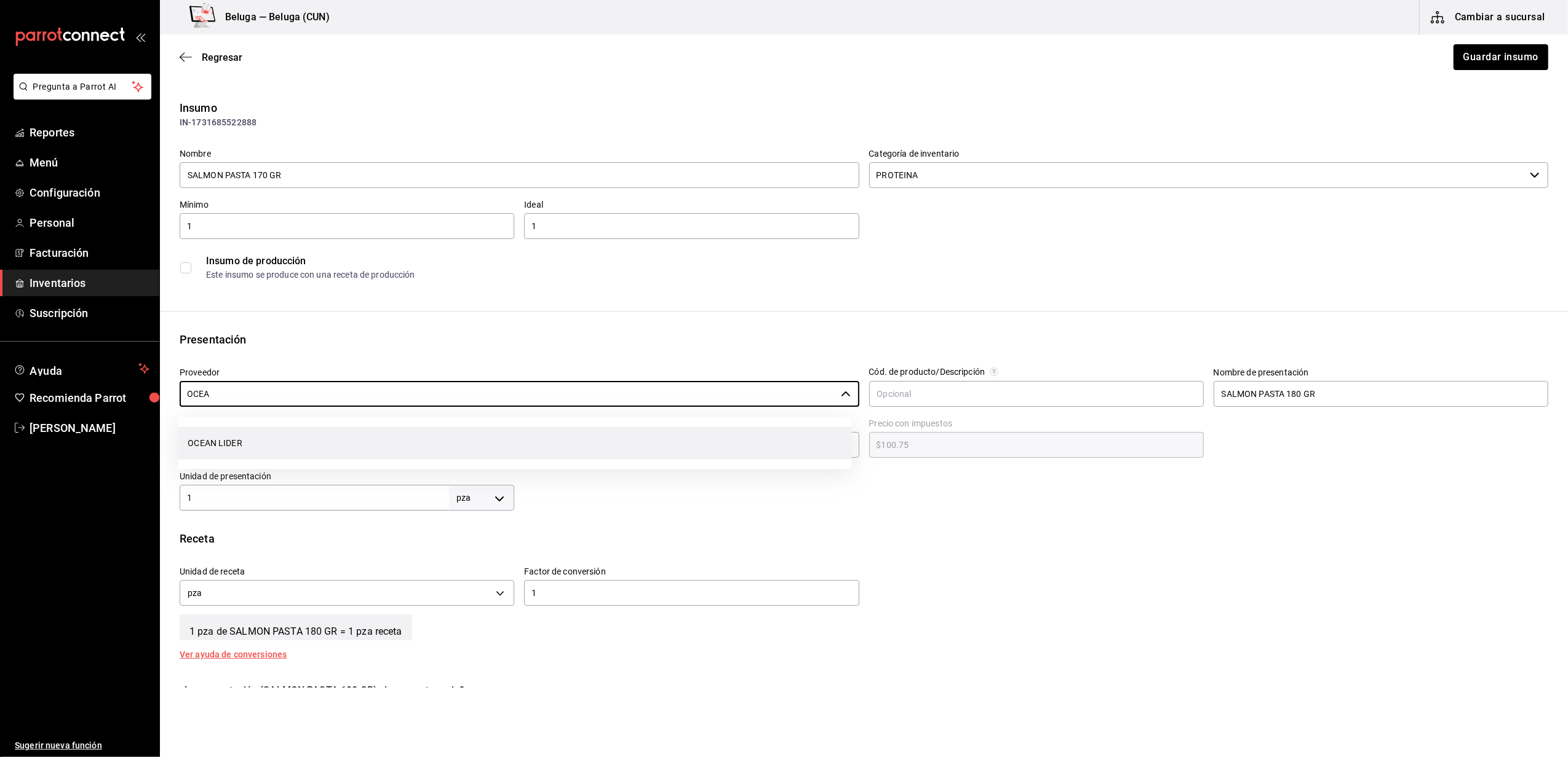
click at [299, 434] on li "OCEAN LIDER" at bounding box center [514, 443] width 674 height 32
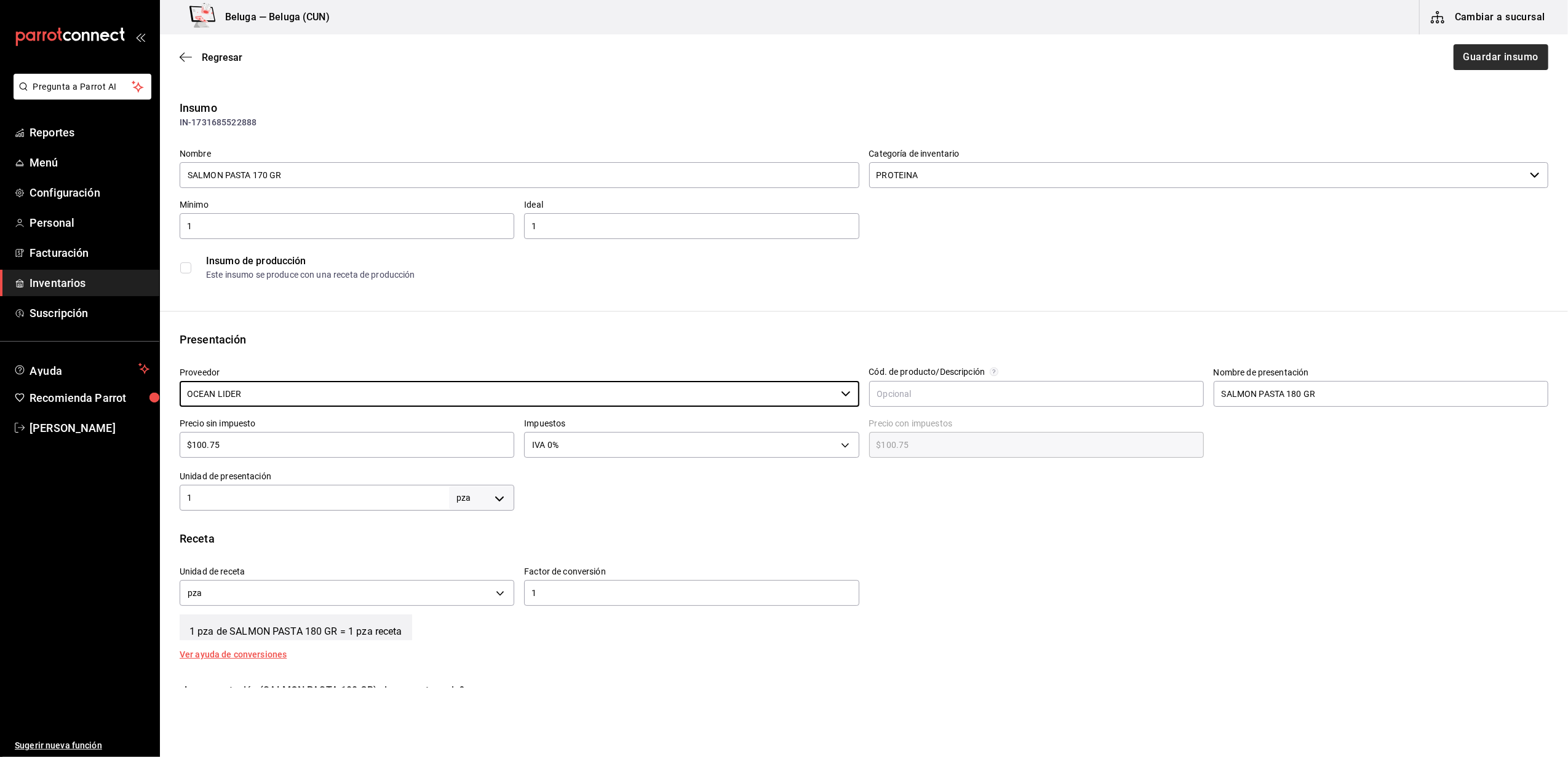
type input "OCEAN LIDER"
click at [1482, 59] on button "Guardar insumo" at bounding box center [1501, 57] width 96 height 26
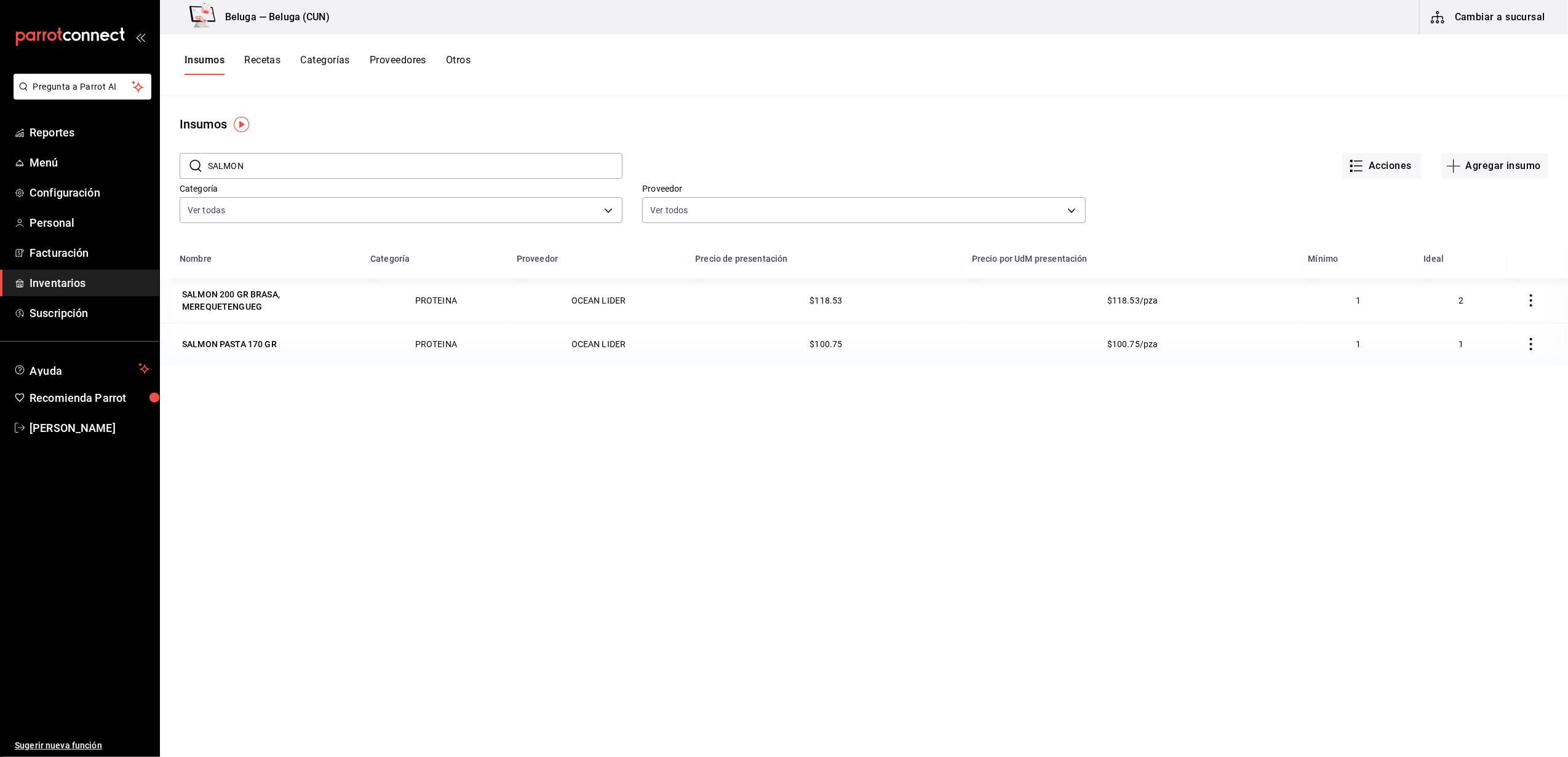
click at [214, 64] on button "Insumos" at bounding box center [204, 64] width 40 height 21
click at [80, 275] on span "Inventarios" at bounding box center [89, 283] width 120 height 17
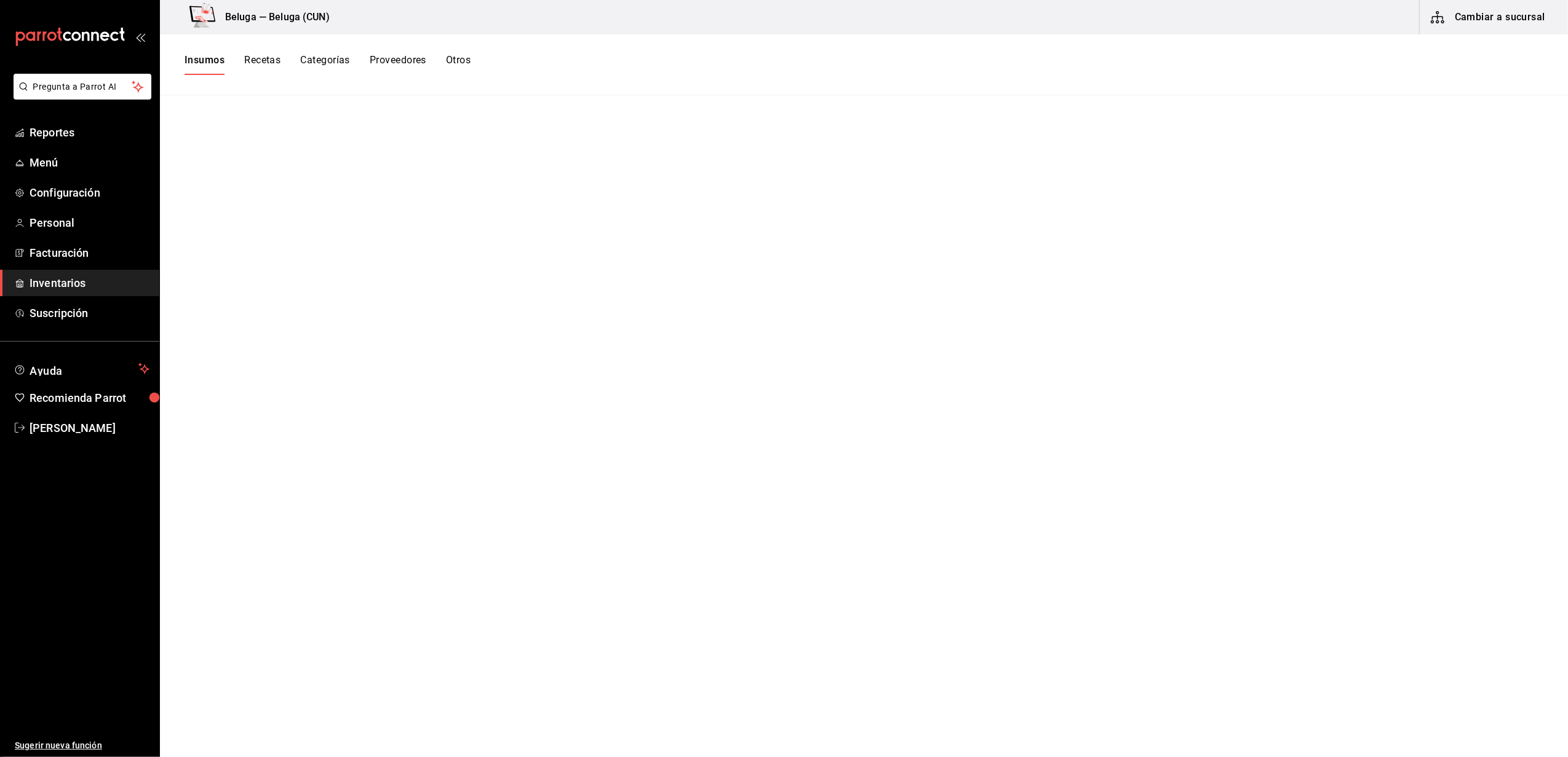
drag, startPoint x: 1133, startPoint y: 202, endPoint x: 267, endPoint y: 187, distance: 866.1
click at [1133, 203] on main at bounding box center [864, 422] width 1408 height 653
click at [213, 65] on button "Insumos" at bounding box center [204, 64] width 40 height 21
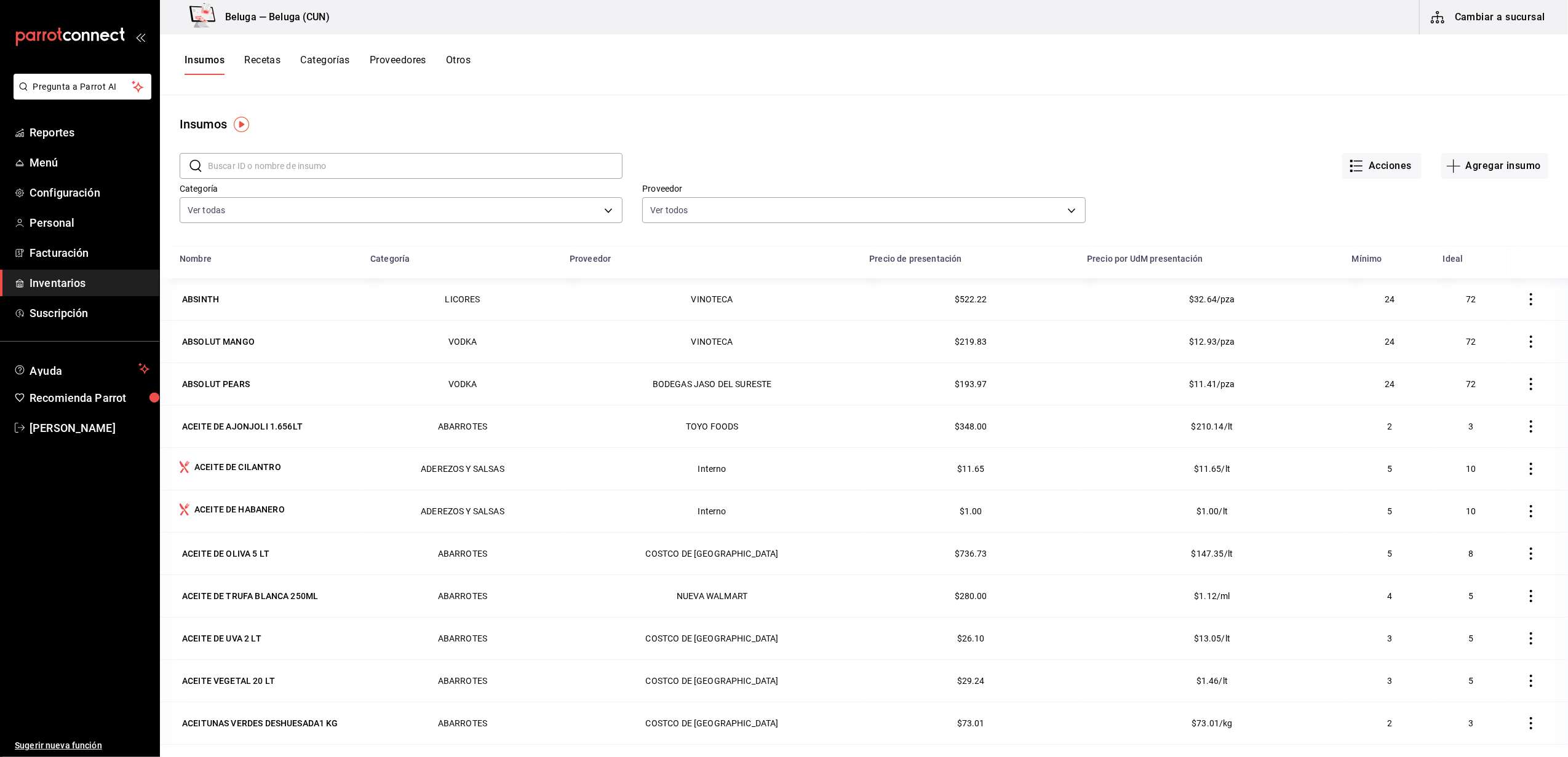
click at [1480, 20] on button "Cambiar a sucursal" at bounding box center [1488, 17] width 138 height 34
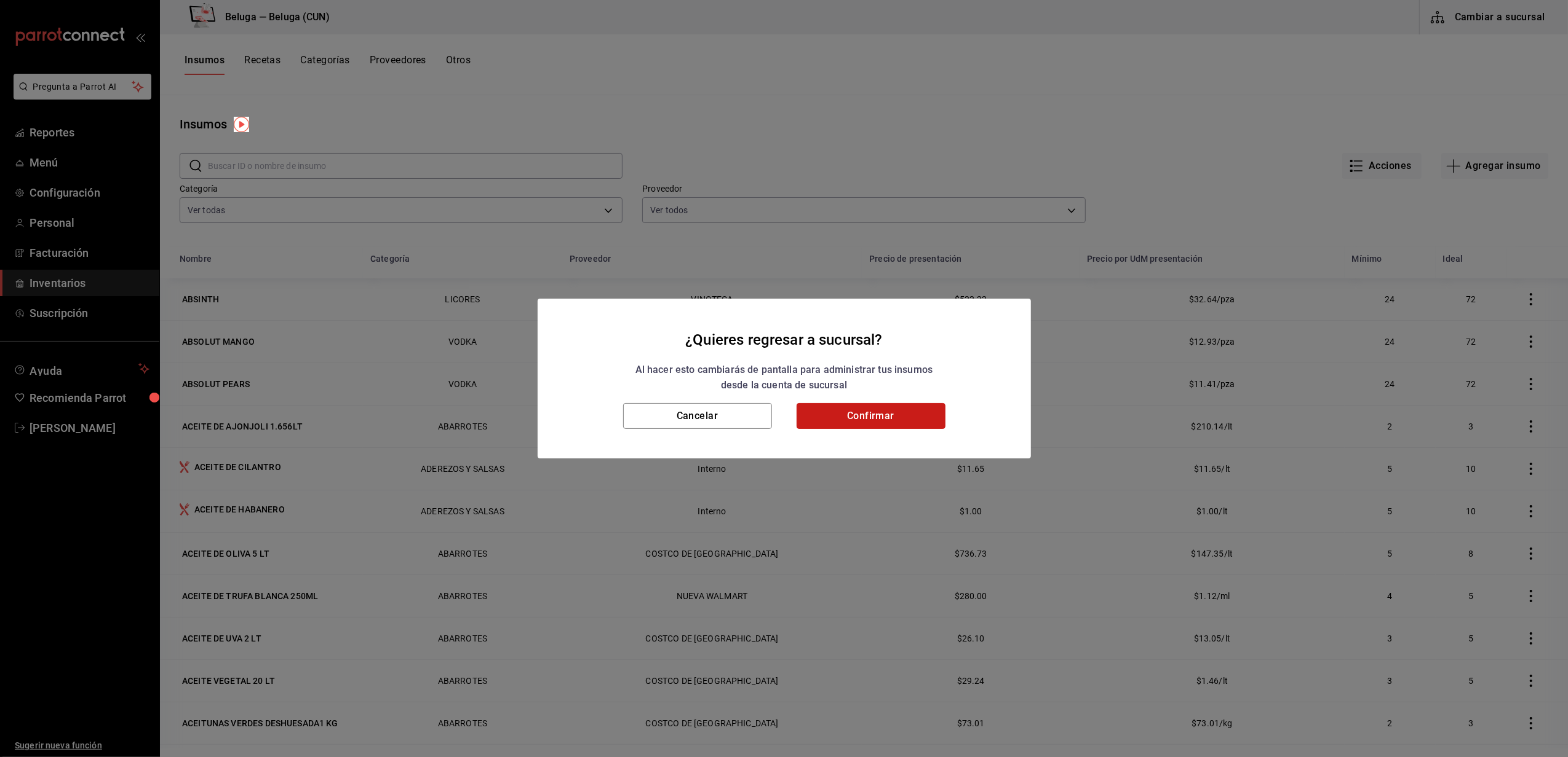
click at [876, 413] on button "Confirmar" at bounding box center [871, 416] width 149 height 26
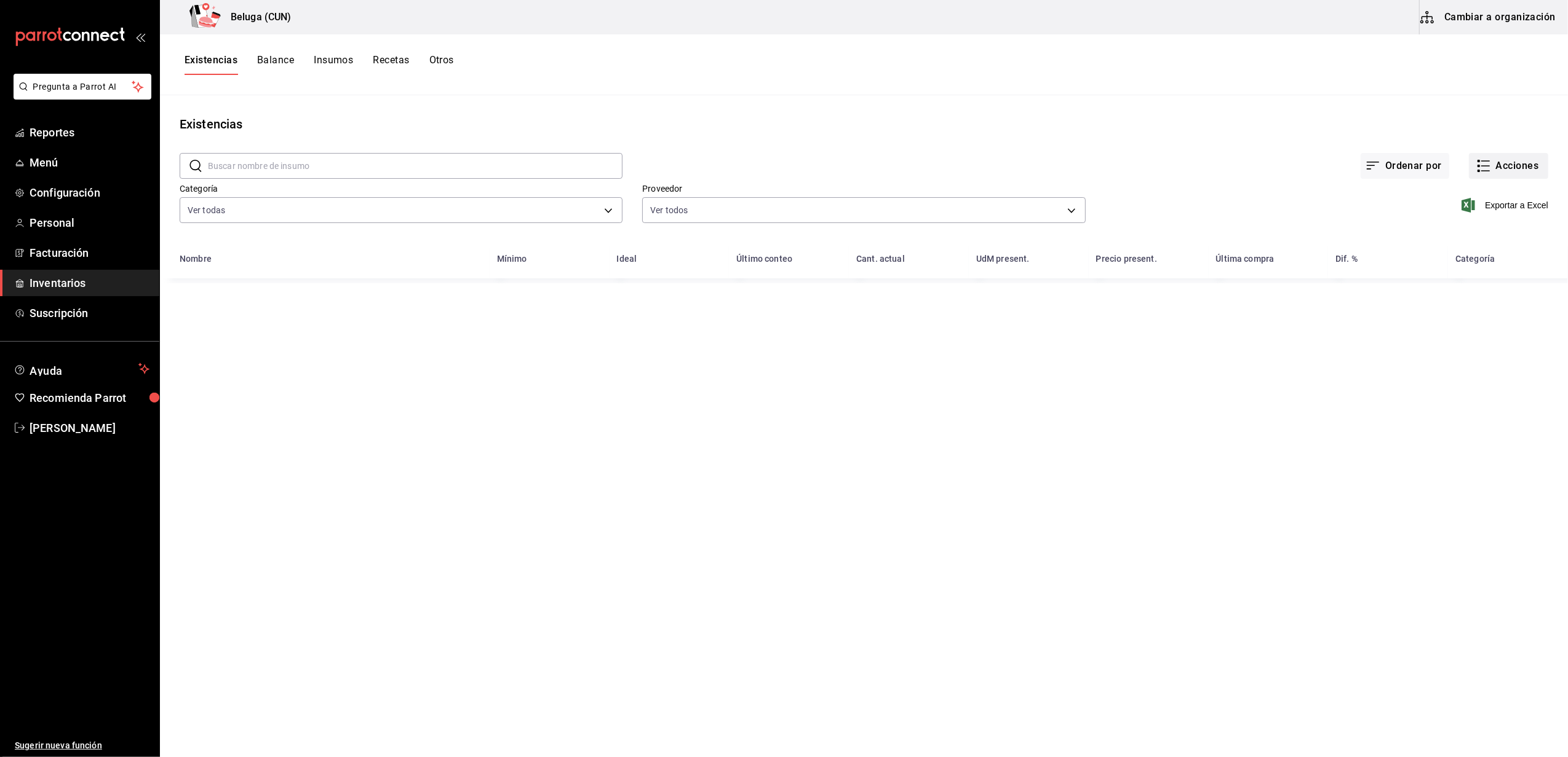
click at [1509, 160] on button "Acciones" at bounding box center [1508, 166] width 79 height 26
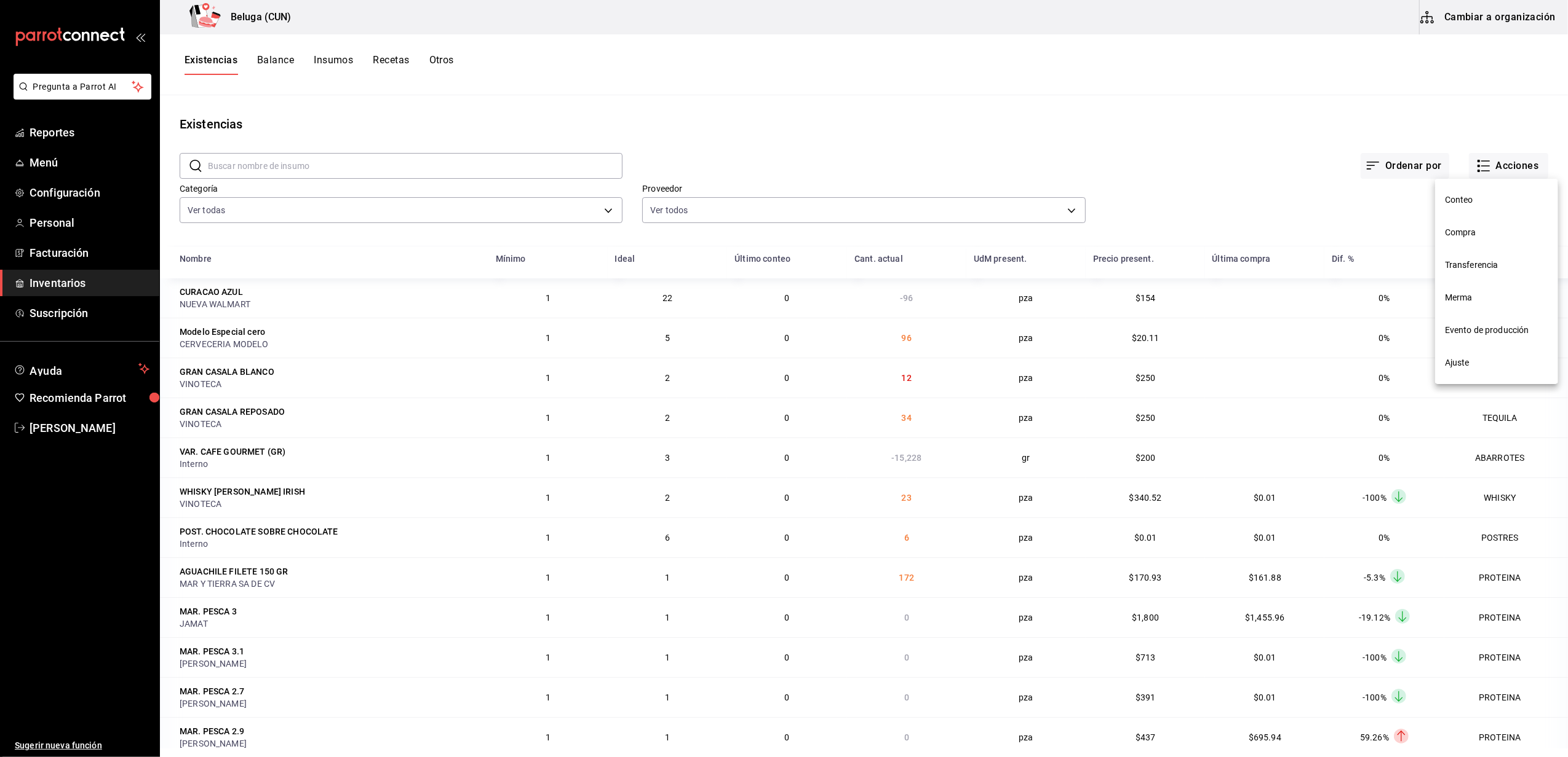
click at [1475, 300] on span "Merma" at bounding box center [1496, 297] width 103 height 13
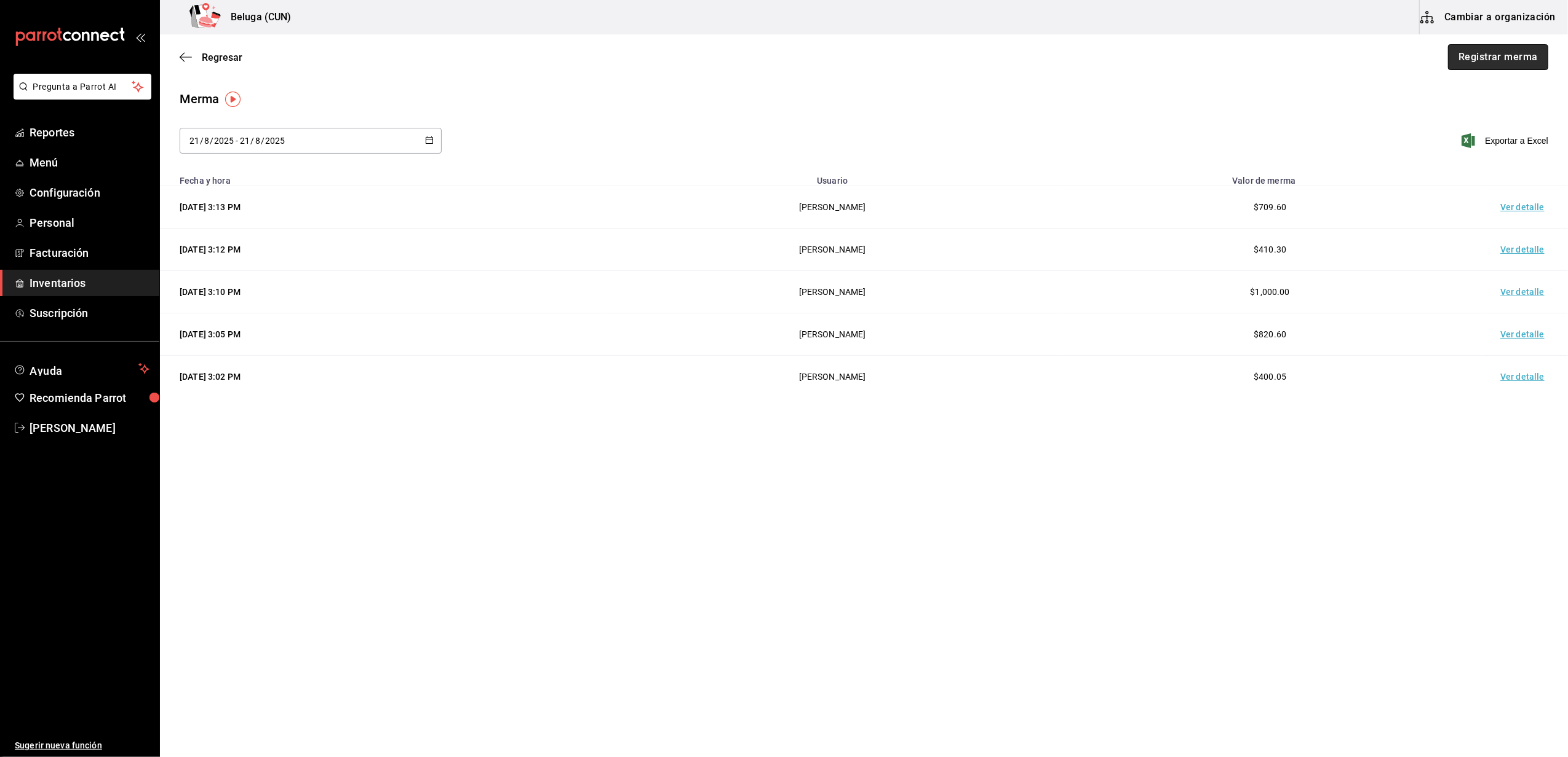
click at [1484, 45] on button "Registrar merma" at bounding box center [1498, 57] width 100 height 26
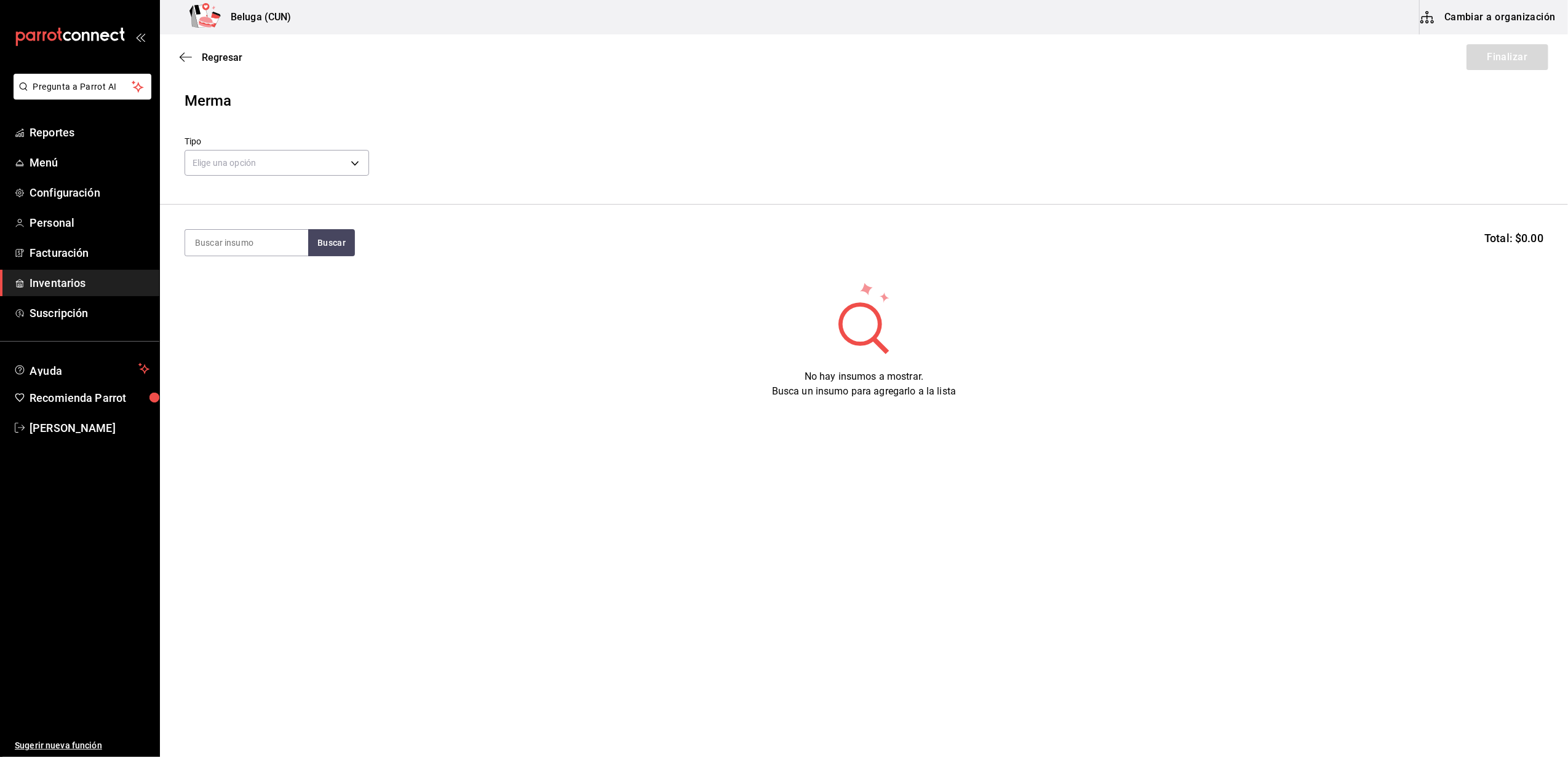
click at [263, 194] on header "Merma Tipo Elige una opción default" at bounding box center [864, 147] width 1408 height 115
click at [276, 182] on header "Merma Tipo Elige una opción default" at bounding box center [864, 147] width 1408 height 115
click at [301, 166] on body "Pregunta a Parrot AI Reportes Menú Configuración Personal Facturación Inventari…" at bounding box center [784, 344] width 1568 height 688
click at [256, 234] on li "Error" at bounding box center [276, 242] width 183 height 20
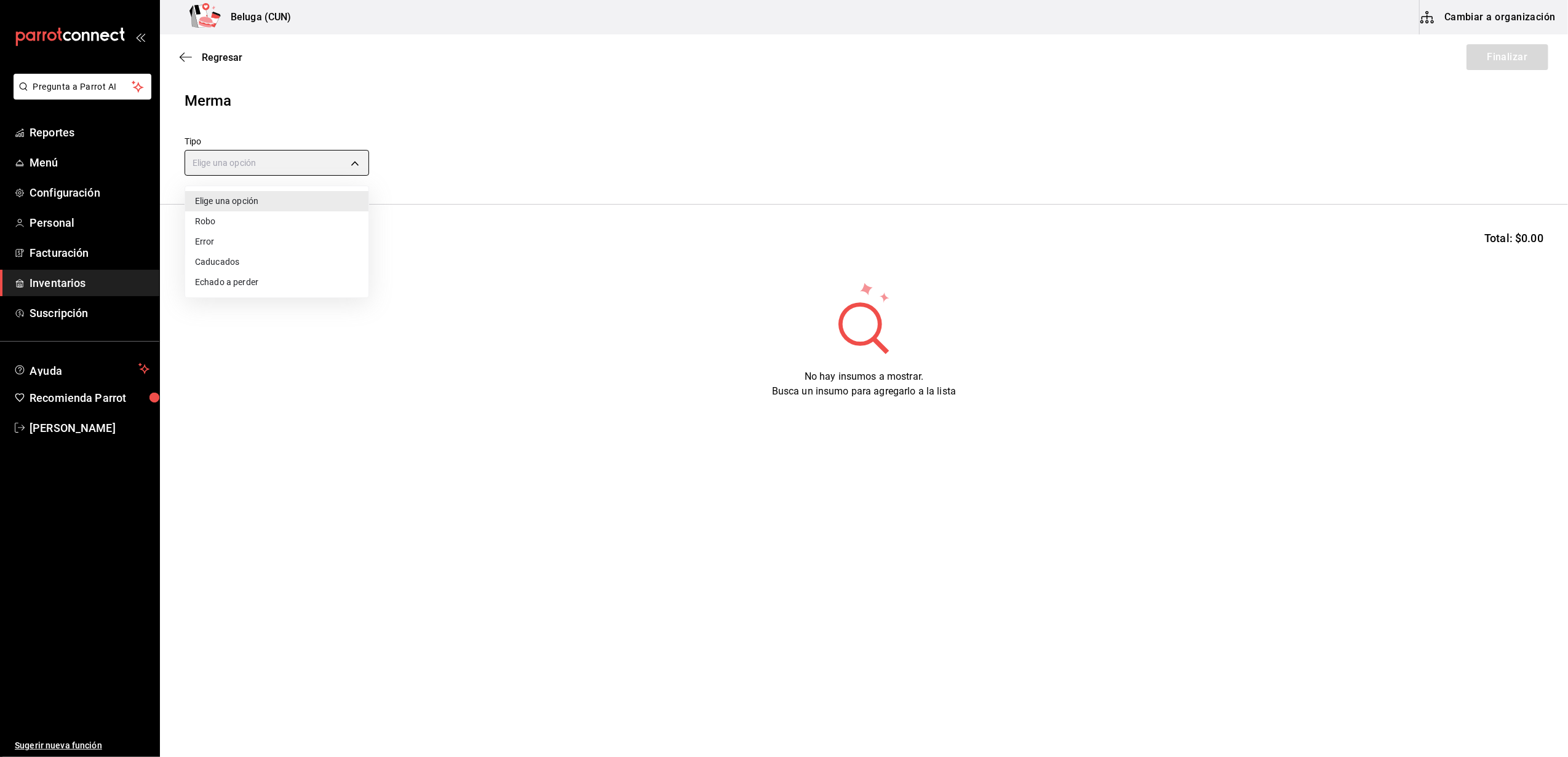
type input "ERROR"
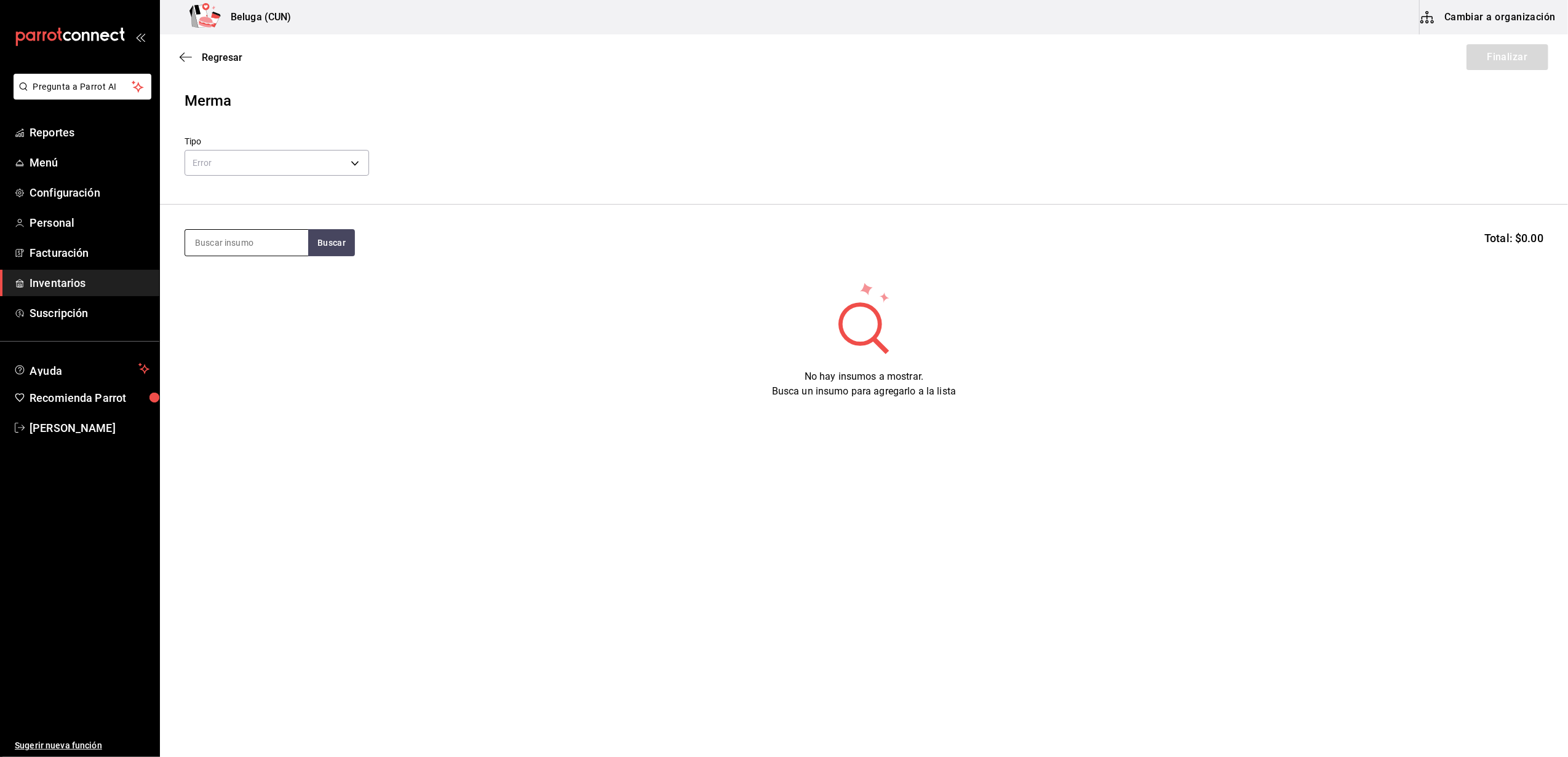
click at [269, 230] on input at bounding box center [246, 242] width 123 height 26
type input "controy"
click at [249, 294] on div "1 pza de CONTROY 30 ML = 1 pza receta - BODEGAS JASO DEL SURESTE" at bounding box center [246, 312] width 103 height 52
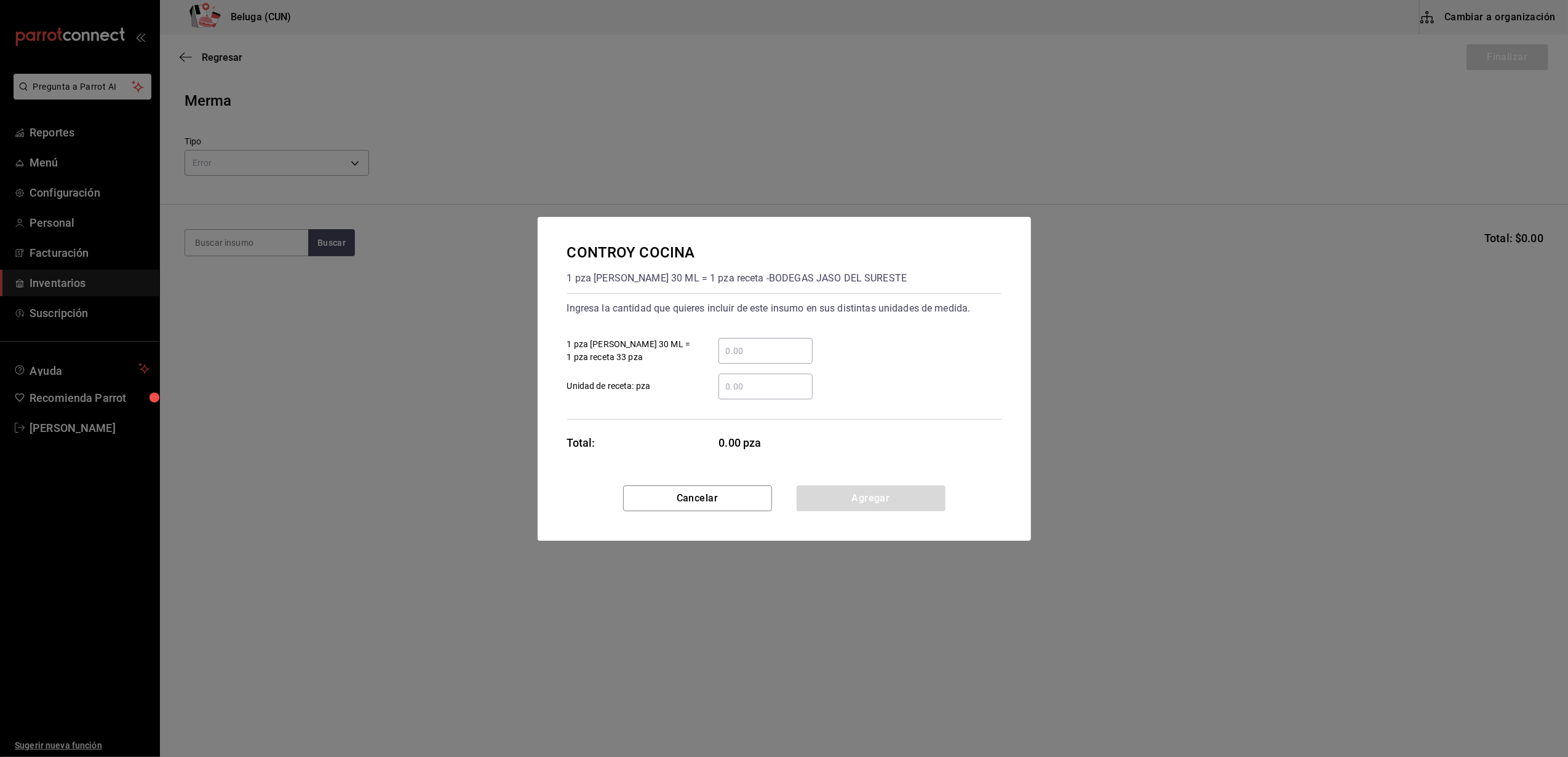
click at [749, 355] on input "​ 1 pza de CONTROY 30 ML = 1 pza receta 33 pza" at bounding box center [765, 351] width 94 height 15
type input "1,760"
drag, startPoint x: 831, startPoint y: 503, endPoint x: 818, endPoint y: 485, distance: 22.2
click at [832, 503] on button "Agregar" at bounding box center [871, 498] width 149 height 26
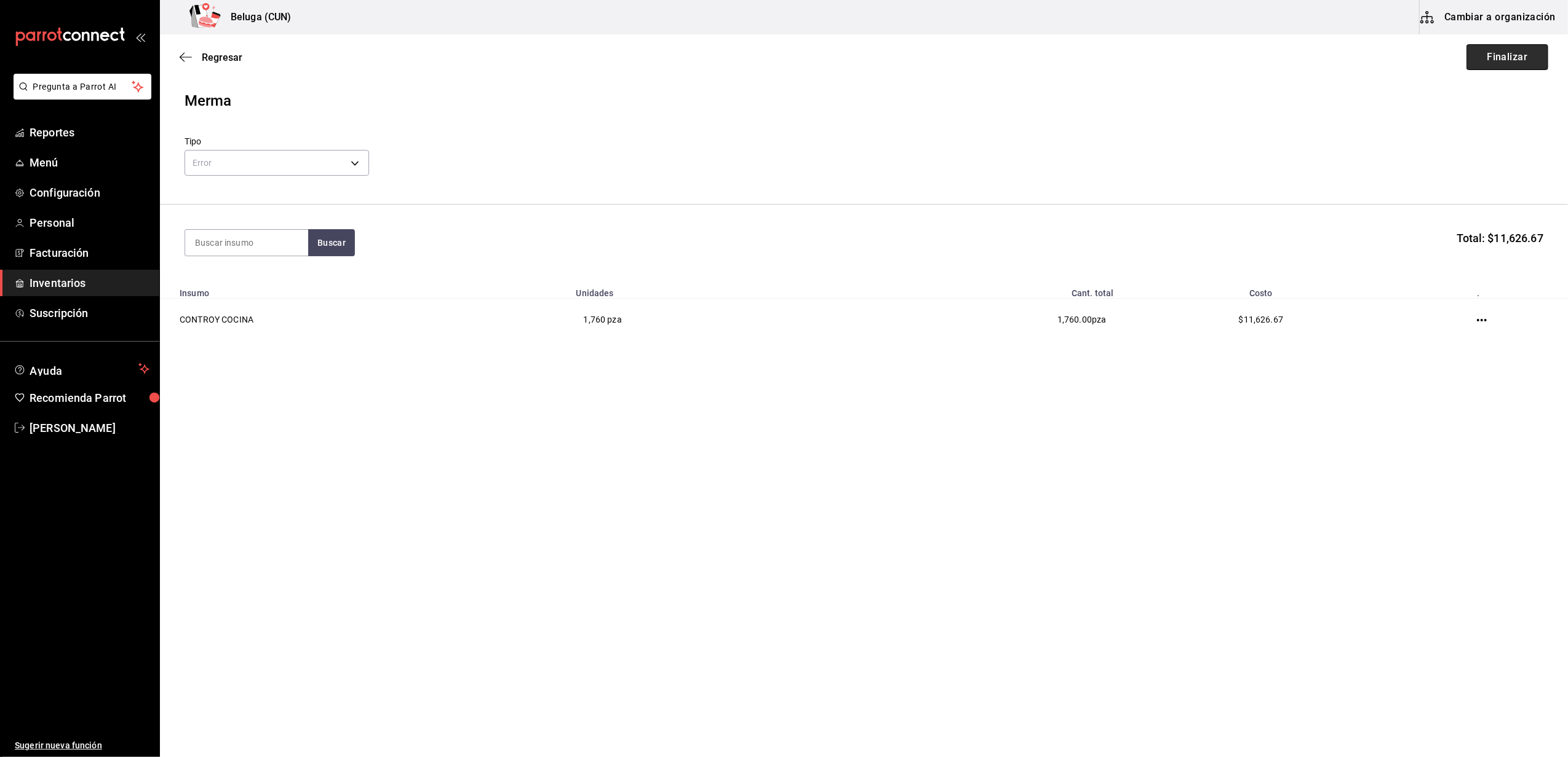
click at [1509, 60] on button "Finalizar" at bounding box center [1507, 57] width 82 height 26
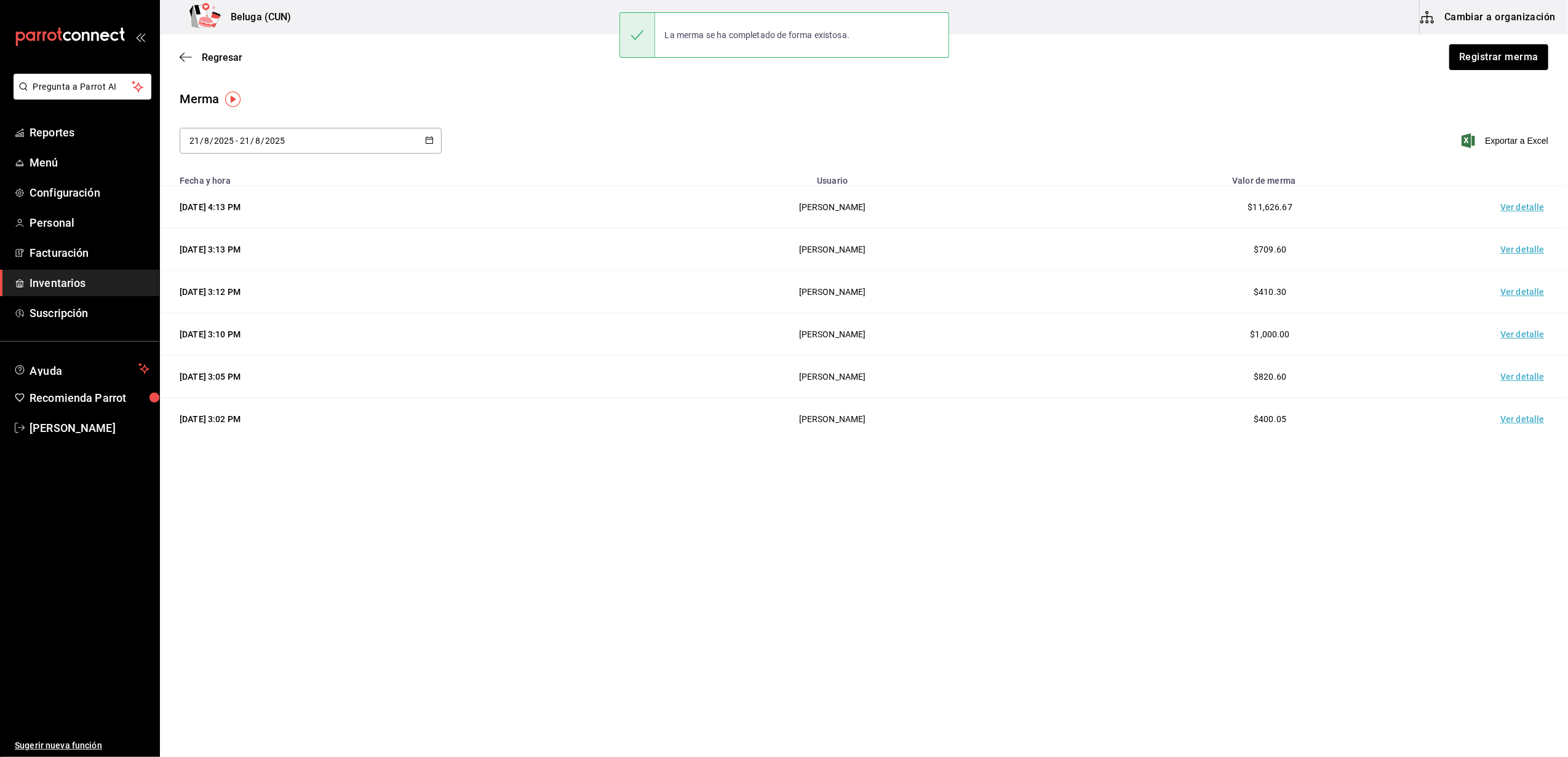
click at [225, 46] on div "Regresar Registrar merma" at bounding box center [864, 57] width 1408 height 46
click at [220, 60] on span "Regresar" at bounding box center [222, 57] width 41 height 12
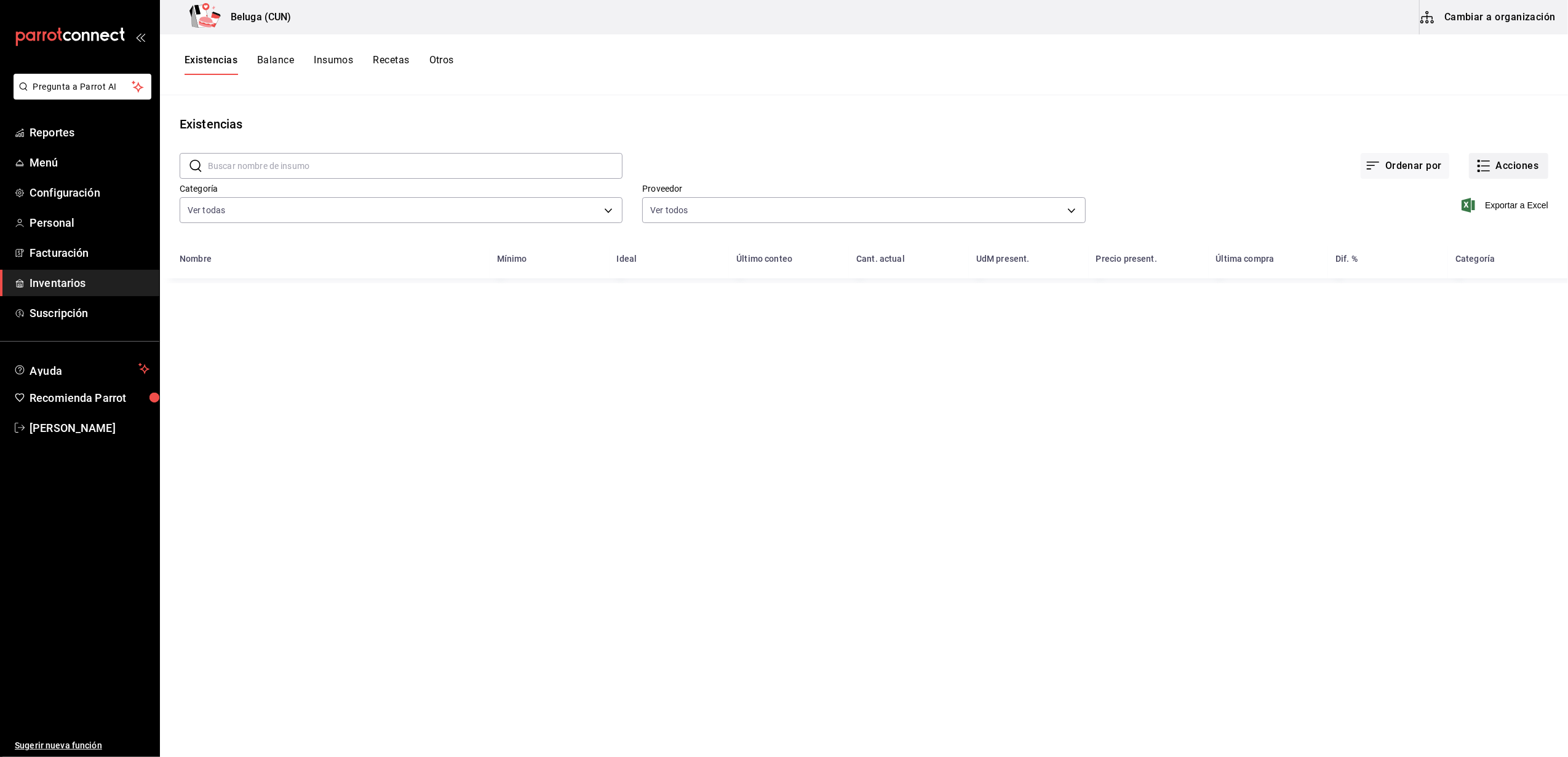
click at [1524, 171] on button "Acciones" at bounding box center [1508, 166] width 79 height 26
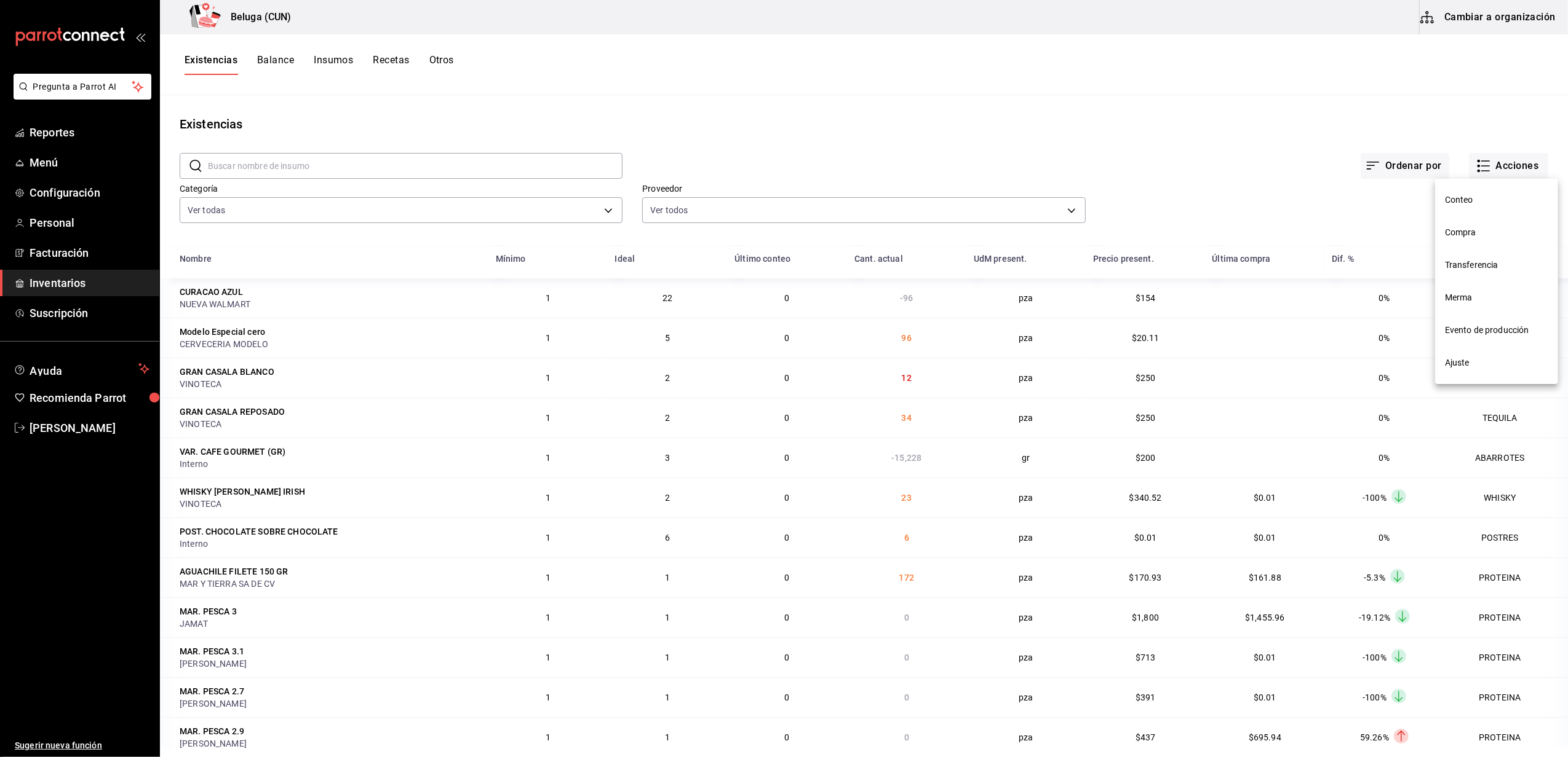
click at [1277, 207] on div at bounding box center [784, 378] width 1568 height 757
click at [569, 210] on body "Pregunta a Parrot AI Reportes Menú Configuración Personal Facturación Inventari…" at bounding box center [784, 374] width 1568 height 749
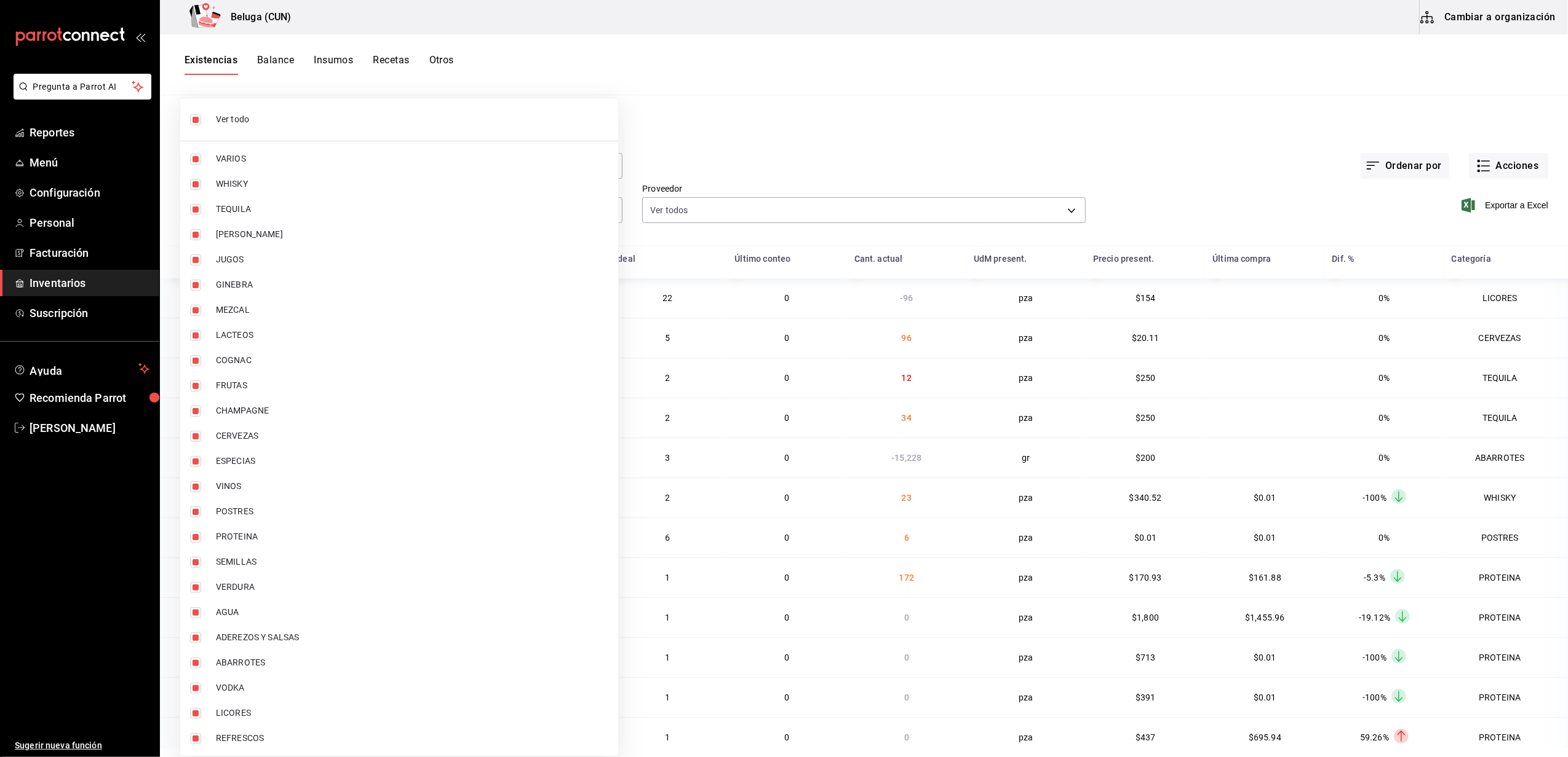
click at [241, 124] on span "Ver todo" at bounding box center [412, 119] width 392 height 13
checkbox input "false"
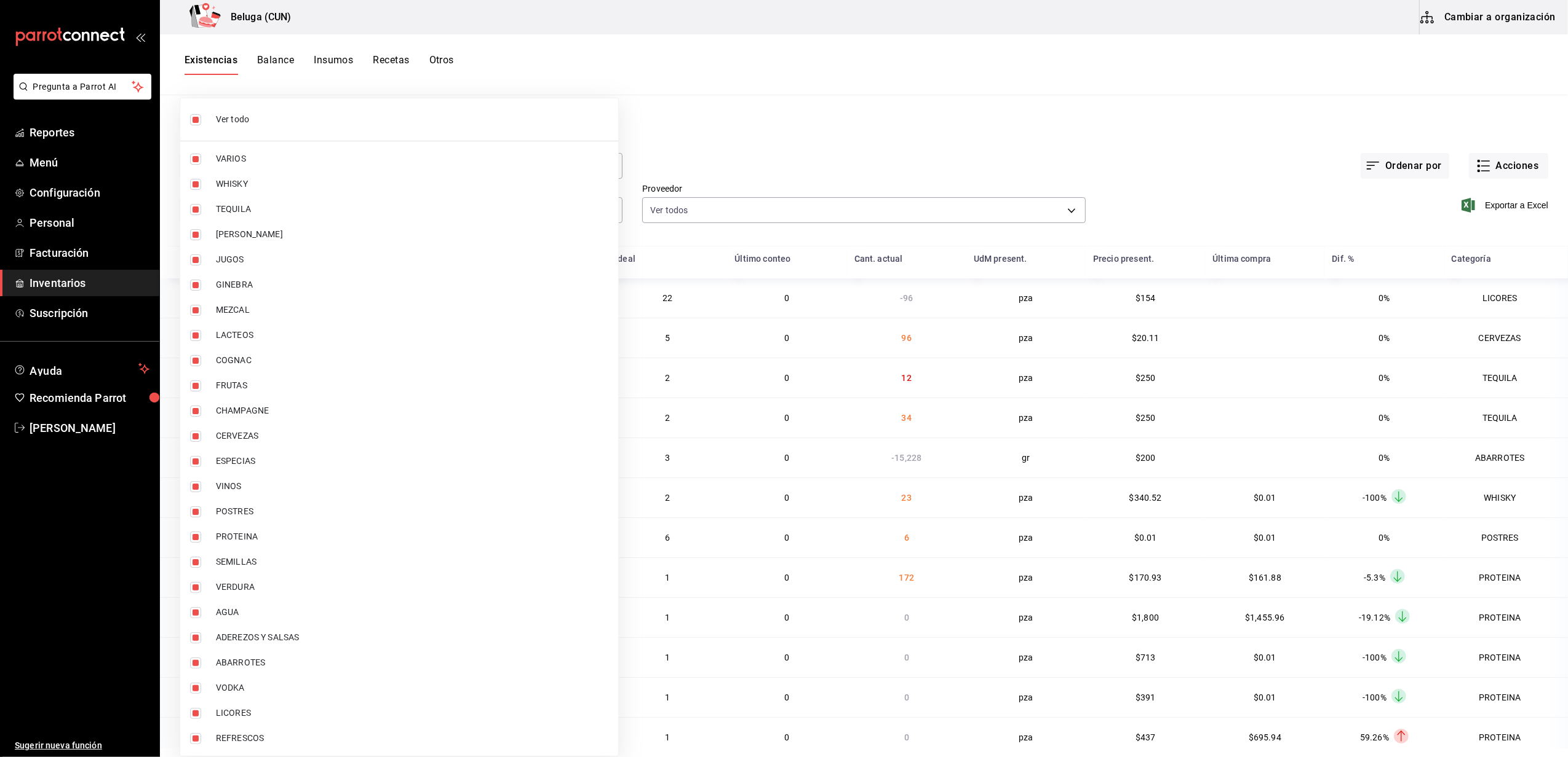
checkbox input "false"
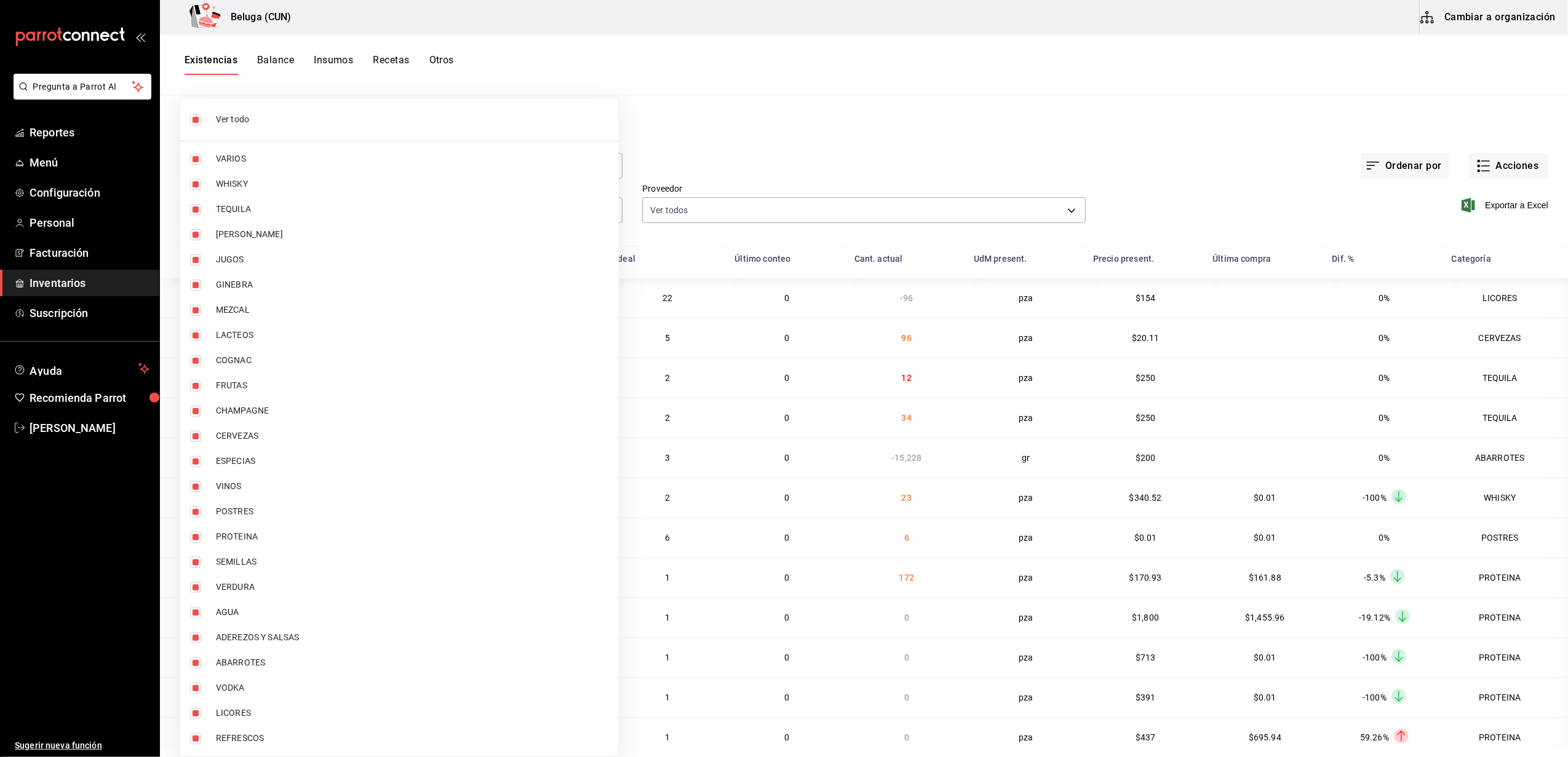
checkbox input "false"
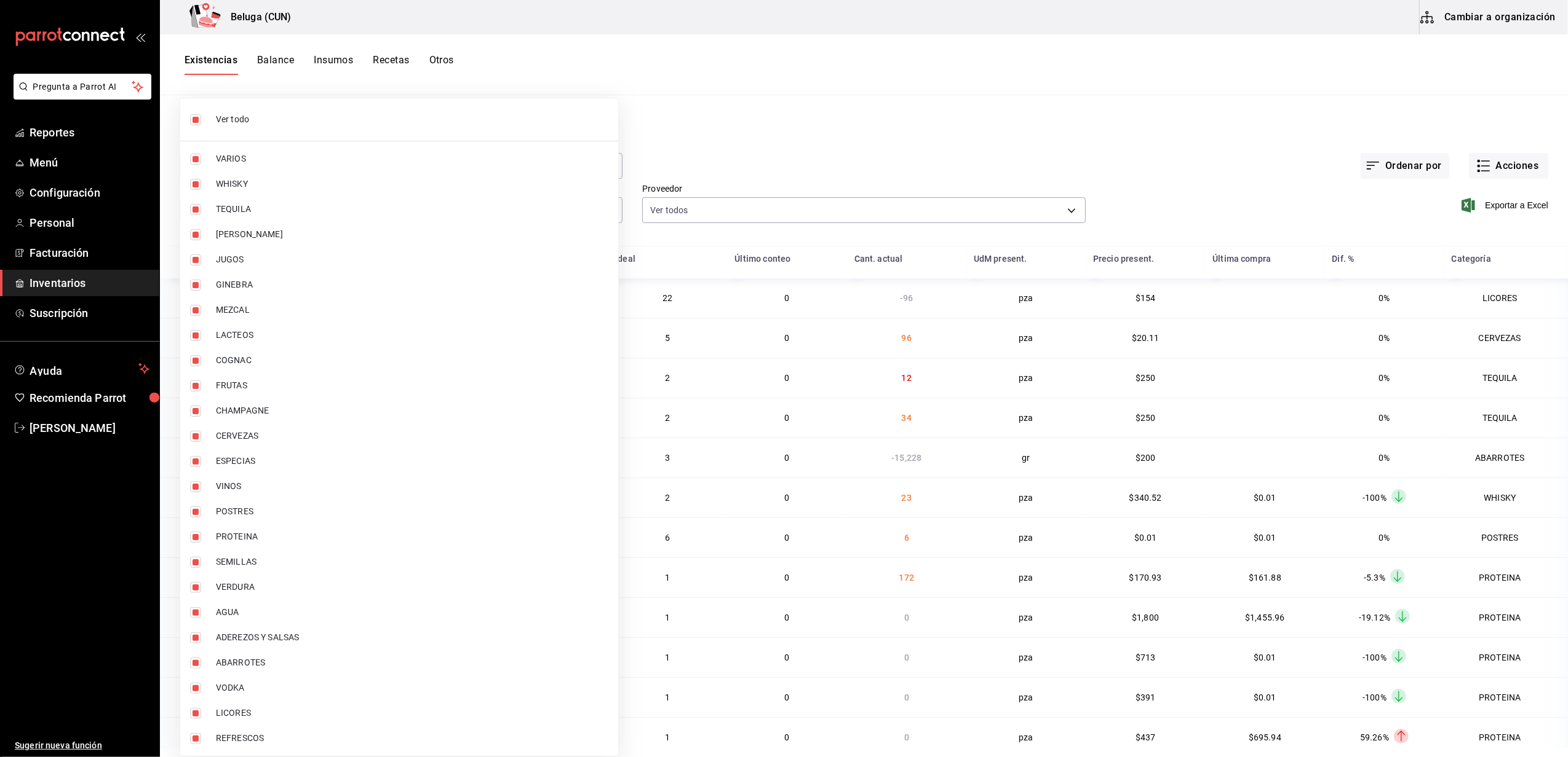
checkbox input "false"
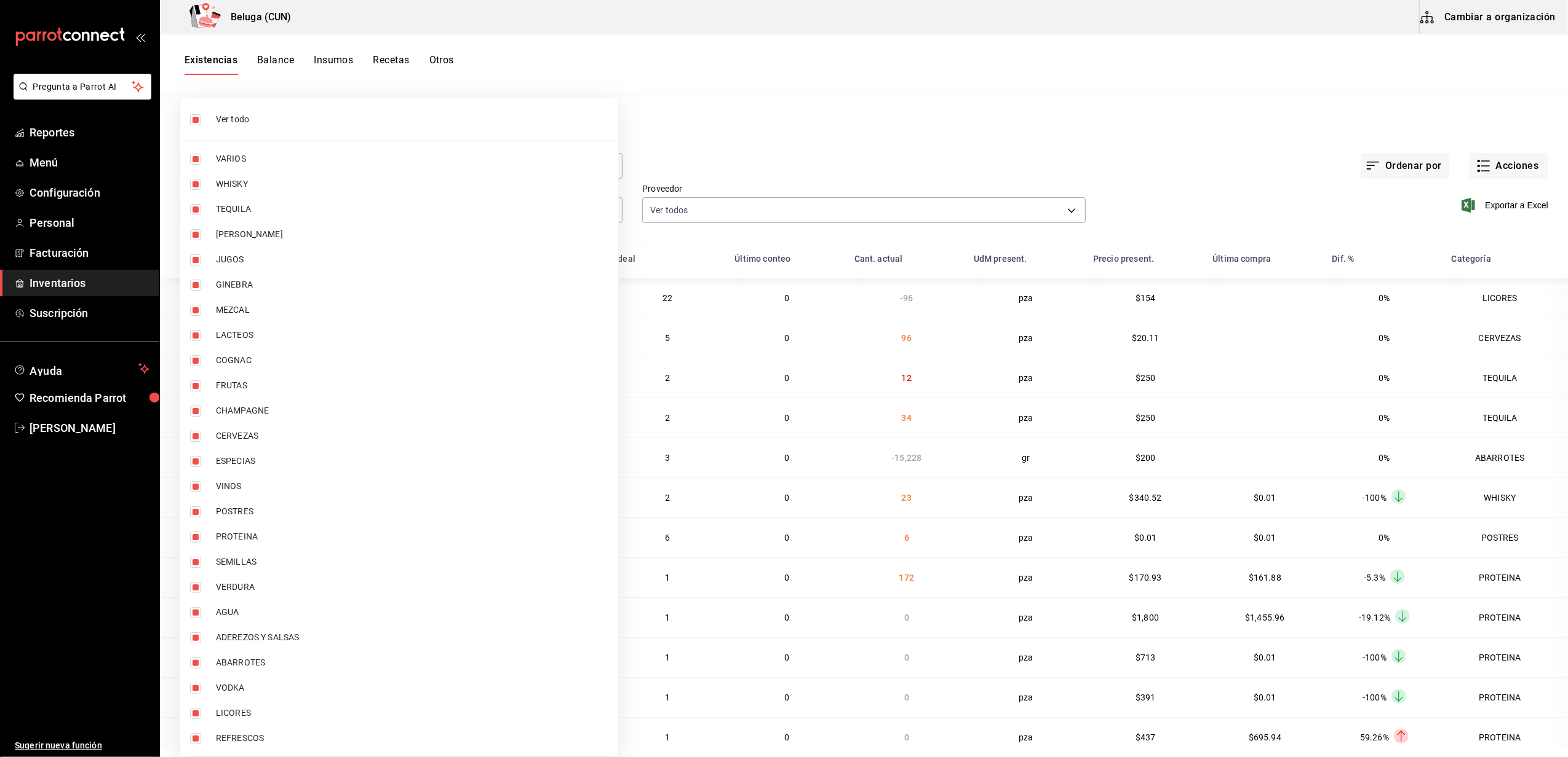
checkbox input "false"
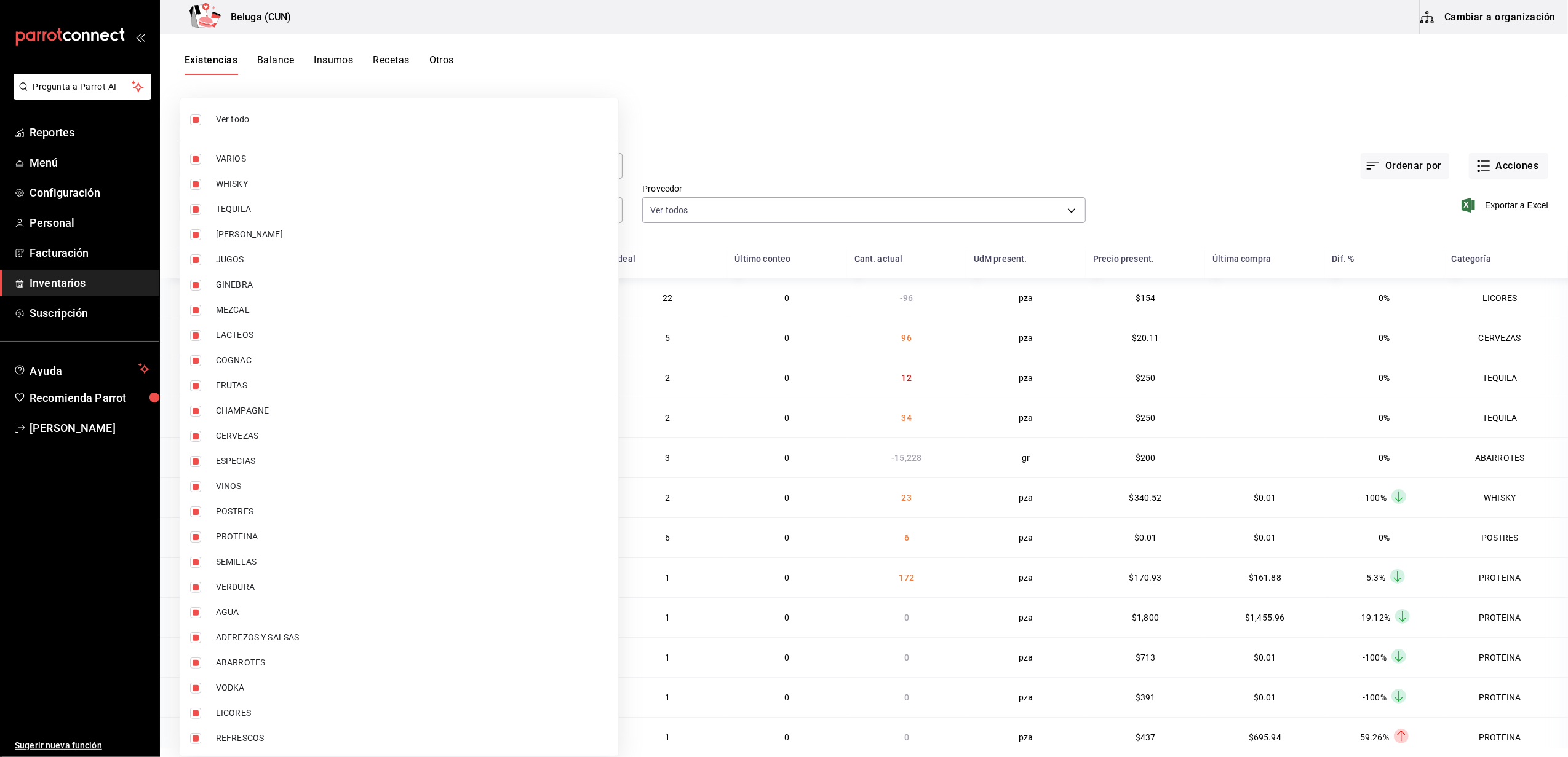
checkbox input "false"
click at [258, 533] on span "PROTEINA" at bounding box center [412, 537] width 392 height 13
type input "49acfc3a-e67d-4012-8994-cdceb58e19f0"
checkbox input "true"
click at [276, 517] on span "POSTRES" at bounding box center [412, 512] width 392 height 13
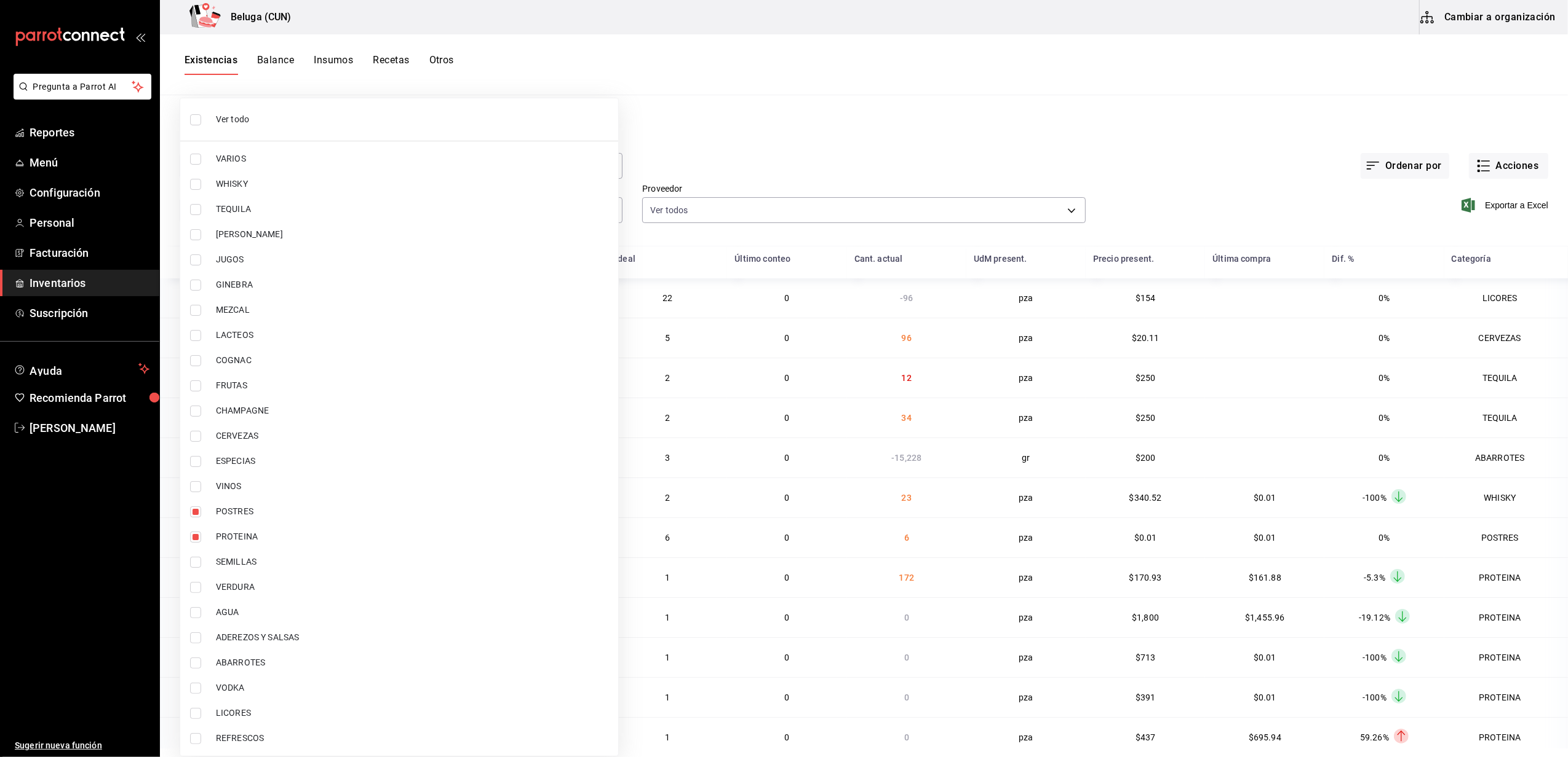
type input "49acfc3a-e67d-4012-8994-cdceb58e19f0,43c9e2b0-4afa-46e8-9575-d8271eaf3d25"
checkbox input "true"
click at [1086, 81] on div at bounding box center [784, 378] width 1568 height 757
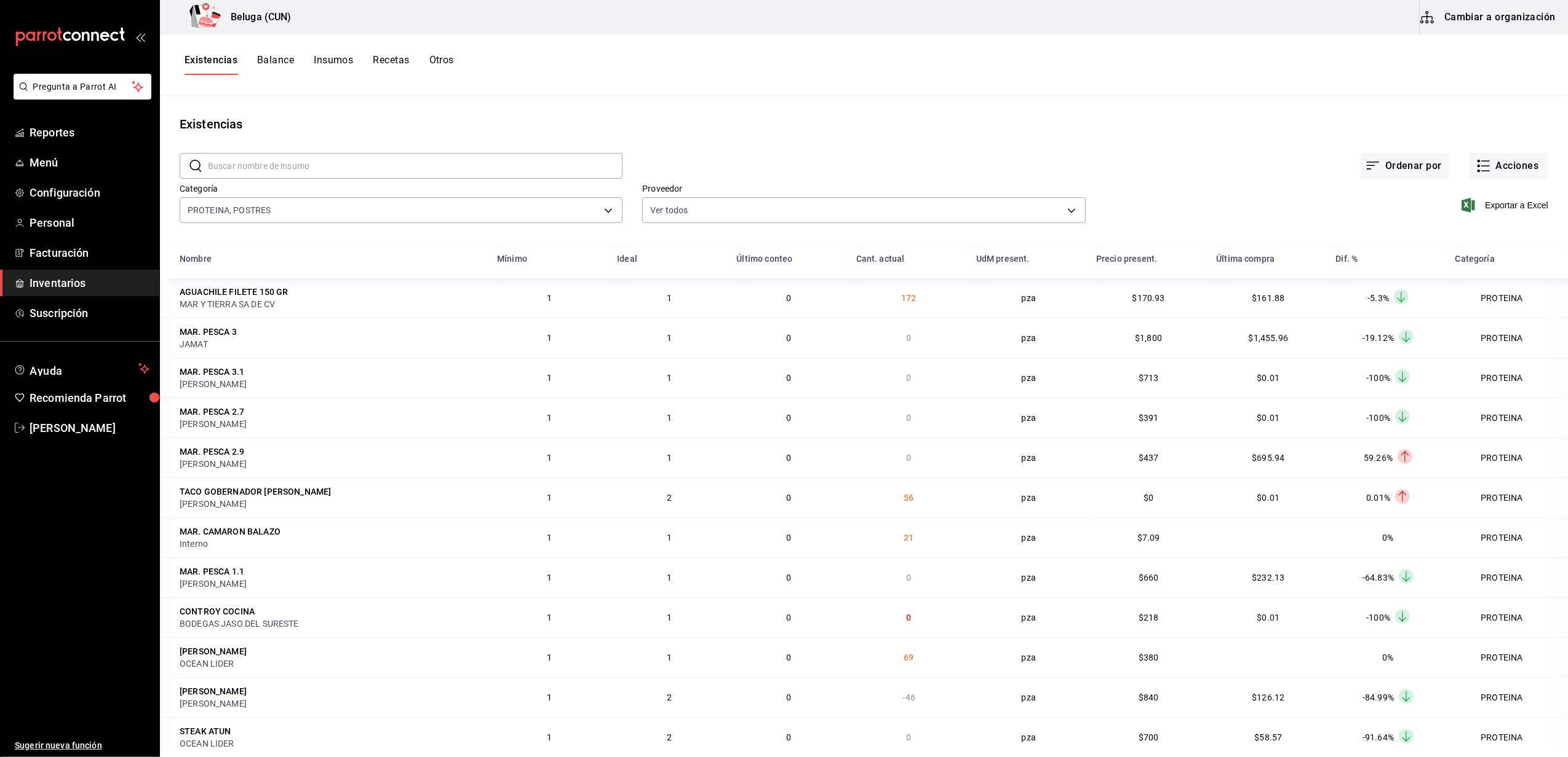
click at [1058, 101] on div at bounding box center [784, 378] width 1568 height 757
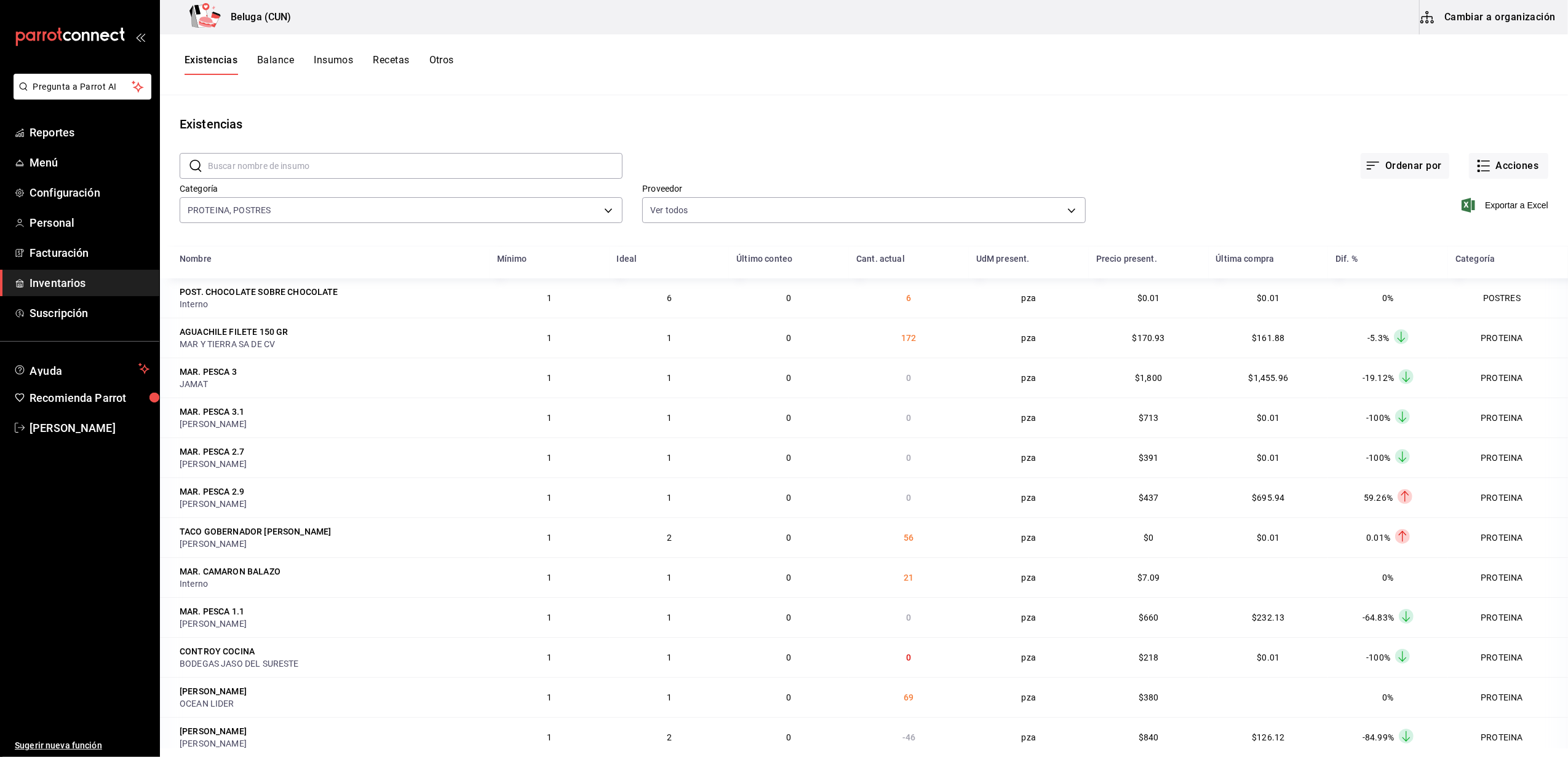
click at [1491, 205] on span "Exportar a Excel" at bounding box center [1506, 205] width 84 height 15
click at [1069, 114] on main "Existencias ​ ​ Ordenar por Acciones Categoría PROTEINA, POSTRES 49acfc3a-e67d-…" at bounding box center [864, 422] width 1408 height 653
